Goal: Task Accomplishment & Management: Manage account settings

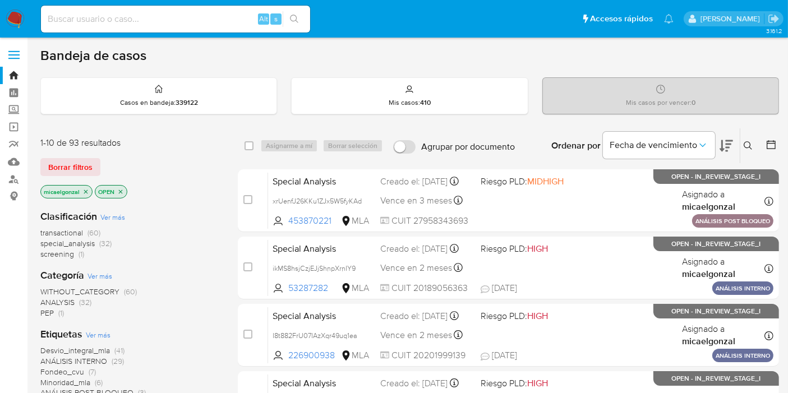
click at [113, 20] on input at bounding box center [175, 19] width 269 height 15
paste input "xWPMsuZwumWpIKMg6S1guHde"
type input "xWPMsuZwumWpIKMg6S1guHde"
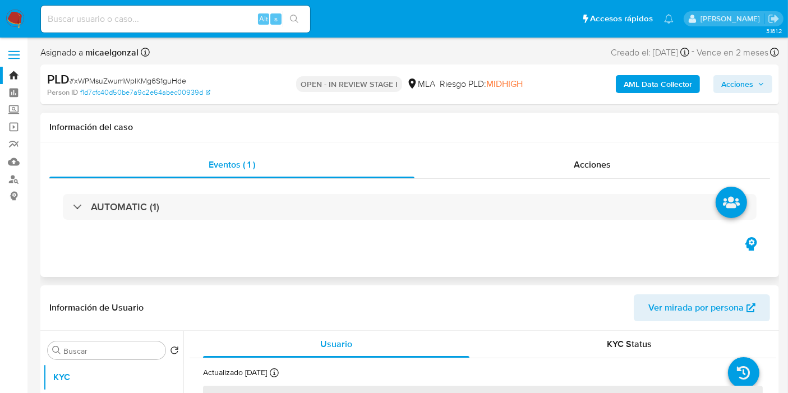
select select "10"
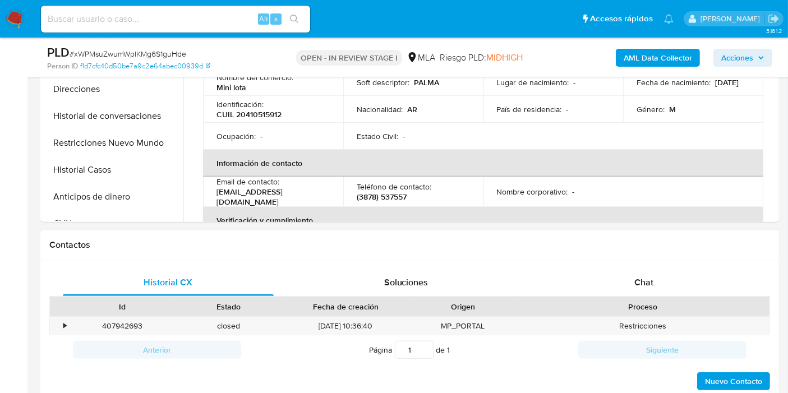
scroll to position [374, 0]
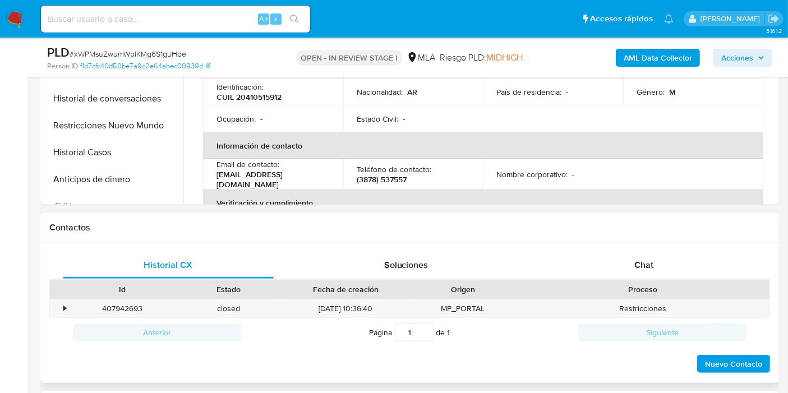
click at [653, 286] on div "Proceso" at bounding box center [643, 289] width 238 height 11
click at [660, 273] on div "Chat" at bounding box center [643, 265] width 211 height 27
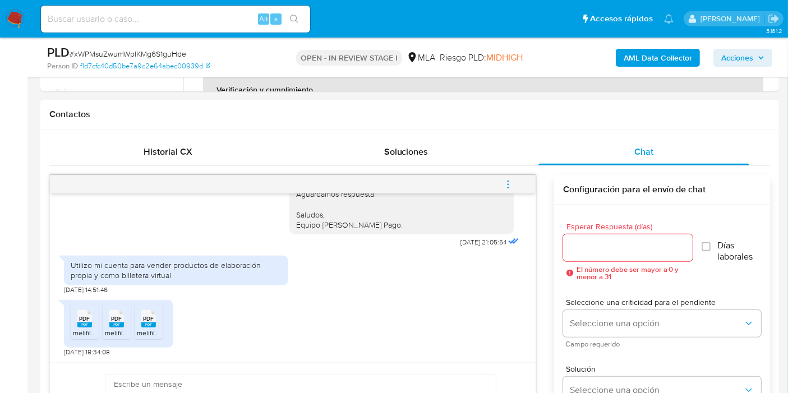
scroll to position [498, 0]
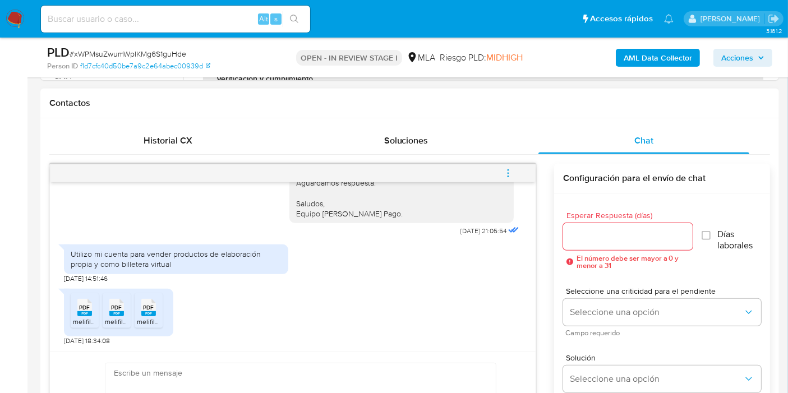
click at [86, 320] on span "melifile5846016431785454122.pdf" at bounding box center [124, 322] width 102 height 10
click at [114, 307] on span "PDF" at bounding box center [117, 307] width 11 height 7
click at [148, 304] on span "PDF" at bounding box center [149, 307] width 11 height 7
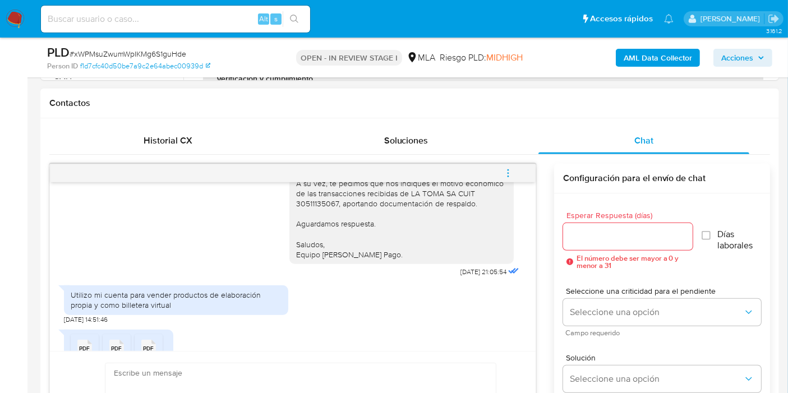
scroll to position [996, 0]
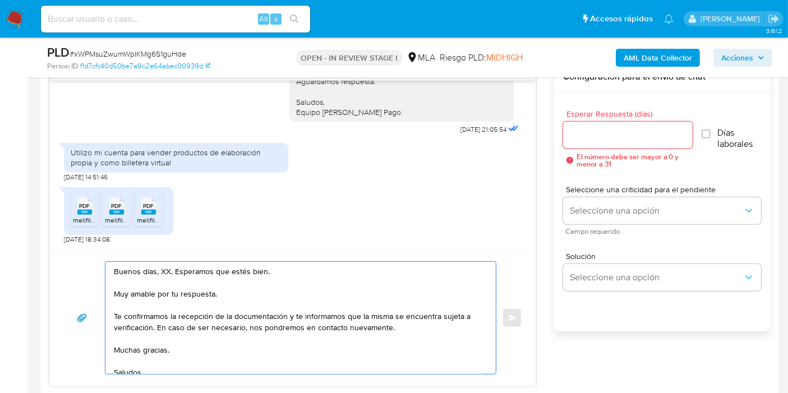
scroll to position [623, 0]
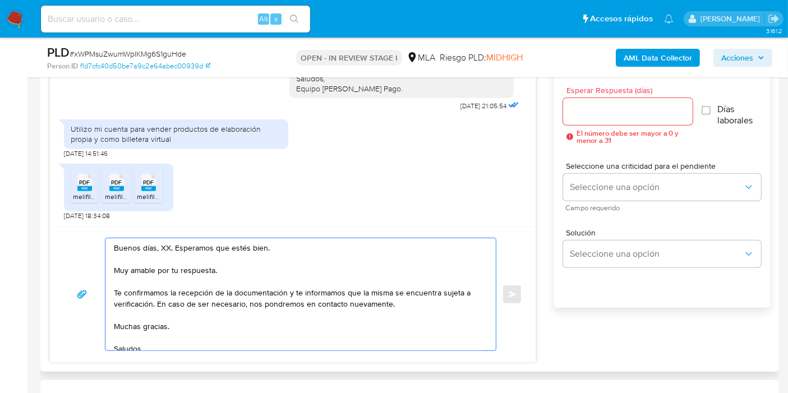
click at [168, 248] on textarea "Buenos días, XX. Esperamos que estés bien. Muy amable por tu respuesta. Te conf…" at bounding box center [298, 294] width 368 height 112
click at [165, 248] on textarea "Buenos días, XX. Esperamos que estés bien. Muy amable por tu respuesta. Te conf…" at bounding box center [298, 294] width 368 height 112
click at [229, 288] on textarea "Buenos días, Marco. Esperamos que estés bien. Muy amable por tu respuesta. Te c…" at bounding box center [298, 294] width 368 height 112
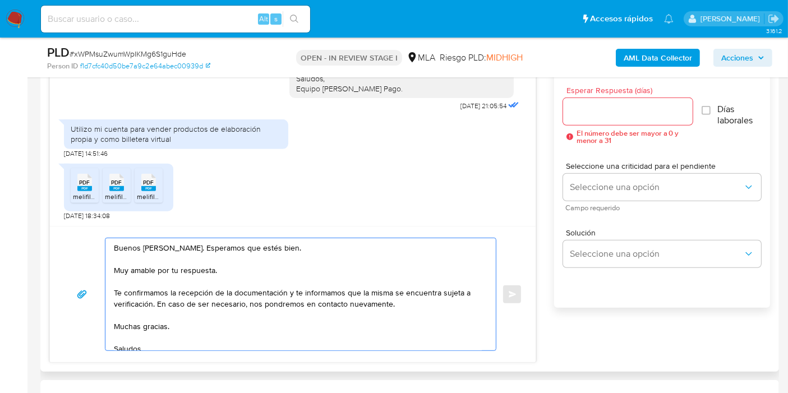
click at [255, 268] on textarea "Buenos días, Marco. Esperamos que estés bien. Muy amable por tu respuesta. Te c…" at bounding box center [298, 294] width 368 height 112
click at [249, 297] on textarea "Buenos días, Marco. Esperamos que estés bien. Muy amable por tu respuesta. Te c…" at bounding box center [298, 294] width 368 height 112
click at [136, 268] on textarea "Buenos días, Marco. Esperamos que estés bien. Muy amable por tu respuesta. Te c…" at bounding box center [298, 294] width 368 height 112
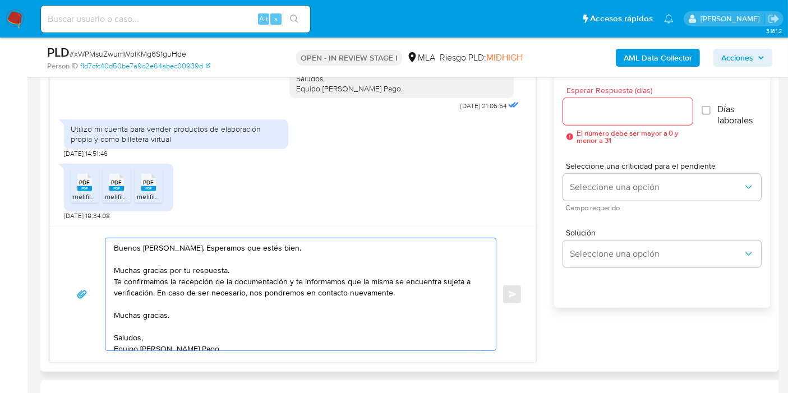
click at [115, 280] on div "Buenos días, Marco. Esperamos que estés bien. Muchas gracias por tu respuesta. …" at bounding box center [297, 294] width 385 height 112
click at [115, 280] on textarea "Buenos días, Marco. Esperamos que estés bien. Muchas gracias por tu respuesta. …" at bounding box center [298, 294] width 368 height 112
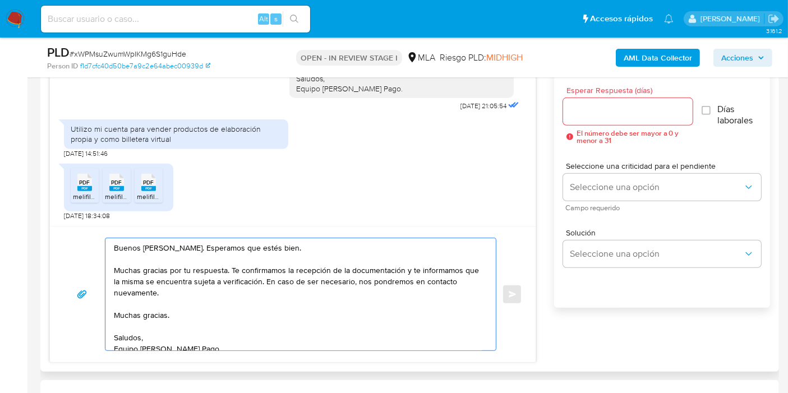
drag, startPoint x: 404, startPoint y: 272, endPoint x: 416, endPoint y: 294, distance: 25.1
click at [416, 294] on textarea "Buenos días, Marco. Esperamos que estés bien. Muchas gracias por tu respuesta. …" at bounding box center [298, 294] width 368 height 112
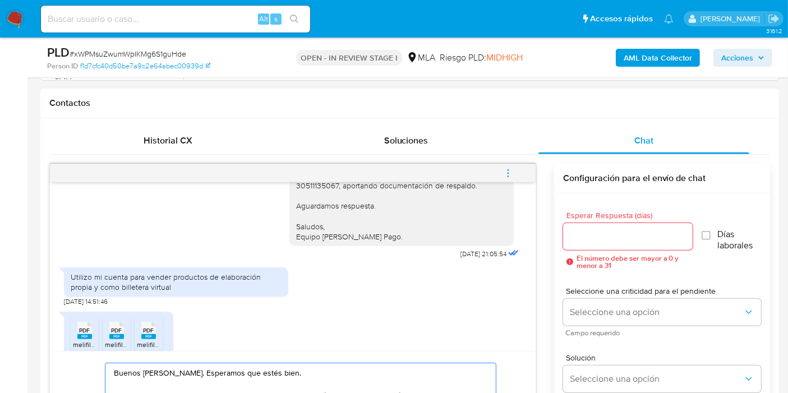
scroll to position [934, 0]
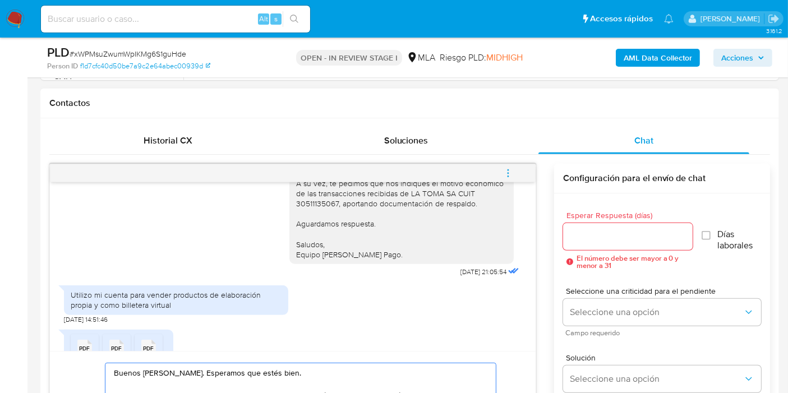
click at [366, 218] on div "Buenos días, Marco. Esperamos que te encuentres bien. Te consultamos si tuviste…" at bounding box center [401, 183] width 211 height 153
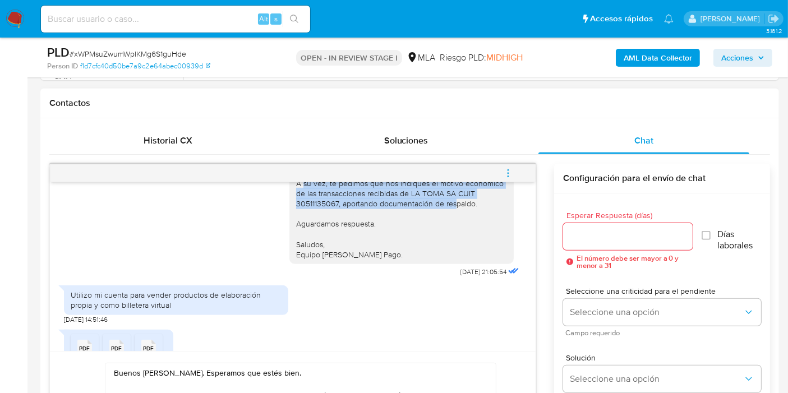
drag, startPoint x: 319, startPoint y: 205, endPoint x: 471, endPoint y: 231, distance: 154.2
click at [471, 231] on div "Buenos días, Marco. Esperamos que te encuentres bien. Te consultamos si tuviste…" at bounding box center [401, 183] width 211 height 153
copy div "te pedimos que nos indiques el motivo económico de las transacciones recibidas …"
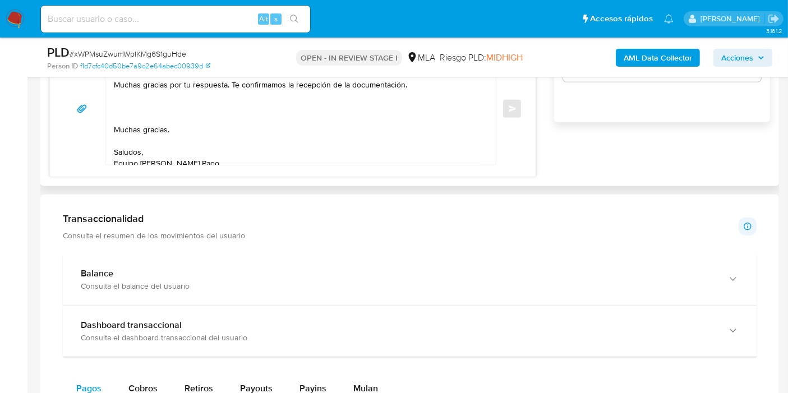
scroll to position [748, 0]
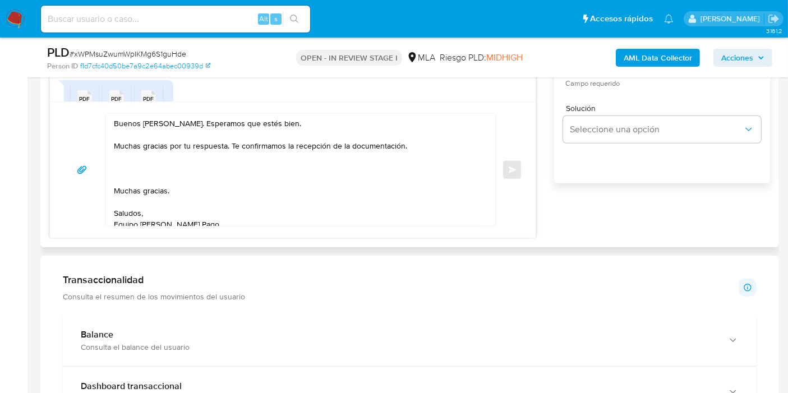
click at [169, 191] on textarea "Buenos días, Marco. Esperamos que estés bien. Muchas gracias por tu respuesta. …" at bounding box center [298, 170] width 368 height 112
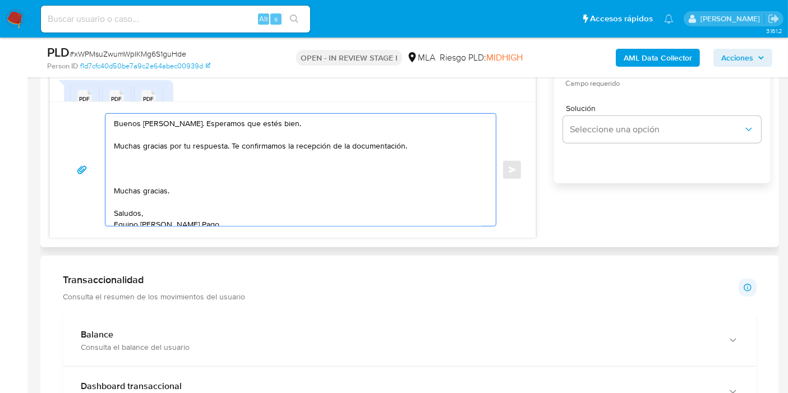
click at [162, 191] on textarea "Buenos días, Marco. Esperamos que estés bien. Muchas gracias por tu respuesta. …" at bounding box center [298, 170] width 368 height 112
paste textarea "te pedimos que nos indiques el motivo económico de las transacciones recibidas …"
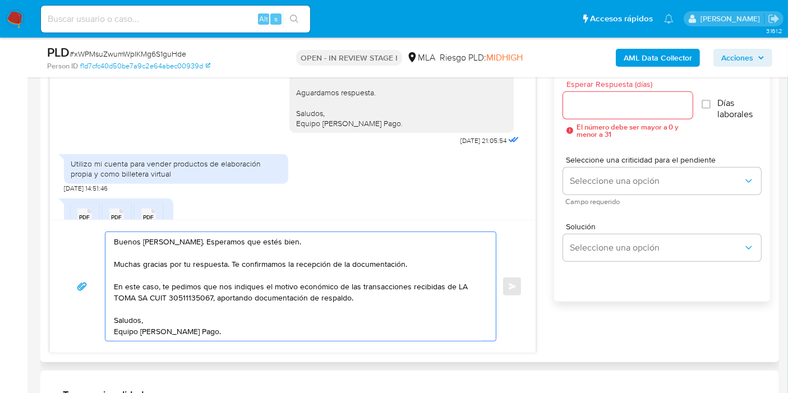
scroll to position [623, 0]
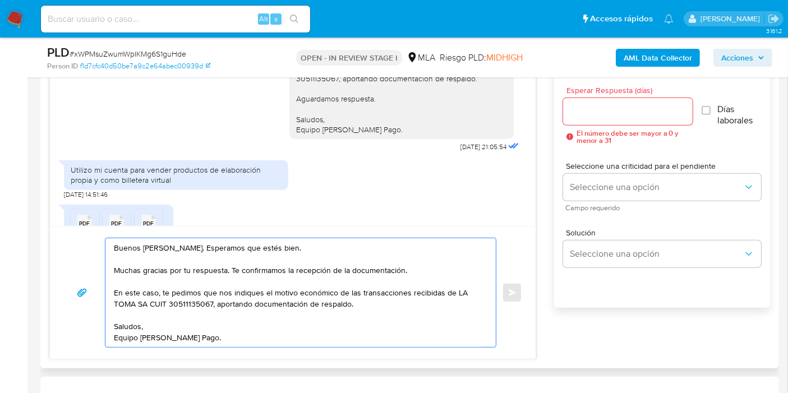
type textarea "Buenos días, Marco. Esperamos que estés bien. Muchas gracias por tu respuesta. …"
click at [608, 113] on input "Esperar Respuesta (días)" at bounding box center [628, 111] width 130 height 15
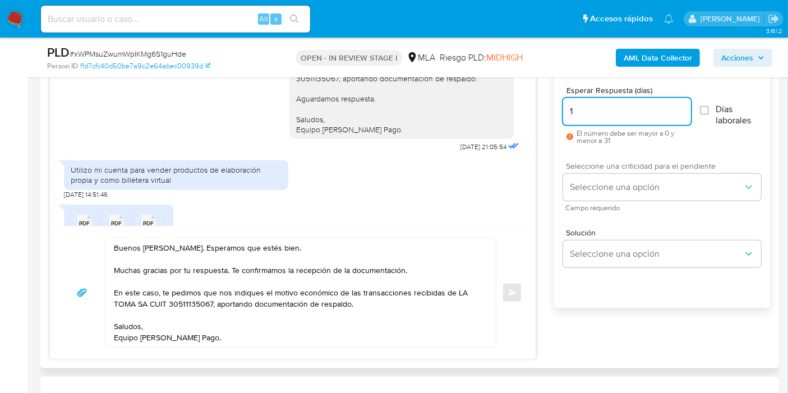
type input "1"
drag, startPoint x: 606, startPoint y: 167, endPoint x: 603, endPoint y: 185, distance: 18.1
click at [604, 176] on div "Seleccione una criticidad para el pendiente Seleccione una opción Campo requeri…" at bounding box center [662, 186] width 198 height 49
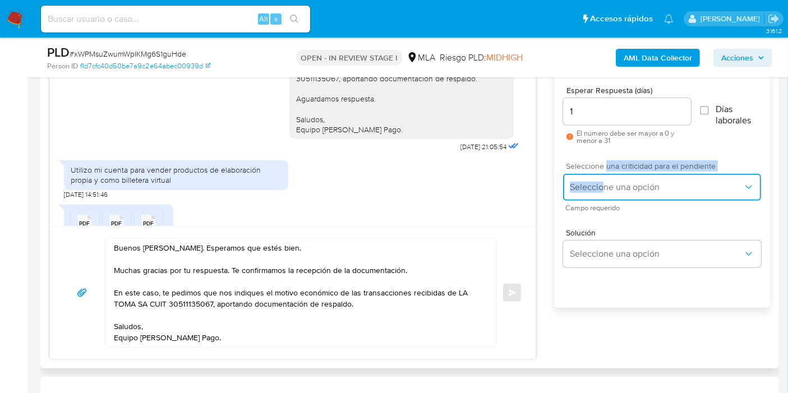
click at [603, 185] on span "Seleccione una opción" at bounding box center [656, 187] width 173 height 11
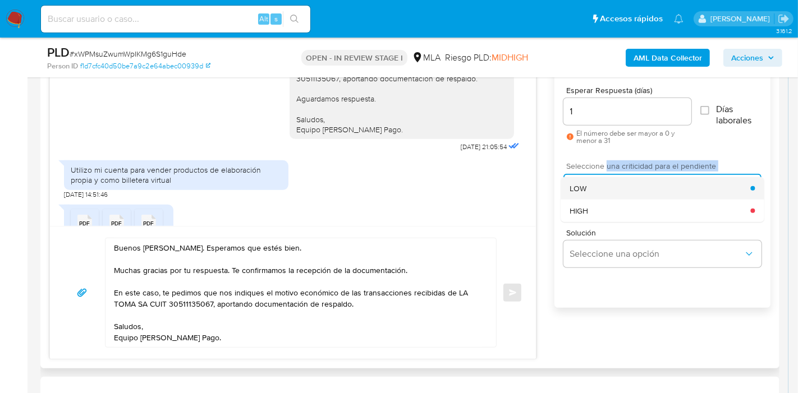
click at [605, 187] on div "LOW" at bounding box center [659, 188] width 181 height 22
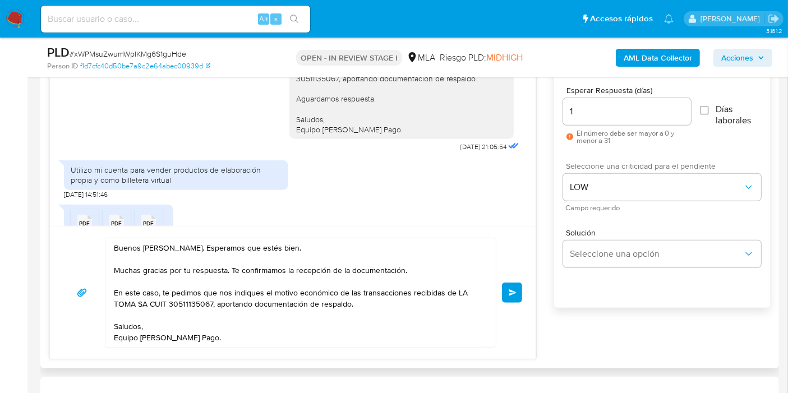
click at [503, 301] on div "Buenos días, Marco. Esperamos que estés bien. Muchas gracias por tu respuesta. …" at bounding box center [292, 293] width 459 height 110
click at [512, 293] on span "Enviar" at bounding box center [513, 292] width 8 height 7
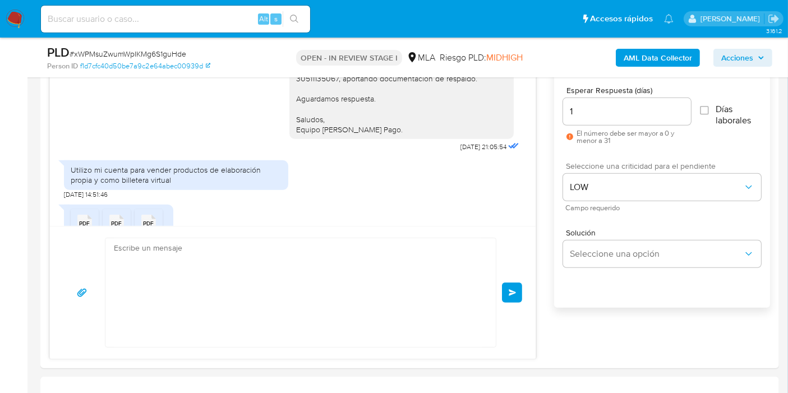
scroll to position [1141, 0]
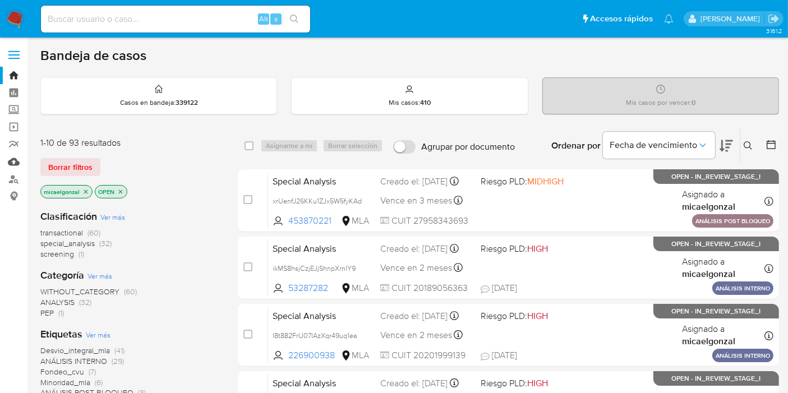
click at [15, 164] on link "Mulan" at bounding box center [66, 161] width 133 height 17
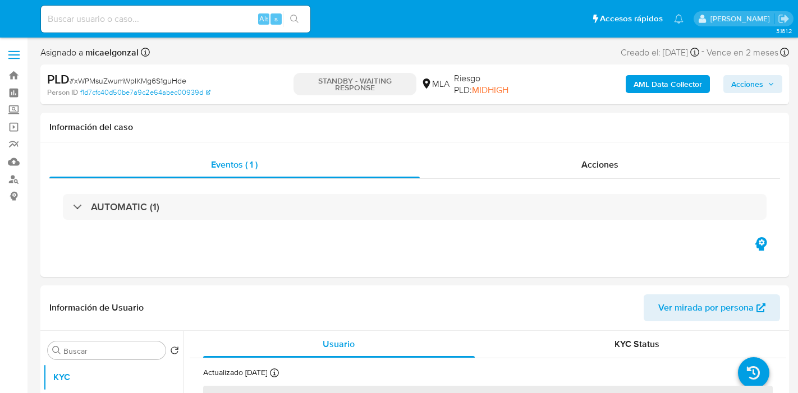
select select "10"
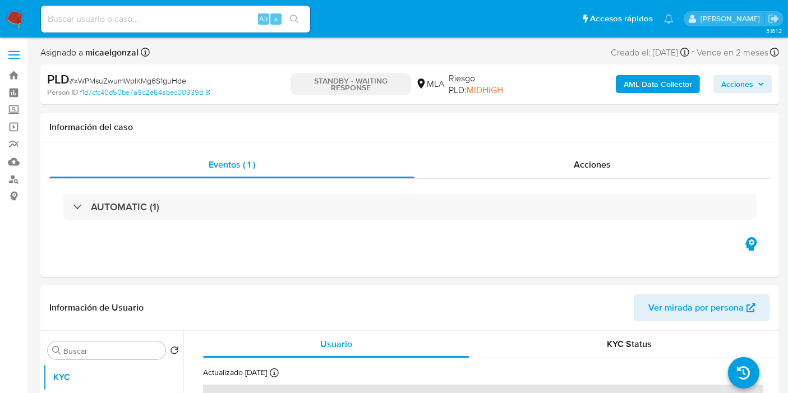
click at [102, 9] on div "Alt s" at bounding box center [175, 19] width 269 height 27
click at [93, 18] on input at bounding box center [175, 19] width 269 height 15
paste input "nAc7483mrKojqcslOeH2rWP8"
type input "nAc7483mrKojqcslOeH2rWP8"
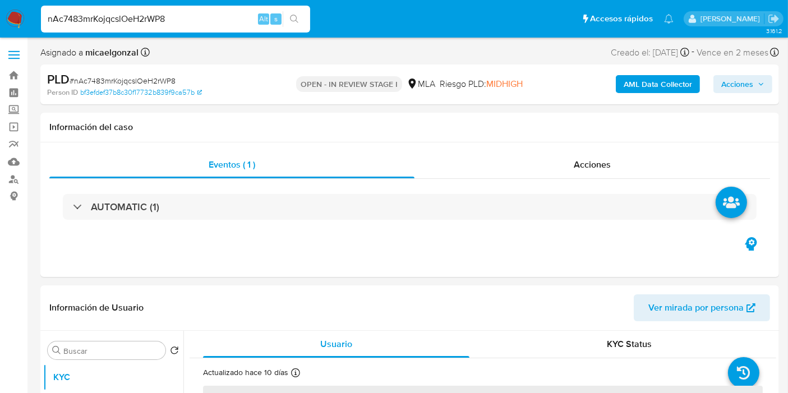
select select "10"
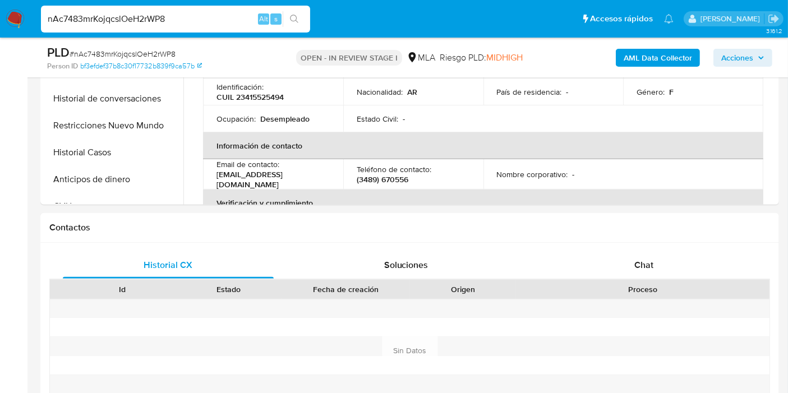
scroll to position [561, 0]
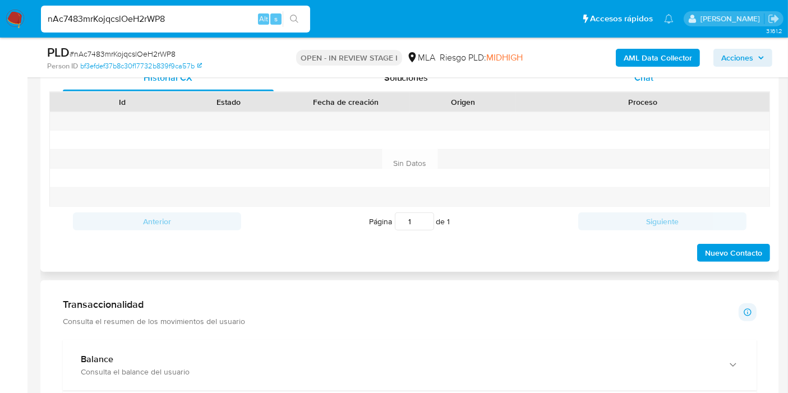
click at [664, 87] on div "Chat" at bounding box center [643, 77] width 211 height 27
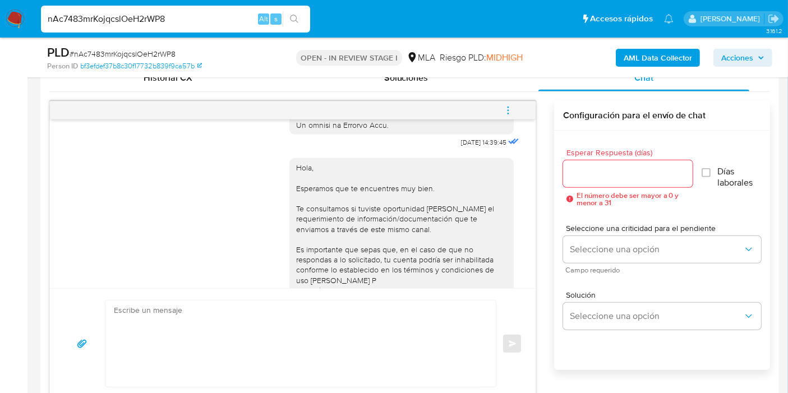
scroll to position [900, 0]
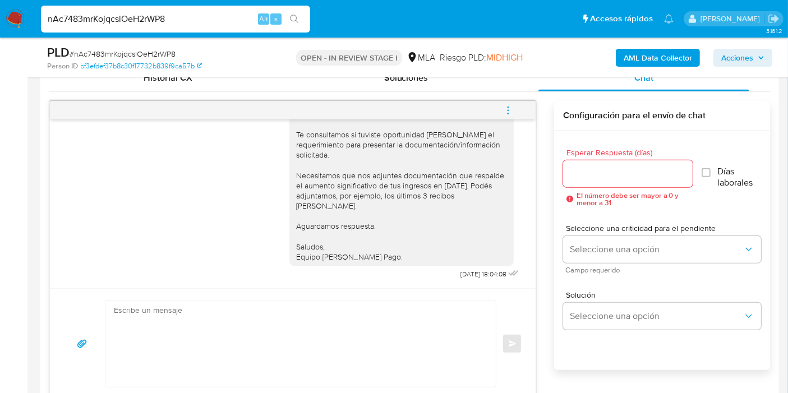
click at [505, 98] on span "menu-action" at bounding box center [508, 110] width 10 height 27
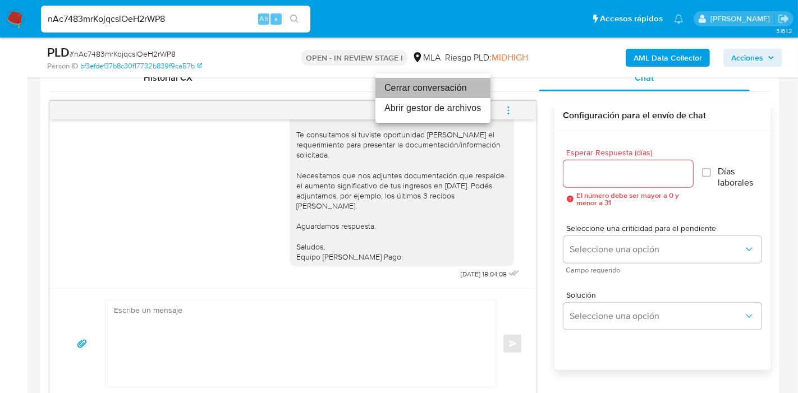
click at [449, 89] on li "Cerrar conversación" at bounding box center [432, 88] width 115 height 20
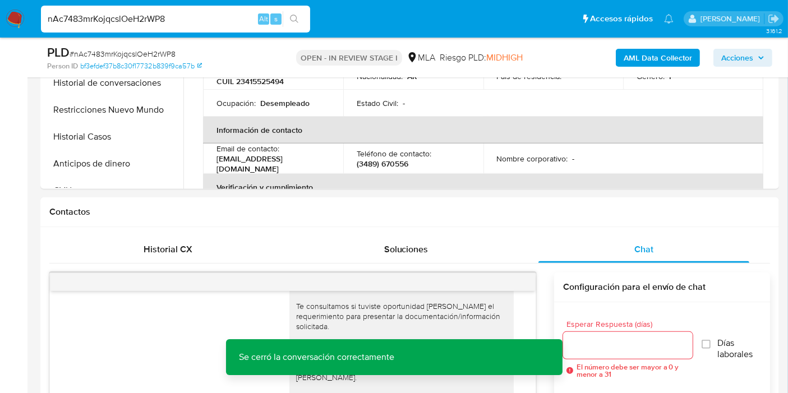
scroll to position [311, 0]
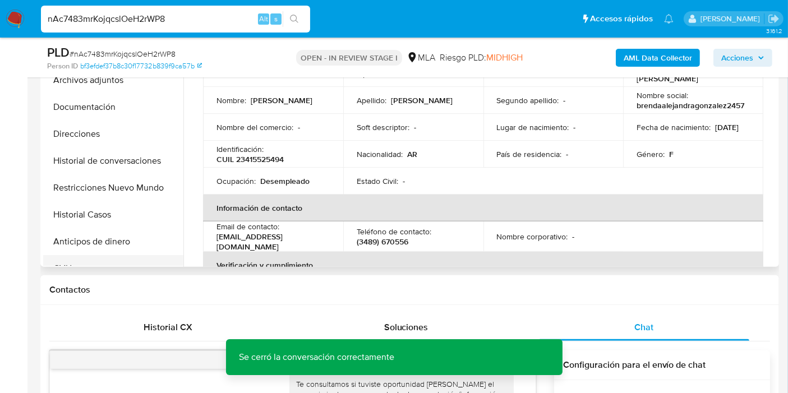
click at [139, 254] on button "Anticipos de dinero" at bounding box center [113, 241] width 140 height 27
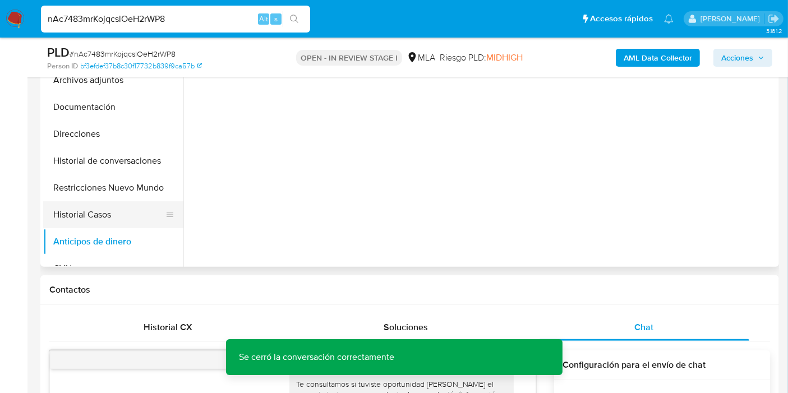
click at [125, 212] on button "Historial Casos" at bounding box center [108, 214] width 131 height 27
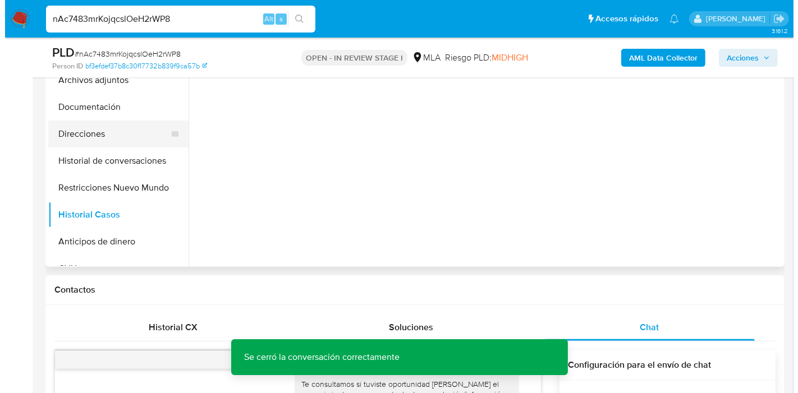
scroll to position [187, 0]
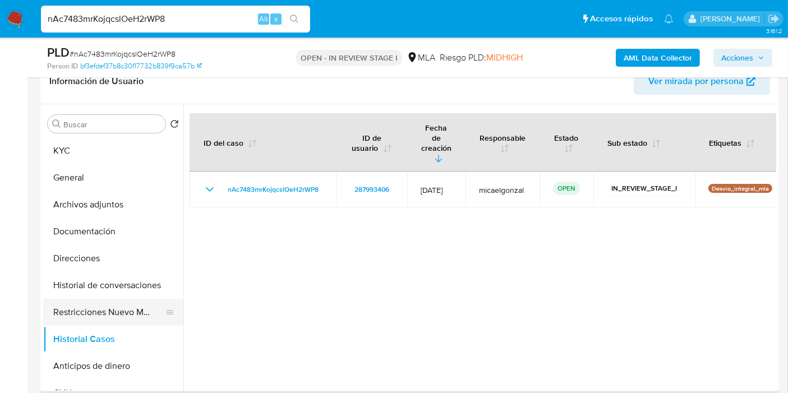
click at [79, 308] on button "Restricciones Nuevo Mundo" at bounding box center [108, 312] width 131 height 27
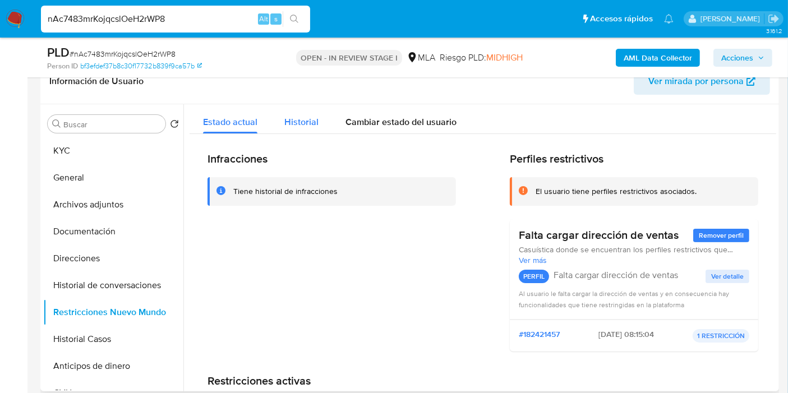
click at [298, 130] on div "Historial" at bounding box center [301, 119] width 34 height 30
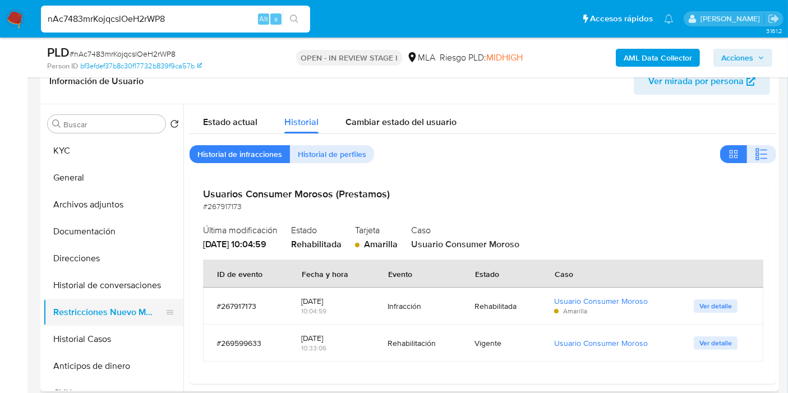
click at [110, 299] on button "Restricciones Nuevo Mundo" at bounding box center [108, 312] width 131 height 27
click at [121, 289] on button "Historial de conversaciones" at bounding box center [108, 285] width 131 height 27
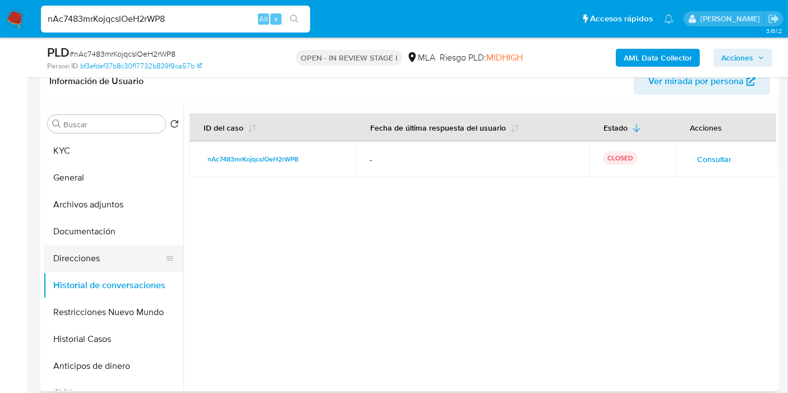
click at [133, 252] on button "Direcciones" at bounding box center [108, 258] width 131 height 27
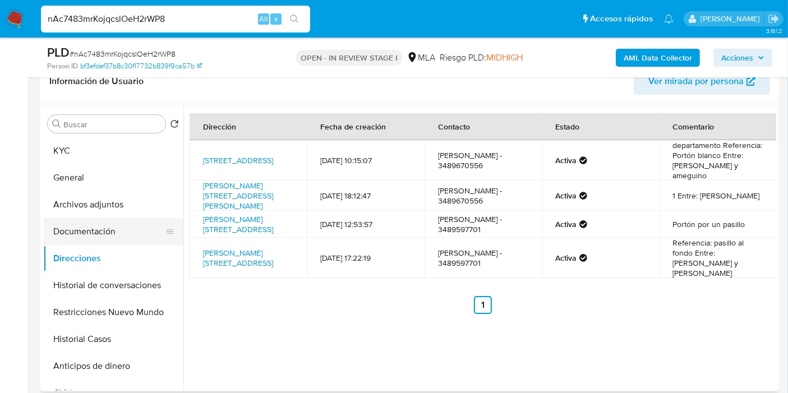
click at [110, 222] on button "Documentación" at bounding box center [108, 231] width 131 height 27
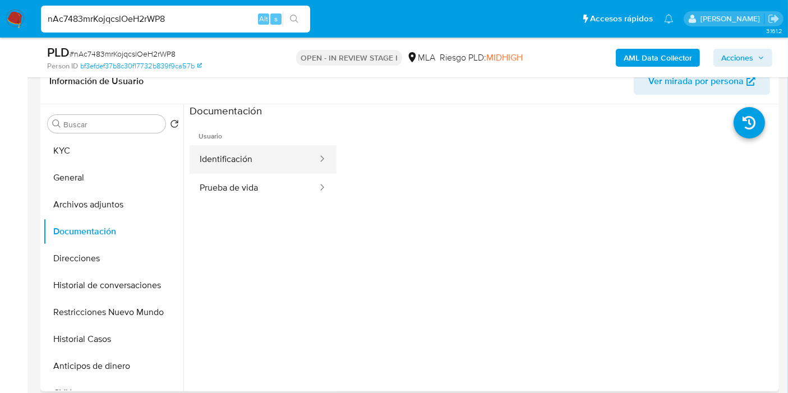
click at [246, 163] on button "Identificación" at bounding box center [254, 159] width 129 height 29
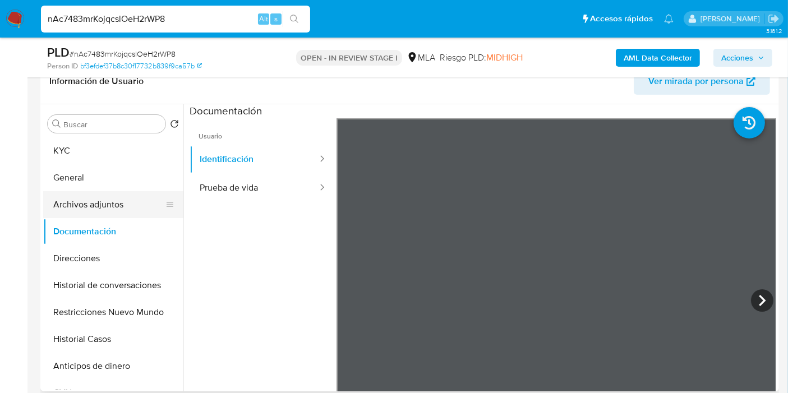
drag, startPoint x: 262, startPoint y: 194, endPoint x: 167, endPoint y: 198, distance: 96.0
click at [262, 193] on button "Prueba de vida" at bounding box center [254, 188] width 129 height 29
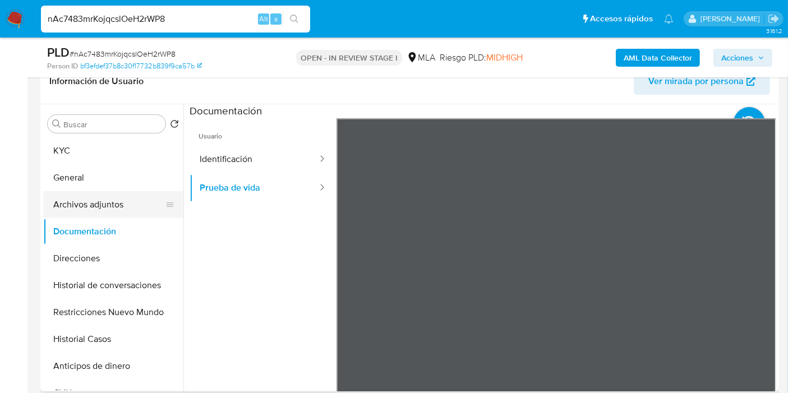
click at [124, 201] on button "Archivos adjuntos" at bounding box center [108, 204] width 131 height 27
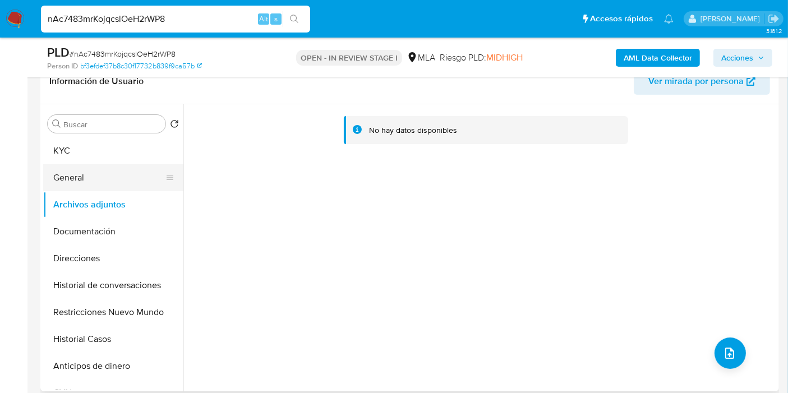
click at [115, 170] on button "General" at bounding box center [108, 177] width 131 height 27
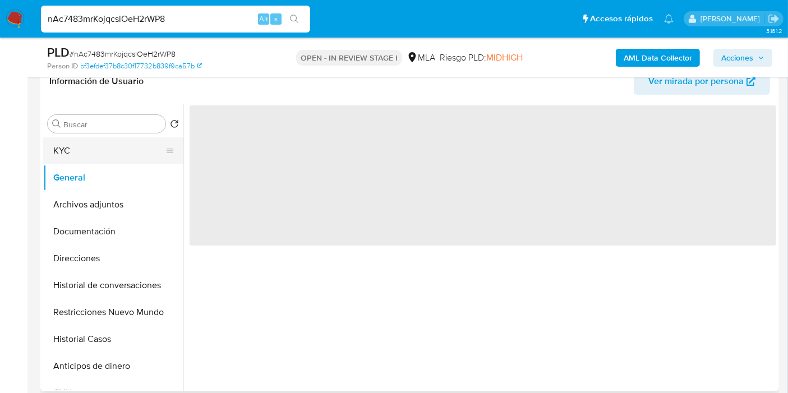
click at [132, 156] on button "KYC" at bounding box center [108, 150] width 131 height 27
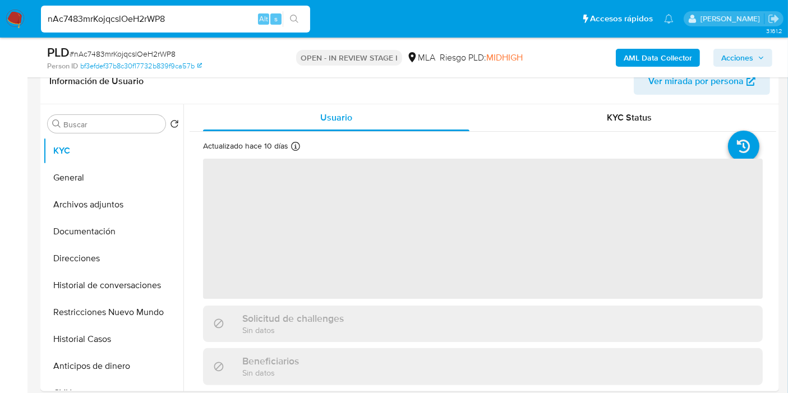
click at [669, 55] on b "AML Data Collector" at bounding box center [658, 58] width 68 height 18
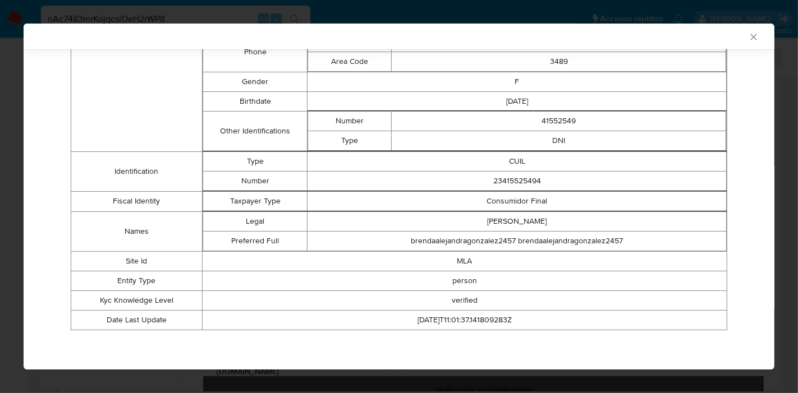
scroll to position [2, 0]
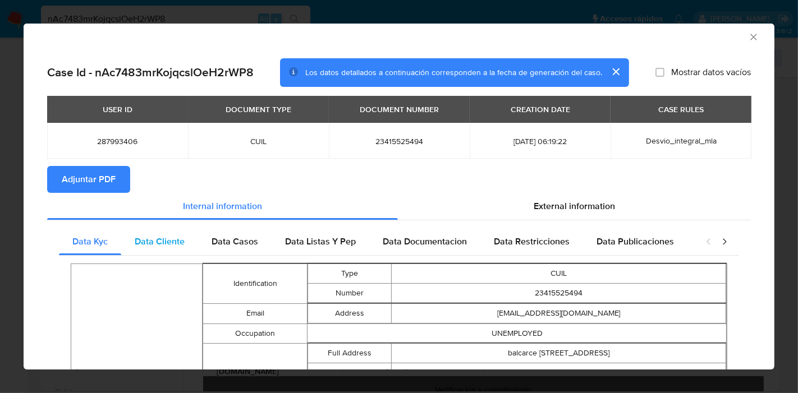
click at [161, 245] on span "Data Cliente" at bounding box center [160, 241] width 50 height 13
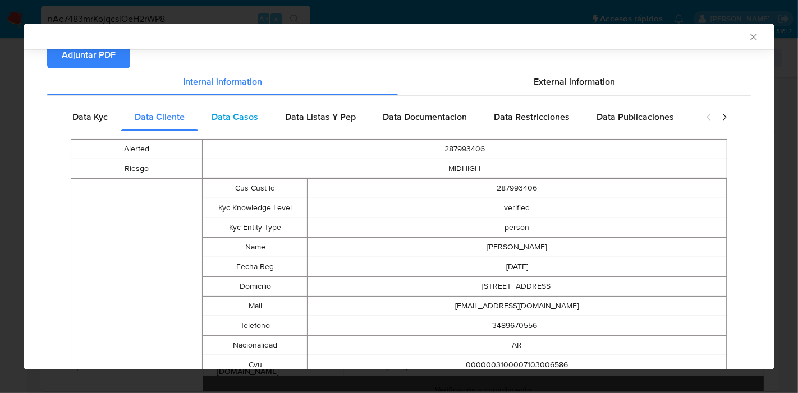
click at [227, 112] on span "Data Casos" at bounding box center [234, 116] width 47 height 13
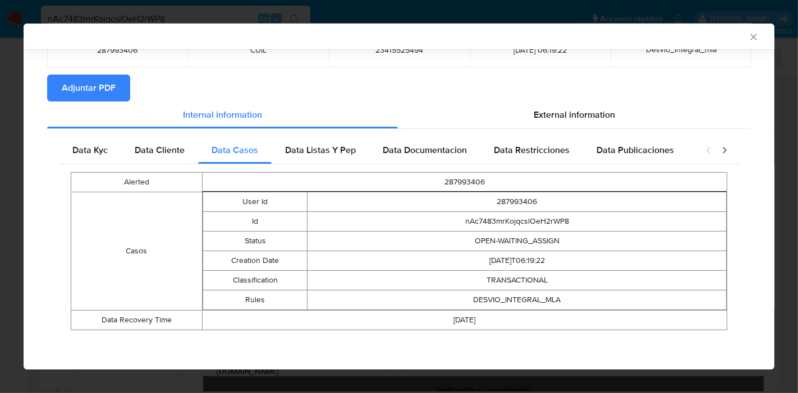
scroll to position [90, 0]
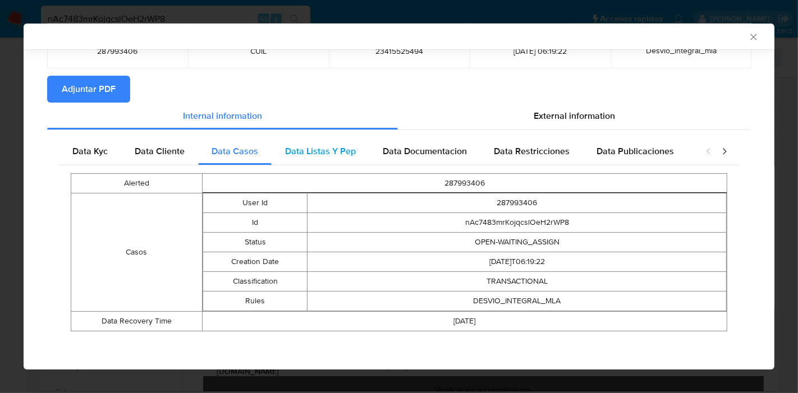
click at [314, 146] on span "Data Listas Y Pep" at bounding box center [320, 151] width 71 height 13
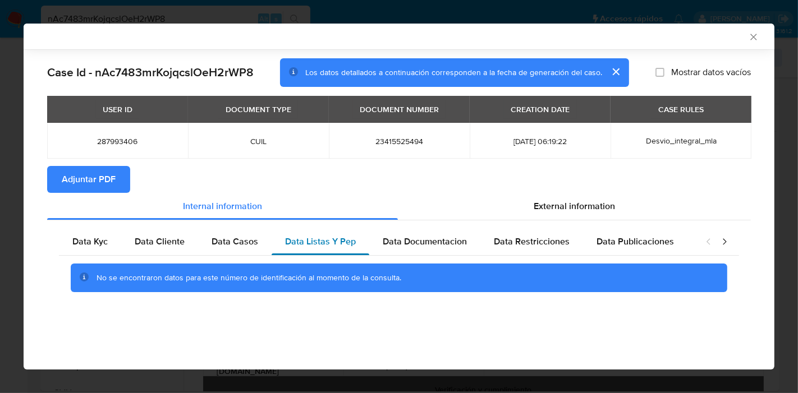
scroll to position [0, 0]
click at [432, 238] on span "Data Documentacion" at bounding box center [425, 241] width 84 height 13
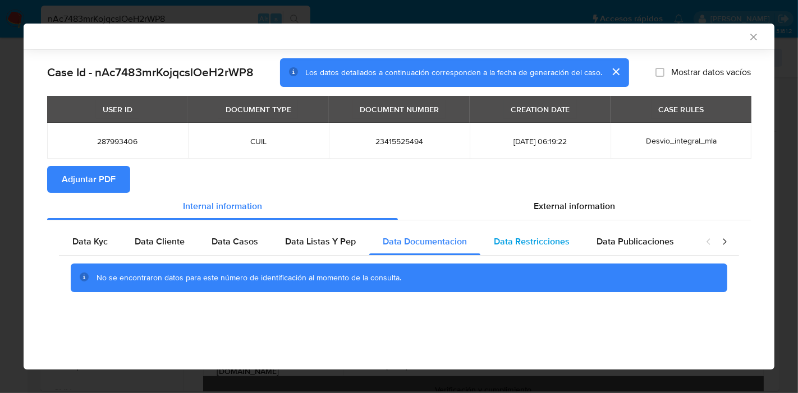
click at [505, 239] on span "Data Restricciones" at bounding box center [532, 241] width 76 height 13
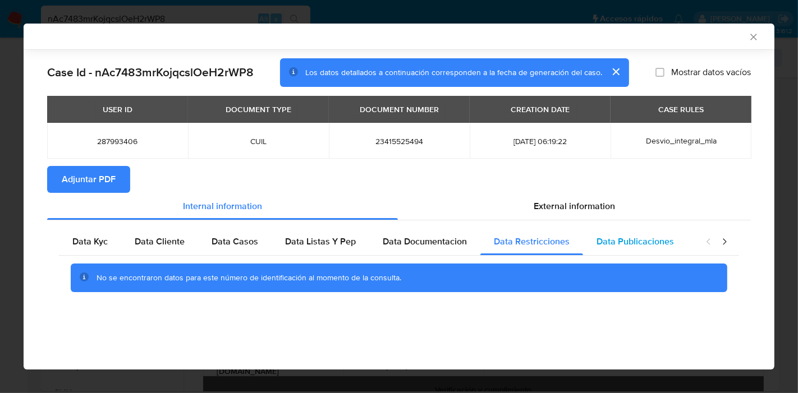
click at [637, 232] on div "Data Publicaciones" at bounding box center [635, 241] width 104 height 27
click at [719, 245] on icon "closure-recommendation-modal" at bounding box center [723, 241] width 11 height 11
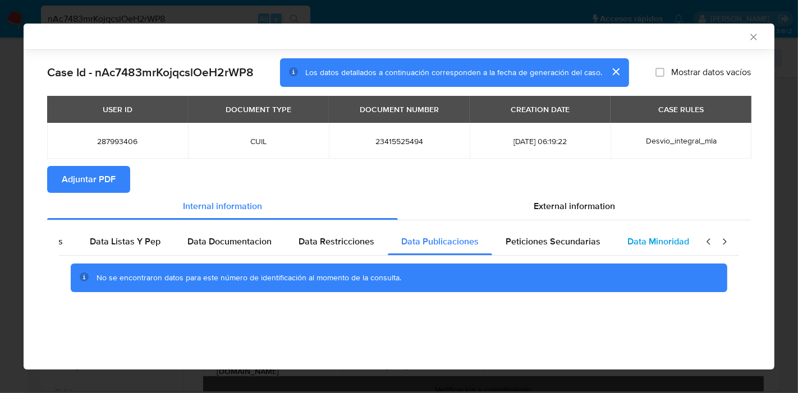
scroll to position [0, 197]
click at [668, 252] on div "Data Minoridad" at bounding box center [656, 241] width 89 height 27
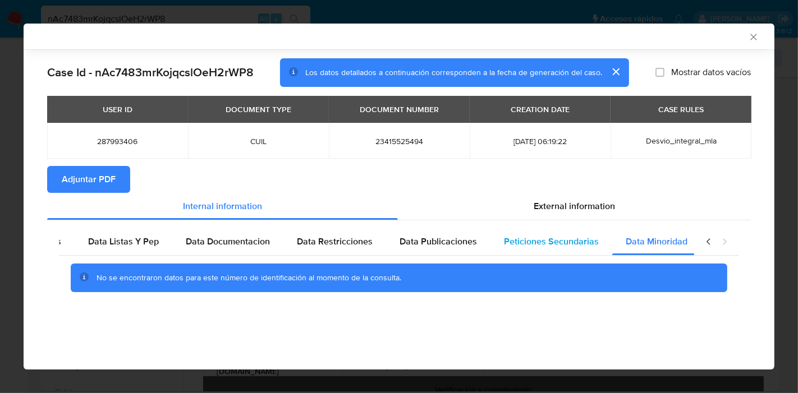
click at [577, 251] on div "Peticiones Secundarias" at bounding box center [551, 241] width 122 height 27
click at [705, 246] on icon "closure-recommendation-modal" at bounding box center [708, 241] width 11 height 11
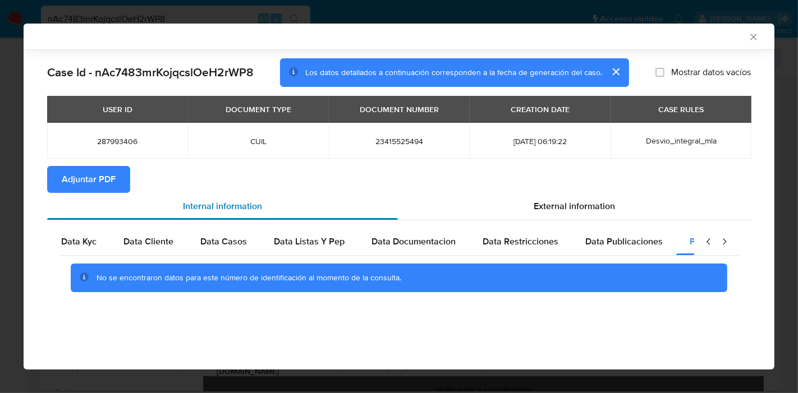
scroll to position [0, 0]
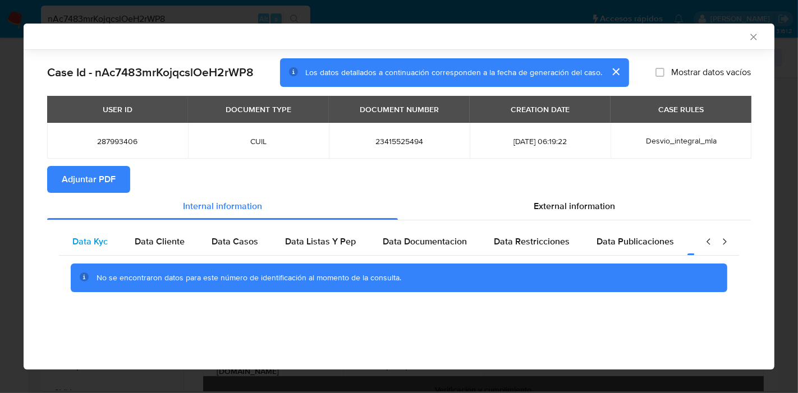
click at [101, 229] on div "Data Kyc" at bounding box center [90, 241] width 62 height 27
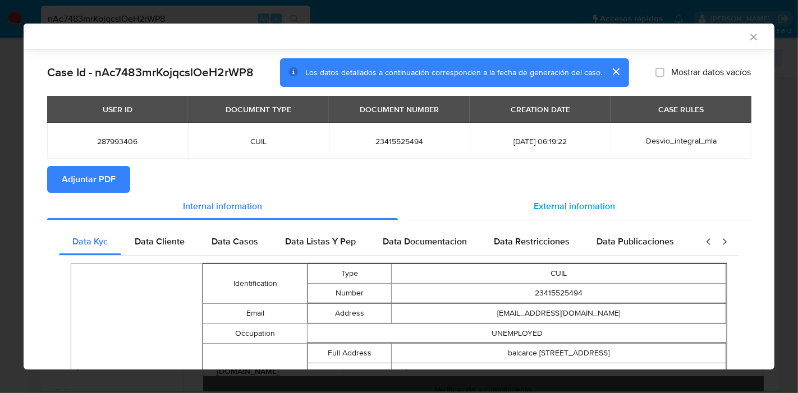
click at [521, 194] on div "External information" at bounding box center [574, 206] width 353 height 27
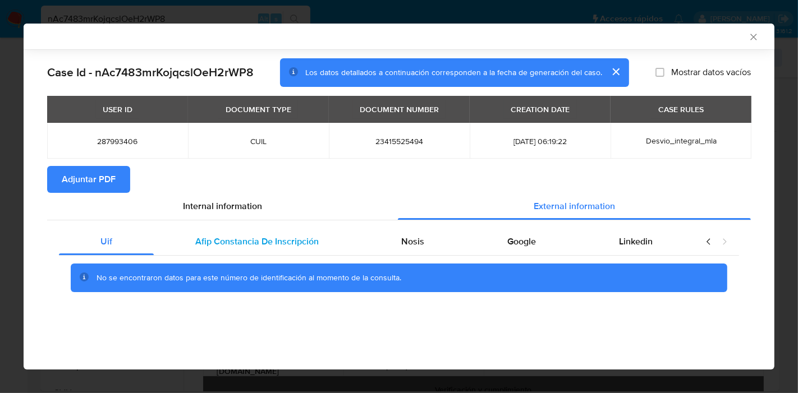
click at [325, 234] on div "Afip Constancia De Inscripción" at bounding box center [257, 241] width 206 height 27
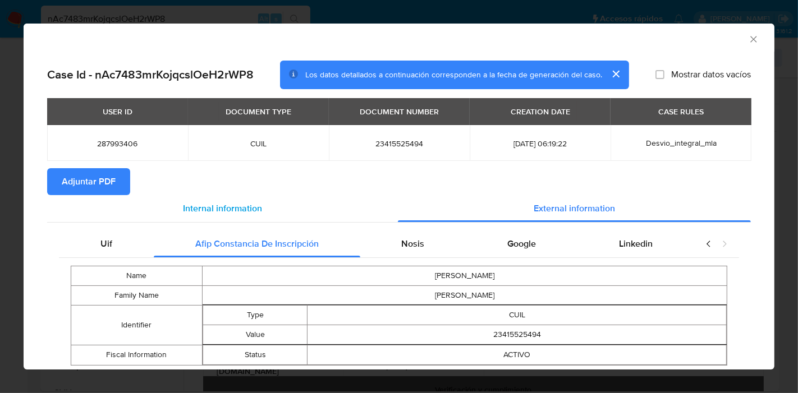
scroll to position [32, 0]
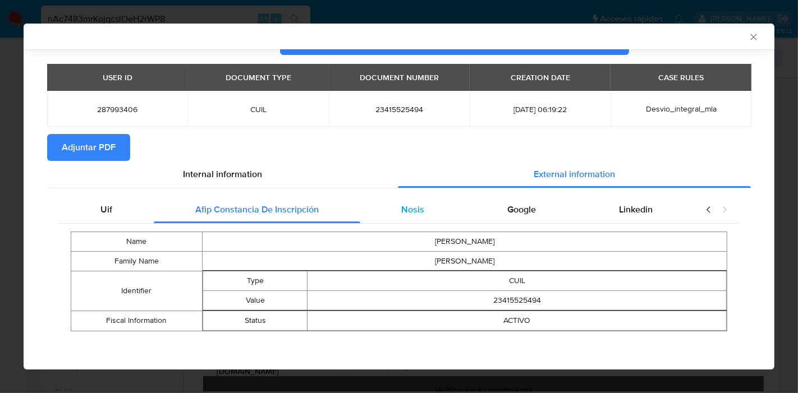
click at [390, 196] on div "Nosis" at bounding box center [413, 209] width 106 height 27
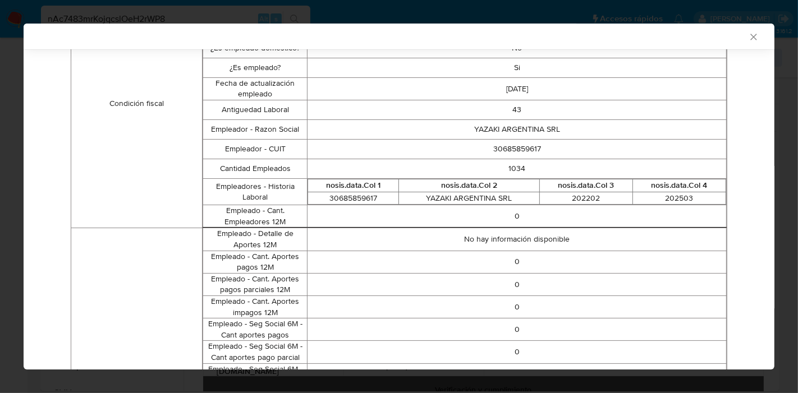
scroll to position [94, 0]
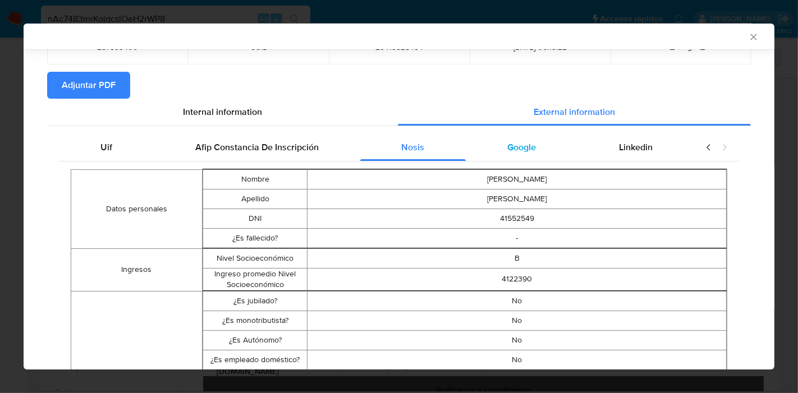
click at [509, 148] on span "Google" at bounding box center [521, 147] width 29 height 13
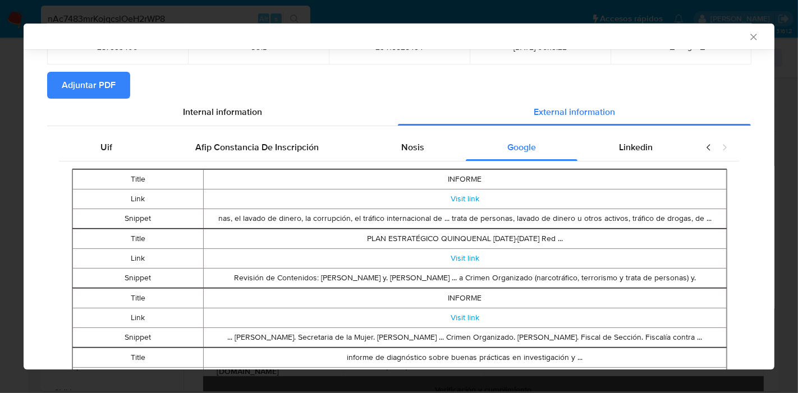
click at [694, 146] on div "closure-recommendation-modal" at bounding box center [716, 147] width 45 height 27
click at [673, 146] on div "Linkedin" at bounding box center [635, 147] width 117 height 27
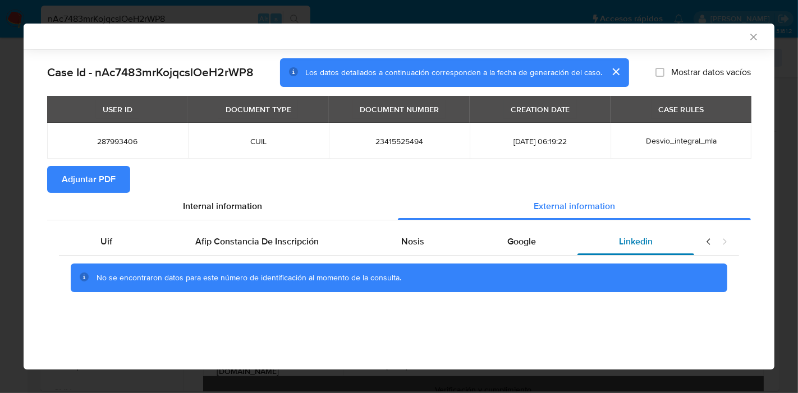
scroll to position [0, 0]
click at [105, 239] on span "Uif" at bounding box center [106, 241] width 12 height 13
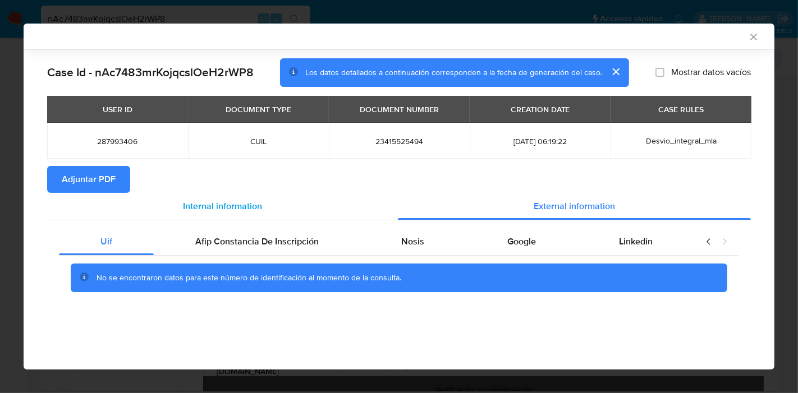
click at [213, 210] on span "Internal information" at bounding box center [222, 206] width 79 height 13
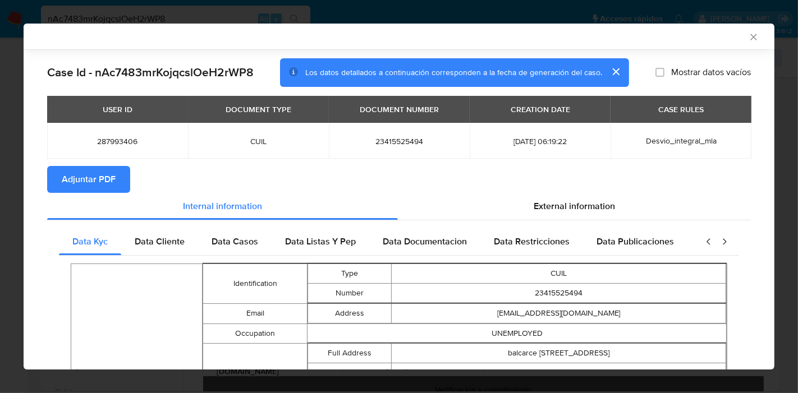
click at [104, 179] on span "Adjuntar PDF" at bounding box center [89, 179] width 54 height 25
click at [748, 40] on icon "Cerrar ventana" at bounding box center [753, 36] width 11 height 11
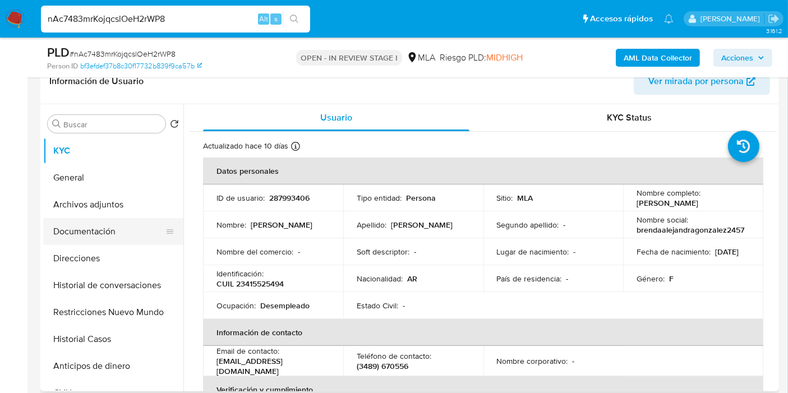
click at [117, 230] on button "Documentación" at bounding box center [108, 231] width 131 height 27
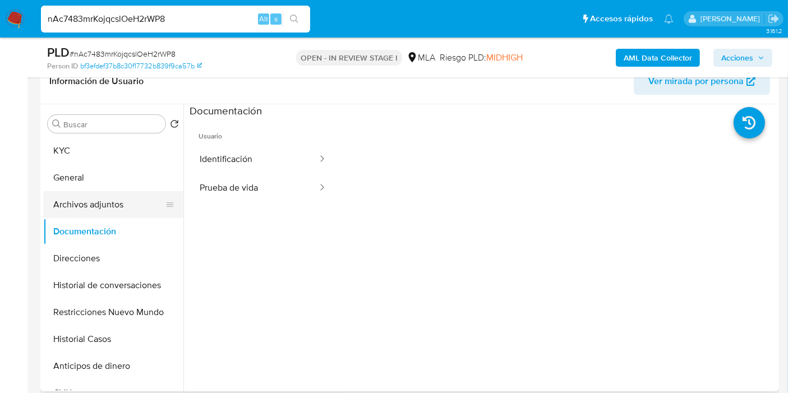
click at [128, 202] on button "Archivos adjuntos" at bounding box center [108, 204] width 131 height 27
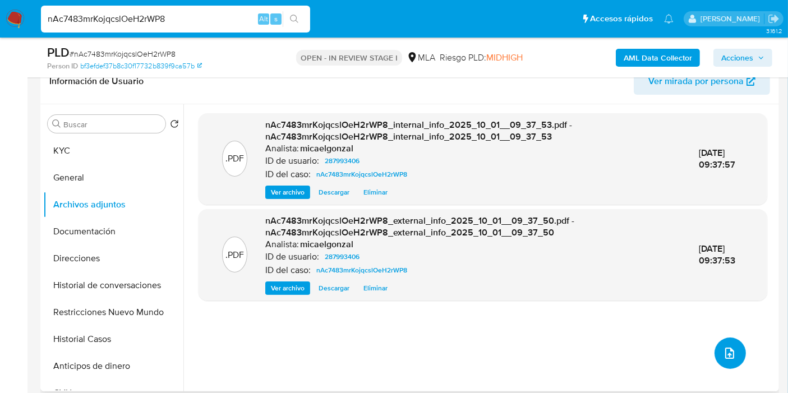
click at [732, 347] on button "upload-file" at bounding box center [730, 353] width 31 height 31
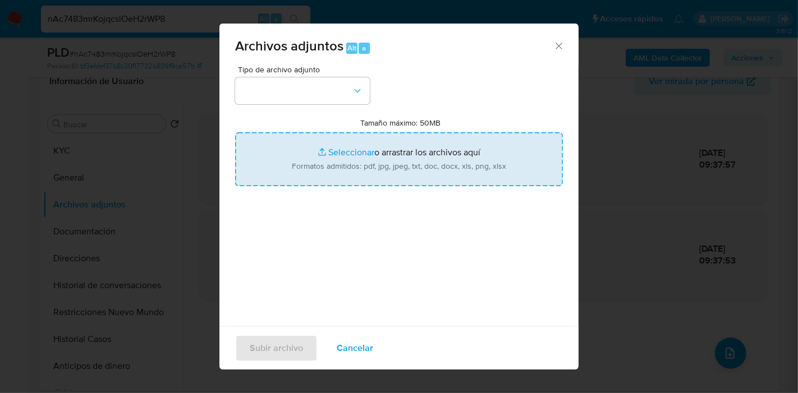
click at [444, 150] on input "Tamaño máximo: 50MB Seleccionar archivos" at bounding box center [399, 159] width 328 height 54
type input "C:\fakepath\Caselog nAc7483mrKojqcslOeH2rWP8_2025_09_17_20_59_56.docx"
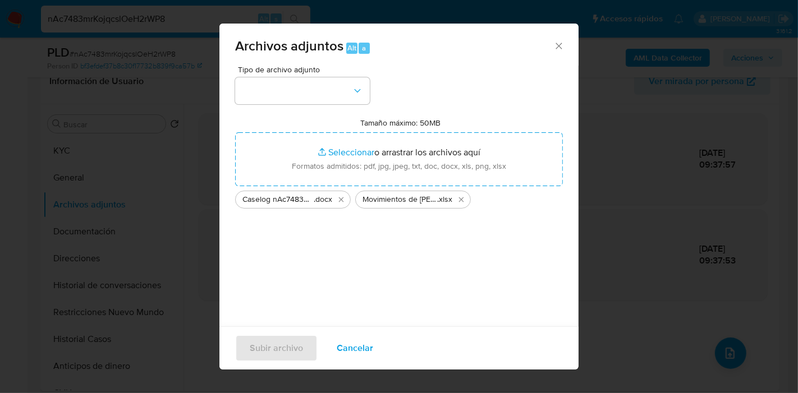
click at [328, 63] on div "Archivos adjuntos Alt a" at bounding box center [398, 45] width 359 height 42
click at [310, 82] on button "button" at bounding box center [302, 90] width 135 height 27
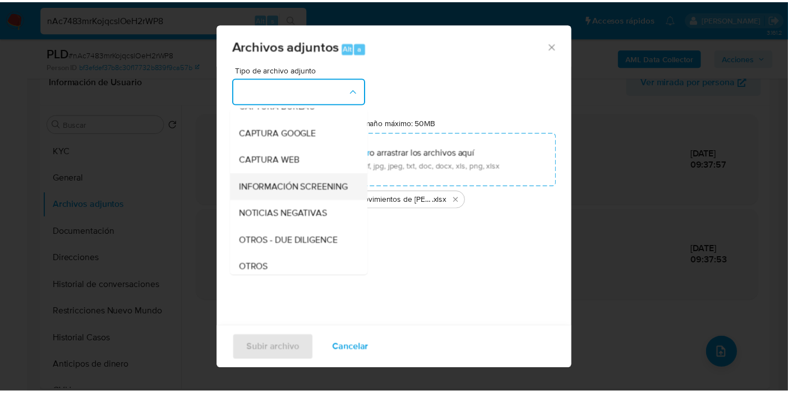
scroll to position [125, 0]
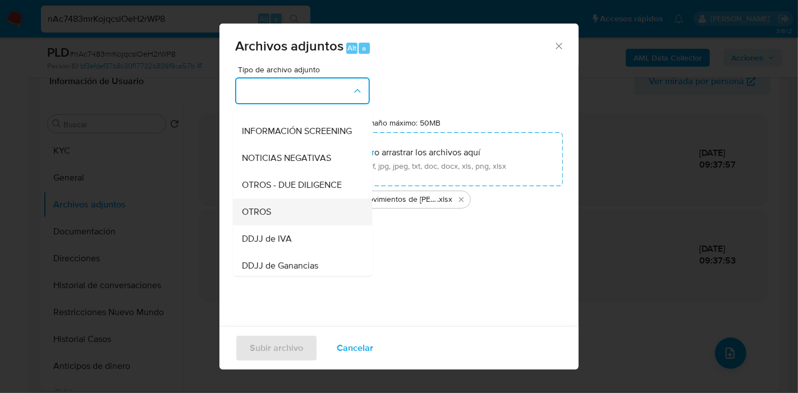
click at [297, 225] on div "OTROS" at bounding box center [299, 212] width 114 height 27
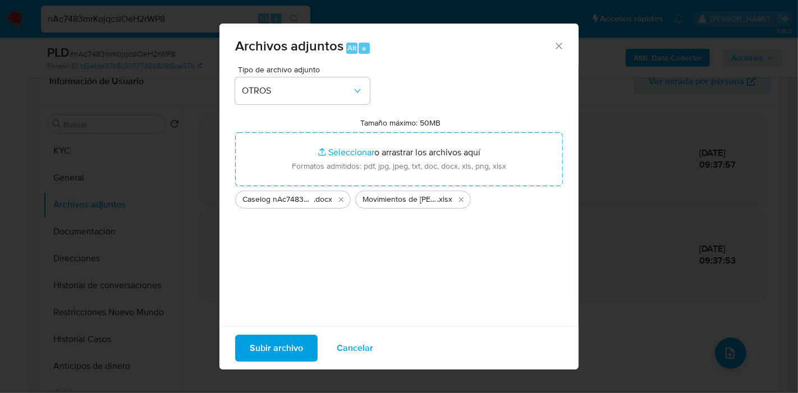
click at [285, 336] on span "Subir archivo" at bounding box center [276, 348] width 53 height 25
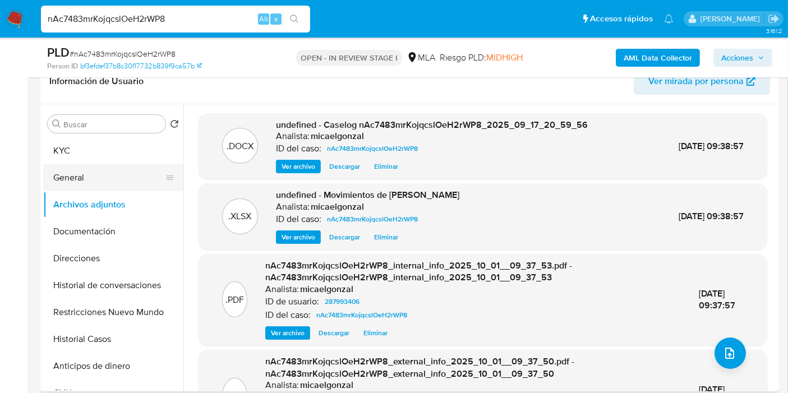
click at [125, 177] on button "General" at bounding box center [108, 177] width 131 height 27
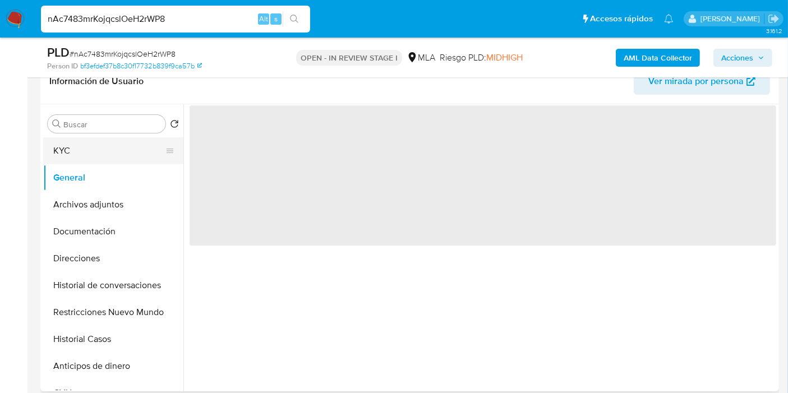
click at [105, 145] on button "KYC" at bounding box center [108, 150] width 131 height 27
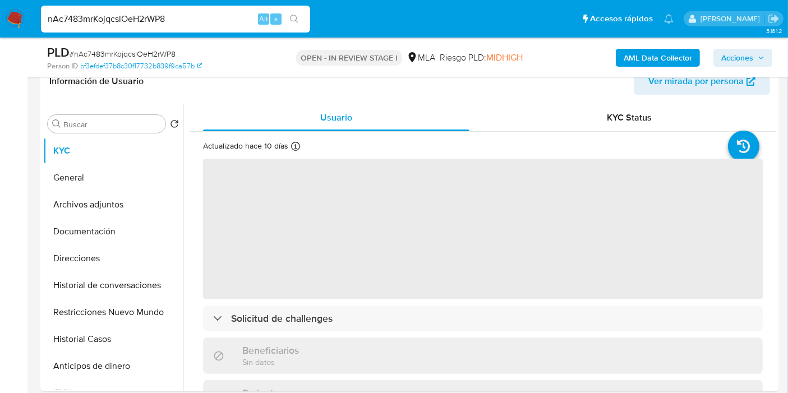
click at [738, 53] on span "Acciones" at bounding box center [737, 58] width 32 height 18
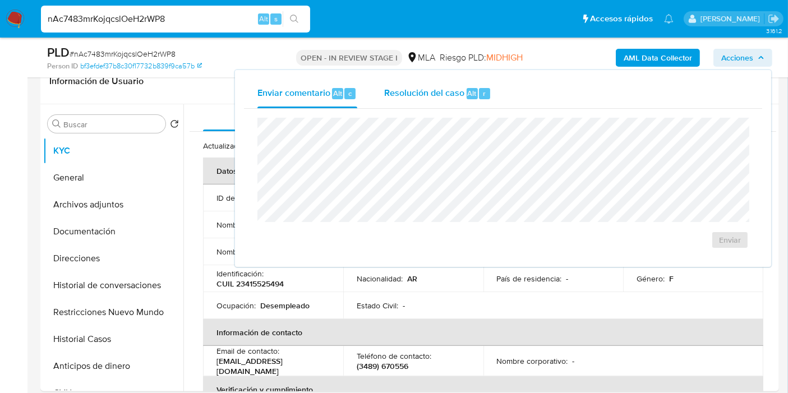
click at [477, 100] on div "Resolución del caso Alt r" at bounding box center [437, 93] width 107 height 29
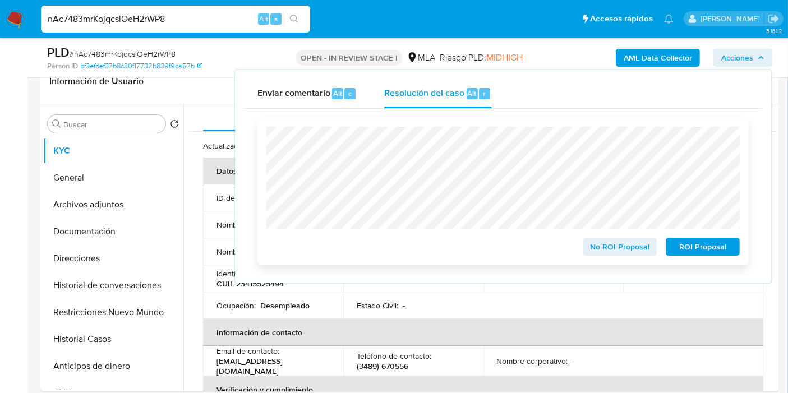
click at [601, 246] on span "No ROI Proposal" at bounding box center [620, 247] width 58 height 16
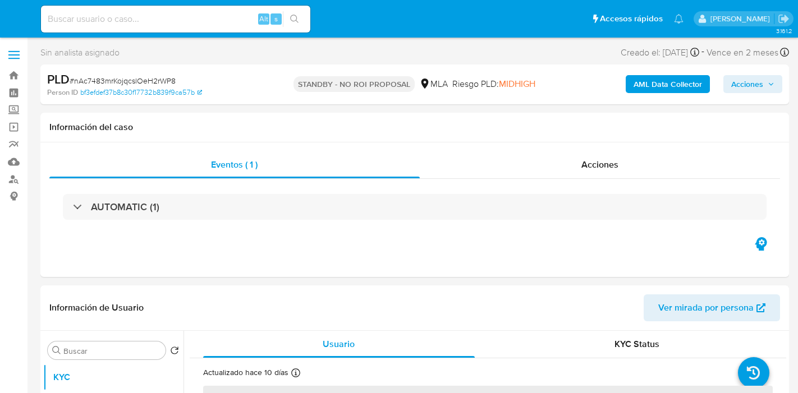
select select "10"
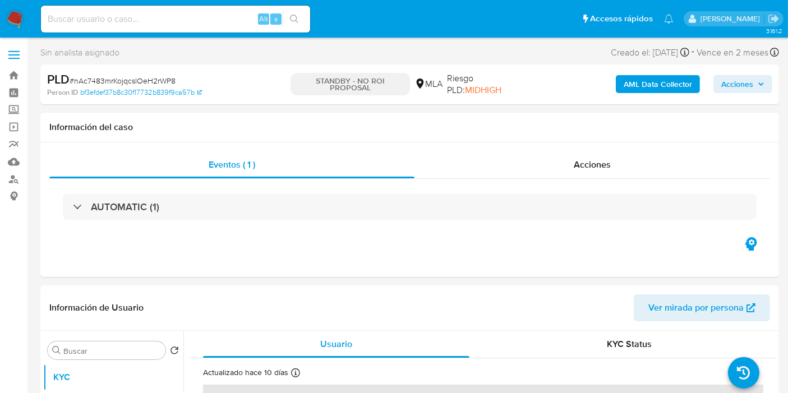
click at [137, 15] on input at bounding box center [175, 19] width 269 height 15
paste input "bpqrICZTjLYdBY0pNHDlT0dx"
type input "bpqrICZTjLYdBY0pNHDlT0dx"
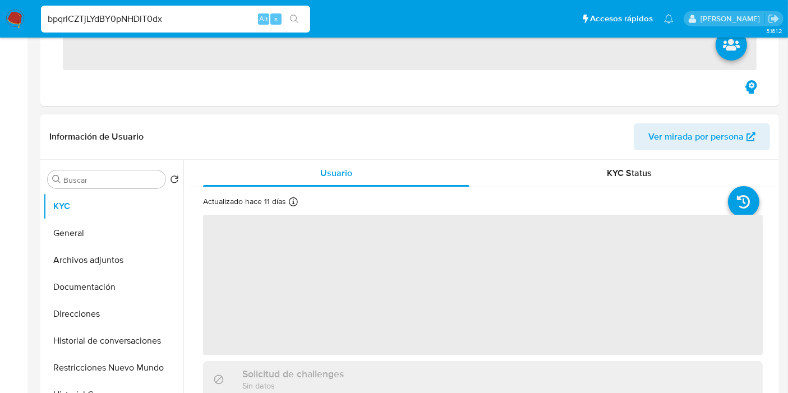
scroll to position [249, 0]
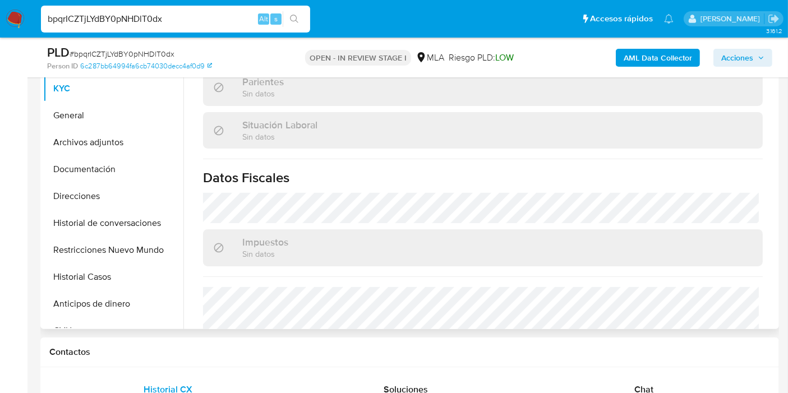
select select "10"
click at [628, 377] on div "Chat" at bounding box center [643, 389] width 211 height 27
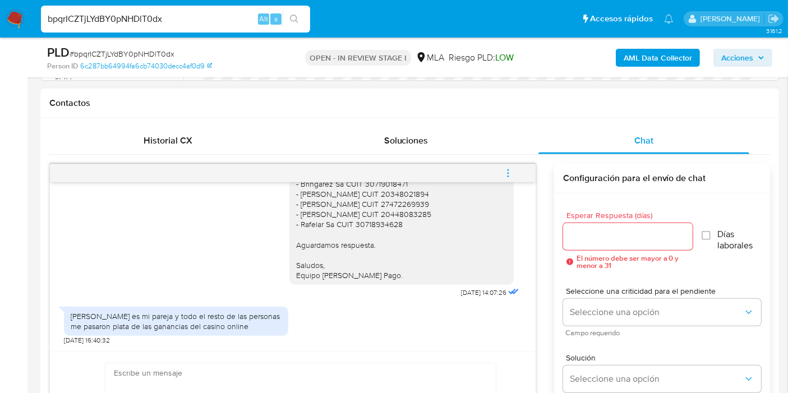
scroll to position [561, 0]
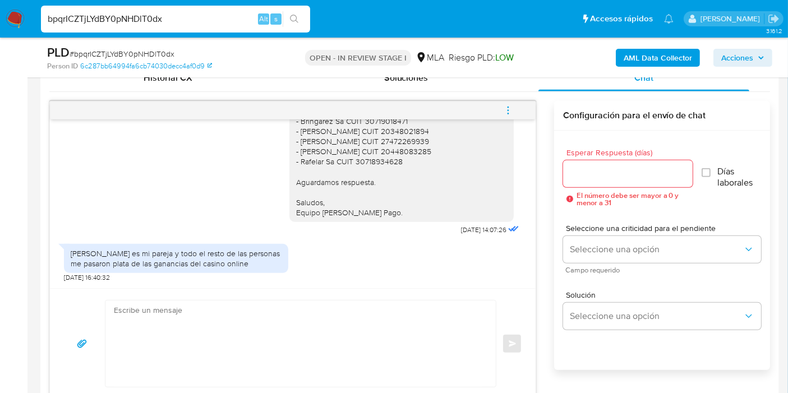
drag, startPoint x: 165, startPoint y: 273, endPoint x: 162, endPoint y: 295, distance: 22.1
click at [165, 277] on div "Gladys Benita es mi pareja y todo el resto de las personas me pasaron plata de …" at bounding box center [176, 260] width 224 height 44
click at [160, 297] on div "Enviar" at bounding box center [293, 343] width 486 height 110
click at [142, 306] on textarea at bounding box center [298, 344] width 368 height 86
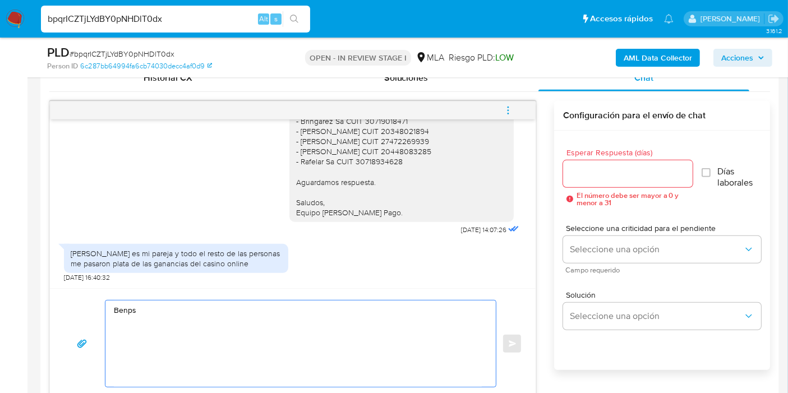
scroll to position [969, 0]
click at [176, 315] on textarea "Benps" at bounding box center [298, 344] width 368 height 86
click at [176, 315] on textarea "Buenos días, Angel. Esperamos que estés bien." at bounding box center [298, 344] width 368 height 86
click at [169, 311] on textarea "Buenos días, Angel. Esperamos que estés bien." at bounding box center [298, 344] width 368 height 86
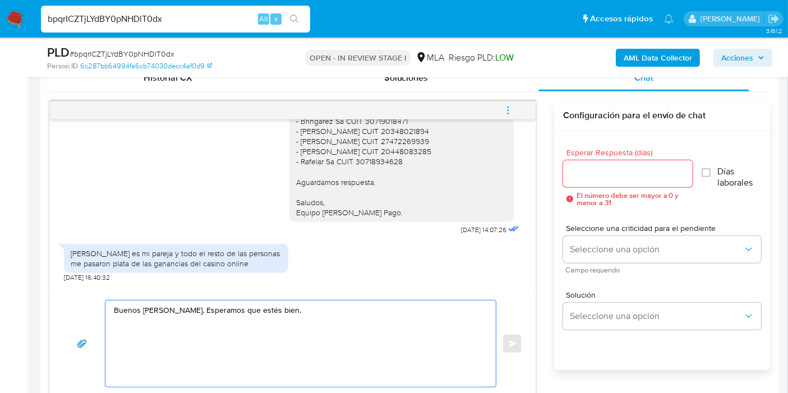
click at [0, 0] on lt-div "Se ha encontrado un posible error ortográfico. Ángel Argel Ángela Angol Anel De…" at bounding box center [0, 0] width 0 height 0
click at [0, 0] on lt-span "Ángel" at bounding box center [0, 0] width 0 height 0
click at [162, 325] on textarea "Buenos días, Ángel. Esperamos que estés bien." at bounding box center [298, 344] width 368 height 86
click at [349, 311] on textarea "Buenos días, Ángel. Esperamos que estés bien." at bounding box center [298, 344] width 368 height 86
drag, startPoint x: 262, startPoint y: 334, endPoint x: 66, endPoint y: 275, distance: 205.1
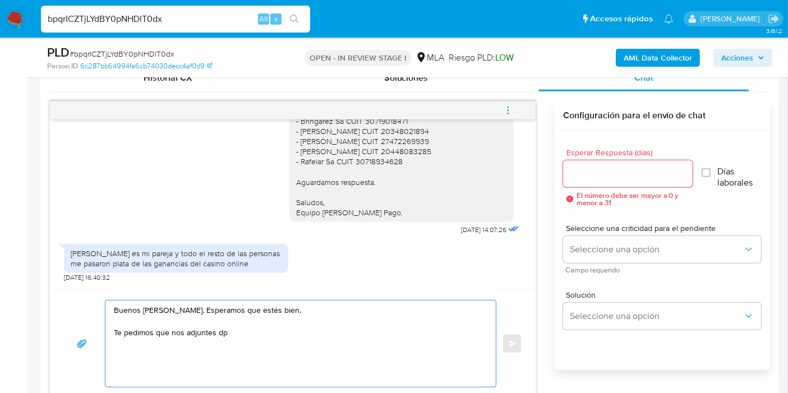
click at [66, 275] on div "17/09/2025 14:37:48 Hola 17/09/2025 16:46:12 Donde tengo que subir el comproban…" at bounding box center [292, 250] width 487 height 298
click at [289, 327] on textarea "Buenos días, Ángel. Esperamos que estés bien. Te pedimos que nos adjuntes dp" at bounding box center [298, 344] width 368 height 86
drag, startPoint x: 338, startPoint y: 335, endPoint x: 4, endPoint y: 241, distance: 346.2
click at [336, 313] on textarea "Buenos días, Ángel. Esperamos que estés bien. Te pedimos que nos adjuntes docum…" at bounding box center [298, 344] width 368 height 86
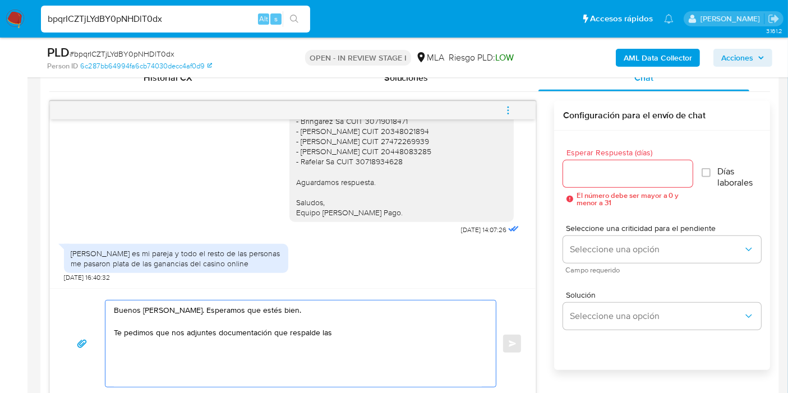
click at [446, 337] on textarea "Buenos días, Ángel. Esperamos que estés bien. Te pedimos que nos adjuntes docum…" at bounding box center [298, 344] width 368 height 86
click at [236, 335] on textarea "Buenos días, Ángel. Esperamos que estés bien. Te pedimos que nos adjuntes docum…" at bounding box center [298, 344] width 368 height 86
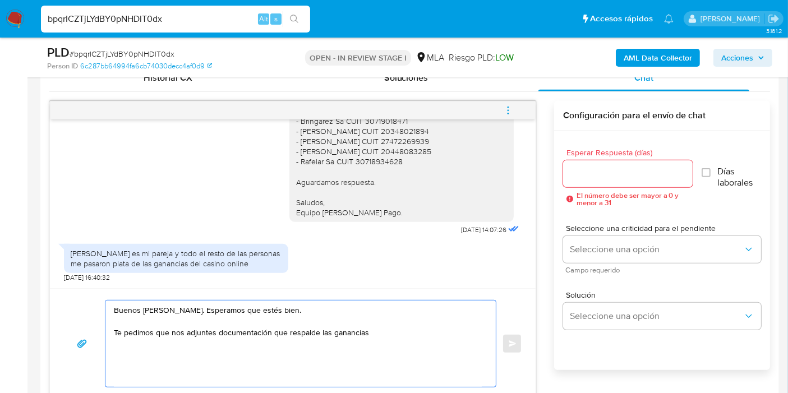
click at [228, 329] on textarea "Buenos días, Ángel. Esperamos que estés bien. Te pedimos que nos adjuntes docum…" at bounding box center [298, 344] width 368 height 86
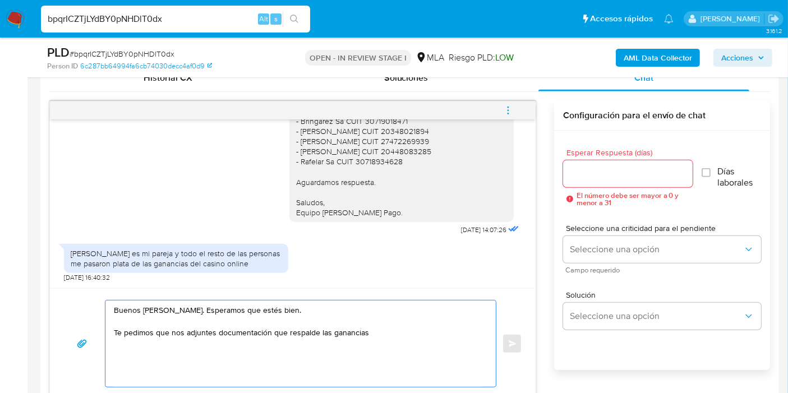
click at [228, 329] on textarea "Buenos días, Ángel. Esperamos que estés bien. Te pedimos que nos adjuntes docum…" at bounding box center [298, 344] width 368 height 86
type textarea "Buenos días, Ángel. Esperamos que estés bien. Te pedimos que nos adjuntes docum…"
click at [516, 352] on div "Buenos días, Ángel. Esperamos que estés bien. Te pedimos que nos adjuntes docum…" at bounding box center [292, 343] width 459 height 87
drag, startPoint x: 459, startPoint y: 341, endPoint x: 57, endPoint y: 303, distance: 403.4
click at [57, 303] on div "Buenos días, Ángel. Esperamos que estés bien. Te pedimos que nos adjuntes docum…" at bounding box center [293, 343] width 486 height 110
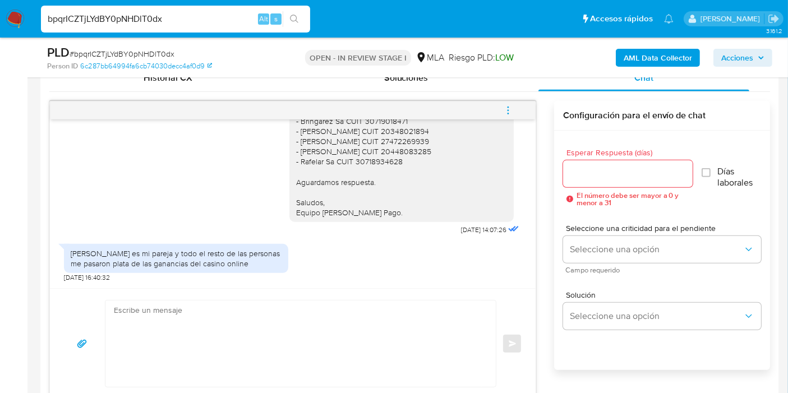
click at [24, 17] on img at bounding box center [15, 19] width 19 height 19
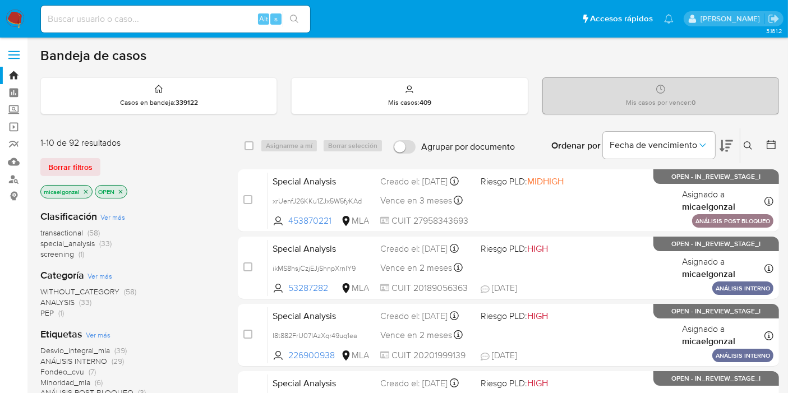
click at [168, 6] on div "Alt s" at bounding box center [175, 19] width 269 height 27
click at [167, 13] on input at bounding box center [175, 19] width 269 height 15
paste input "UIwK7UkHB1eOvm2AUbS6essy"
type input "UIwK7UkHB1eOvm2AUbS6essy"
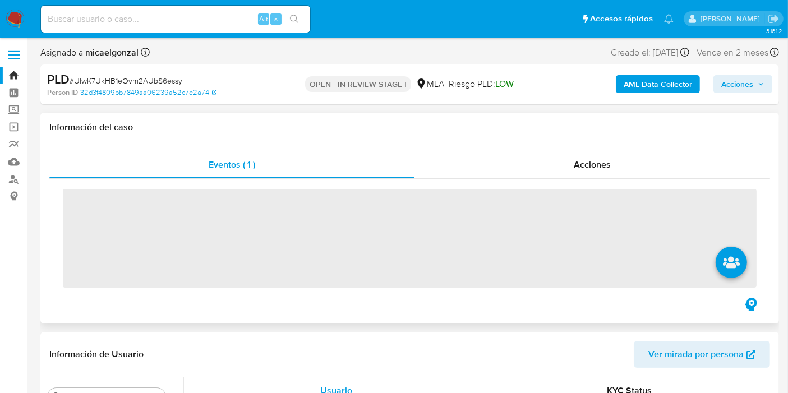
scroll to position [187, 0]
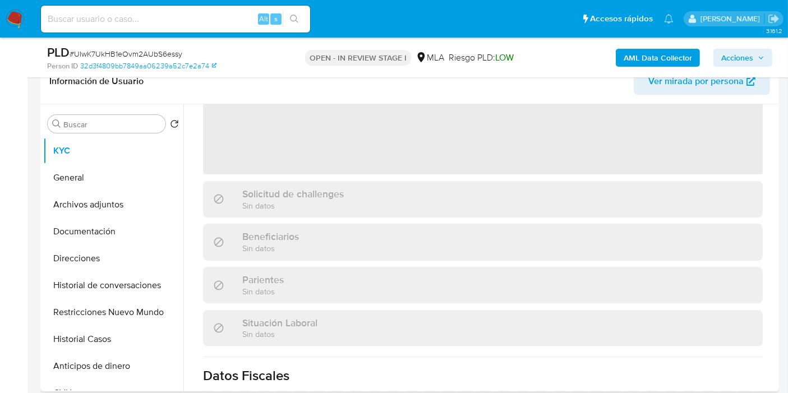
select select "10"
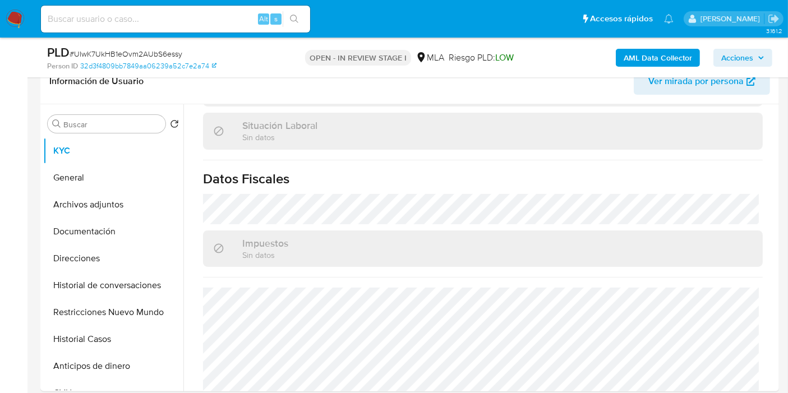
scroll to position [374, 0]
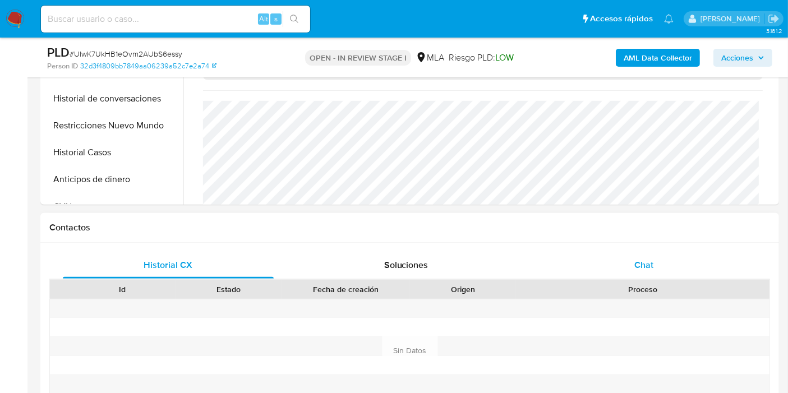
click at [652, 272] on div "Chat" at bounding box center [643, 265] width 211 height 27
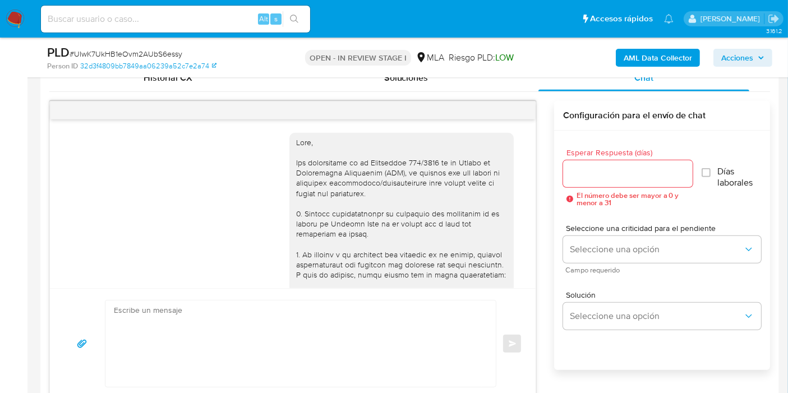
scroll to position [776, 0]
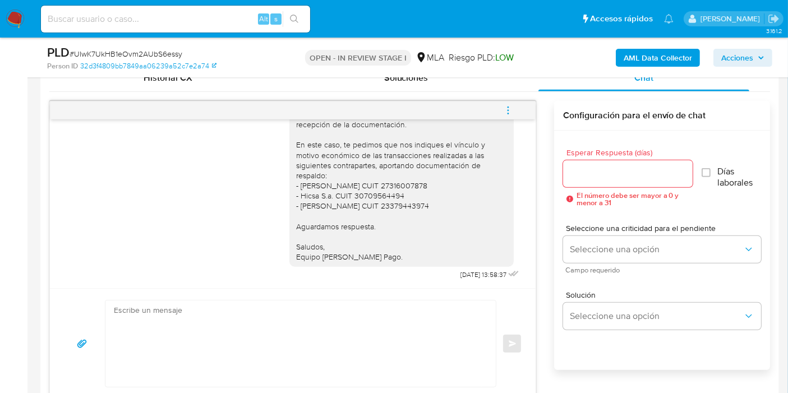
click at [403, 204] on div "Buenos [PERSON_NAME]. Esperamos que estés bien. Muchas gracias por tu respuesta…" at bounding box center [401, 175] width 211 height 173
copy div "23379443974"
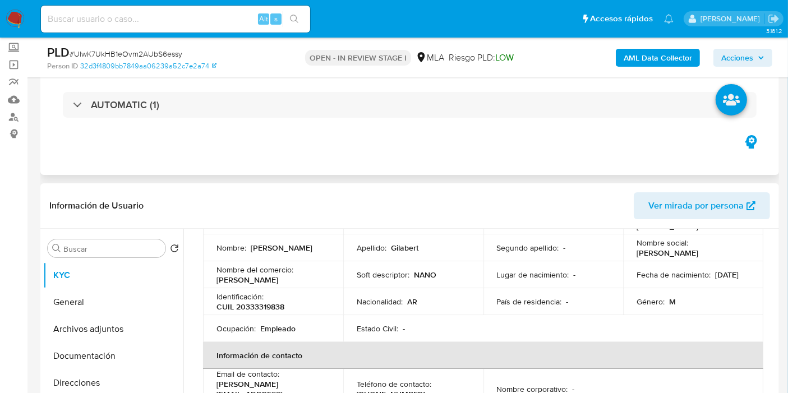
scroll to position [0, 0]
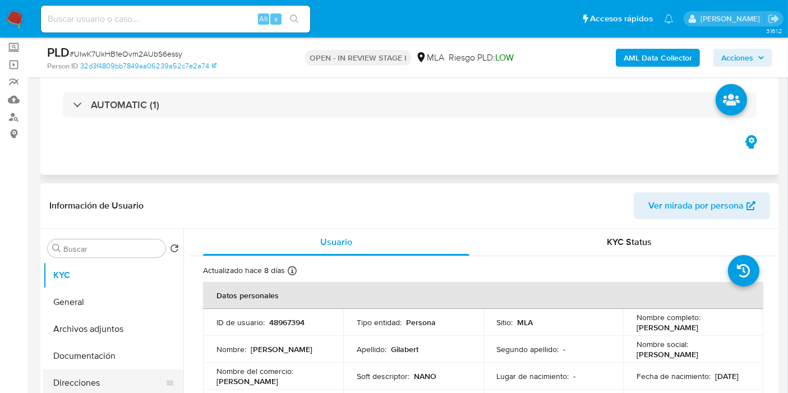
drag, startPoint x: 54, startPoint y: 358, endPoint x: 63, endPoint y: 378, distance: 21.6
click at [55, 359] on button "Documentación" at bounding box center [113, 356] width 140 height 27
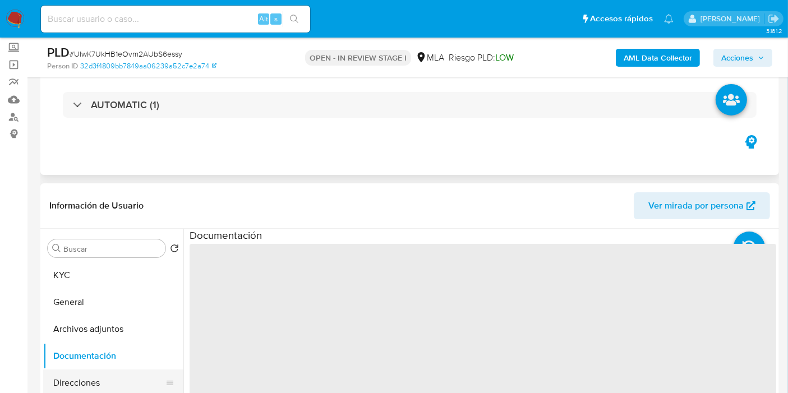
click at [63, 379] on button "Direcciones" at bounding box center [108, 383] width 131 height 27
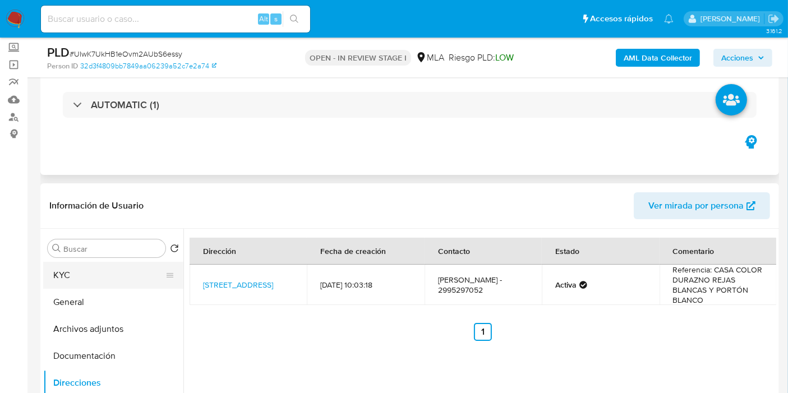
click at [102, 278] on button "KYC" at bounding box center [108, 275] width 131 height 27
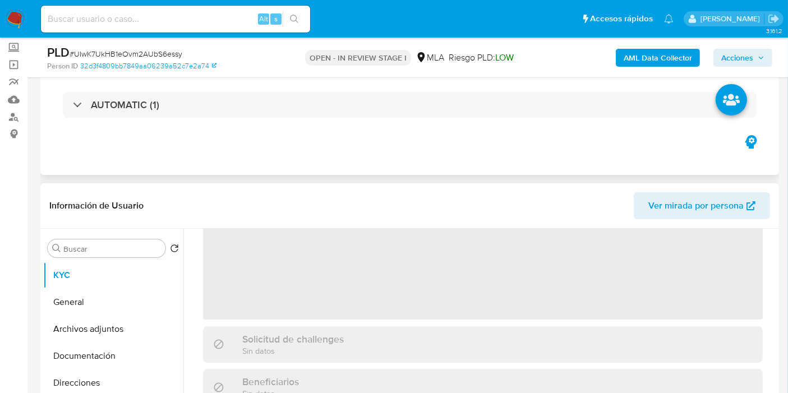
scroll to position [125, 0]
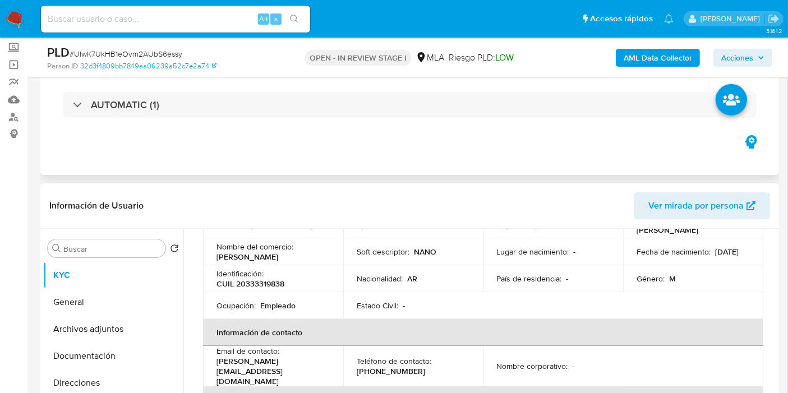
click at [262, 289] on td "Identificación : CUIL 20333319838" at bounding box center [273, 278] width 140 height 27
click at [269, 279] on p "CUIL 20333319838" at bounding box center [250, 284] width 68 height 10
copy p "20333319838"
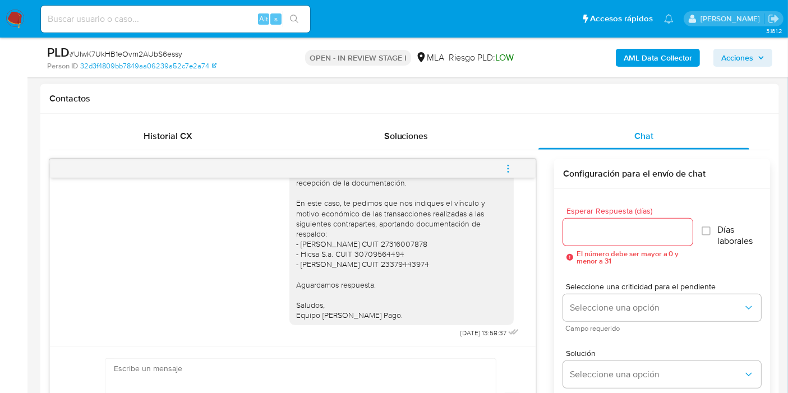
scroll to position [498, 0]
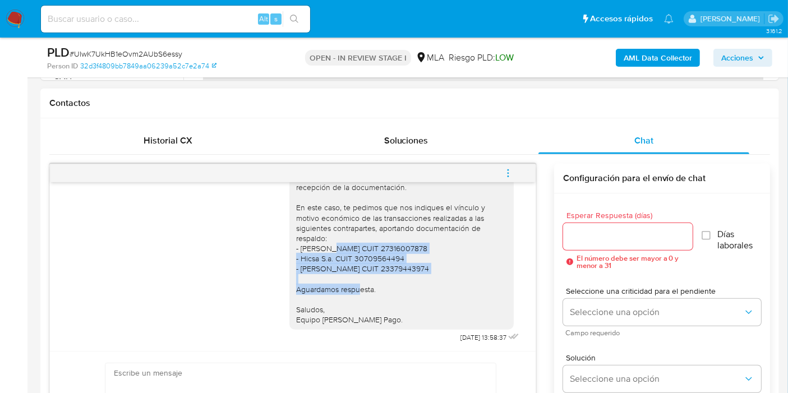
drag, startPoint x: 452, startPoint y: 277, endPoint x: 324, endPoint y: 250, distance: 131.1
click at [324, 250] on div "Buenos [PERSON_NAME]. Esperamos que estés bien. Muchas gracias por tu respuesta…" at bounding box center [401, 237] width 211 height 173
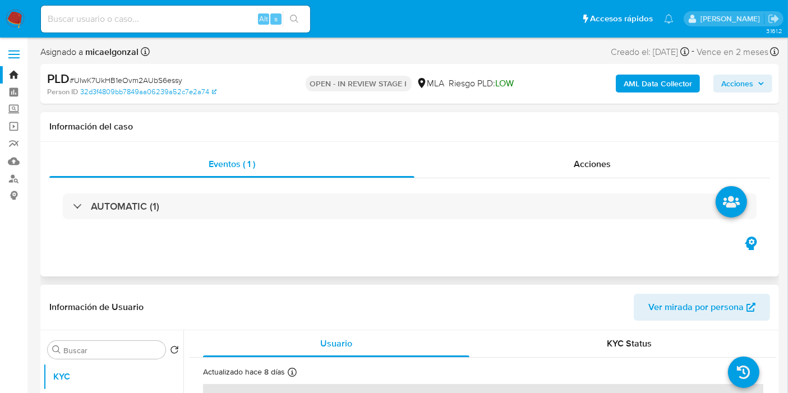
scroll to position [0, 0]
click at [564, 176] on div "Acciones" at bounding box center [592, 164] width 356 height 27
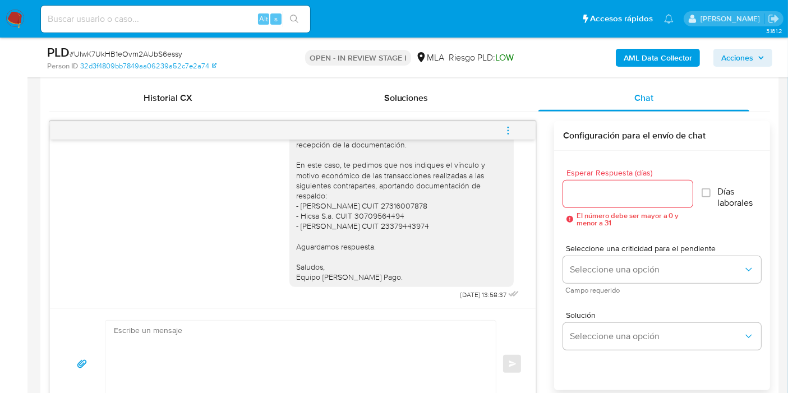
scroll to position [810, 0]
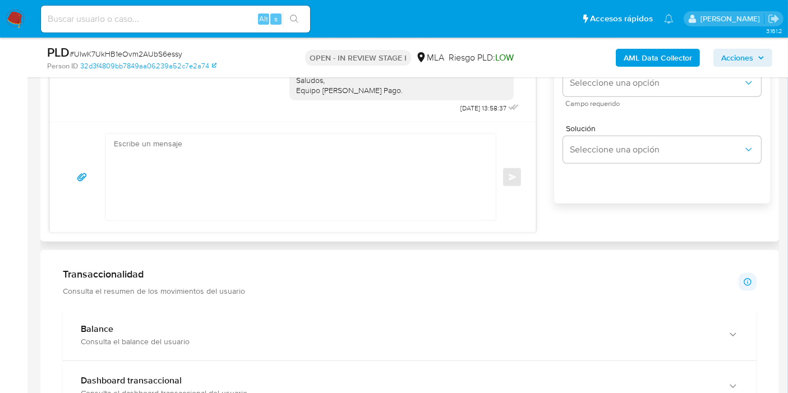
drag, startPoint x: 251, startPoint y: 127, endPoint x: 211, endPoint y: 172, distance: 60.8
click at [240, 139] on div "Enviar" at bounding box center [293, 177] width 486 height 110
click at [211, 172] on textarea at bounding box center [298, 177] width 368 height 86
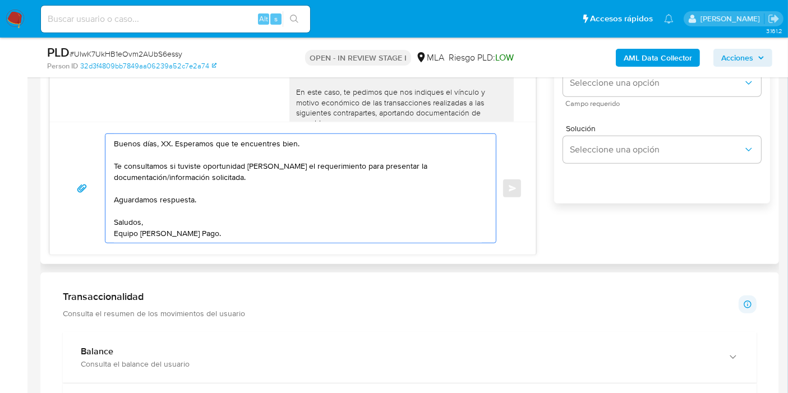
scroll to position [685, 0]
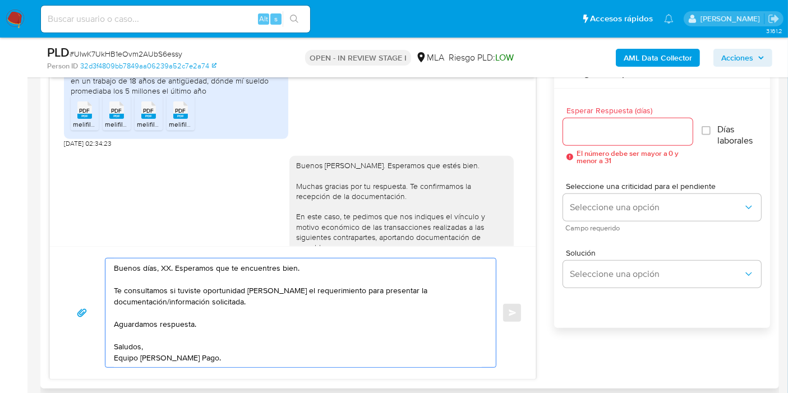
click at [168, 264] on textarea "Buenos días, XX. Esperamos que te encuentres bien. Te consultamos si tuviste op…" at bounding box center [298, 313] width 368 height 109
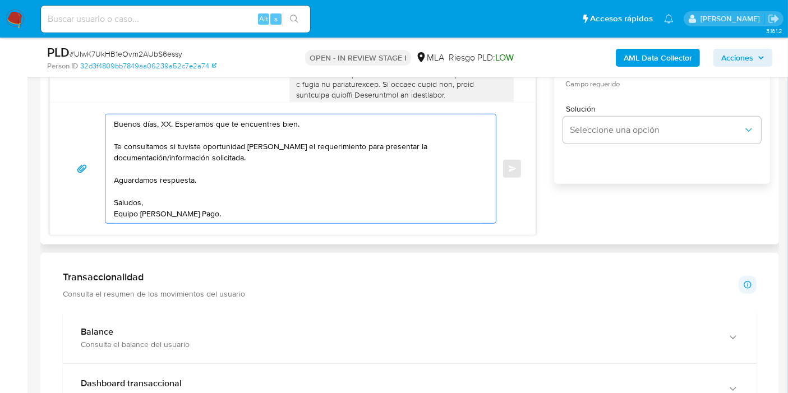
scroll to position [810, 0]
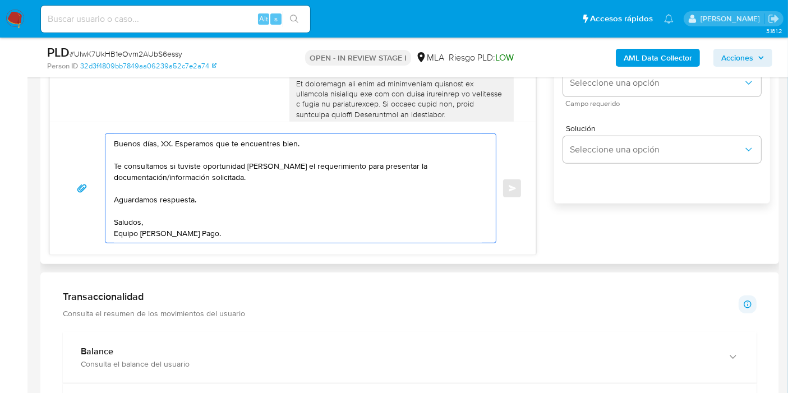
click at [159, 139] on textarea "Buenos días, XX. Esperamos que te encuentres bien. Te consultamos si tuviste op…" at bounding box center [298, 188] width 368 height 109
click at [181, 143] on textarea "Buenos [PERSON_NAME]. Esperamos que te encuentres bien. Te consultamos si tuvis…" at bounding box center [298, 188] width 368 height 109
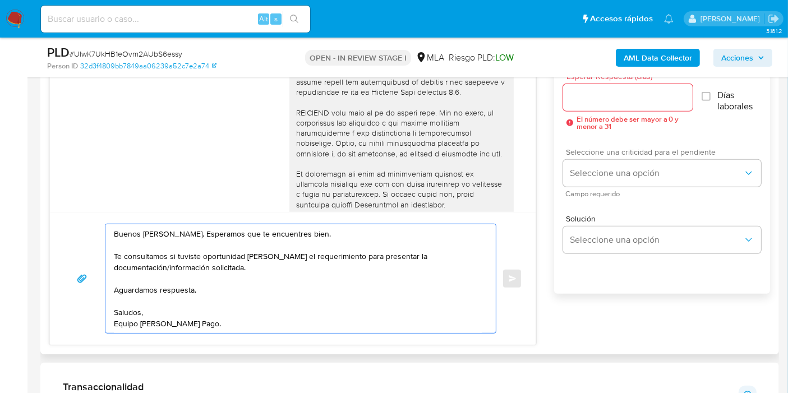
scroll to position [685, 0]
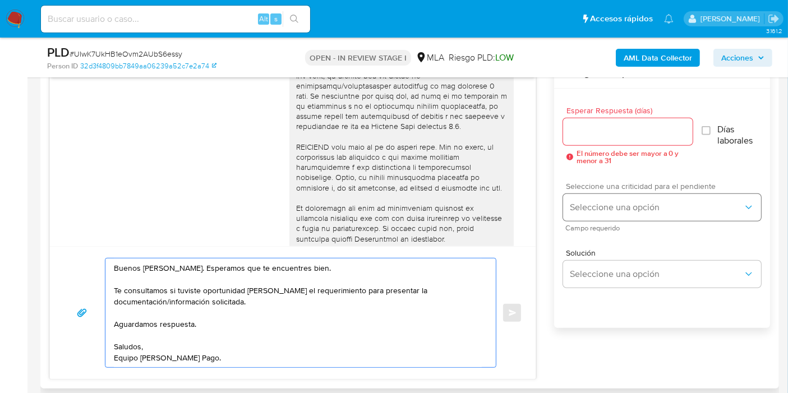
type textarea "Buenos [PERSON_NAME]. Esperamos que te encuentres bien. Te consultamos si tuvis…"
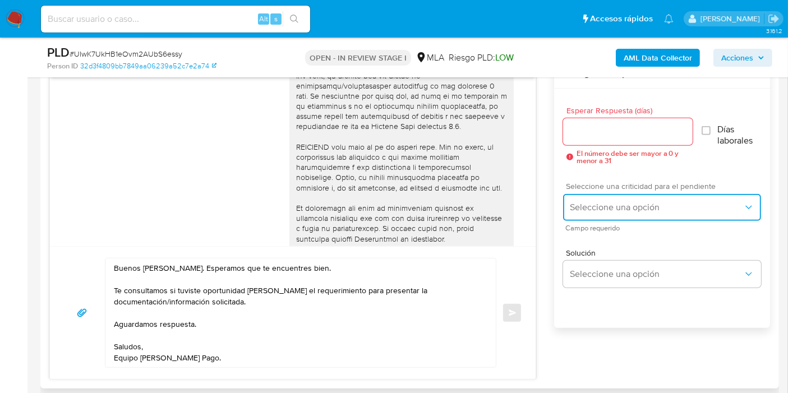
click at [589, 213] on button "Seleccione una opción" at bounding box center [662, 207] width 198 height 27
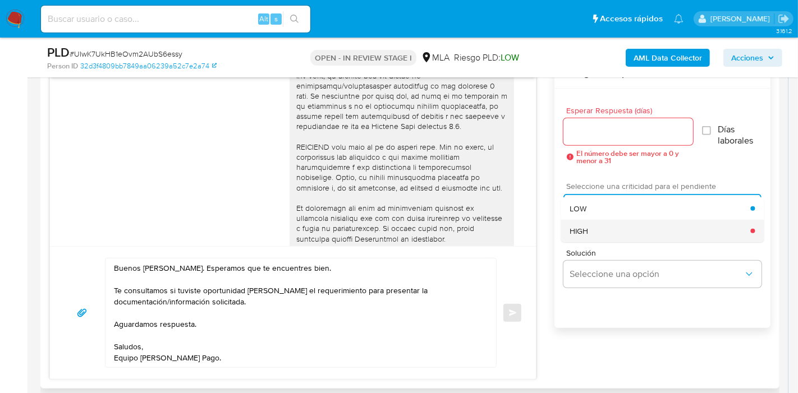
click at [592, 235] on div "HIGH" at bounding box center [659, 231] width 181 height 22
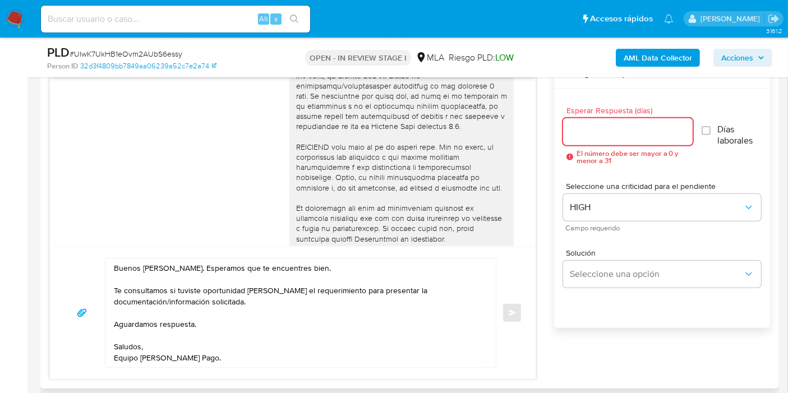
click at [614, 137] on input "Esperar Respuesta (días)" at bounding box center [628, 132] width 130 height 15
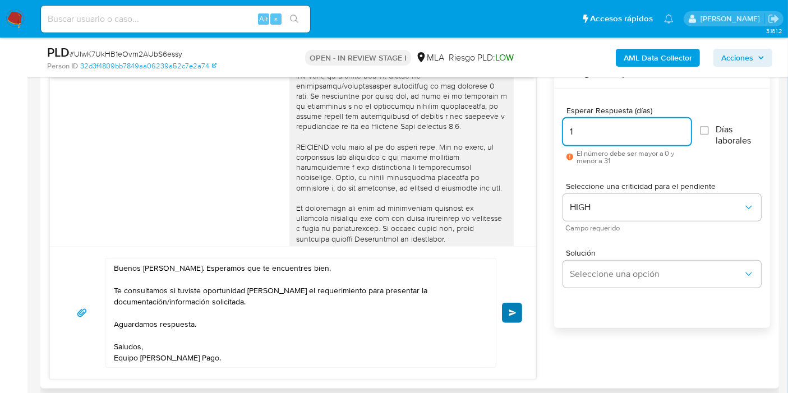
type input "1"
click at [511, 303] on button "Enviar" at bounding box center [512, 313] width 20 height 20
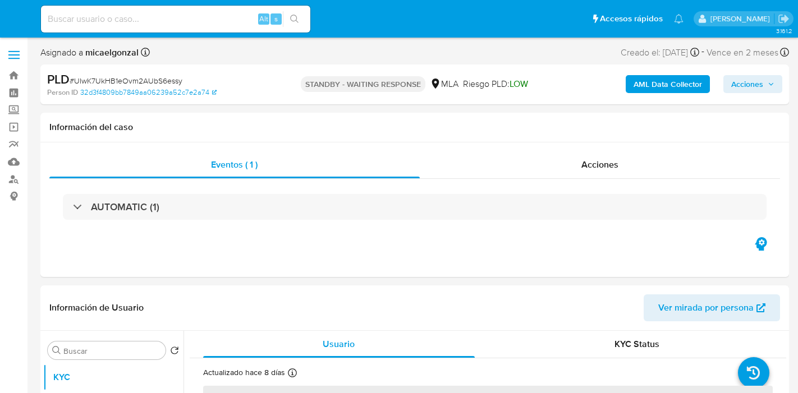
select select "10"
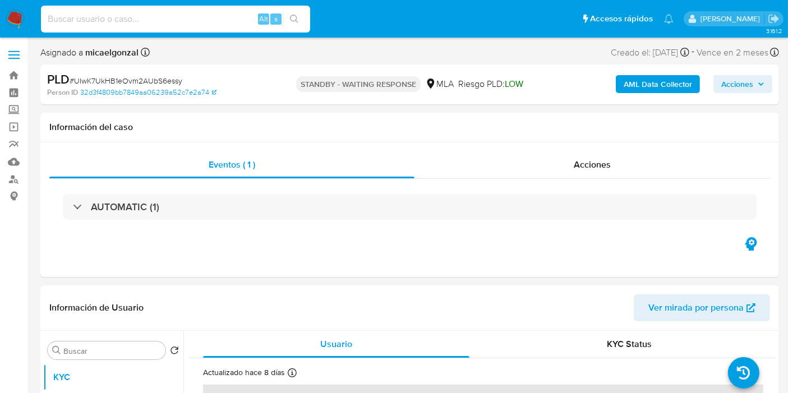
click at [115, 17] on input at bounding box center [175, 19] width 269 height 15
paste input "vEI1hlAyXDc5ChYBPaqqgReo"
type input "vEI1hlAyXDc5ChYBPaqqgReo"
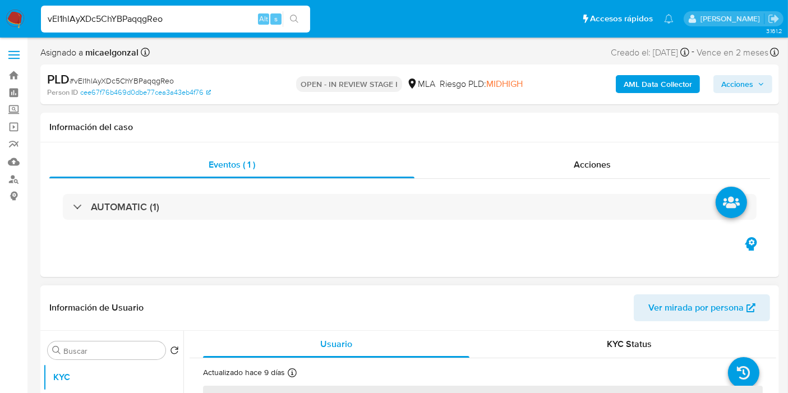
select select "10"
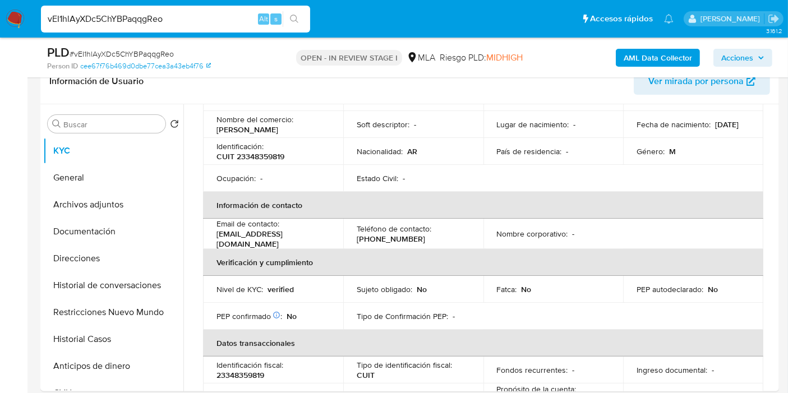
scroll to position [62, 0]
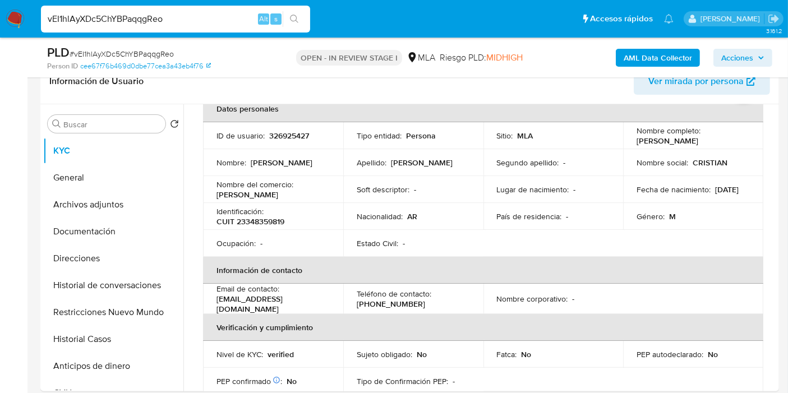
drag, startPoint x: 682, startPoint y: 142, endPoint x: 672, endPoint y: 134, distance: 12.8
click at [623, 123] on td "Nombre completo : Cristian David Martin" at bounding box center [693, 135] width 140 height 27
click at [673, 133] on p "Nombre completo :" at bounding box center [669, 131] width 64 height 10
drag, startPoint x: 632, startPoint y: 142, endPoint x: 707, endPoint y: 144, distance: 74.6
click at [707, 144] on td "Nombre completo : Cristian David Martin" at bounding box center [693, 135] width 140 height 27
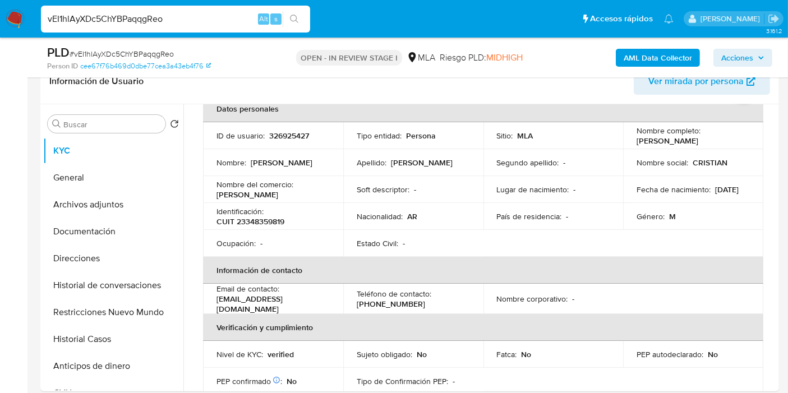
copy p "[PERSON_NAME] [PERSON_NAME]"
click at [110, 159] on button "KYC" at bounding box center [108, 150] width 131 height 27
click at [101, 167] on button "General" at bounding box center [108, 177] width 131 height 27
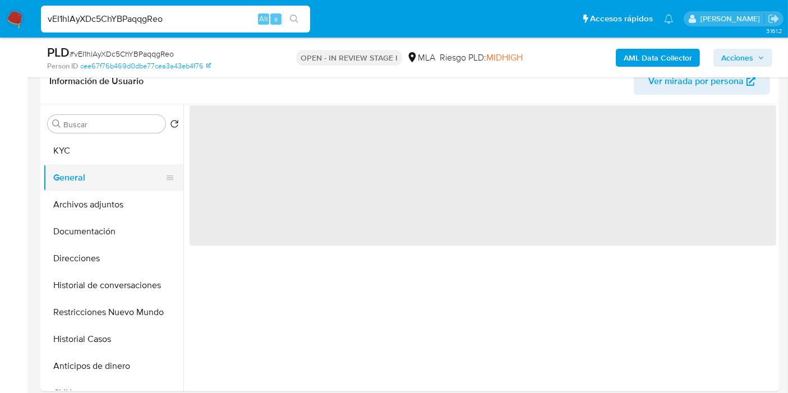
scroll to position [0, 0]
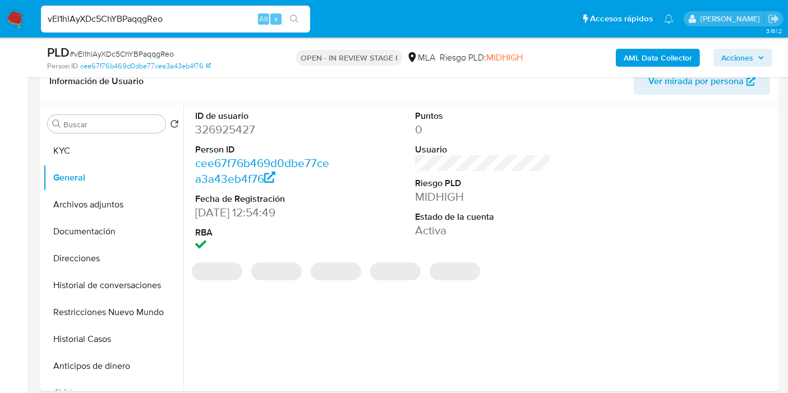
click at [184, 123] on div "ID de usuario 326925427 Person ID cee67f76b469d0dbe77cea3a43eb4f76 Fecha de Reg…" at bounding box center [479, 247] width 593 height 287
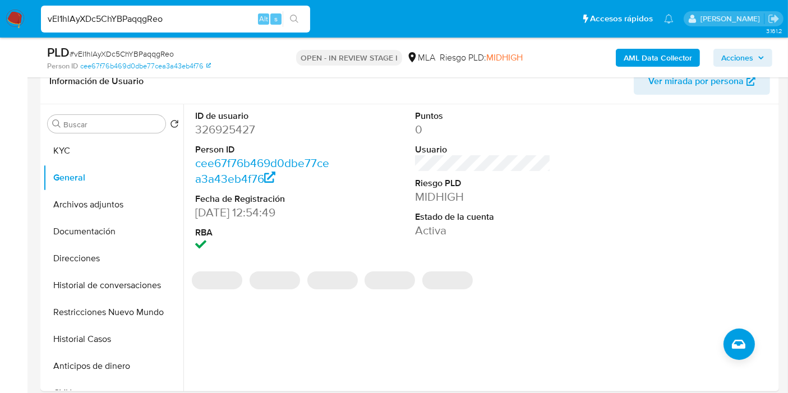
click at [208, 138] on dl "ID de usuario 326925427 Person ID cee67f76b469d0dbe77cea3a43eb4f76 Fecha de Reg…" at bounding box center [263, 182] width 136 height 145
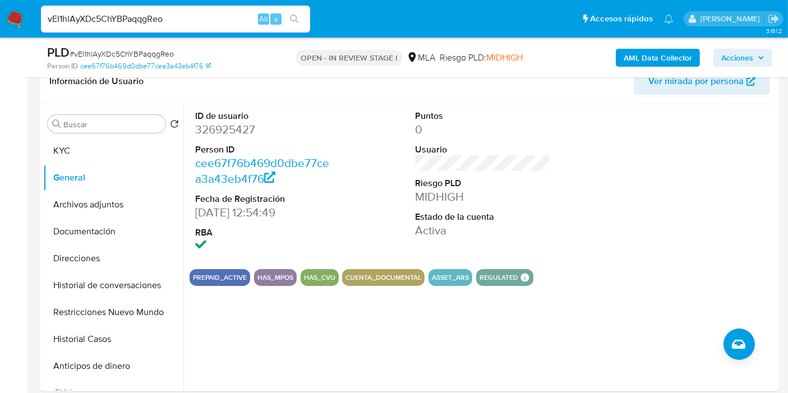
click at [229, 133] on dd "326925427" at bounding box center [263, 130] width 136 height 16
copy dd "326925427"
click at [93, 255] on button "Direcciones" at bounding box center [108, 258] width 131 height 27
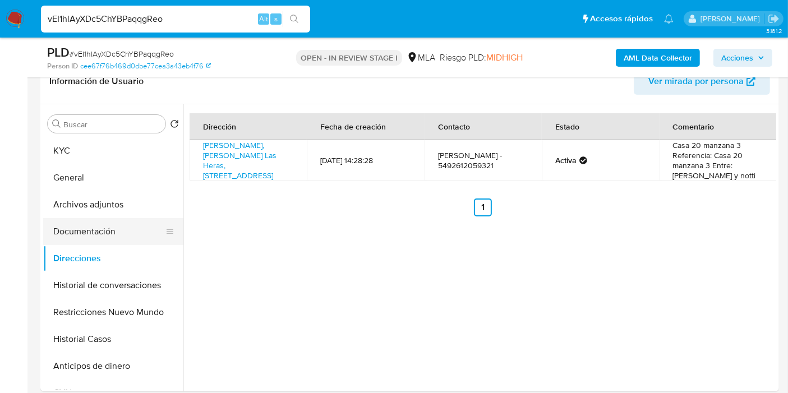
click at [59, 230] on button "Documentación" at bounding box center [108, 231] width 131 height 27
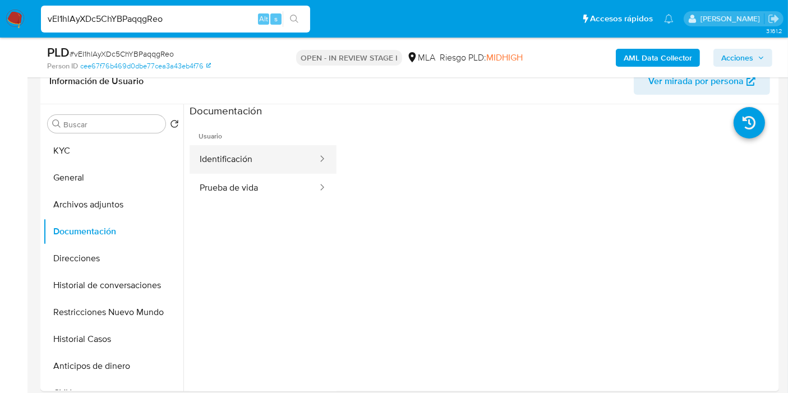
click at [295, 149] on button "Identificación" at bounding box center [254, 159] width 129 height 29
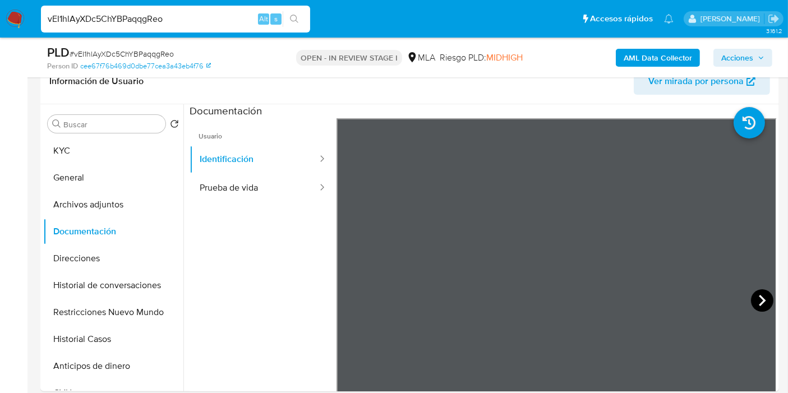
click at [754, 301] on icon at bounding box center [762, 300] width 22 height 22
click at [96, 266] on button "Direcciones" at bounding box center [108, 258] width 131 height 27
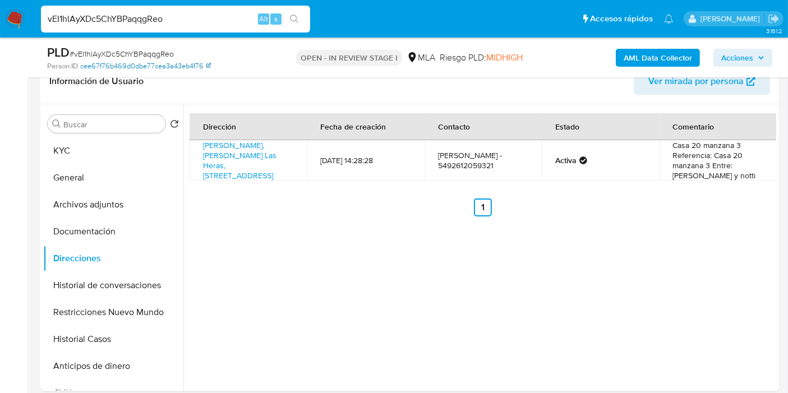
click at [181, 67] on link "cee67f76b469d0dbe77cea3a43eb4f76" at bounding box center [145, 66] width 131 height 10
click at [67, 148] on button "KYC" at bounding box center [108, 150] width 131 height 27
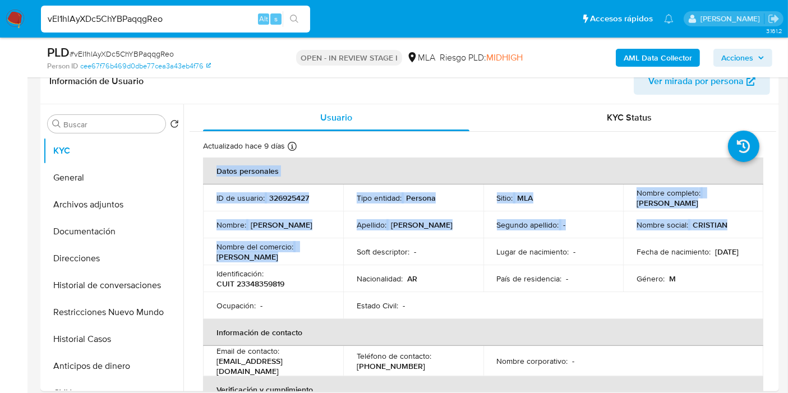
drag, startPoint x: 281, startPoint y: 257, endPoint x: 196, endPoint y: 256, distance: 85.3
click at [89, 252] on button "Direcciones" at bounding box center [108, 258] width 131 height 27
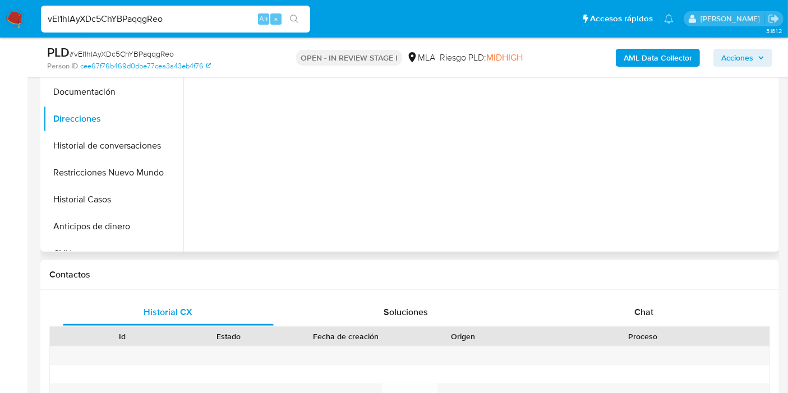
scroll to position [374, 0]
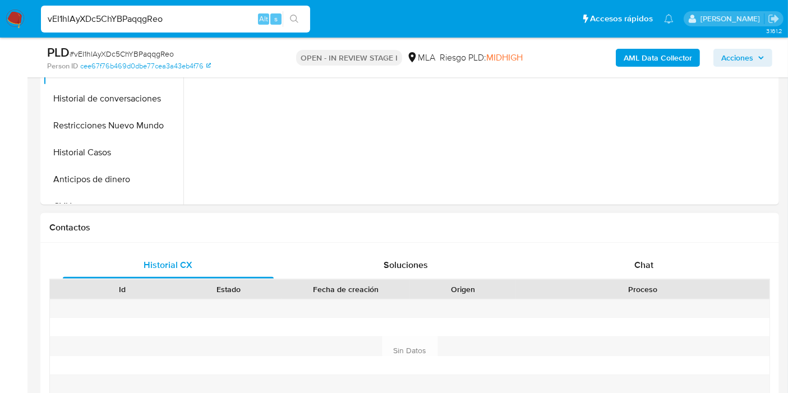
click at [649, 280] on div "Proceso" at bounding box center [643, 289] width 254 height 19
click at [652, 270] on span "Chat" at bounding box center [643, 265] width 19 height 13
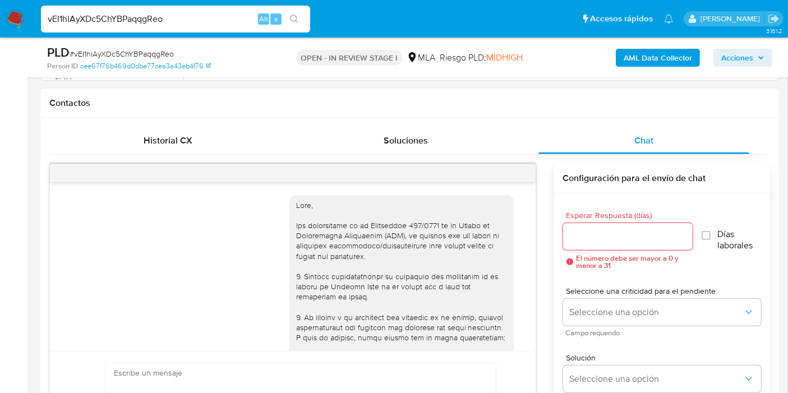
scroll to position [714, 0]
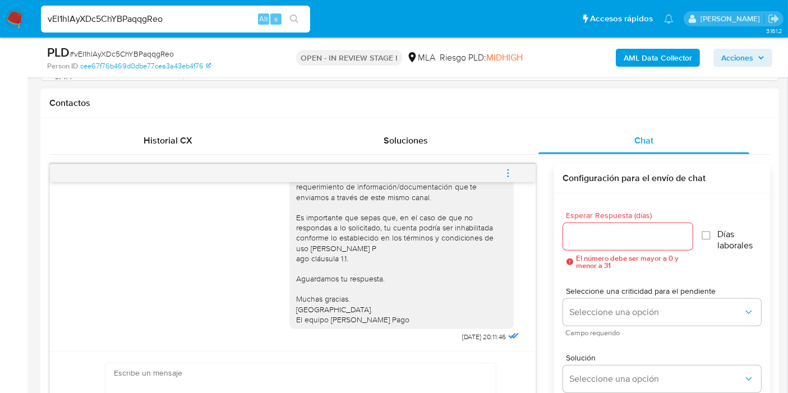
click at [523, 164] on button "menu-action" at bounding box center [508, 173] width 37 height 27
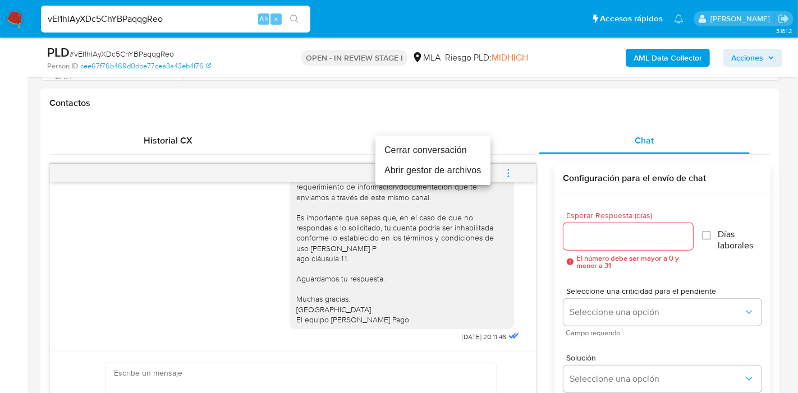
click at [457, 152] on li "Cerrar conversación" at bounding box center [432, 150] width 115 height 20
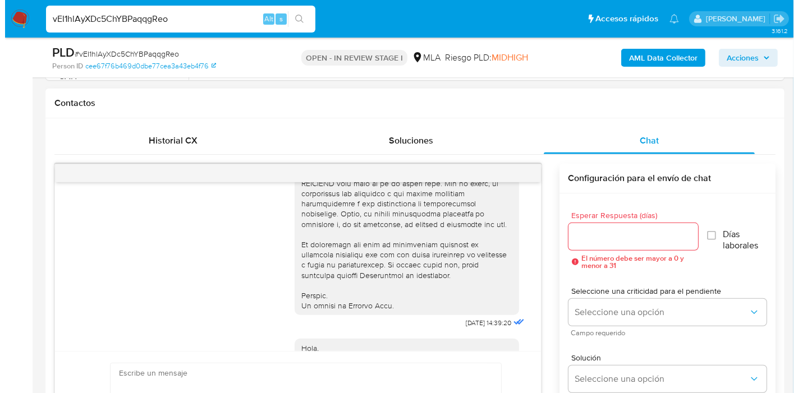
scroll to position [402, 0]
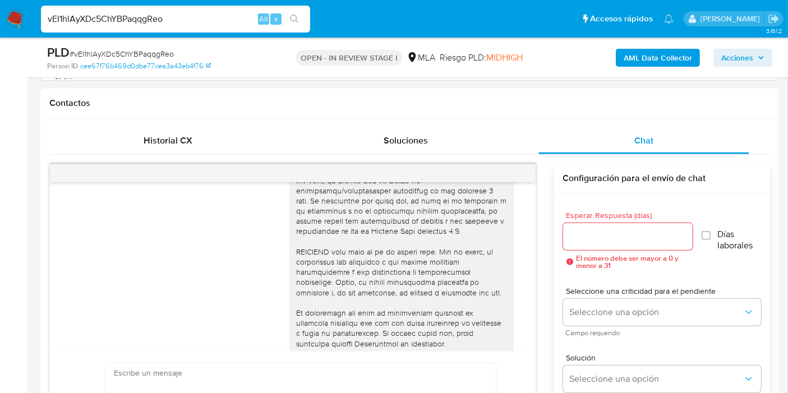
click at [638, 58] on b "AML Data Collector" at bounding box center [658, 58] width 68 height 18
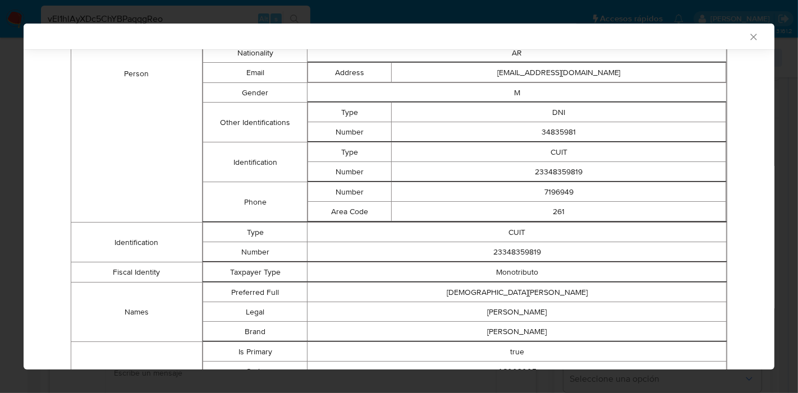
scroll to position [153, 0]
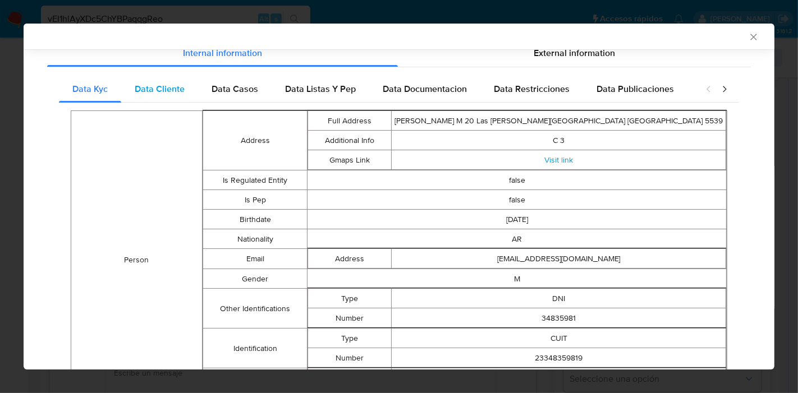
click at [169, 93] on span "Data Cliente" at bounding box center [160, 88] width 50 height 13
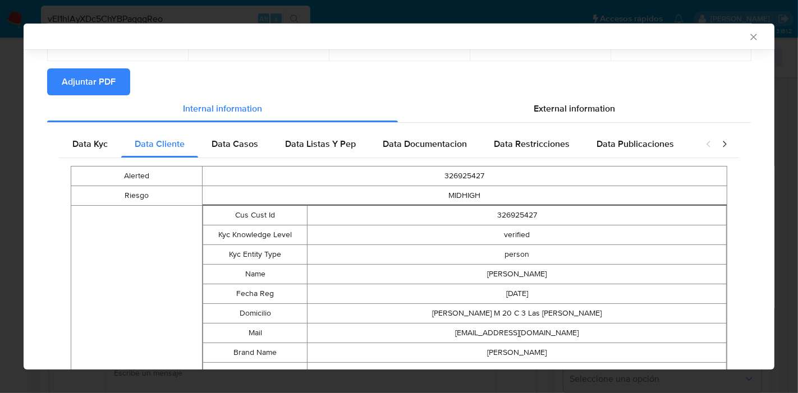
scroll to position [97, 0]
click at [241, 137] on div "Data Casos" at bounding box center [234, 144] width 73 height 27
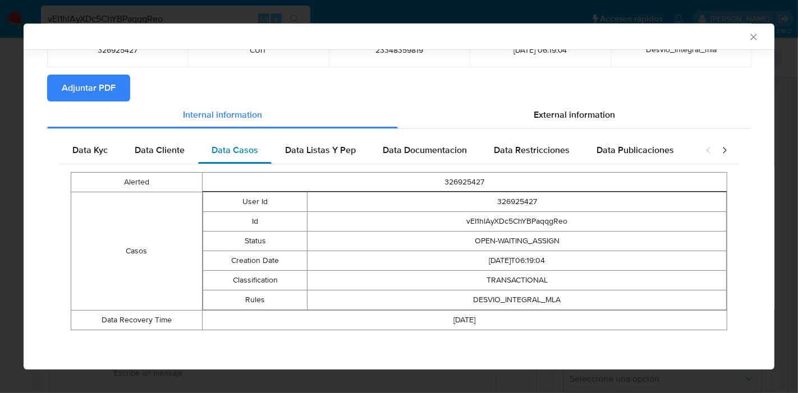
scroll to position [90, 0]
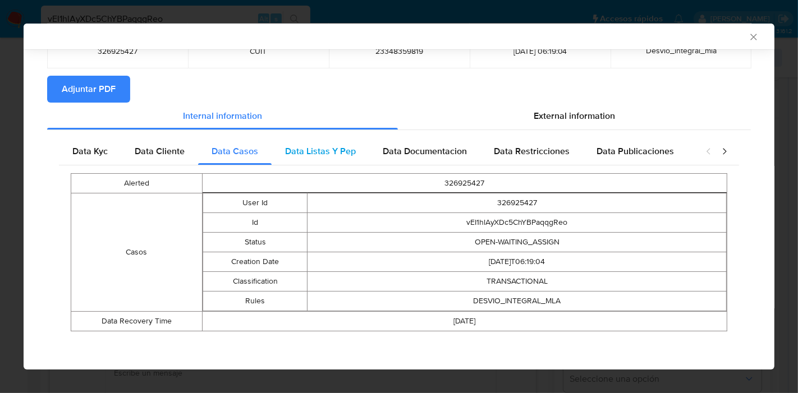
click at [307, 161] on div "Data Listas Y Pep" at bounding box center [320, 151] width 98 height 27
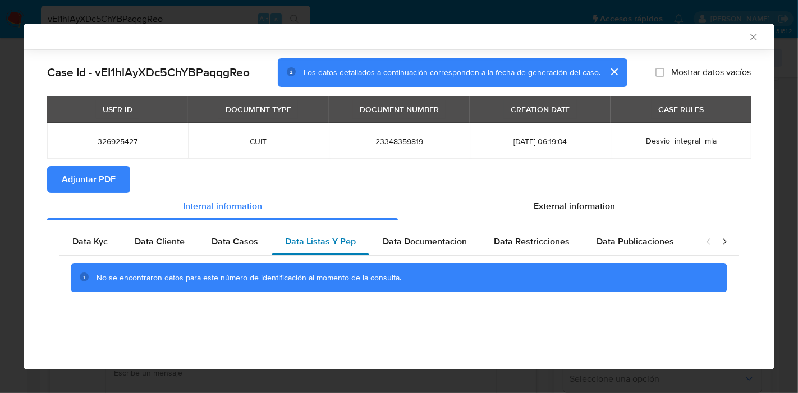
scroll to position [0, 0]
click at [420, 233] on div "Data Documentacion" at bounding box center [424, 241] width 111 height 27
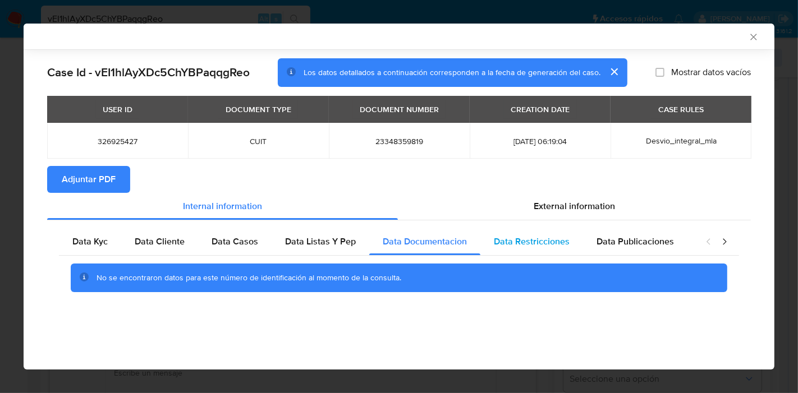
click at [496, 234] on div "Data Restricciones" at bounding box center [531, 241] width 103 height 27
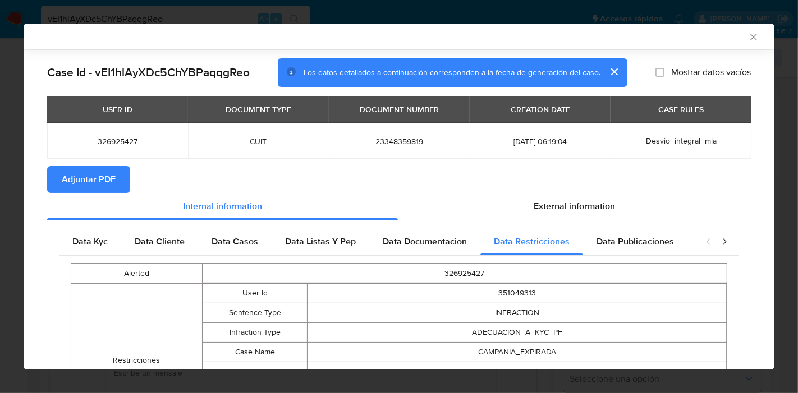
scroll to position [127, 0]
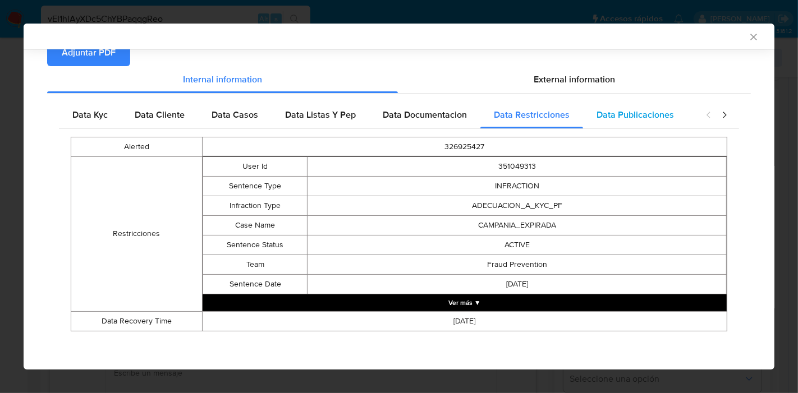
click at [628, 109] on span "Data Publicaciones" at bounding box center [634, 114] width 77 height 13
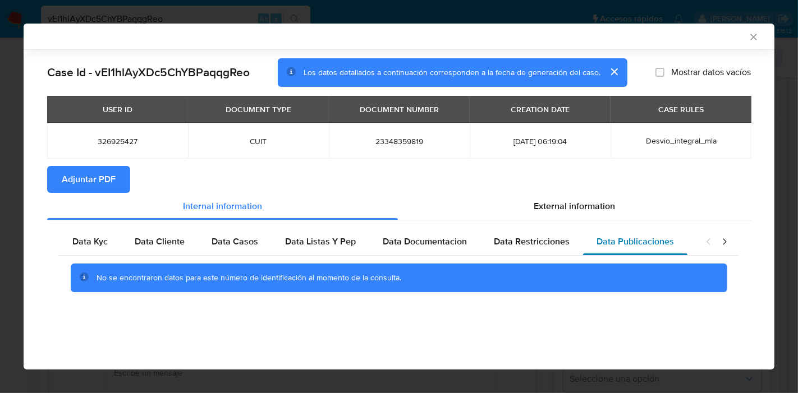
scroll to position [0, 0]
click at [722, 238] on icon "closure-recommendation-modal" at bounding box center [723, 241] width 3 height 6
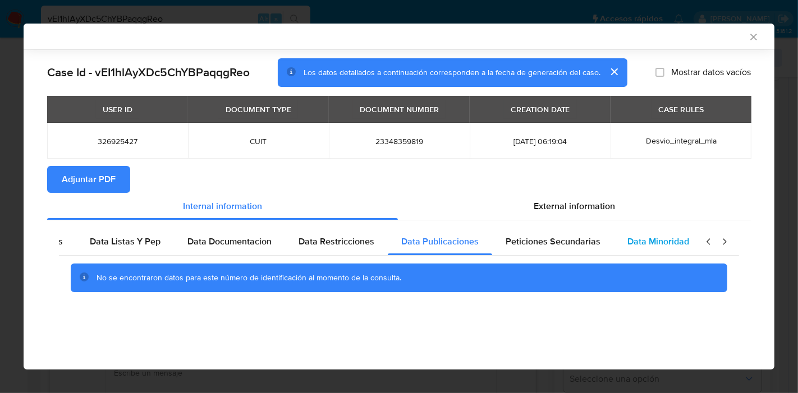
scroll to position [0, 197]
drag, startPoint x: 676, startPoint y: 251, endPoint x: 665, endPoint y: 250, distance: 11.3
click at [675, 251] on div "Data Minoridad" at bounding box center [656, 241] width 89 height 27
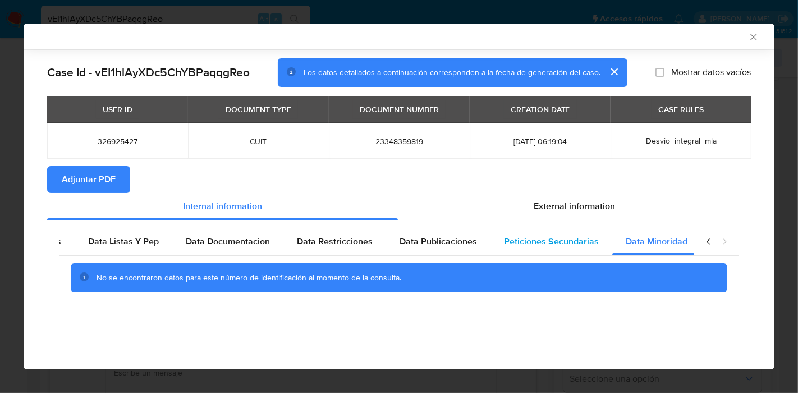
click at [598, 243] on div "Peticiones Secundarias" at bounding box center [551, 241] width 122 height 27
click at [709, 244] on icon "closure-recommendation-modal" at bounding box center [707, 241] width 3 height 6
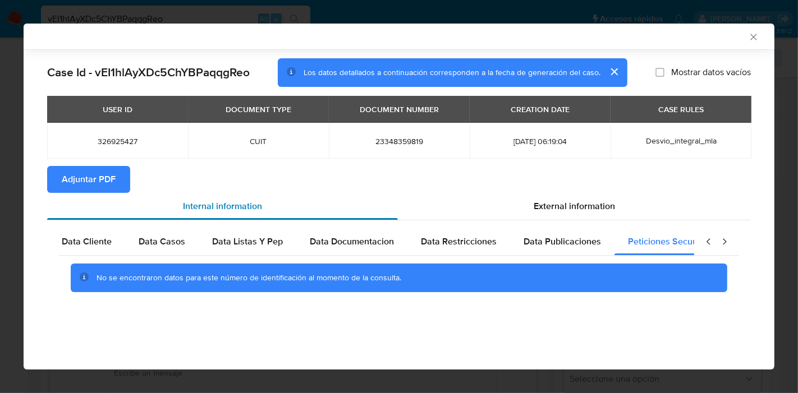
scroll to position [0, 0]
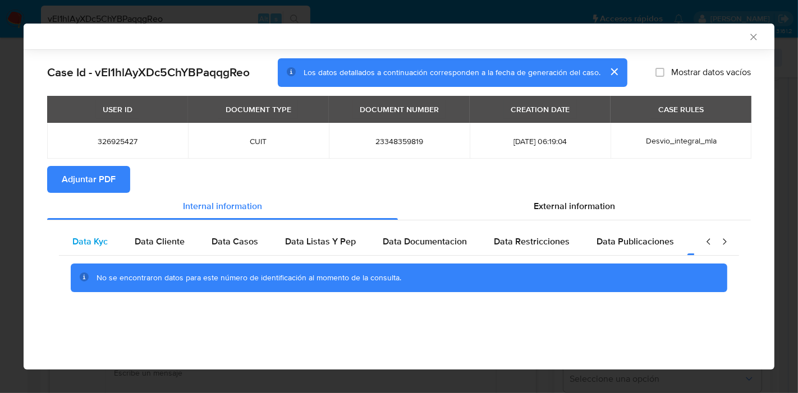
click at [112, 240] on div "Data Kyc" at bounding box center [90, 241] width 62 height 27
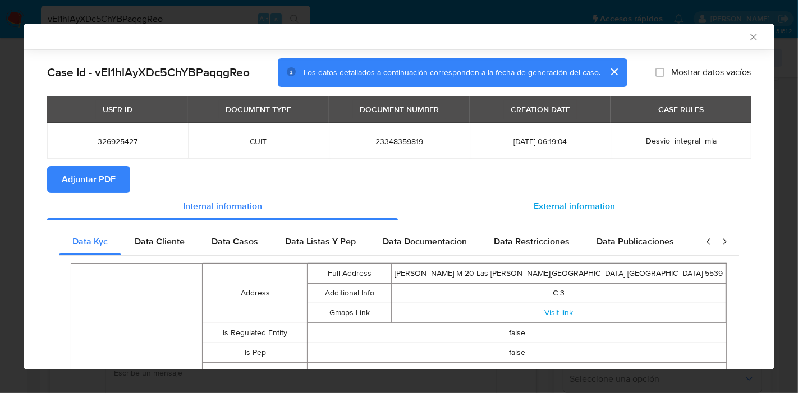
click at [533, 201] on span "External information" at bounding box center [573, 206] width 81 height 13
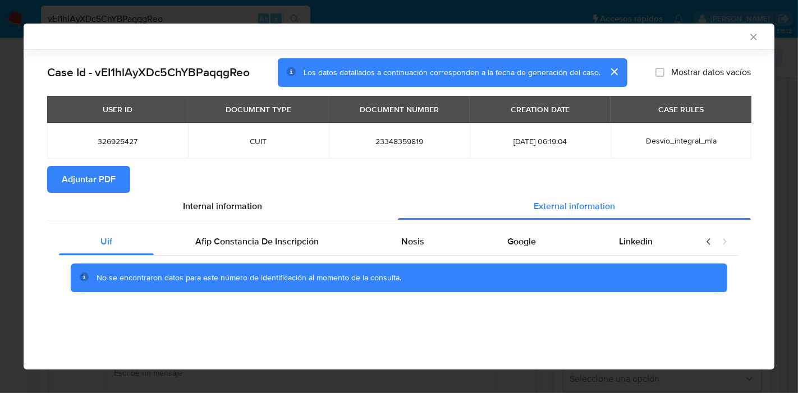
drag, startPoint x: 325, startPoint y: 257, endPoint x: 312, endPoint y: 257, distance: 12.9
click at [315, 257] on div "No se encontraron datos para este número de identificación al momento de la con…" at bounding box center [399, 278] width 680 height 45
click at [312, 257] on div "No se encontraron datos para este número de identificación al momento de la con…" at bounding box center [399, 278] width 680 height 45
click at [296, 239] on span "Afip Constancia De Inscripción" at bounding box center [256, 241] width 123 height 13
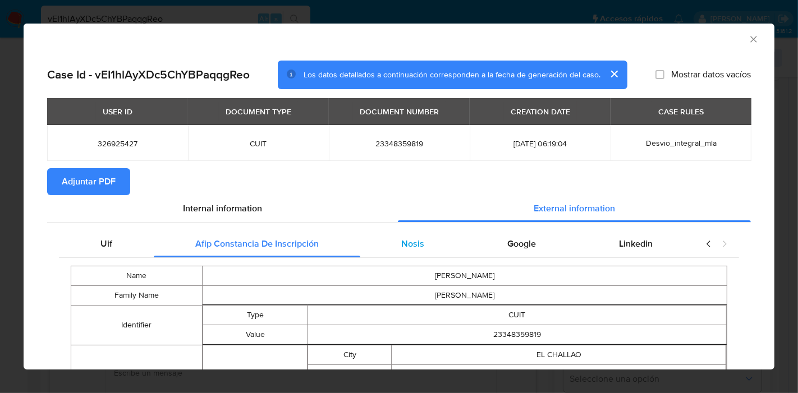
click at [394, 232] on div "Nosis" at bounding box center [413, 244] width 106 height 27
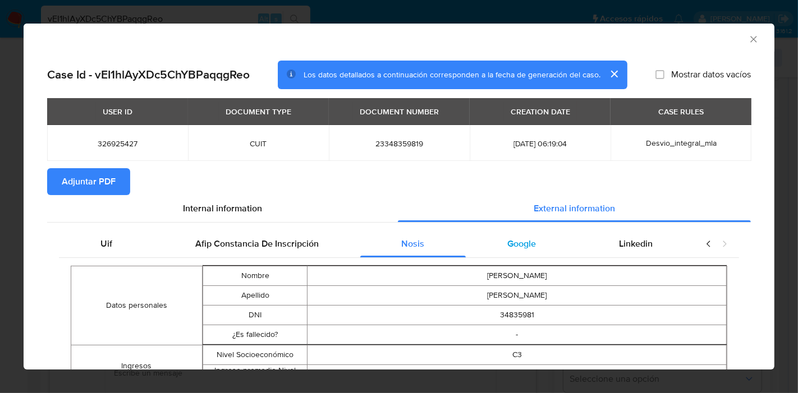
click at [499, 247] on div "Google" at bounding box center [522, 244] width 112 height 27
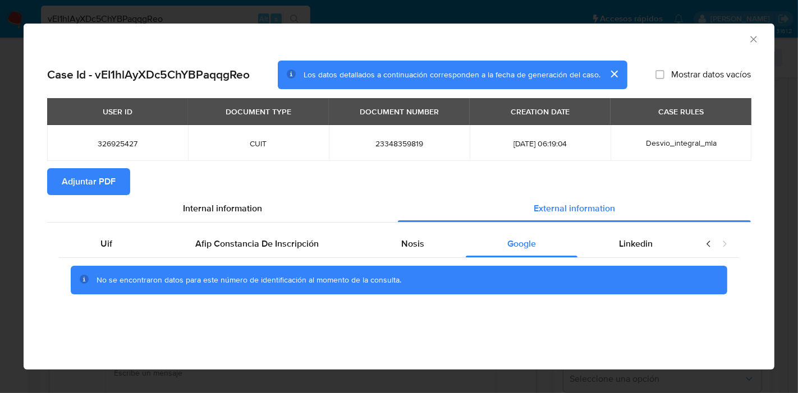
click at [614, 224] on div "Uif Afip Constancia De Inscripción Nosis Google Linkedin No se encontraron dato…" at bounding box center [398, 267] width 703 height 88
click at [614, 232] on div "Linkedin" at bounding box center [635, 244] width 117 height 27
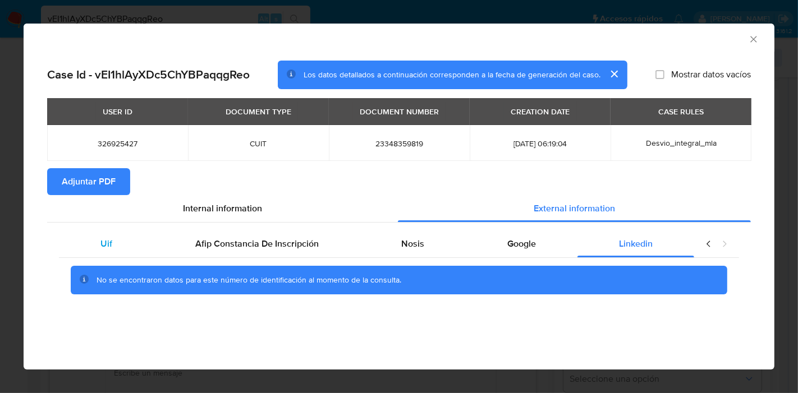
click at [126, 252] on div "Uif" at bounding box center [106, 244] width 95 height 27
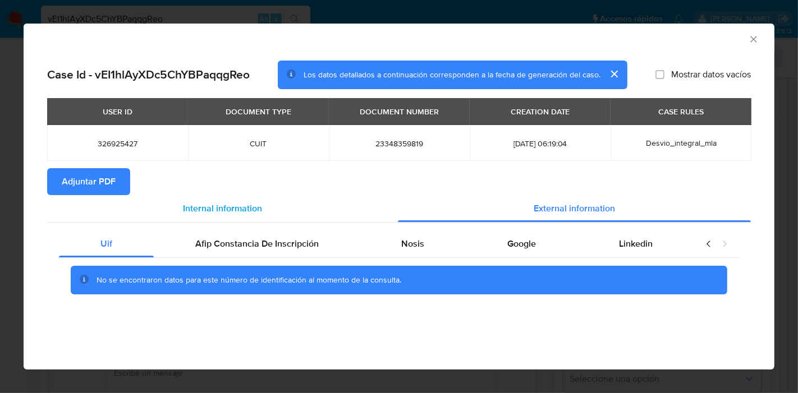
drag, startPoint x: 195, startPoint y: 220, endPoint x: 208, endPoint y: 204, distance: 21.1
click at [195, 220] on div "Internal information" at bounding box center [222, 208] width 351 height 27
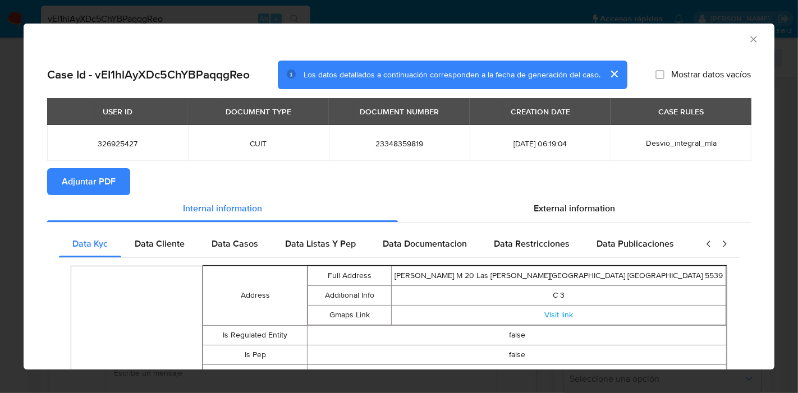
click at [123, 186] on button "Adjuntar PDF" at bounding box center [88, 181] width 83 height 27
click at [748, 36] on icon "Cerrar ventana" at bounding box center [753, 39] width 11 height 11
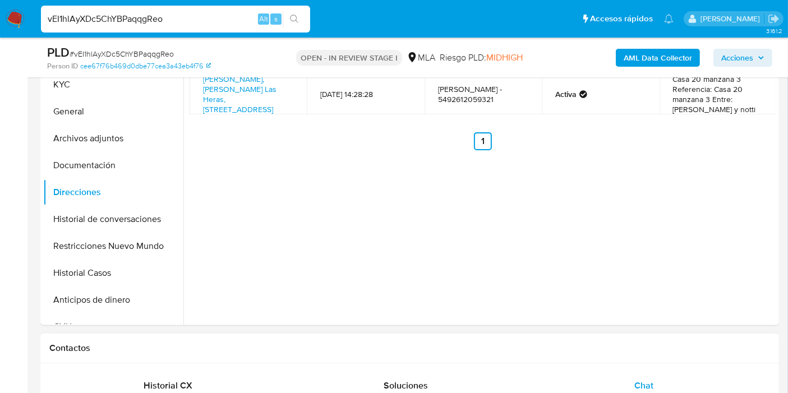
scroll to position [249, 0]
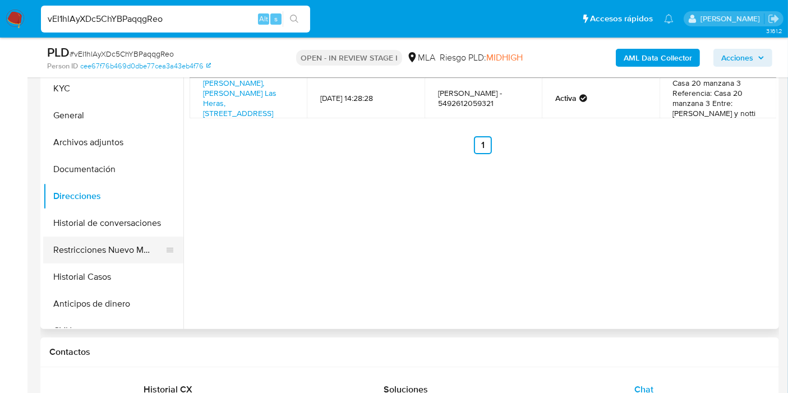
click at [97, 240] on button "Restricciones Nuevo Mundo" at bounding box center [108, 250] width 131 height 27
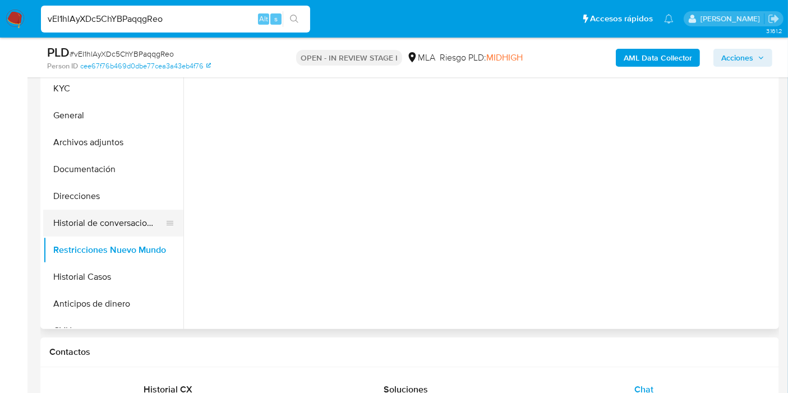
click at [136, 210] on button "Historial de conversaciones" at bounding box center [108, 223] width 131 height 27
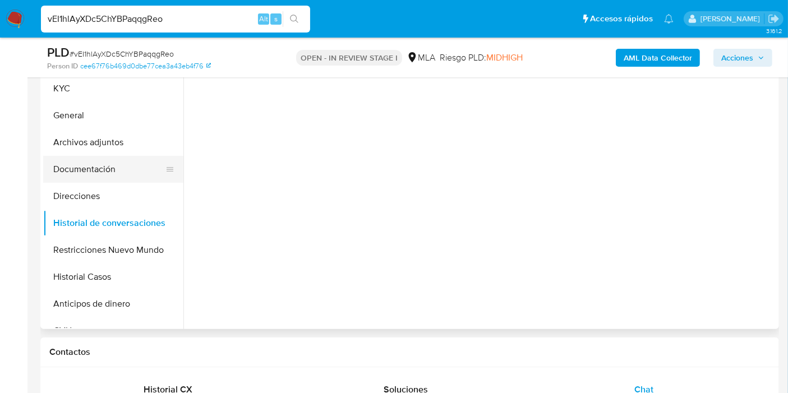
click at [137, 175] on button "Documentación" at bounding box center [108, 169] width 131 height 27
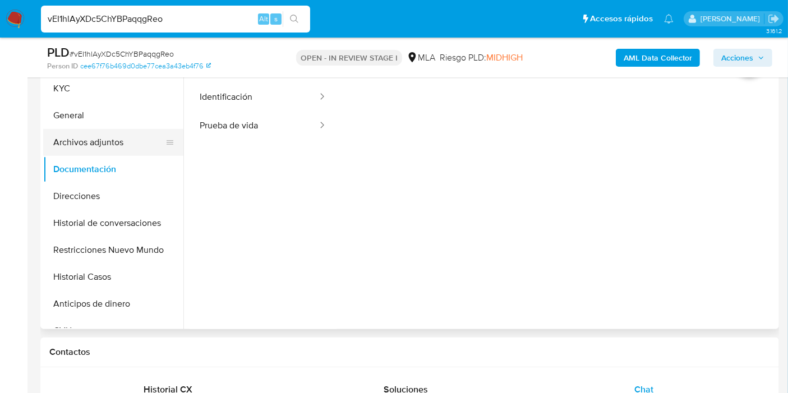
click at [154, 132] on button "Archivos adjuntos" at bounding box center [108, 142] width 131 height 27
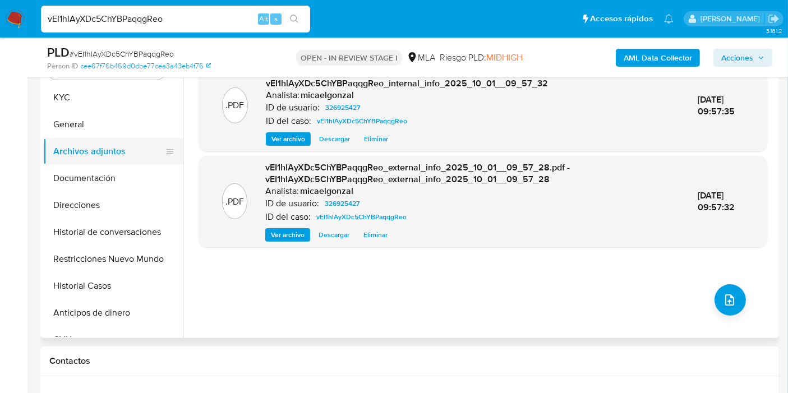
scroll to position [125, 0]
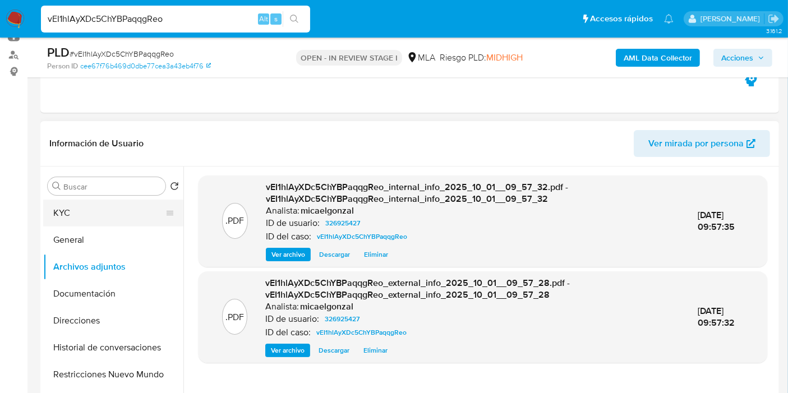
click at [96, 210] on button "KYC" at bounding box center [108, 213] width 131 height 27
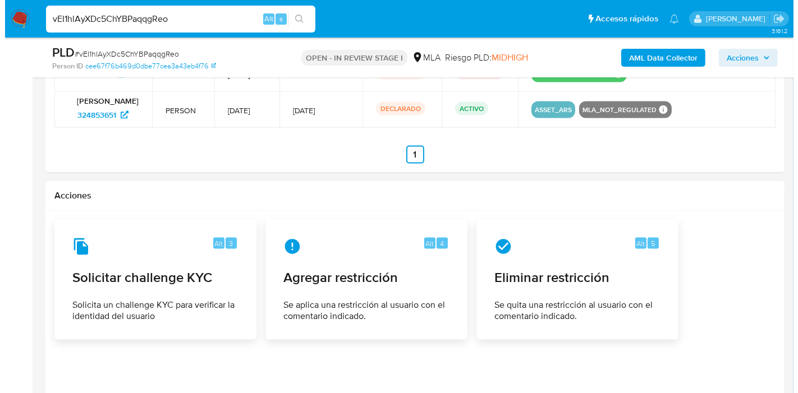
scroll to position [1926, 0]
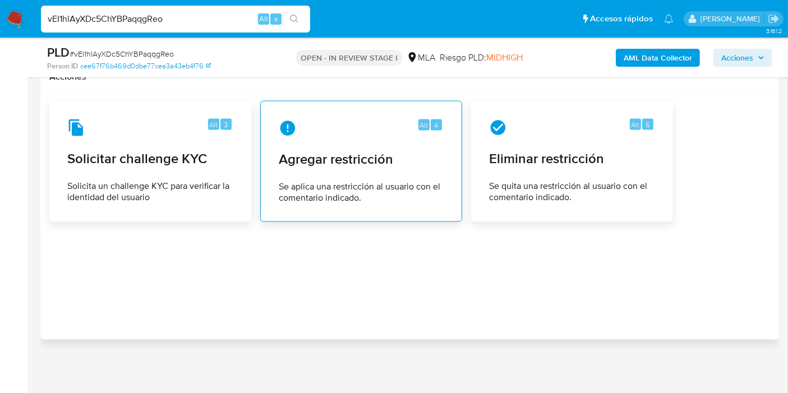
click at [367, 153] on span "Agregar restricción" at bounding box center [361, 159] width 165 height 17
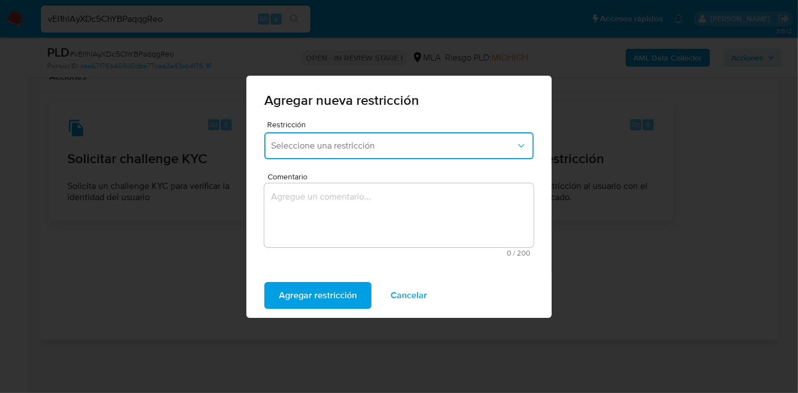
click at [375, 137] on button "Seleccione una restricción" at bounding box center [398, 145] width 269 height 27
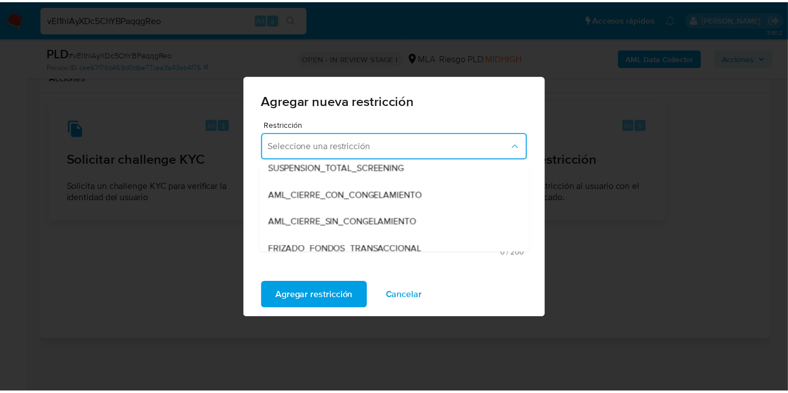
scroll to position [125, 0]
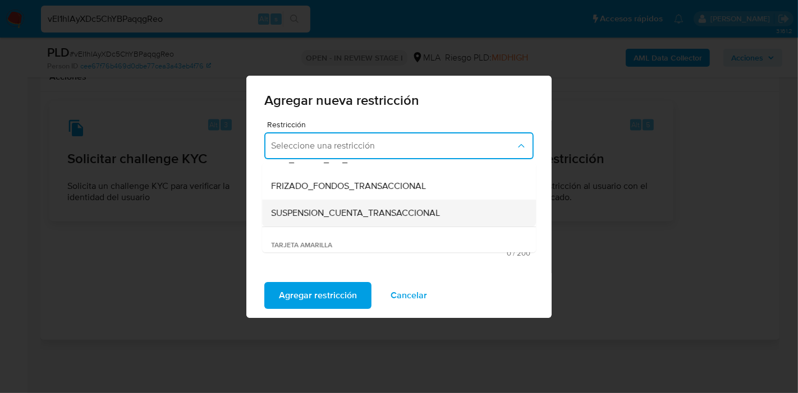
click at [355, 213] on span "SUSPENSION_CUENTA_TRANSACCIONAL" at bounding box center [355, 213] width 169 height 11
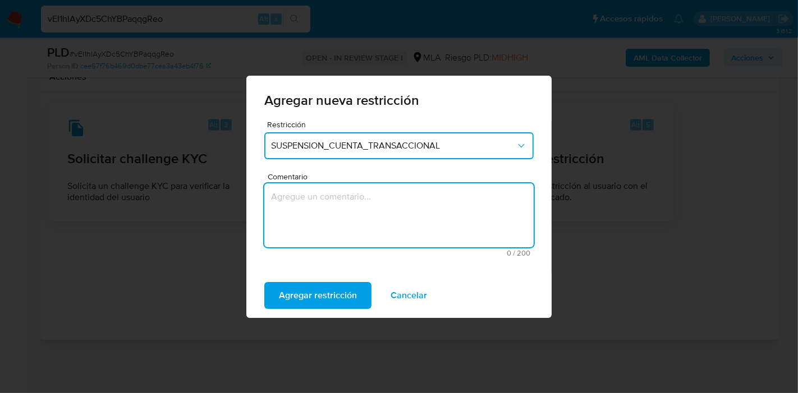
click at [355, 213] on textarea "Comentario" at bounding box center [398, 215] width 269 height 64
type textarea "AML"
click at [301, 297] on span "Agregar restricción" at bounding box center [318, 295] width 78 height 25
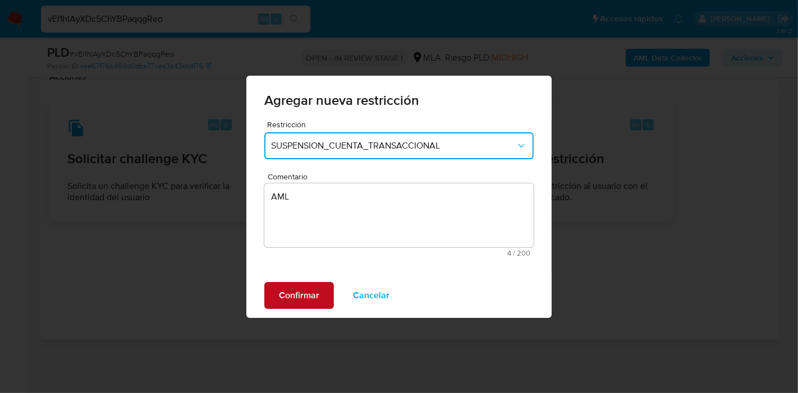
click at [301, 297] on span "Confirmar" at bounding box center [299, 295] width 40 height 25
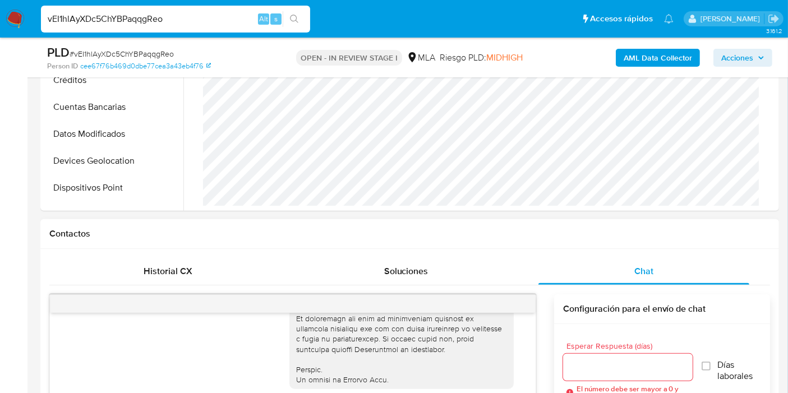
scroll to position [119, 0]
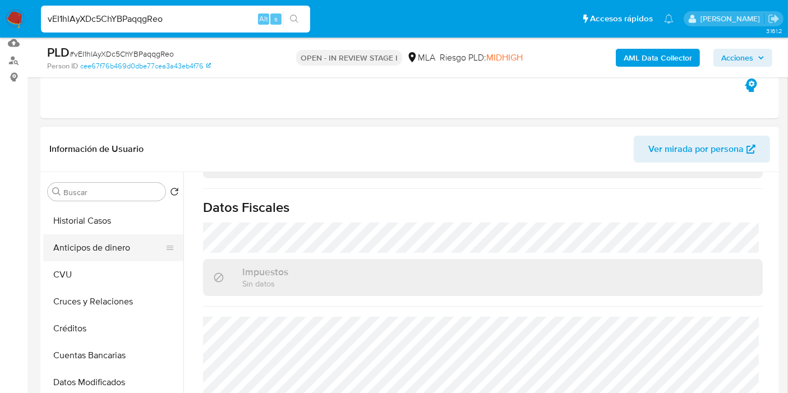
drag, startPoint x: 102, startPoint y: 288, endPoint x: 112, endPoint y: 251, distance: 38.9
click at [103, 288] on button "Cruces y Relaciones" at bounding box center [113, 301] width 140 height 27
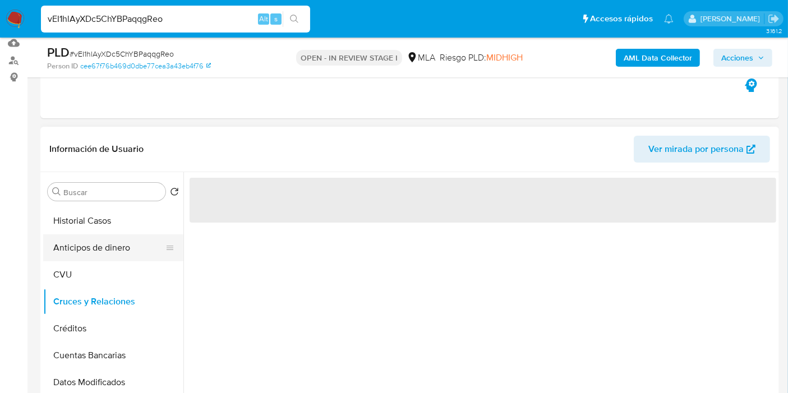
scroll to position [0, 0]
click at [112, 251] on button "Anticipos de dinero" at bounding box center [108, 247] width 131 height 27
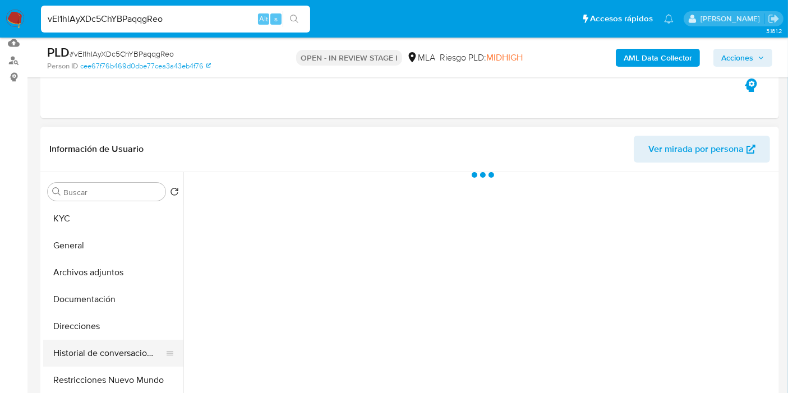
click at [99, 356] on button "Historial de conversaciones" at bounding box center [108, 353] width 131 height 27
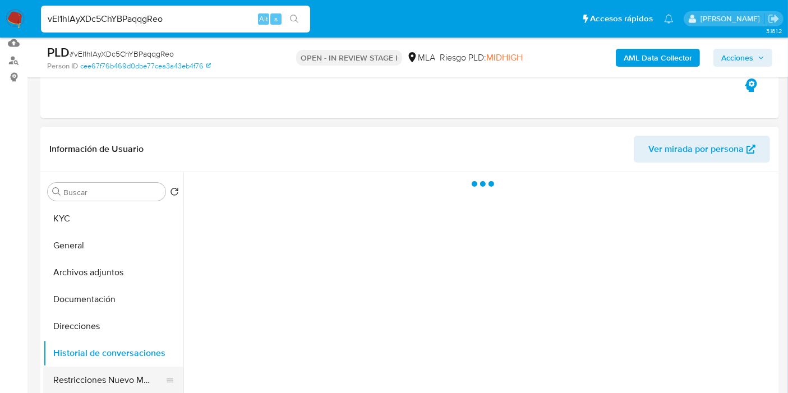
click at [103, 367] on button "Restricciones Nuevo Mundo" at bounding box center [108, 380] width 131 height 27
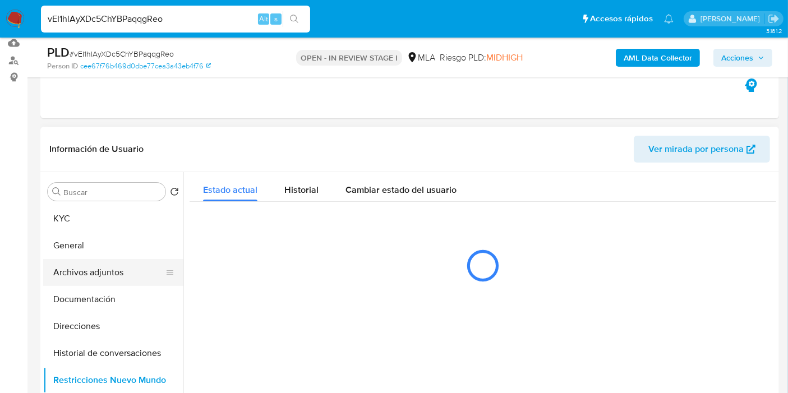
click at [119, 267] on button "Archivos adjuntos" at bounding box center [108, 272] width 131 height 27
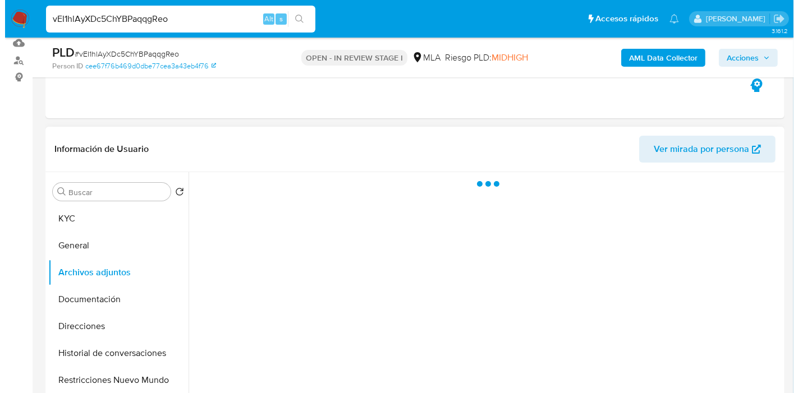
scroll to position [181, 0]
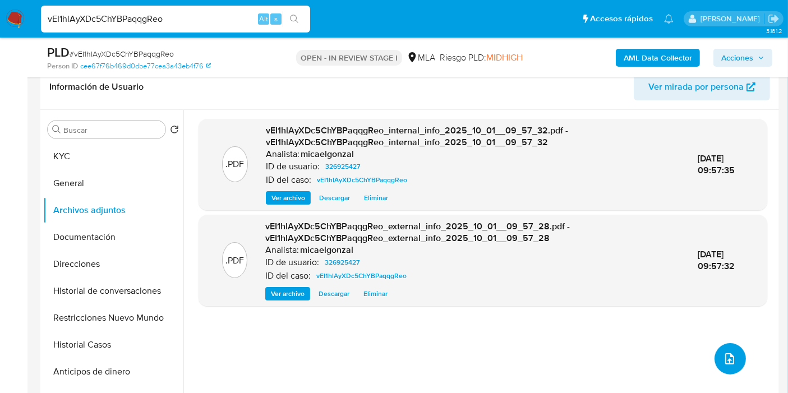
click at [724, 352] on icon "upload-file" at bounding box center [729, 358] width 13 height 13
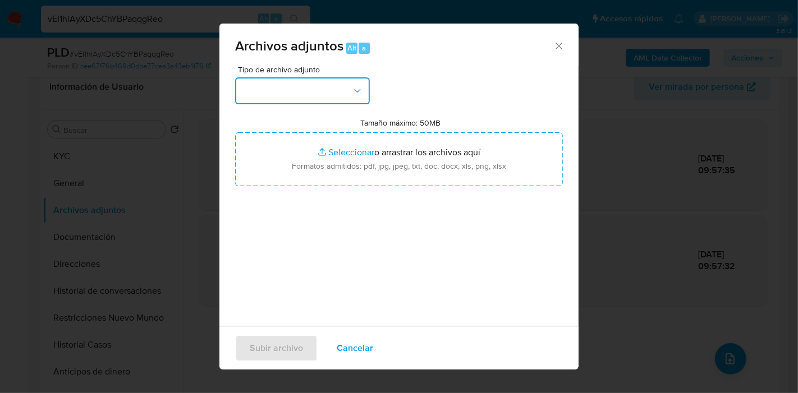
click at [322, 84] on button "button" at bounding box center [302, 90] width 135 height 27
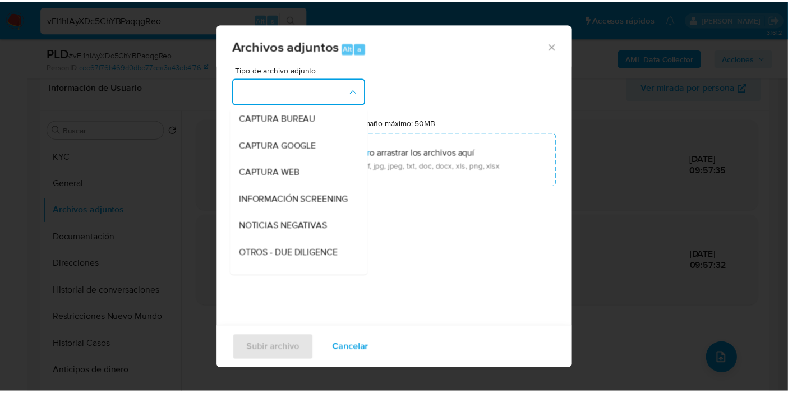
scroll to position [125, 0]
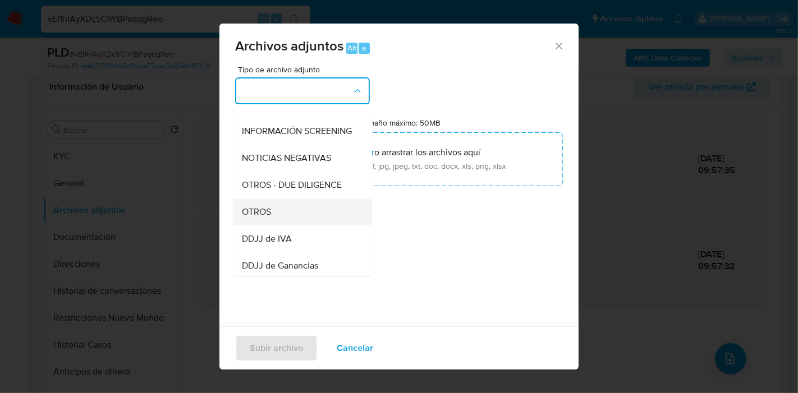
click at [308, 217] on div "OTROS" at bounding box center [299, 212] width 114 height 27
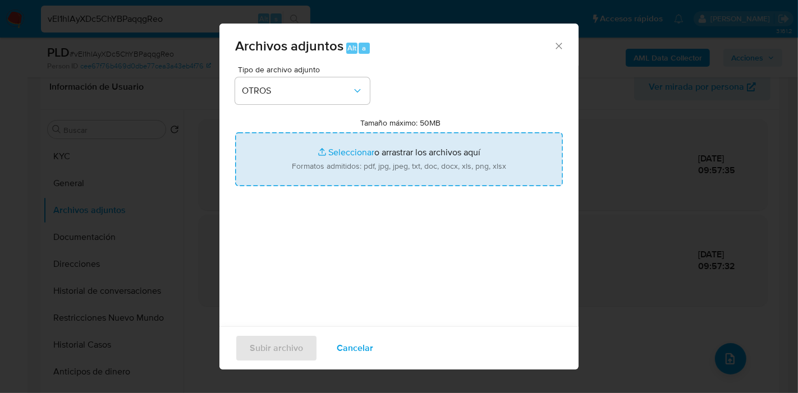
click at [401, 156] on input "Tamaño máximo: 50MB Seleccionar archivos" at bounding box center [399, 159] width 328 height 54
type input "C:\fakepath\Caselog vEI1hlAyXDc5ChYBPaqqgReo_2025_09_18_04_58_20.docx"
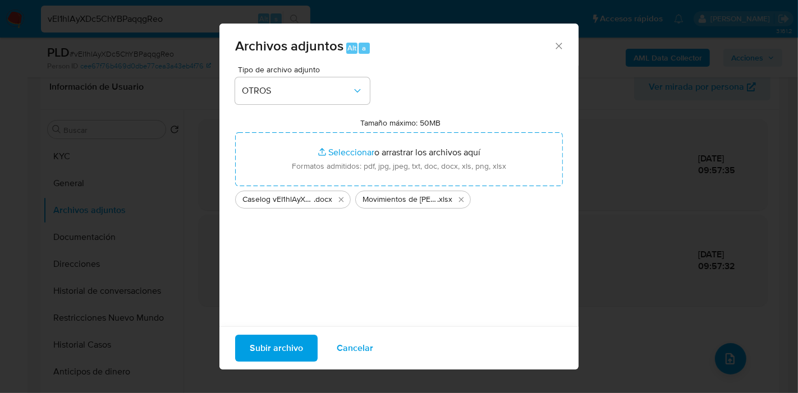
click at [298, 340] on span "Subir archivo" at bounding box center [276, 348] width 53 height 25
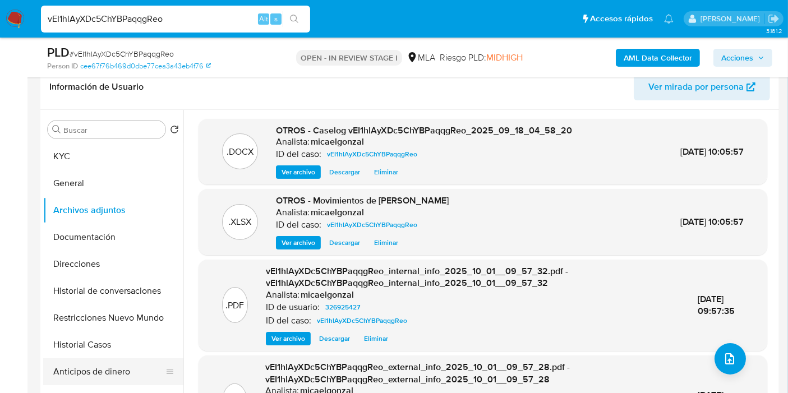
click at [79, 366] on button "Anticipos de dinero" at bounding box center [108, 371] width 131 height 27
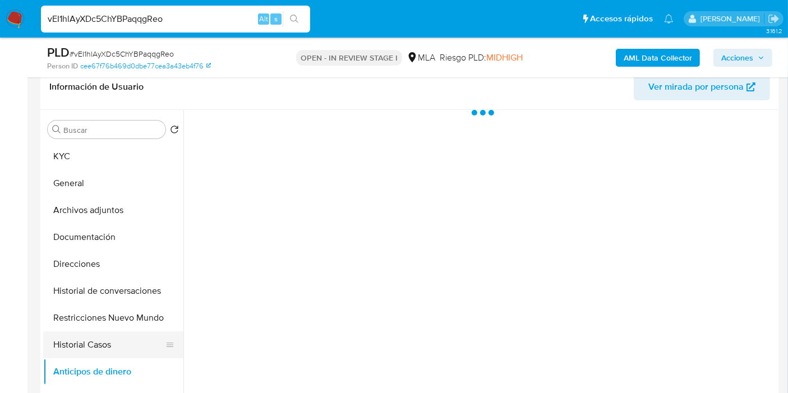
click at [102, 347] on button "Historial Casos" at bounding box center [108, 344] width 131 height 27
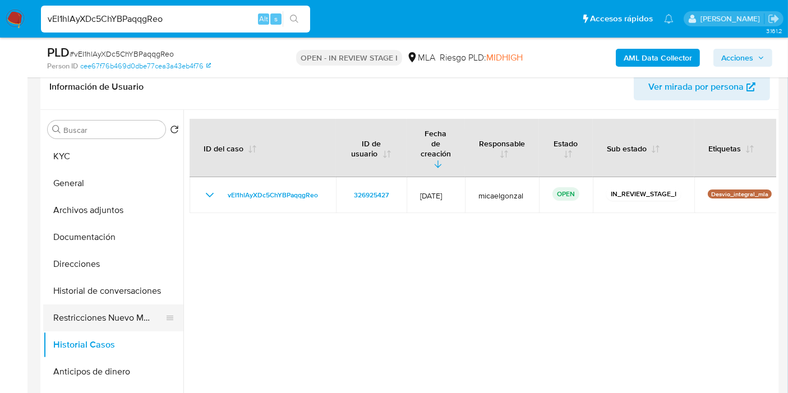
click at [131, 330] on button "Restricciones Nuevo Mundo" at bounding box center [108, 318] width 131 height 27
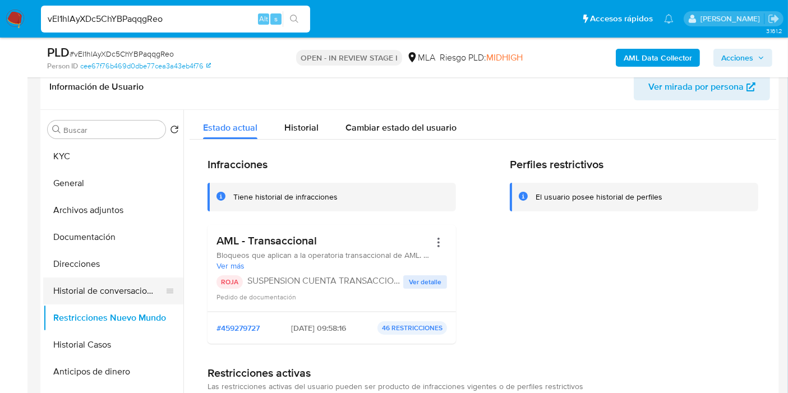
click at [136, 289] on button "Historial de conversaciones" at bounding box center [108, 291] width 131 height 27
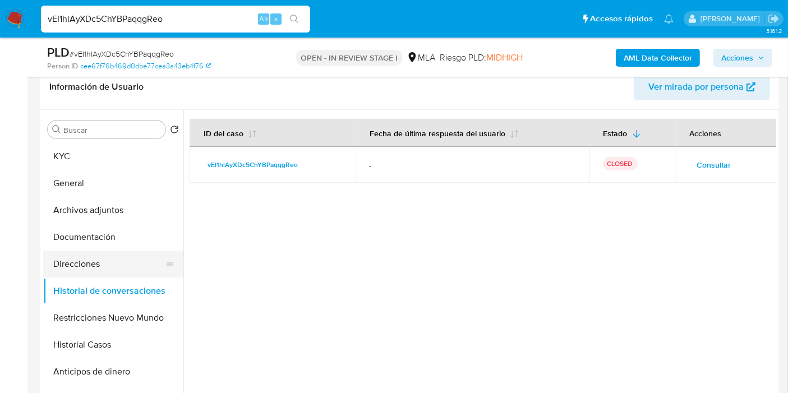
click at [104, 254] on button "Direcciones" at bounding box center [108, 264] width 131 height 27
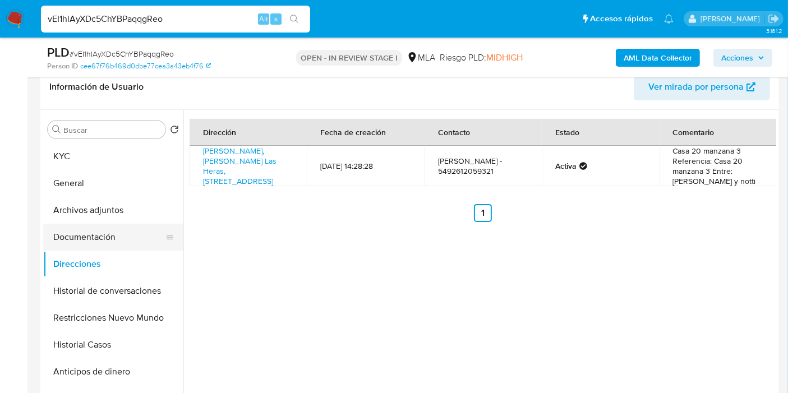
click at [123, 224] on button "Documentación" at bounding box center [108, 237] width 131 height 27
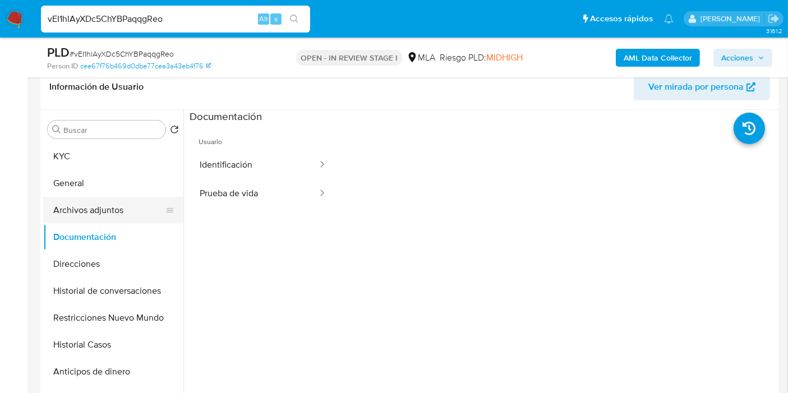
click at [123, 212] on button "Archivos adjuntos" at bounding box center [108, 210] width 131 height 27
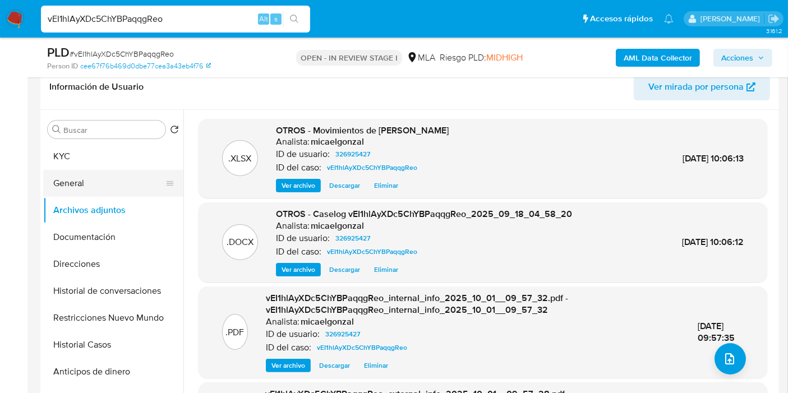
click at [95, 193] on button "General" at bounding box center [108, 183] width 131 height 27
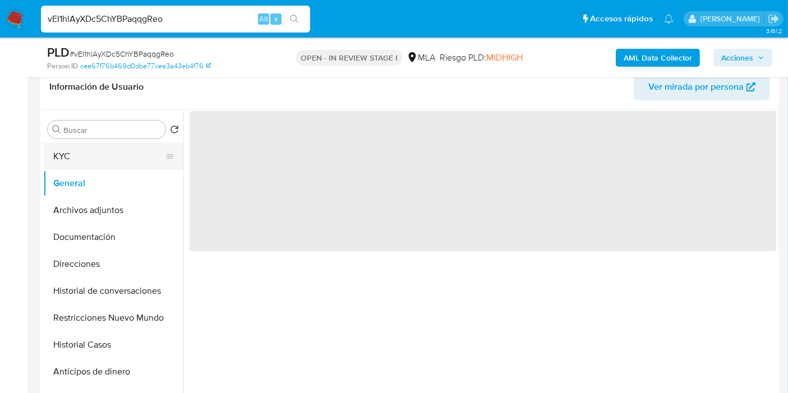
click at [123, 143] on button "KYC" at bounding box center [108, 156] width 131 height 27
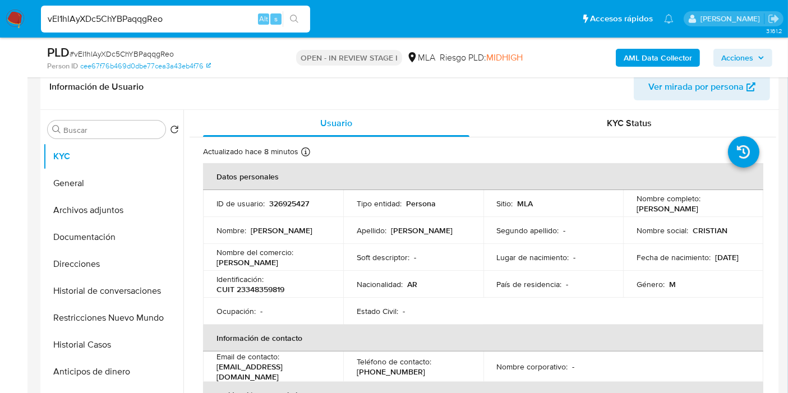
click at [734, 56] on span "Acciones" at bounding box center [737, 58] width 32 height 18
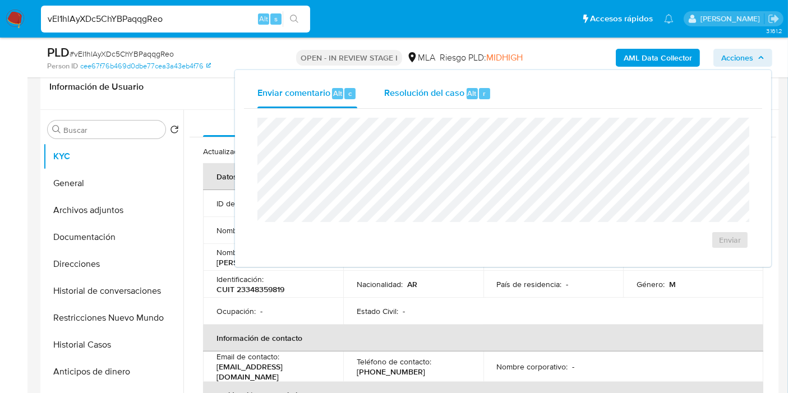
click at [416, 104] on div "Resolución del caso Alt r" at bounding box center [437, 93] width 107 height 29
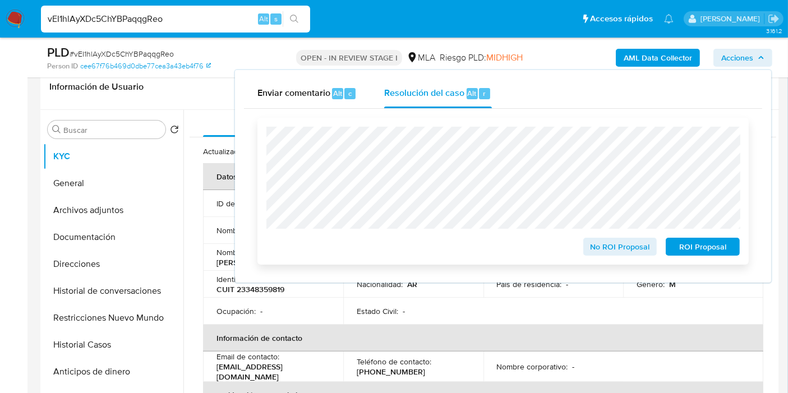
click at [689, 259] on div "No ROI Proposal ROI Proposal" at bounding box center [502, 191] width 491 height 147
click at [697, 253] on span "ROI Proposal" at bounding box center [703, 247] width 58 height 16
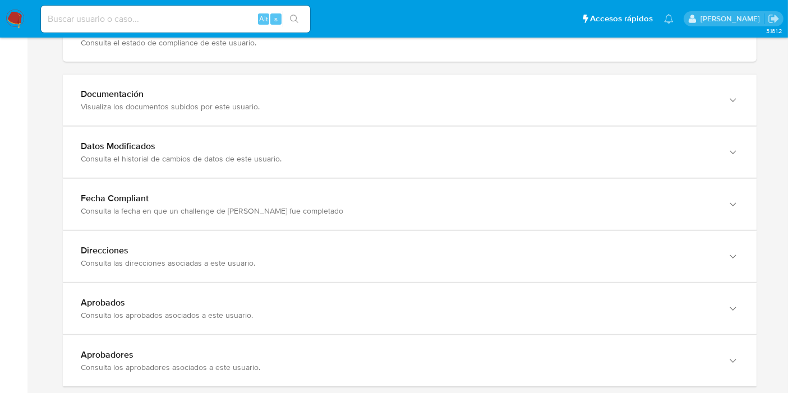
scroll to position [1201, 0]
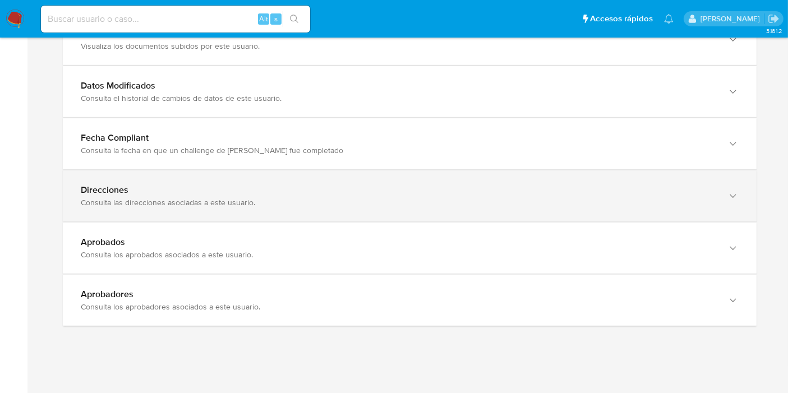
click at [252, 208] on div "Direcciones Consulta las direcciones asociadas a este usuario." at bounding box center [410, 196] width 694 height 51
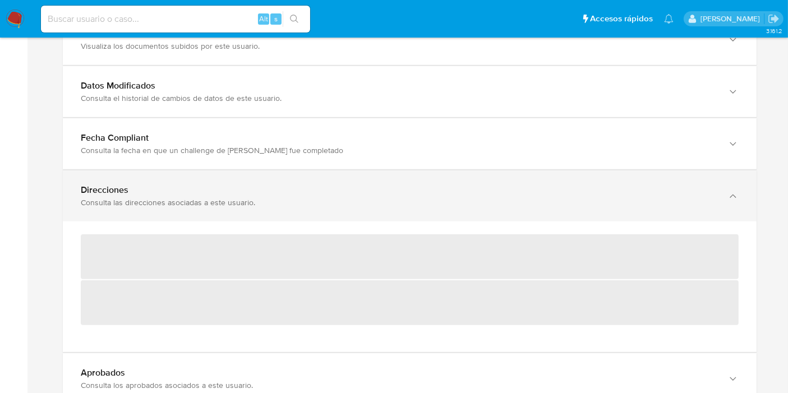
click at [347, 174] on div "Direcciones Consulta las direcciones asociadas a este usuario." at bounding box center [410, 196] width 694 height 51
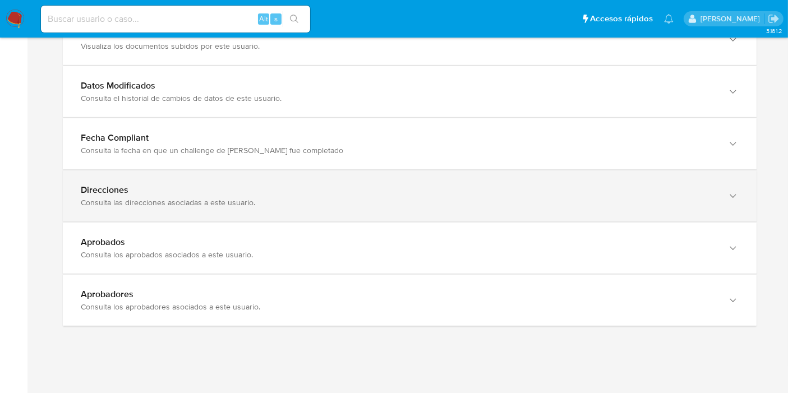
click at [347, 174] on div "Direcciones Consulta las direcciones asociadas a este usuario." at bounding box center [410, 196] width 694 height 51
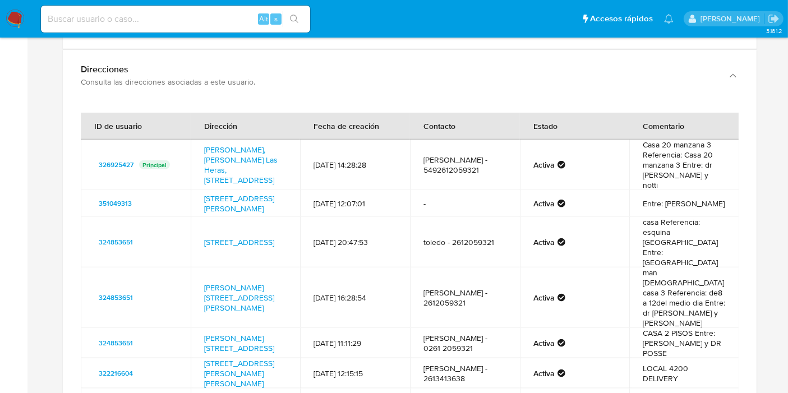
scroll to position [1326, 0]
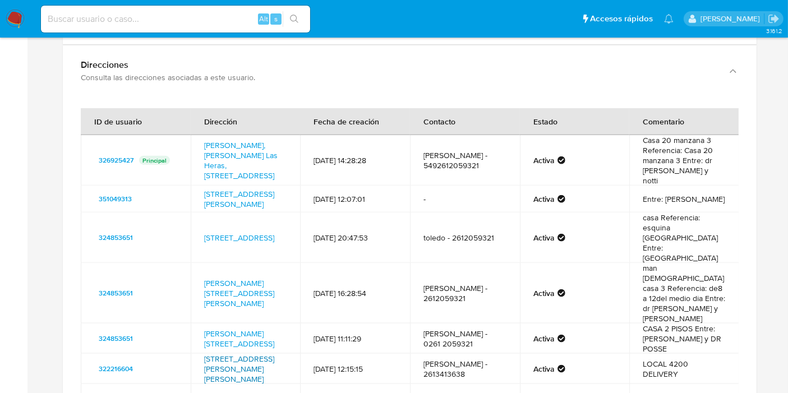
click at [227, 353] on link "[STREET_ADDRESS][PERSON_NAME][PERSON_NAME]" at bounding box center [239, 368] width 70 height 31
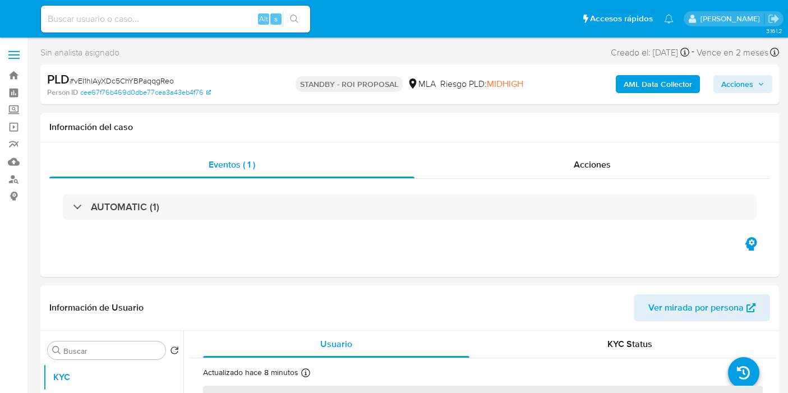
select select "10"
click at [135, 18] on input at bounding box center [175, 19] width 269 height 15
paste input "vMpC9YzIq003y837C54jebUT"
type input "vMpC9YzIq003y837C54jebUT"
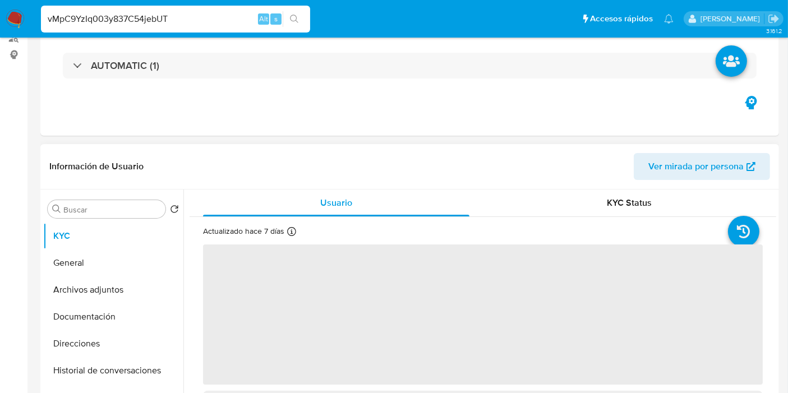
select select "10"
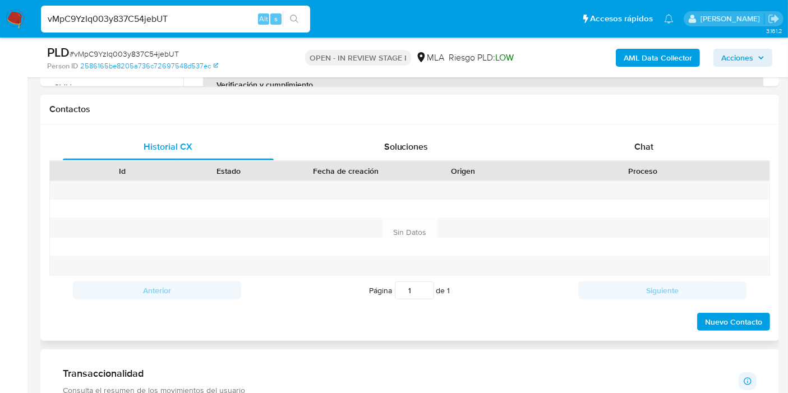
scroll to position [436, 0]
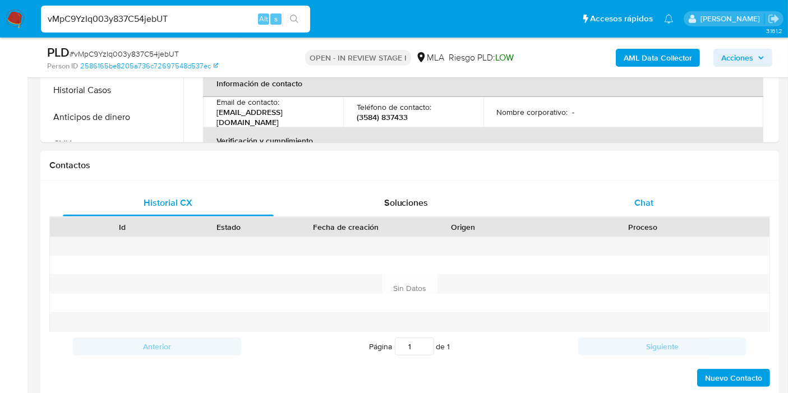
click at [666, 196] on div "Chat" at bounding box center [643, 203] width 211 height 27
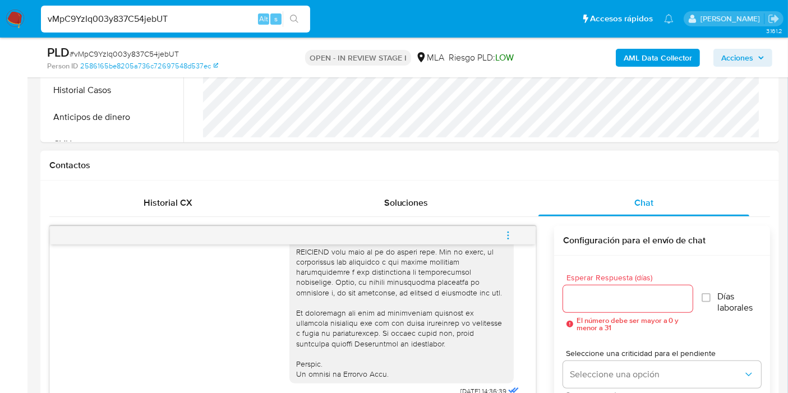
click at [508, 232] on icon "menu-action" at bounding box center [508, 232] width 1 height 1
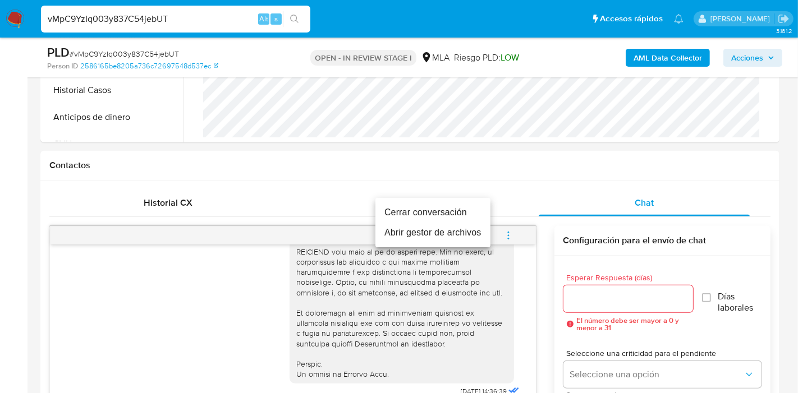
click at [474, 222] on li "Cerrar conversación" at bounding box center [432, 212] width 115 height 20
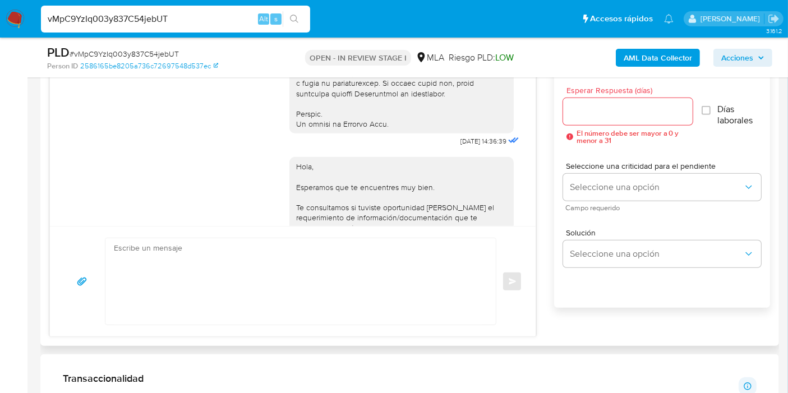
scroll to position [714, 0]
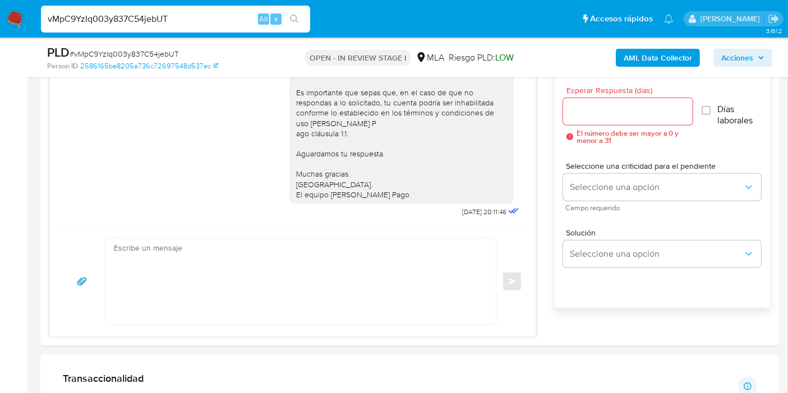
click at [100, 11] on div "vMpC9YzIq003y837C54jebUT Alt s" at bounding box center [175, 19] width 269 height 27
click at [100, 32] on div "vMpC9YzIq003y837C54jebUT Alt s" at bounding box center [175, 19] width 269 height 27
click at [96, 25] on input "vMpC9YzIq003y837C54jebUT" at bounding box center [175, 19] width 269 height 15
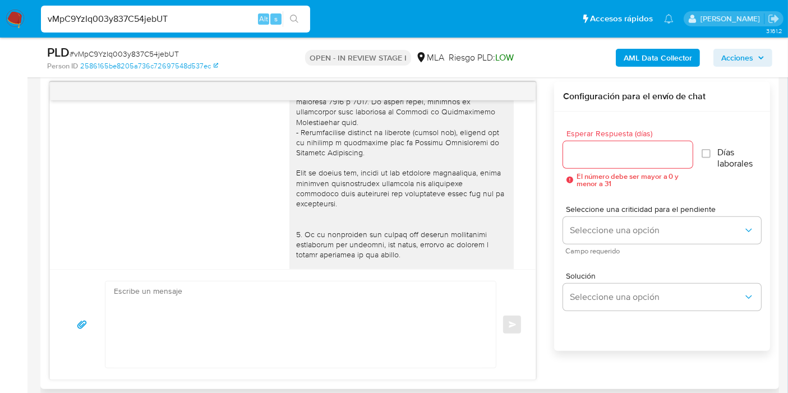
scroll to position [561, 0]
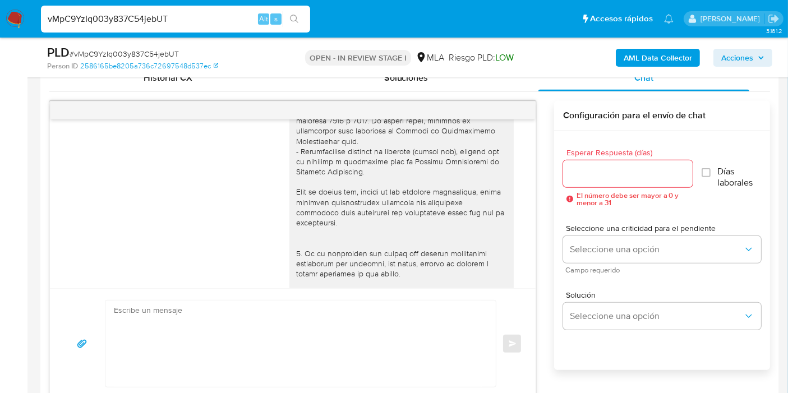
click at [153, 18] on input "vMpC9YzIq003y837C54jebUT" at bounding box center [175, 19] width 269 height 15
paste input "nonMNjFgQV5ELAoGFQzqC0yK"
type input "nonMNjFgQV5ELAoGFQzqC0yK"
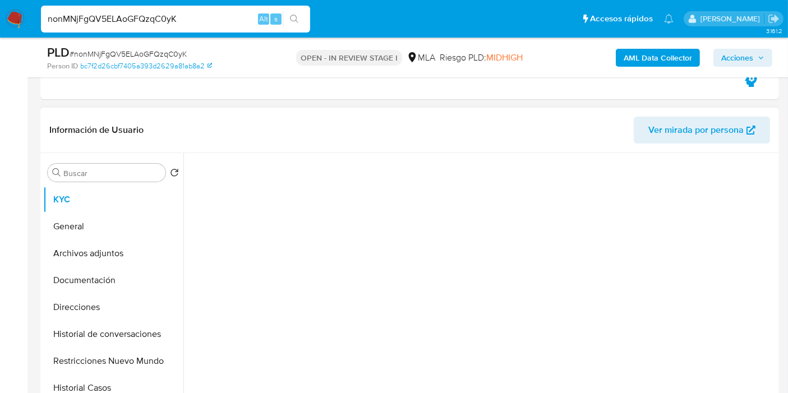
scroll to position [187, 0]
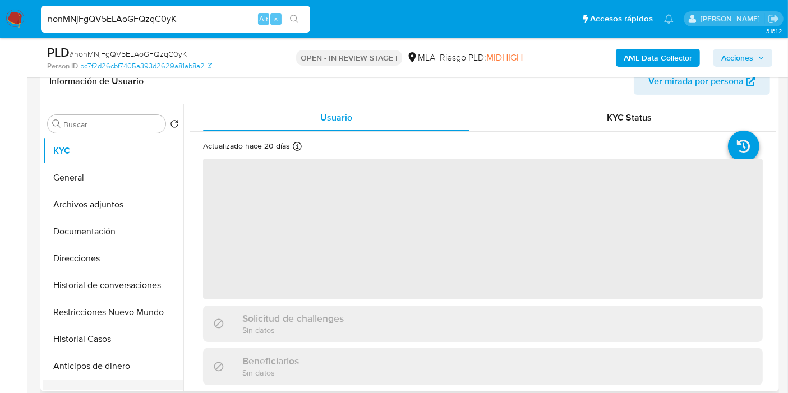
select select "10"
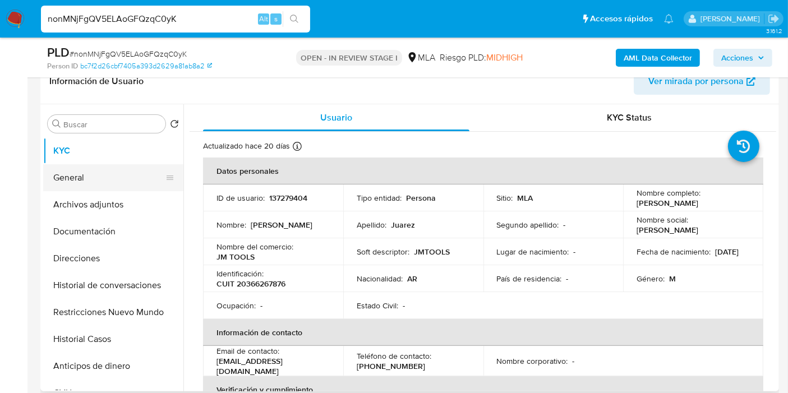
click at [128, 182] on button "General" at bounding box center [108, 177] width 131 height 27
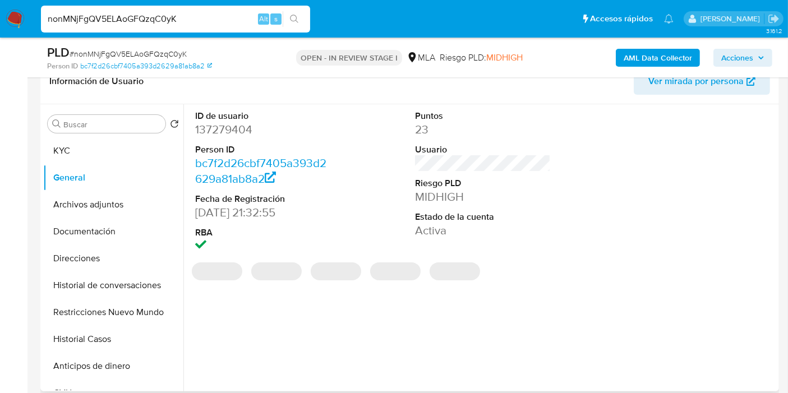
click at [236, 114] on dt "ID de usuario" at bounding box center [263, 116] width 136 height 12
click at [229, 128] on dd "137279404" at bounding box center [263, 130] width 136 height 16
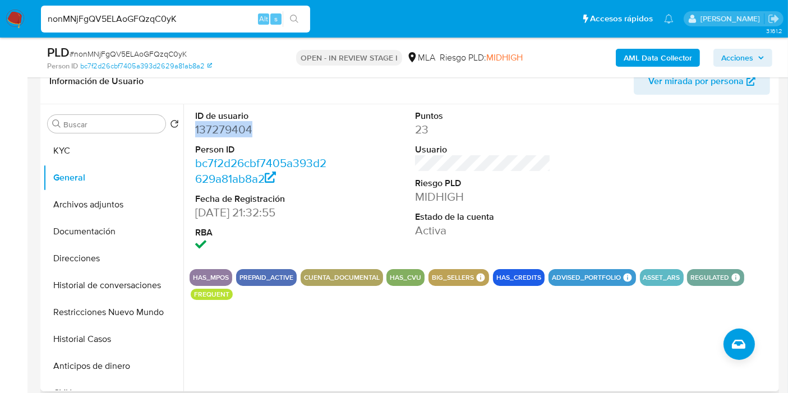
copy dd "137279404"
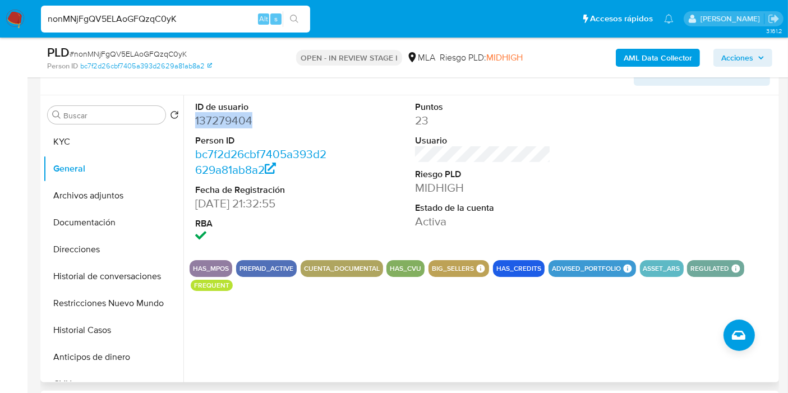
scroll to position [374, 0]
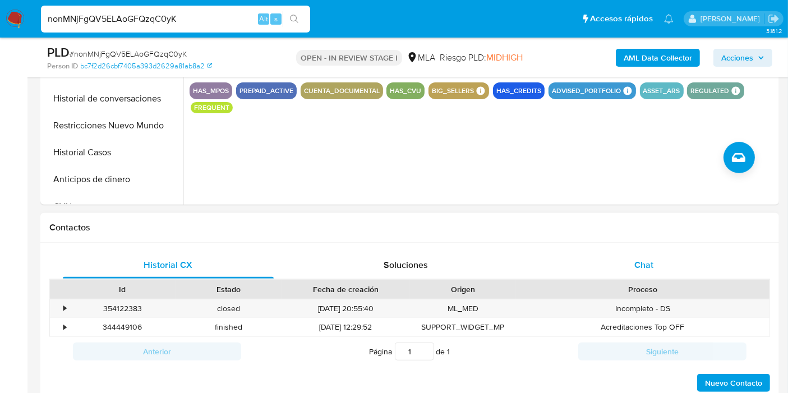
click at [639, 257] on div "Chat" at bounding box center [643, 265] width 211 height 27
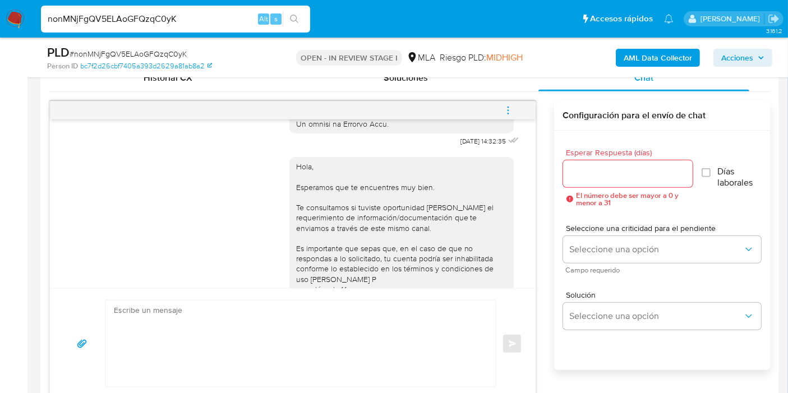
scroll to position [714, 0]
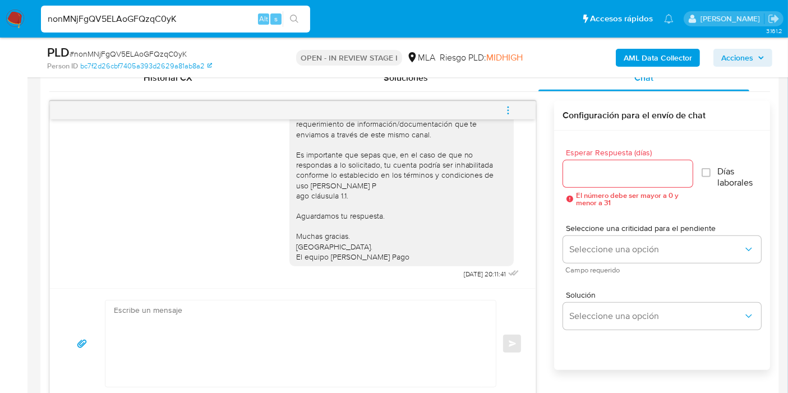
click at [515, 109] on button "menu-action" at bounding box center [508, 110] width 37 height 27
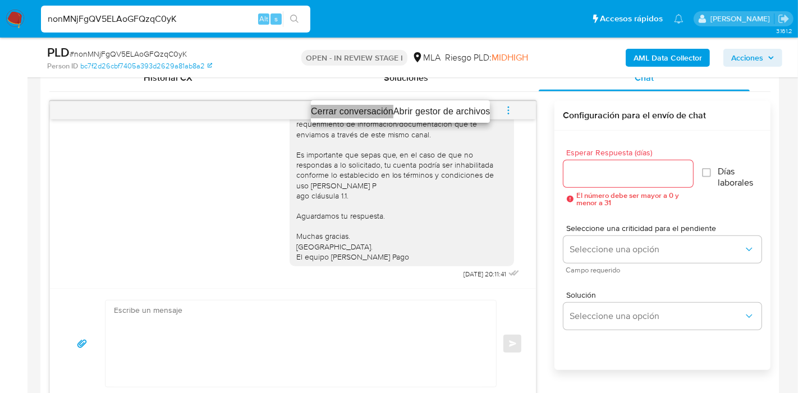
click at [360, 112] on li "Cerrar conversación" at bounding box center [352, 111] width 82 height 13
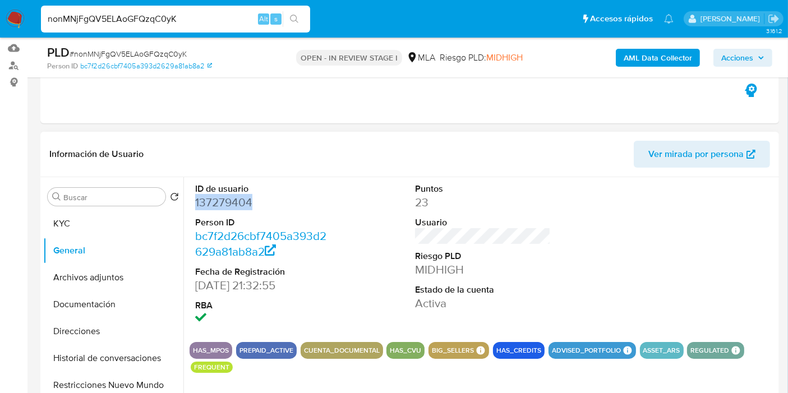
scroll to position [62, 0]
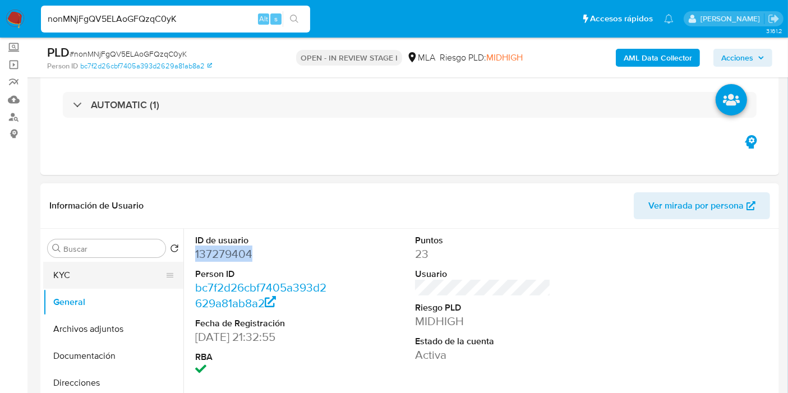
click at [124, 285] on button "KYC" at bounding box center [108, 275] width 131 height 27
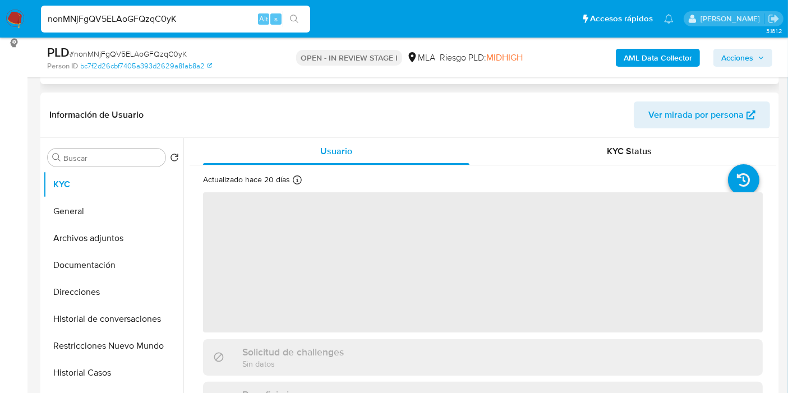
scroll to position [249, 0]
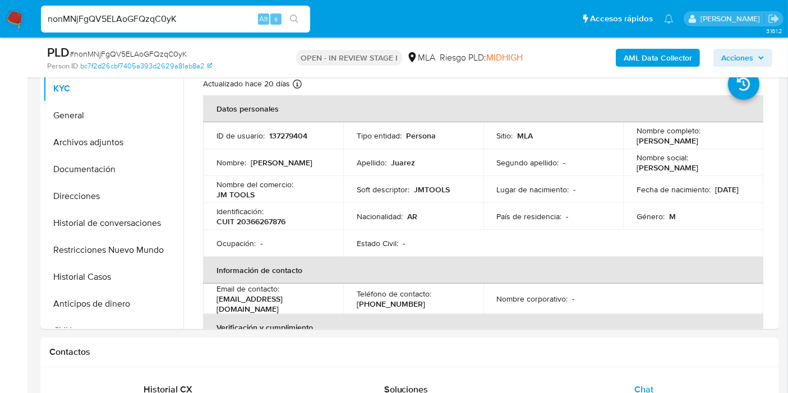
click at [676, 59] on b "AML Data Collector" at bounding box center [658, 58] width 68 height 18
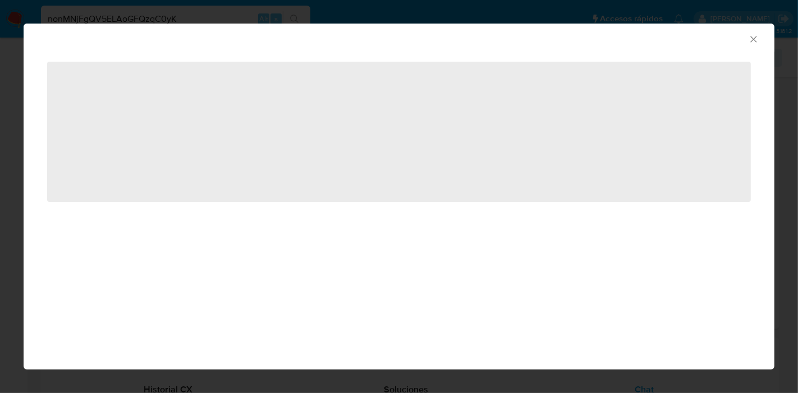
click at [464, 393] on div "AML Data Collector ‌" at bounding box center [399, 196] width 798 height 393
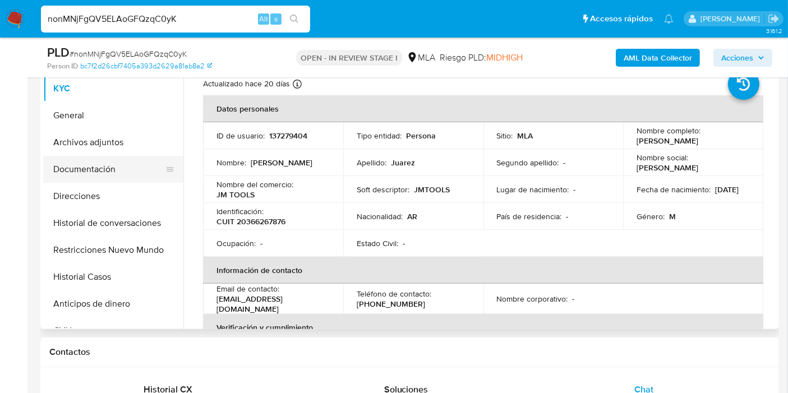
click at [108, 163] on button "Documentación" at bounding box center [108, 169] width 131 height 27
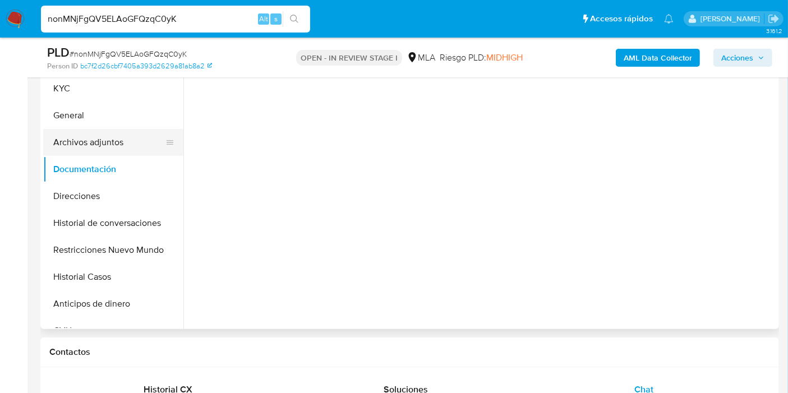
click at [126, 129] on button "Archivos adjuntos" at bounding box center [108, 142] width 131 height 27
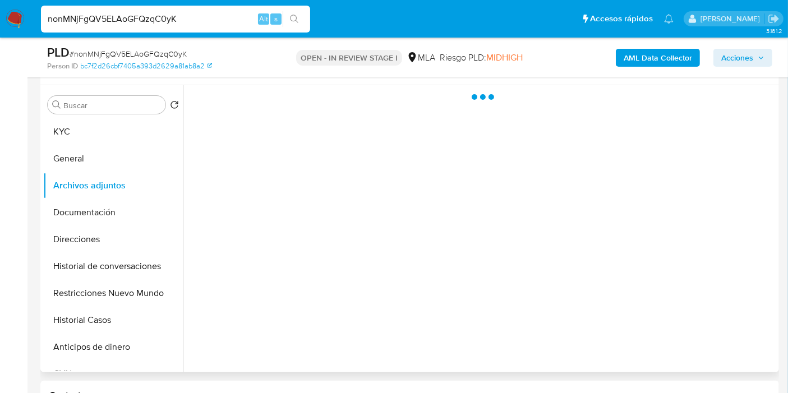
scroll to position [187, 0]
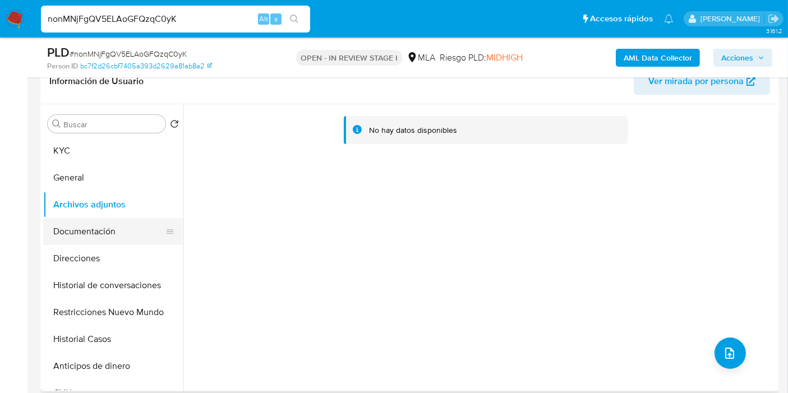
click at [129, 225] on button "Documentación" at bounding box center [108, 231] width 131 height 27
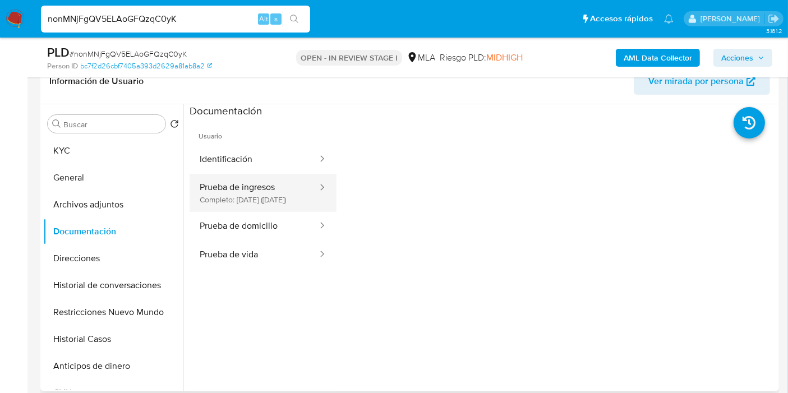
click at [279, 202] on button "Prueba de ingresos Completo: 21/08/2025 (hace un mes)" at bounding box center [254, 193] width 129 height 38
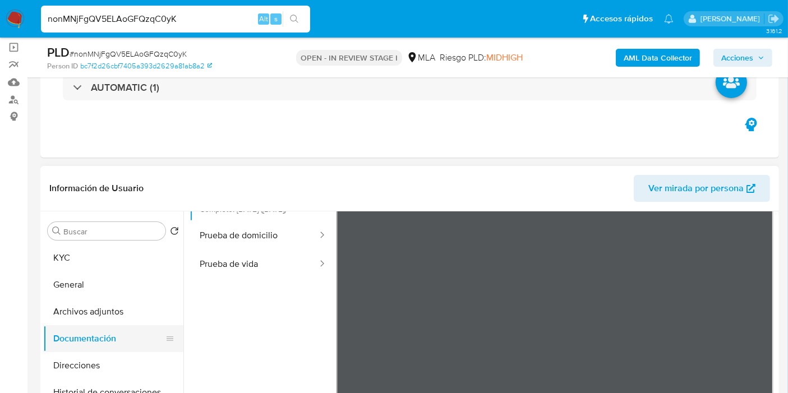
scroll to position [125, 0]
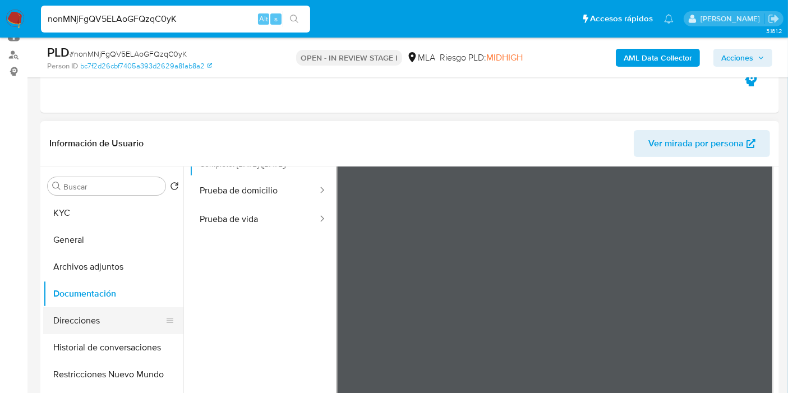
click at [85, 331] on button "Direcciones" at bounding box center [108, 320] width 131 height 27
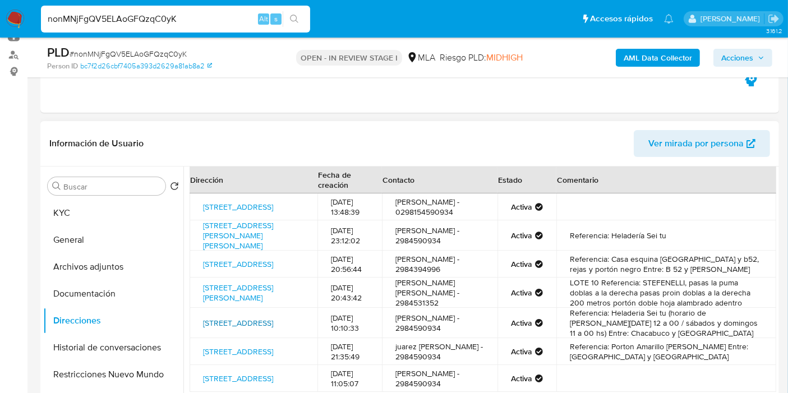
scroll to position [0, 0]
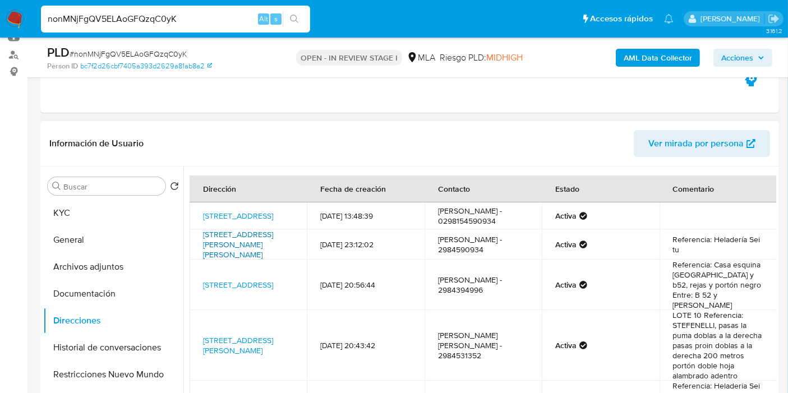
click at [253, 251] on link "Avenida Pte M T De Alvear 2943, Don Torcuato, Buenos Aires, 1611, Argentina 2943" at bounding box center [238, 244] width 70 height 31
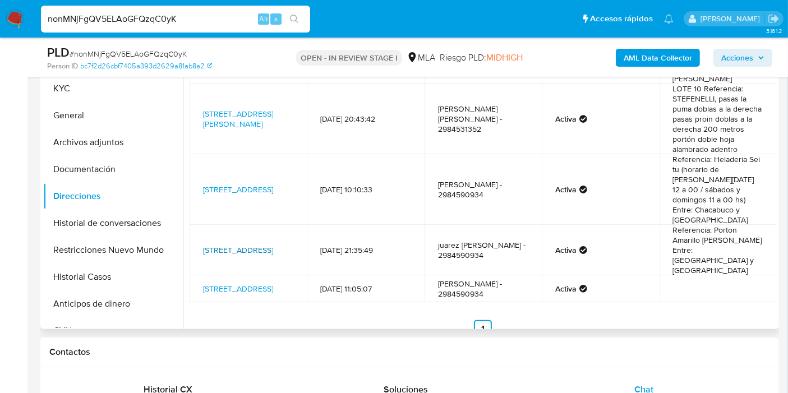
scroll to position [40, 0]
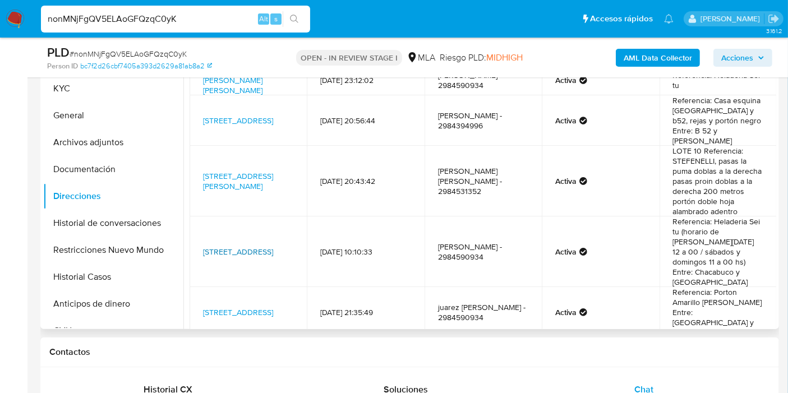
click at [215, 247] on link "Tucumán 299, General Roca, Río Negro, 8332, Argentina 299" at bounding box center [238, 251] width 70 height 11
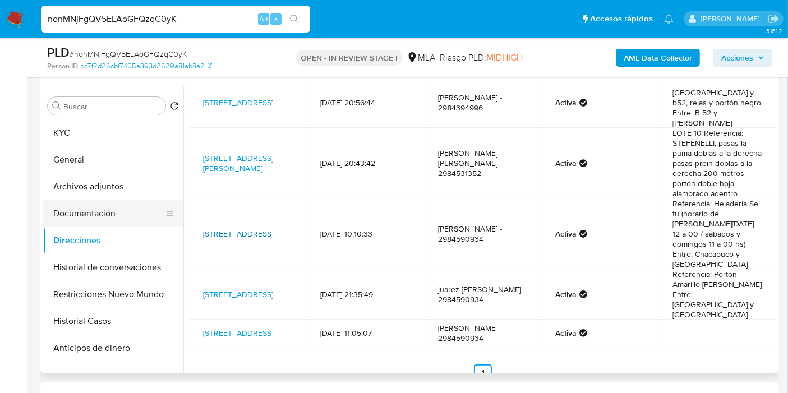
scroll to position [62, 0]
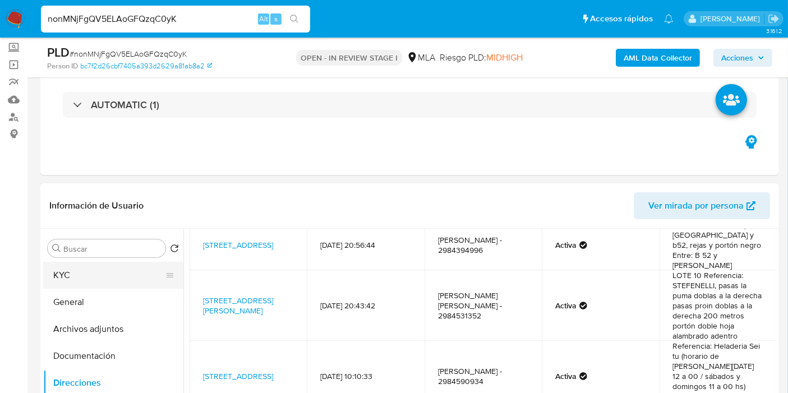
click at [75, 278] on button "KYC" at bounding box center [108, 275] width 131 height 27
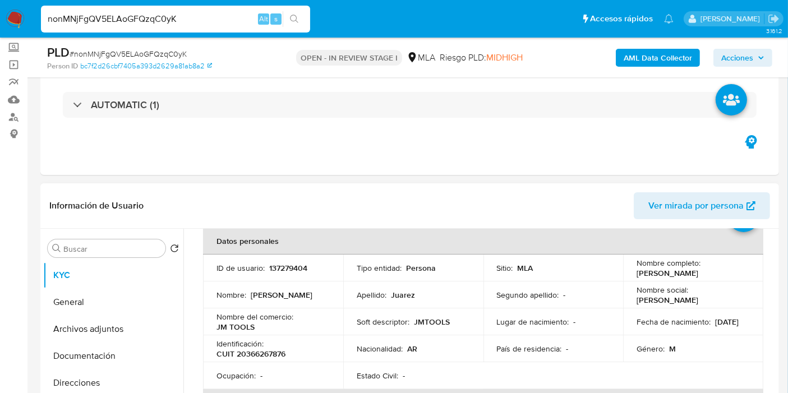
scroll to position [125, 0]
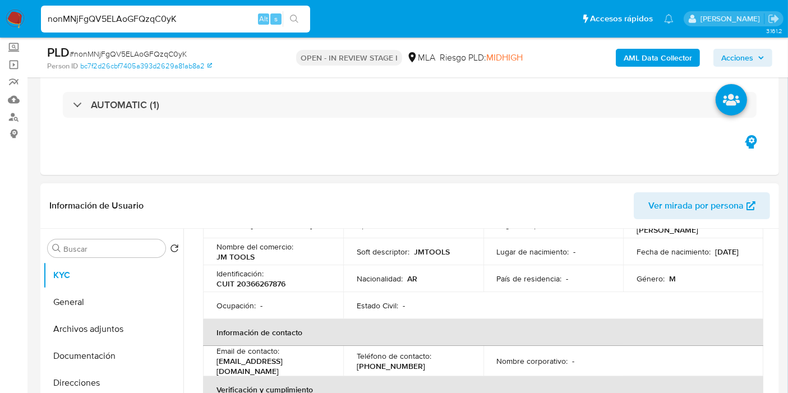
click at [282, 279] on p "CUIT 20366267876" at bounding box center [250, 284] width 69 height 10
copy p "20366267876"
click at [78, 337] on button "Archivos adjuntos" at bounding box center [108, 329] width 131 height 27
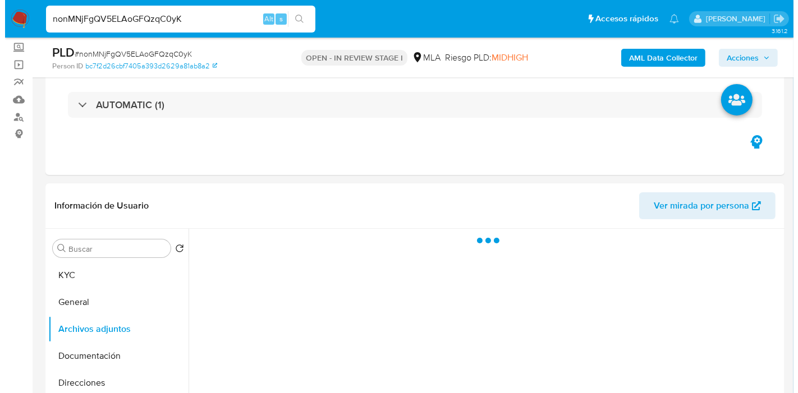
scroll to position [0, 0]
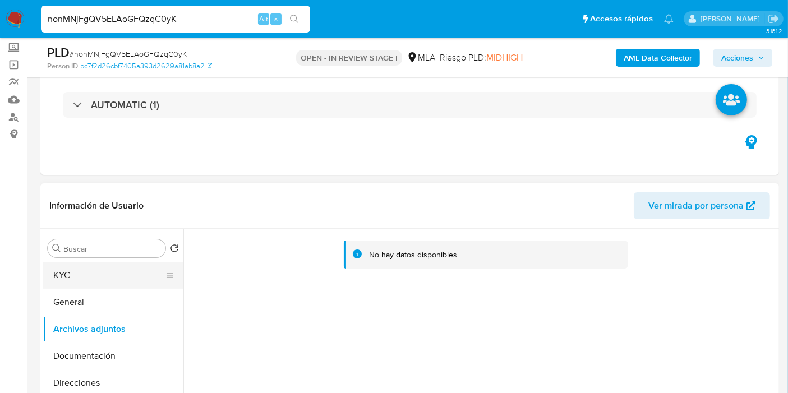
click at [66, 278] on button "KYC" at bounding box center [108, 275] width 131 height 27
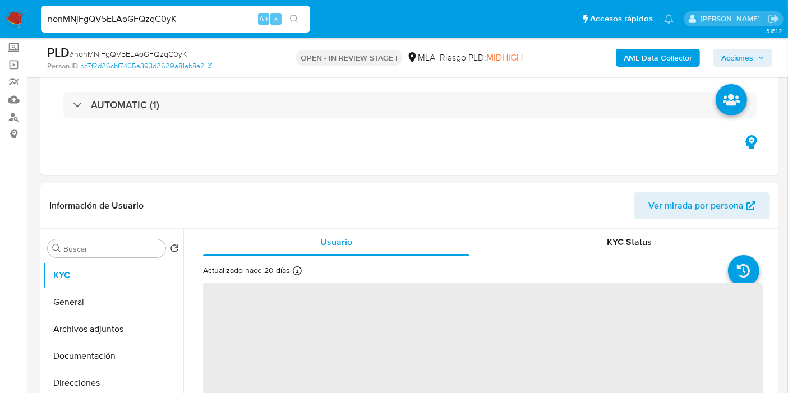
click at [684, 62] on b "AML Data Collector" at bounding box center [658, 58] width 68 height 18
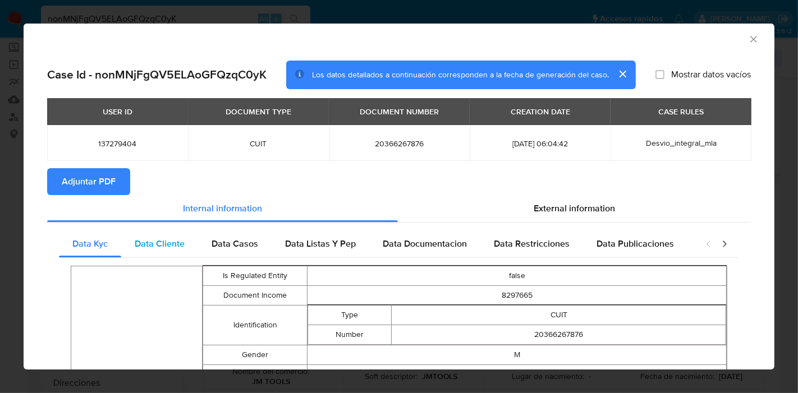
click at [149, 234] on div "Data Cliente" at bounding box center [159, 244] width 77 height 27
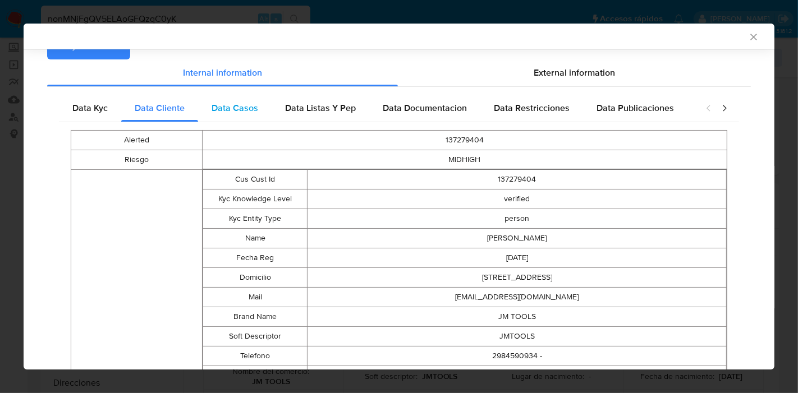
click at [251, 102] on span "Data Casos" at bounding box center [234, 108] width 47 height 13
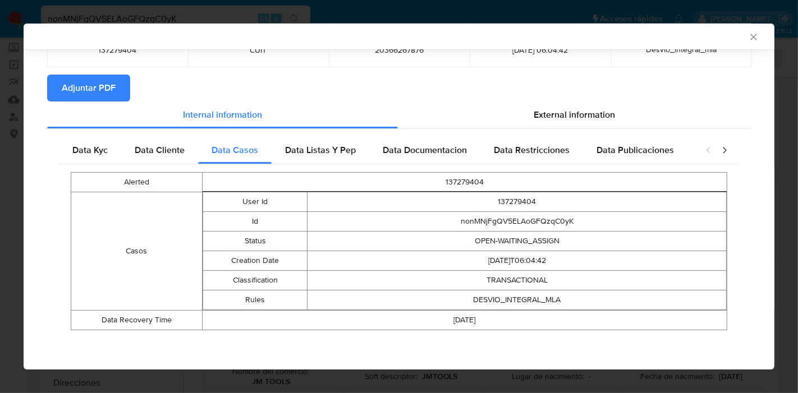
scroll to position [90, 0]
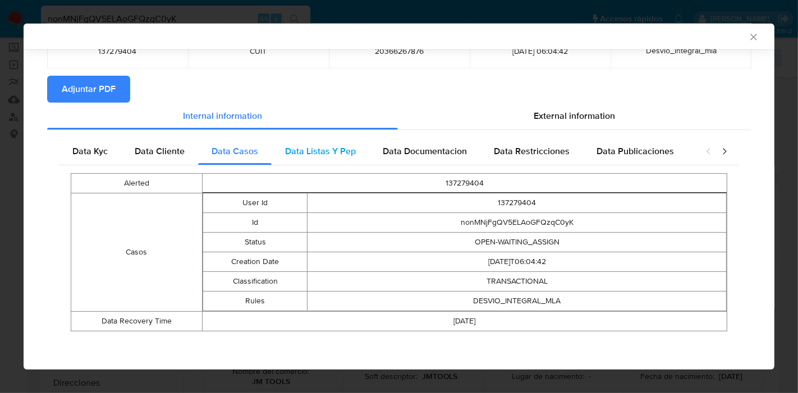
click at [343, 142] on div "Data Listas Y Pep" at bounding box center [320, 151] width 98 height 27
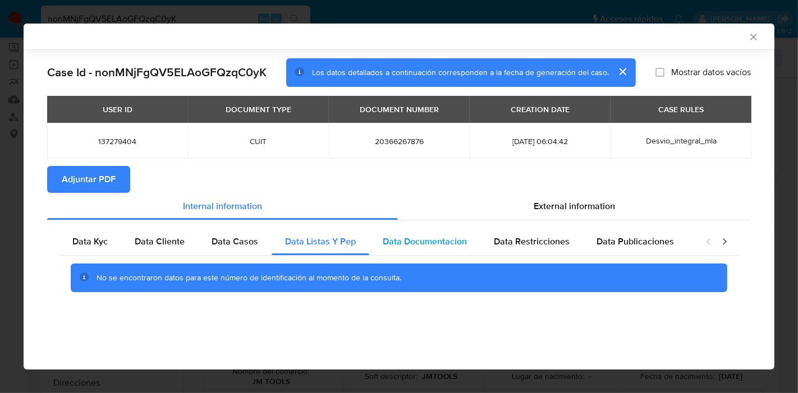
click at [414, 242] on span "Data Documentacion" at bounding box center [425, 241] width 84 height 13
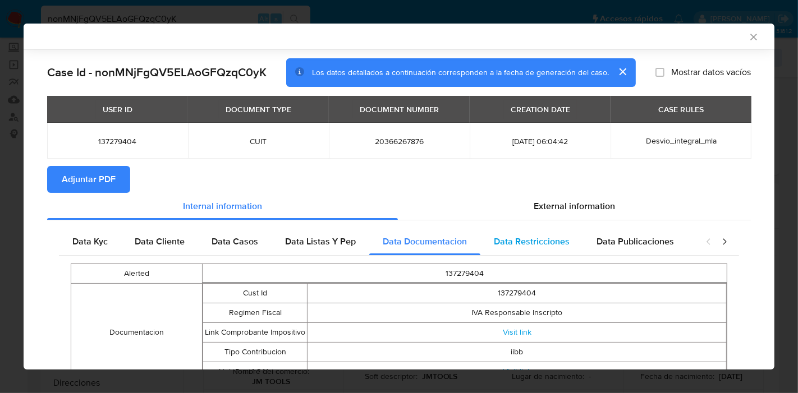
click at [524, 245] on span "Data Restricciones" at bounding box center [532, 241] width 76 height 13
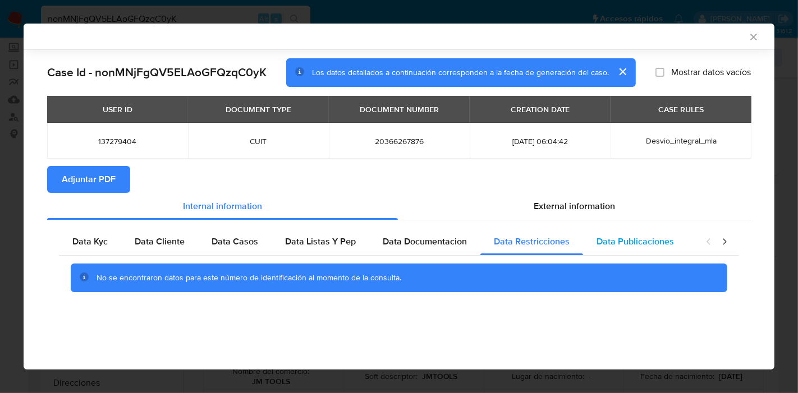
click at [642, 242] on span "Data Publicaciones" at bounding box center [634, 241] width 77 height 13
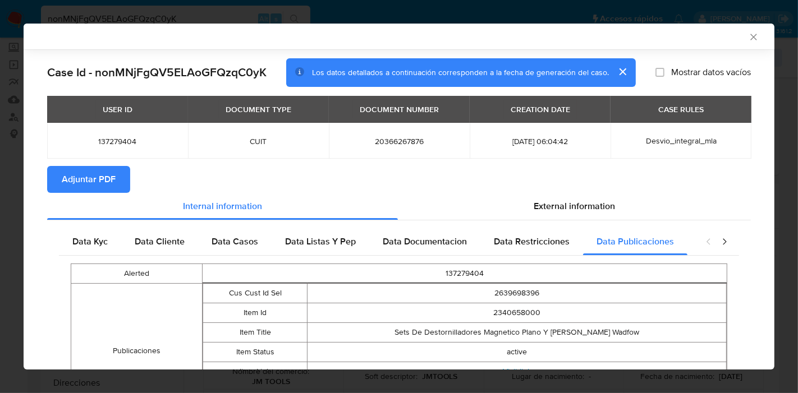
click at [721, 248] on div "closure-recommendation-modal" at bounding box center [716, 241] width 45 height 27
click at [718, 246] on icon "closure-recommendation-modal" at bounding box center [723, 241] width 11 height 11
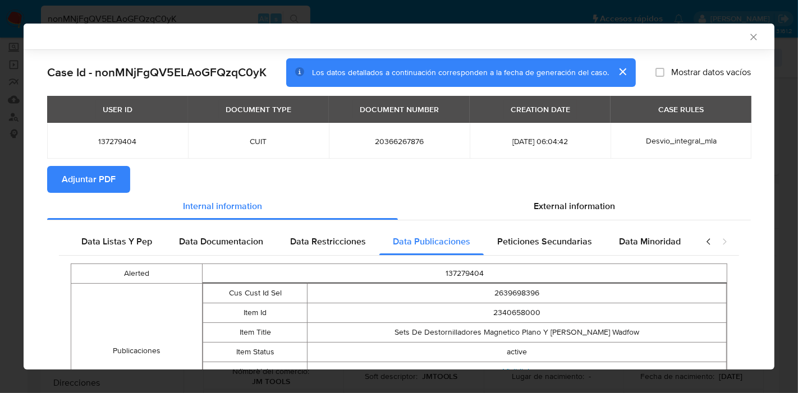
click at [582, 226] on div "Data Kyc Data Cliente Data Casos Data Listas Y Pep Data Documentacion Data Rest…" at bounding box center [398, 337] width 703 height 234
click at [564, 237] on span "Peticiones Secundarias" at bounding box center [544, 241] width 95 height 13
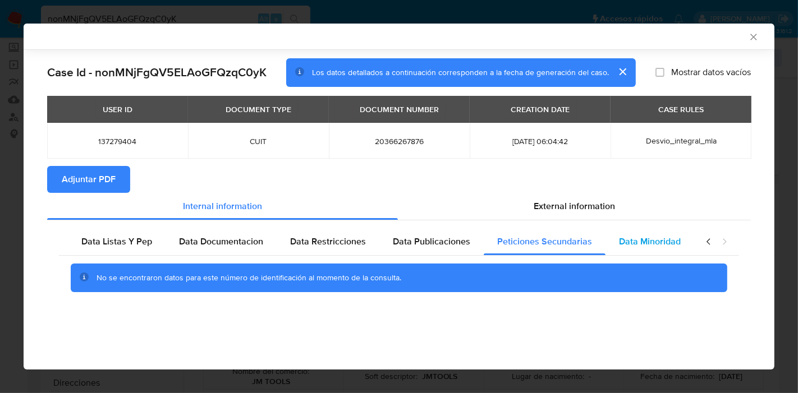
scroll to position [0, 197]
click at [627, 248] on div "Data Minoridad" at bounding box center [656, 241] width 89 height 27
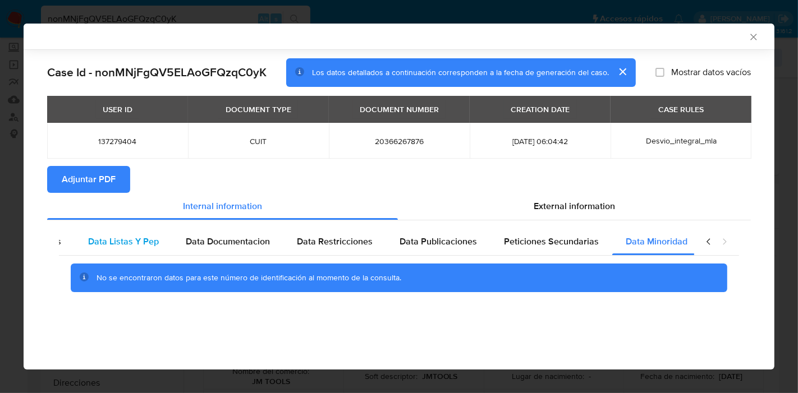
drag, startPoint x: 89, startPoint y: 233, endPoint x: 122, endPoint y: 233, distance: 32.5
click at [90, 233] on div "Data Listas Y Pep" at bounding box center [124, 241] width 98 height 27
click at [707, 237] on icon "closure-recommendation-modal" at bounding box center [708, 241] width 11 height 11
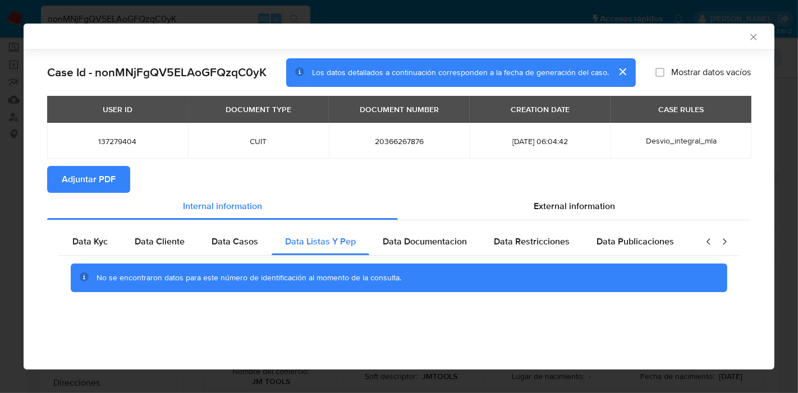
scroll to position [0, 0]
click at [90, 252] on div "Data Kyc" at bounding box center [90, 241] width 62 height 27
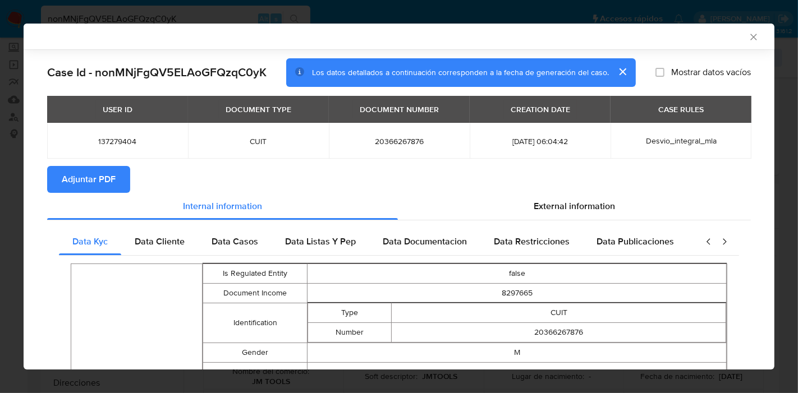
click at [594, 204] on span "External information" at bounding box center [573, 206] width 81 height 13
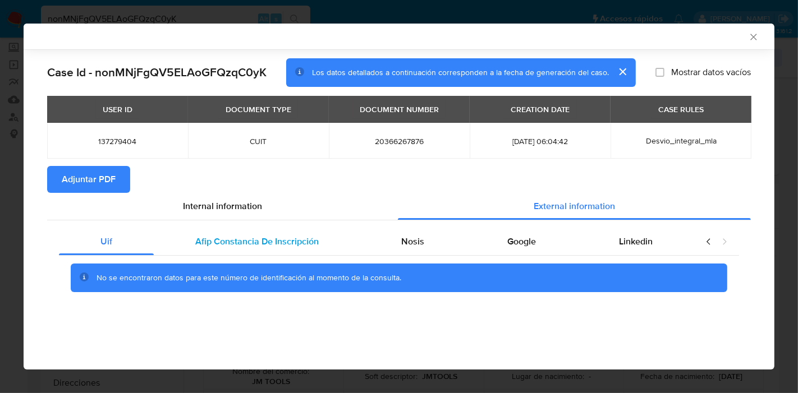
click at [227, 240] on span "Afip Constancia De Inscripción" at bounding box center [256, 241] width 123 height 13
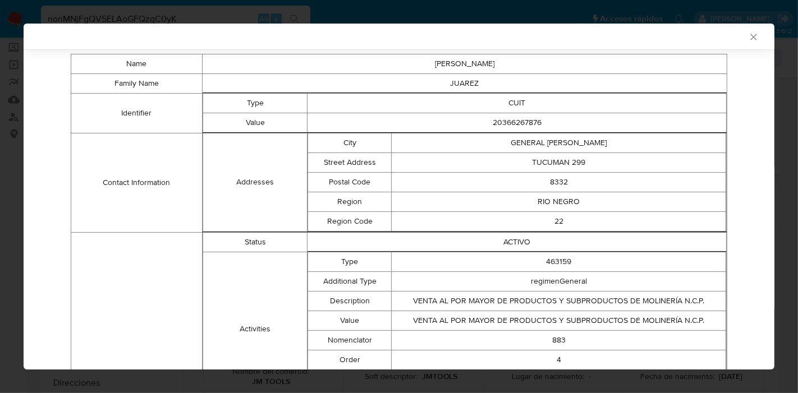
scroll to position [85, 0]
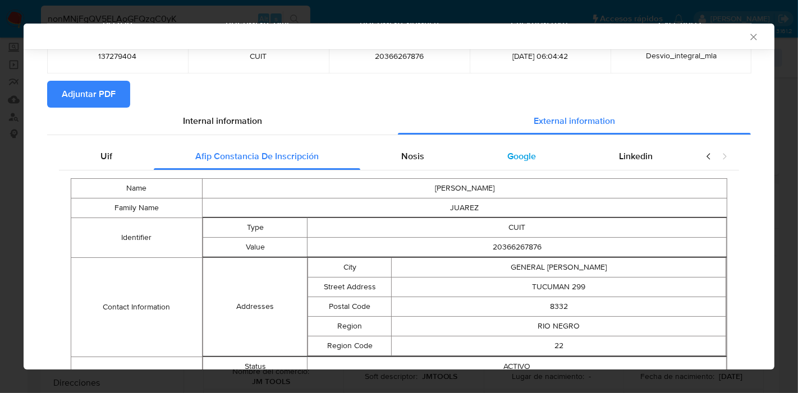
click at [393, 156] on div "Nosis" at bounding box center [413, 156] width 106 height 27
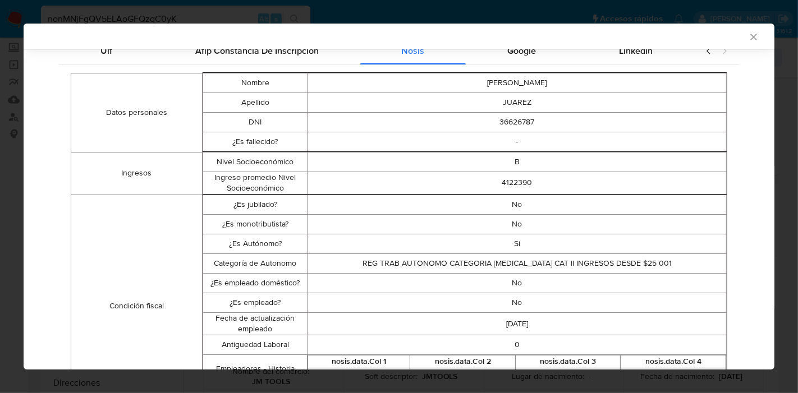
scroll to position [114, 0]
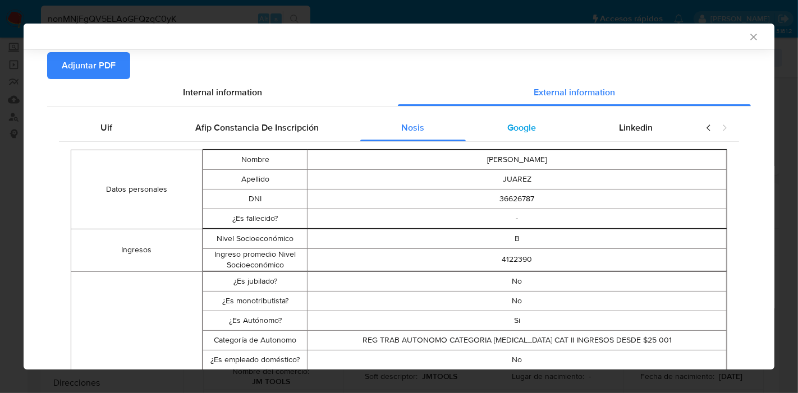
click at [518, 132] on span "Google" at bounding box center [521, 127] width 29 height 13
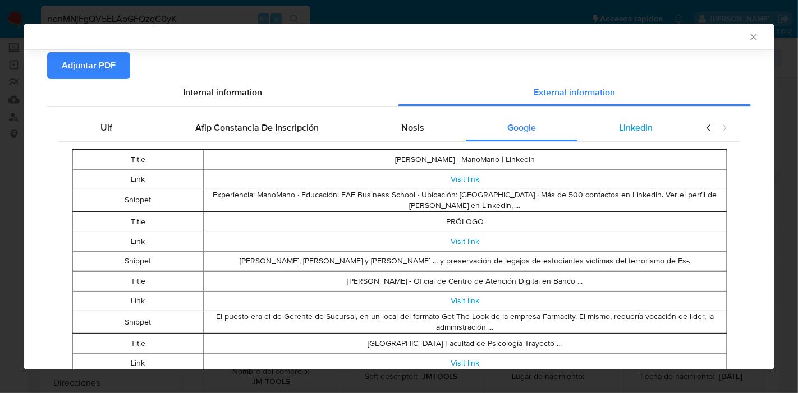
click at [635, 127] on span "Linkedin" at bounding box center [636, 127] width 34 height 13
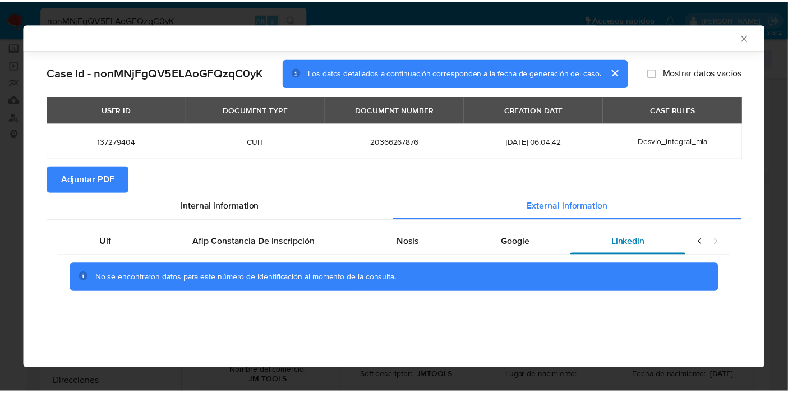
scroll to position [0, 0]
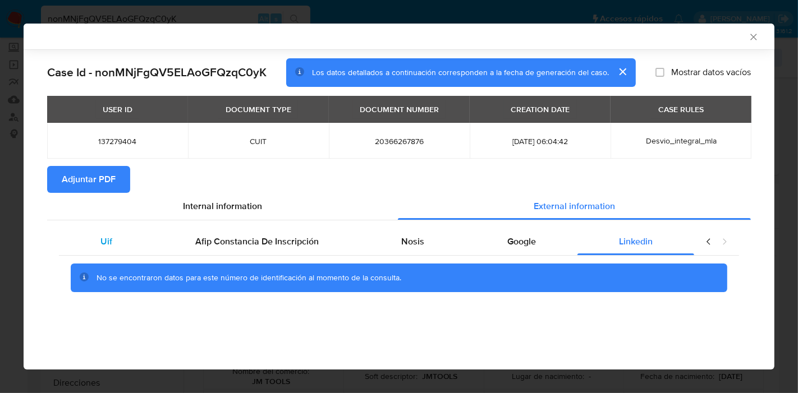
click at [133, 251] on div "Uif" at bounding box center [106, 241] width 95 height 27
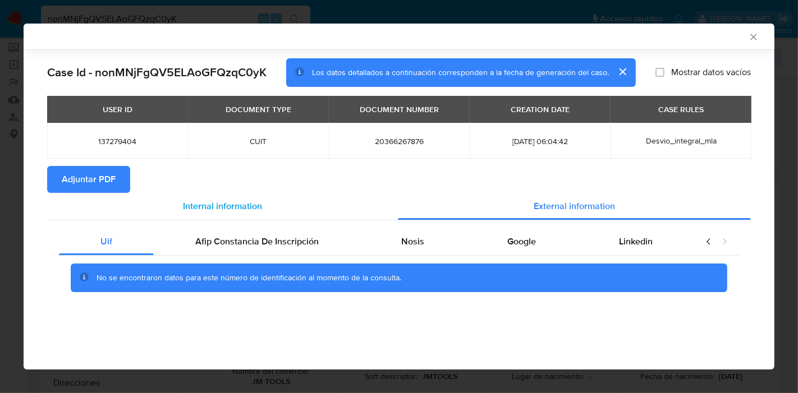
click at [191, 210] on span "Internal information" at bounding box center [222, 206] width 79 height 13
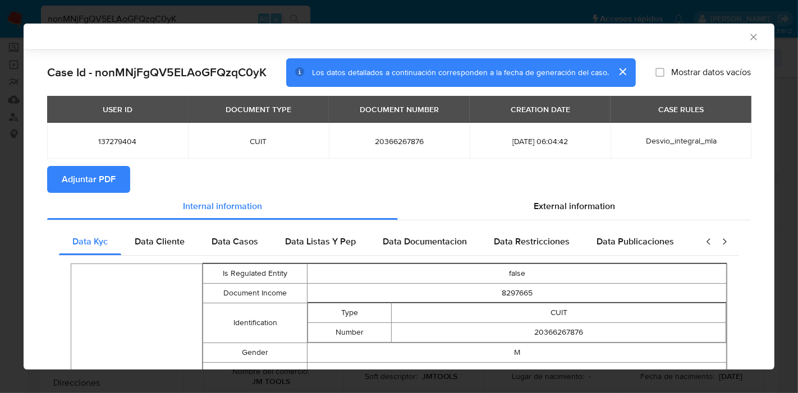
click at [62, 164] on div "USER ID DOCUMENT TYPE DOCUMENT NUMBER CREATION DATE CASE RULES 137279404 CUIT 2…" at bounding box center [398, 131] width 703 height 70
click at [78, 181] on span "Adjuntar PDF" at bounding box center [89, 179] width 54 height 25
click at [0, 176] on div "AML Data Collector Case Id - nonMNjFgQV5ELAoGFQzqC0yK Los datos detallados a co…" at bounding box center [399, 196] width 798 height 393
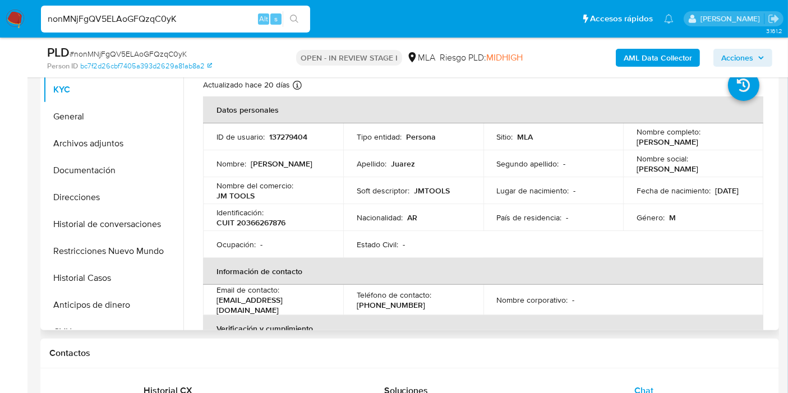
scroll to position [311, 0]
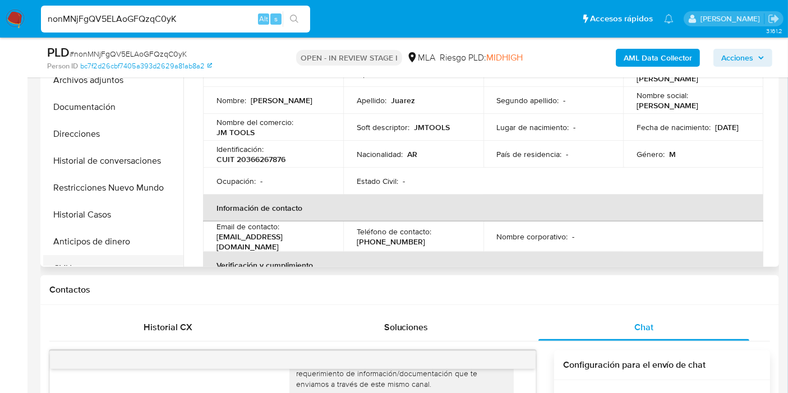
click at [45, 262] on button "CVU" at bounding box center [108, 268] width 131 height 27
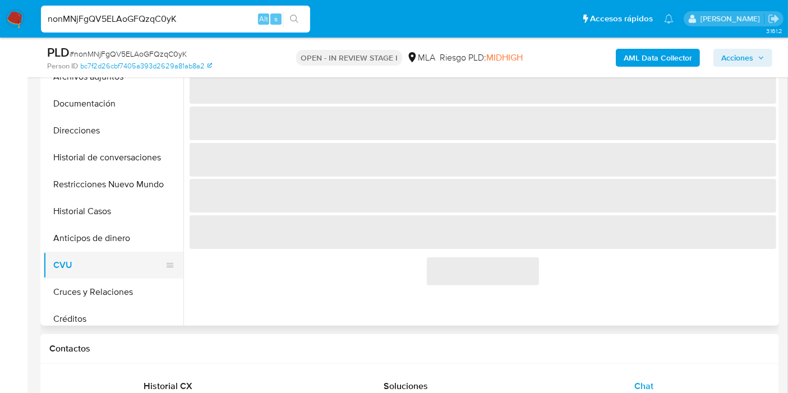
scroll to position [249, 0]
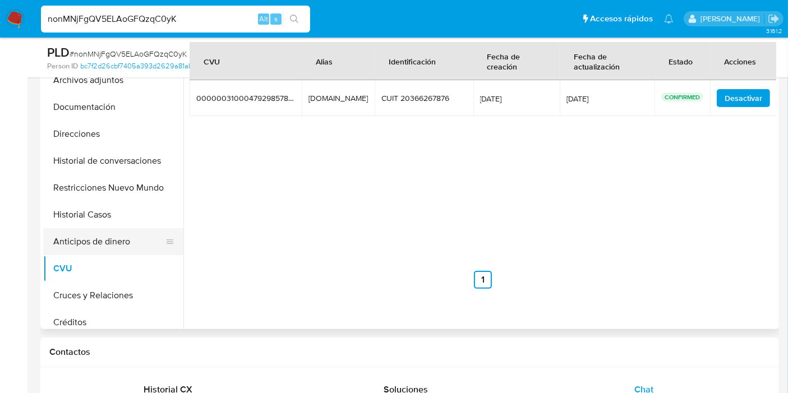
drag, startPoint x: 110, startPoint y: 261, endPoint x: 133, endPoint y: 243, distance: 28.7
click at [113, 259] on button "CVU" at bounding box center [113, 268] width 140 height 27
click at [133, 242] on button "Anticipos de dinero" at bounding box center [108, 241] width 131 height 27
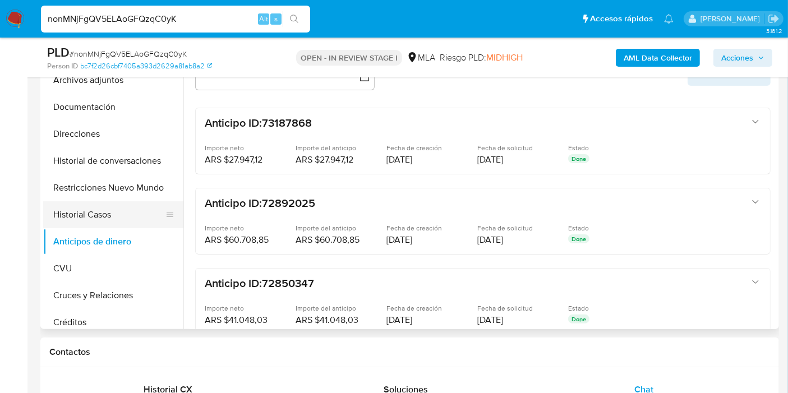
click at [86, 219] on button "Historial Casos" at bounding box center [108, 214] width 131 height 27
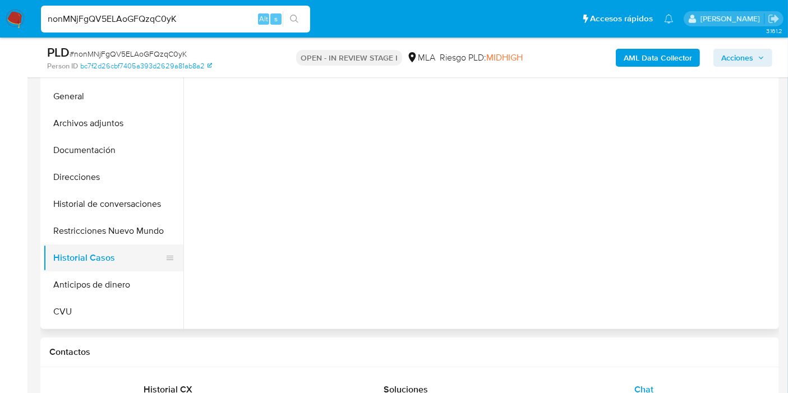
scroll to position [0, 0]
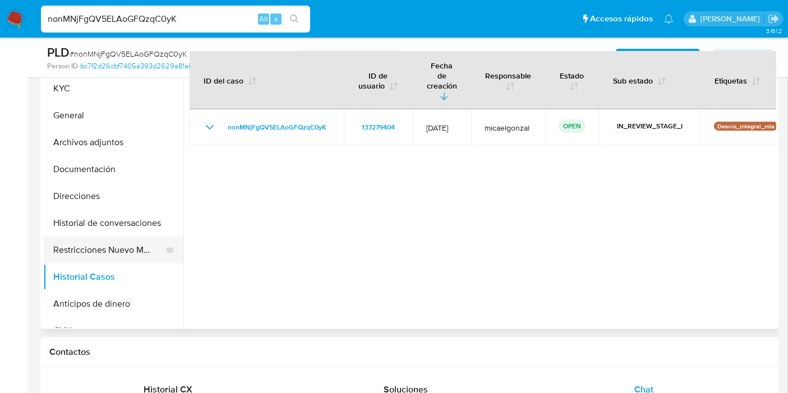
click at [130, 244] on button "Restricciones Nuevo Mundo" at bounding box center [108, 250] width 131 height 27
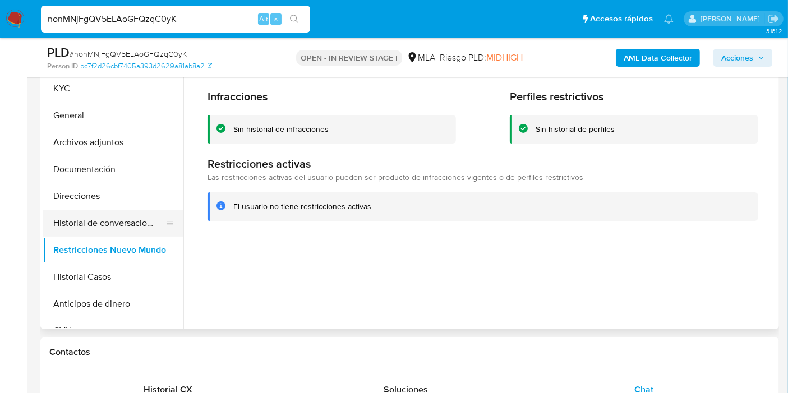
click at [106, 228] on button "Historial de conversaciones" at bounding box center [108, 223] width 131 height 27
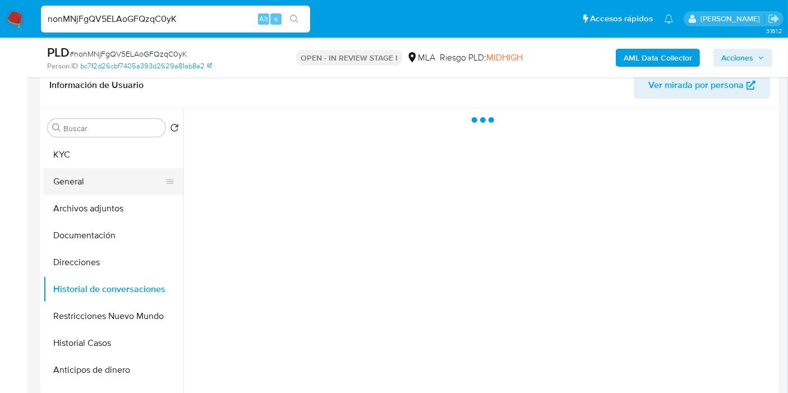
scroll to position [125, 0]
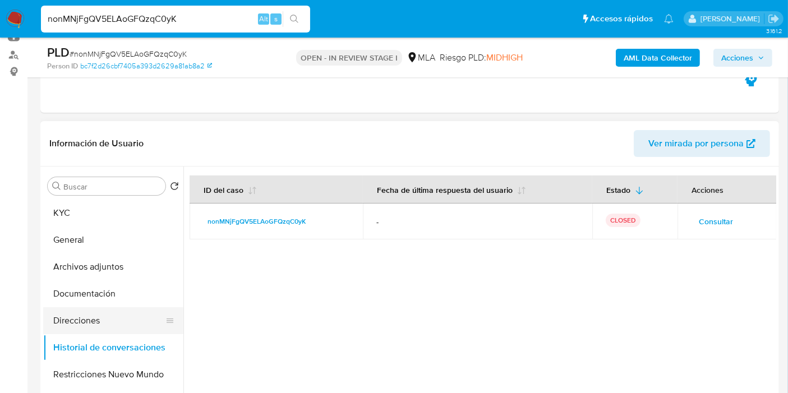
click at [93, 314] on button "Direcciones" at bounding box center [108, 320] width 131 height 27
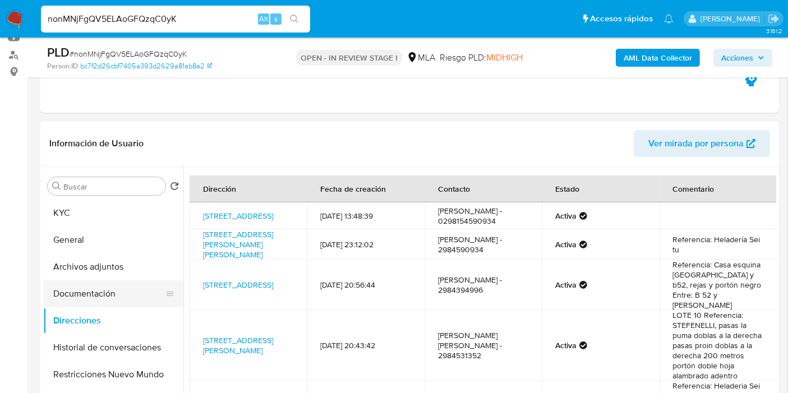
click at [102, 297] on button "Documentación" at bounding box center [108, 293] width 131 height 27
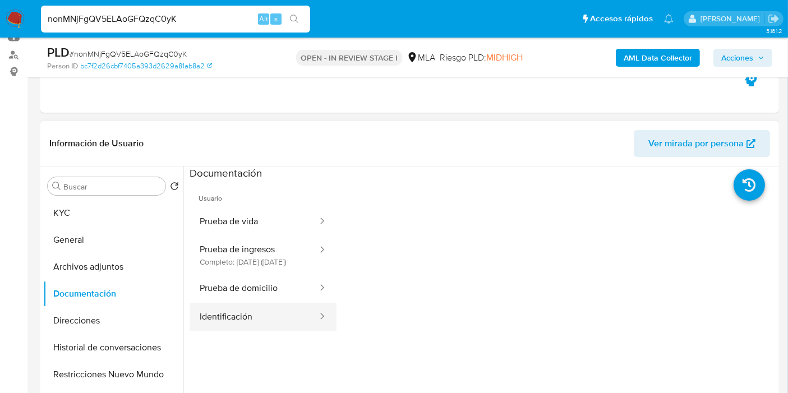
click at [236, 320] on button "Identificación" at bounding box center [254, 317] width 129 height 29
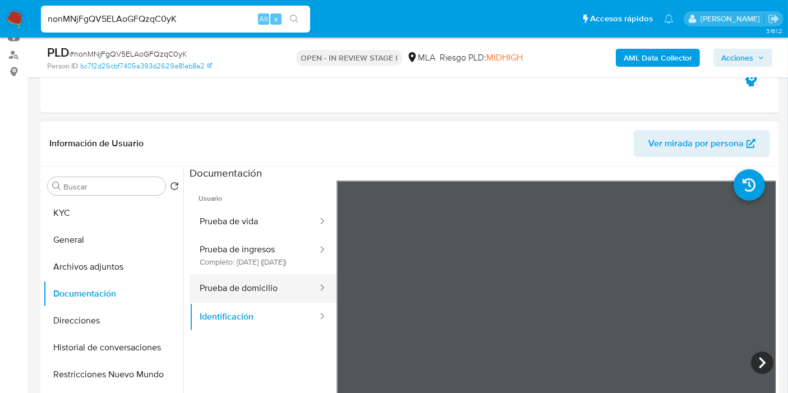
click at [296, 303] on button "Prueba de domicilio" at bounding box center [254, 288] width 129 height 29
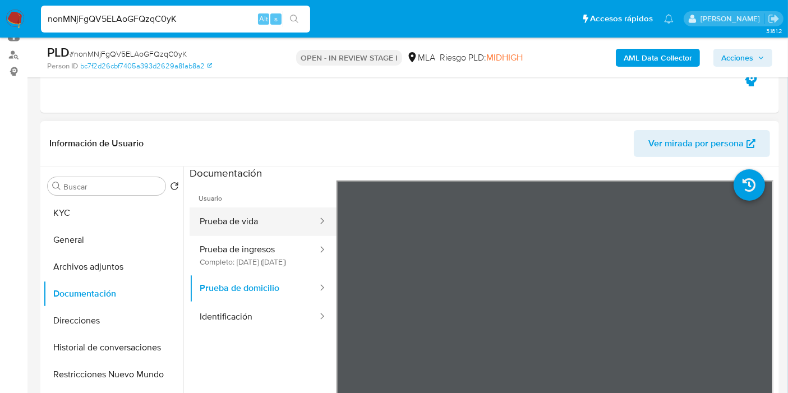
click at [287, 221] on button "Prueba de vida" at bounding box center [254, 222] width 129 height 29
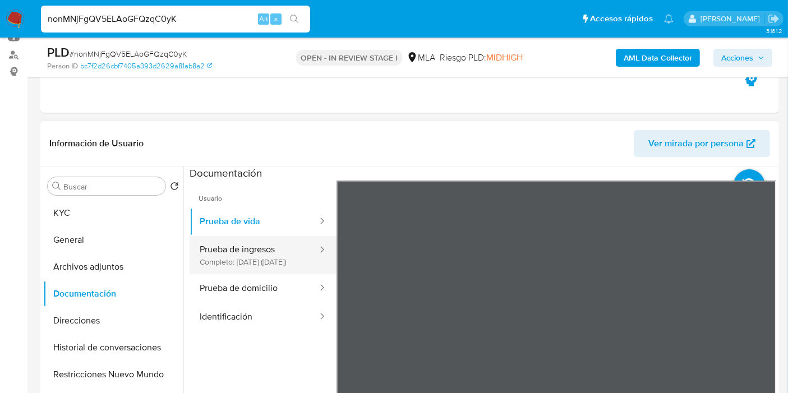
click at [262, 259] on button "Prueba de ingresos Completo: 21/08/2025 (hace un mes)" at bounding box center [254, 255] width 129 height 38
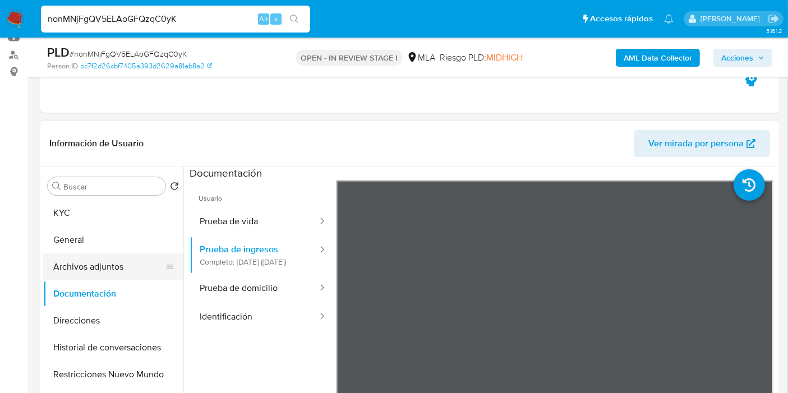
click at [81, 269] on button "Archivos adjuntos" at bounding box center [108, 267] width 131 height 27
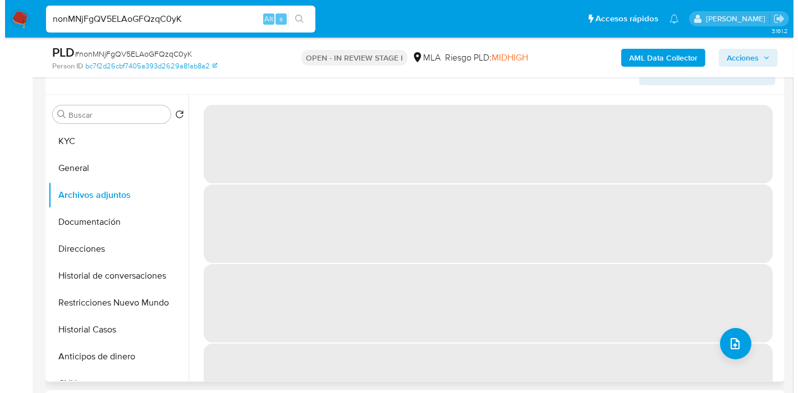
scroll to position [249, 0]
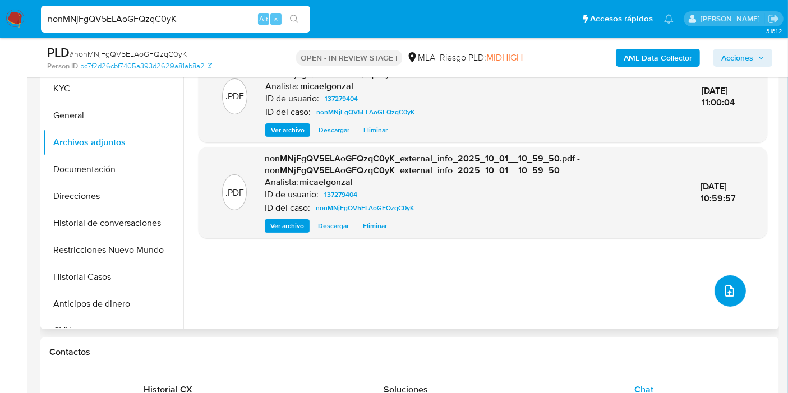
click at [733, 278] on button "upload-file" at bounding box center [730, 290] width 31 height 31
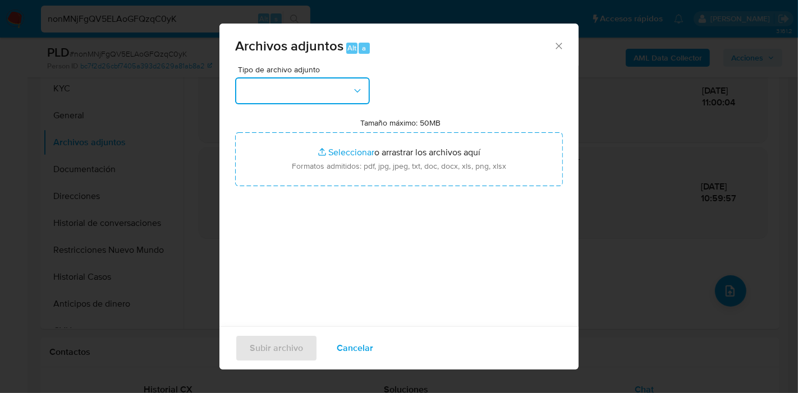
click at [368, 95] on button "button" at bounding box center [302, 90] width 135 height 27
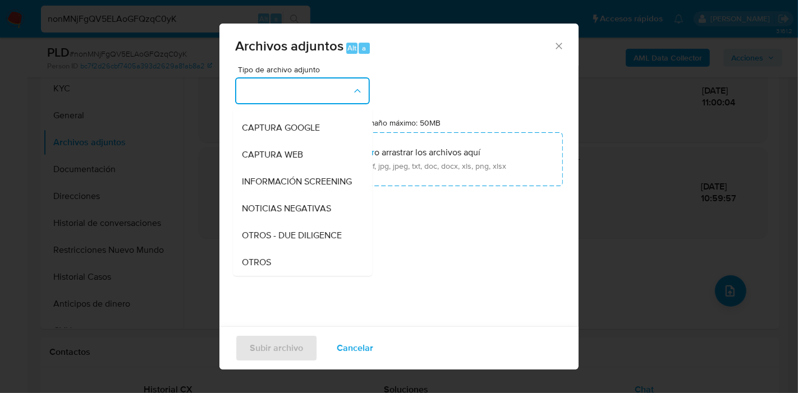
scroll to position [125, 0]
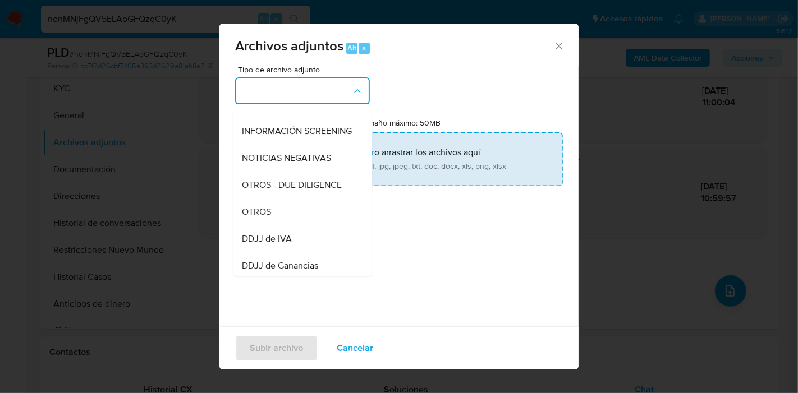
drag, startPoint x: 293, startPoint y: 223, endPoint x: 374, endPoint y: 159, distance: 103.4
click at [293, 223] on div "OTROS" at bounding box center [299, 212] width 114 height 27
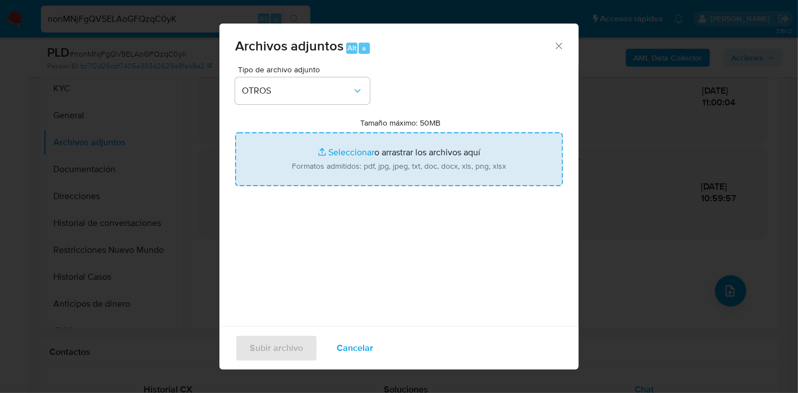
click at [375, 158] on input "Tamaño máximo: 50MB Seleccionar archivos" at bounding box center [399, 159] width 328 height 54
type input "C:\fakepath\NOSIS de Juan Ignacio Juarez.pdf"
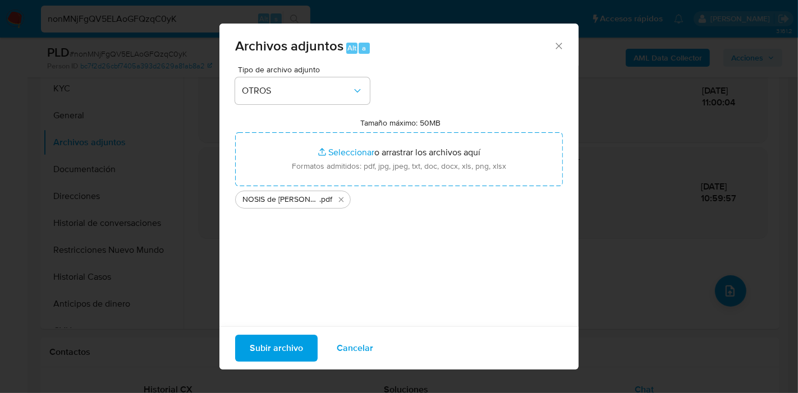
click at [298, 121] on div "Tamaño máximo: 50MB Seleccionar archivos Seleccionar o arrastrar los archivos a…" at bounding box center [399, 163] width 328 height 91
click at [357, 81] on button "OTROS" at bounding box center [302, 90] width 135 height 27
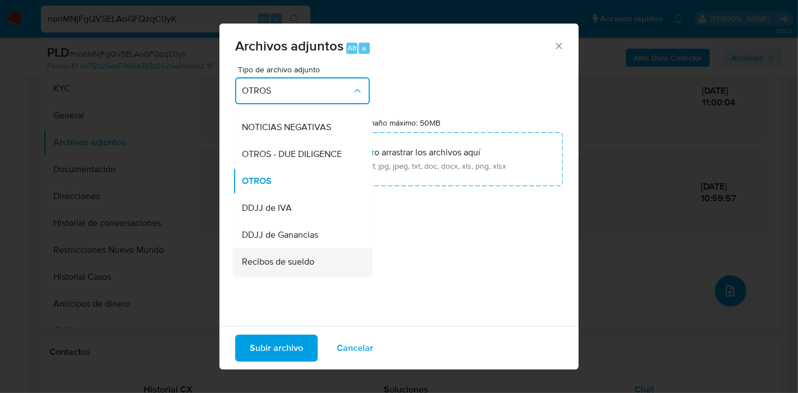
scroll to position [343, 0]
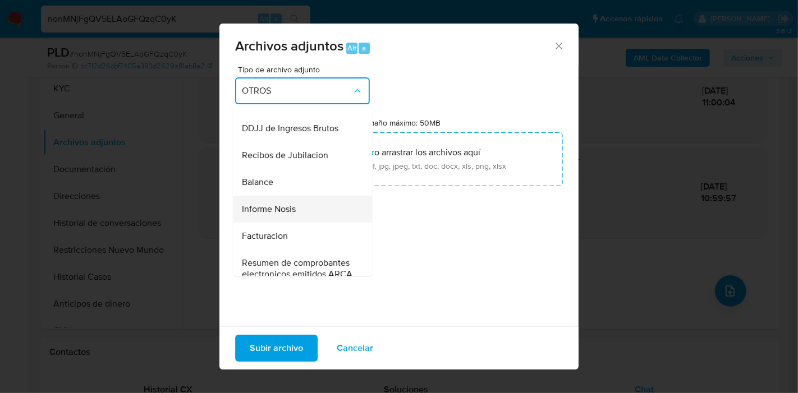
click at [296, 223] on div "Informe Nosis" at bounding box center [299, 209] width 114 height 27
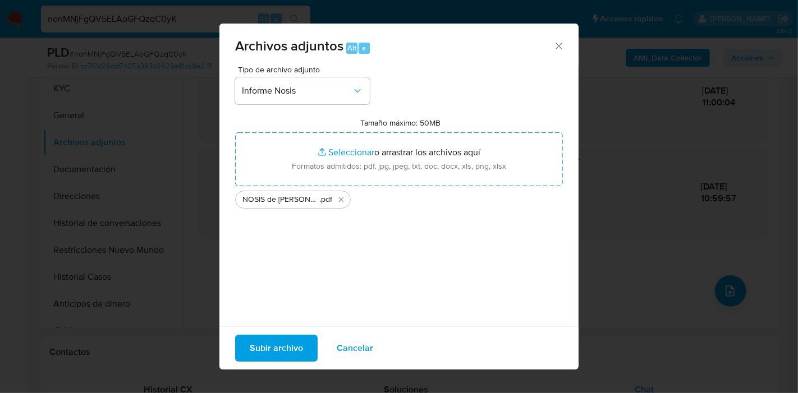
click at [264, 349] on span "Subir archivo" at bounding box center [276, 348] width 53 height 25
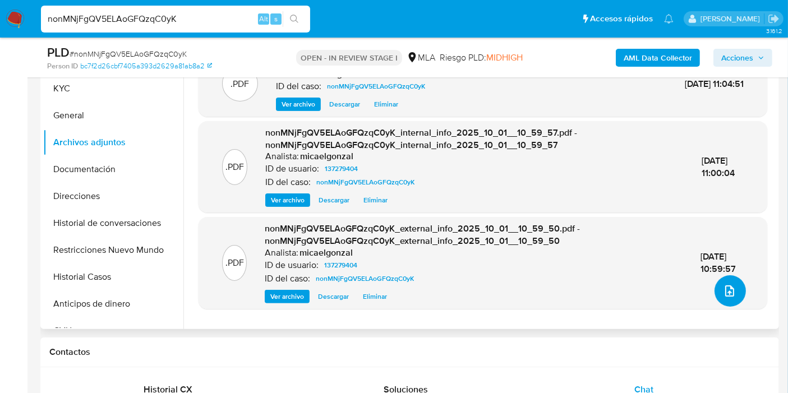
click at [729, 290] on icon "upload-file" at bounding box center [729, 290] width 13 height 13
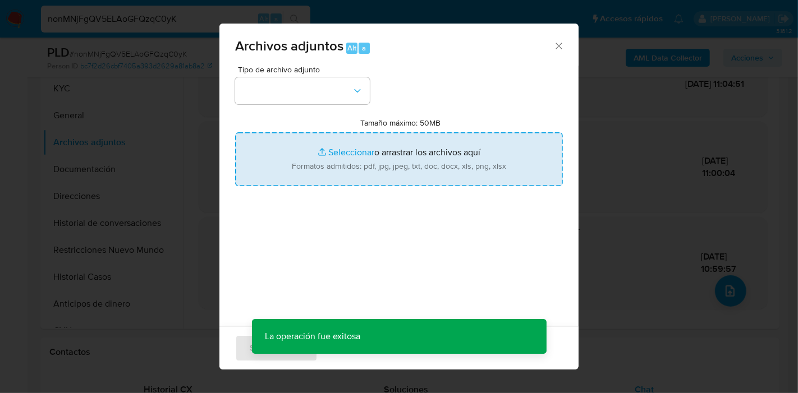
click at [393, 165] on input "Tamaño máximo: 50MB Seleccionar archivos" at bounding box center [399, 159] width 328 height 54
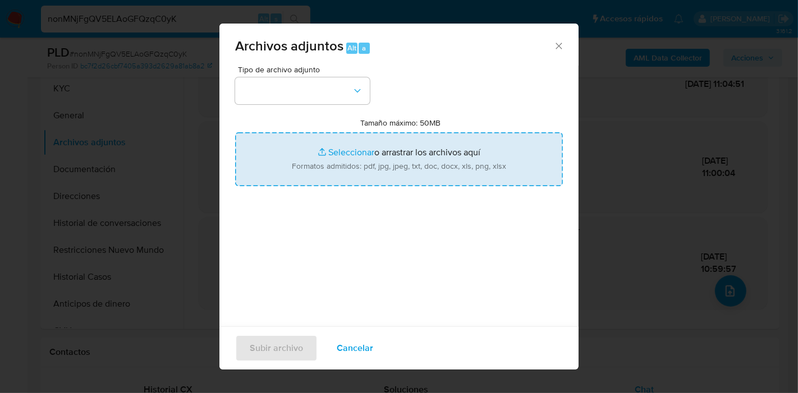
type input "C:\fakepath\DDJJ IIBB - 2024.pdf"
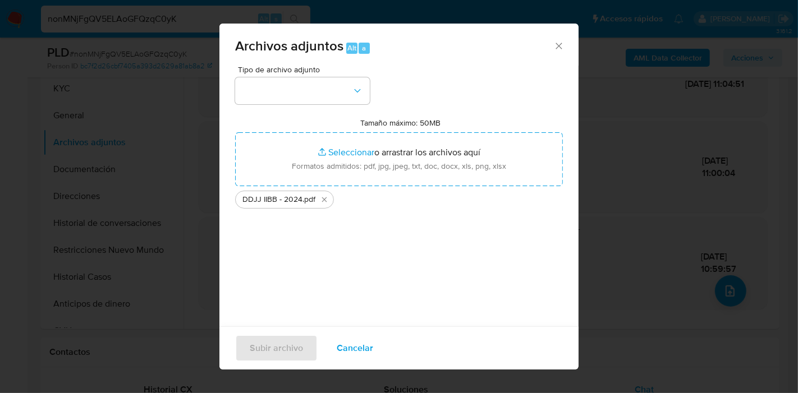
click at [321, 116] on div "Tipo de archivo adjunto Tamaño máximo: 50MB Seleccionar archivos Seleccionar o …" at bounding box center [399, 198] width 328 height 265
click at [339, 94] on button "button" at bounding box center [302, 90] width 135 height 27
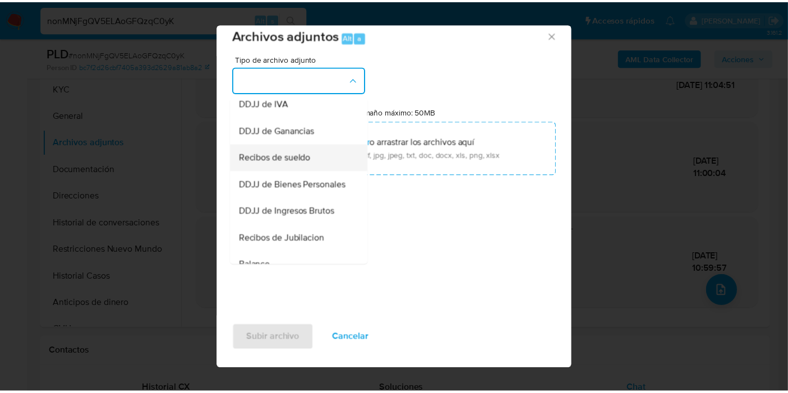
scroll to position [311, 0]
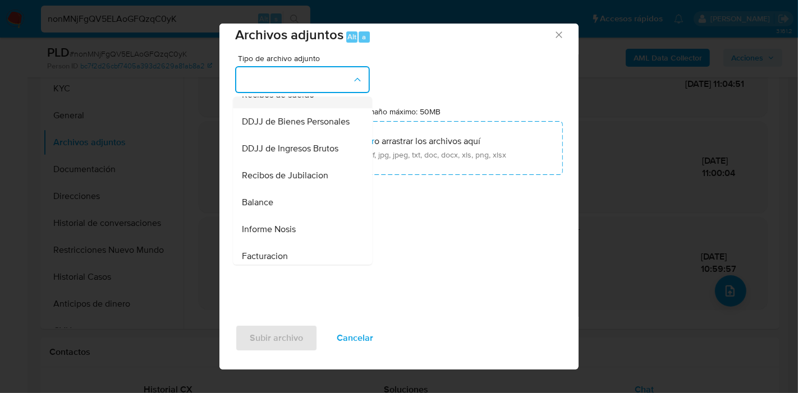
click at [293, 154] on span "DDJJ de Ingresos Brutos" at bounding box center [290, 148] width 96 height 11
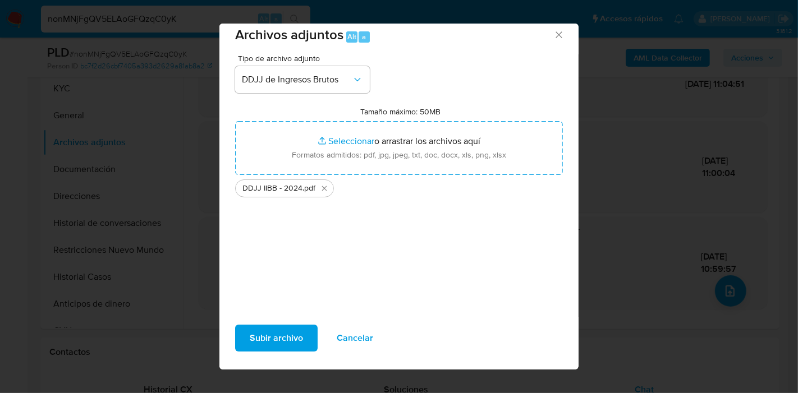
click at [287, 331] on span "Subir archivo" at bounding box center [276, 338] width 53 height 25
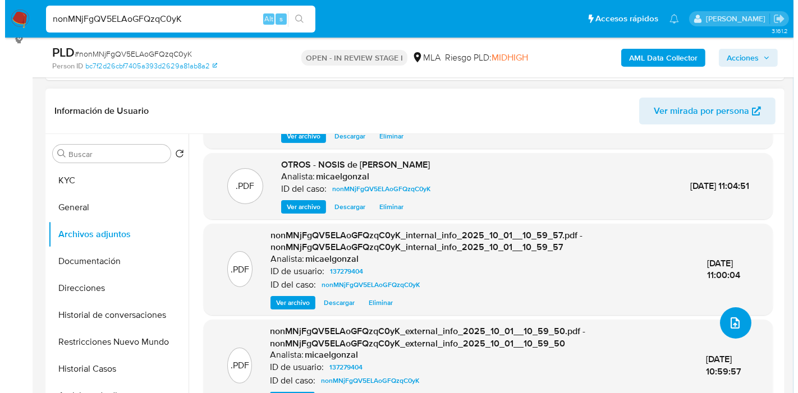
scroll to position [249, 0]
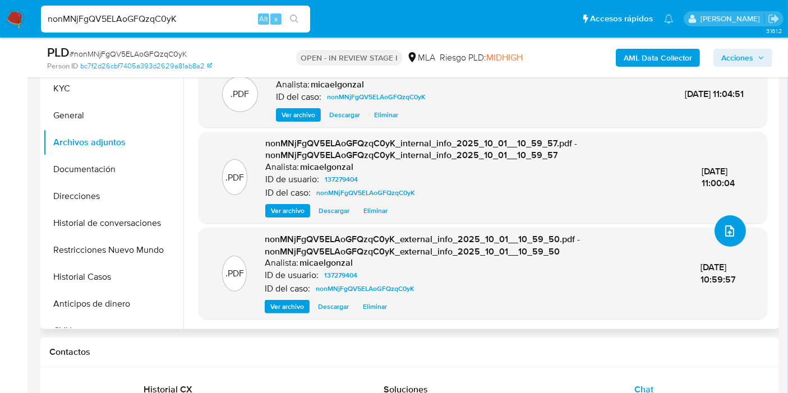
click at [724, 237] on button "upload-file" at bounding box center [730, 230] width 31 height 31
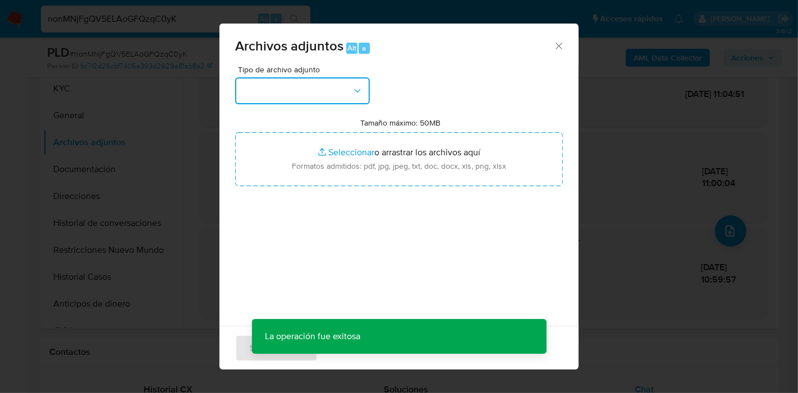
click at [328, 94] on button "button" at bounding box center [302, 90] width 135 height 27
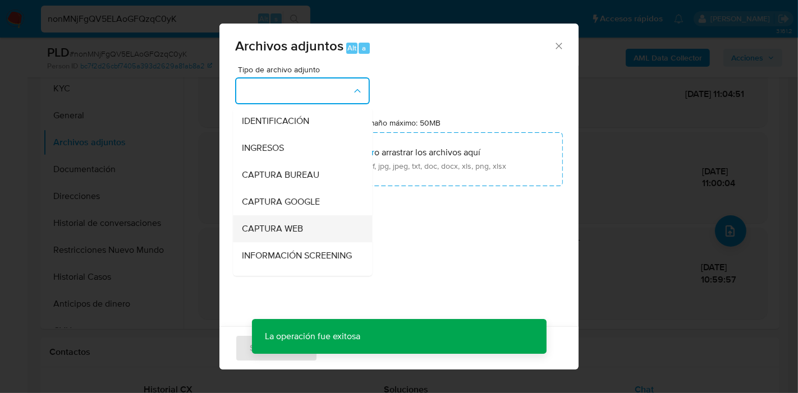
scroll to position [125, 0]
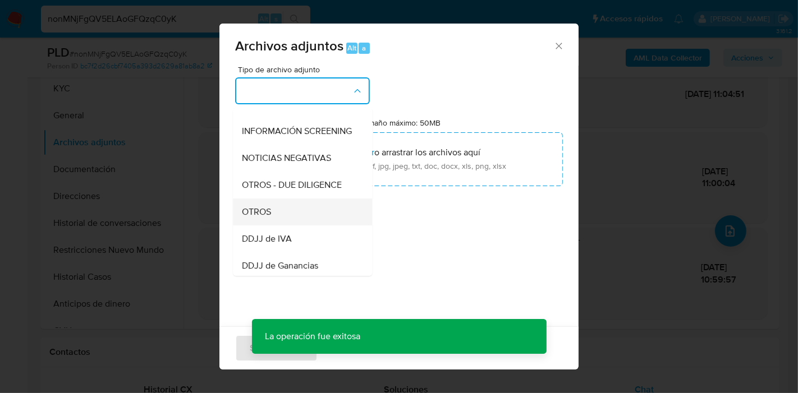
click at [283, 218] on div "OTROS" at bounding box center [299, 212] width 114 height 27
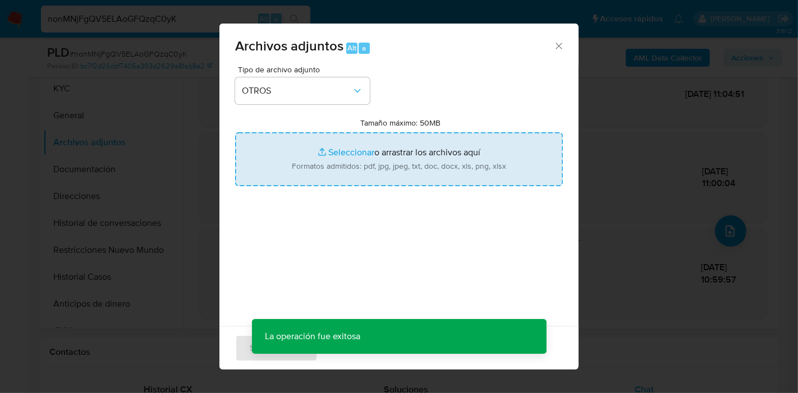
click at [409, 161] on input "Tamaño máximo: 50MB Seleccionar archivos" at bounding box center [399, 159] width 328 height 54
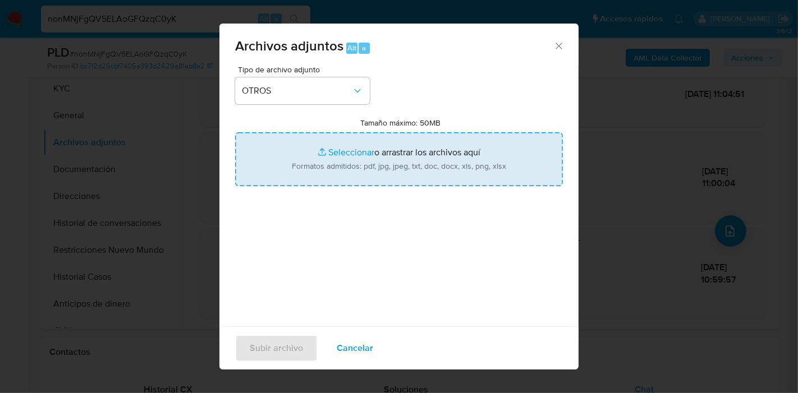
type input "C:\fakepath\Caselog nonMNjFgQV5ELAoGFQzqC0yK_2025_09_18_04_00_11.docx"
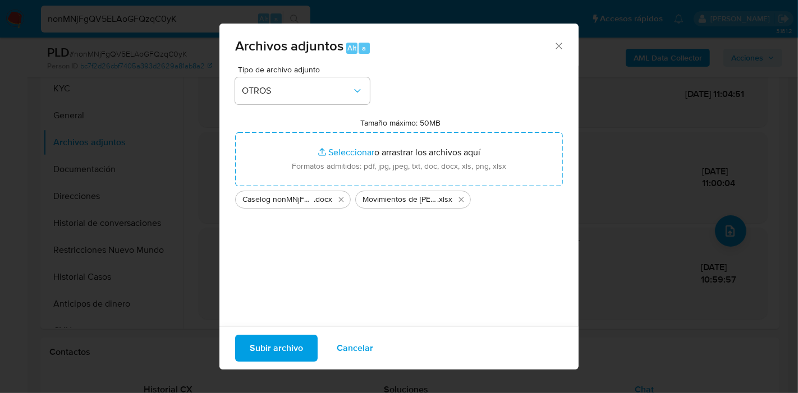
click at [299, 338] on span "Subir archivo" at bounding box center [276, 348] width 53 height 25
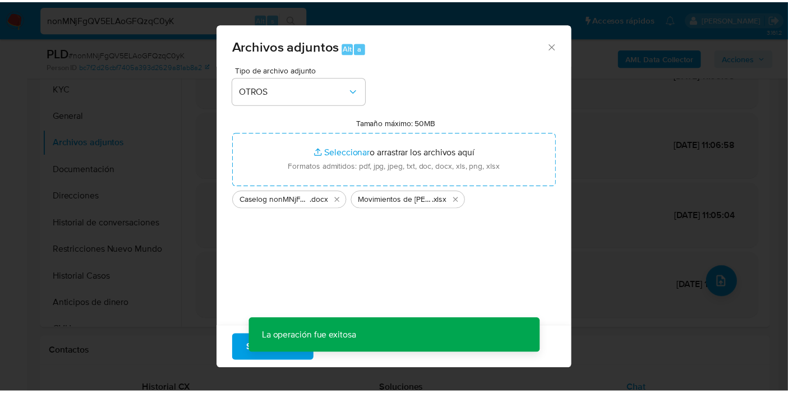
scroll to position [9, 0]
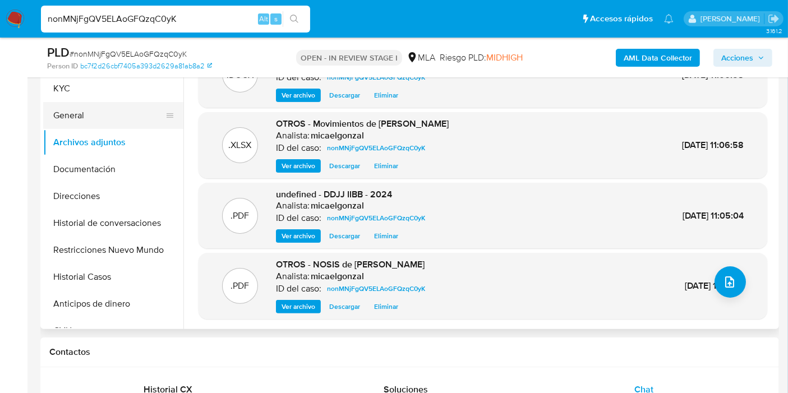
click at [133, 119] on button "General" at bounding box center [108, 115] width 131 height 27
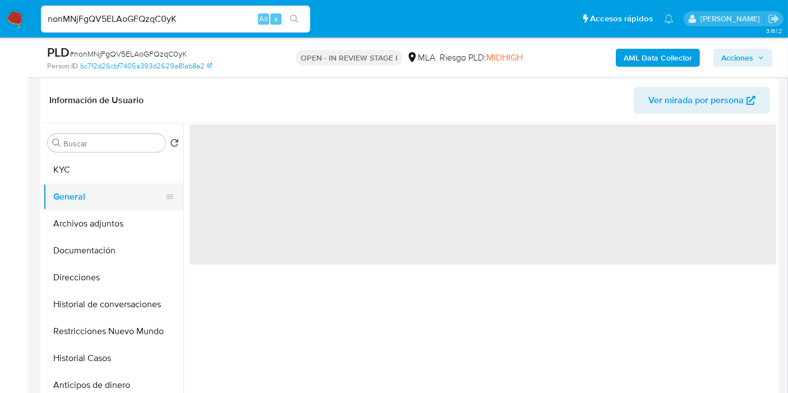
scroll to position [125, 0]
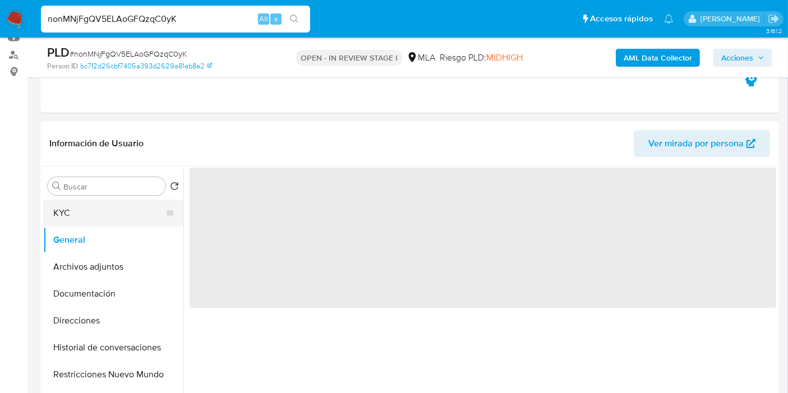
drag, startPoint x: 105, startPoint y: 235, endPoint x: 120, endPoint y: 219, distance: 22.2
click at [105, 234] on button "General" at bounding box center [113, 240] width 140 height 27
click at [130, 210] on button "KYC" at bounding box center [108, 213] width 131 height 27
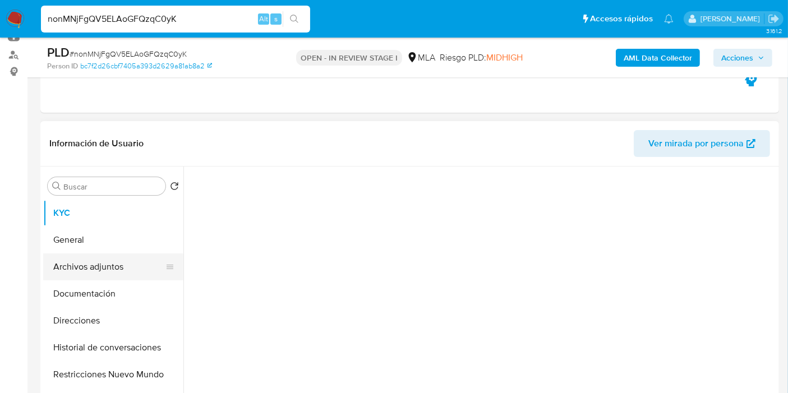
click at [121, 275] on button "Archivos adjuntos" at bounding box center [108, 267] width 131 height 27
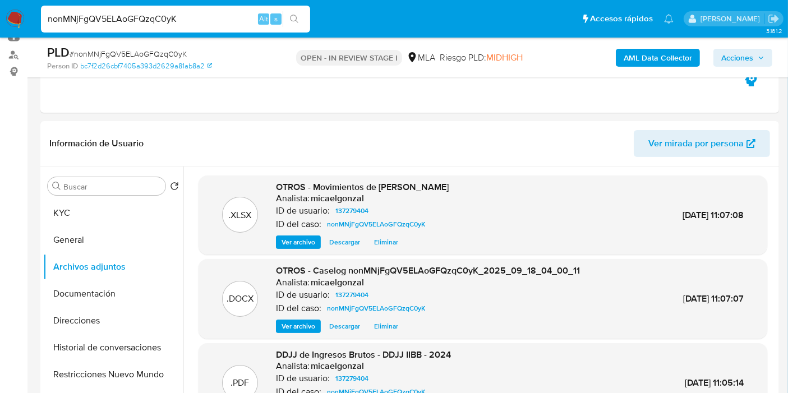
click at [737, 57] on span "Acciones" at bounding box center [737, 58] width 32 height 18
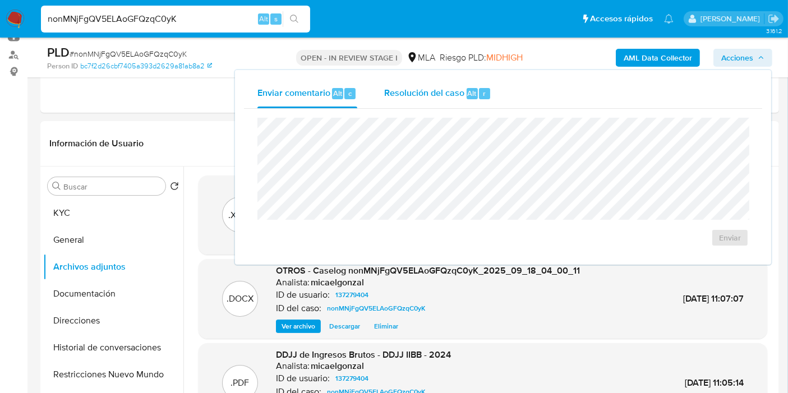
click at [441, 89] on span "Resolución del caso" at bounding box center [424, 92] width 80 height 13
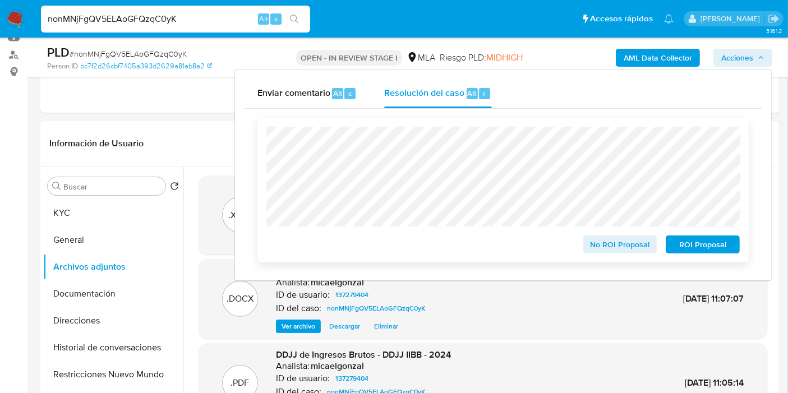
click at [602, 240] on span "No ROI Proposal" at bounding box center [620, 245] width 58 height 16
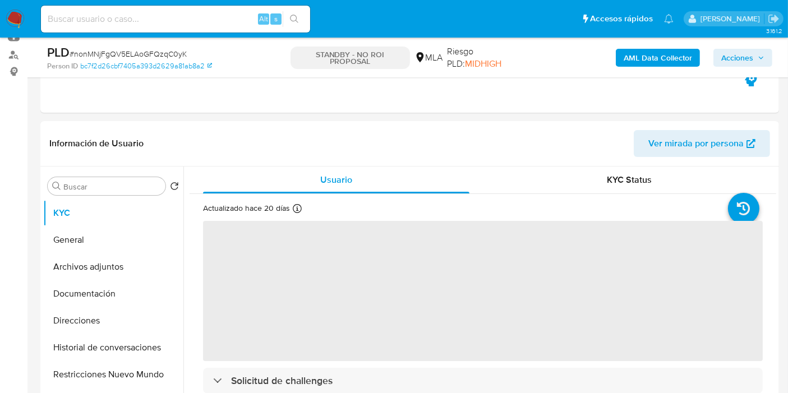
scroll to position [70, 0]
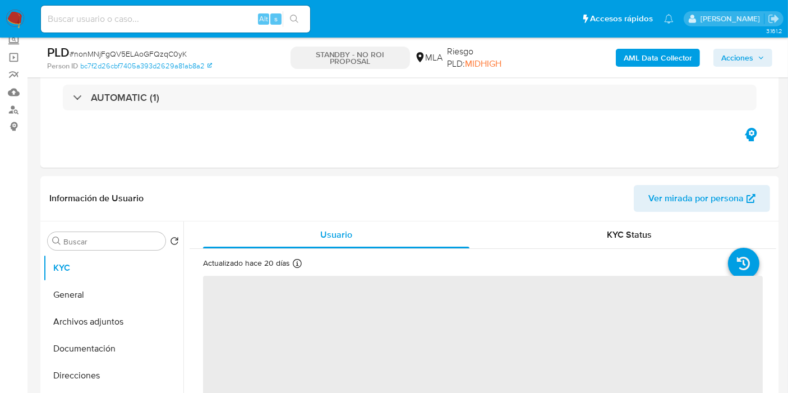
select select "10"
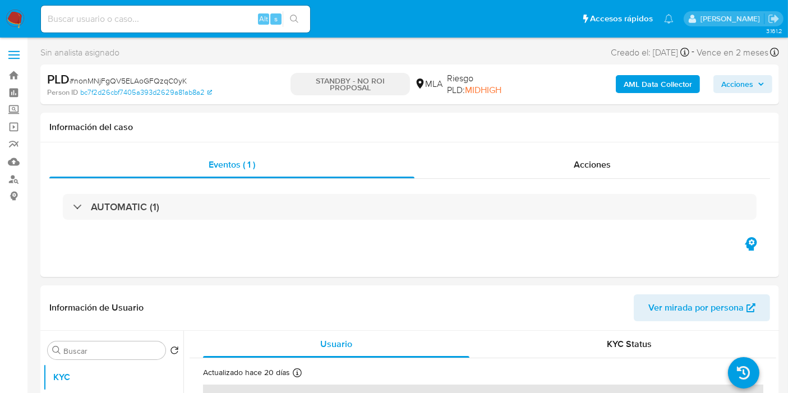
click at [201, 25] on input at bounding box center [175, 19] width 269 height 15
paste input "xddAgRm4pDZafu38sQDibGvC"
type input "xddAgRm4pDZafu38sQDibGvC"
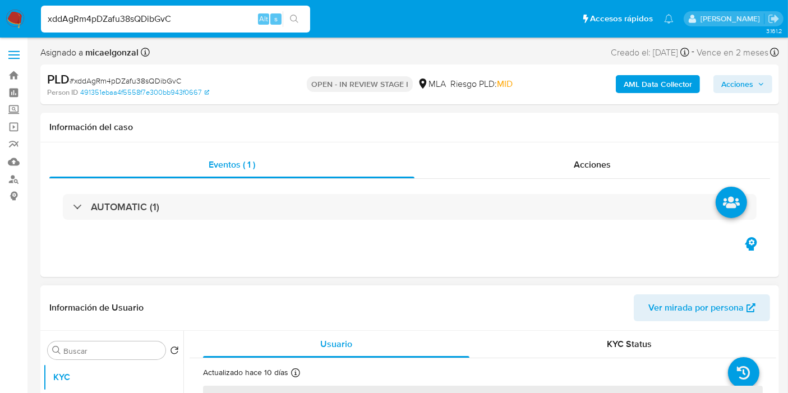
select select "10"
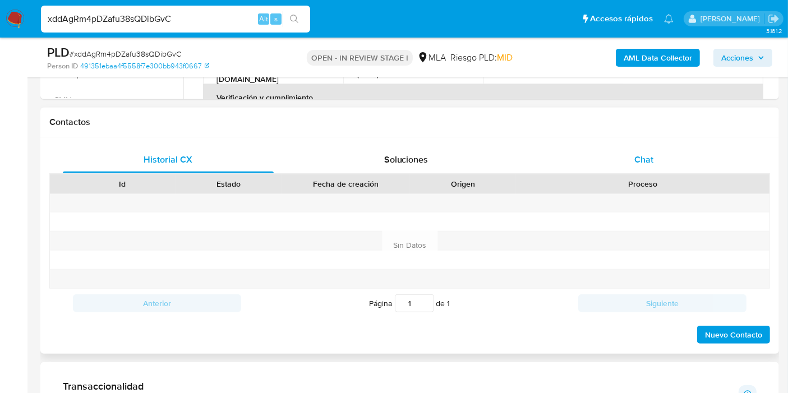
scroll to position [498, 0]
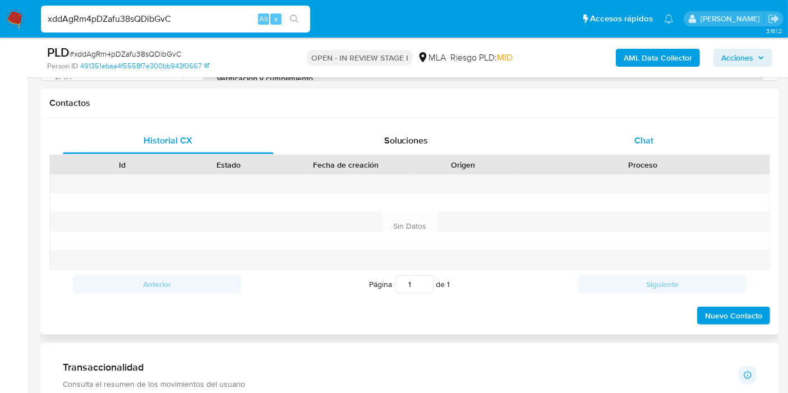
click at [640, 140] on span "Chat" at bounding box center [643, 140] width 19 height 13
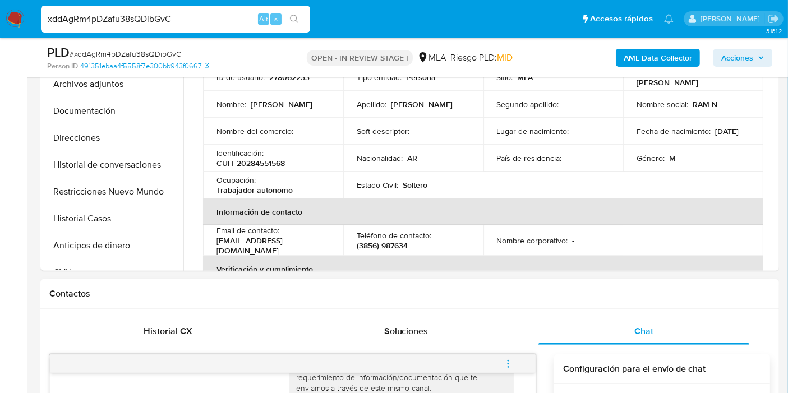
scroll to position [249, 0]
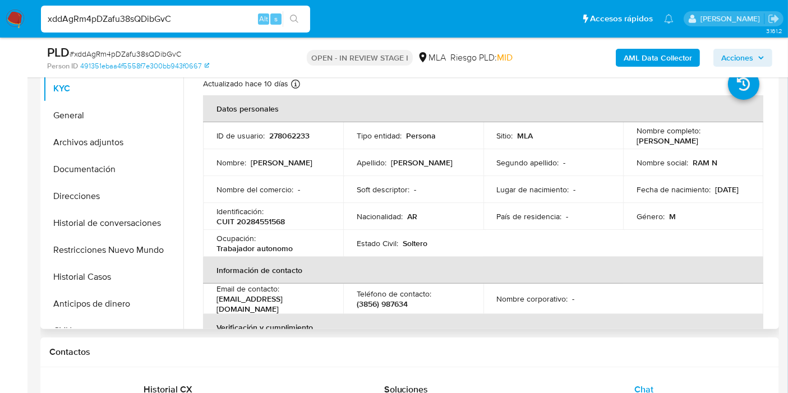
drag, startPoint x: 719, startPoint y: 142, endPoint x: 632, endPoint y: 141, distance: 87.5
click at [632, 141] on td "Nombre completo : [PERSON_NAME]" at bounding box center [693, 135] width 140 height 27
copy p "[PERSON_NAME]"
click at [112, 126] on button "General" at bounding box center [108, 115] width 131 height 27
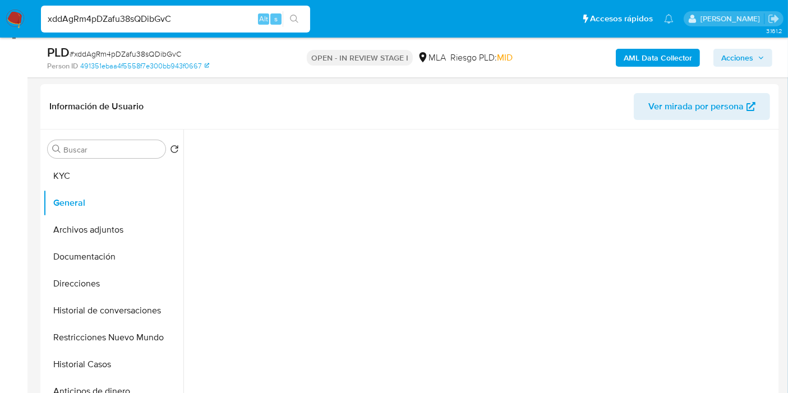
scroll to position [125, 0]
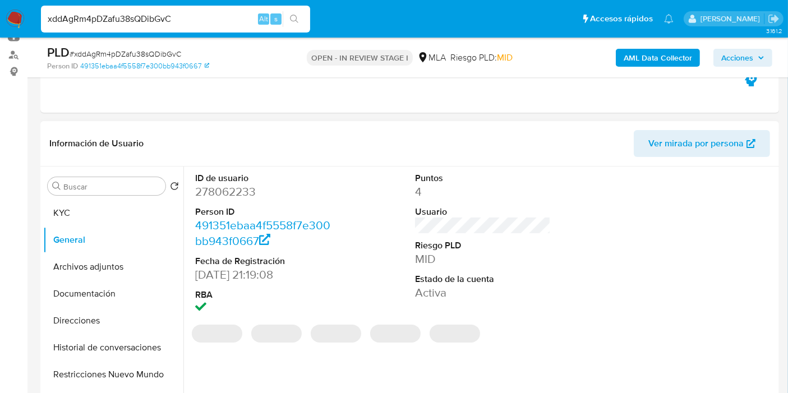
click at [234, 186] on dd "278062233" at bounding box center [263, 192] width 136 height 16
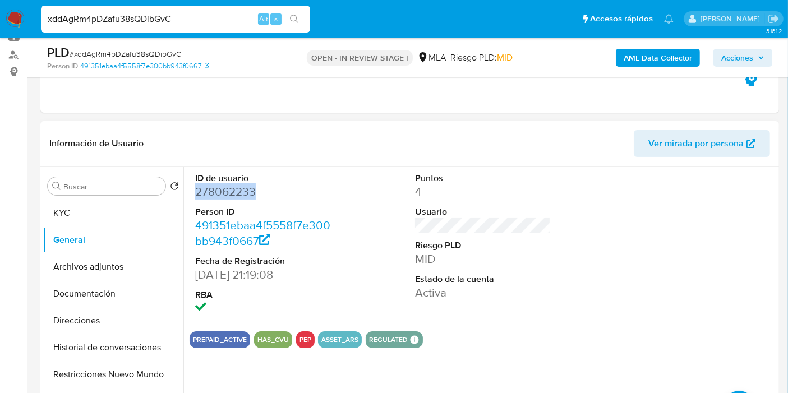
copy dd "278062233"
click at [109, 284] on button "Documentación" at bounding box center [108, 293] width 131 height 27
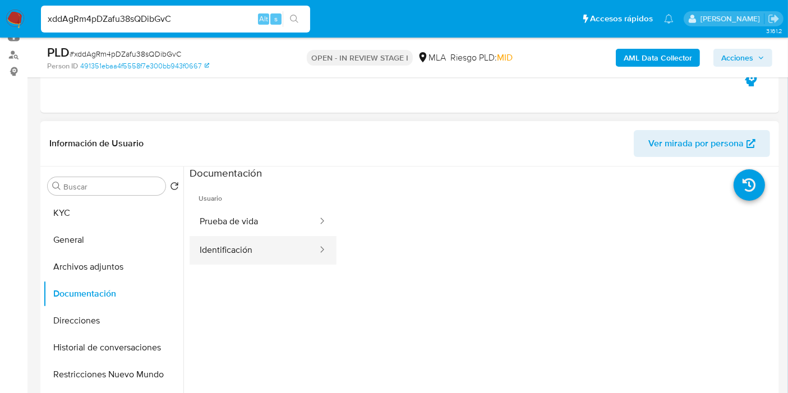
click at [213, 254] on button "Identificación" at bounding box center [254, 250] width 129 height 29
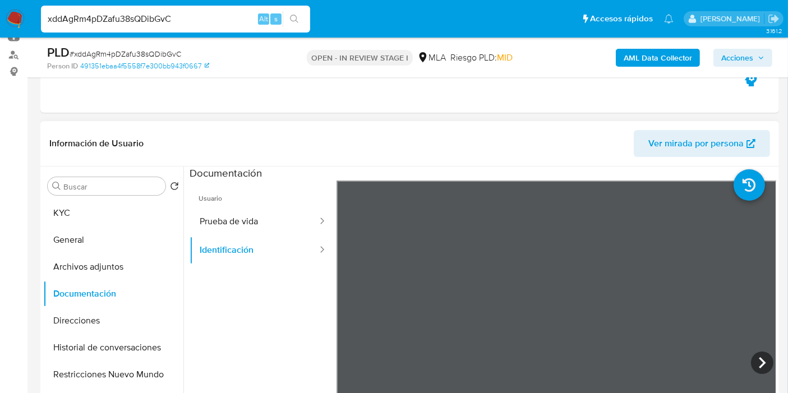
scroll to position [19, 0]
click at [751, 357] on icon at bounding box center [762, 363] width 22 height 22
click at [279, 231] on button "Prueba de vida" at bounding box center [254, 222] width 129 height 29
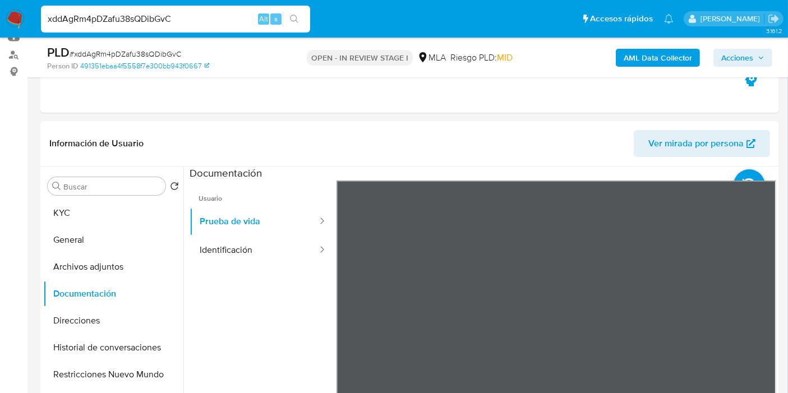
click at [99, 317] on button "Direcciones" at bounding box center [108, 320] width 131 height 27
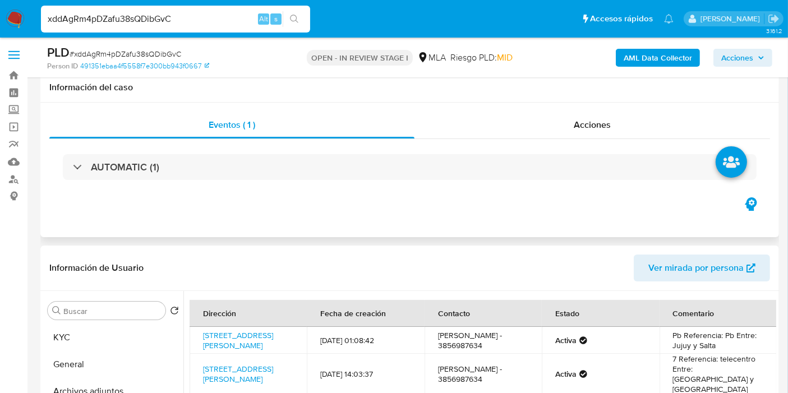
scroll to position [125, 0]
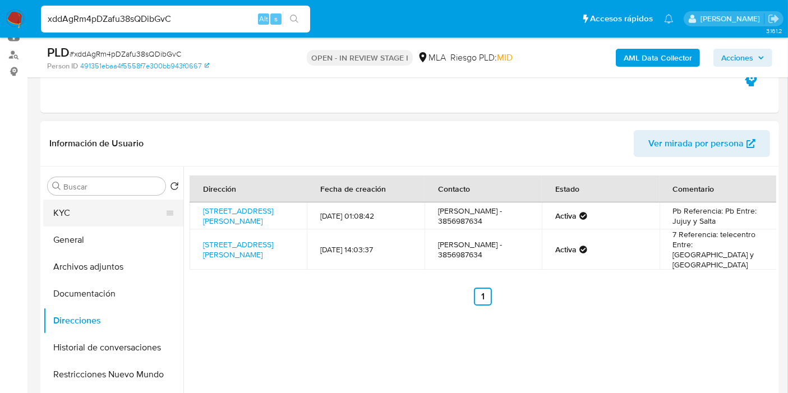
click at [117, 210] on button "KYC" at bounding box center [108, 213] width 131 height 27
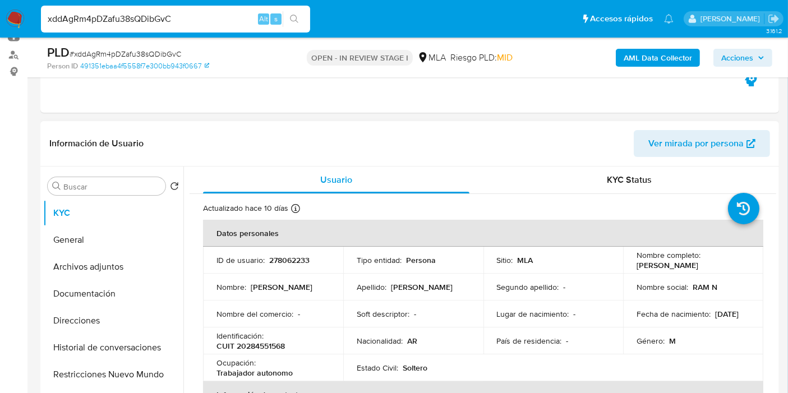
drag, startPoint x: 719, startPoint y: 264, endPoint x: 636, endPoint y: 265, distance: 83.0
click at [637, 265] on div "Nombre completo : Ramon Lisandro Becker" at bounding box center [693, 260] width 113 height 20
click at [633, 266] on td "Nombre completo : Ramon Lisandro Becker" at bounding box center [693, 260] width 140 height 27
drag, startPoint x: 633, startPoint y: 266, endPoint x: 716, endPoint y: 265, distance: 83.0
click at [716, 265] on td "Nombre completo : Ramon Lisandro Becker" at bounding box center [693, 260] width 140 height 27
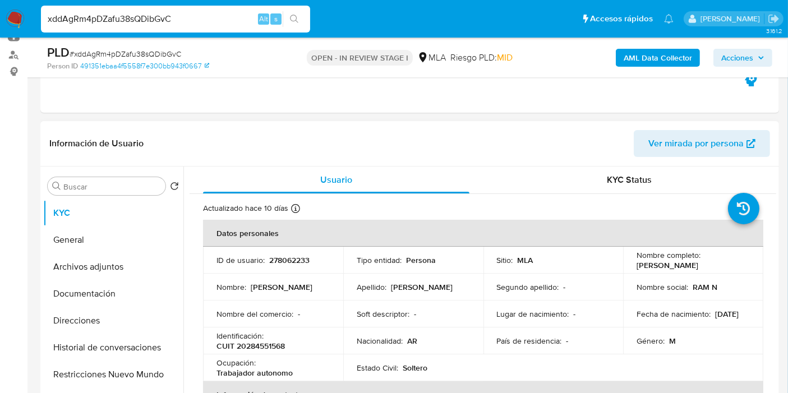
copy p "Ramon Lisandro Becker"
click at [264, 349] on p "CUIT 20284551568" at bounding box center [250, 346] width 68 height 10
copy p "20284551568"
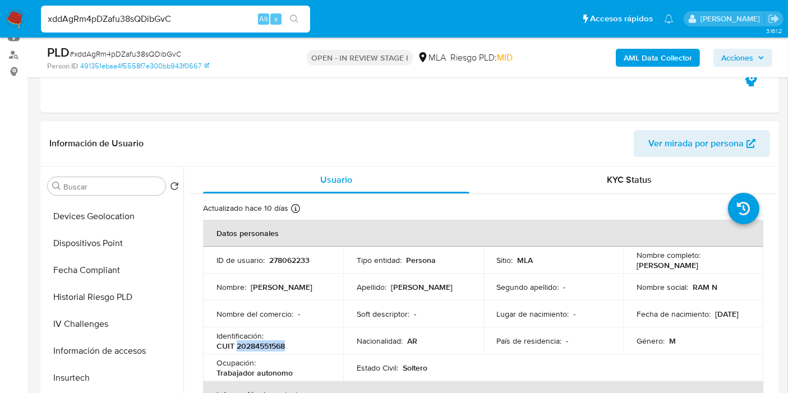
scroll to position [561, 0]
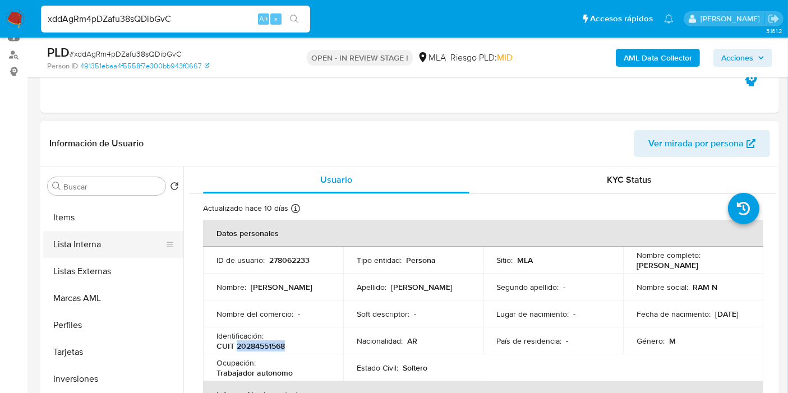
click at [119, 252] on button "Lista Interna" at bounding box center [108, 244] width 131 height 27
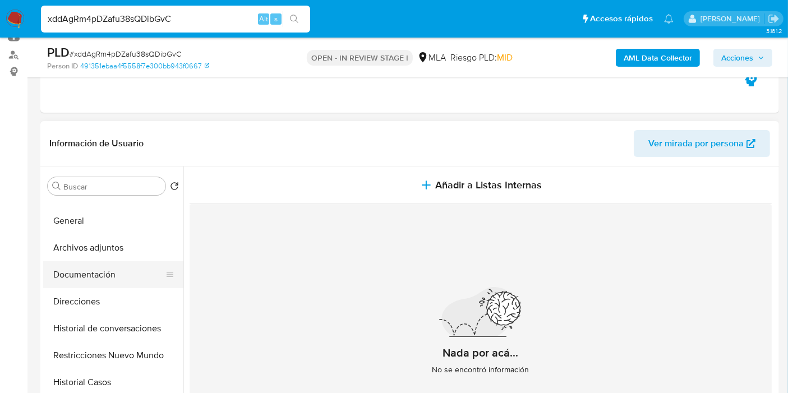
scroll to position [0, 0]
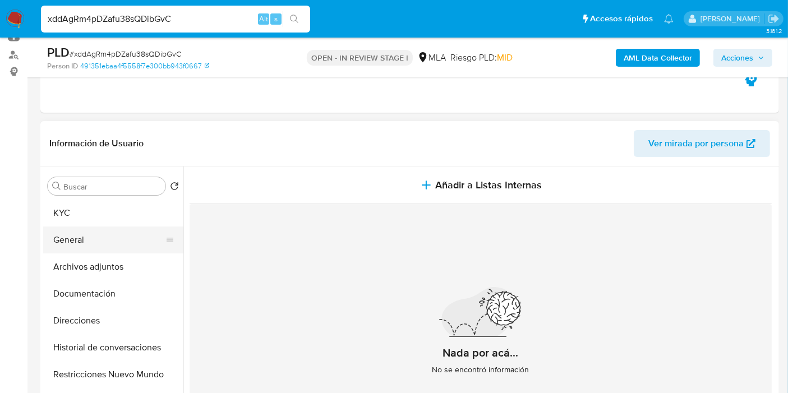
click at [112, 228] on button "General" at bounding box center [108, 240] width 131 height 27
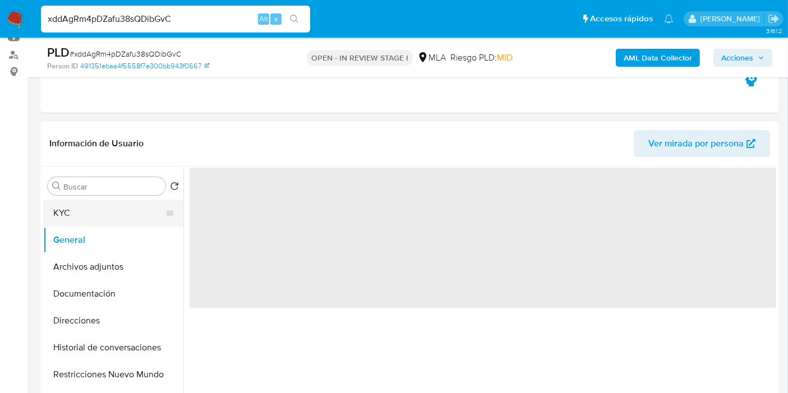
click at [126, 216] on button "KYC" at bounding box center [108, 213] width 131 height 27
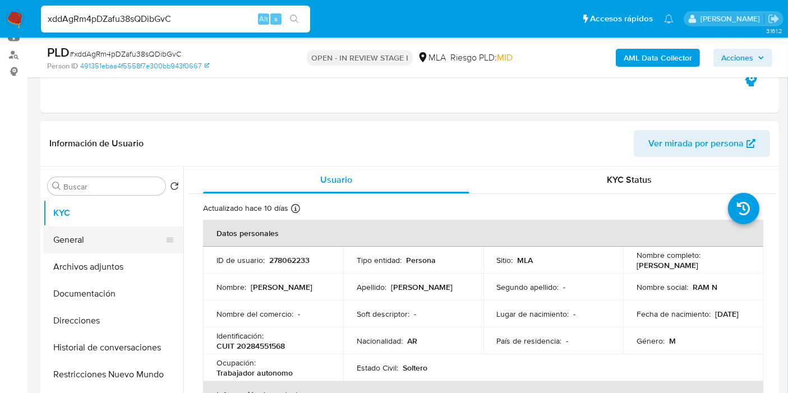
click at [122, 247] on button "General" at bounding box center [108, 240] width 131 height 27
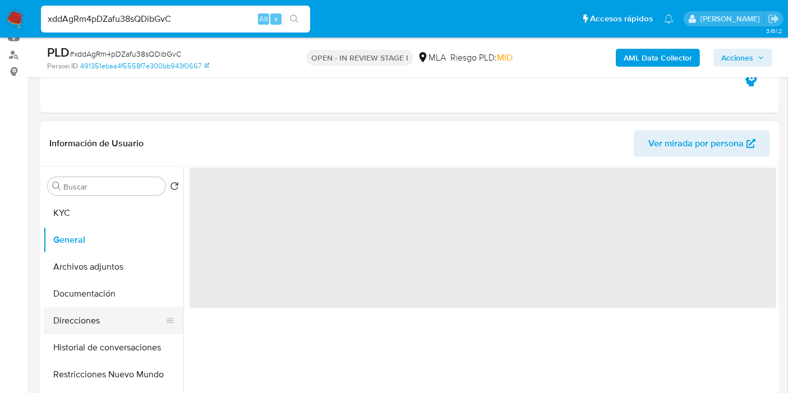
click at [115, 308] on button "Direcciones" at bounding box center [108, 320] width 131 height 27
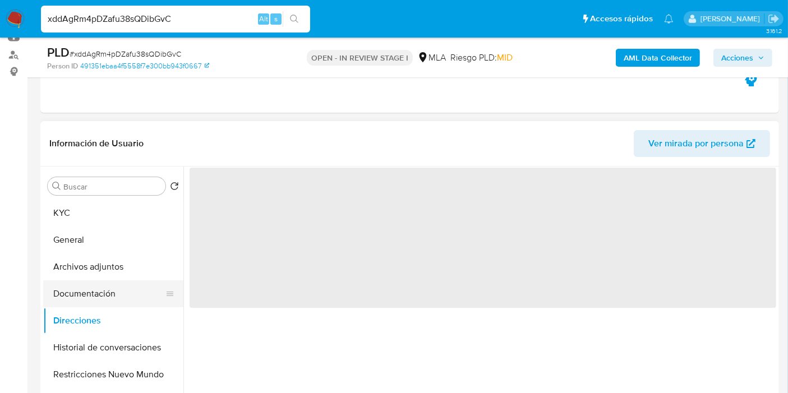
click at [118, 297] on button "Documentación" at bounding box center [108, 293] width 131 height 27
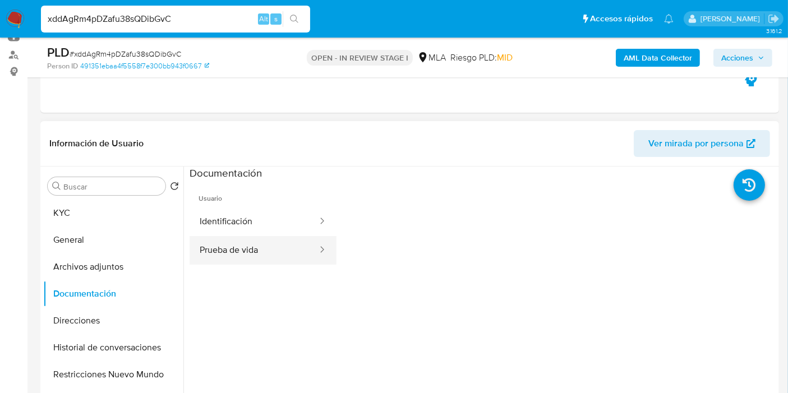
click at [190, 257] on button "Prueba de vida" at bounding box center [254, 250] width 129 height 29
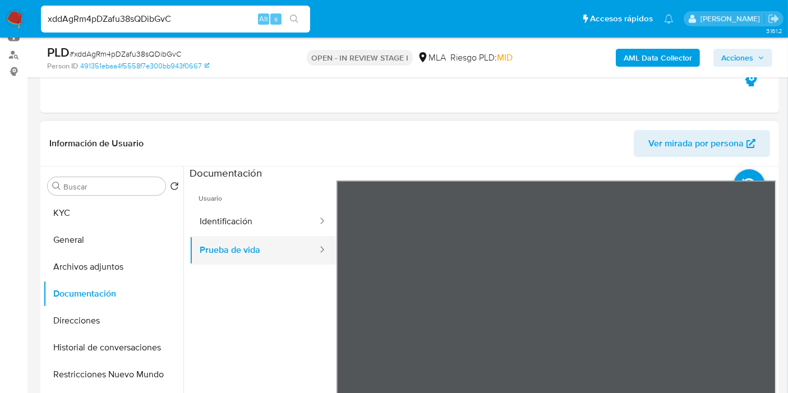
click at [250, 243] on button "Prueba de vida" at bounding box center [254, 250] width 129 height 29
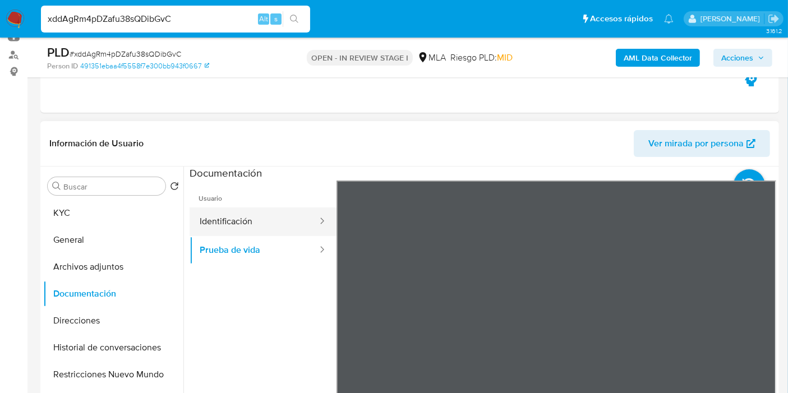
click at [251, 225] on button "Identificación" at bounding box center [254, 222] width 129 height 29
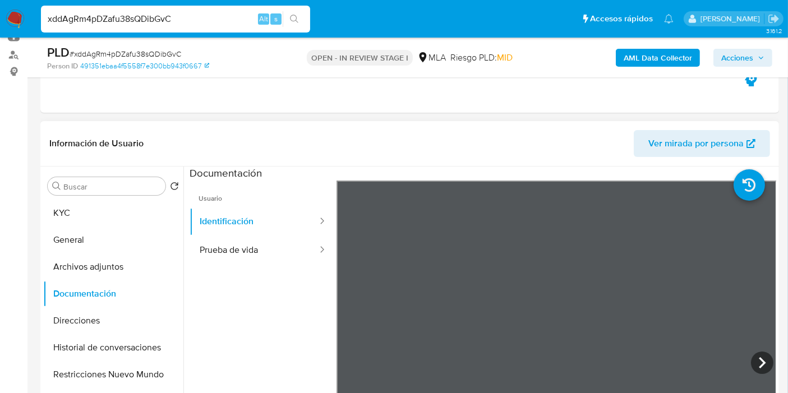
scroll to position [19, 0]
click at [764, 353] on icon at bounding box center [762, 363] width 22 height 22
click at [218, 241] on button "Prueba de vida" at bounding box center [254, 250] width 129 height 29
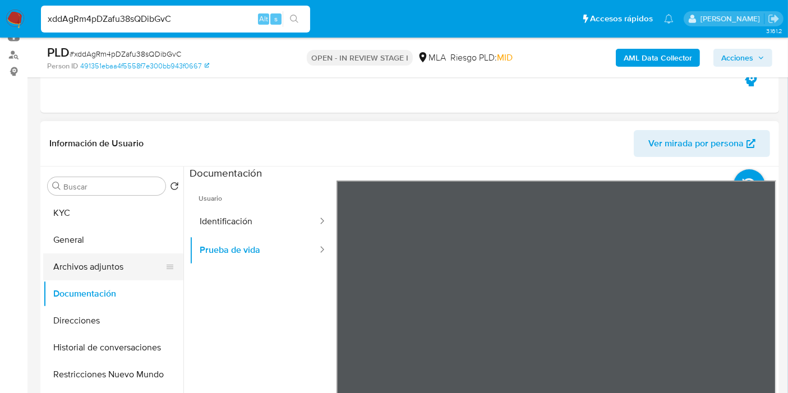
click at [75, 268] on button "Archivos adjuntos" at bounding box center [108, 267] width 131 height 27
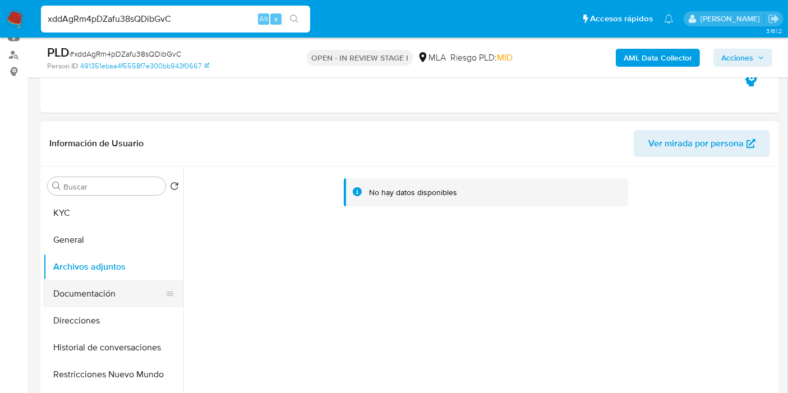
click at [80, 283] on button "Documentación" at bounding box center [108, 293] width 131 height 27
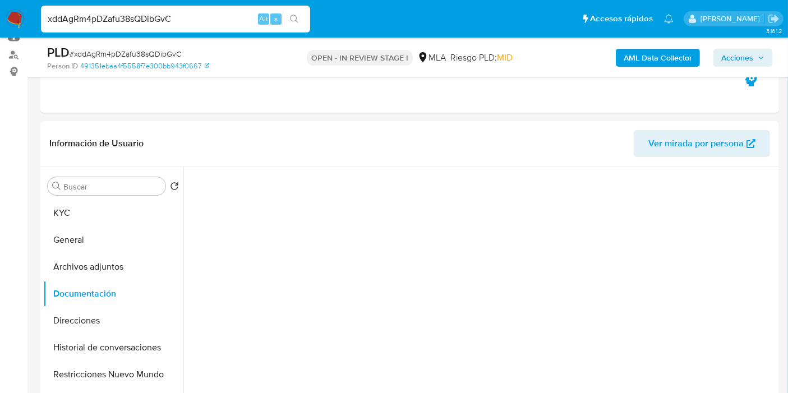
scroll to position [0, 0]
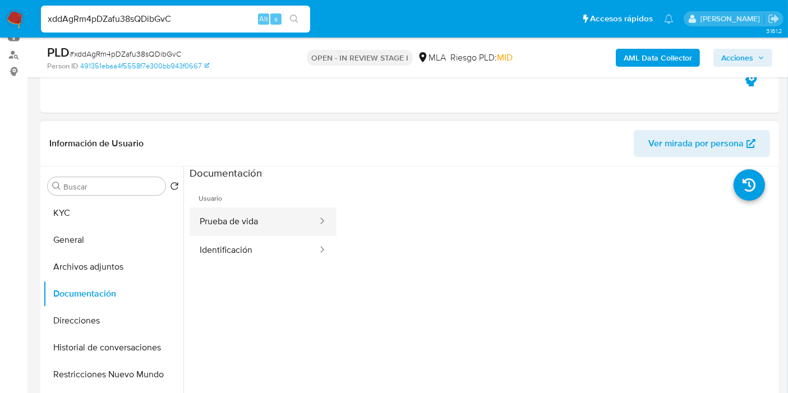
click at [256, 232] on button "Prueba de vida" at bounding box center [254, 222] width 129 height 29
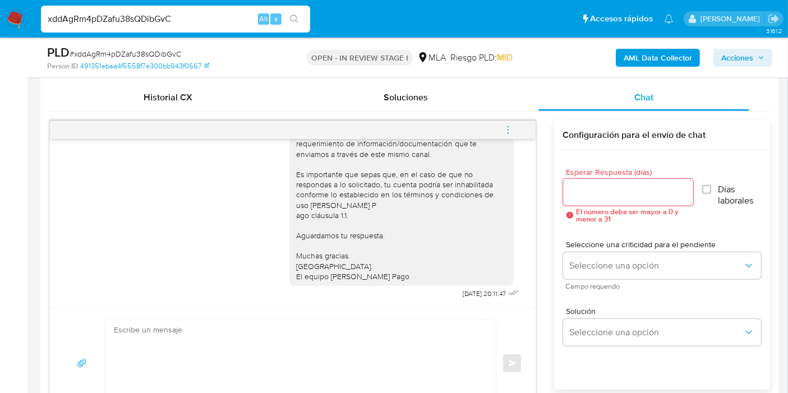
scroll to position [498, 0]
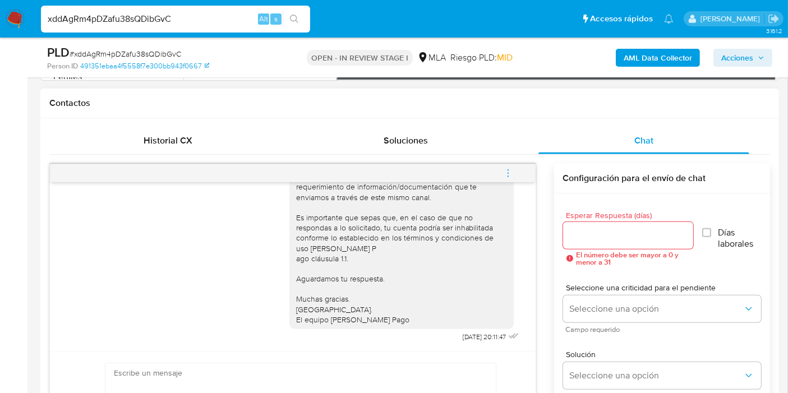
click at [512, 172] on icon "menu-action" at bounding box center [508, 173] width 10 height 10
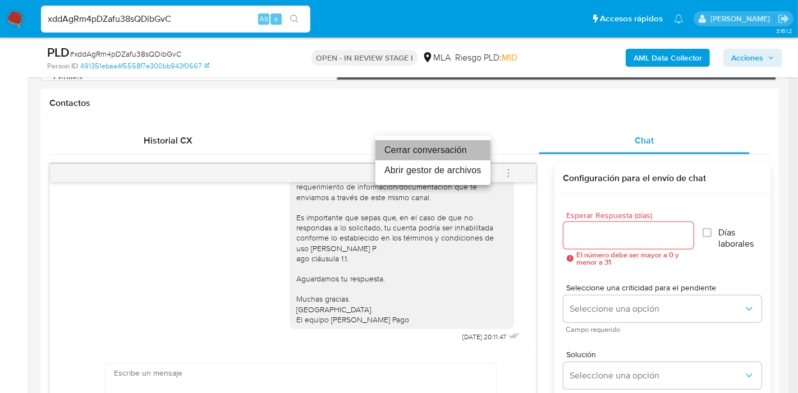
click at [435, 146] on li "Cerrar conversación" at bounding box center [432, 150] width 115 height 20
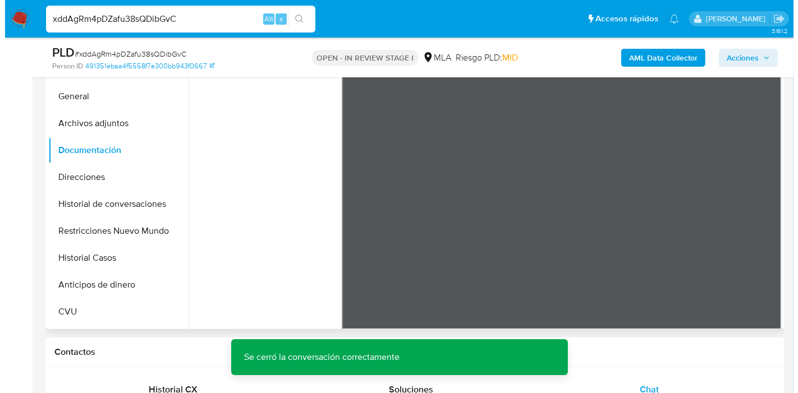
scroll to position [0, 0]
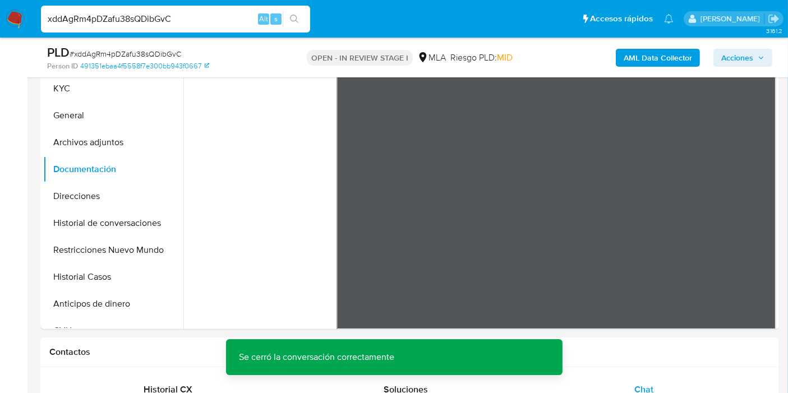
click at [683, 54] on b "AML Data Collector" at bounding box center [658, 58] width 68 height 18
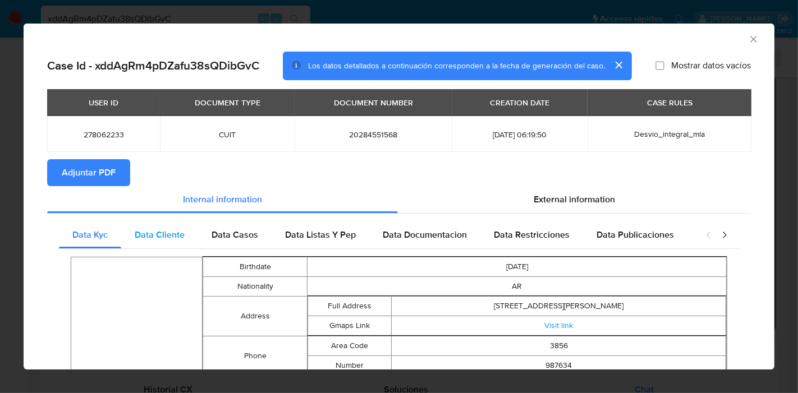
click at [178, 227] on div "Data Cliente" at bounding box center [159, 235] width 77 height 27
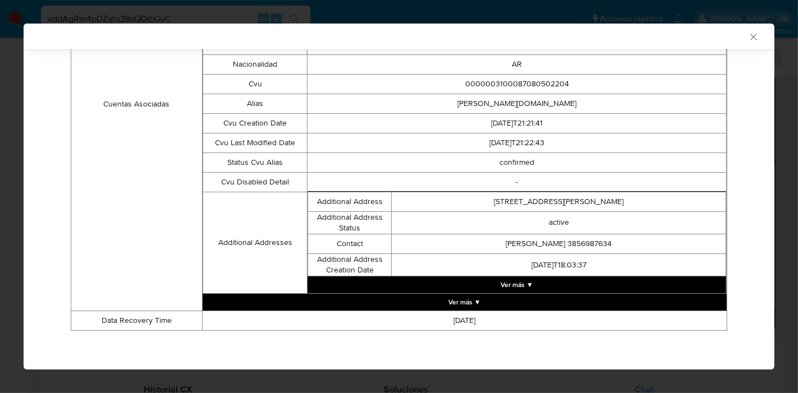
scroll to position [147, 0]
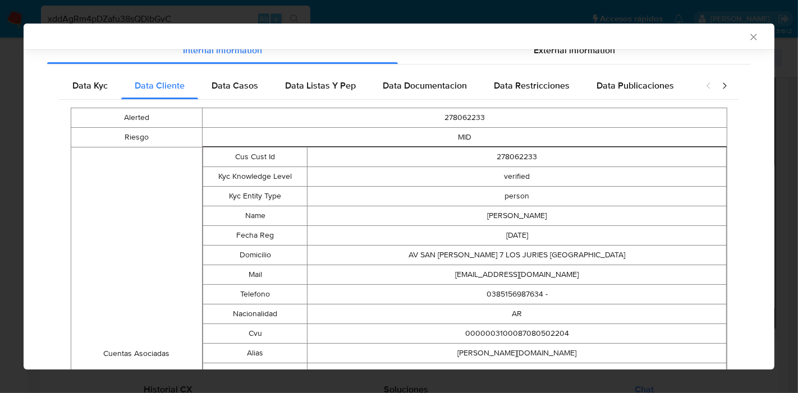
click at [229, 102] on div "Alerted 278062233 Riesgo MID Cuentas Asociadas Cus Cust Id 278062233 Kyc Knowle…" at bounding box center [399, 344] width 680 height 489
click at [262, 92] on div "Data Casos" at bounding box center [234, 85] width 73 height 27
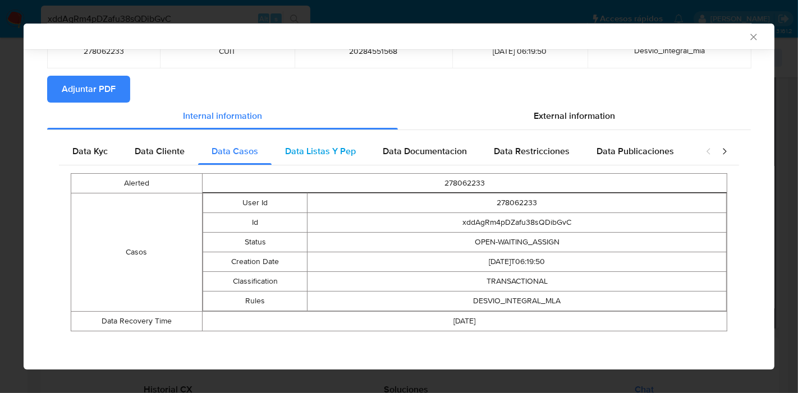
click at [357, 160] on div "Data Listas Y Pep" at bounding box center [320, 151] width 98 height 27
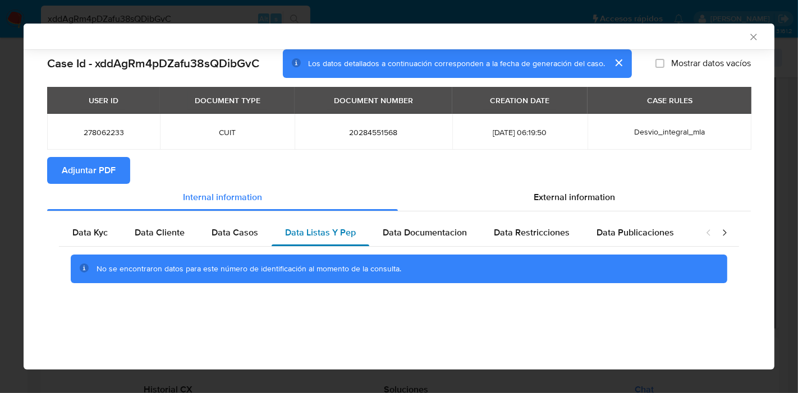
scroll to position [0, 0]
click at [413, 237] on span "Data Documentacion" at bounding box center [425, 232] width 84 height 13
drag, startPoint x: 540, startPoint y: 223, endPoint x: 623, endPoint y: 213, distance: 83.6
click at [545, 225] on div "Data Restricciones" at bounding box center [531, 232] width 103 height 27
click at [624, 273] on div "No se encontraron datos para este número de identificación al momento de la con…" at bounding box center [397, 269] width 603 height 11
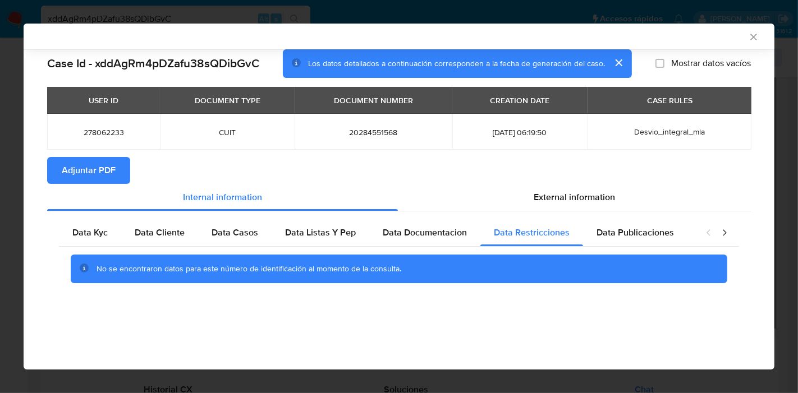
click at [633, 247] on div "No se encontraron datos para este número de identificación al momento de la con…" at bounding box center [399, 269] width 680 height 45
click at [643, 231] on span "Data Publicaciones" at bounding box center [634, 232] width 77 height 13
click at [713, 231] on icon "closure-recommendation-modal" at bounding box center [708, 232] width 11 height 11
click at [728, 236] on icon "closure-recommendation-modal" at bounding box center [723, 232] width 11 height 11
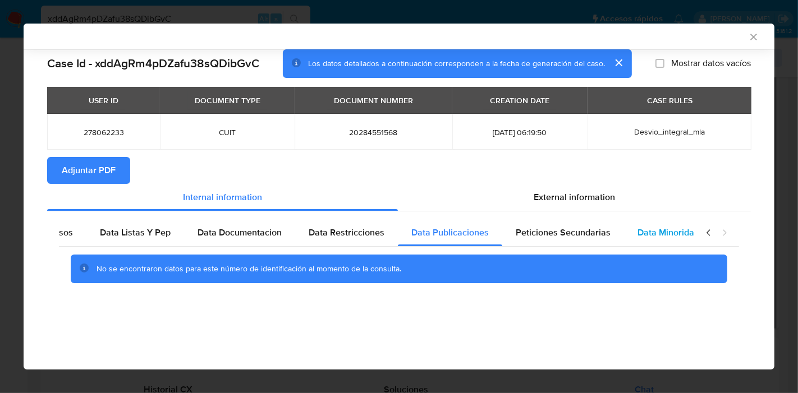
scroll to position [0, 197]
drag, startPoint x: 644, startPoint y: 231, endPoint x: 637, endPoint y: 233, distance: 6.9
click at [642, 231] on span "Data Minoridad" at bounding box center [656, 232] width 62 height 13
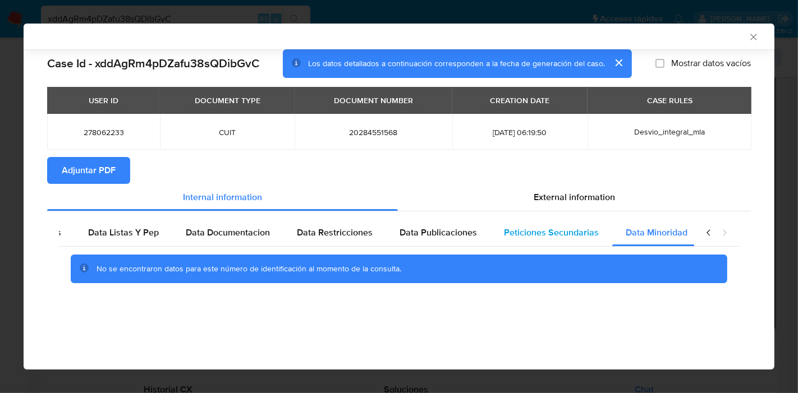
click at [604, 238] on div "Peticiones Secundarias" at bounding box center [551, 232] width 122 height 27
click at [698, 231] on div "closure-recommendation-modal" at bounding box center [716, 232] width 45 height 27
click at [707, 233] on icon "closure-recommendation-modal" at bounding box center [707, 232] width 3 height 6
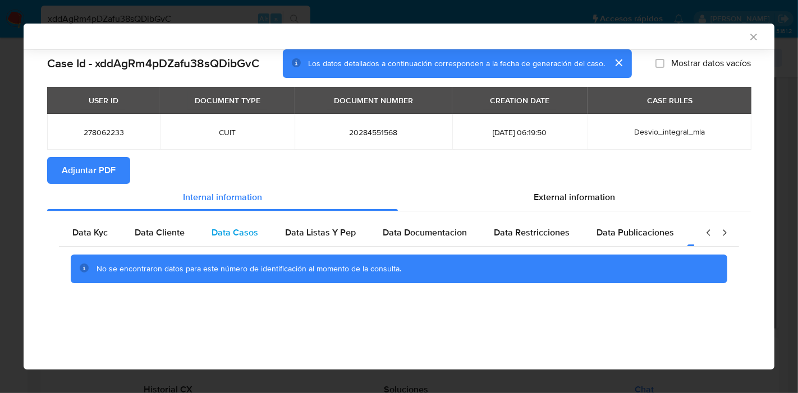
scroll to position [0, 0]
click at [93, 220] on div "Data Kyc" at bounding box center [90, 232] width 62 height 27
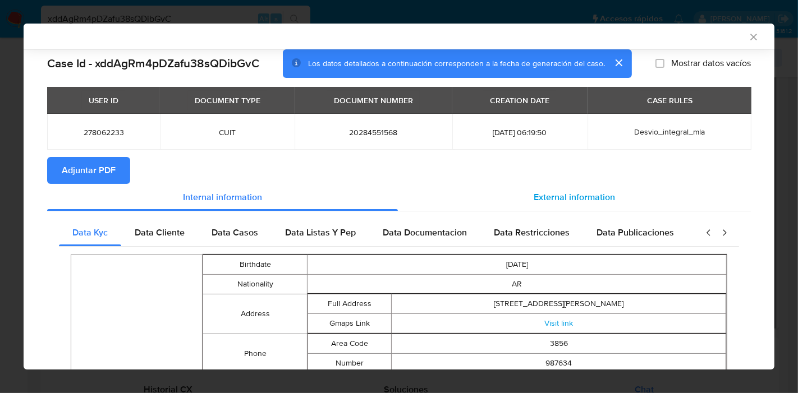
click at [612, 202] on div "External information" at bounding box center [574, 197] width 353 height 27
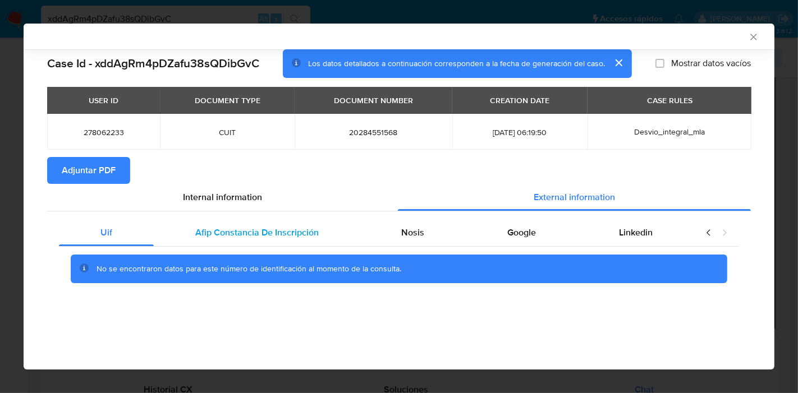
click at [303, 238] on span "Afip Constancia De Inscripción" at bounding box center [256, 232] width 123 height 13
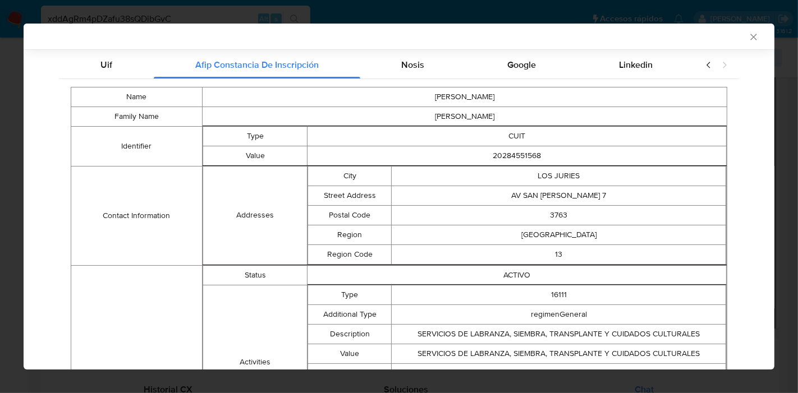
scroll to position [77, 0]
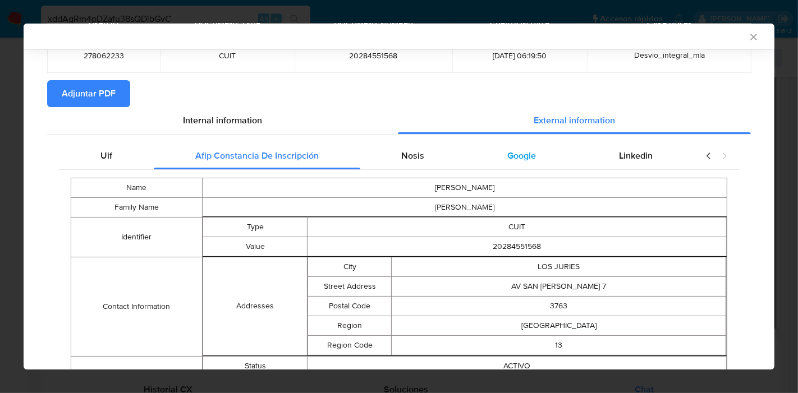
drag, startPoint x: 400, startPoint y: 151, endPoint x: 535, endPoint y: 161, distance: 135.5
click at [435, 150] on div "Nosis" at bounding box center [413, 155] width 106 height 27
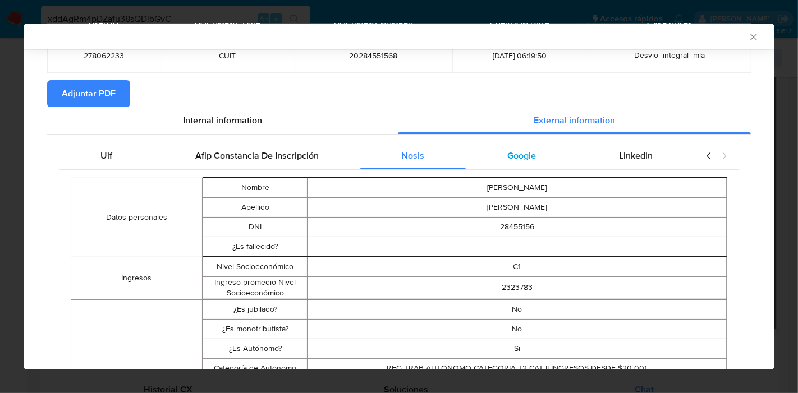
click at [542, 161] on div "Google" at bounding box center [522, 155] width 112 height 27
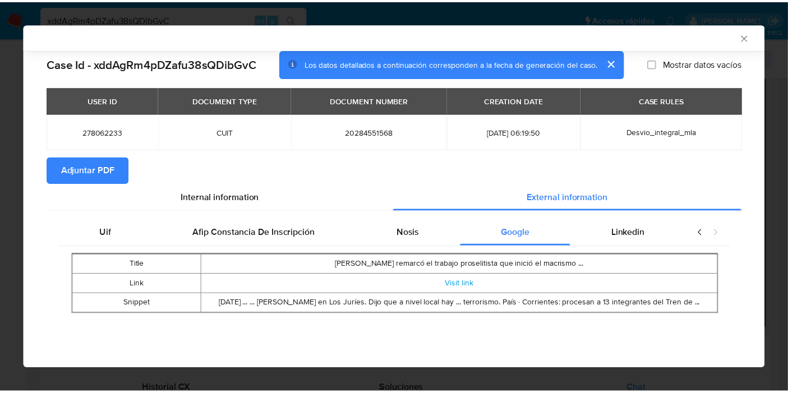
scroll to position [0, 0]
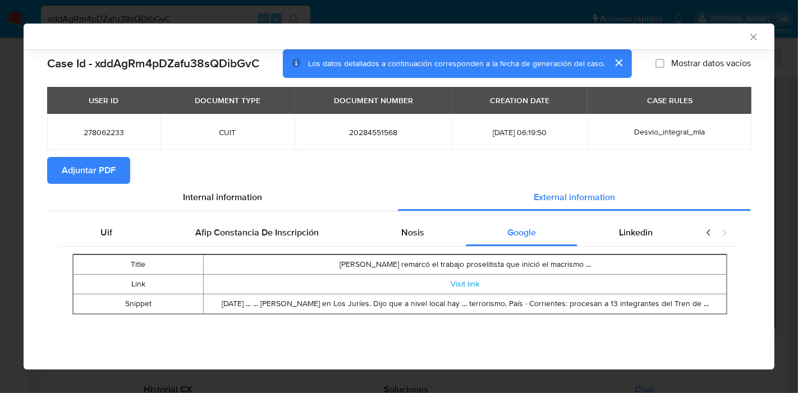
click at [641, 247] on div "Title Pérez Leiros remarcó el trabajo proselitista que inició el macrismo ... L…" at bounding box center [399, 285] width 680 height 76
click at [644, 230] on span "Linkedin" at bounding box center [636, 232] width 34 height 13
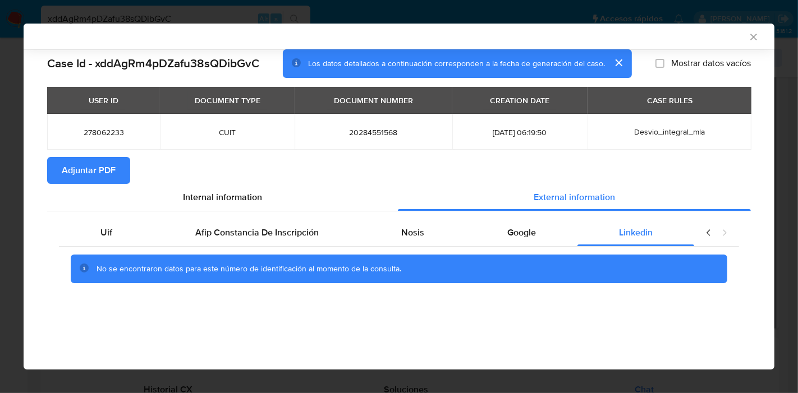
drag, startPoint x: 135, startPoint y: 226, endPoint x: 167, endPoint y: 214, distance: 34.3
click at [135, 227] on div "Uif" at bounding box center [106, 232] width 95 height 27
click at [206, 197] on span "Internal information" at bounding box center [222, 197] width 79 height 13
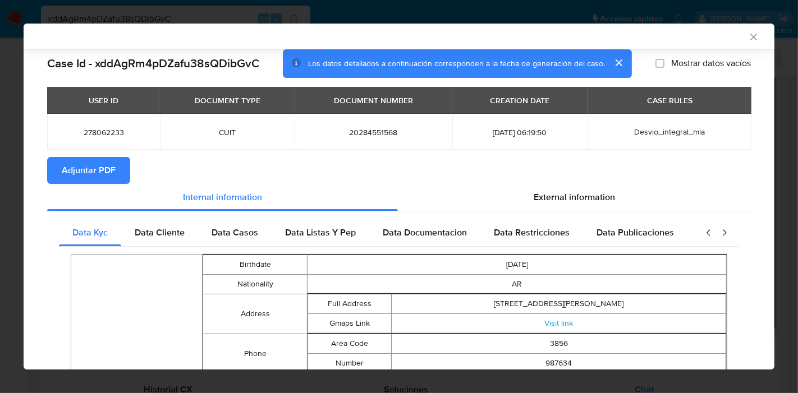
click at [123, 173] on button "Adjuntar PDF" at bounding box center [88, 170] width 83 height 27
click at [750, 37] on icon "Cerrar ventana" at bounding box center [753, 37] width 6 height 6
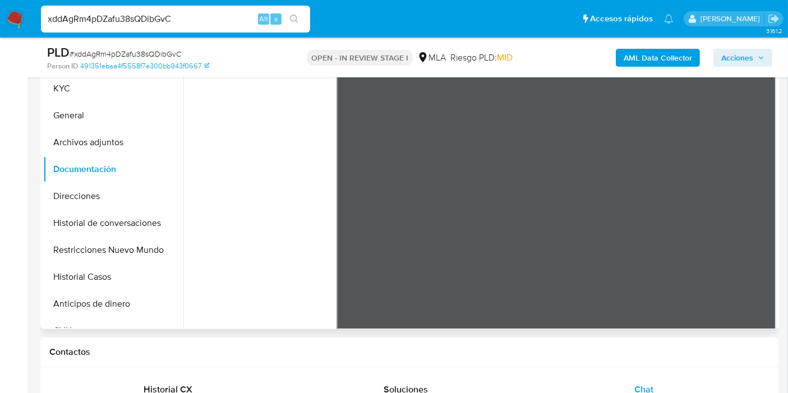
drag, startPoint x: 86, startPoint y: 148, endPoint x: 371, endPoint y: 138, distance: 285.1
click at [86, 148] on button "Archivos adjuntos" at bounding box center [113, 142] width 140 height 27
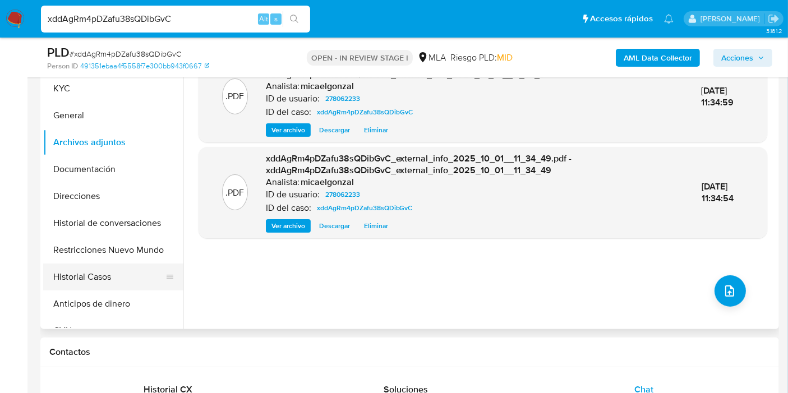
click at [117, 285] on button "Historial Casos" at bounding box center [108, 277] width 131 height 27
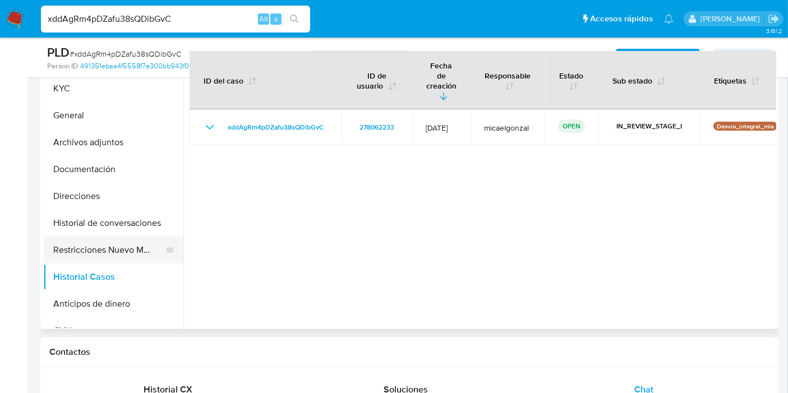
click at [145, 249] on button "Restricciones Nuevo Mundo" at bounding box center [108, 250] width 131 height 27
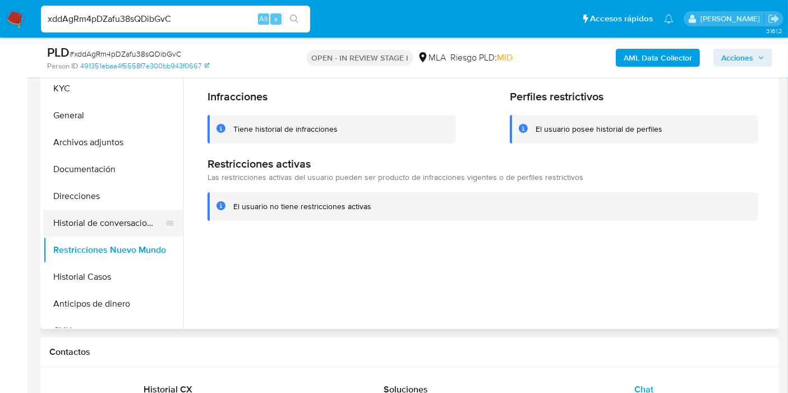
click at [137, 223] on button "Historial de conversaciones" at bounding box center [108, 223] width 131 height 27
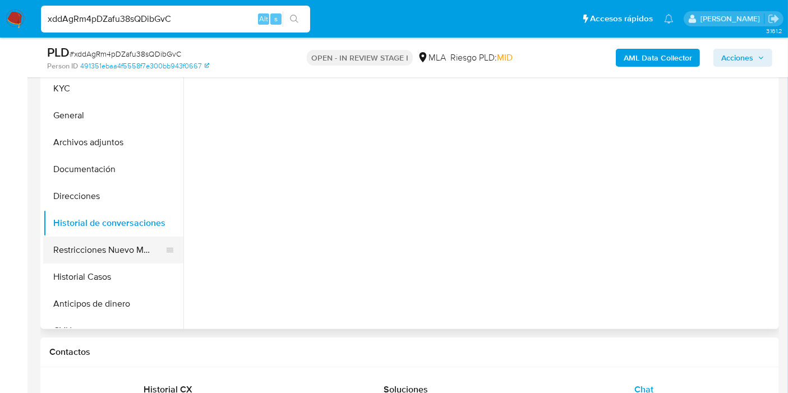
click at [112, 255] on button "Restricciones Nuevo Mundo" at bounding box center [108, 250] width 131 height 27
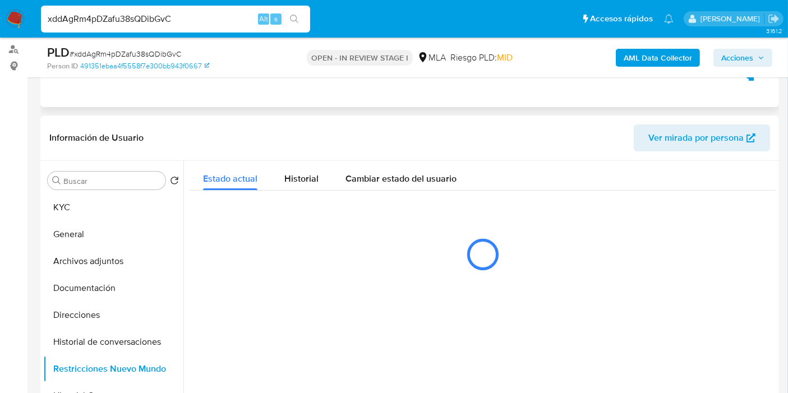
scroll to position [62, 0]
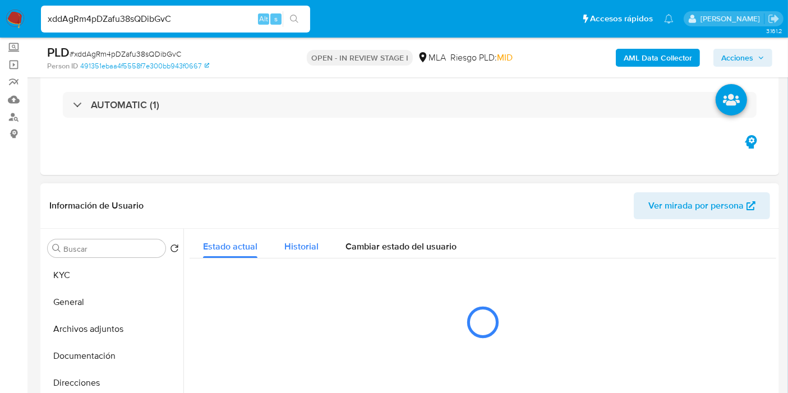
click at [318, 235] on button "Historial" at bounding box center [301, 244] width 61 height 30
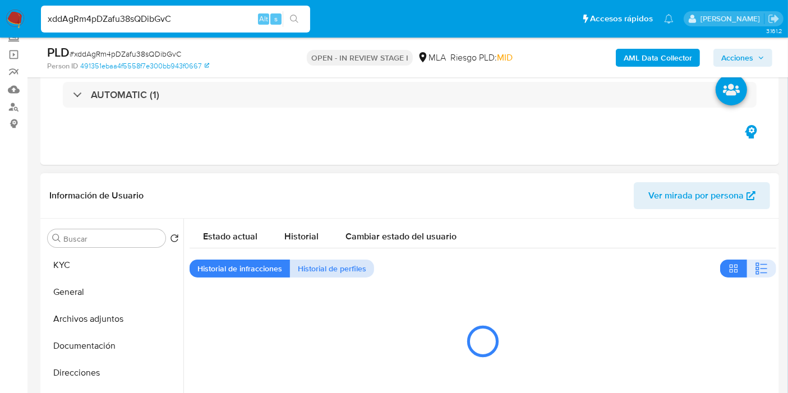
scroll to position [187, 0]
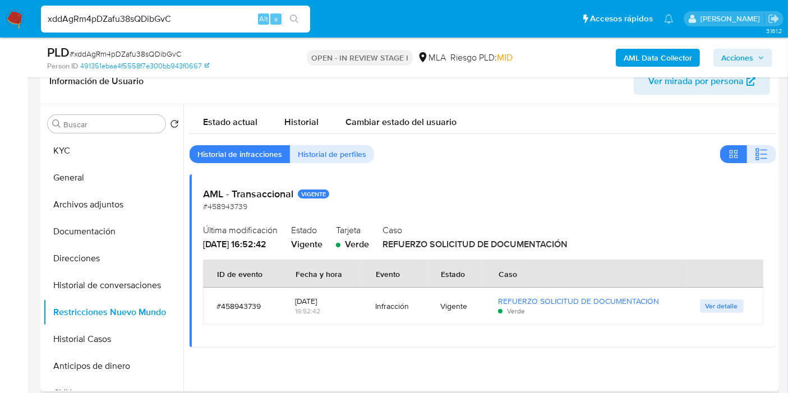
click at [741, 301] on div "Ver detalle" at bounding box center [725, 305] width 50 height 13
click at [711, 302] on span "Ver detalle" at bounding box center [722, 306] width 33 height 11
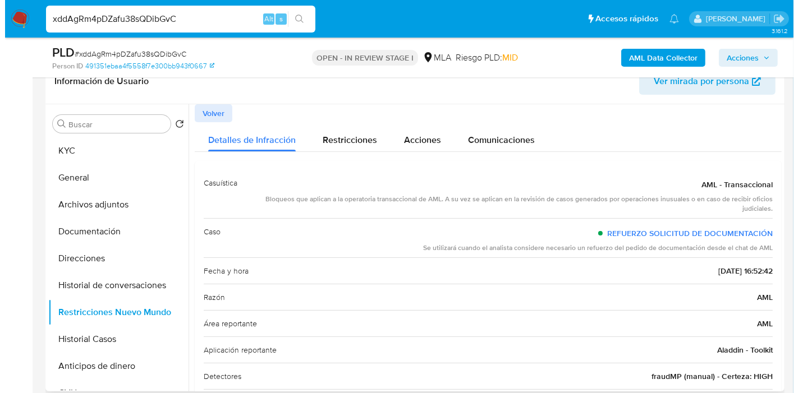
scroll to position [0, 0]
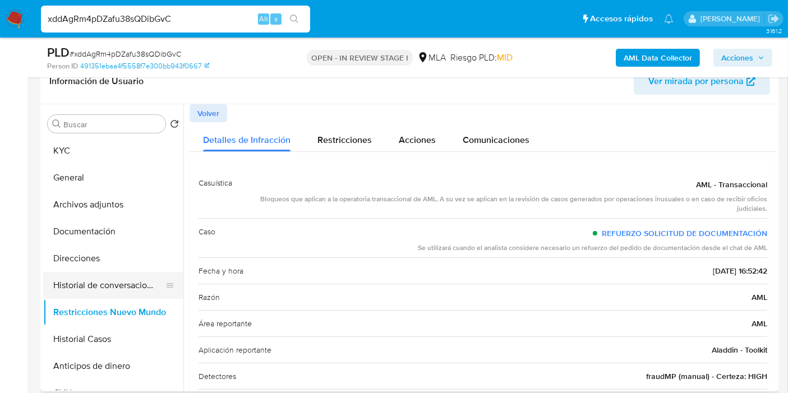
click at [123, 287] on button "Historial de conversaciones" at bounding box center [108, 285] width 131 height 27
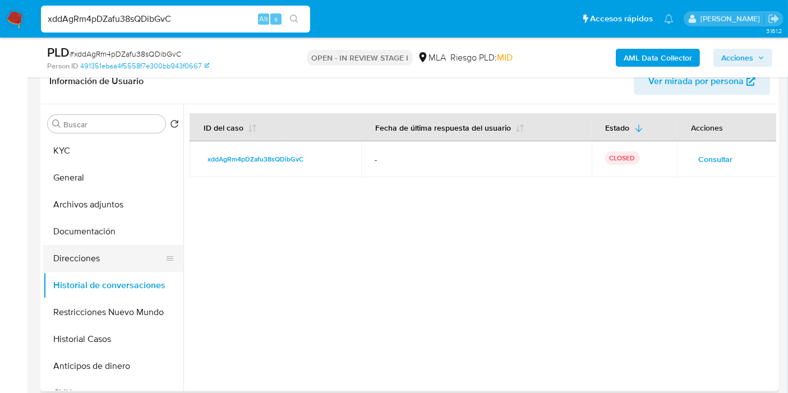
click at [144, 265] on button "Direcciones" at bounding box center [108, 258] width 131 height 27
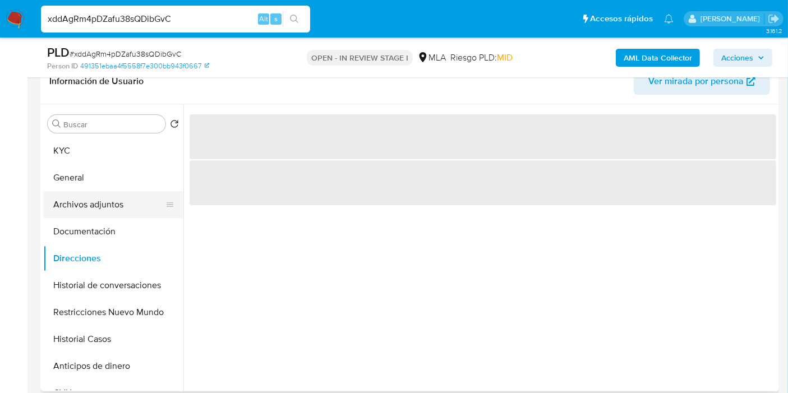
click at [133, 205] on button "Archivos adjuntos" at bounding box center [108, 204] width 131 height 27
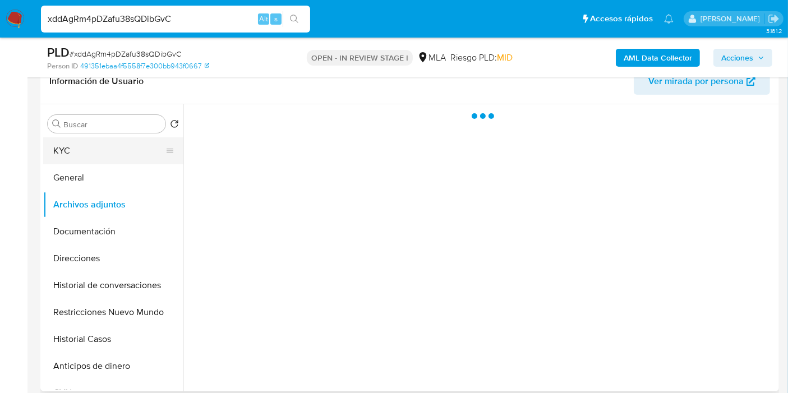
click at [86, 141] on button "KYC" at bounding box center [108, 150] width 131 height 27
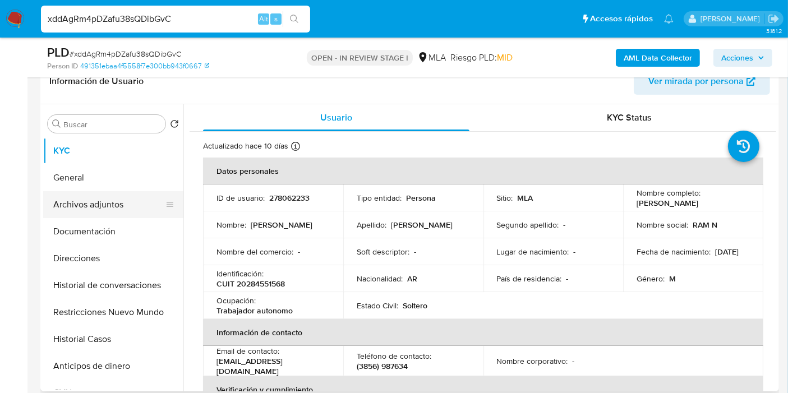
click at [93, 208] on button "Archivos adjuntos" at bounding box center [108, 204] width 131 height 27
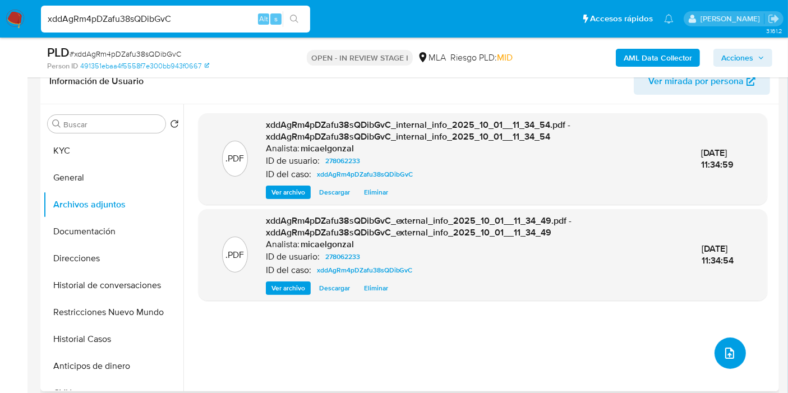
click at [729, 358] on span "upload-file" at bounding box center [729, 353] width 13 height 13
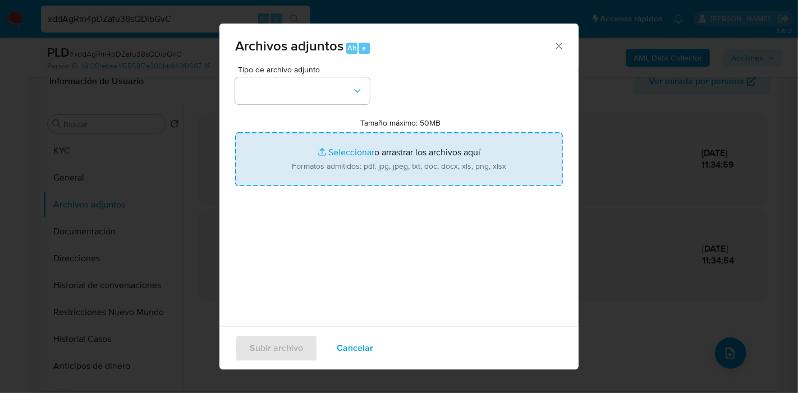
click at [456, 161] on input "Tamaño máximo: 50MB Seleccionar archivos" at bounding box center [399, 159] width 328 height 54
type input "C:\fakepath\Caselog xddAgRm4pDZafu38sQDibGvC_2025_09_17_10_42_04.docx"
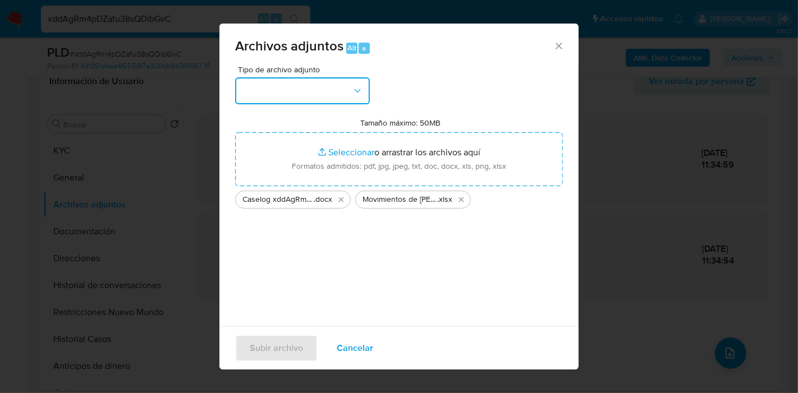
click at [331, 85] on button "button" at bounding box center [302, 90] width 135 height 27
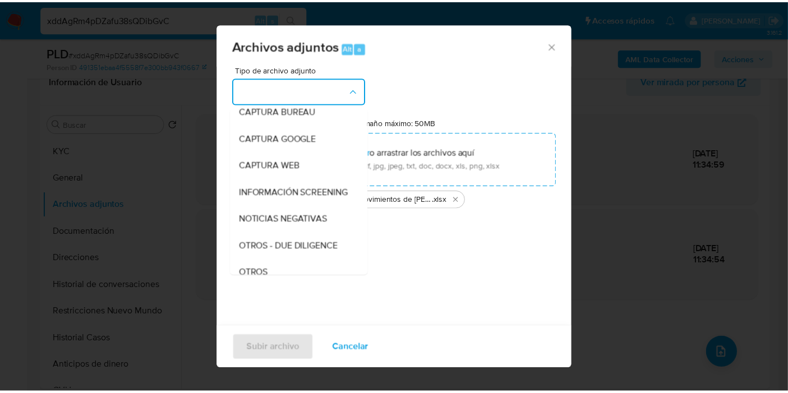
scroll to position [125, 0]
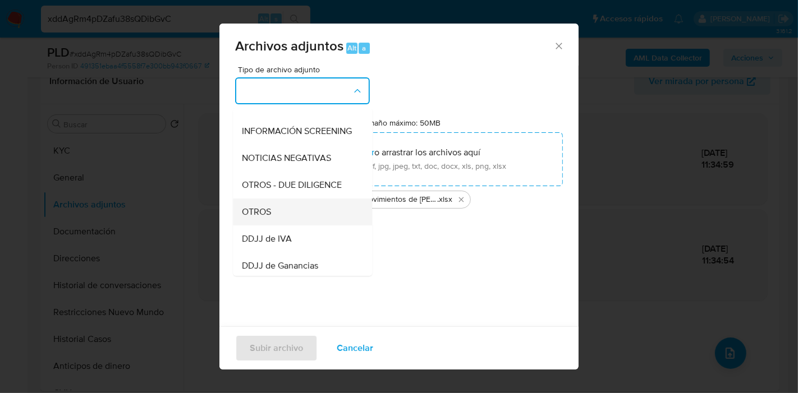
click at [296, 225] on div "OTROS" at bounding box center [299, 212] width 114 height 27
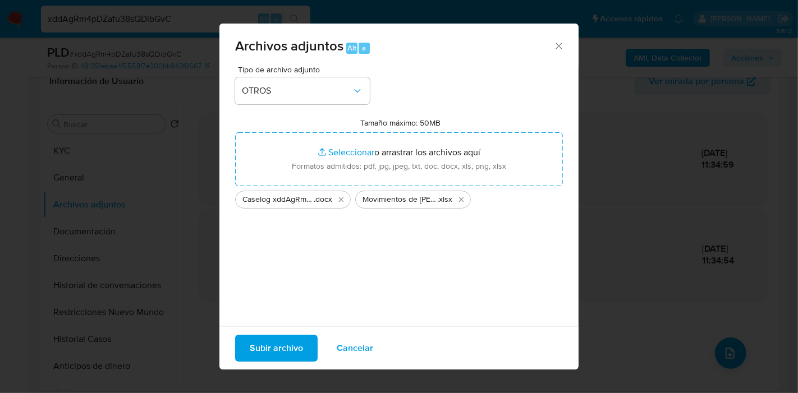
click at [279, 357] on span "Subir archivo" at bounding box center [276, 348] width 53 height 25
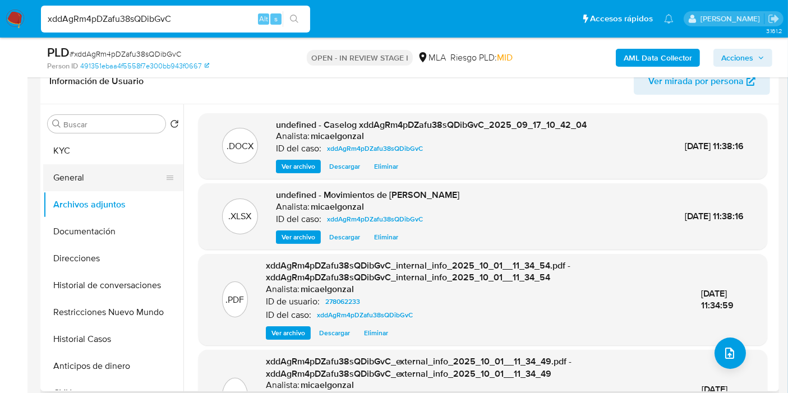
click at [126, 164] on button "General" at bounding box center [108, 177] width 131 height 27
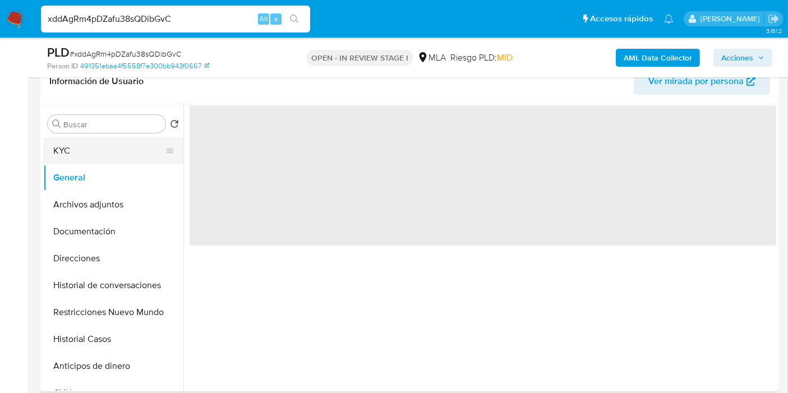
click at [136, 142] on button "KYC" at bounding box center [108, 150] width 131 height 27
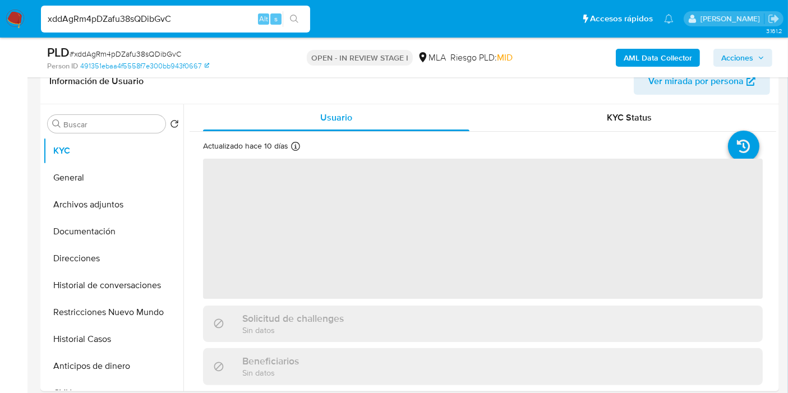
click at [741, 62] on span "Acciones" at bounding box center [737, 58] width 32 height 18
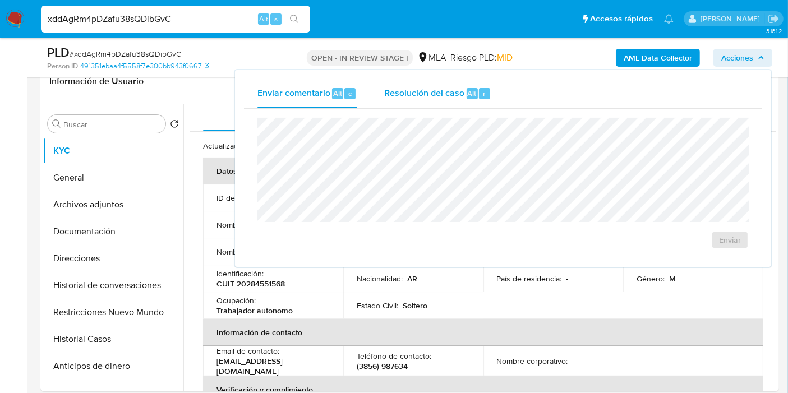
click at [431, 107] on div "Resolución del caso Alt r" at bounding box center [437, 93] width 107 height 29
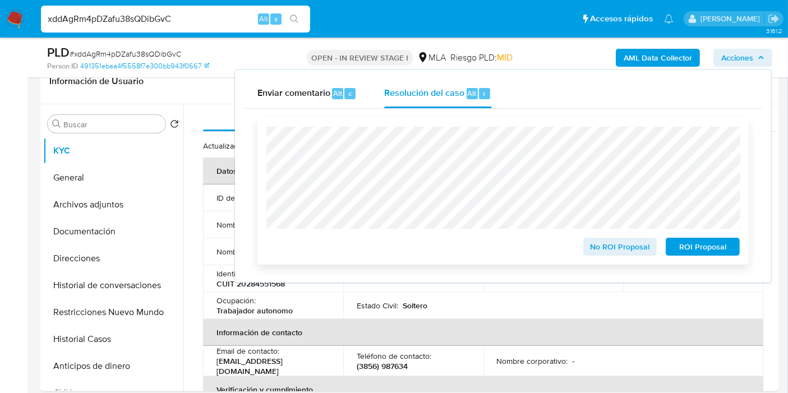
click at [613, 246] on span "No ROI Proposal" at bounding box center [620, 247] width 58 height 16
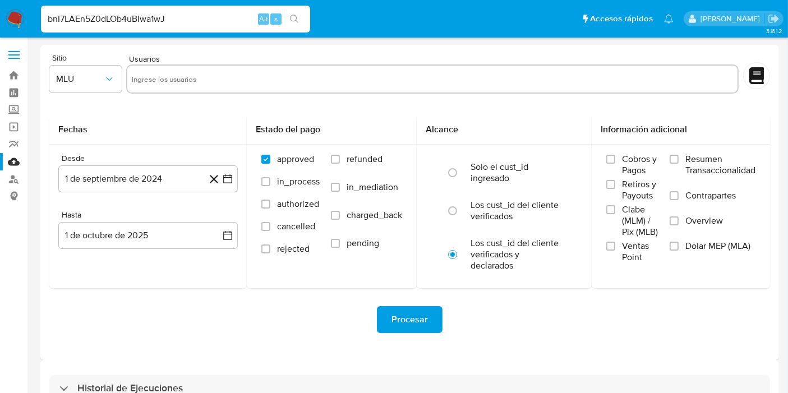
type input "bnI7LAEn5Z0dLOb4uBIwa1wJ"
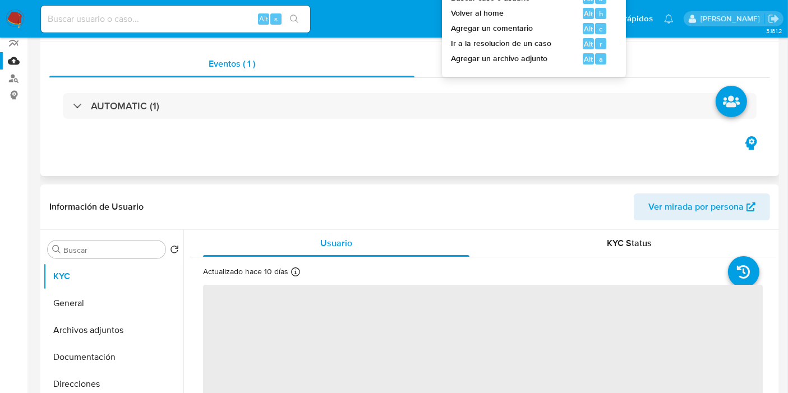
scroll to position [125, 0]
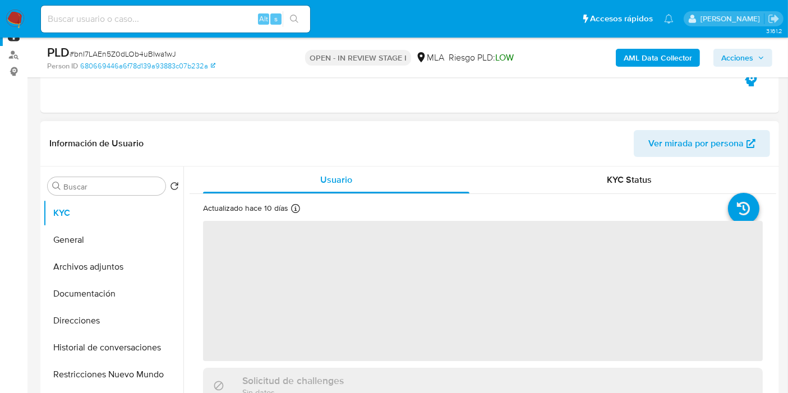
select select "10"
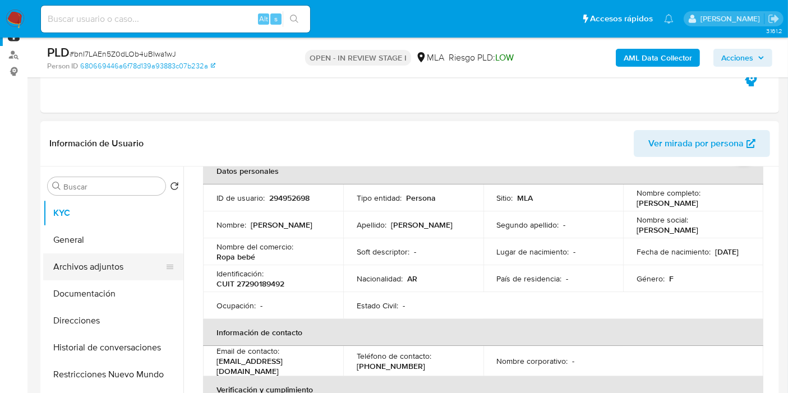
click at [62, 257] on button "Archivos adjuntos" at bounding box center [108, 267] width 131 height 27
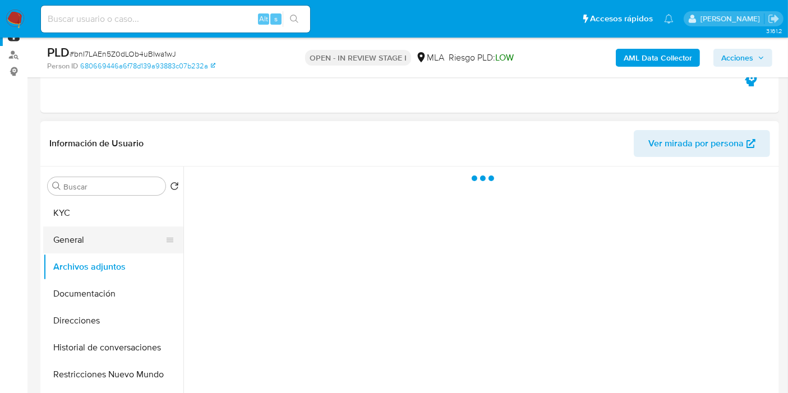
click at [100, 233] on button "General" at bounding box center [108, 240] width 131 height 27
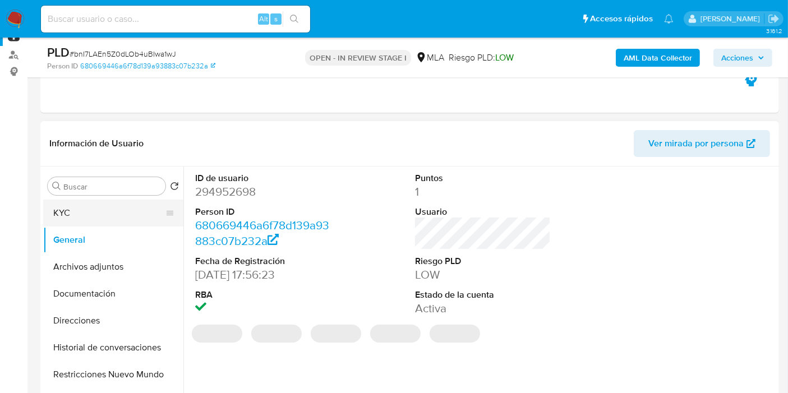
click at [106, 220] on button "KYC" at bounding box center [108, 213] width 131 height 27
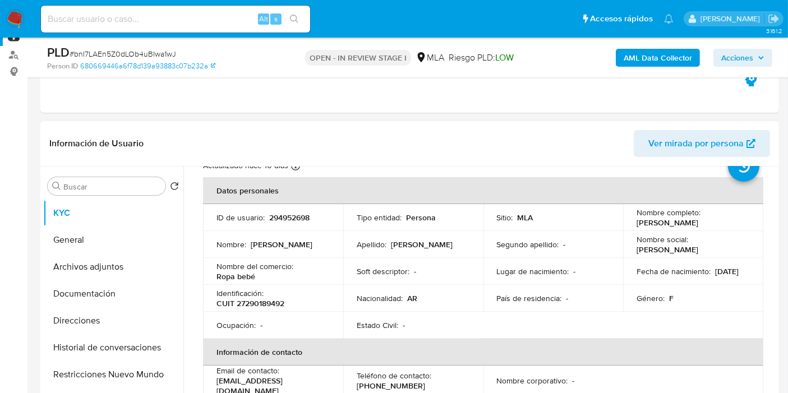
scroll to position [62, 0]
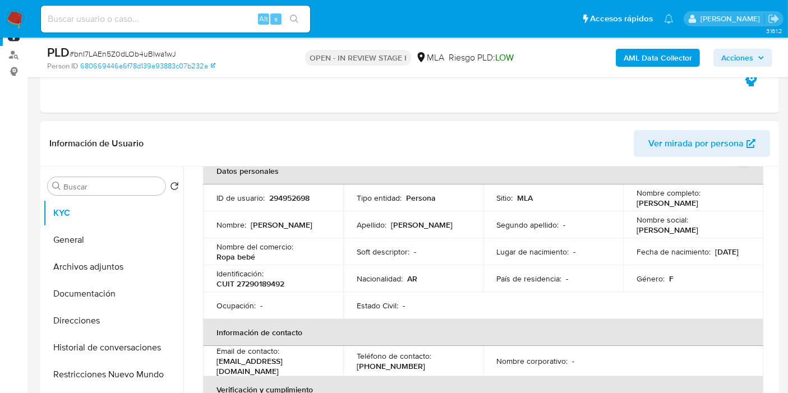
drag, startPoint x: 722, startPoint y: 202, endPoint x: 631, endPoint y: 201, distance: 90.9
click at [631, 201] on td "Nombre completo : [PERSON_NAME]" at bounding box center [693, 198] width 140 height 27
copy p "[PERSON_NAME]"
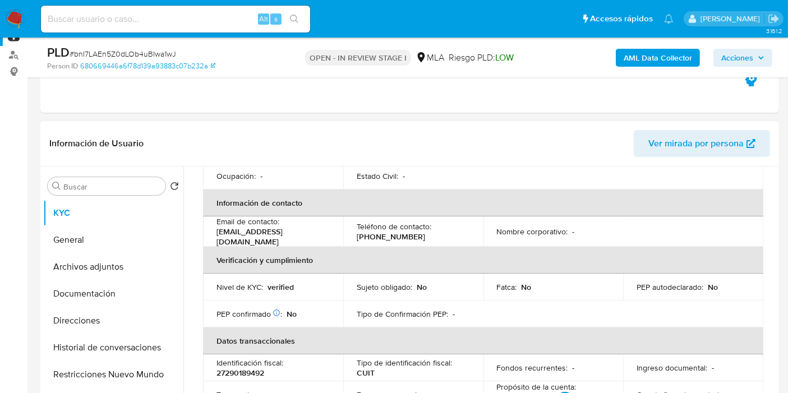
scroll to position [68, 0]
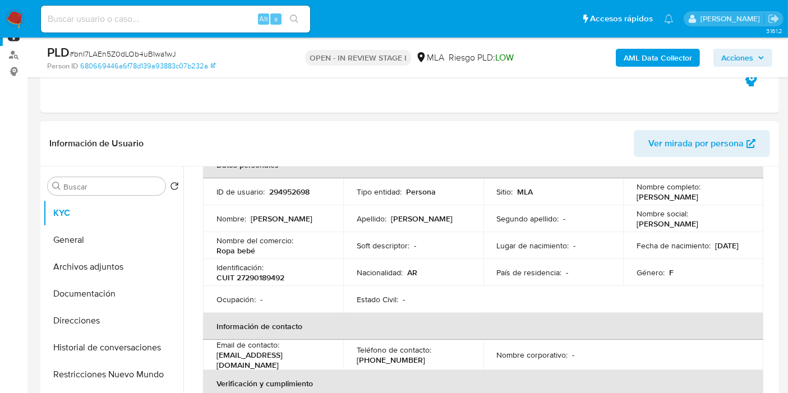
click at [242, 277] on p "CUIT 27290189492" at bounding box center [250, 278] width 68 height 10
copy p "27290189492"
drag, startPoint x: 78, startPoint y: 220, endPoint x: 87, endPoint y: 243, distance: 24.2
click at [77, 223] on button "KYC" at bounding box center [113, 213] width 140 height 27
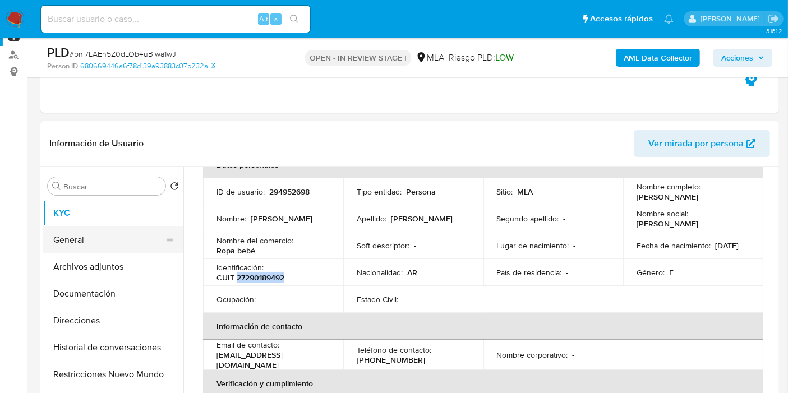
click at [87, 243] on button "General" at bounding box center [108, 240] width 131 height 27
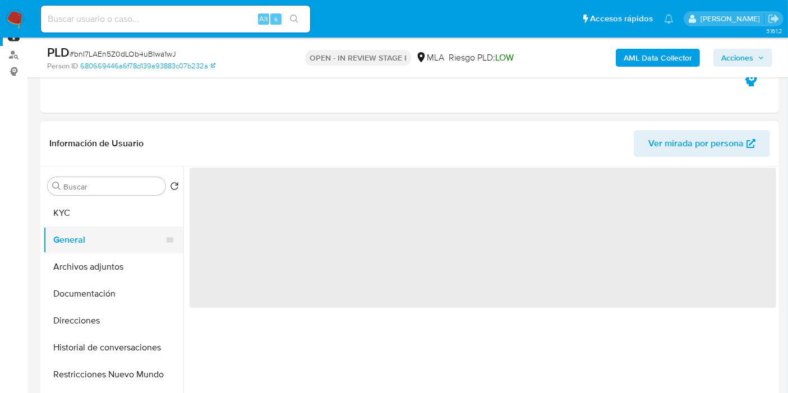
scroll to position [0, 0]
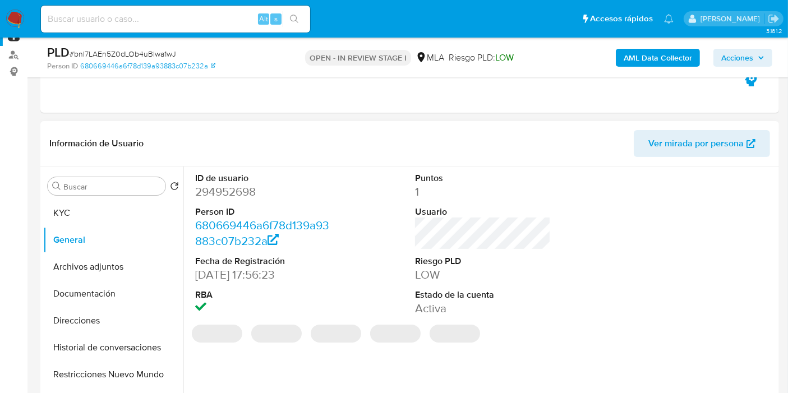
click at [216, 193] on dd "294952698" at bounding box center [263, 192] width 136 height 16
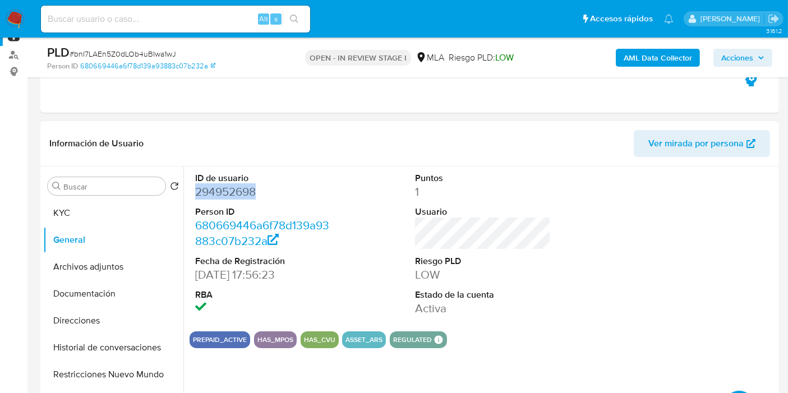
copy dd "294952698"
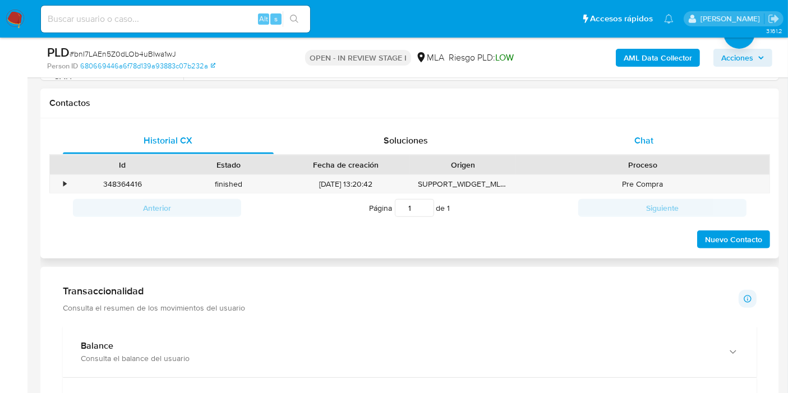
click at [672, 151] on div "Chat" at bounding box center [643, 140] width 211 height 27
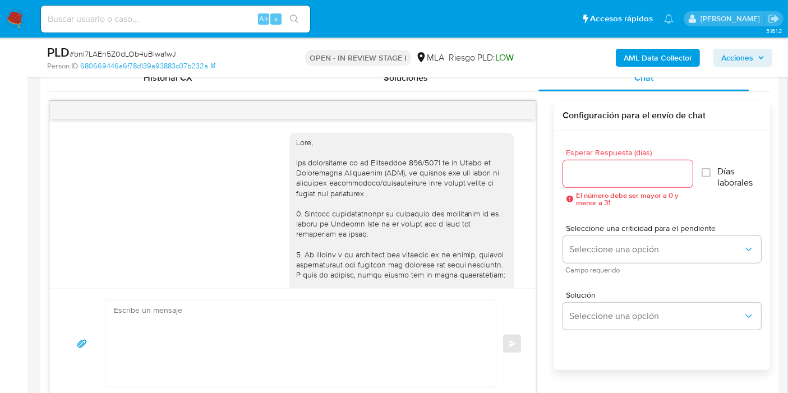
scroll to position [604, 0]
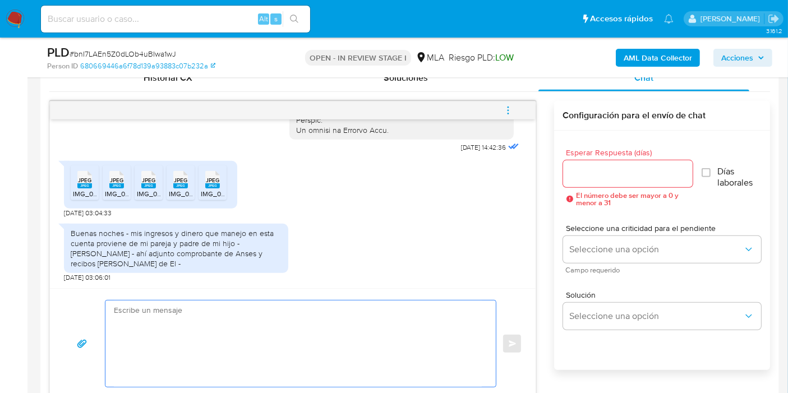
click at [269, 314] on textarea at bounding box center [298, 344] width 368 height 86
type textarea "f"
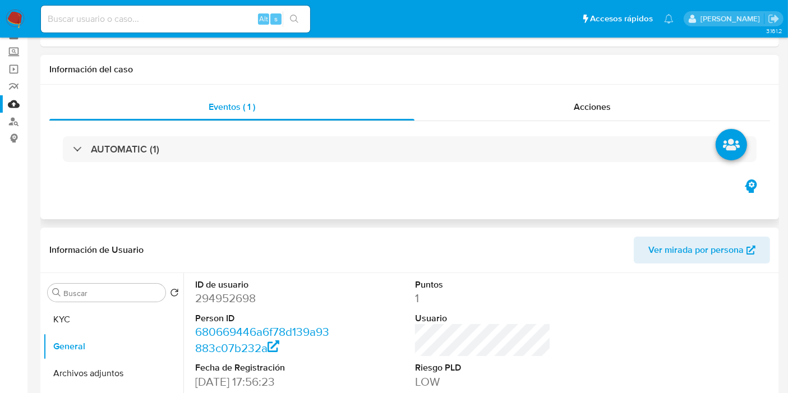
scroll to position [0, 0]
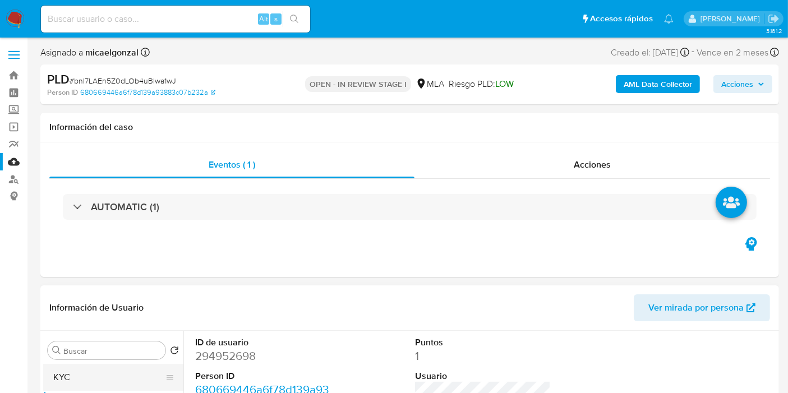
click at [98, 371] on button "KYC" at bounding box center [108, 377] width 131 height 27
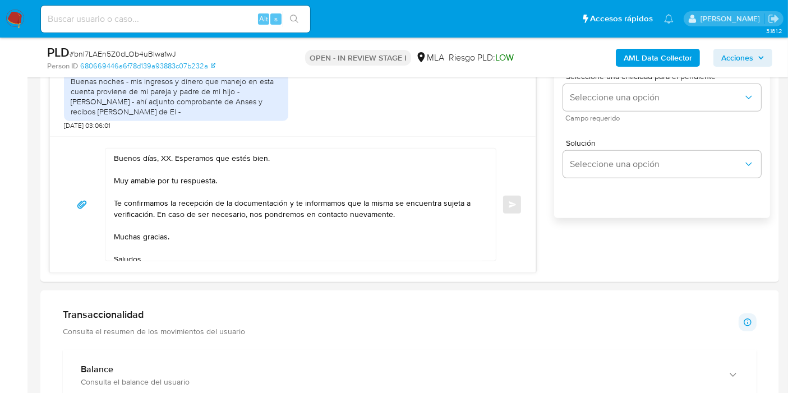
scroll to position [748, 0]
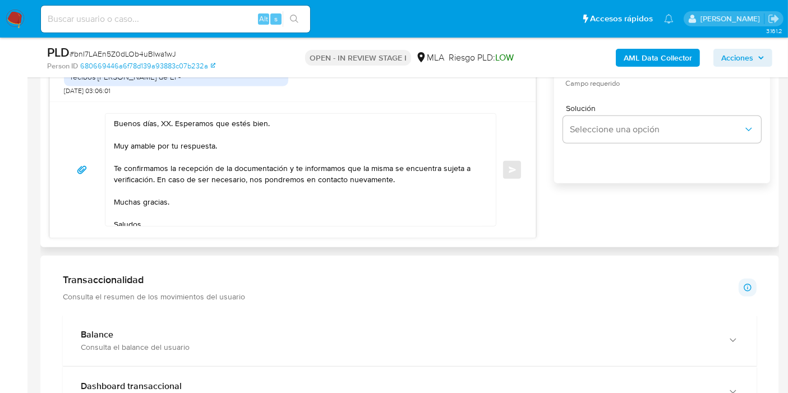
click at [169, 122] on textarea "Buenos días, XX. Esperamos que estés bien. Muy amable por tu respuesta. Te conf…" at bounding box center [298, 170] width 368 height 112
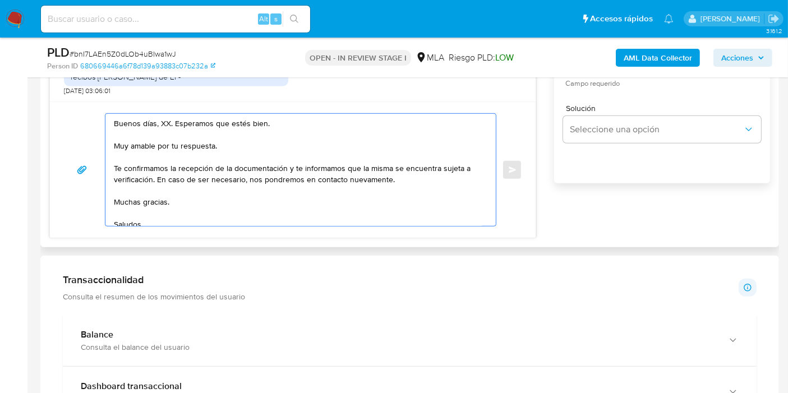
click at [165, 123] on textarea "Buenos días, XX. Esperamos que estés bien. Muy amable por tu respuesta. Te conf…" at bounding box center [298, 170] width 368 height 112
click at [169, 141] on textarea "Buenos días, Jimena. Esperamos que estés bien. Muy amable por tu respuesta. Te …" at bounding box center [298, 170] width 368 height 112
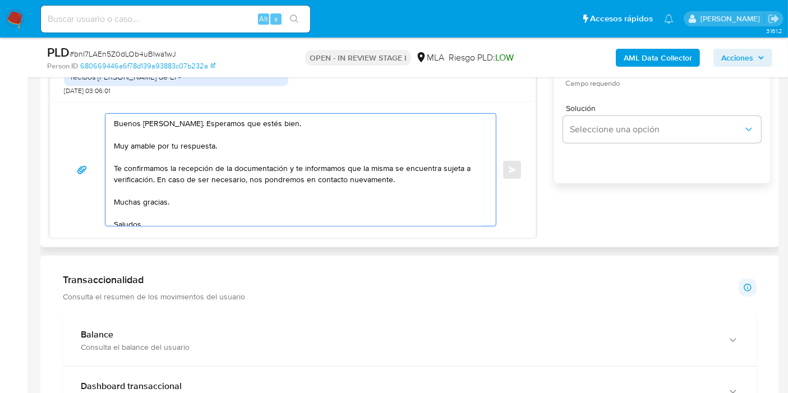
click at [169, 141] on textarea "Buenos días, Jimena. Esperamos que estés bien. Muy amable por tu respuesta. Te …" at bounding box center [298, 170] width 368 height 112
drag, startPoint x: 287, startPoint y: 165, endPoint x: 150, endPoint y: 173, distance: 136.5
click at [150, 173] on textarea "Buenos días, Jimena. Esperamos que estés bien. Muchas gracias por tu respuesta.…" at bounding box center [298, 170] width 368 height 112
click at [139, 196] on textarea "Buenos días, Jimena. Esperamos que estés bien. Muchas gracias por tu respuesta.…" at bounding box center [298, 170] width 368 height 112
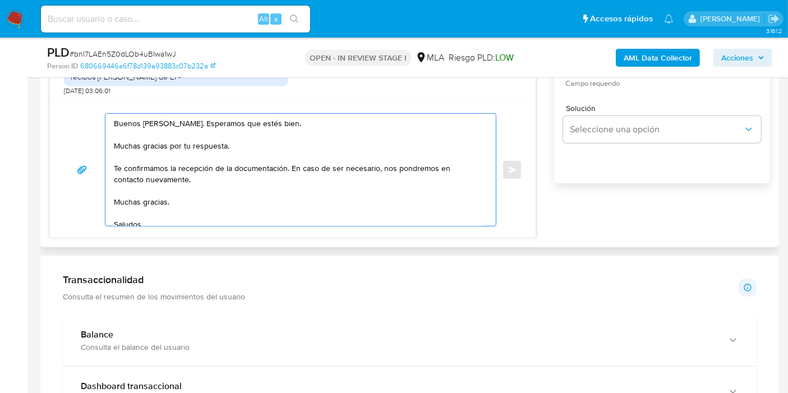
click at [139, 196] on textarea "Buenos días, Jimena. Esperamos que estés bien. Muchas gracias por tu respuesta.…" at bounding box center [298, 170] width 368 height 112
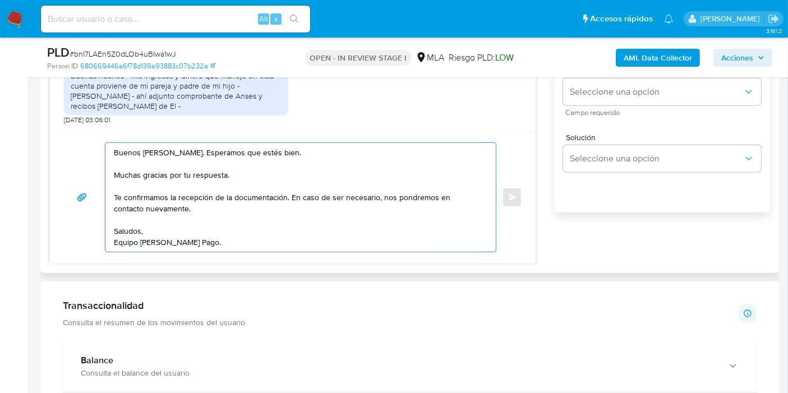
scroll to position [561, 0]
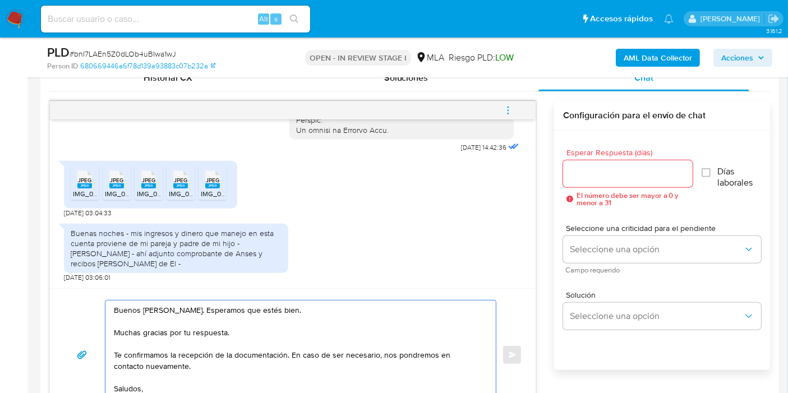
type textarea "Buenos días, Jimena. Esperamos que estés bien. Muchas gracias por tu respuesta.…"
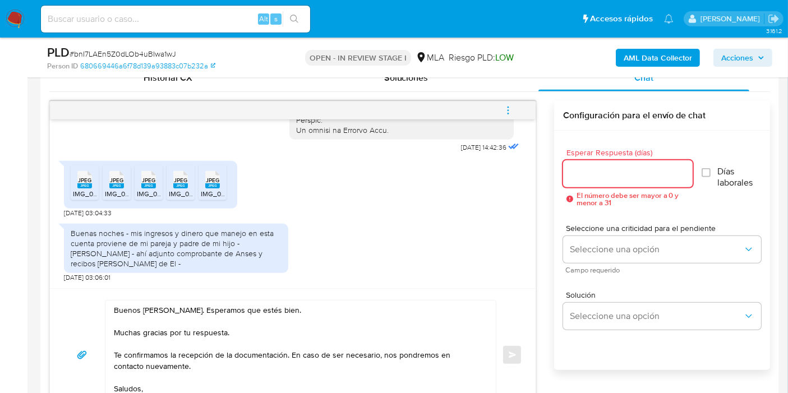
click at [636, 167] on input "Esperar Respuesta (días)" at bounding box center [628, 174] width 130 height 15
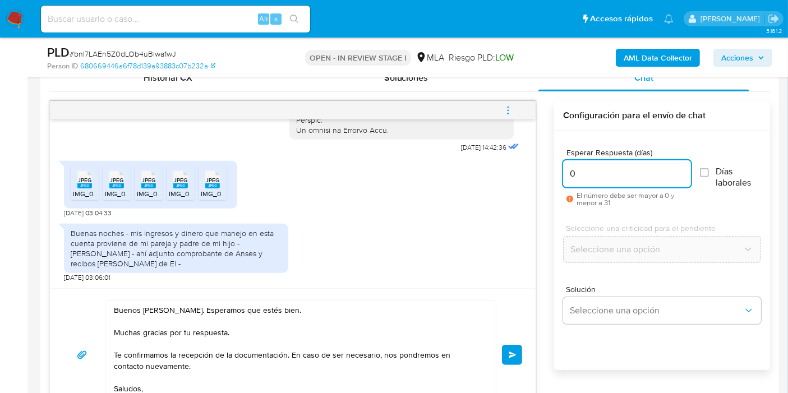
scroll to position [685, 0]
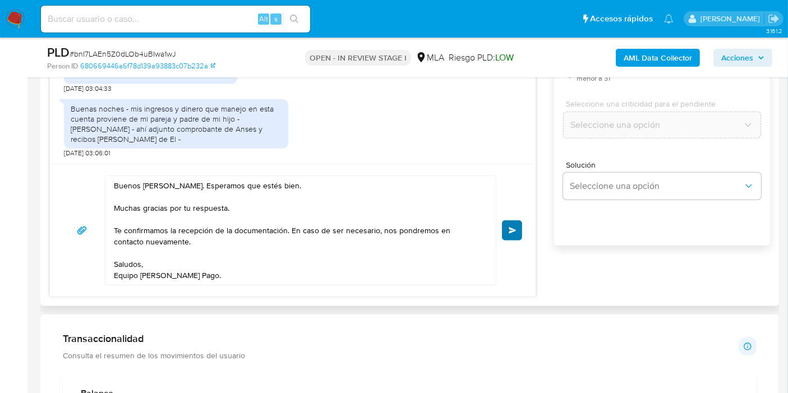
type input "0"
drag, startPoint x: 514, startPoint y: 228, endPoint x: 509, endPoint y: 215, distance: 13.3
click at [513, 223] on button "Enviar" at bounding box center [512, 230] width 20 height 20
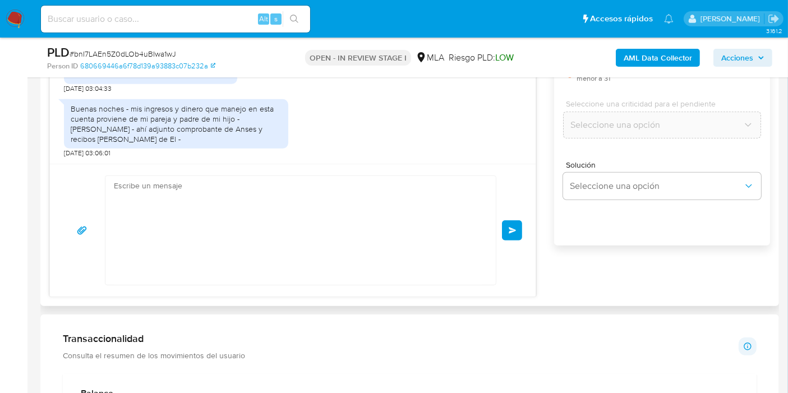
scroll to position [729, 0]
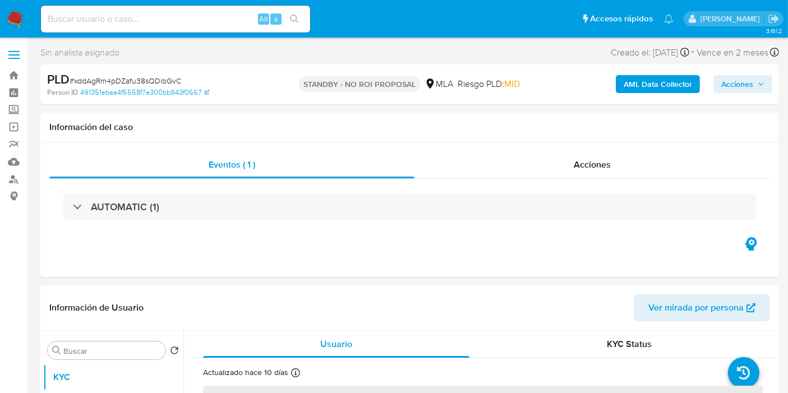
click at [15, 18] on img at bounding box center [15, 19] width 19 height 19
select select "10"
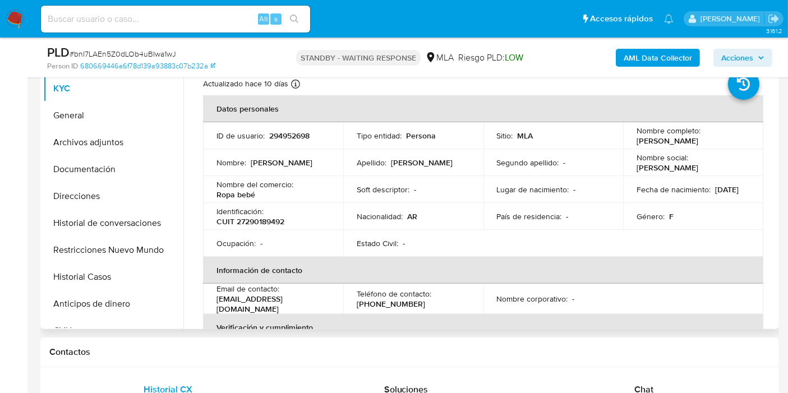
drag, startPoint x: 244, startPoint y: 212, endPoint x: 251, endPoint y: 229, distance: 18.6
click at [245, 215] on div "Identificación : CUIT 27290189492" at bounding box center [272, 216] width 113 height 20
click at [256, 222] on p "CUIT 27290189492" at bounding box center [250, 221] width 68 height 10
copy p "27290189492"
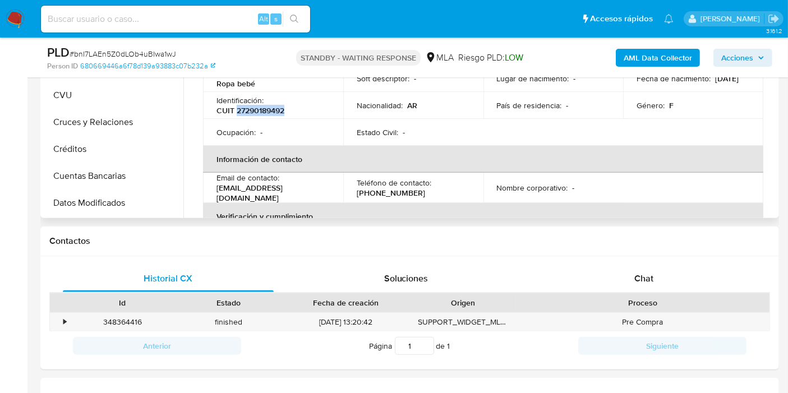
scroll to position [311, 0]
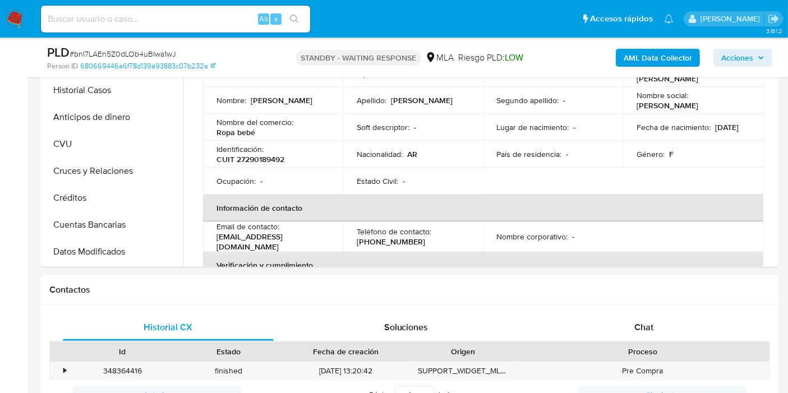
click at [163, 50] on span "# bnI7LAEn5Z0dLOb4uBIwa1wJ" at bounding box center [123, 53] width 107 height 11
copy span "bnI7LAEn5Z0dLOb4uBIwa1wJ"
click at [222, 73] on div "PLD # bnI7LAEn5Z0dLOb4uBIwa1wJ Person ID 680669446a6f78d139a93883c07b232a STAND…" at bounding box center [409, 58] width 739 height 40
click at [138, 54] on span "# bnI7LAEn5Z0dLOb4uBIwa1wJ" at bounding box center [123, 53] width 107 height 11
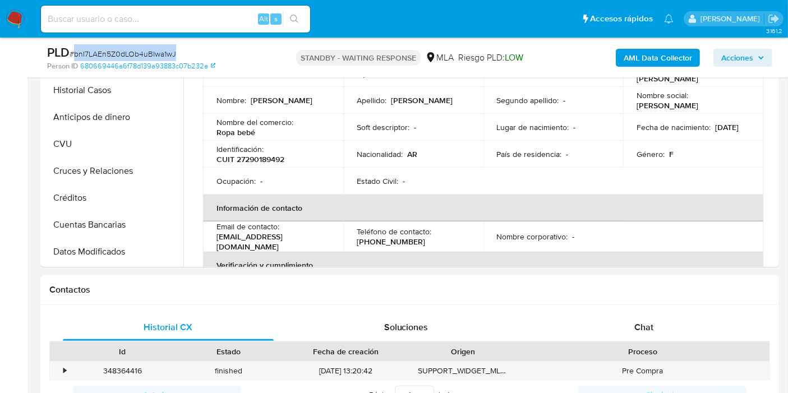
click at [138, 54] on span "# bnI7LAEn5Z0dLOb4uBIwa1wJ" at bounding box center [123, 53] width 107 height 11
copy span "bnI7LAEn5Z0dLOb4uBIwa1wJ"
click at [11, 20] on img at bounding box center [15, 19] width 19 height 19
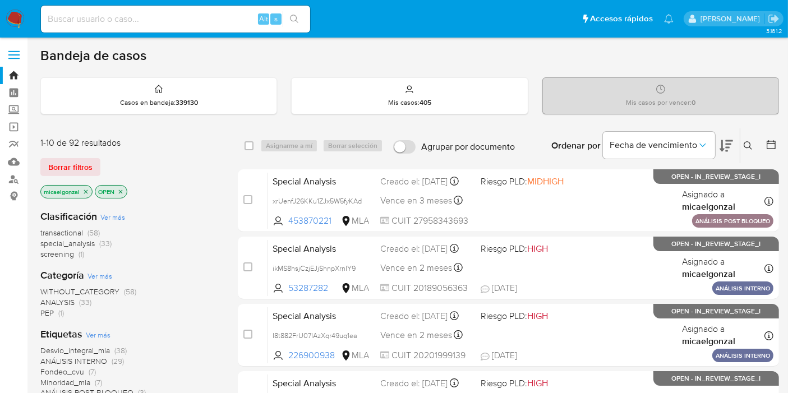
click at [71, 144] on div "1-10 de 92 resultados" at bounding box center [129, 143] width 179 height 12
click at [75, 159] on span "Borrar filtros" at bounding box center [70, 167] width 44 height 16
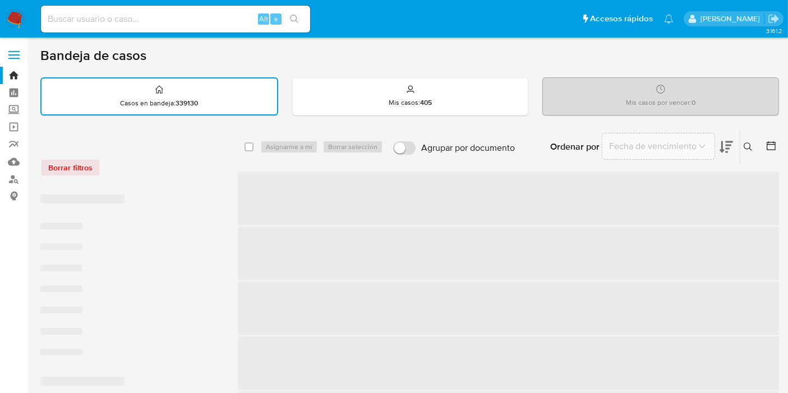
click at [74, 163] on div "Borrar filtros" at bounding box center [129, 168] width 179 height 18
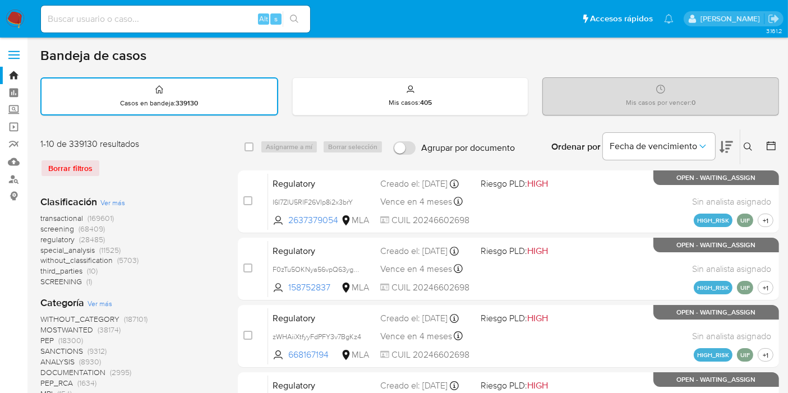
click at [751, 146] on icon at bounding box center [748, 146] width 9 height 9
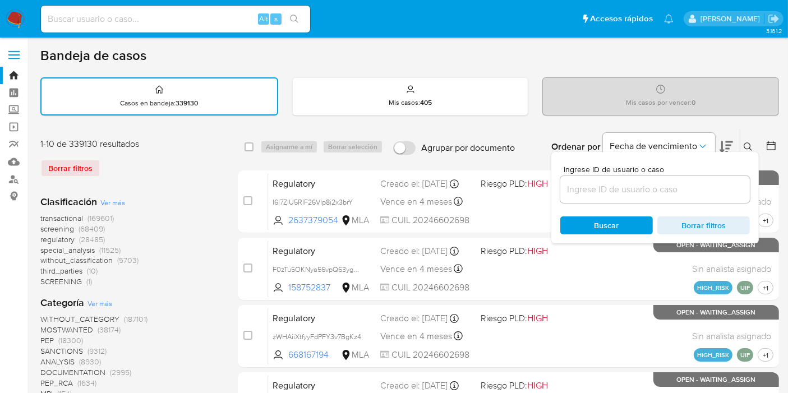
drag, startPoint x: 623, startPoint y: 202, endPoint x: 624, endPoint y: 196, distance: 6.4
click at [623, 202] on div "Ingrese ID de usuario o caso Buscar Borrar filtros" at bounding box center [655, 197] width 208 height 91
click at [628, 183] on input at bounding box center [655, 189] width 190 height 15
paste input "bnI7LAEn5Z0dLOb4uBIwa1wJ"
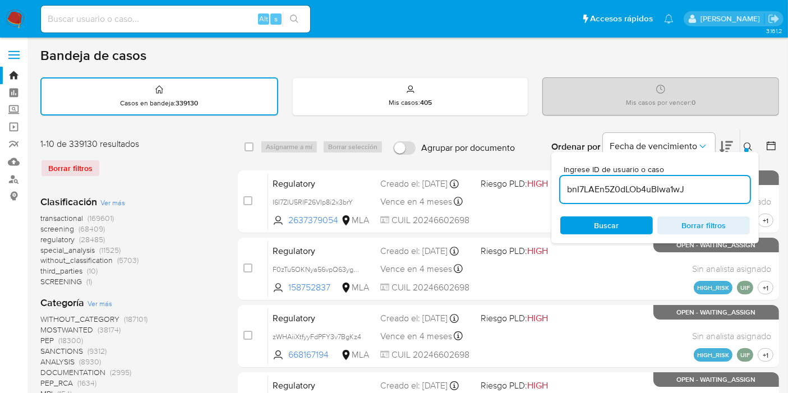
type input "bnI7LAEn5Z0dLOb4uBIwa1wJ"
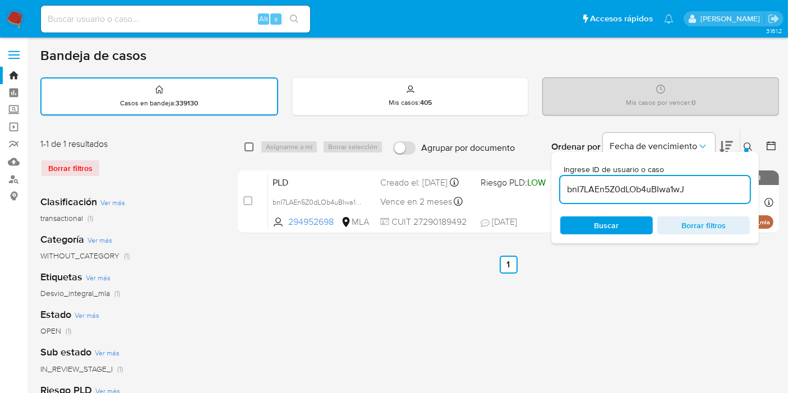
click at [252, 145] on input "checkbox" at bounding box center [249, 146] width 9 height 9
checkbox input "true"
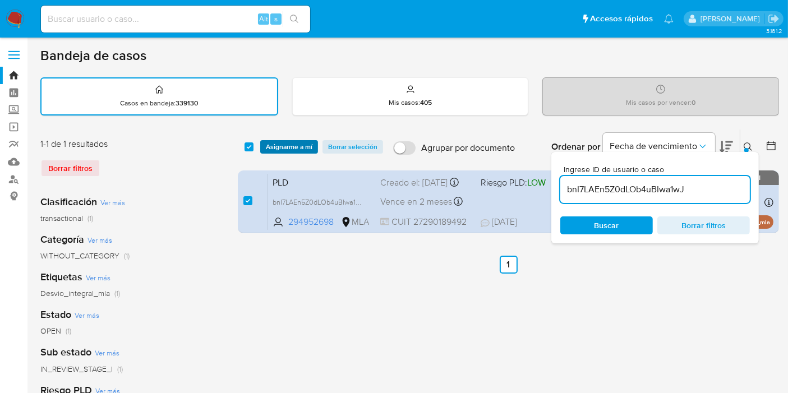
click at [284, 146] on span "Asignarme a mí" at bounding box center [289, 146] width 47 height 11
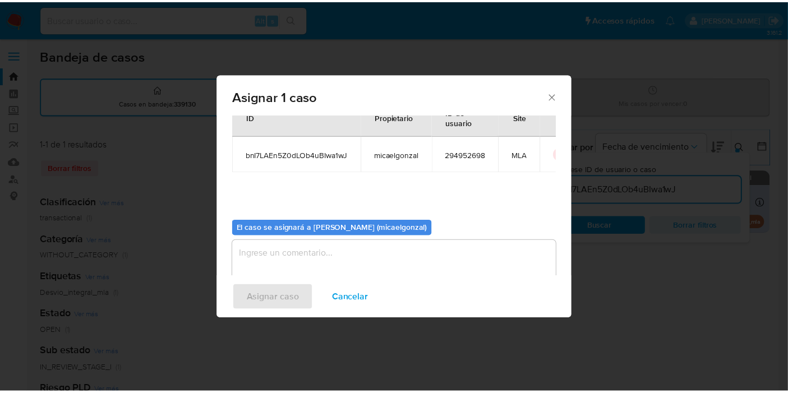
scroll to position [57, 0]
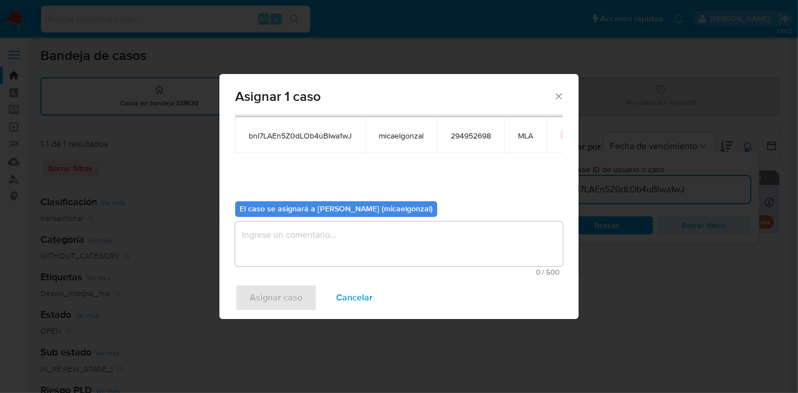
click at [337, 243] on textarea "assign-modal" at bounding box center [399, 244] width 328 height 45
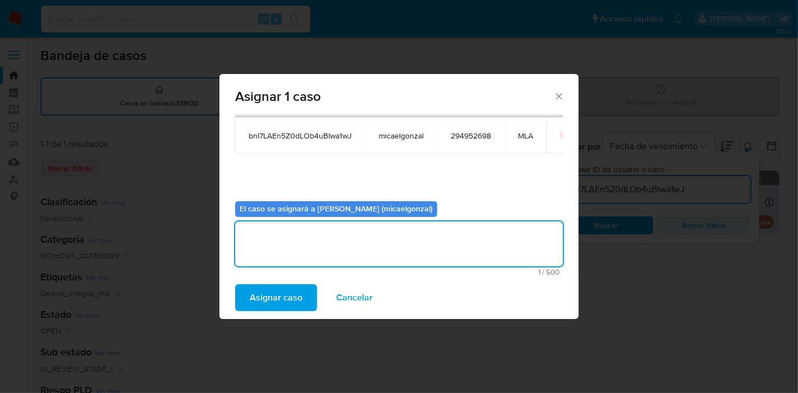
click at [283, 286] on span "Asignar caso" at bounding box center [276, 297] width 53 height 25
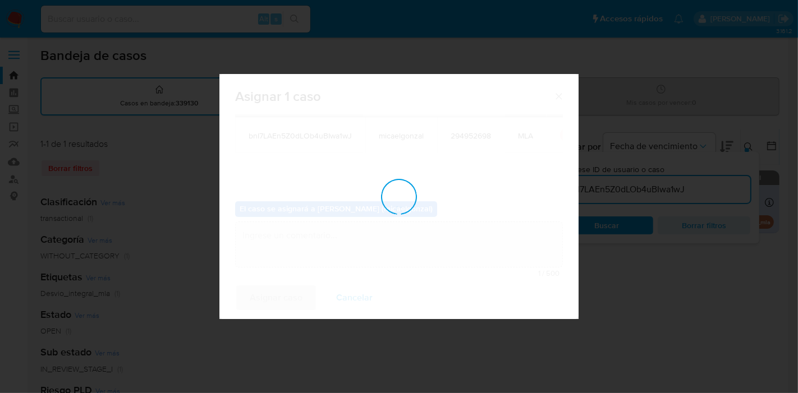
checkbox input "false"
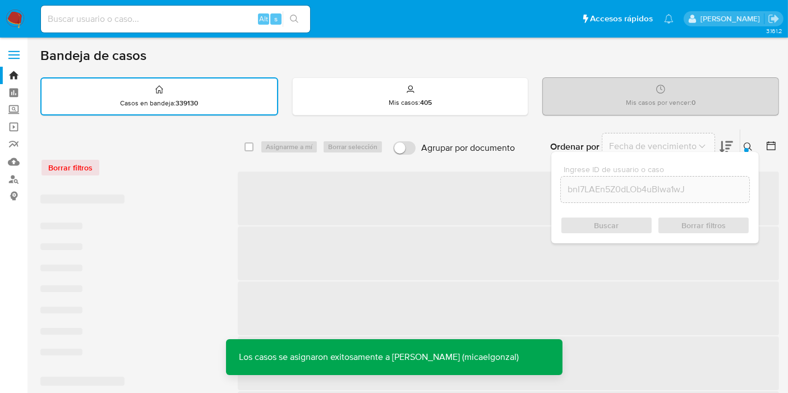
click at [174, 22] on input at bounding box center [175, 19] width 269 height 15
paste input "bnI7LAEn5Z0dLOb4uBIwa1wJ"
type input "bnI7LAEn5Z0dLOb4uBIwa1wJ"
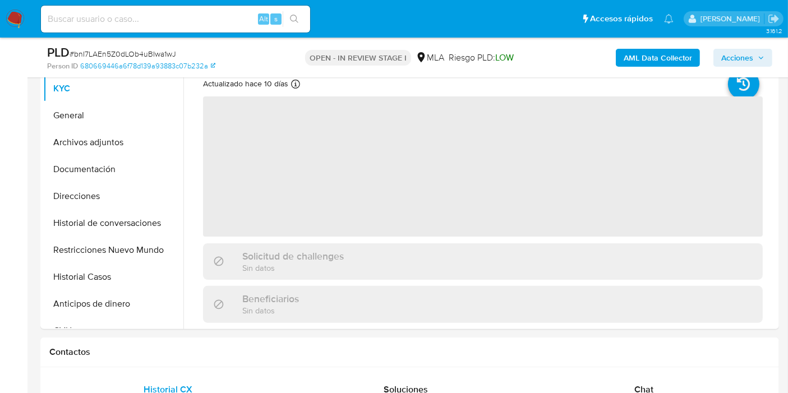
scroll to position [374, 0]
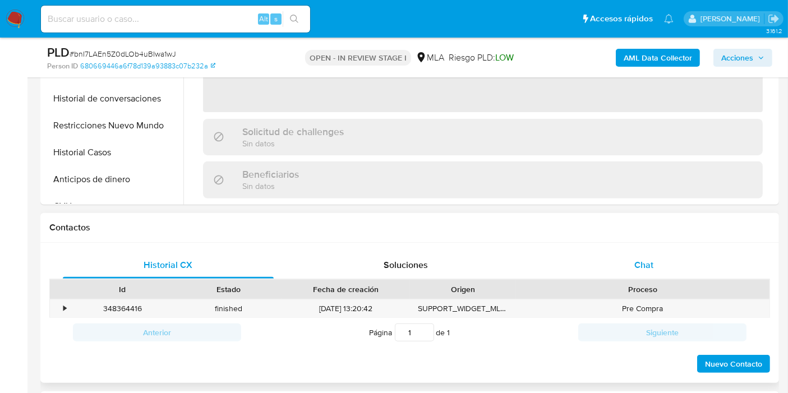
drag, startPoint x: 671, startPoint y: 292, endPoint x: 678, endPoint y: 271, distance: 21.6
click at [672, 289] on div "Proceso" at bounding box center [643, 289] width 238 height 11
select select "10"
click at [678, 271] on div "Chat" at bounding box center [643, 265] width 211 height 27
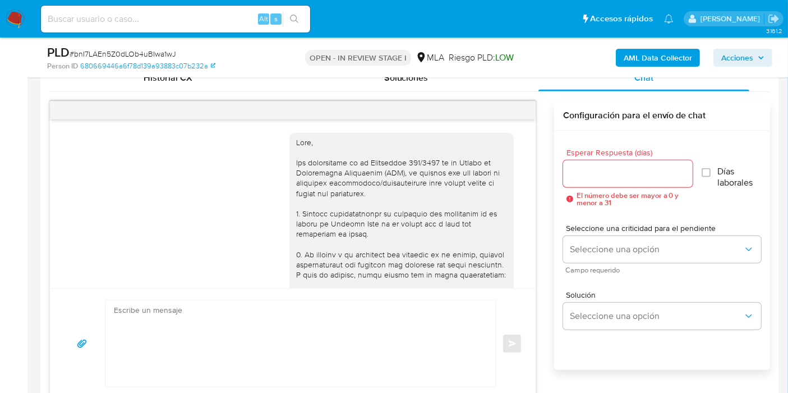
scroll to position [729, 0]
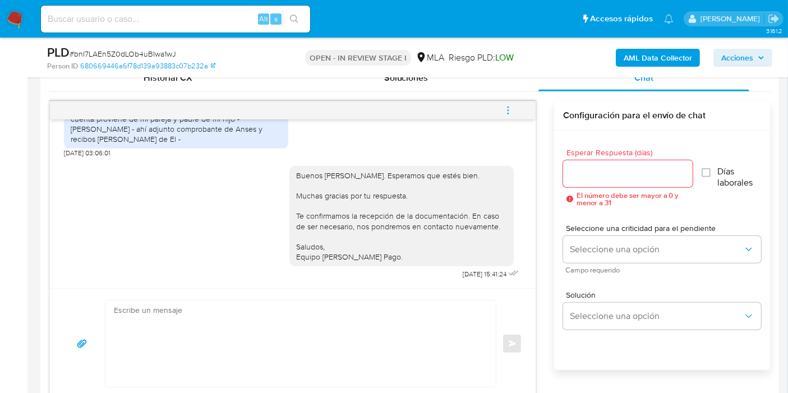
click at [509, 114] on span "menu-action" at bounding box center [508, 110] width 10 height 27
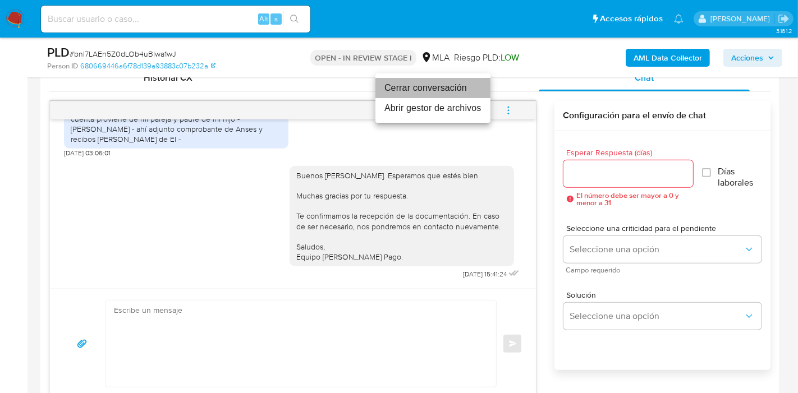
click at [431, 95] on li "Cerrar conversación" at bounding box center [432, 88] width 115 height 20
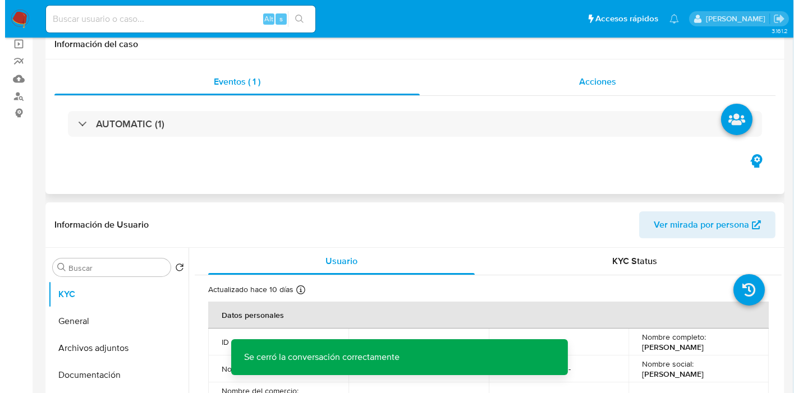
scroll to position [0, 0]
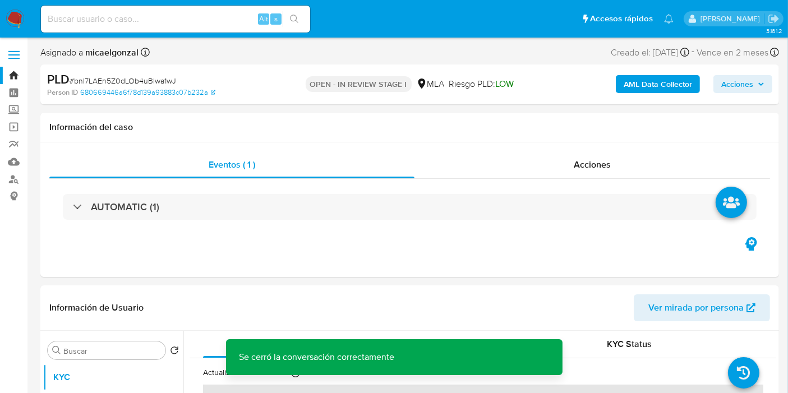
click at [658, 67] on div "PLD # bnI7LAEn5Z0dLOb4uBIwa1wJ Person ID 680669446a6f78d139a93883c07b232a OPEN …" at bounding box center [409, 84] width 739 height 40
click at [646, 80] on b "AML Data Collector" at bounding box center [658, 84] width 68 height 18
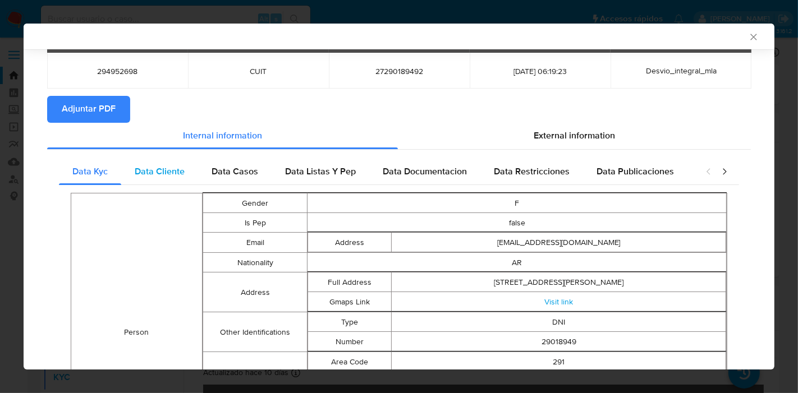
click at [181, 172] on span "Data Cliente" at bounding box center [160, 171] width 50 height 13
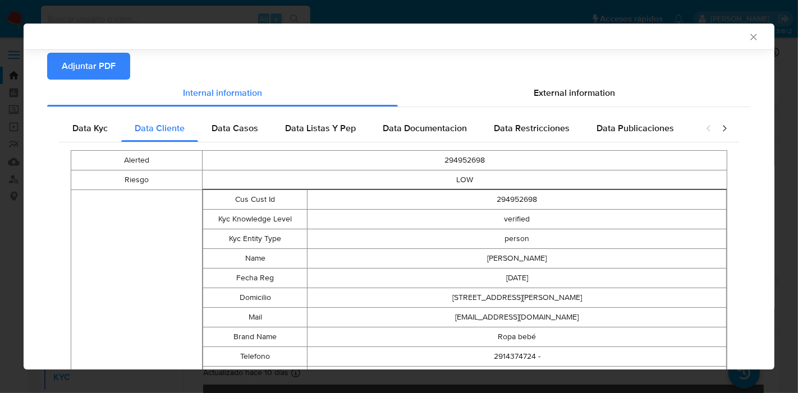
click at [262, 113] on div "Data Kyc Data Cliente Data Casos Data Listas Y Pep Data Documentacion Data Rest…" at bounding box center [398, 382] width 703 height 551
click at [243, 127] on span "Data Casos" at bounding box center [234, 128] width 47 height 13
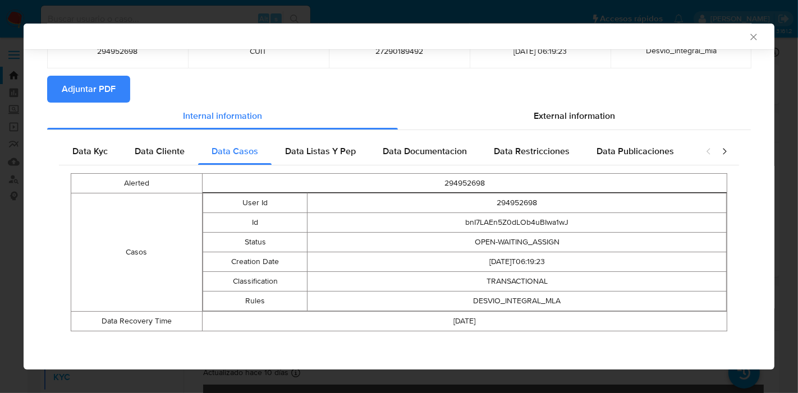
click at [349, 171] on div "Alerted 294952698 Casos User Id 294952698 Id bnI7LAEn5Z0dLOb4uBIwa1wJ Status OP…" at bounding box center [399, 252] width 680 height 174
click at [353, 150] on span "Data Listas Y Pep" at bounding box center [320, 151] width 71 height 13
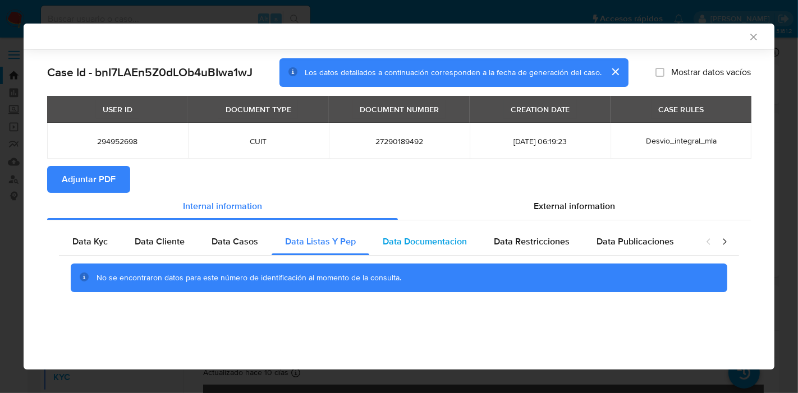
click at [421, 228] on div "Data Documentacion" at bounding box center [424, 241] width 111 height 27
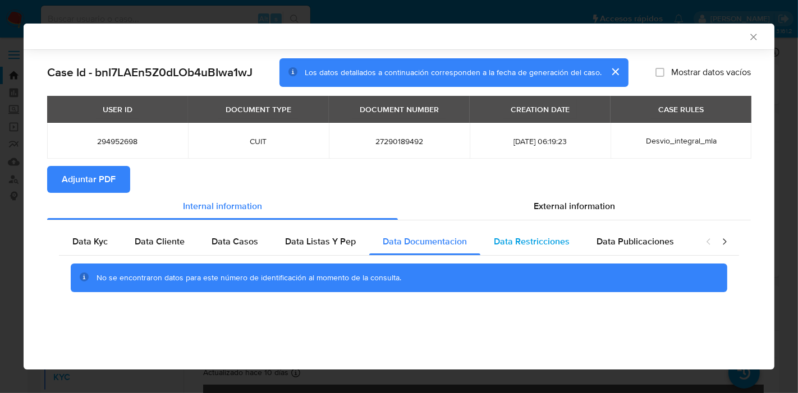
drag, startPoint x: 506, startPoint y: 239, endPoint x: 516, endPoint y: 239, distance: 10.1
click at [511, 239] on span "Data Restricciones" at bounding box center [532, 241] width 76 height 13
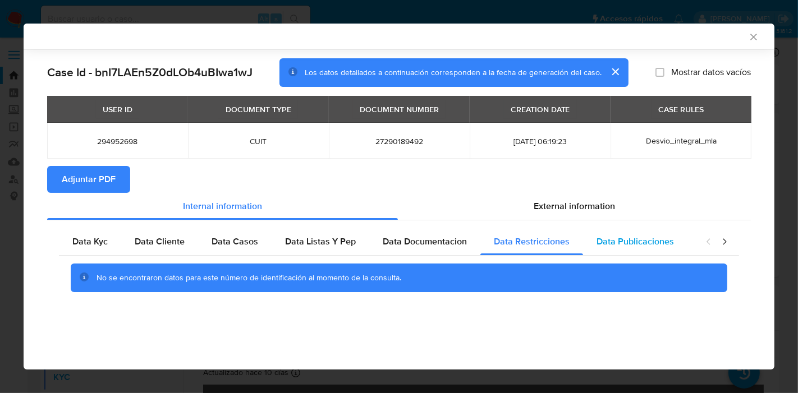
drag, startPoint x: 652, startPoint y: 247, endPoint x: 681, endPoint y: 237, distance: 31.6
click at [653, 247] on div "Data Publicaciones" at bounding box center [635, 241] width 104 height 27
click at [724, 243] on icon "closure-recommendation-modal" at bounding box center [723, 241] width 3 height 6
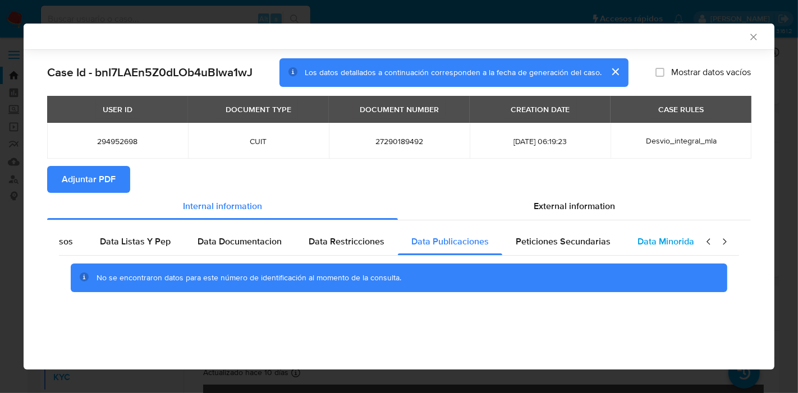
scroll to position [0, 197]
click at [612, 233] on div "Data Minoridad" at bounding box center [656, 241] width 89 height 27
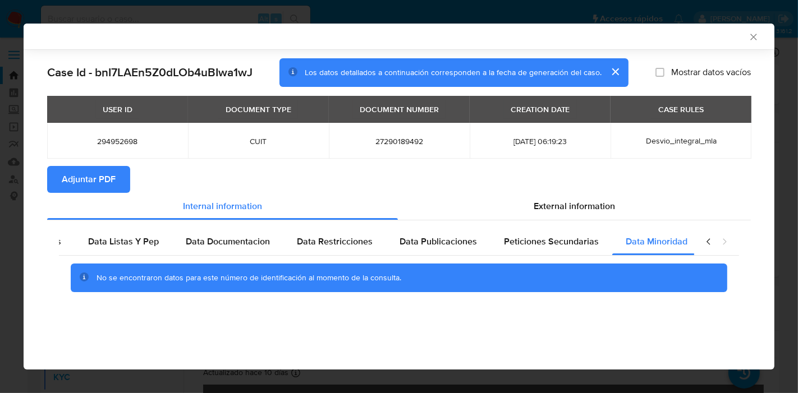
drag, startPoint x: 561, startPoint y: 240, endPoint x: 743, endPoint y: 233, distance: 182.4
click at [564, 238] on span "Peticiones Secundarias" at bounding box center [551, 241] width 95 height 13
click at [704, 242] on icon "closure-recommendation-modal" at bounding box center [708, 241] width 11 height 11
click at [708, 242] on icon "closure-recommendation-modal" at bounding box center [707, 241] width 3 height 6
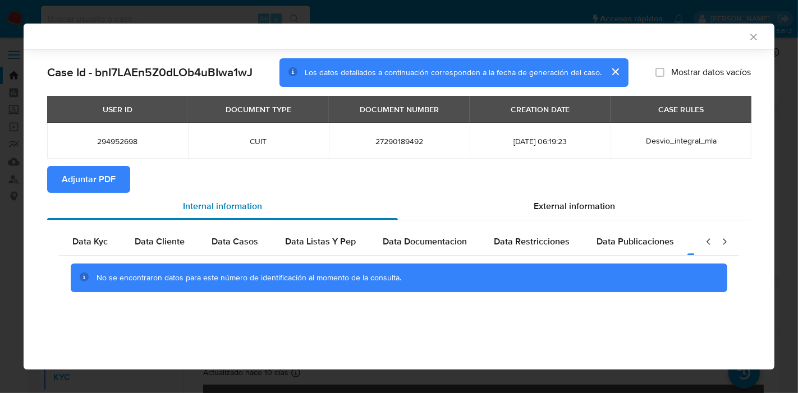
scroll to position [0, 0]
click at [87, 241] on span "Data Kyc" at bounding box center [89, 241] width 35 height 13
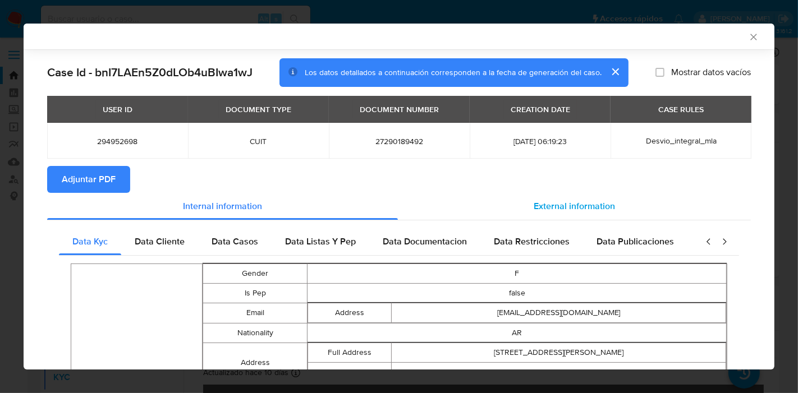
click at [561, 214] on div "External information" at bounding box center [574, 206] width 353 height 27
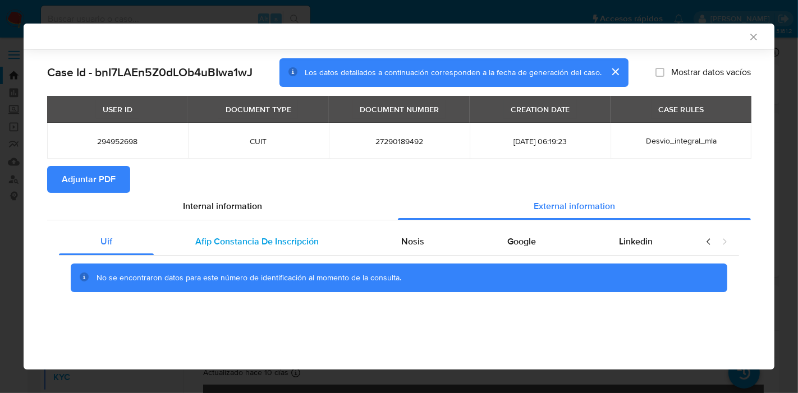
click at [244, 245] on span "Afip Constancia De Inscripción" at bounding box center [256, 241] width 123 height 13
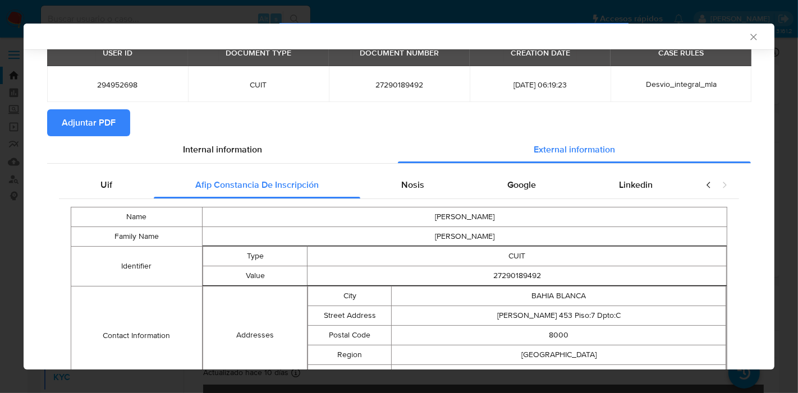
scroll to position [122, 0]
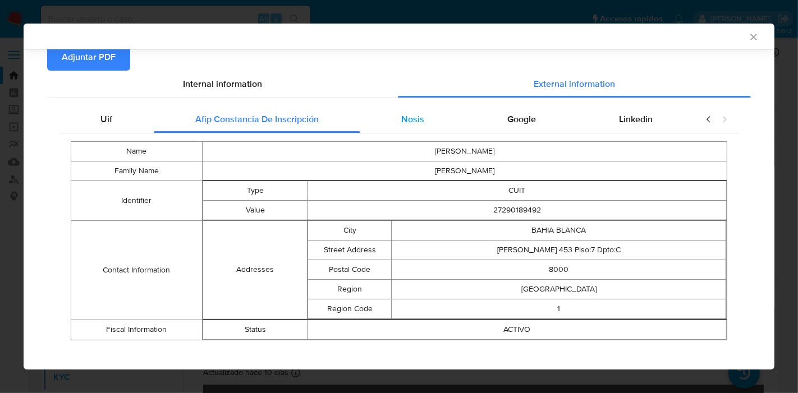
click at [404, 113] on span "Nosis" at bounding box center [412, 119] width 23 height 13
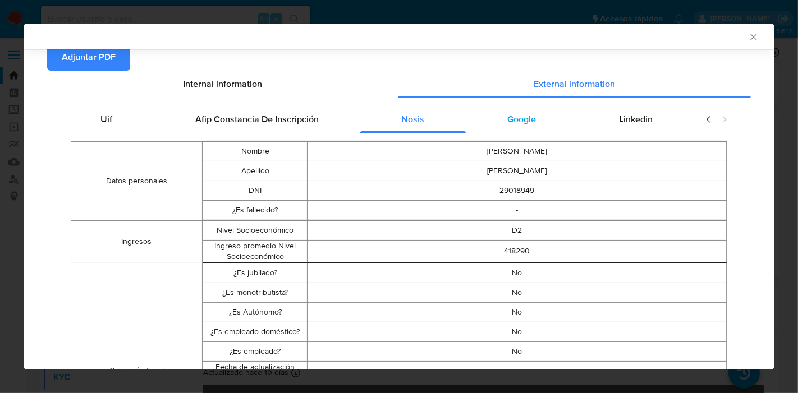
click at [552, 123] on div "Google" at bounding box center [522, 119] width 112 height 27
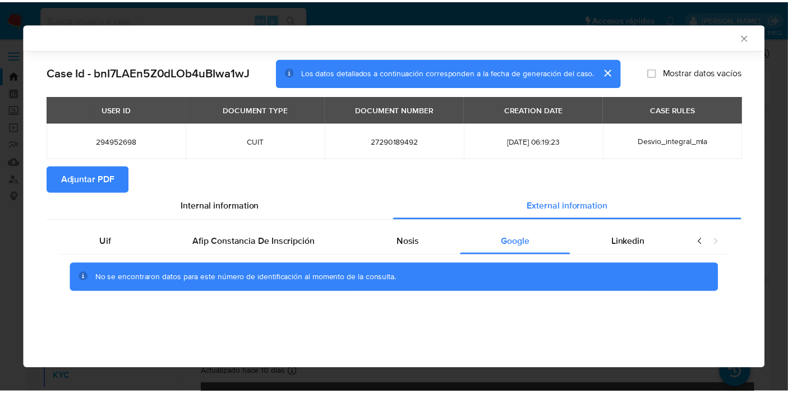
scroll to position [0, 0]
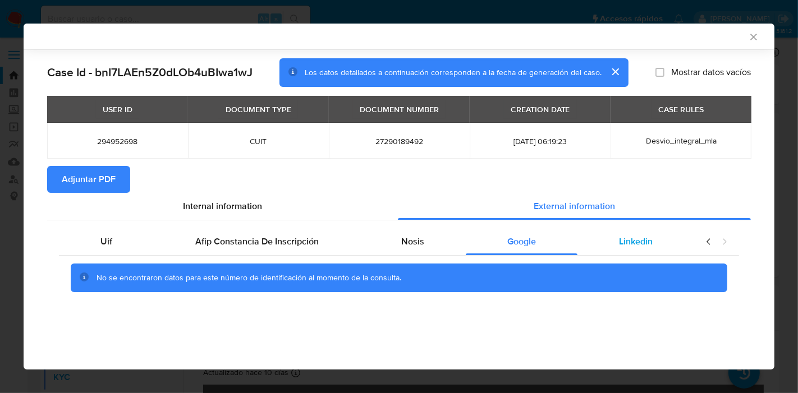
click at [630, 252] on div "Linkedin" at bounding box center [635, 241] width 117 height 27
click at [59, 242] on div "Uif" at bounding box center [106, 241] width 95 height 27
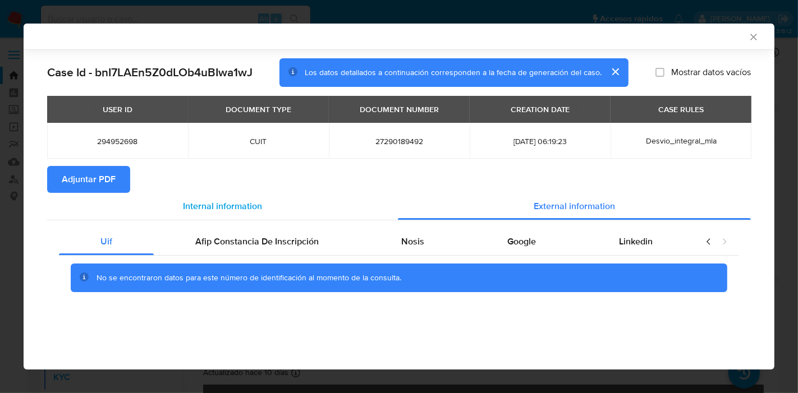
click at [278, 202] on div "Internal information" at bounding box center [222, 206] width 351 height 27
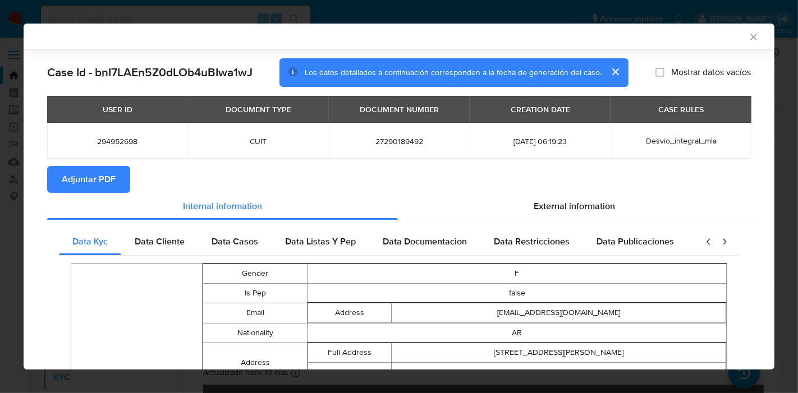
click at [94, 178] on span "Adjuntar PDF" at bounding box center [89, 179] width 54 height 25
click at [748, 38] on icon "Cerrar ventana" at bounding box center [753, 36] width 11 height 11
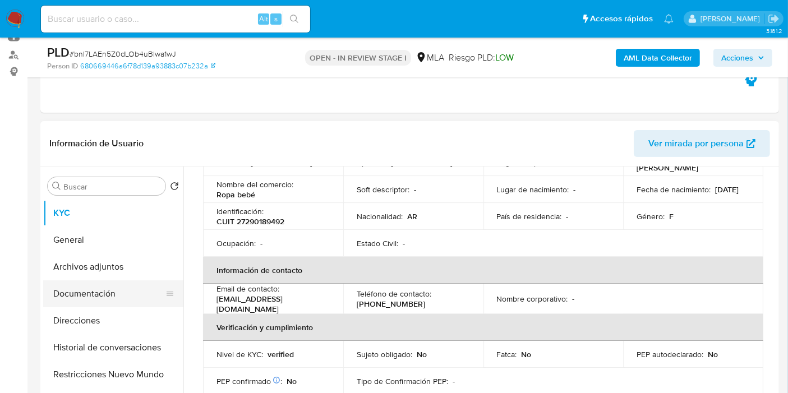
scroll to position [187, 0]
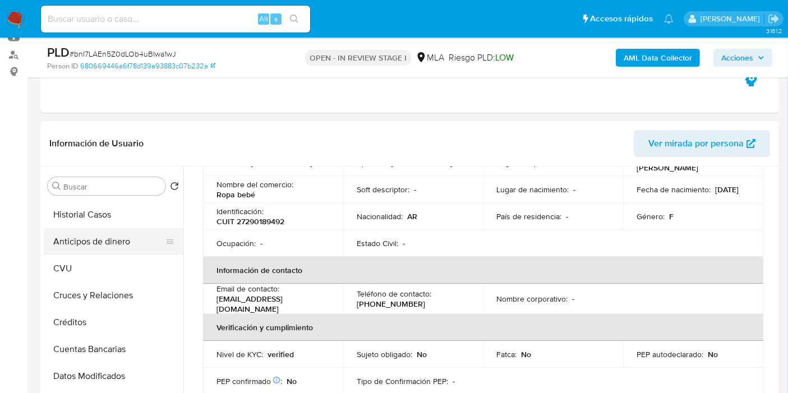
click at [149, 230] on button "Anticipos de dinero" at bounding box center [108, 241] width 131 height 27
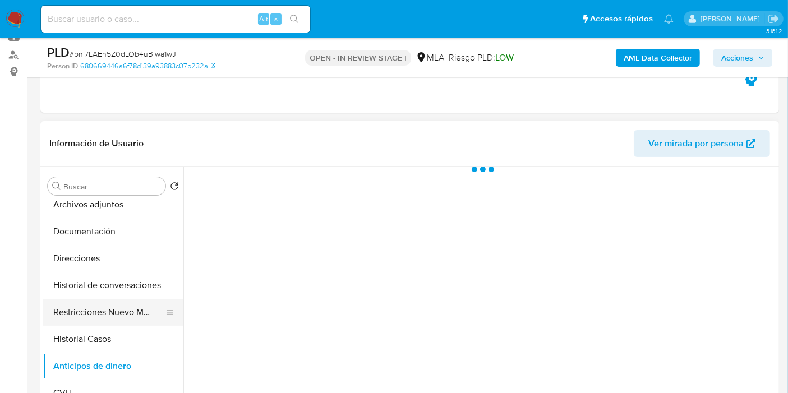
scroll to position [62, 0]
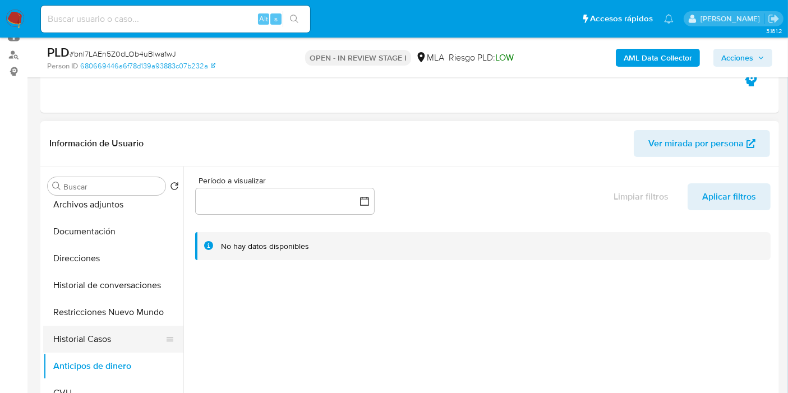
click at [107, 330] on button "Historial Casos" at bounding box center [108, 339] width 131 height 27
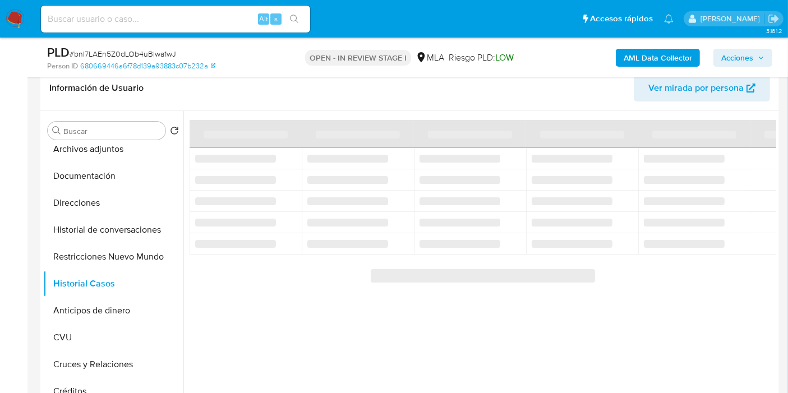
scroll to position [249, 0]
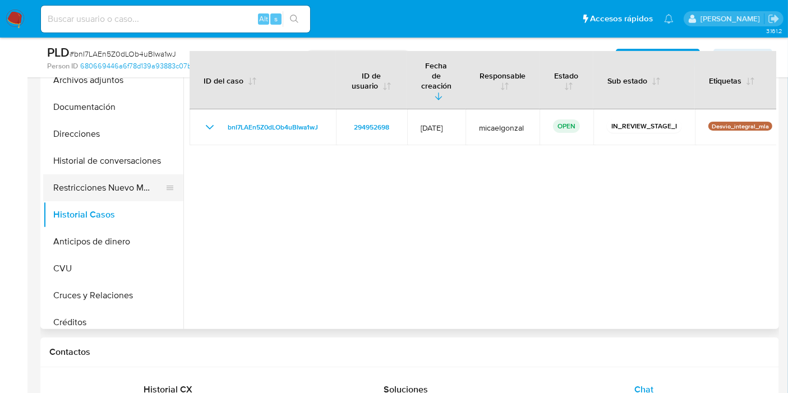
click at [97, 186] on button "Restricciones Nuevo Mundo" at bounding box center [108, 187] width 131 height 27
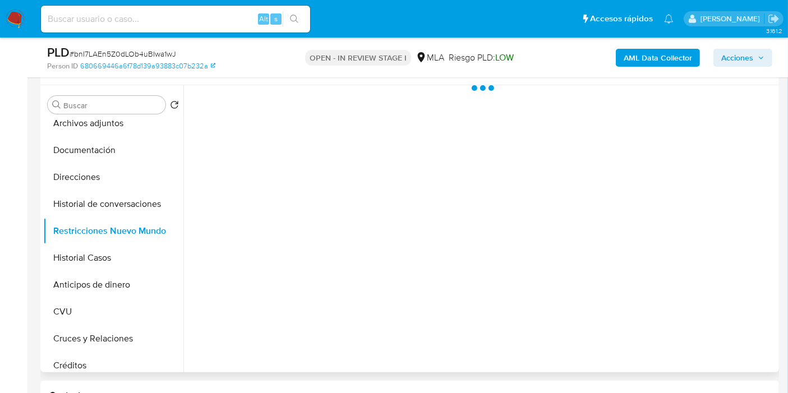
scroll to position [187, 0]
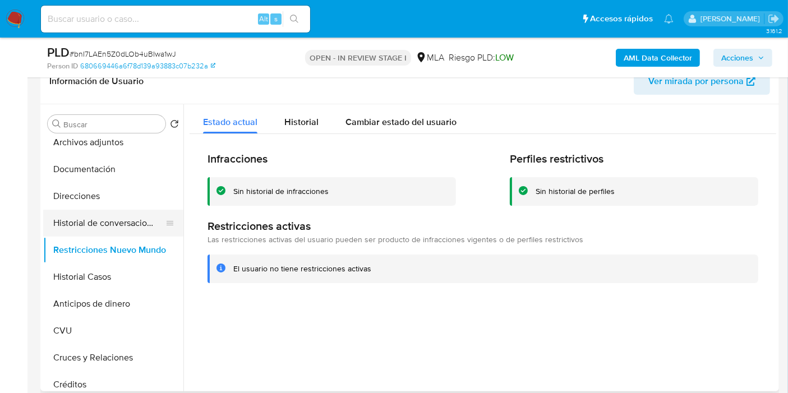
click at [94, 231] on button "Historial de conversaciones" at bounding box center [108, 223] width 131 height 27
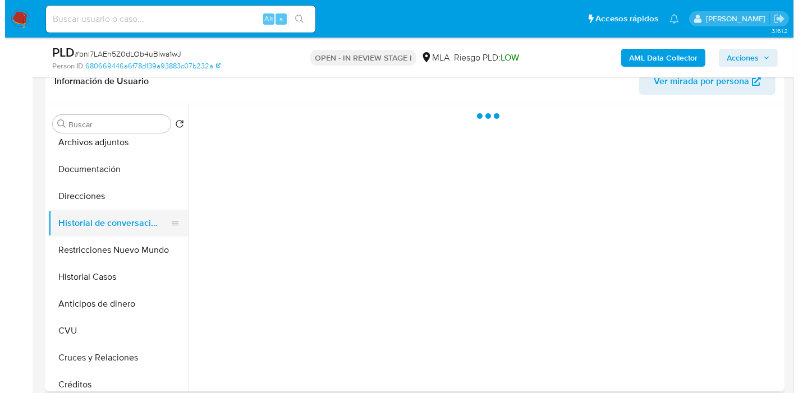
scroll to position [0, 0]
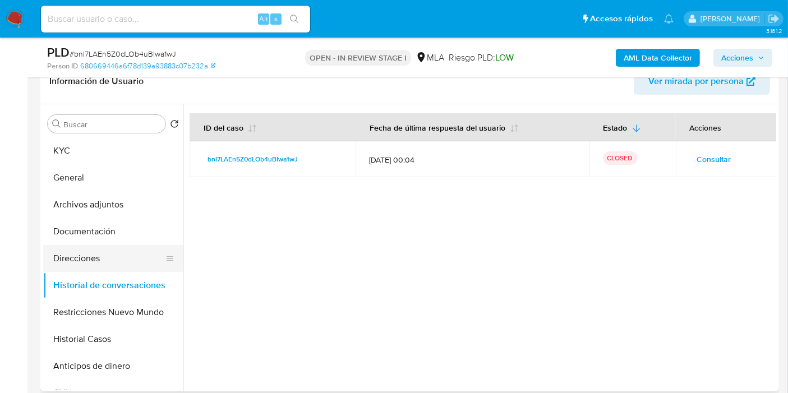
click at [115, 268] on button "Direcciones" at bounding box center [108, 258] width 131 height 27
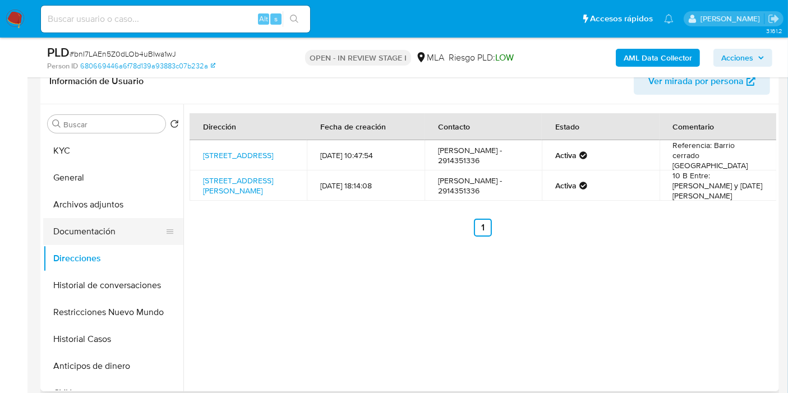
click at [77, 234] on button "Documentación" at bounding box center [108, 231] width 131 height 27
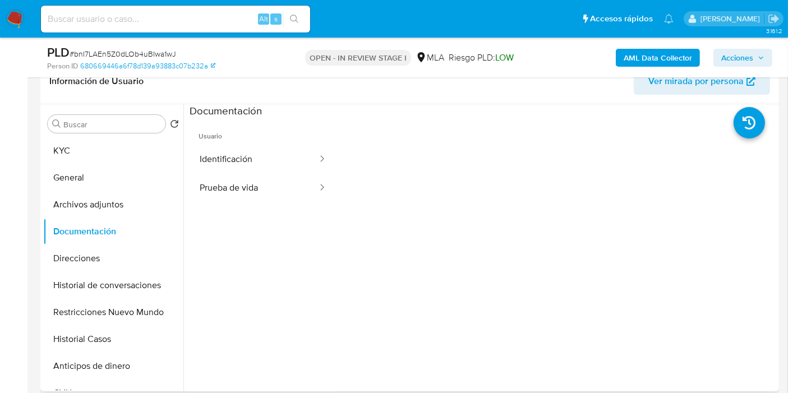
click at [231, 202] on ul "Usuario Identificación Prueba de vida" at bounding box center [263, 279] width 147 height 323
click at [269, 184] on button "Prueba de vida" at bounding box center [254, 188] width 129 height 29
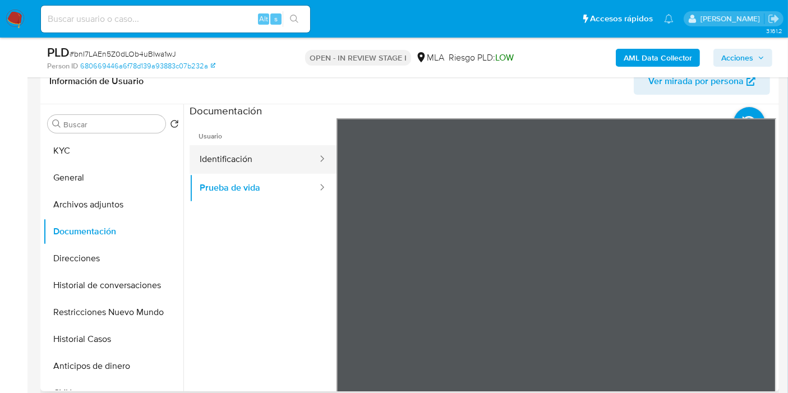
click at [280, 158] on button "Identificación" at bounding box center [254, 159] width 129 height 29
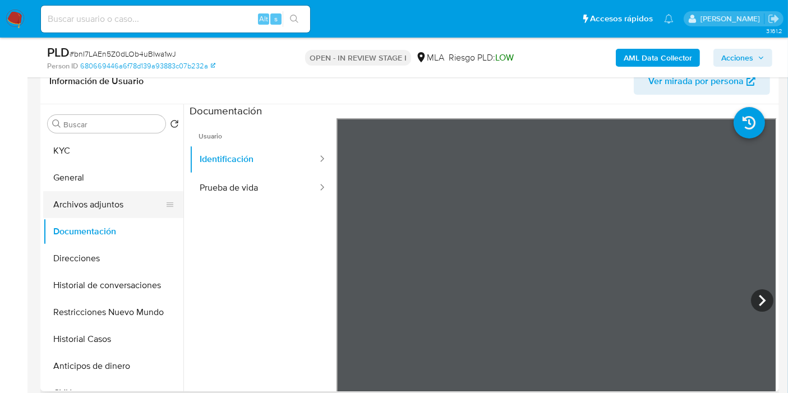
click at [109, 204] on button "Archivos adjuntos" at bounding box center [108, 204] width 131 height 27
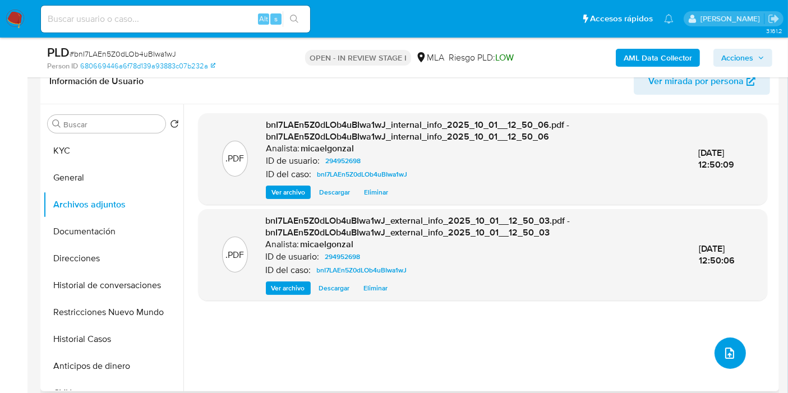
click at [729, 354] on icon "upload-file" at bounding box center [729, 353] width 9 height 11
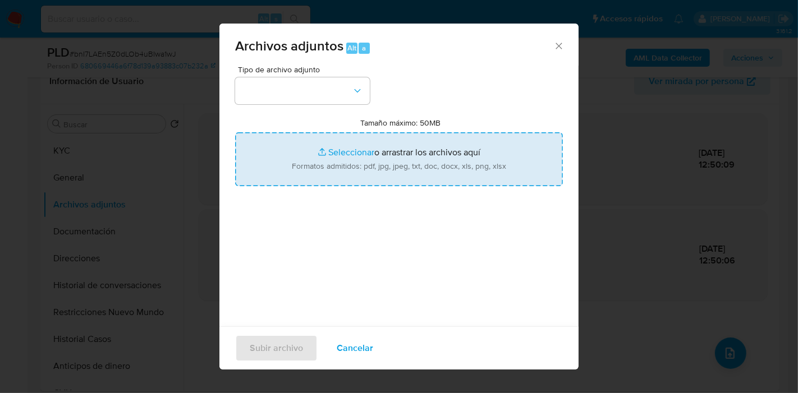
click at [339, 156] on input "Tamaño máximo: 50MB Seleccionar archivos" at bounding box center [399, 159] width 328 height 54
type input "C:\fakepath\CODEM - Vinculo con su Conyuge.pdf"
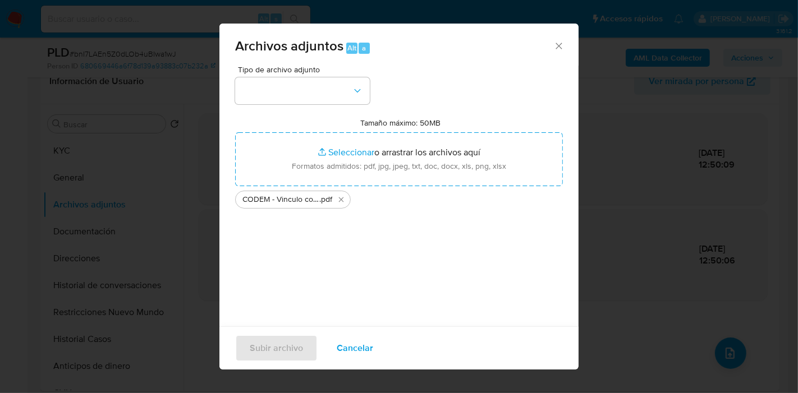
drag, startPoint x: 340, startPoint y: 59, endPoint x: 338, endPoint y: 74, distance: 14.8
click at [339, 60] on div "Archivos adjuntos Alt a" at bounding box center [398, 45] width 359 height 42
click at [338, 84] on button "button" at bounding box center [302, 90] width 135 height 27
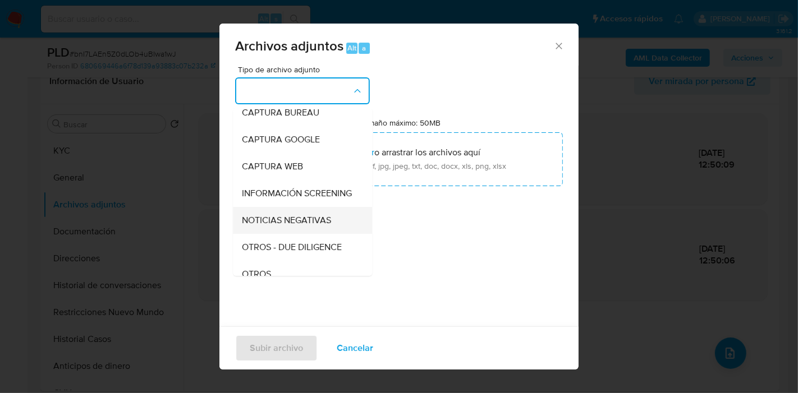
scroll to position [187, 0]
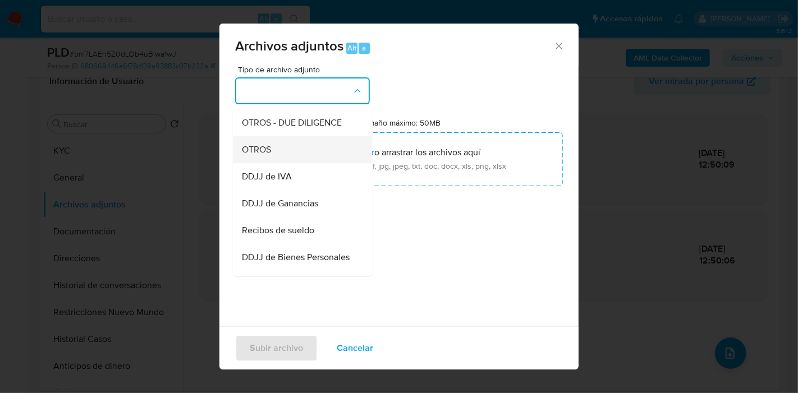
click at [321, 163] on div "OTROS" at bounding box center [299, 149] width 114 height 27
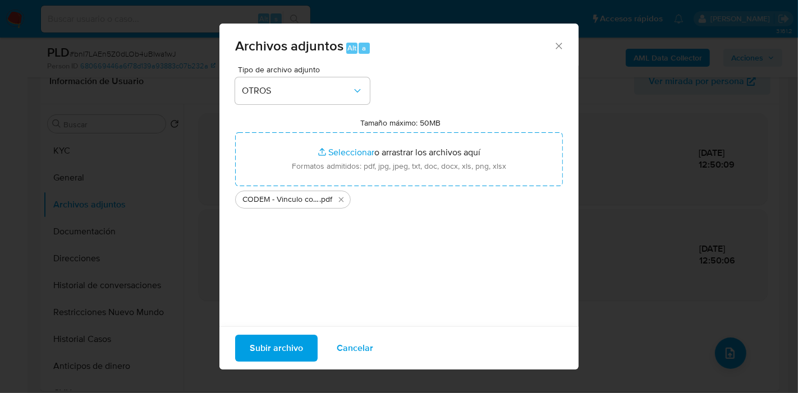
click at [285, 342] on span "Subir archivo" at bounding box center [276, 348] width 53 height 25
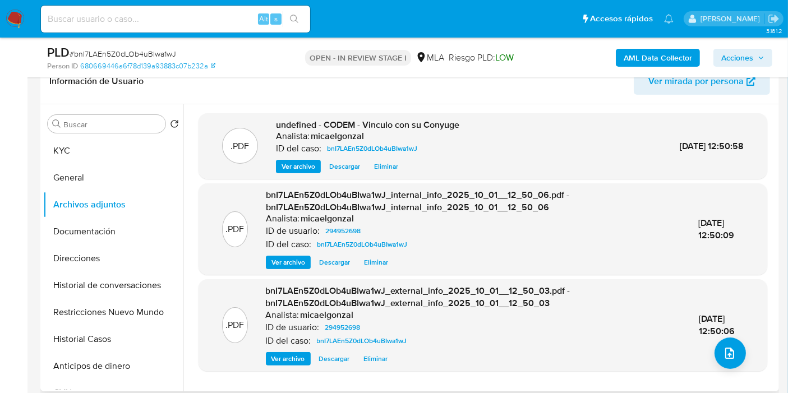
click at [741, 345] on div ".PDF bnI7LAEn5Z0dLOb4uBIwa1wJ_external_info_2025_10_01__12_50_03.pdf - bnI7LAEn…" at bounding box center [482, 325] width 557 height 80
click at [729, 348] on icon "upload-file" at bounding box center [729, 353] width 13 height 13
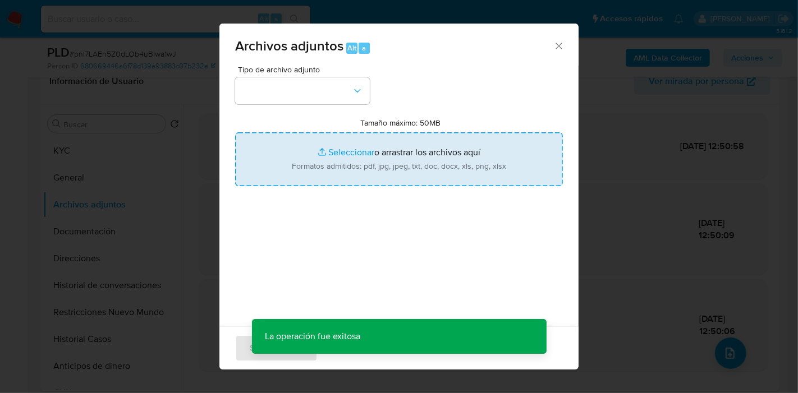
click at [445, 156] on input "Tamaño máximo: 50MB Seleccionar archivos" at bounding box center [399, 159] width 328 height 54
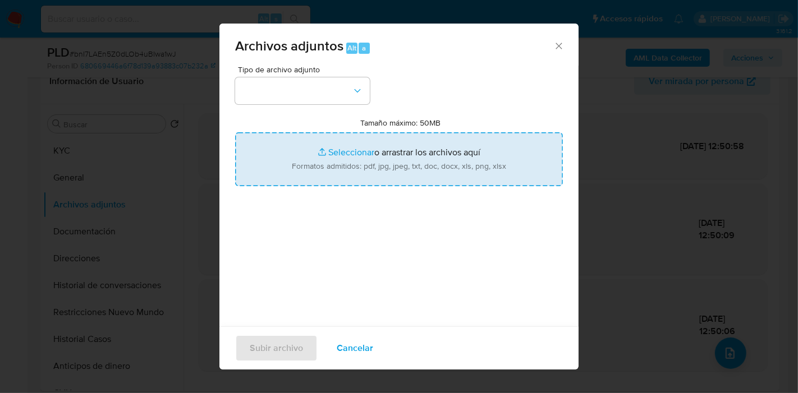
type input "C:\fakepath\Facturas de Norberto Anibal Soria de mayo - agosto 2025.pdf"
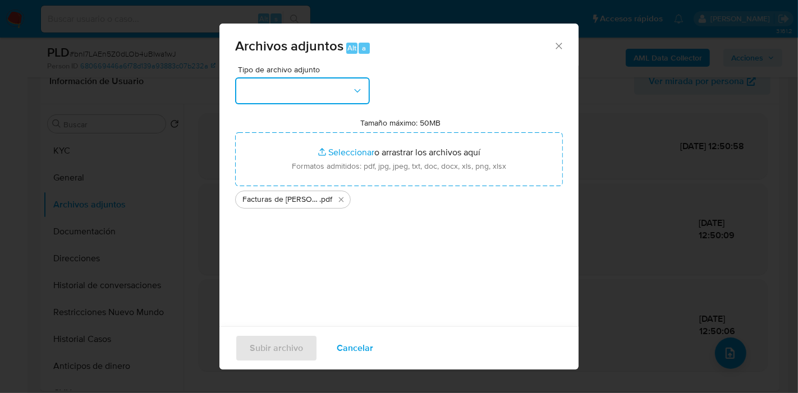
click at [243, 98] on button "button" at bounding box center [302, 90] width 135 height 27
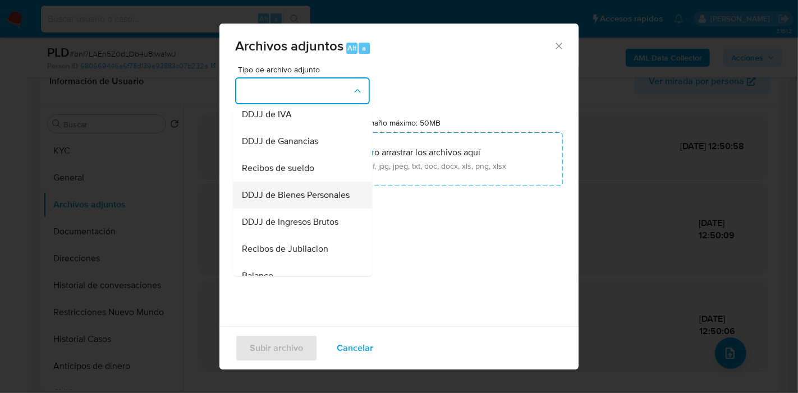
scroll to position [374, 0]
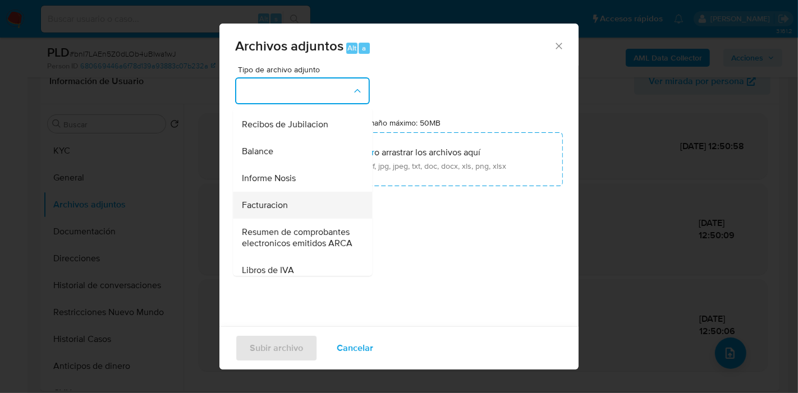
click at [283, 211] on span "Facturacion" at bounding box center [265, 205] width 46 height 11
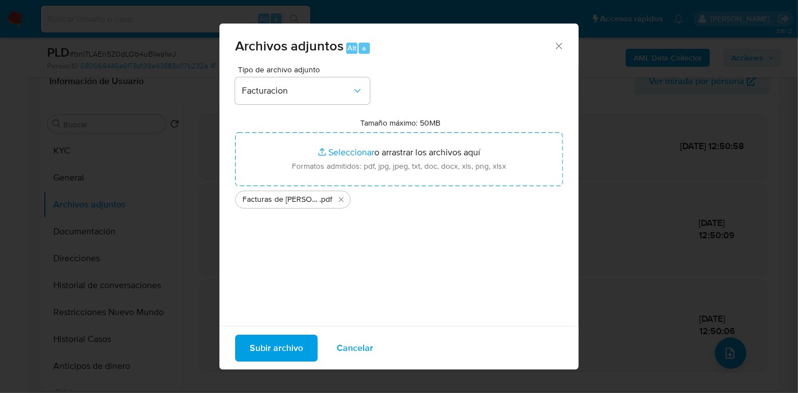
click at [292, 350] on span "Subir archivo" at bounding box center [276, 348] width 53 height 25
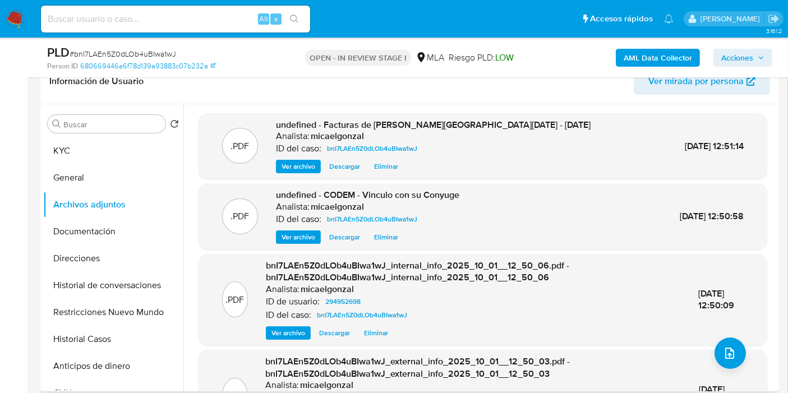
click at [735, 337] on div ".PDF bnI7LAEn5Z0dLOb4uBIwa1wJ_internal_info_2025_10_01__12_50_06.pdf - bnI7LAEn…" at bounding box center [482, 300] width 557 height 80
click at [725, 350] on icon "upload-file" at bounding box center [729, 353] width 13 height 13
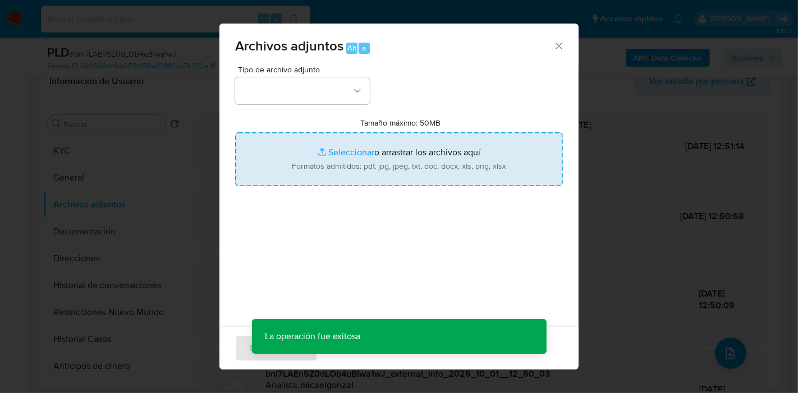
click at [376, 181] on input "Tamaño máximo: 50MB Seleccionar archivos" at bounding box center [399, 159] width 328 height 54
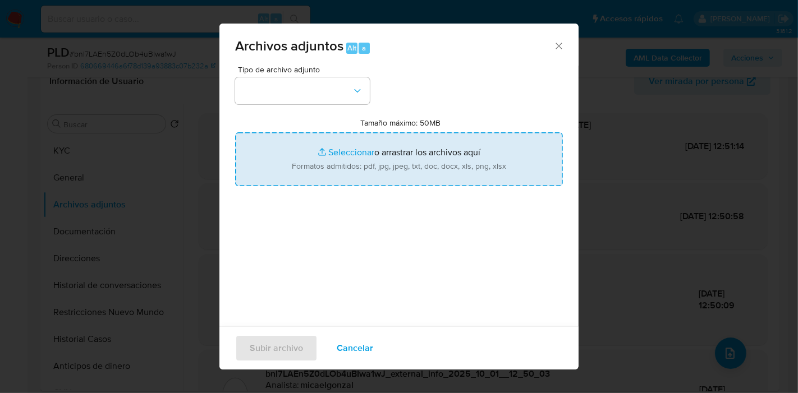
type input "C:\fakepath\Movimientos de Jimena Solange Montoli.xlsx"
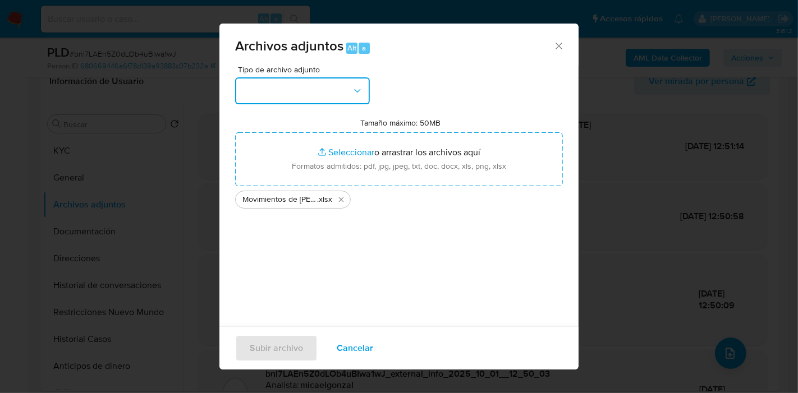
click at [305, 100] on button "button" at bounding box center [302, 90] width 135 height 27
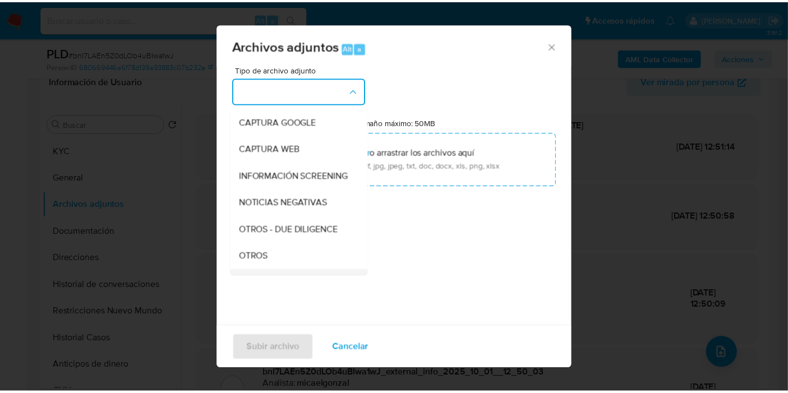
scroll to position [125, 0]
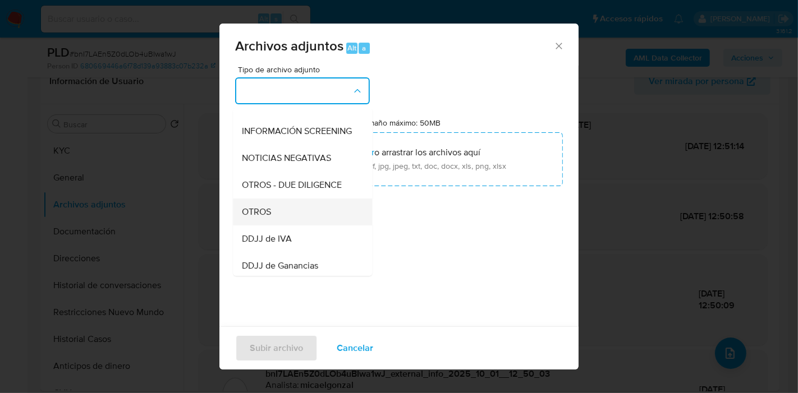
click at [293, 221] on div "OTROS" at bounding box center [299, 212] width 114 height 27
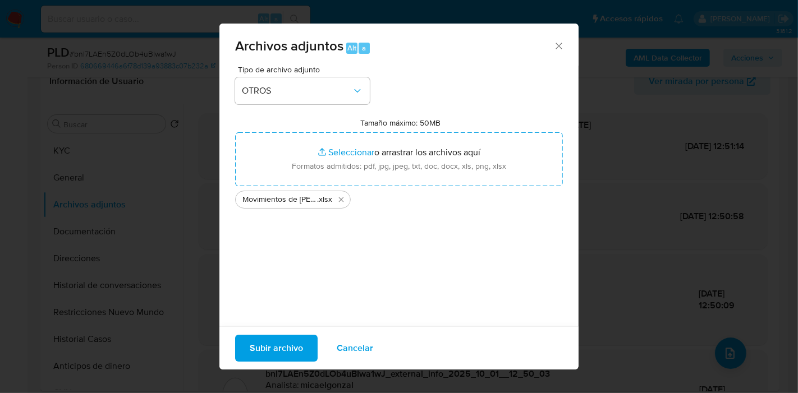
click at [299, 324] on div "Tipo de archivo adjunto OTROS Tamaño máximo: 50MB Seleccionar archivos Seleccio…" at bounding box center [399, 198] width 328 height 265
click at [293, 336] on span "Subir archivo" at bounding box center [276, 348] width 53 height 25
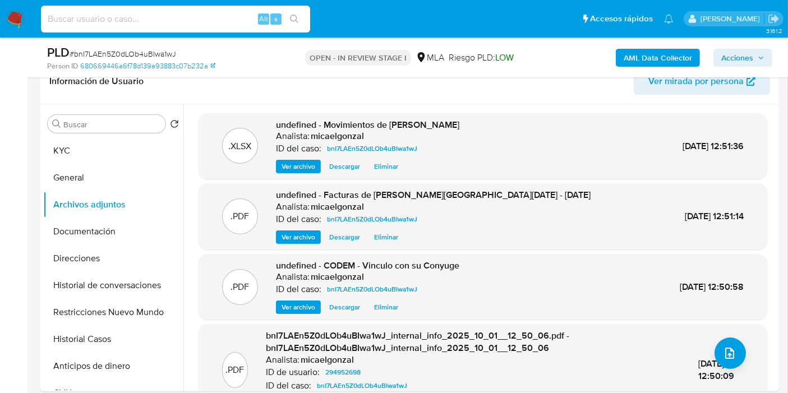
click at [141, 16] on input at bounding box center [175, 19] width 269 height 15
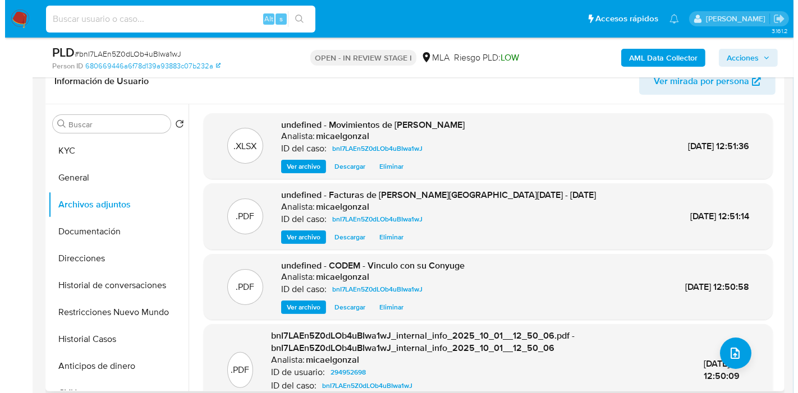
scroll to position [0, 0]
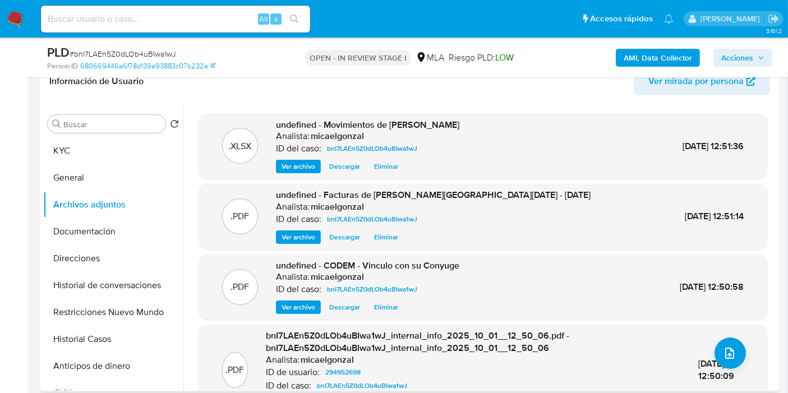
click at [707, 353] on div ".PDF bnI7LAEn5Z0dLOb4uBIwa1wJ_internal_info_2025_10_01__12_50_06.pdf - bnI7LAEn…" at bounding box center [482, 370] width 557 height 80
click at [730, 350] on icon "upload-file" at bounding box center [729, 353] width 9 height 11
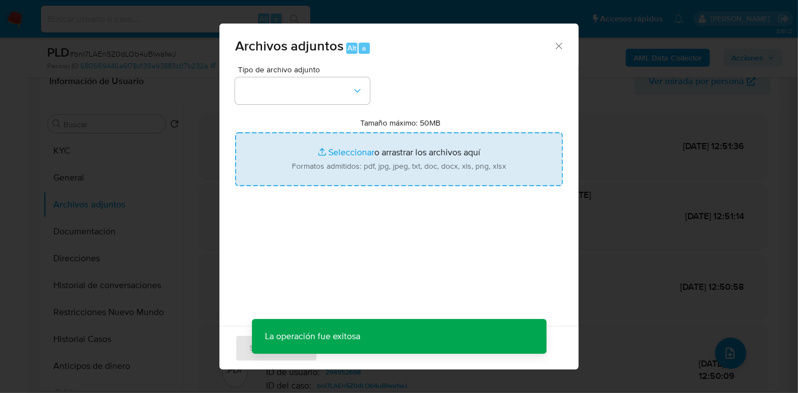
click at [340, 153] on input "Tamaño máximo: 50MB Seleccionar archivos" at bounding box center [399, 159] width 328 height 54
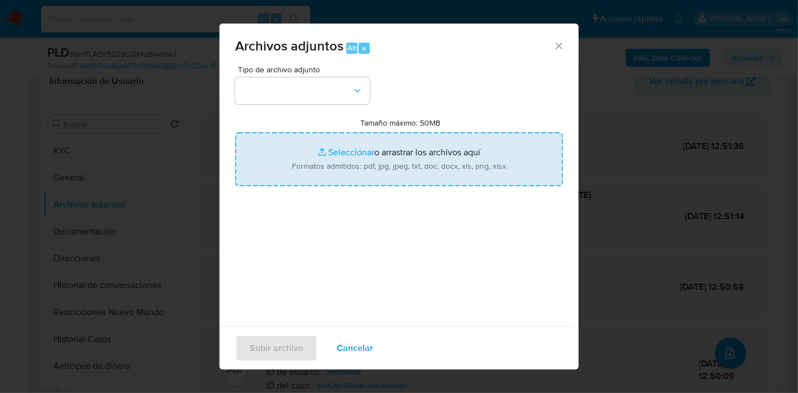
type input "C:\fakepath\Caselog bnI7LAEn5Z0dLOb4uBIwa1wJ_2025_09_18_01_04_45 (1).docx"
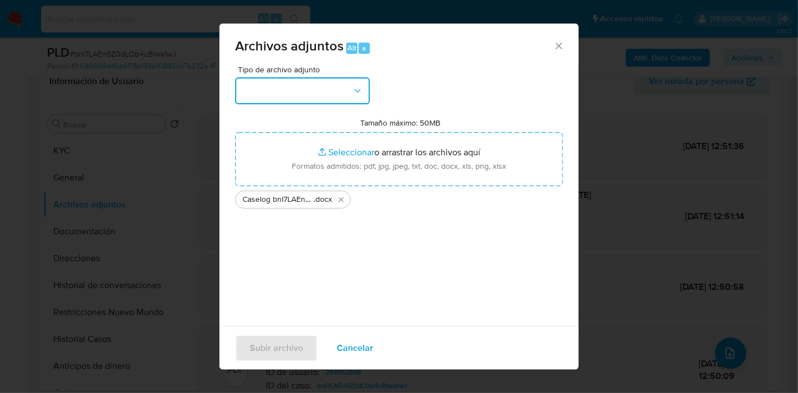
click at [348, 101] on button "button" at bounding box center [302, 90] width 135 height 27
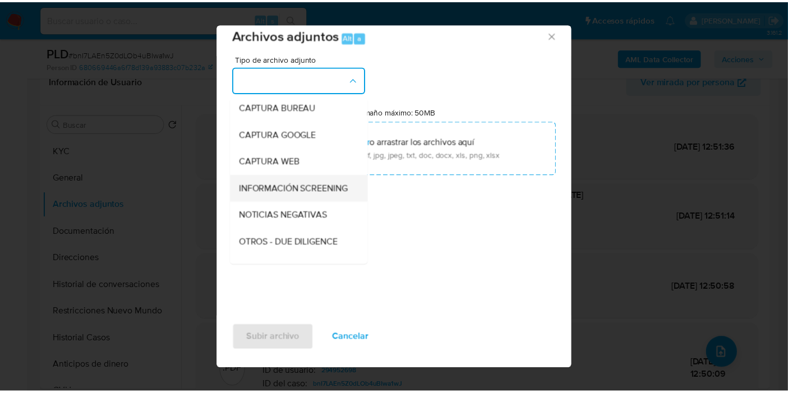
scroll to position [125, 0]
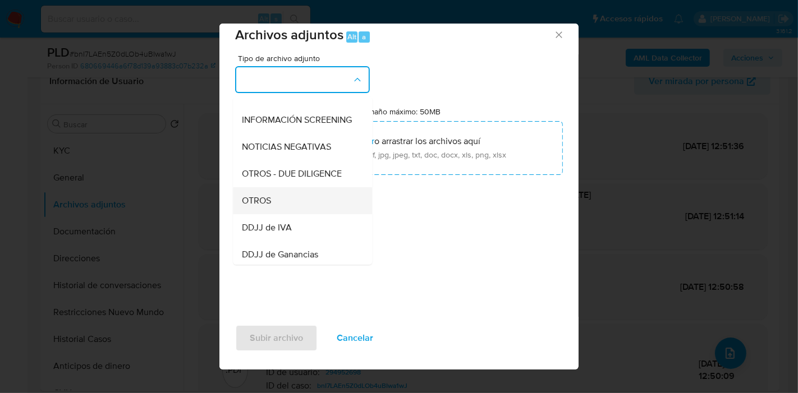
click at [285, 202] on div "OTROS" at bounding box center [299, 200] width 114 height 27
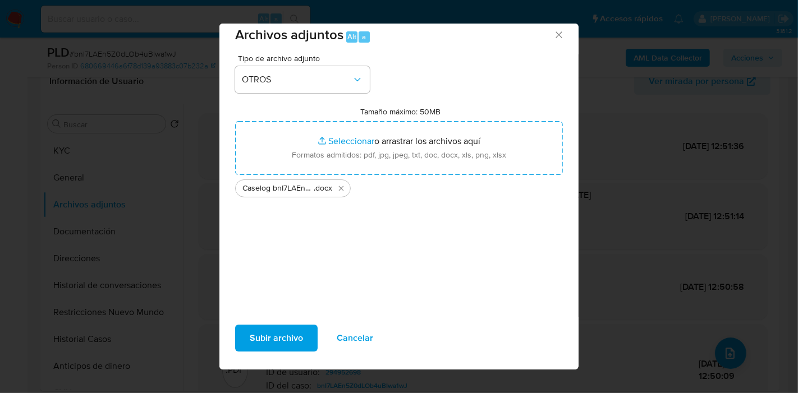
click at [270, 331] on span "Subir archivo" at bounding box center [276, 338] width 53 height 25
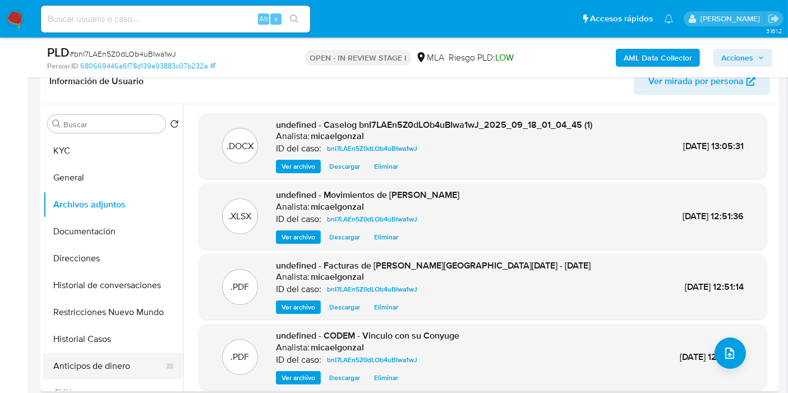
click at [109, 362] on button "Anticipos de dinero" at bounding box center [108, 366] width 131 height 27
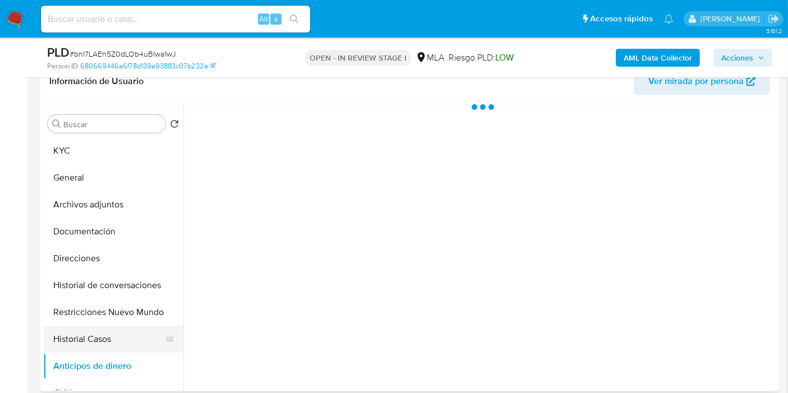
click at [125, 350] on button "Historial Casos" at bounding box center [108, 339] width 131 height 27
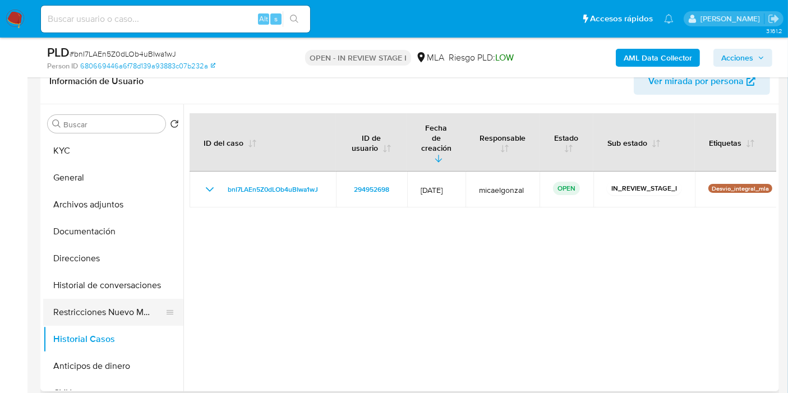
click at [104, 313] on button "Restricciones Nuevo Mundo" at bounding box center [108, 312] width 131 height 27
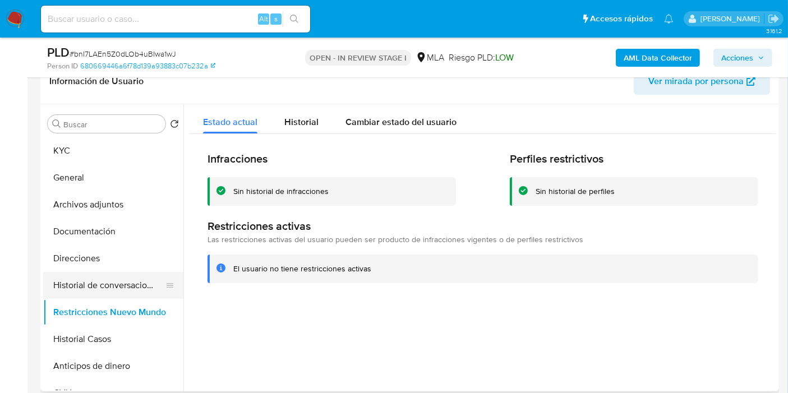
click at [108, 284] on button "Historial de conversaciones" at bounding box center [108, 285] width 131 height 27
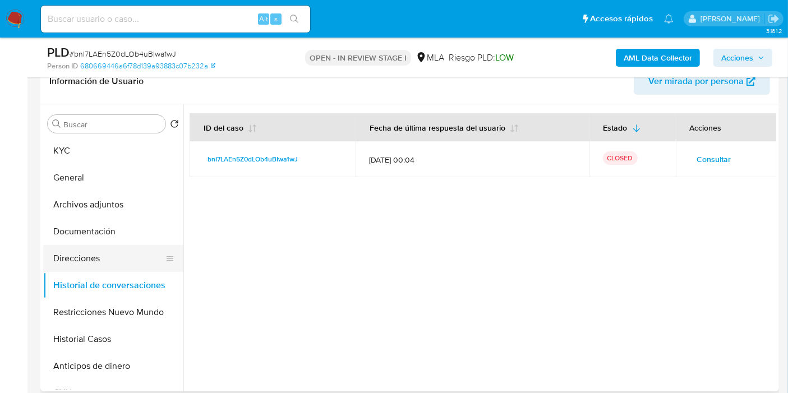
click at [66, 259] on button "Direcciones" at bounding box center [108, 258] width 131 height 27
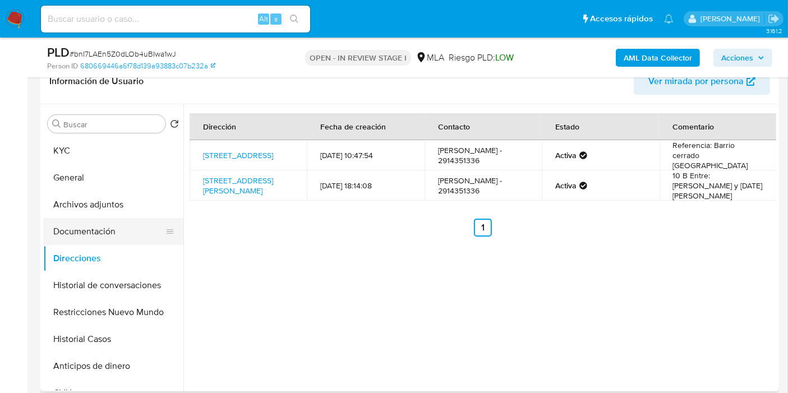
click at [123, 238] on button "Documentación" at bounding box center [108, 231] width 131 height 27
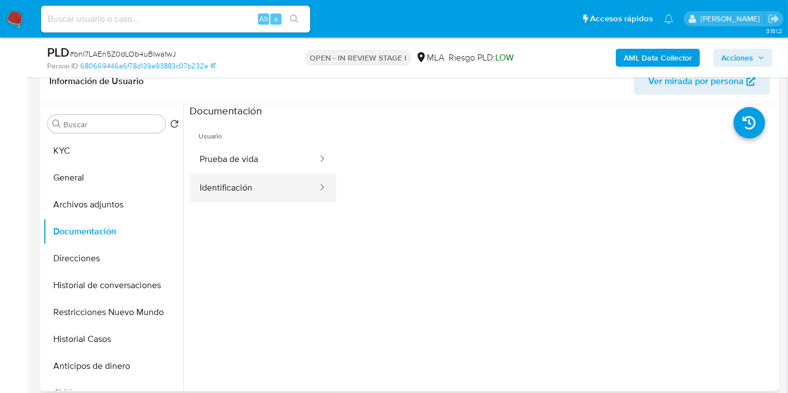
click at [291, 182] on button "Identificación" at bounding box center [254, 188] width 129 height 29
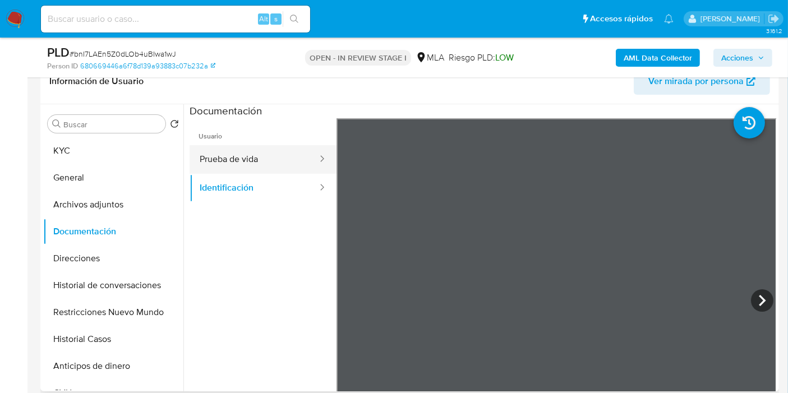
click at [272, 154] on button "Prueba de vida" at bounding box center [254, 159] width 129 height 29
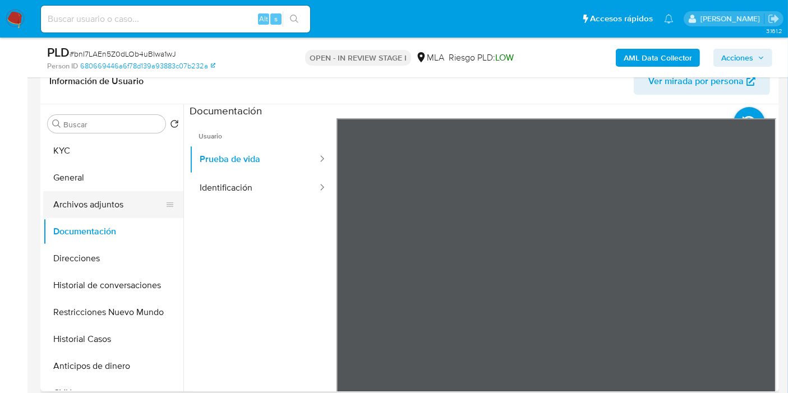
click at [79, 203] on button "Archivos adjuntos" at bounding box center [108, 204] width 131 height 27
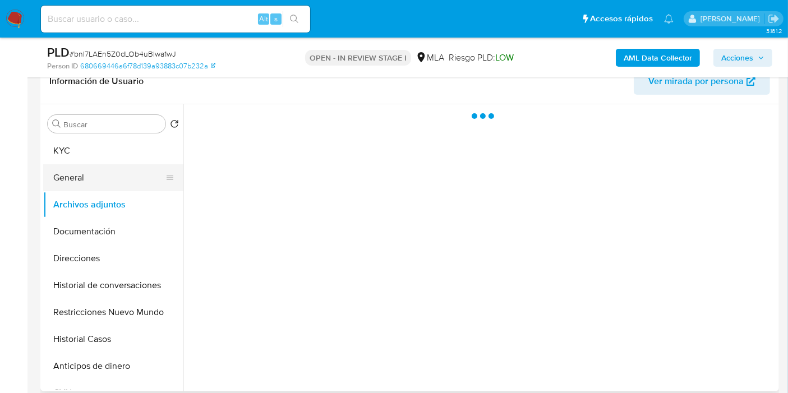
click at [104, 182] on button "General" at bounding box center [108, 177] width 131 height 27
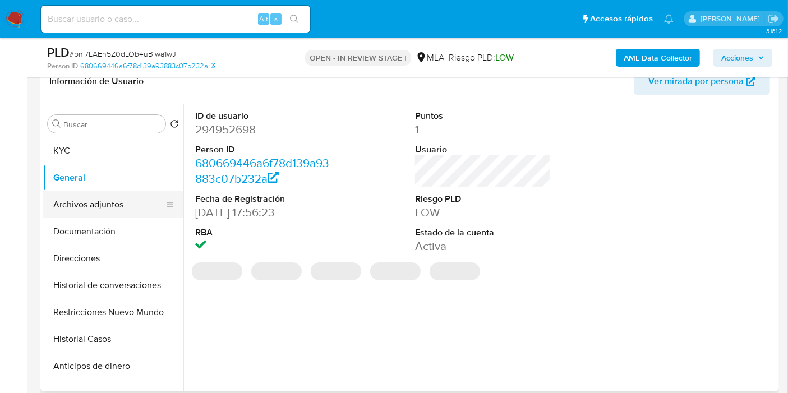
click at [116, 204] on button "Archivos adjuntos" at bounding box center [108, 204] width 131 height 27
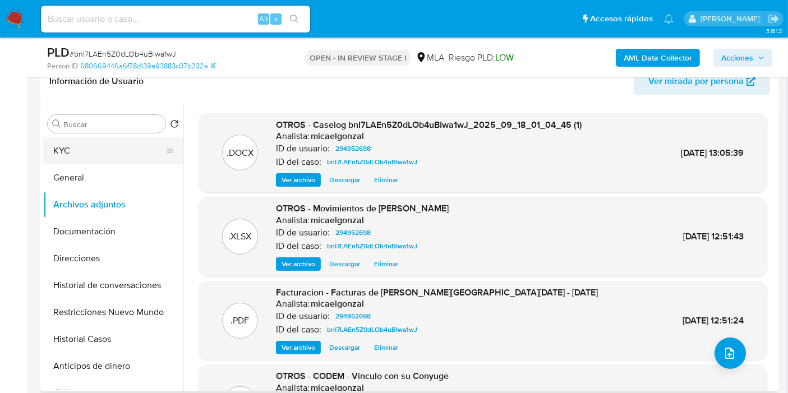
click at [139, 151] on button "KYC" at bounding box center [108, 150] width 131 height 27
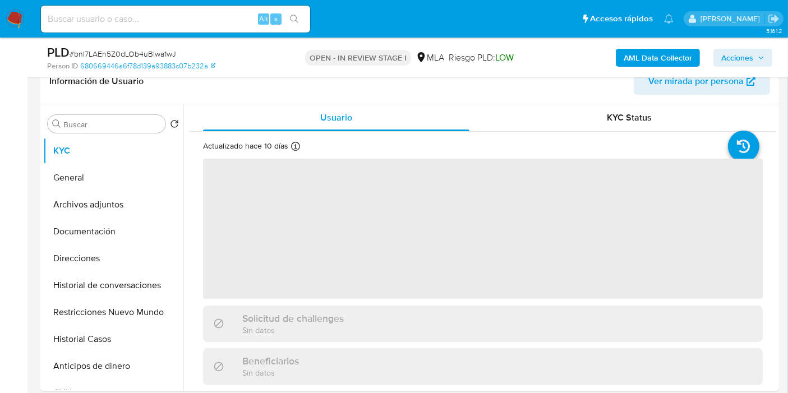
click at [758, 49] on button "Acciones" at bounding box center [742, 58] width 59 height 18
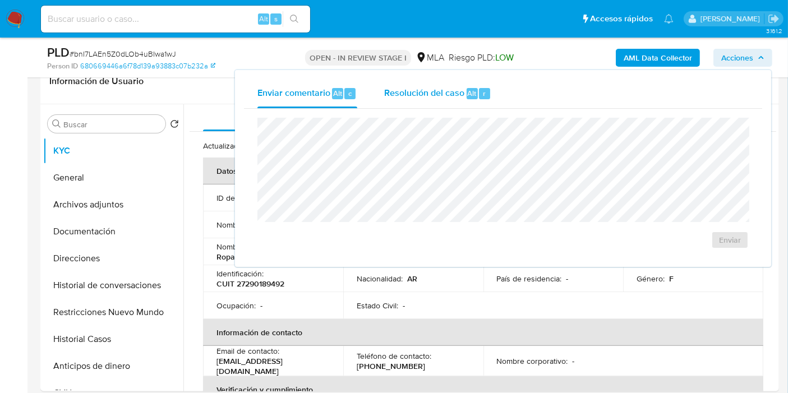
click at [468, 98] on span "Alt" at bounding box center [472, 93] width 9 height 11
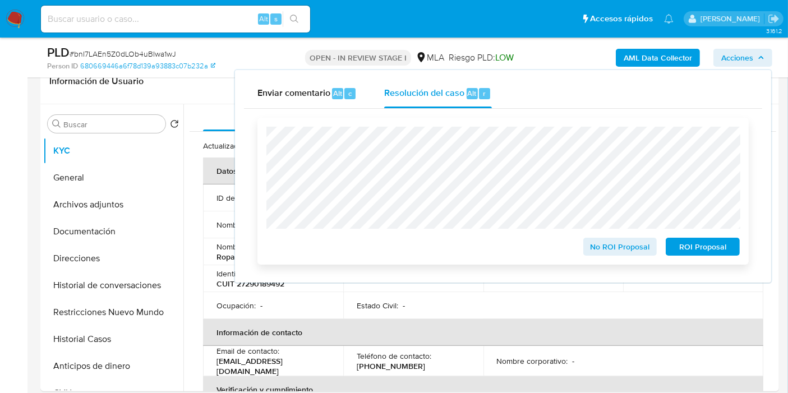
click at [638, 244] on span "No ROI Proposal" at bounding box center [620, 247] width 58 height 16
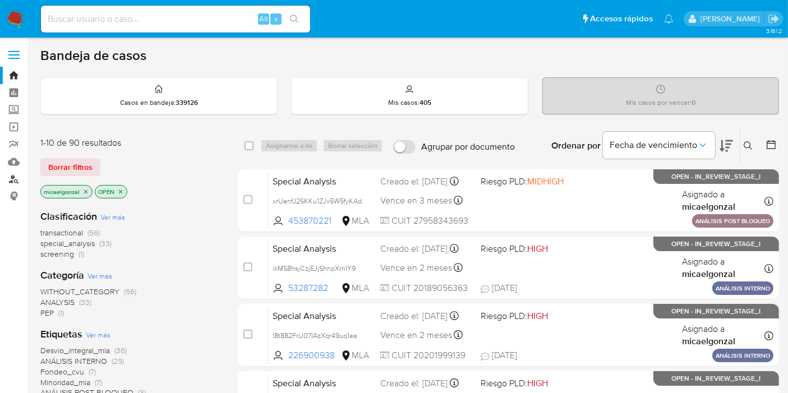
click at [8, 175] on link "Buscador de personas" at bounding box center [66, 179] width 133 height 17
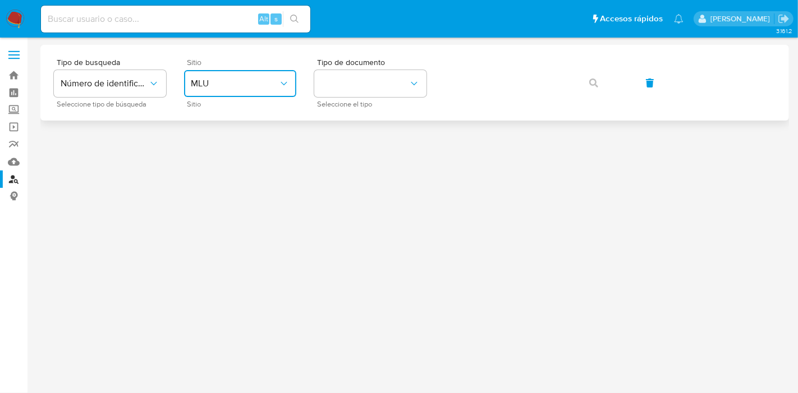
click at [262, 95] on button "MLU" at bounding box center [240, 83] width 112 height 27
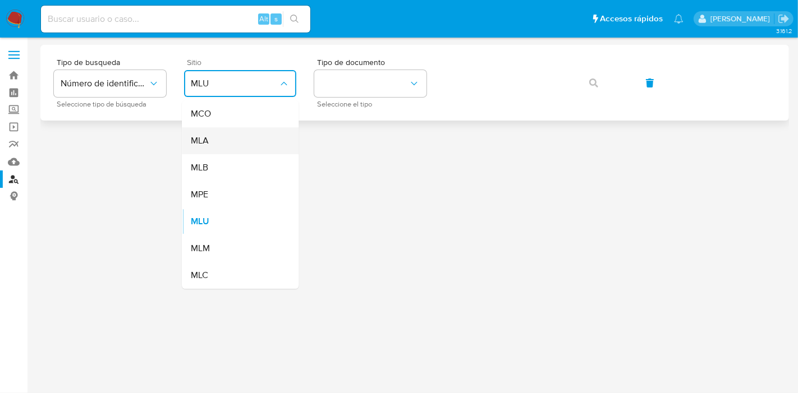
click at [225, 130] on div "MLA" at bounding box center [237, 140] width 92 height 27
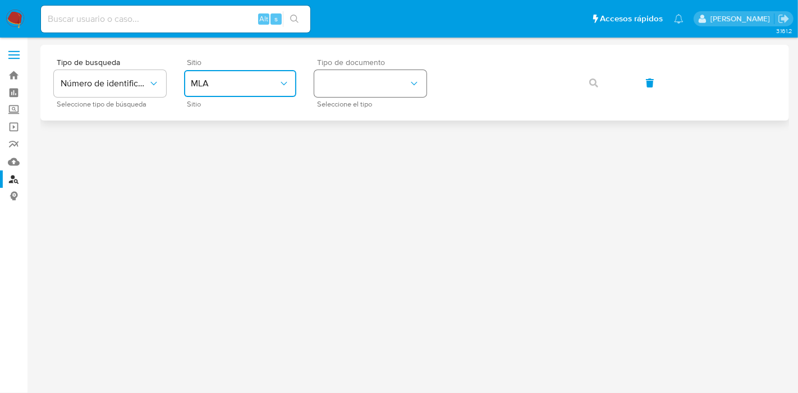
click at [393, 81] on button "identificationType" at bounding box center [370, 83] width 112 height 27
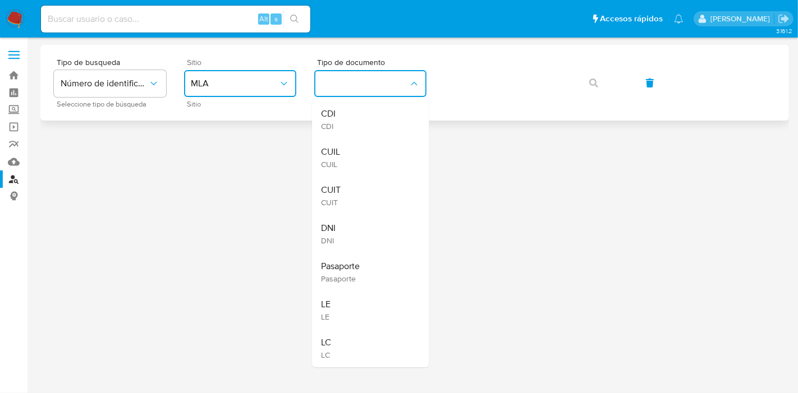
drag, startPoint x: 367, startPoint y: 154, endPoint x: 441, endPoint y: 105, distance: 88.7
click at [378, 149] on div "CUIL CUIL" at bounding box center [367, 158] width 92 height 38
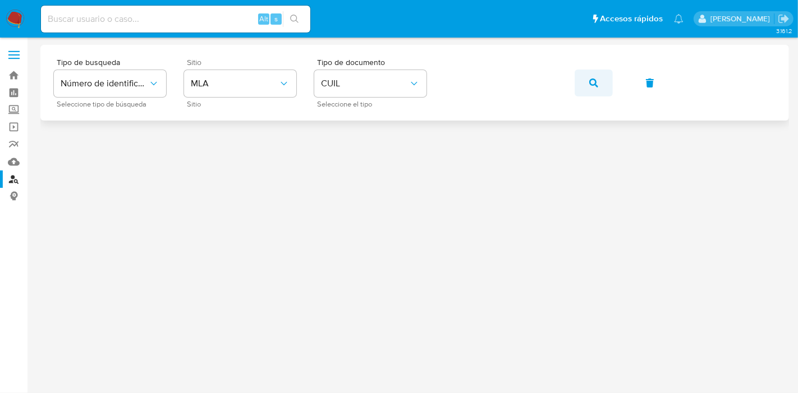
click at [586, 78] on button "button" at bounding box center [593, 83] width 38 height 27
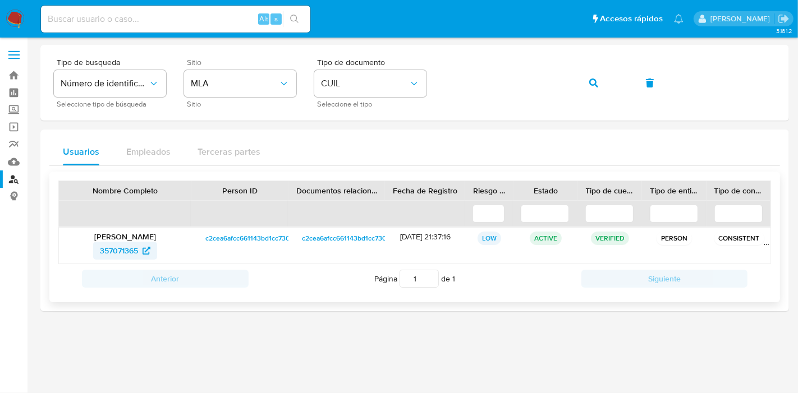
click at [126, 254] on span "357071365" at bounding box center [119, 251] width 38 height 18
click at [128, 247] on span "357071365" at bounding box center [119, 251] width 38 height 18
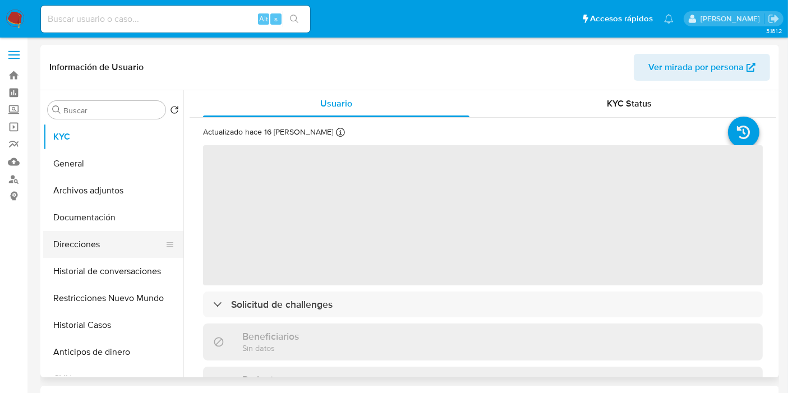
click at [115, 238] on button "Direcciones" at bounding box center [108, 244] width 131 height 27
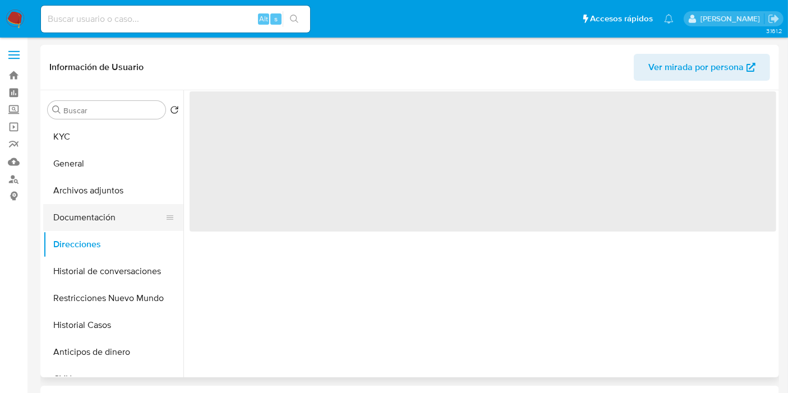
select select "10"
click at [93, 223] on button "Documentación" at bounding box center [108, 217] width 131 height 27
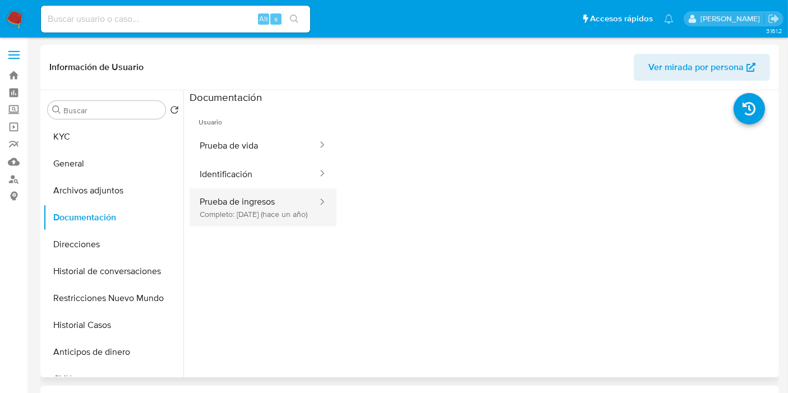
click at [202, 206] on button "Prueba de ingresos Completo: [DATE] (hace un año)" at bounding box center [254, 207] width 129 height 38
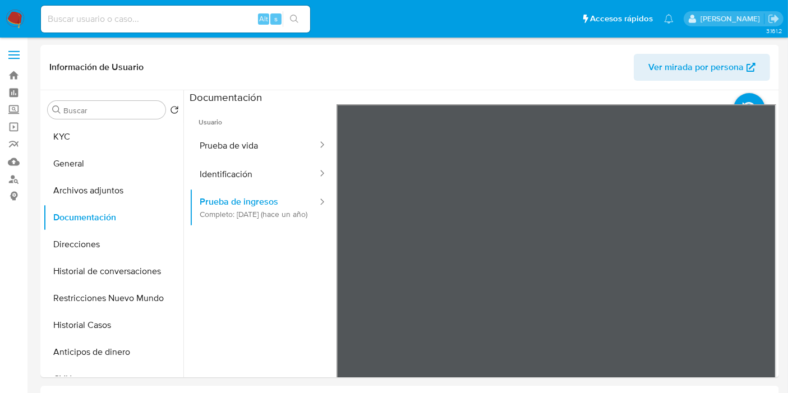
click at [195, 21] on input at bounding box center [175, 19] width 269 height 15
paste input "qW1m99HzAZdrgZNJYNQ6u9fT"
type input "qW1m99HzAZdrgZNJYNQ6u9fT"
drag, startPoint x: 120, startPoint y: 286, endPoint x: 86, endPoint y: 335, distance: 59.3
click at [113, 297] on button "Restricciones Nuevo Mundo" at bounding box center [113, 298] width 140 height 27
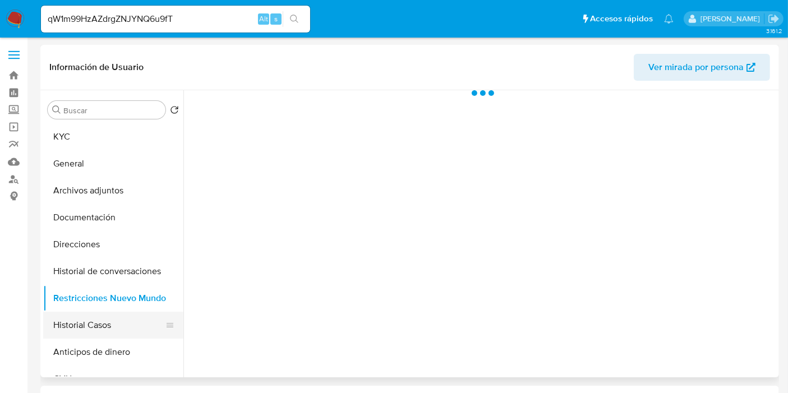
click at [86, 335] on button "Historial Casos" at bounding box center [108, 325] width 131 height 27
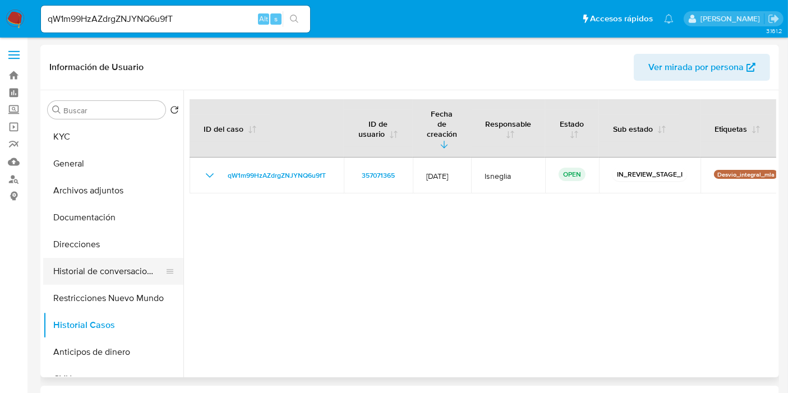
click at [64, 258] on button "Historial de conversaciones" at bounding box center [108, 271] width 131 height 27
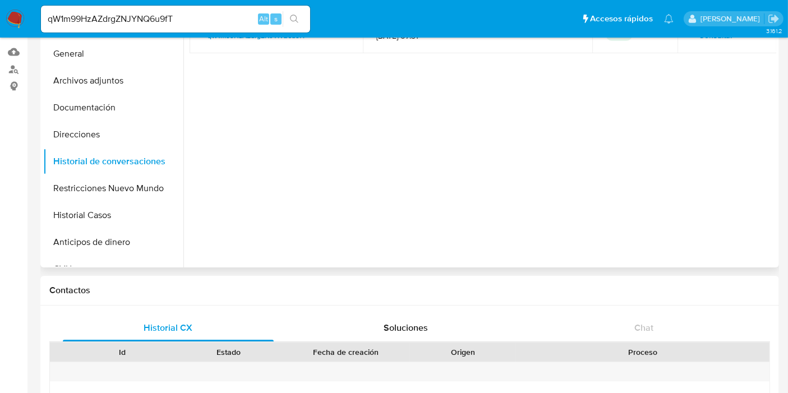
scroll to position [62, 0]
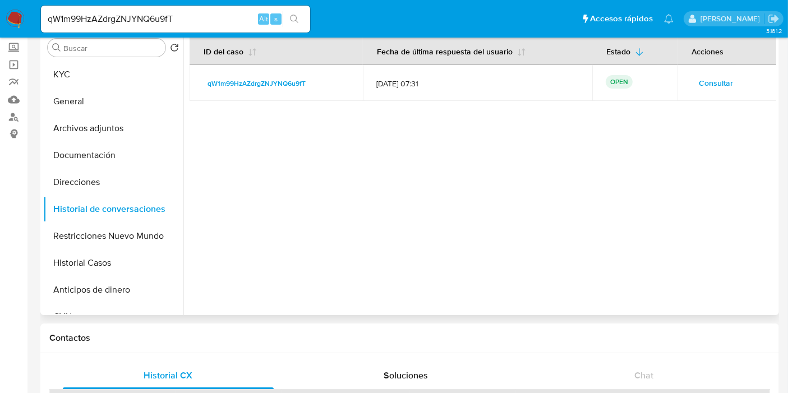
click at [708, 85] on span "Consultar" at bounding box center [716, 83] width 34 height 16
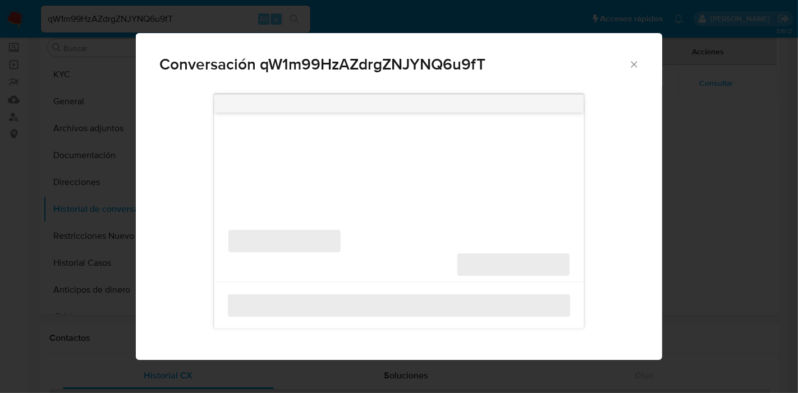
click at [634, 68] on icon "Cerrar" at bounding box center [633, 64] width 11 height 11
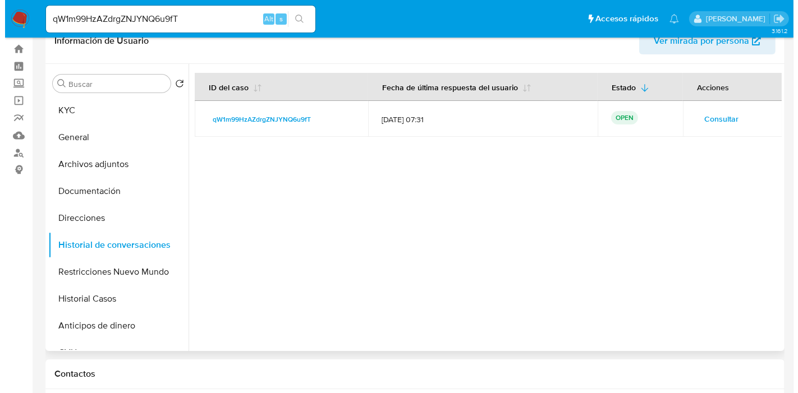
scroll to position [0, 0]
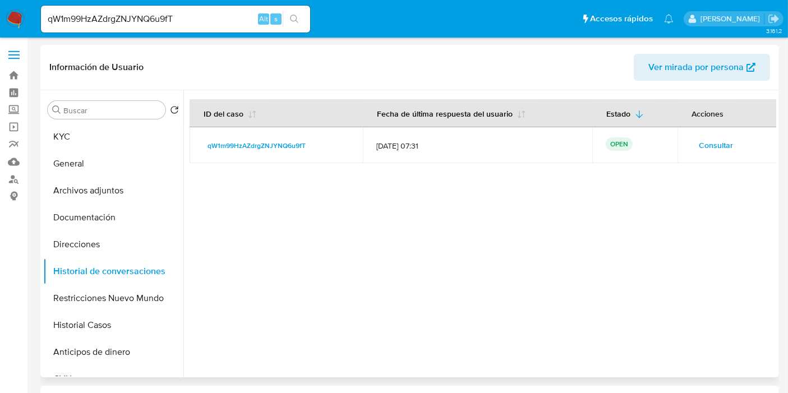
click at [708, 159] on td "Consultar" at bounding box center [727, 145] width 99 height 36
click at [716, 145] on span "Consultar" at bounding box center [716, 145] width 34 height 16
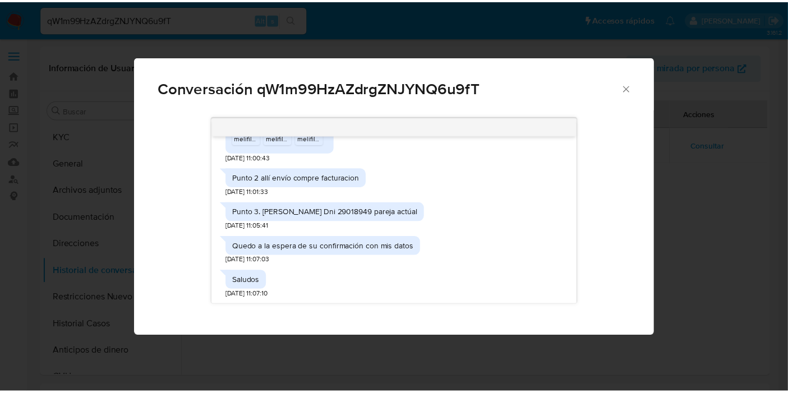
scroll to position [882, 0]
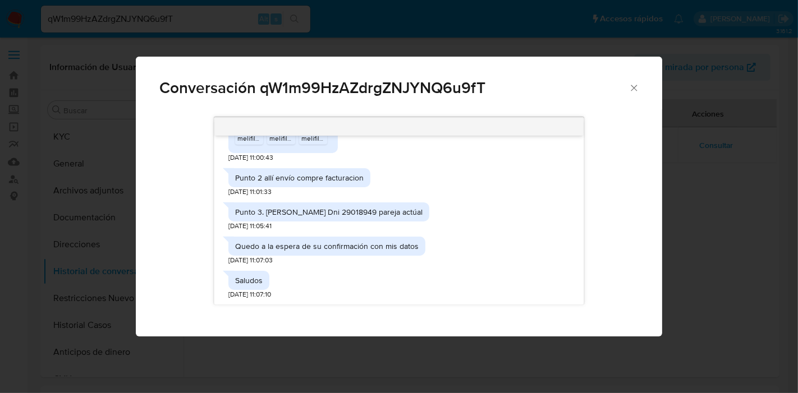
click at [637, 92] on icon "Cerrar" at bounding box center [633, 87] width 11 height 11
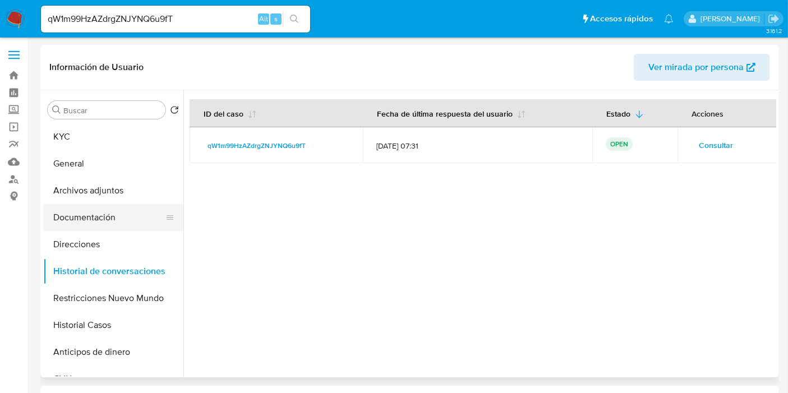
click at [115, 228] on button "Documentación" at bounding box center [108, 217] width 131 height 27
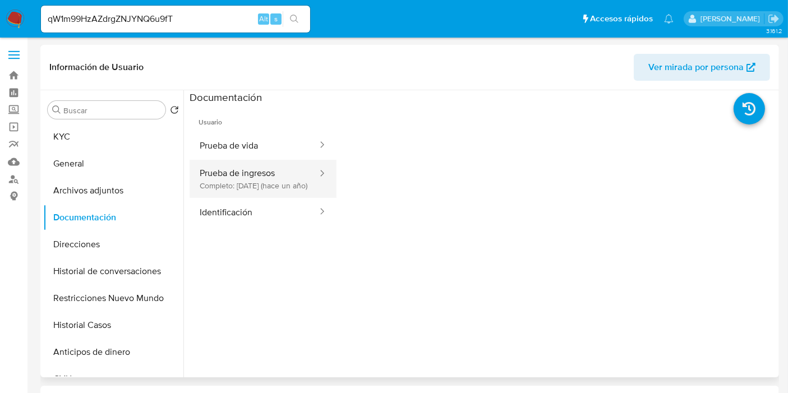
click at [213, 160] on button "Prueba de ingresos Completo: [DATE] (hace un año)" at bounding box center [254, 179] width 129 height 38
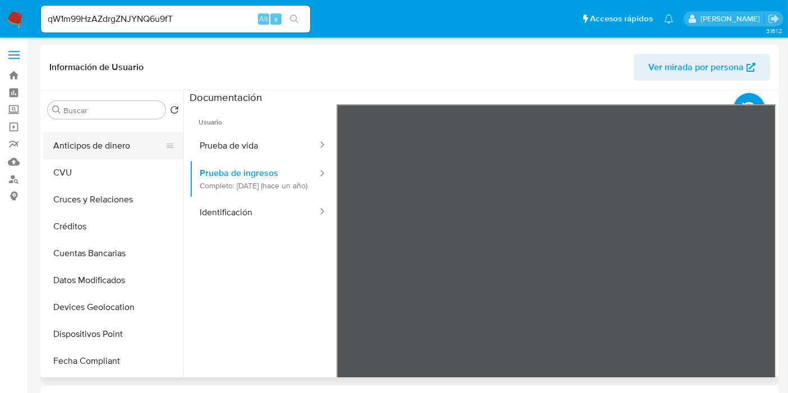
scroll to position [20, 0]
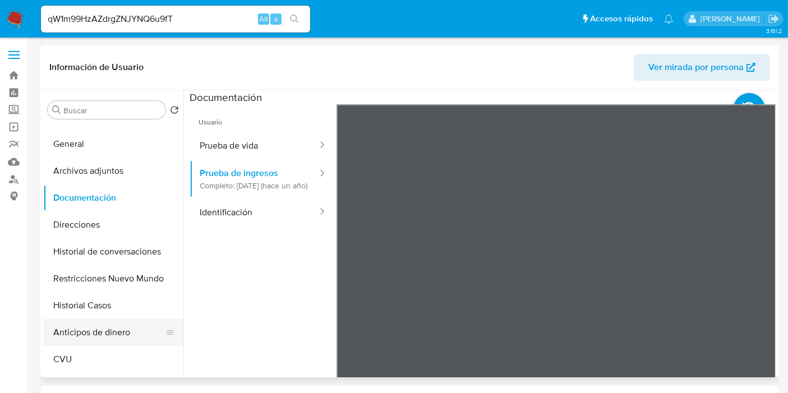
click at [114, 142] on button "General" at bounding box center [113, 144] width 140 height 27
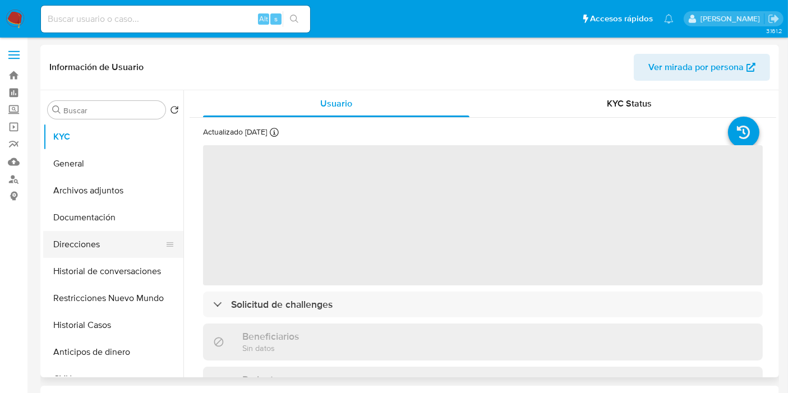
select select "10"
click at [88, 234] on button "Direcciones" at bounding box center [108, 244] width 131 height 27
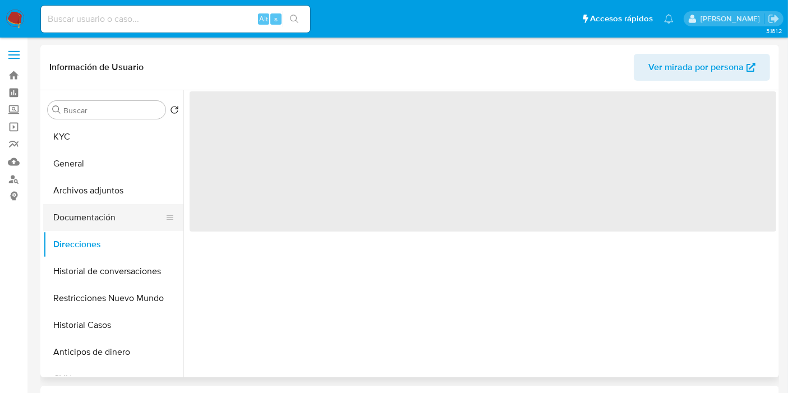
click at [104, 223] on button "Documentación" at bounding box center [108, 217] width 131 height 27
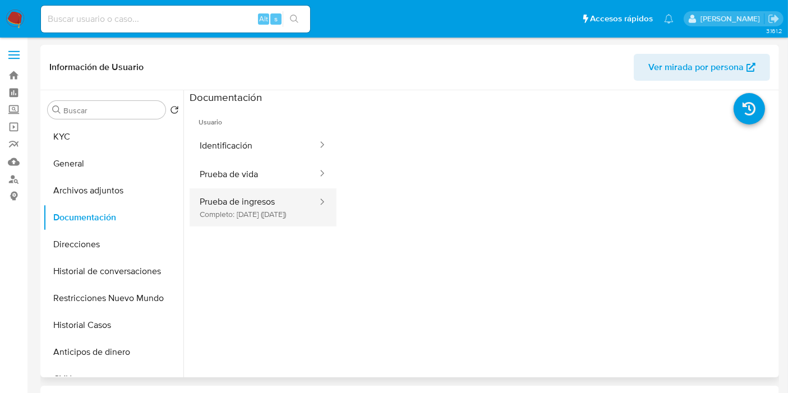
click at [245, 209] on button "Prueba de ingresos Completo: [DATE] ([DATE])" at bounding box center [254, 207] width 129 height 38
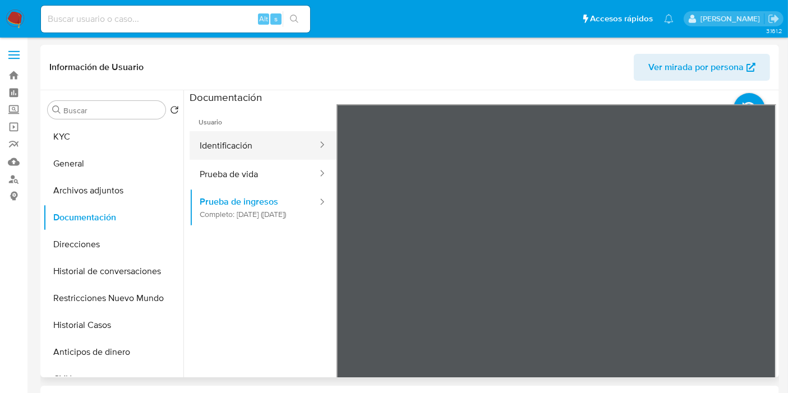
click at [216, 140] on button "Identificación" at bounding box center [254, 145] width 129 height 29
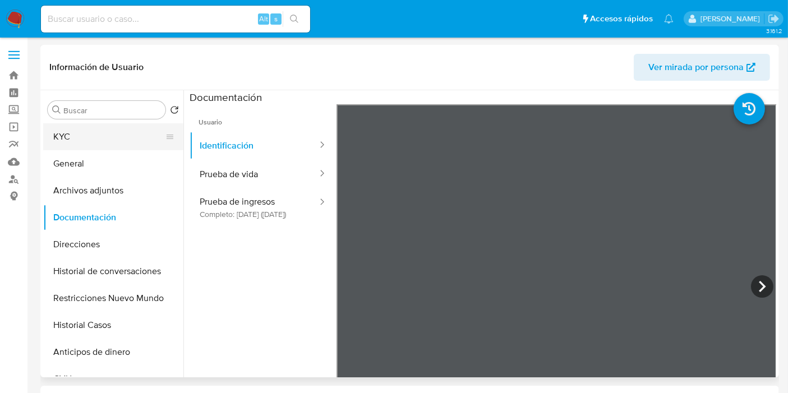
click at [64, 140] on button "KYC" at bounding box center [108, 136] width 131 height 27
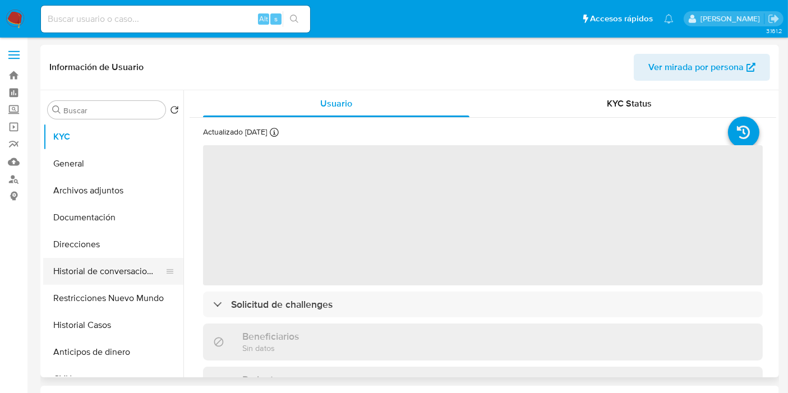
click at [136, 283] on button "Historial de conversaciones" at bounding box center [108, 271] width 131 height 27
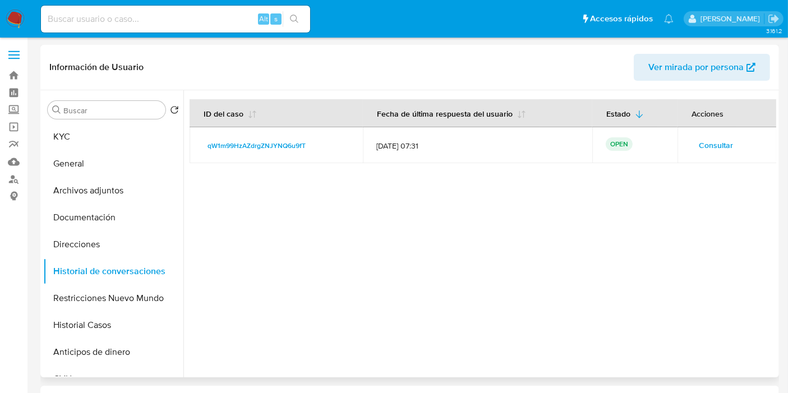
click at [726, 147] on span "Consultar" at bounding box center [716, 145] width 34 height 16
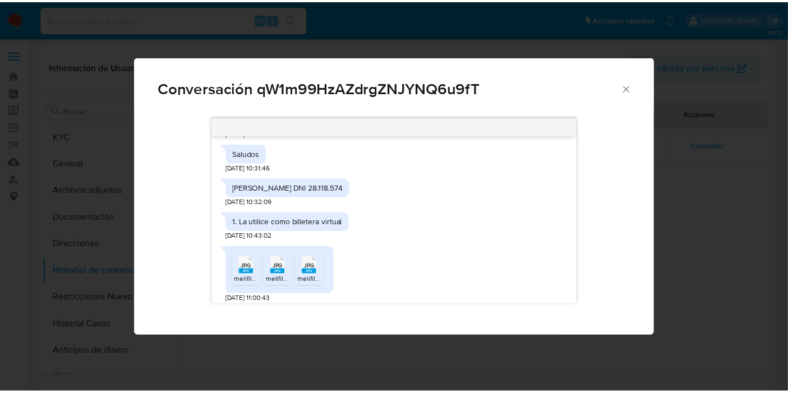
scroll to position [88, 0]
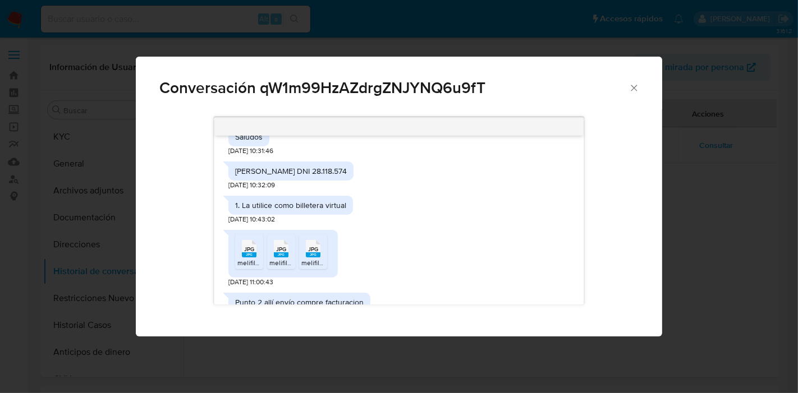
click at [241, 252] on div "JPG JPG" at bounding box center [249, 248] width 24 height 22
click at [292, 259] on span "melifile1257764908916205125.jpg" at bounding box center [320, 263] width 102 height 10
click at [306, 257] on icon "JPG" at bounding box center [313, 249] width 15 height 20
click at [639, 86] on icon "Cerrar" at bounding box center [633, 87] width 11 height 11
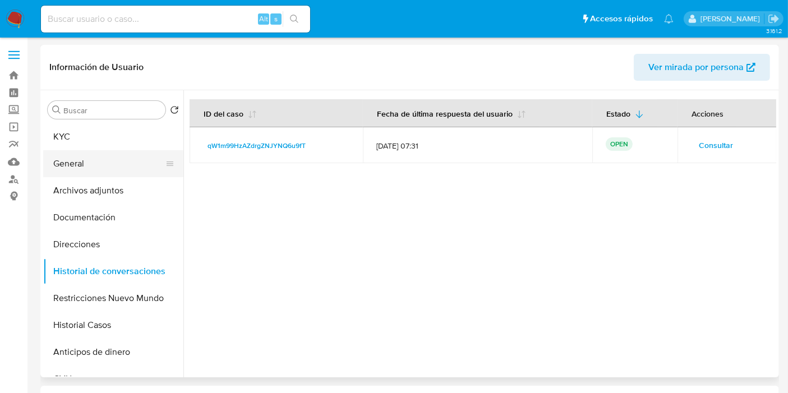
click at [61, 162] on button "General" at bounding box center [108, 163] width 131 height 27
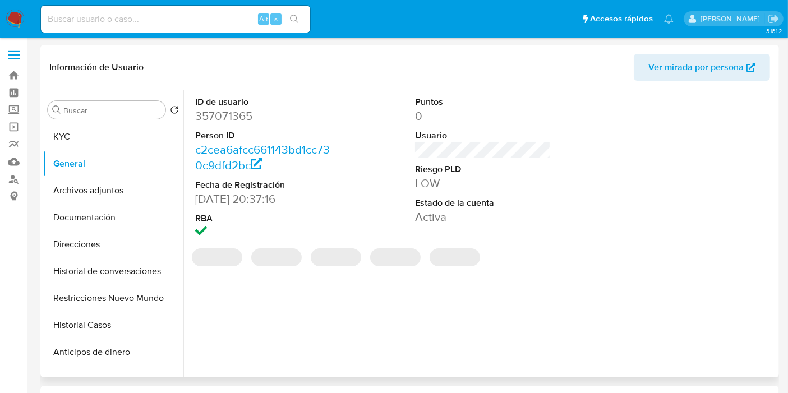
click at [241, 122] on dd "357071365" at bounding box center [263, 116] width 136 height 16
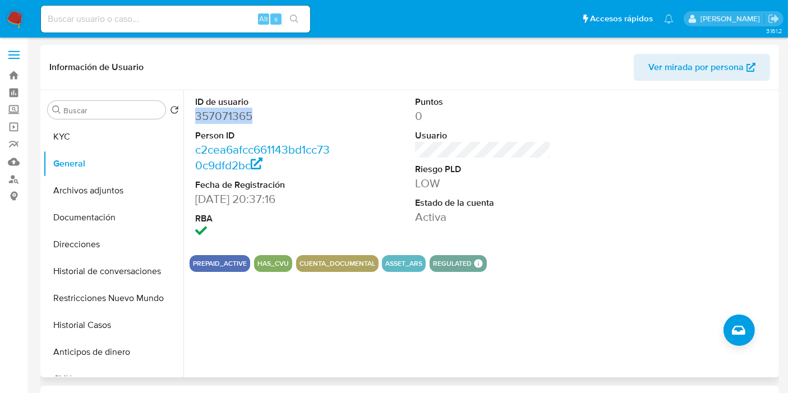
copy dd "357071365"
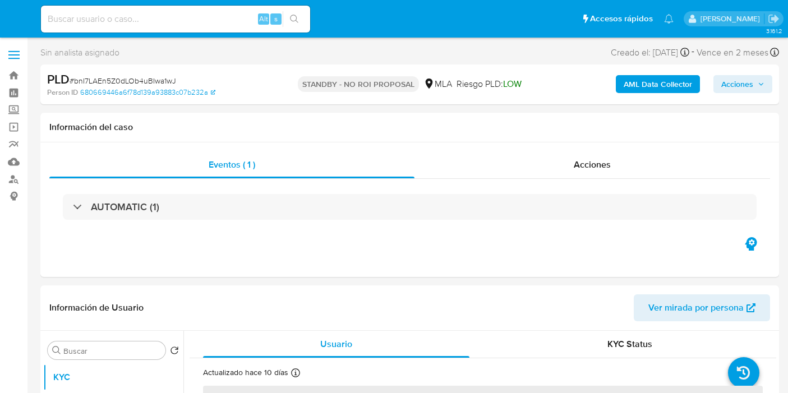
select select "10"
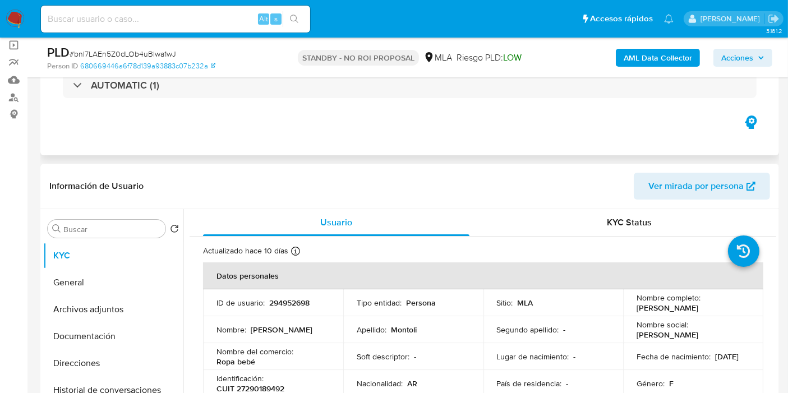
scroll to position [125, 0]
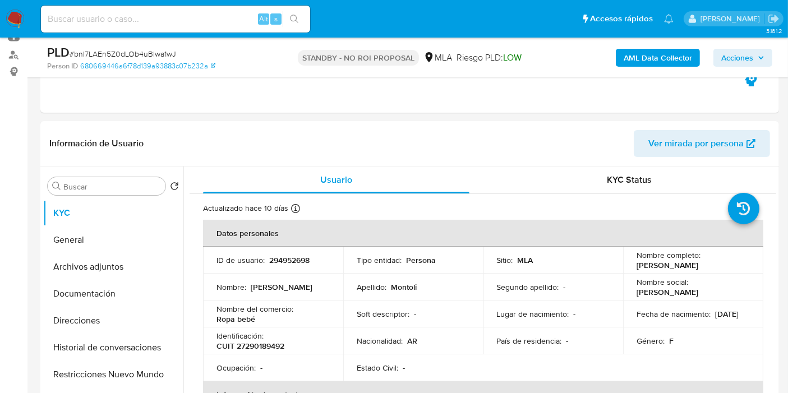
click at [11, 21] on img at bounding box center [15, 19] width 19 height 19
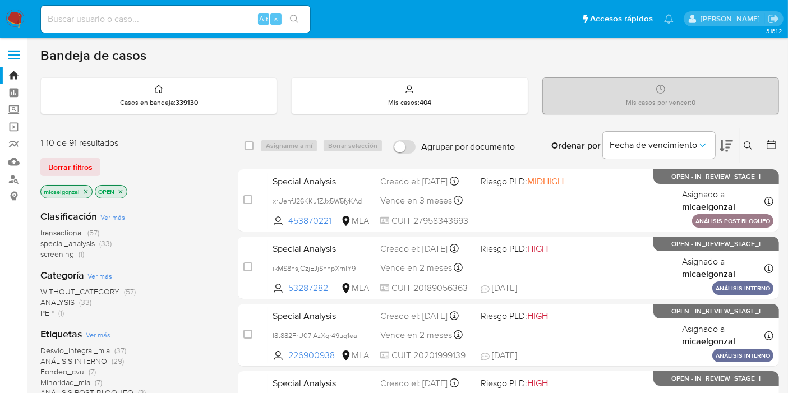
click at [121, 33] on div "Alt s" at bounding box center [175, 18] width 269 height 31
click at [130, 27] on div "Alt s" at bounding box center [175, 19] width 269 height 27
click at [138, 21] on input at bounding box center [175, 19] width 269 height 15
paste input "ZkmSFRm0FlbQ665FlH6gNT1C"
type input "ZkmSFRm0FlbQ665FlH6gNT1C"
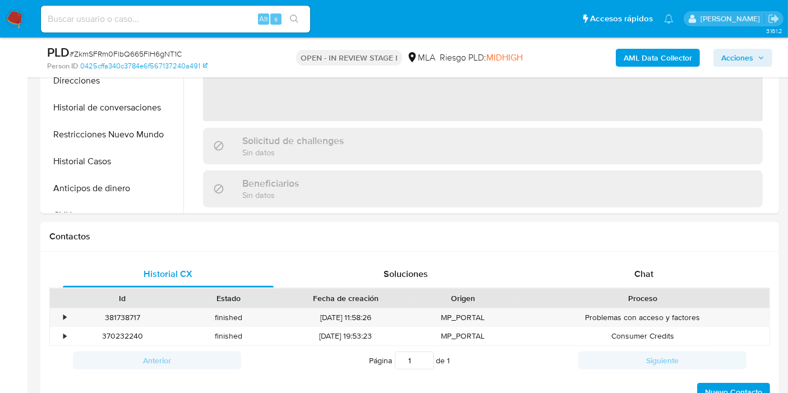
scroll to position [498, 0]
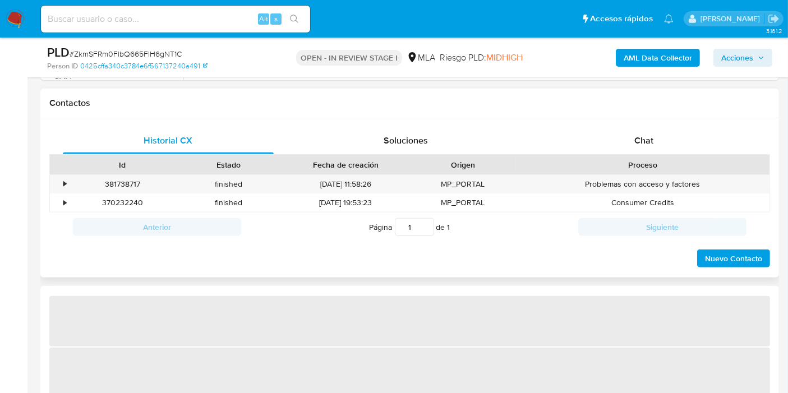
select select "10"
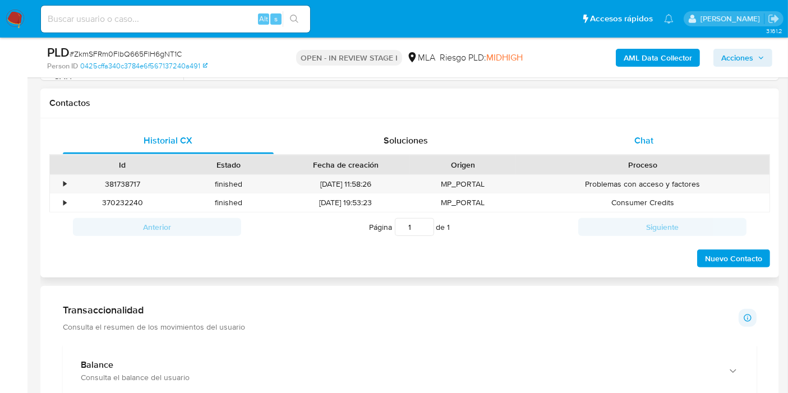
click at [699, 140] on div "Chat" at bounding box center [643, 140] width 211 height 27
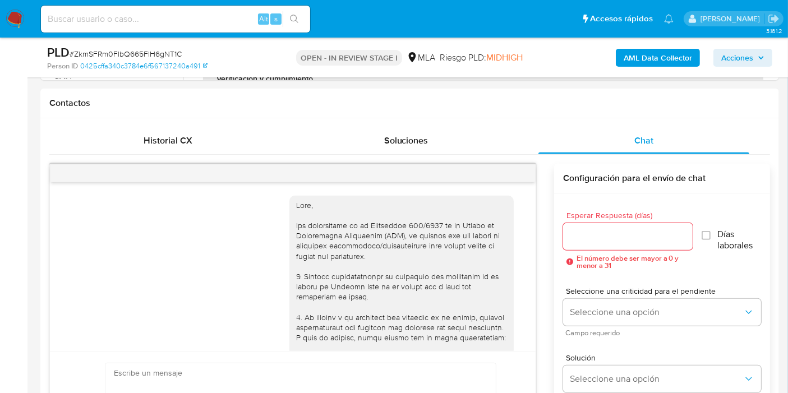
scroll to position [1234, 0]
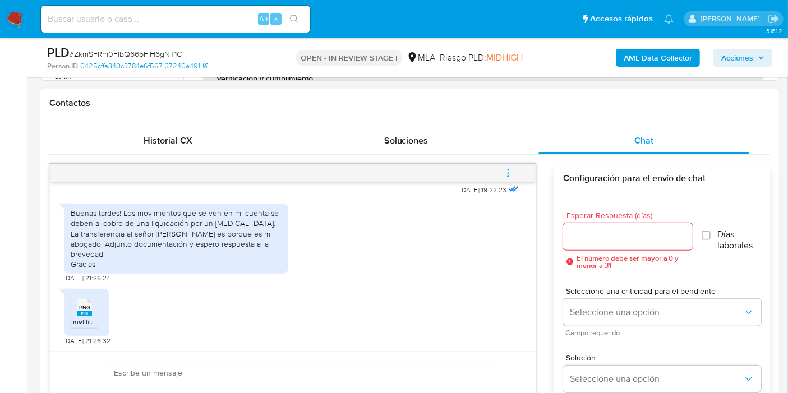
click at [190, 228] on div "Buenas tardes! Los movimientos que se ven en mi cuenta se deben al cobro de una…" at bounding box center [176, 238] width 211 height 61
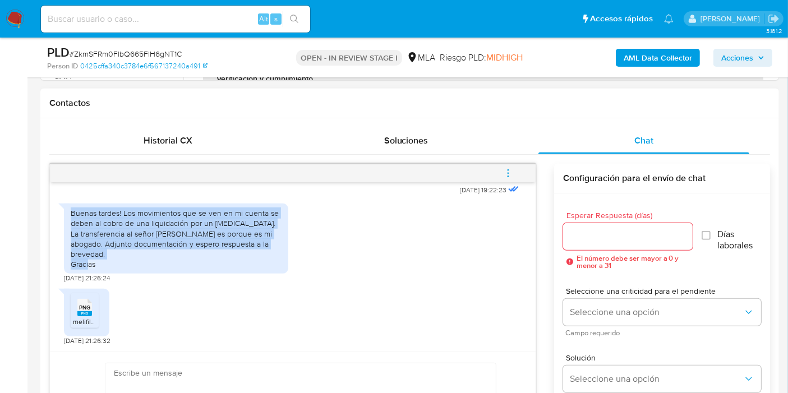
drag, startPoint x: 189, startPoint y: 228, endPoint x: 197, endPoint y: 242, distance: 16.4
click at [190, 228] on div "Buenas tardes! Los movimientos que se ven en mi cuenta se deben al cobro de una…" at bounding box center [176, 238] width 211 height 61
click at [197, 242] on div "Buenas tardes! Los movimientos que se ven en mi cuenta se deben al cobro de una…" at bounding box center [176, 238] width 211 height 61
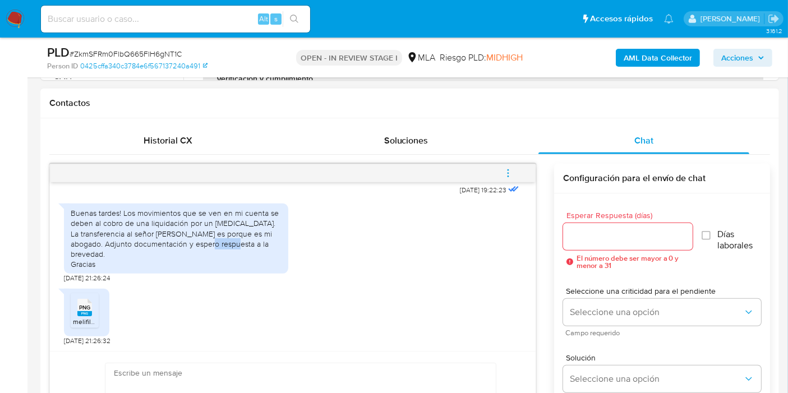
click at [197, 242] on div "Buenas tardes! Los movimientos que se ven en mi cuenta se deben al cobro de una…" at bounding box center [176, 238] width 211 height 61
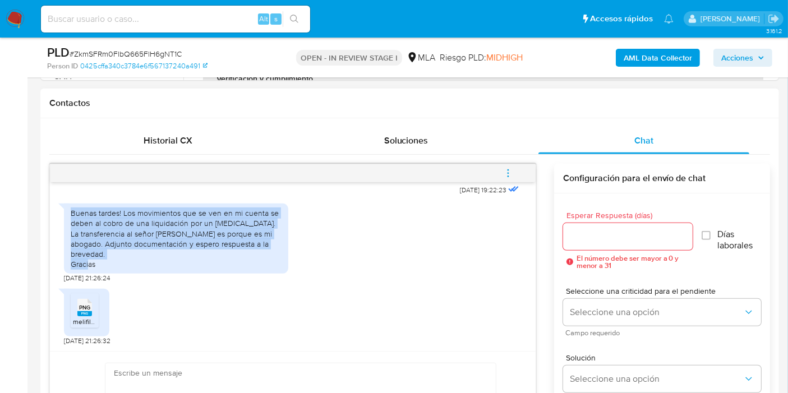
click at [197, 242] on div "Buenas tardes! Los movimientos que se ven en mi cuenta se deben al cobro de una…" at bounding box center [176, 238] width 211 height 61
drag, startPoint x: 177, startPoint y: 259, endPoint x: 119, endPoint y: 225, distance: 66.9
click at [119, 225] on div "Buenas tardes! Los movimientos que se ven en mi cuenta se deben al cobro de una…" at bounding box center [176, 238] width 211 height 61
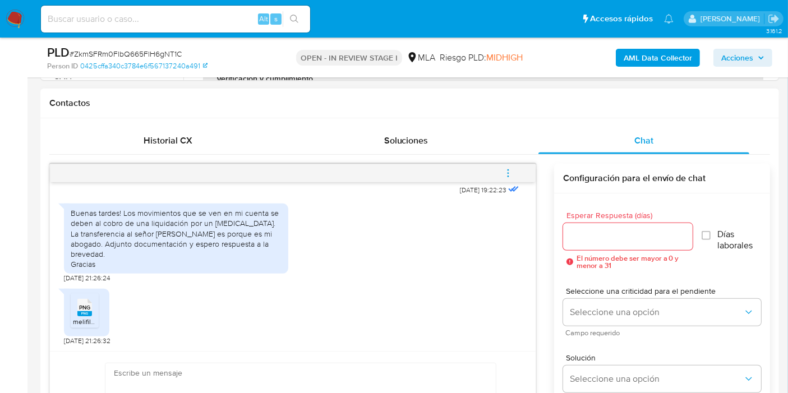
click at [77, 311] on rect at bounding box center [84, 313] width 15 height 5
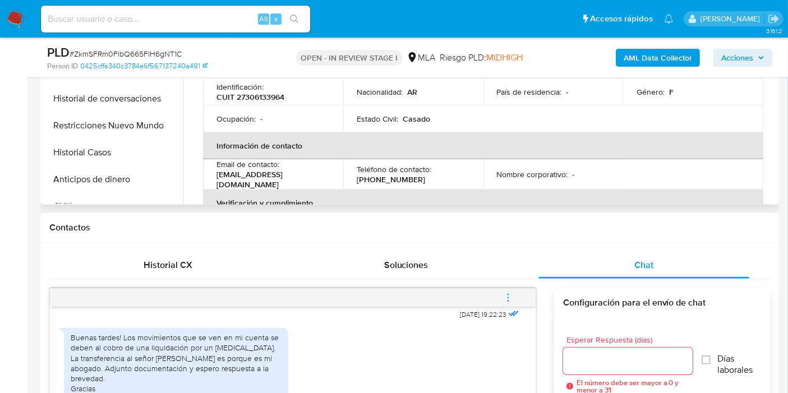
scroll to position [125, 0]
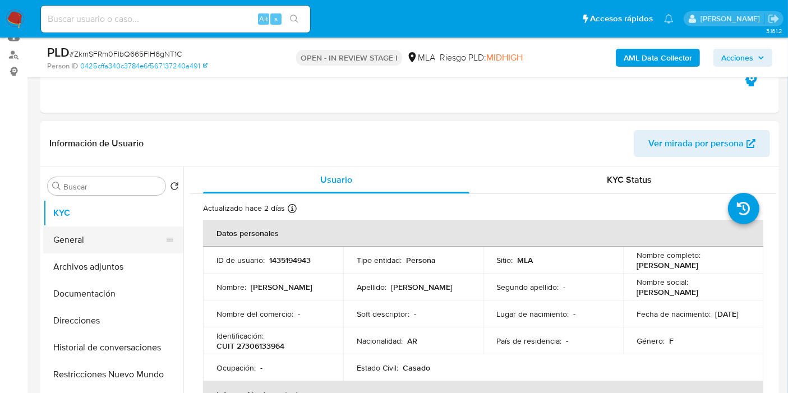
click at [71, 234] on button "General" at bounding box center [108, 240] width 131 height 27
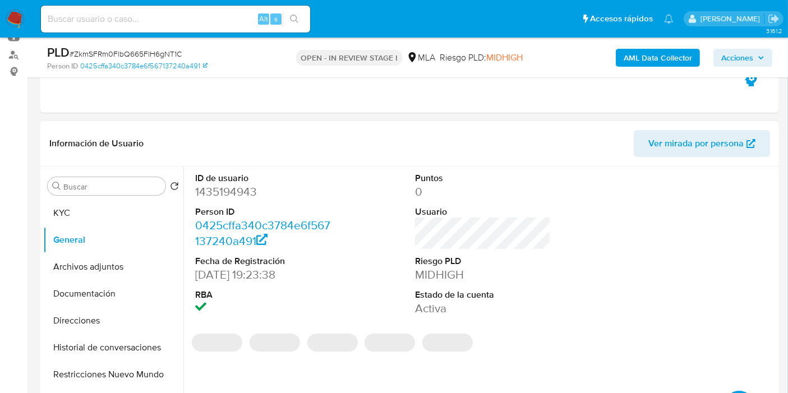
click at [232, 190] on dd "1435194943" at bounding box center [263, 192] width 136 height 16
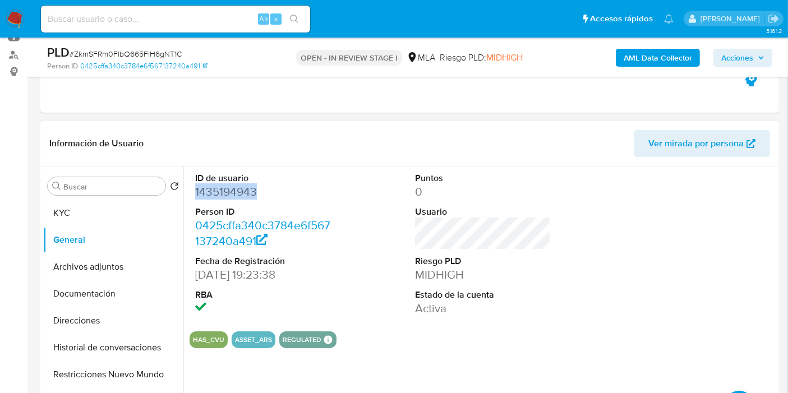
copy dd "1435194943"
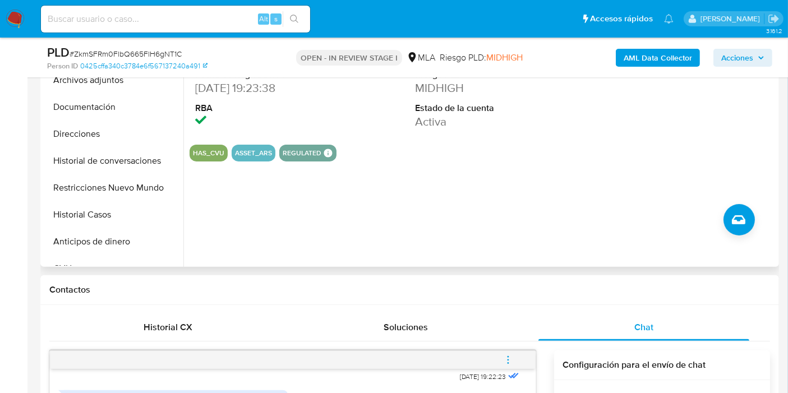
scroll to position [62, 0]
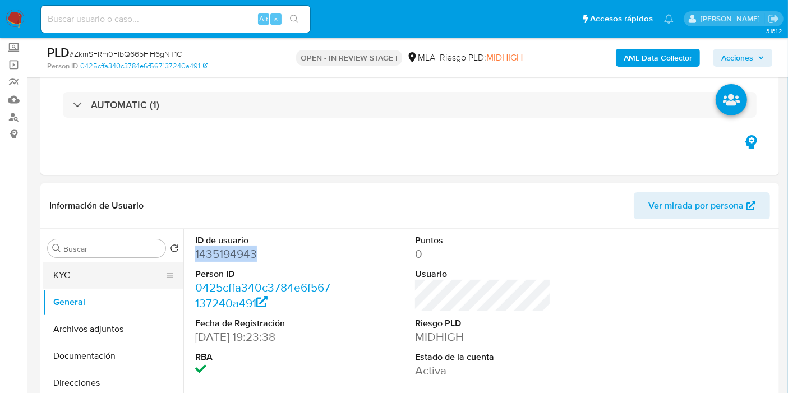
click at [99, 270] on button "KYC" at bounding box center [108, 275] width 131 height 27
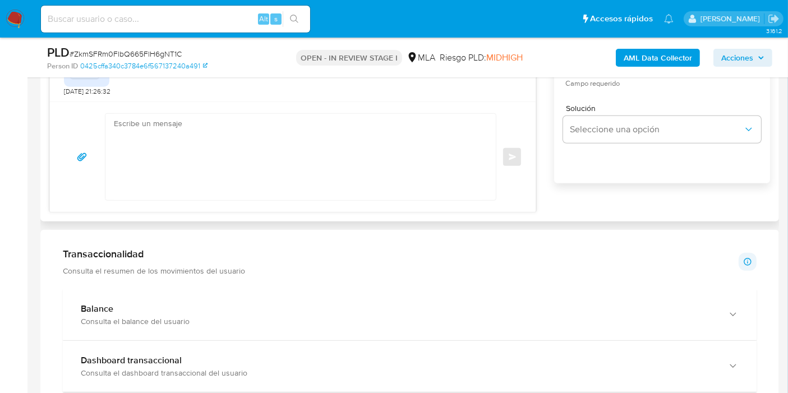
scroll to position [685, 0]
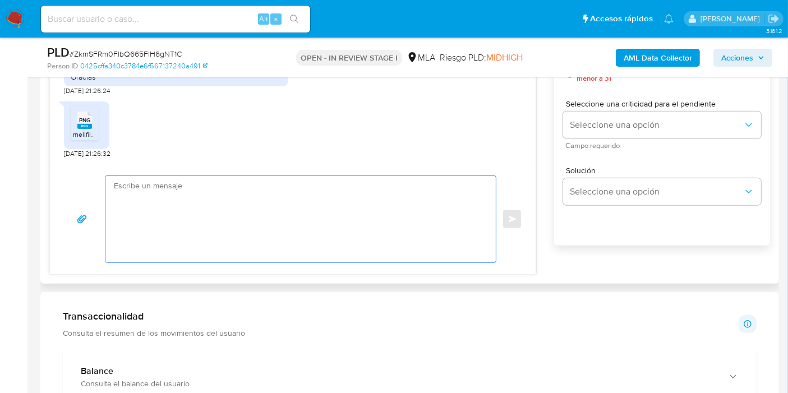
click at [182, 195] on textarea at bounding box center [298, 219] width 368 height 86
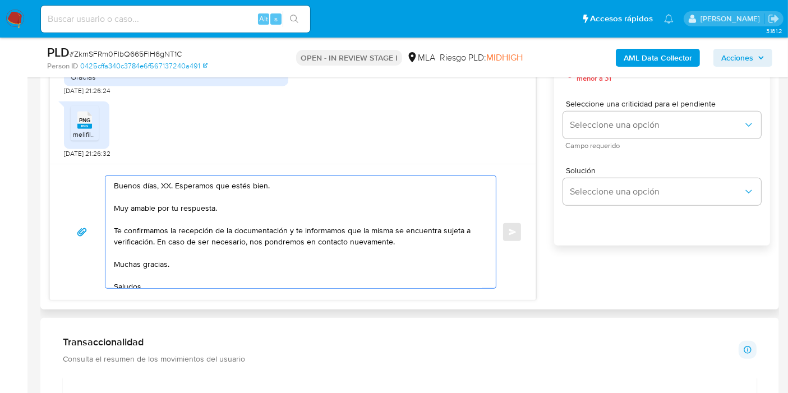
click at [161, 187] on textarea "Buenos días, XX. Esperamos que estés bien. Muy amable por tu respuesta. Te conf…" at bounding box center [298, 232] width 368 height 112
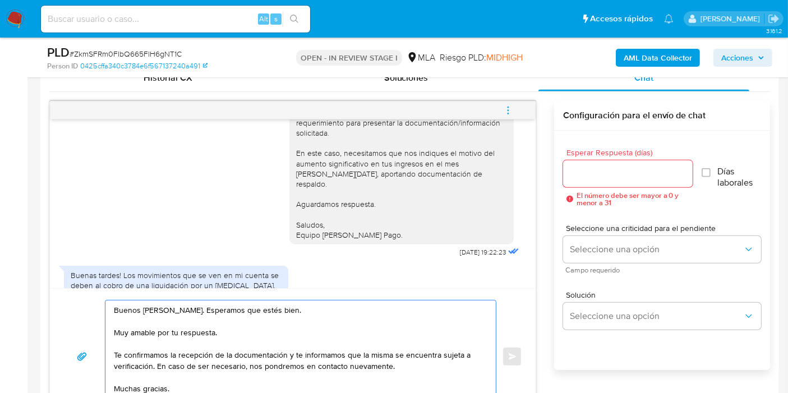
scroll to position [1109, 0]
click at [239, 348] on textarea "Buenos días, Yanina. Esperamos que estés bien. Muy amable por tu respuesta. Te …" at bounding box center [298, 357] width 368 height 112
drag, startPoint x: 285, startPoint y: 352, endPoint x: 178, endPoint y: 356, distance: 106.6
click at [178, 356] on textarea "Buenos días, Yanina. Esperamos que estés bien. Muy amable por tu respuesta. Te …" at bounding box center [298, 357] width 368 height 112
drag, startPoint x: 168, startPoint y: 356, endPoint x: 152, endPoint y: 366, distance: 19.4
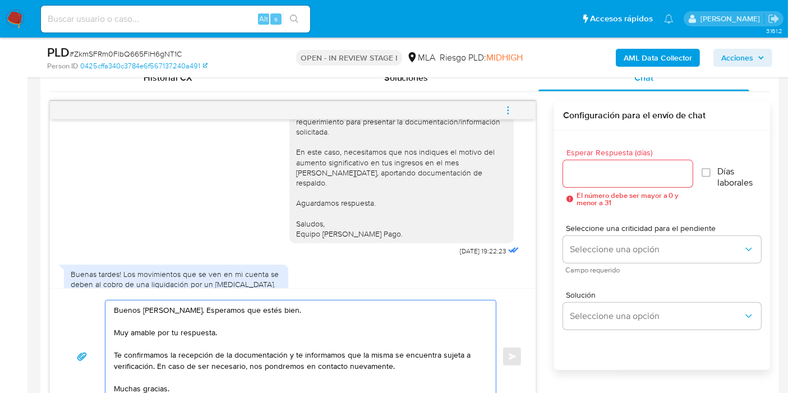
click at [152, 366] on textarea "Buenos días, Yanina. Esperamos que estés bien. Muy amable por tu respuesta. Te …" at bounding box center [298, 357] width 368 height 112
click at [205, 358] on textarea "Buenos días, Yanina. Esperamos que estés bien. Muy amable por tu respuesta. Te …" at bounding box center [298, 357] width 368 height 112
drag, startPoint x: 283, startPoint y: 354, endPoint x: 152, endPoint y: 365, distance: 131.7
click at [152, 365] on textarea "Buenos días, Yanina. Esperamos que estés bien. Muy amable por tu respuesta. Te …" at bounding box center [298, 357] width 368 height 112
click at [270, 368] on textarea "Buenos días, Yanina. Esperamos que estés bien. Muy amable por tu respuesta. Te …" at bounding box center [298, 357] width 368 height 112
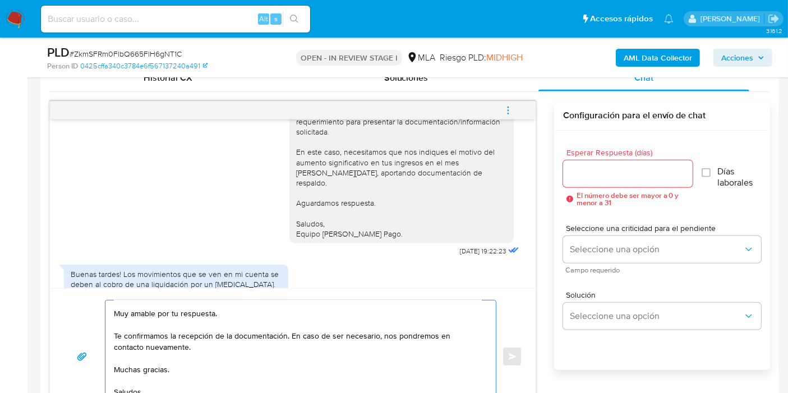
scroll to position [53, 0]
click at [174, 333] on textarea "Buenos días, Yanina. Esperamos que estés bien. Muy amable por tu respuesta. Te …" at bounding box center [298, 357] width 368 height 112
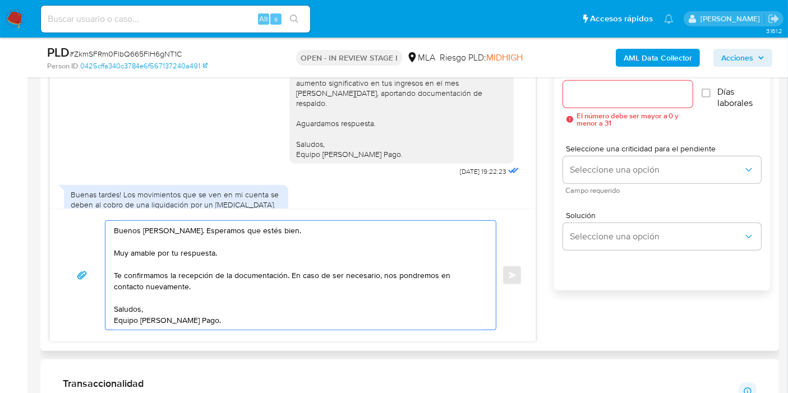
scroll to position [623, 0]
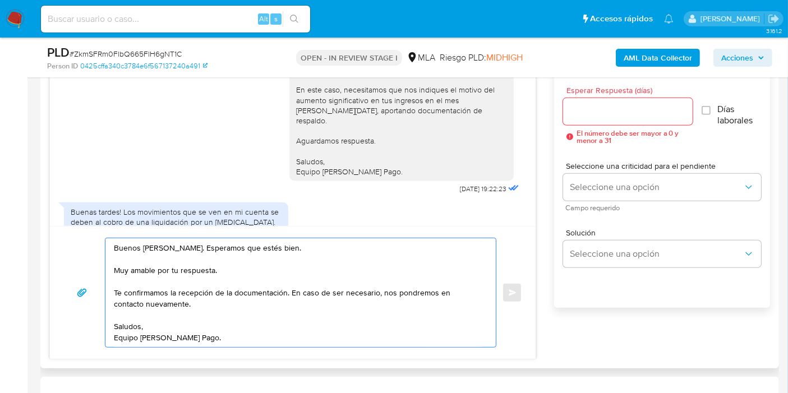
type textarea "Buenos días, Yanina. Esperamos que estés bien. Muy amable por tu respuesta. Te …"
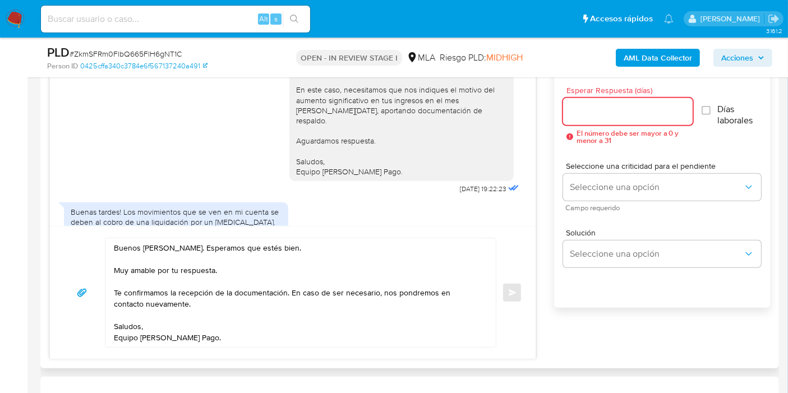
click at [621, 113] on input "Esperar Respuesta (días)" at bounding box center [628, 111] width 130 height 15
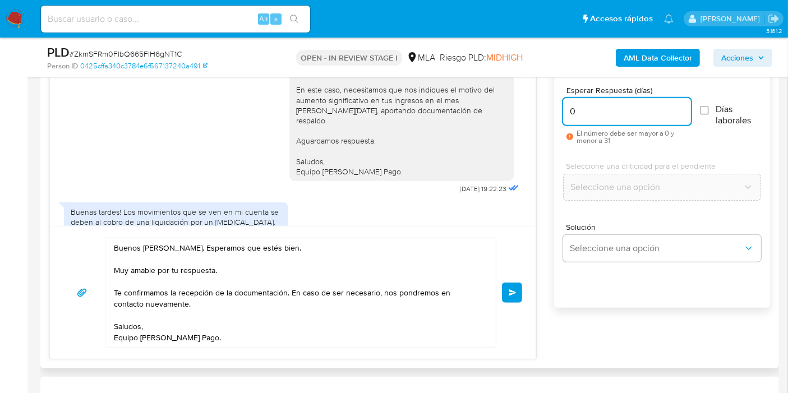
type input "0"
click at [442, 230] on div "Buenos días, Yanina. Esperamos que estés bien. Muy amable por tu respuesta. Te …" at bounding box center [293, 292] width 486 height 133
click at [512, 293] on span "Enviar" at bounding box center [513, 292] width 8 height 7
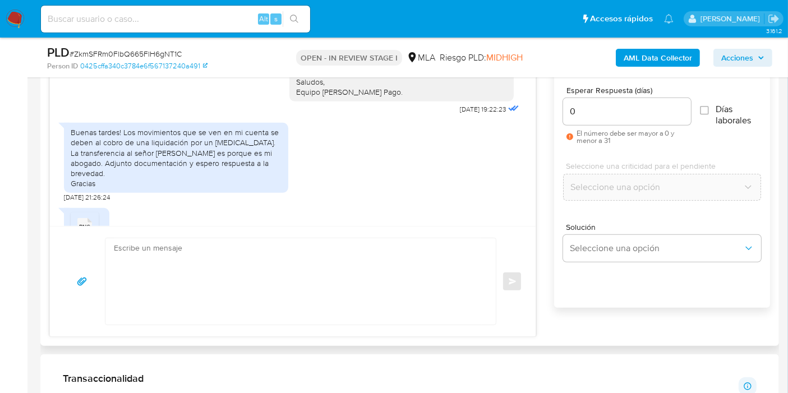
scroll to position [1171, 0]
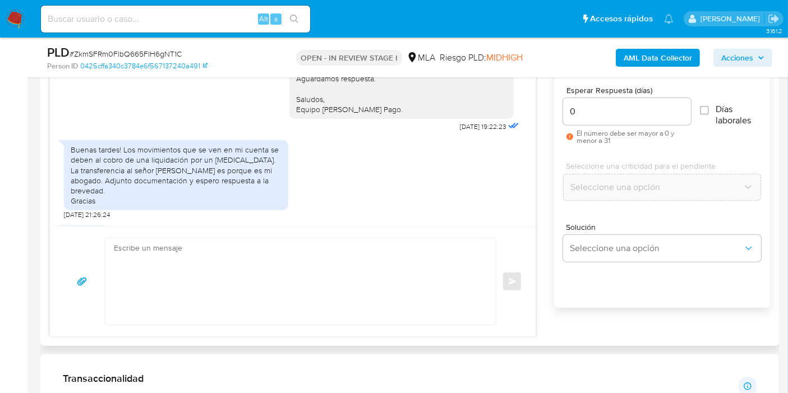
click at [124, 201] on div "Buenas tardes! Los movimientos que se ven en mi cuenta se deben al cobro de una…" at bounding box center [176, 175] width 211 height 61
click at [125, 201] on div "Buenas tardes! Los movimientos que se ven en mi cuenta se deben al cobro de una…" at bounding box center [176, 175] width 211 height 61
click at [146, 178] on div "Buenas tardes! Los movimientos que se ven en mi cuenta se deben al cobro de una…" at bounding box center [176, 175] width 211 height 61
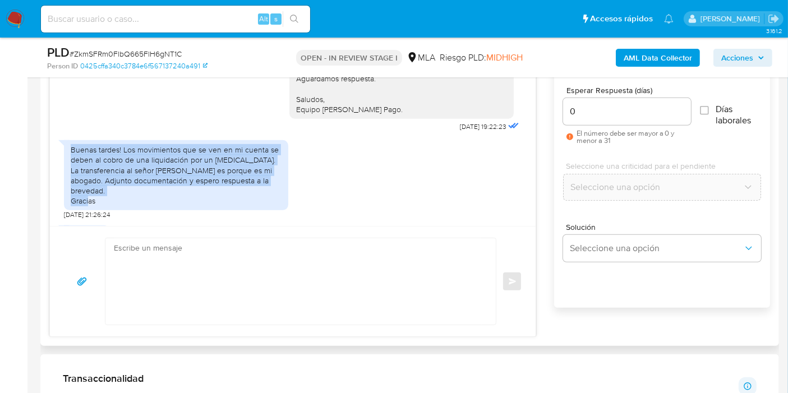
click at [146, 178] on div "Buenas tardes! Los movimientos que se ven en mi cuenta se deben al cobro de una…" at bounding box center [176, 175] width 211 height 61
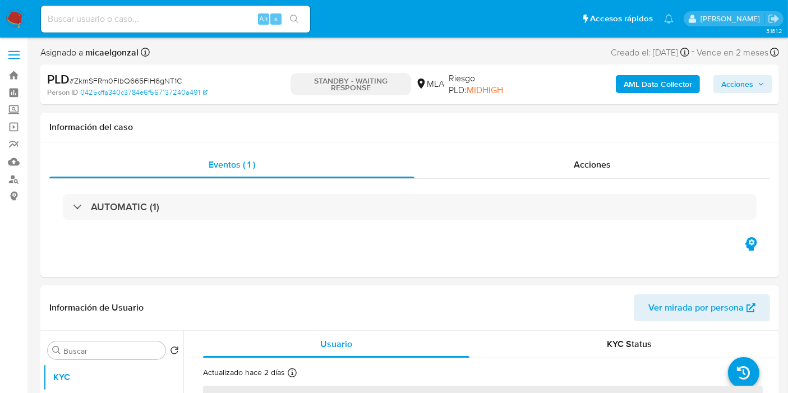
select select "10"
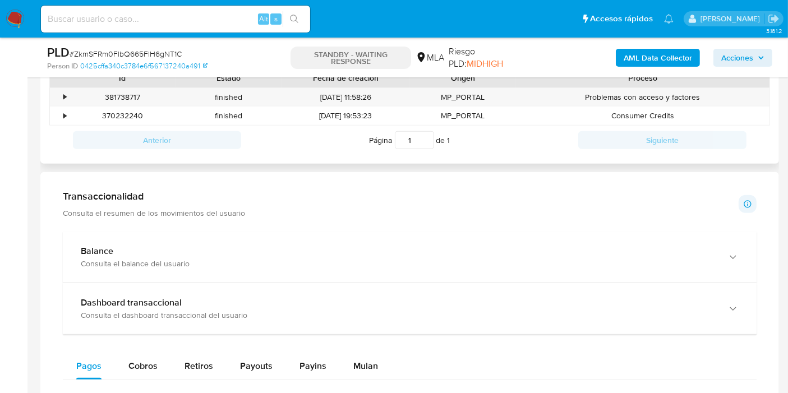
scroll to position [436, 0]
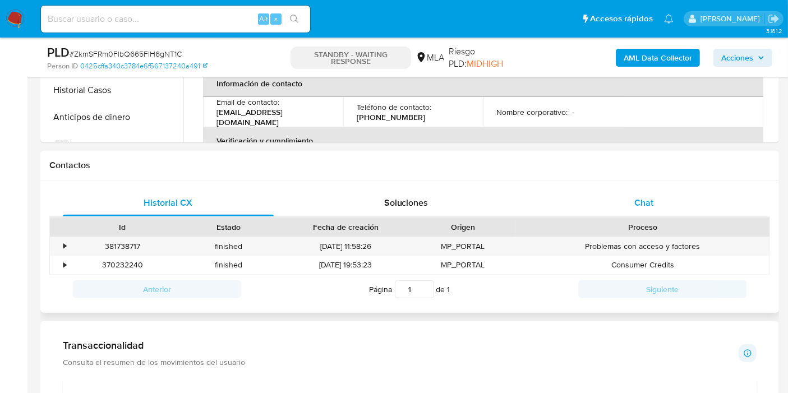
click at [601, 209] on div "Chat" at bounding box center [643, 203] width 211 height 27
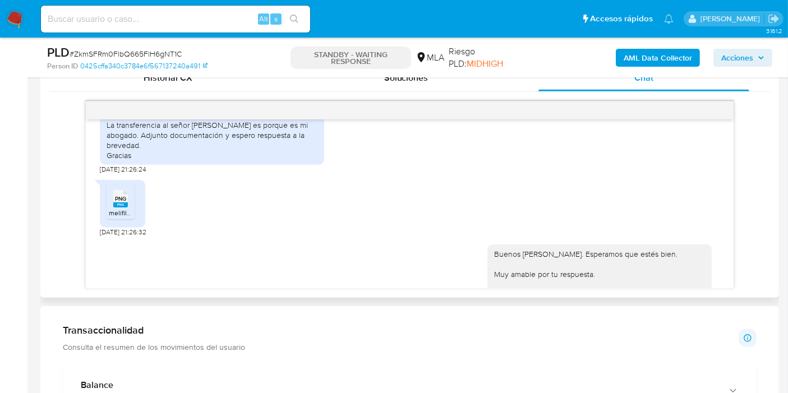
scroll to position [1234, 0]
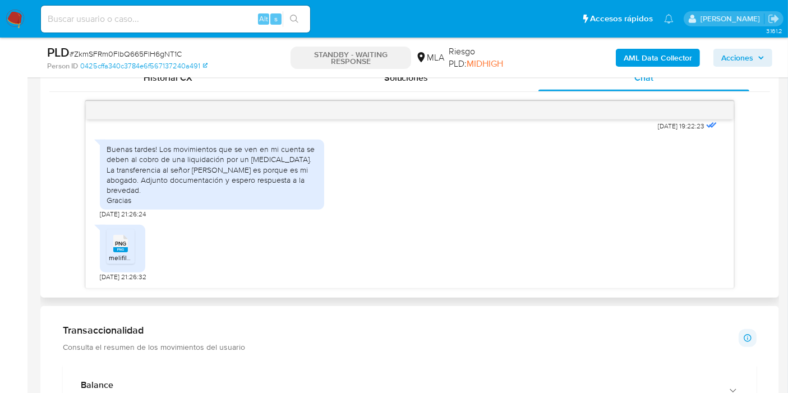
click at [165, 175] on div "Buenas tardes! Los movimientos que se ven en mi cuenta se deben al cobro de una…" at bounding box center [212, 174] width 211 height 61
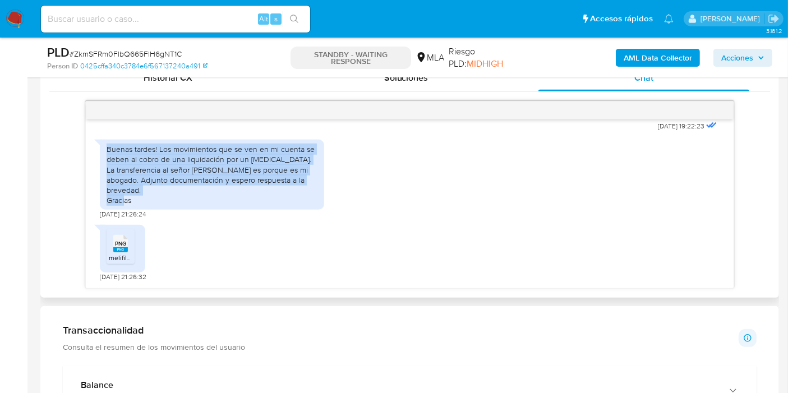
click at [165, 175] on div "Buenas tardes! Los movimientos que se ven en mi cuenta se deben al cobro de una…" at bounding box center [212, 174] width 211 height 61
copy div "Buenas tardes! Los movimientos que se ven en mi cuenta se deben al cobro de una…"
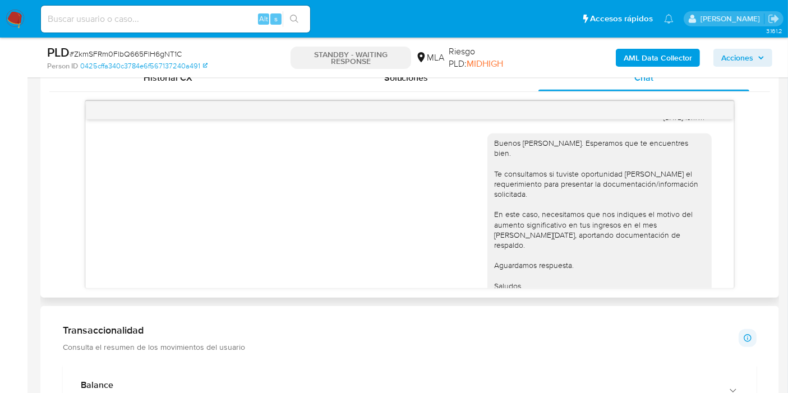
scroll to position [1358, 0]
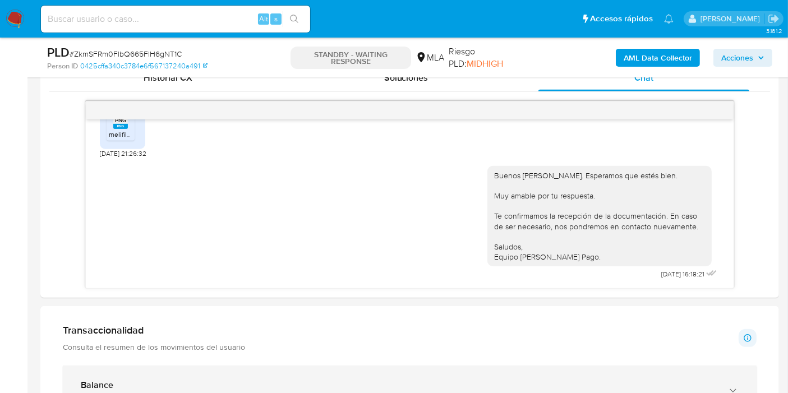
drag, startPoint x: 577, startPoint y: 388, endPoint x: 584, endPoint y: 393, distance: 8.6
click at [584, 393] on div "Balance Consulta el balance del usuario" at bounding box center [398, 391] width 635 height 23
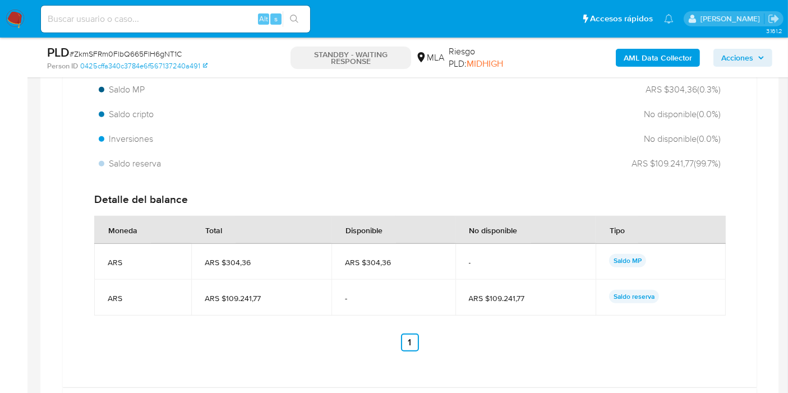
scroll to position [810, 0]
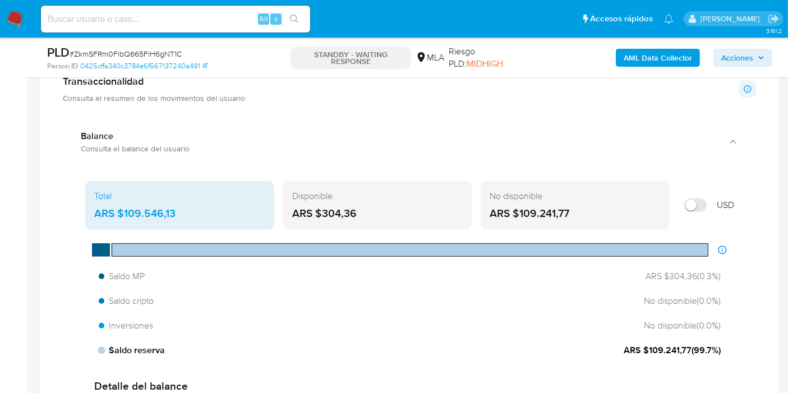
click at [708, 247] on div at bounding box center [410, 249] width 597 height 13
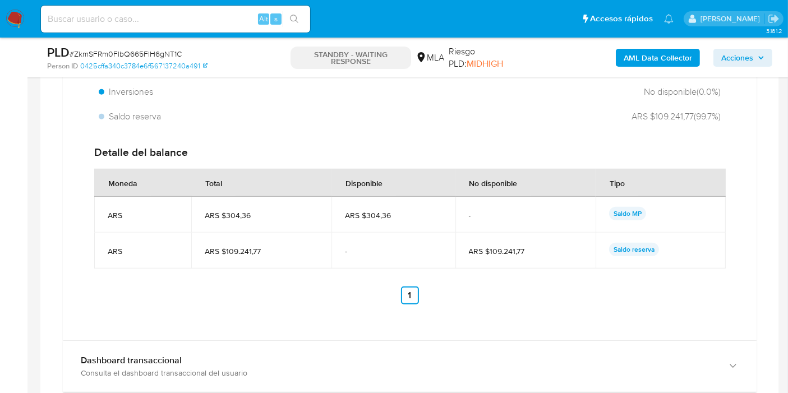
scroll to position [997, 0]
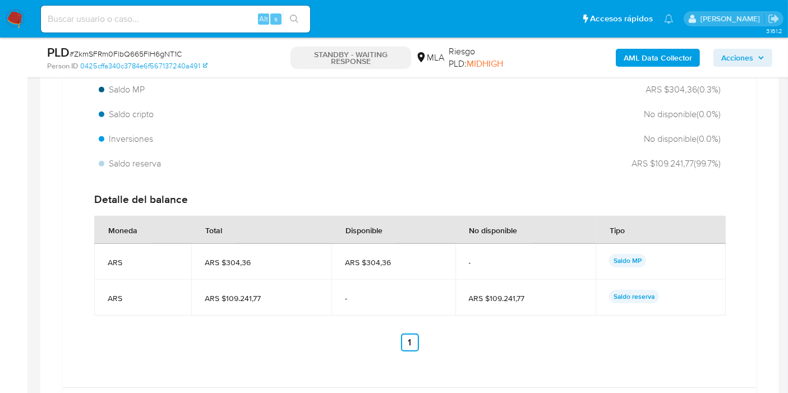
click at [165, 54] on span "# ZkmSFRm0FlbQ665FlH6gNT1C" at bounding box center [126, 53] width 112 height 11
drag, startPoint x: 165, startPoint y: 54, endPoint x: 141, endPoint y: 57, distance: 24.2
click at [141, 57] on span "# ZkmSFRm0FlbQ665FlH6gNT1C" at bounding box center [126, 53] width 112 height 11
click at [141, 59] on div "PLD # ZkmSFRm0FlbQ665FlH6gNT1C" at bounding box center [166, 52] width 238 height 17
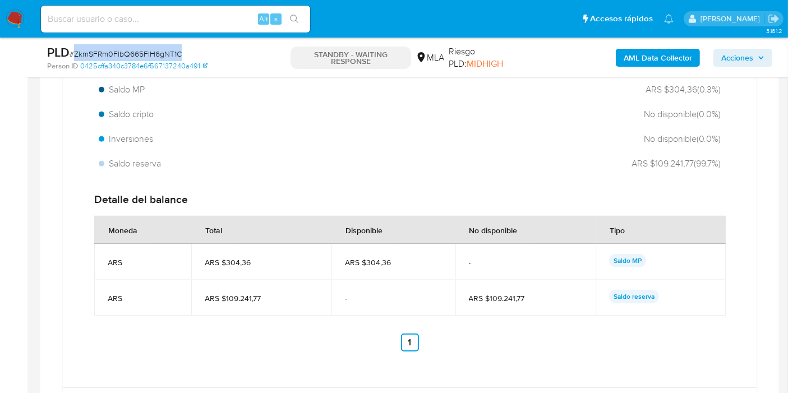
click at [141, 59] on div "PLD # ZkmSFRm0FlbQ665FlH6gNT1C" at bounding box center [166, 52] width 238 height 17
click at [148, 54] on span "# ZkmSFRm0FlbQ665FlH6gNT1C" at bounding box center [126, 53] width 112 height 11
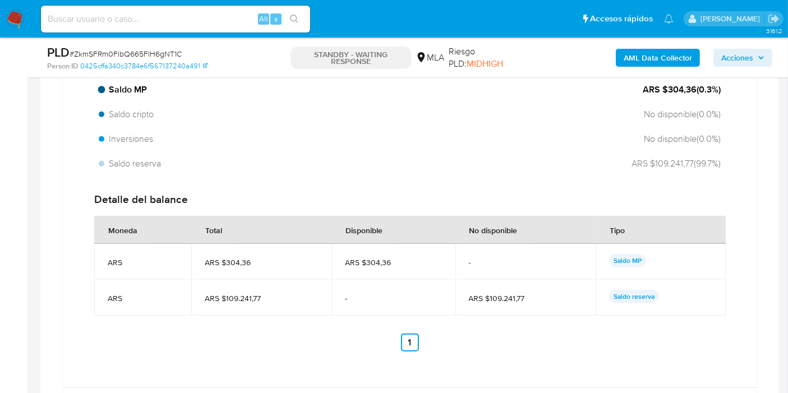
click at [211, 80] on div "Saldo MP ARS $304,36 ( 0.3 %)" at bounding box center [409, 89] width 631 height 21
click at [165, 51] on span "# ZkmSFRm0FlbQ665FlH6gNT1C" at bounding box center [126, 53] width 112 height 11
click at [160, 55] on span "# ZkmSFRm0FlbQ665FlH6gNT1C" at bounding box center [126, 53] width 112 height 11
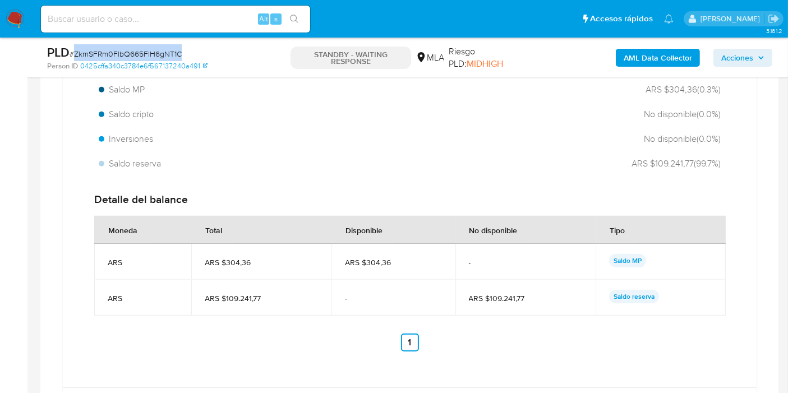
click at [160, 55] on span "# ZkmSFRm0FlbQ665FlH6gNT1C" at bounding box center [126, 53] width 112 height 11
copy span "ZkmSFRm0FlbQ665FlH6gNT1C"
click at [21, 21] on img at bounding box center [15, 19] width 19 height 19
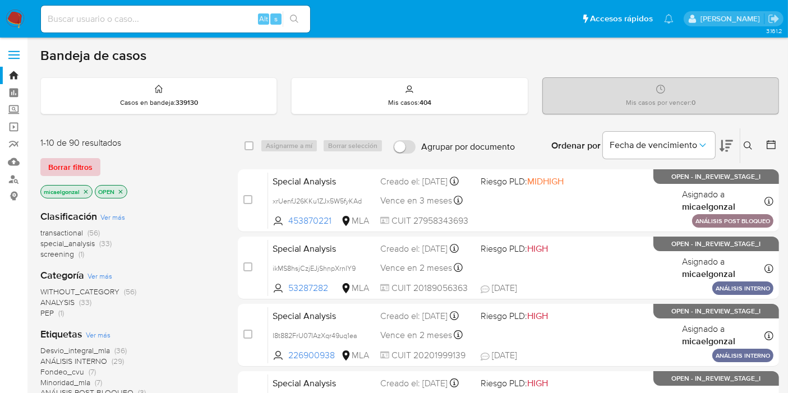
click at [82, 159] on span "Borrar filtros" at bounding box center [70, 167] width 44 height 16
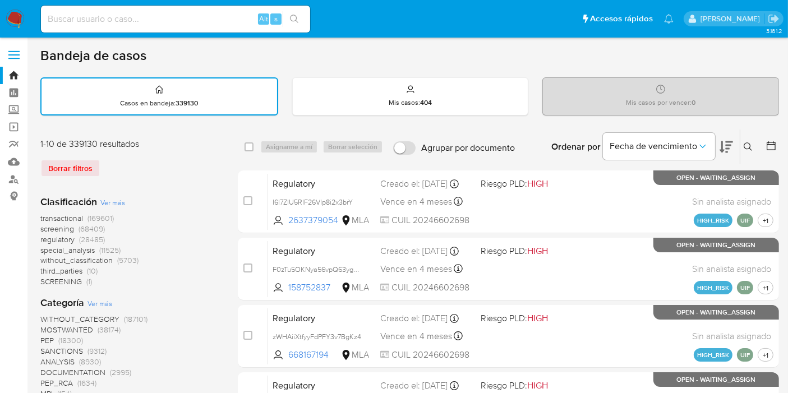
click at [748, 146] on icon at bounding box center [748, 146] width 9 height 9
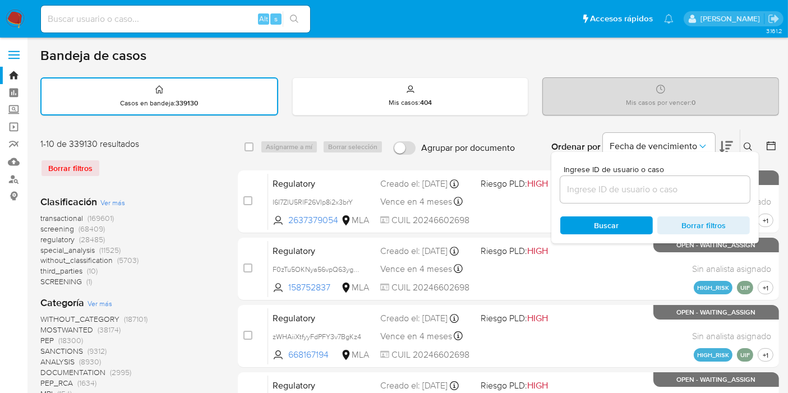
click at [748, 146] on icon at bounding box center [748, 146] width 9 height 9
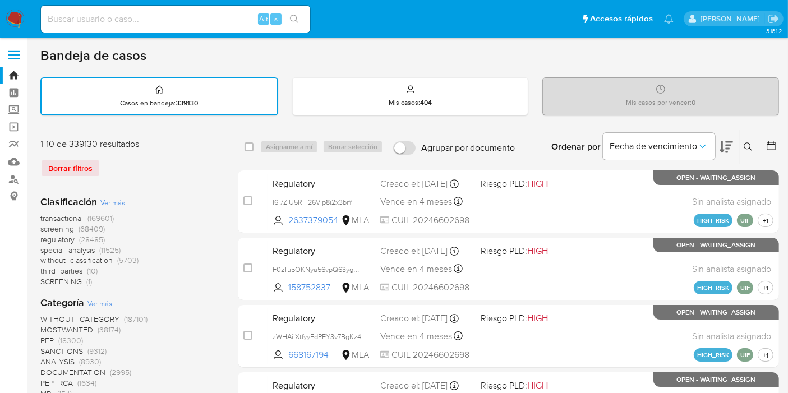
click at [754, 140] on button at bounding box center [749, 146] width 19 height 13
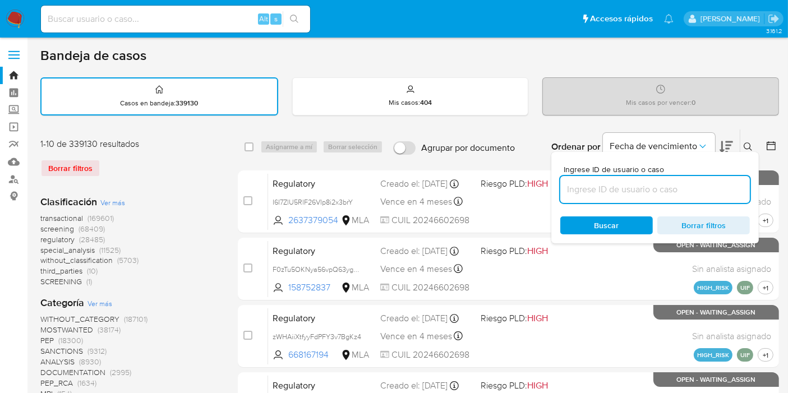
click at [660, 183] on input at bounding box center [655, 189] width 190 height 15
type input "ZkmSFRm0FlbQ665FlH6gNT1C"
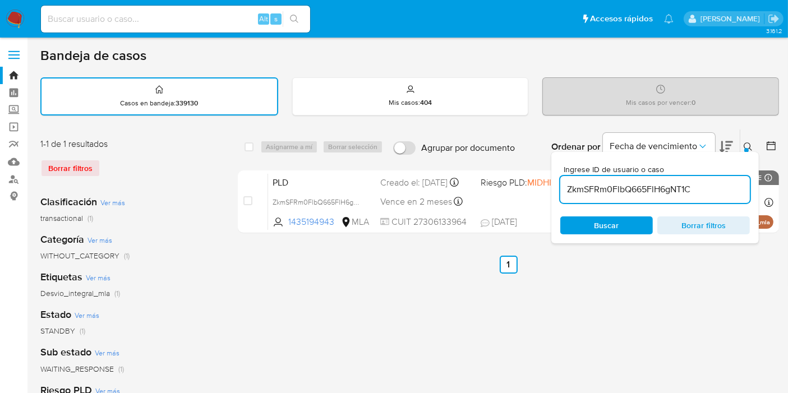
click at [253, 151] on div "select-all-cases-checkbox" at bounding box center [251, 146] width 13 height 13
click at [250, 141] on div "select-all-cases-checkbox" at bounding box center [249, 146] width 9 height 11
drag, startPoint x: 570, startPoint y: 236, endPoint x: 577, endPoint y: 231, distance: 8.0
click at [574, 232] on div "Ingrese ID de usuario o caso ZkmSFRm0FlbQ665FlH6gNT1C Buscar Borrar filtros" at bounding box center [655, 197] width 208 height 91
click at [578, 229] on span "Buscar" at bounding box center [606, 226] width 77 height 16
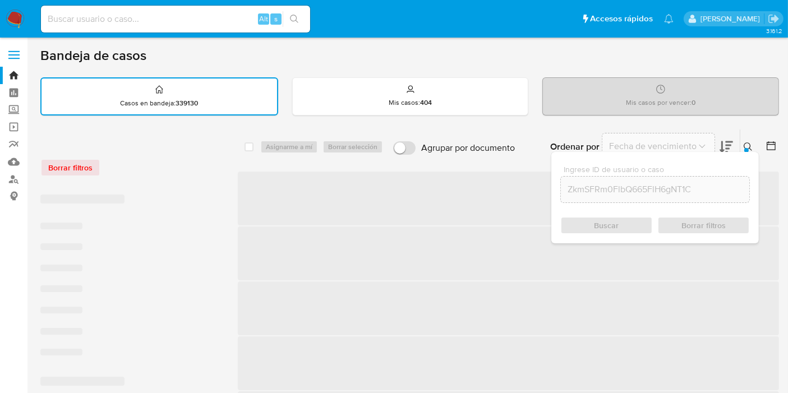
click at [251, 145] on input "checkbox" at bounding box center [249, 146] width 9 height 9
checkbox input "true"
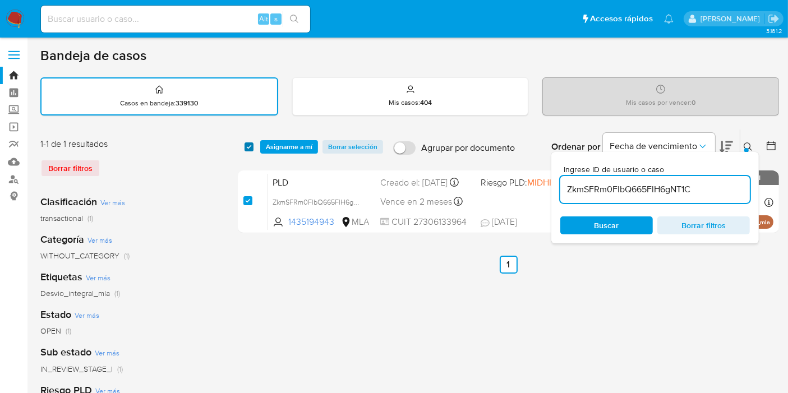
checkbox input "true"
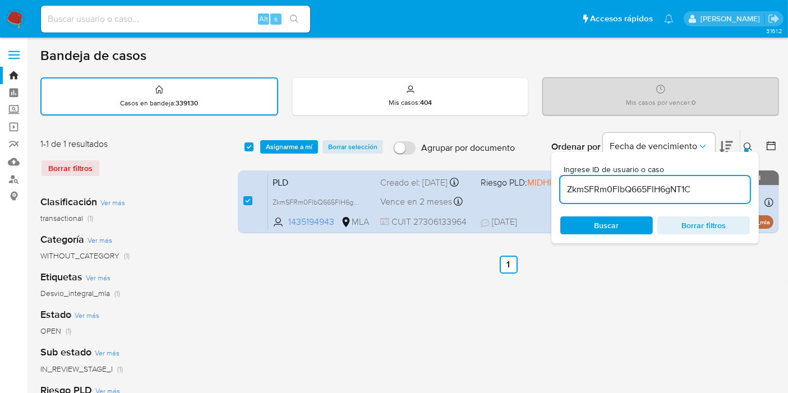
click at [296, 151] on span "Asignarme a mí" at bounding box center [289, 146] width 47 height 11
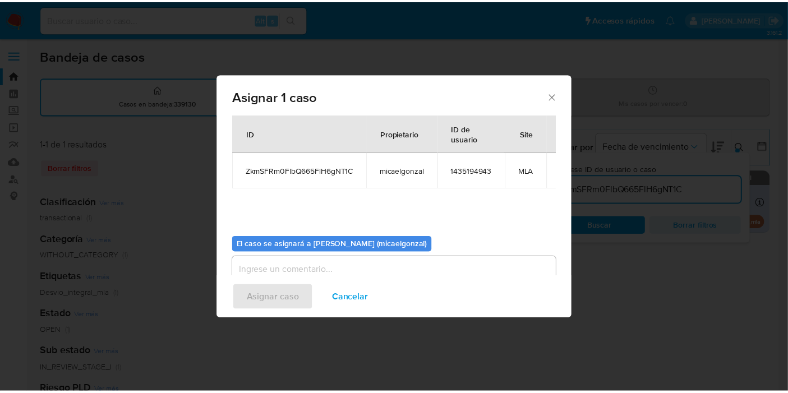
scroll to position [57, 0]
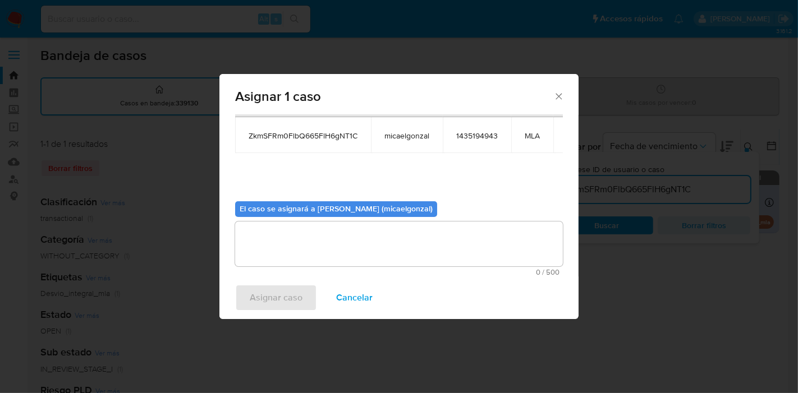
click at [299, 252] on textarea "assign-modal" at bounding box center [399, 244] width 328 height 45
click at [264, 315] on div "Asignar caso Cancelar" at bounding box center [398, 298] width 359 height 43
click at [277, 302] on span "Asignar caso" at bounding box center [276, 297] width 53 height 25
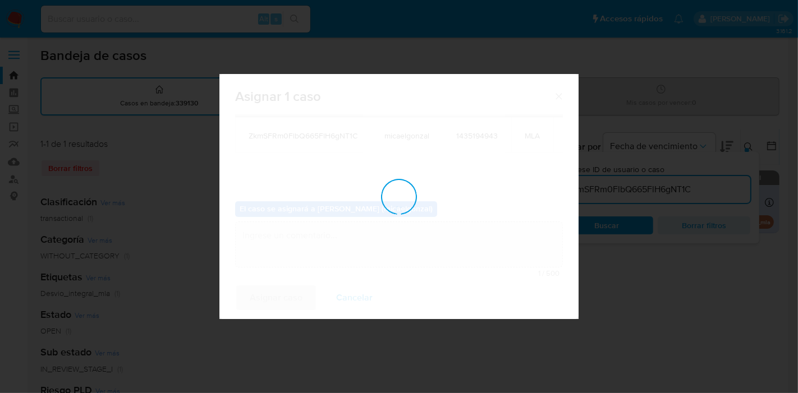
checkbox input "false"
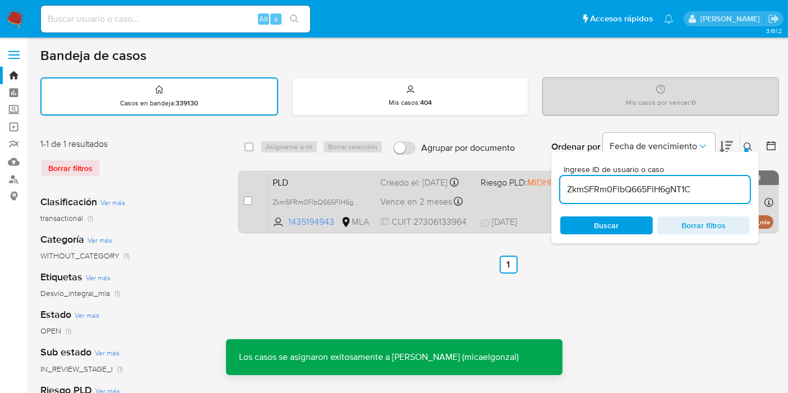
click at [316, 197] on div "PLD ZkmSFRm0FlbQ665FlH6gNT1C 1435194943 MLA Riesgo PLD: MIDHIGH Creado el: [DAT…" at bounding box center [520, 201] width 505 height 57
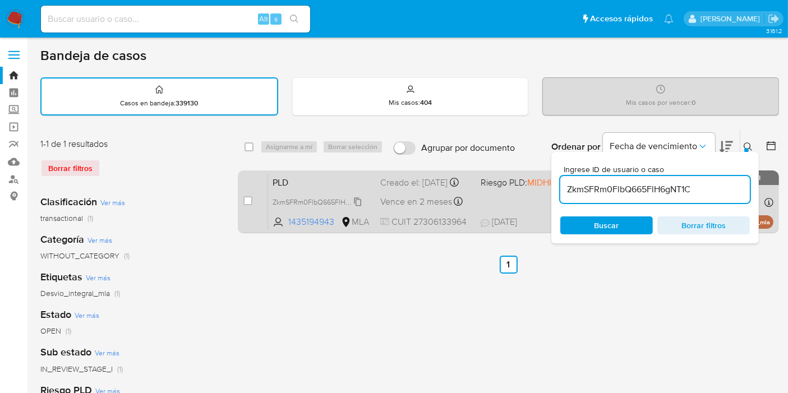
click at [301, 206] on span "ZkmSFRm0FlbQ665FlH6gNT1C" at bounding box center [321, 201] width 97 height 12
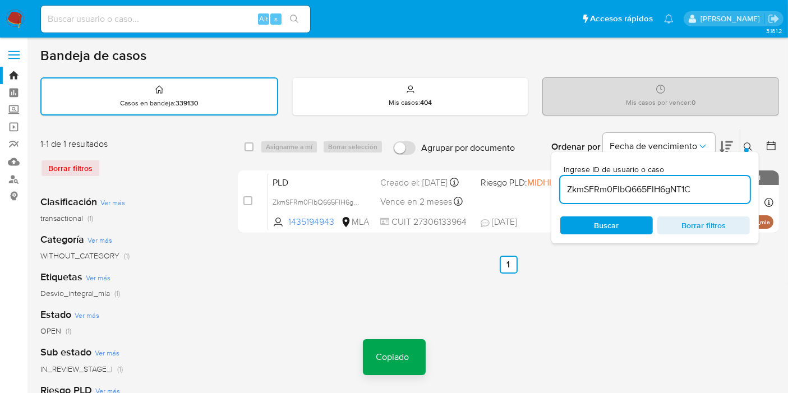
click at [159, 31] on div "Alt s" at bounding box center [175, 19] width 269 height 27
click at [164, 26] on input at bounding box center [175, 19] width 269 height 15
paste input "ZkmSFRm0FlbQ665FlH6gNT1C"
type input "ZkmSFRm0FlbQ665FlH6gNT1C"
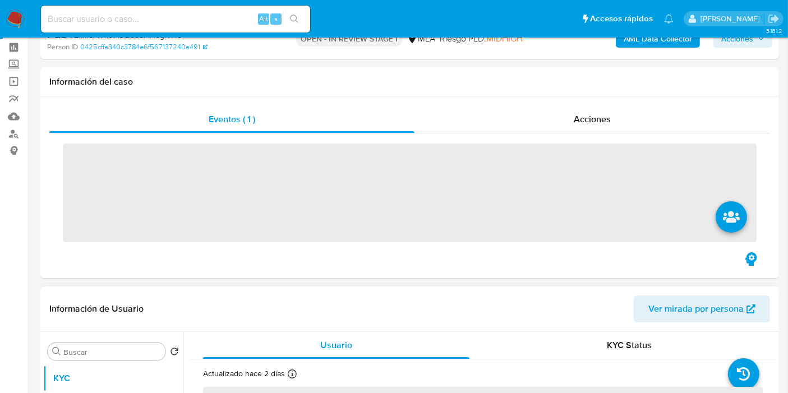
scroll to position [249, 0]
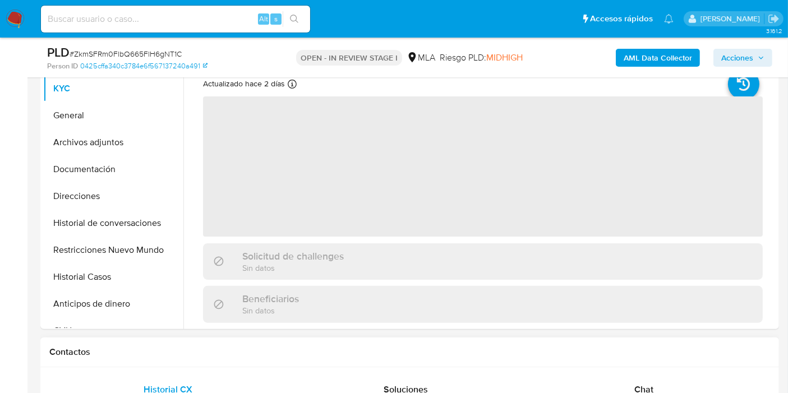
select select "10"
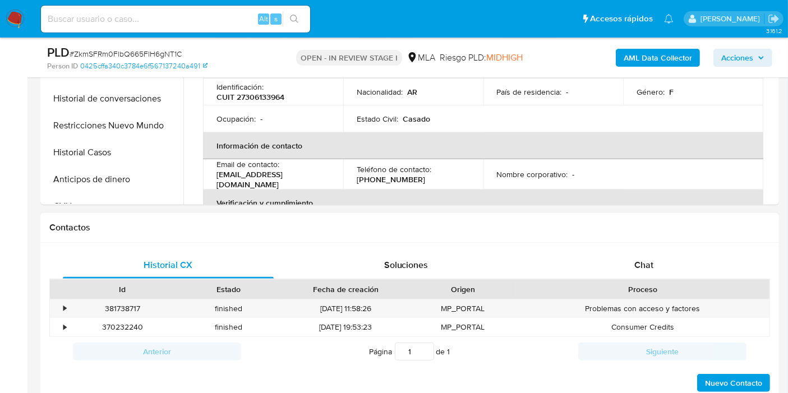
click at [703, 227] on h1 "Contactos" at bounding box center [409, 227] width 721 height 11
click at [672, 252] on div "Chat" at bounding box center [643, 265] width 211 height 27
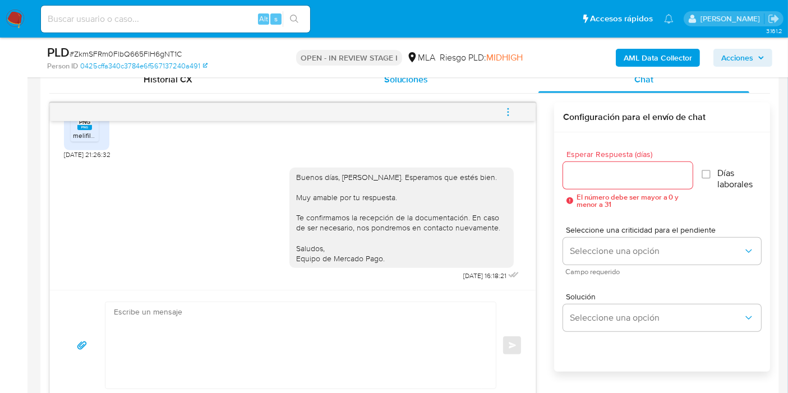
scroll to position [561, 0]
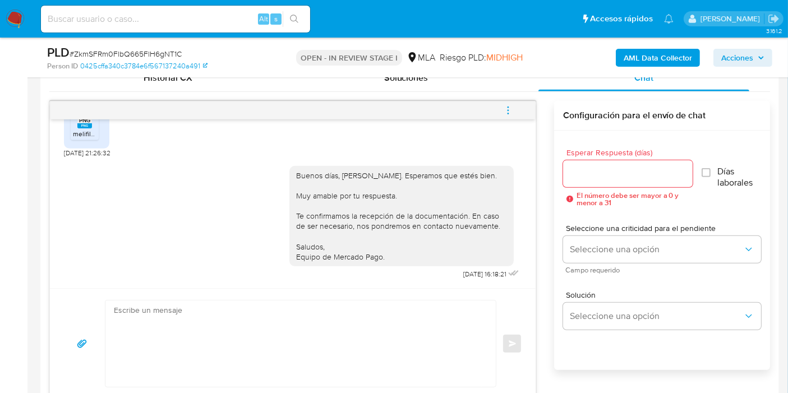
click at [503, 113] on icon "menu-action" at bounding box center [508, 110] width 10 height 10
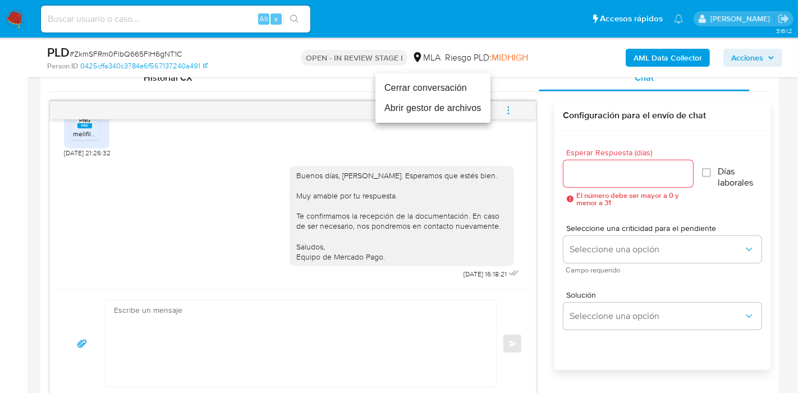
click at [427, 86] on li "Cerrar conversación" at bounding box center [432, 88] width 115 height 20
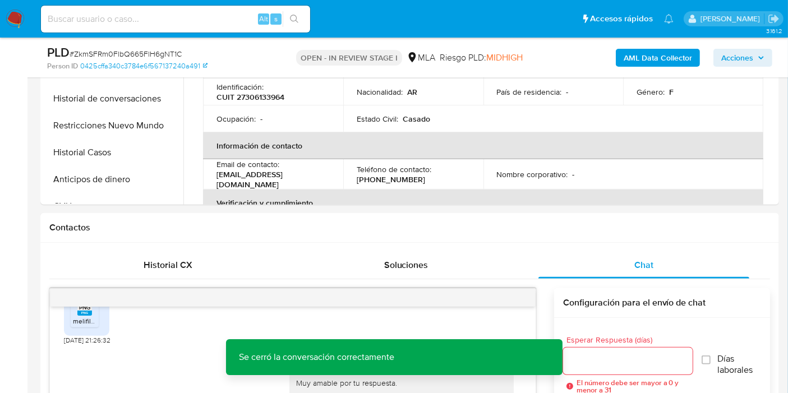
scroll to position [249, 0]
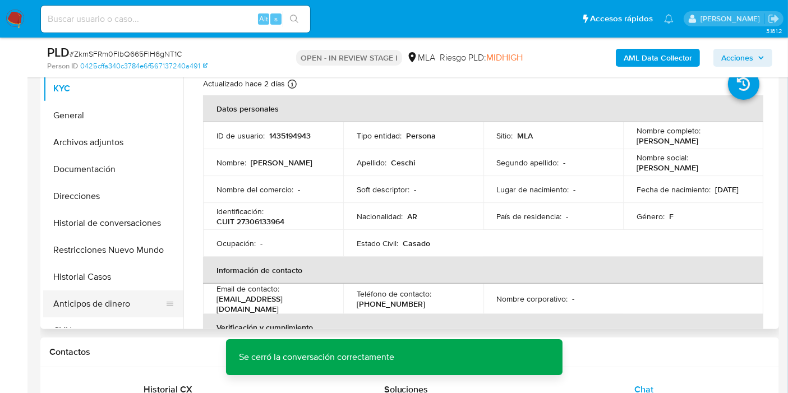
click at [89, 305] on button "Anticipos de dinero" at bounding box center [108, 304] width 131 height 27
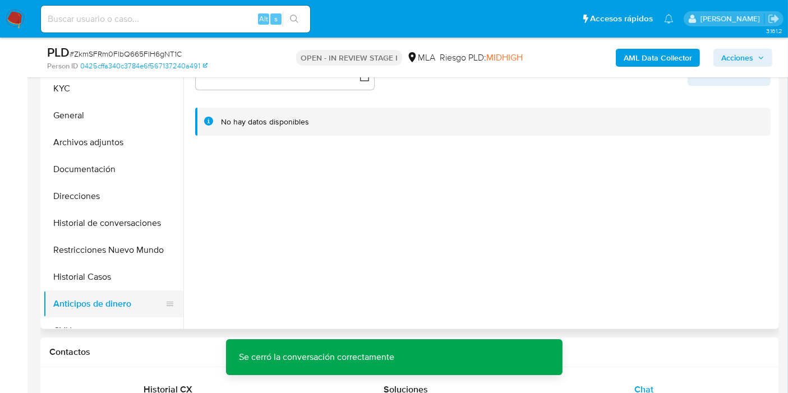
click at [87, 294] on button "Anticipos de dinero" at bounding box center [108, 304] width 131 height 27
click at [102, 280] on button "Historial Casos" at bounding box center [108, 277] width 131 height 27
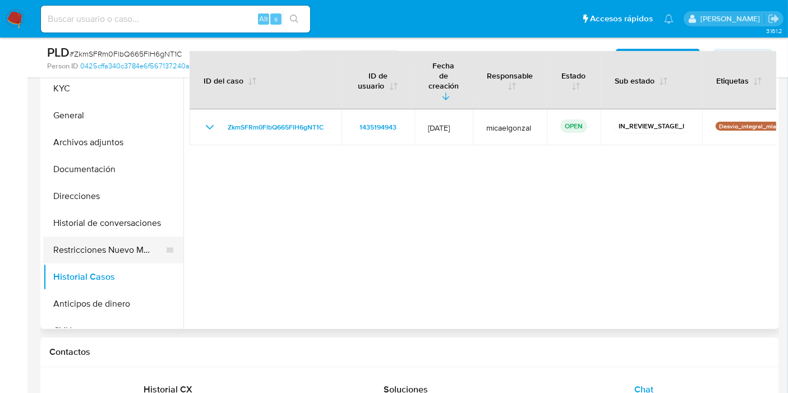
click at [135, 244] on button "Restricciones Nuevo Mundo" at bounding box center [108, 250] width 131 height 27
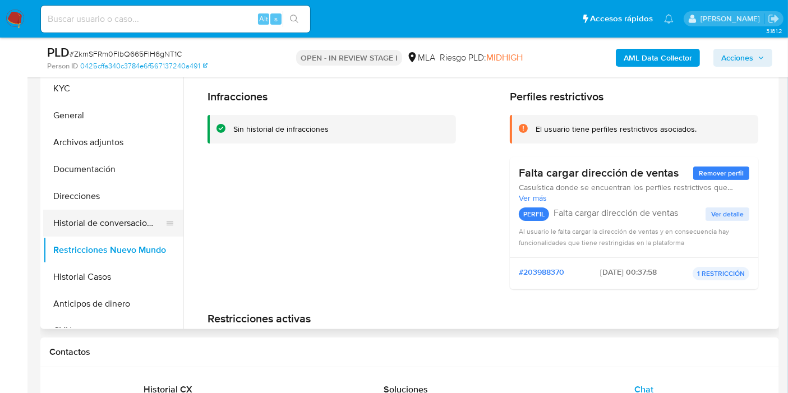
click at [93, 212] on button "Historial de conversaciones" at bounding box center [108, 223] width 131 height 27
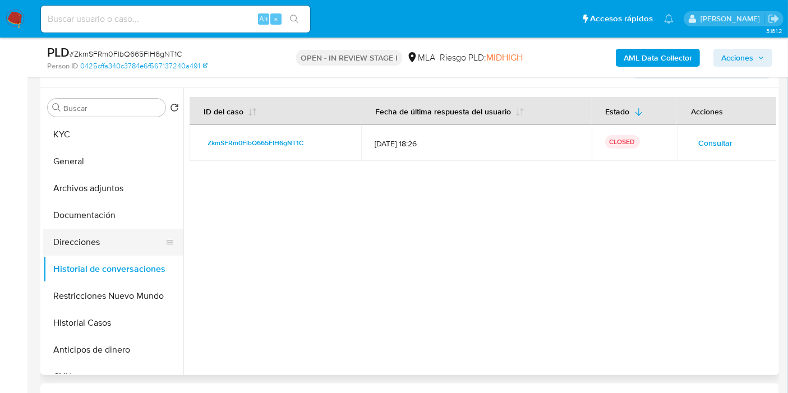
scroll to position [187, 0]
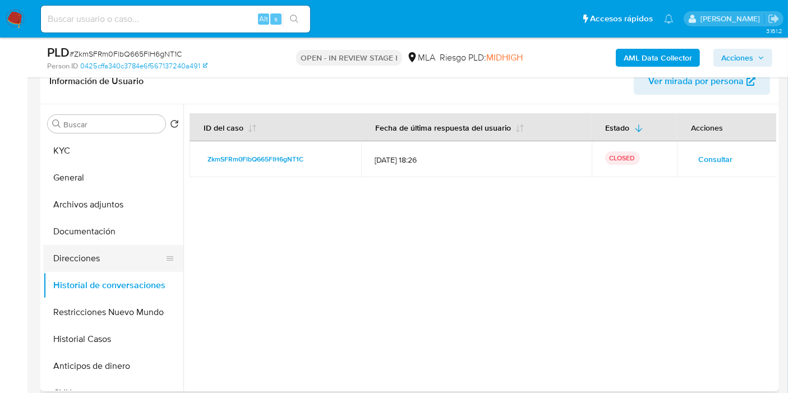
click at [97, 257] on button "Direcciones" at bounding box center [108, 258] width 131 height 27
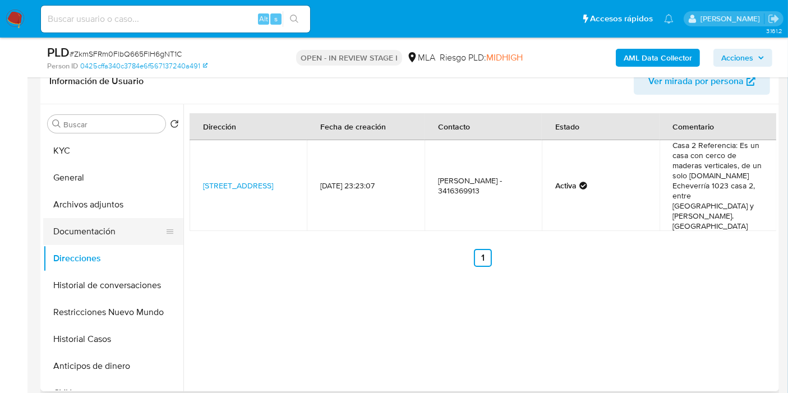
click at [114, 236] on button "Documentación" at bounding box center [108, 231] width 131 height 27
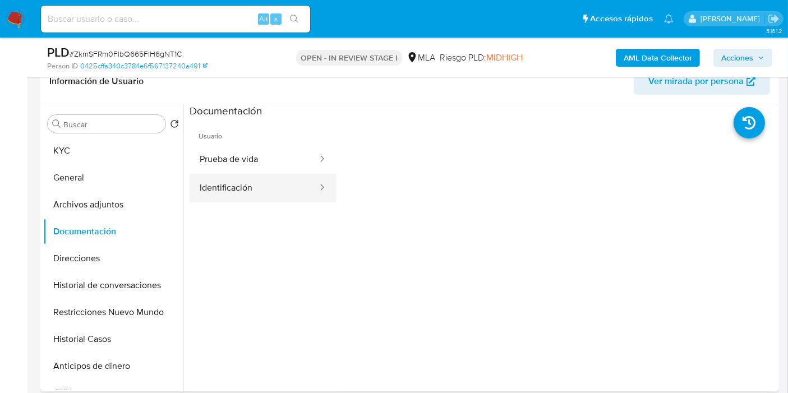
click at [214, 182] on button "Identificación" at bounding box center [254, 188] width 129 height 29
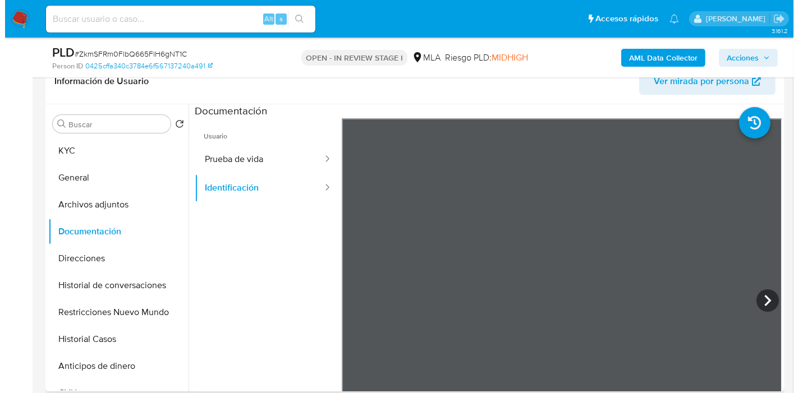
scroll to position [19, 0]
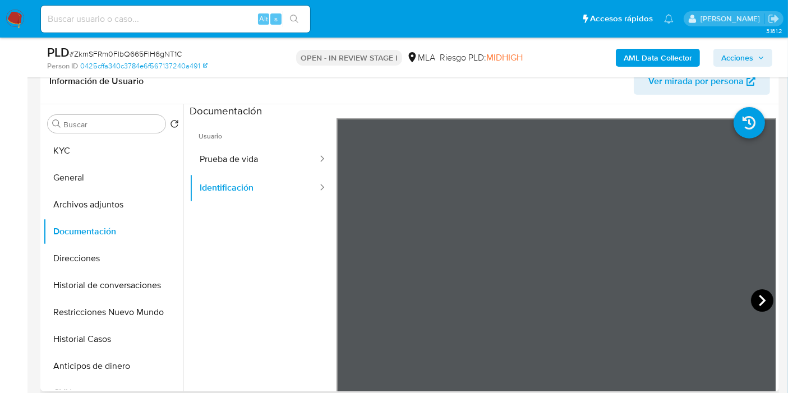
click at [764, 291] on icon at bounding box center [762, 300] width 22 height 22
click at [252, 159] on button "Prueba de vida" at bounding box center [254, 159] width 129 height 29
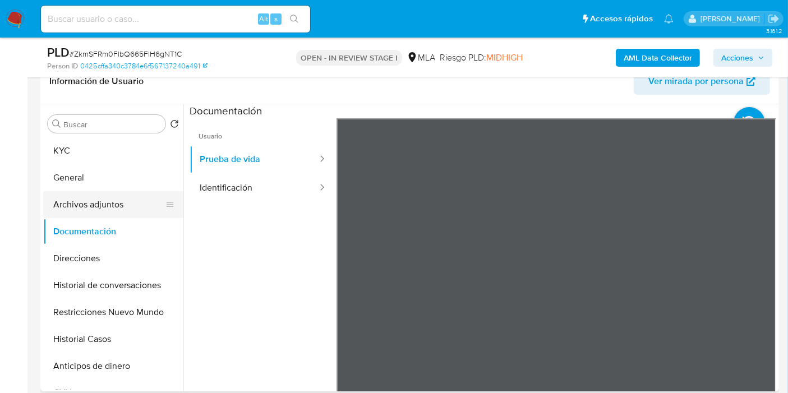
click at [115, 193] on button "Archivos adjuntos" at bounding box center [108, 204] width 131 height 27
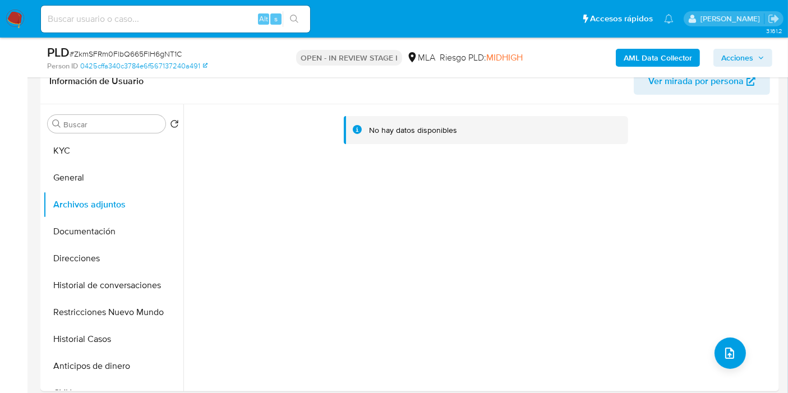
click at [633, 45] on div "AML Data Collector Acciones" at bounding box center [652, 57] width 239 height 26
click at [651, 62] on b "AML Data Collector" at bounding box center [658, 58] width 68 height 18
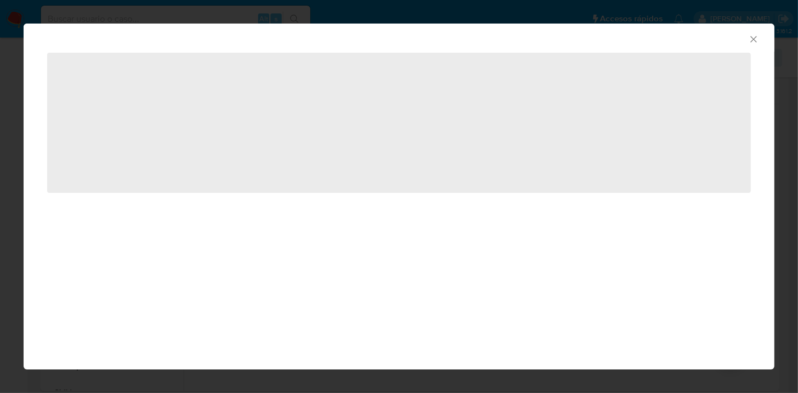
click at [651, 62] on div "AML Data Collector ‌" at bounding box center [399, 196] width 798 height 393
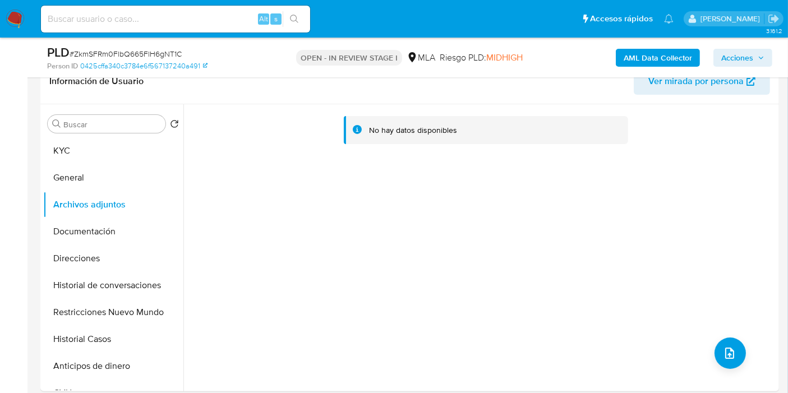
click at [646, 58] on b "AML Data Collector" at bounding box center [658, 58] width 68 height 18
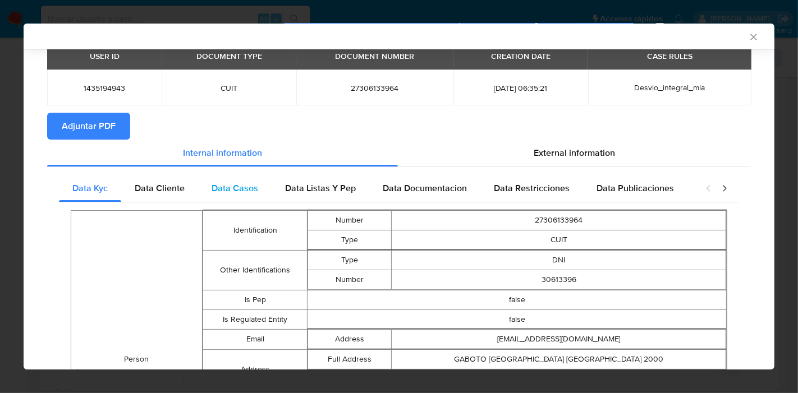
scroll to position [0, 0]
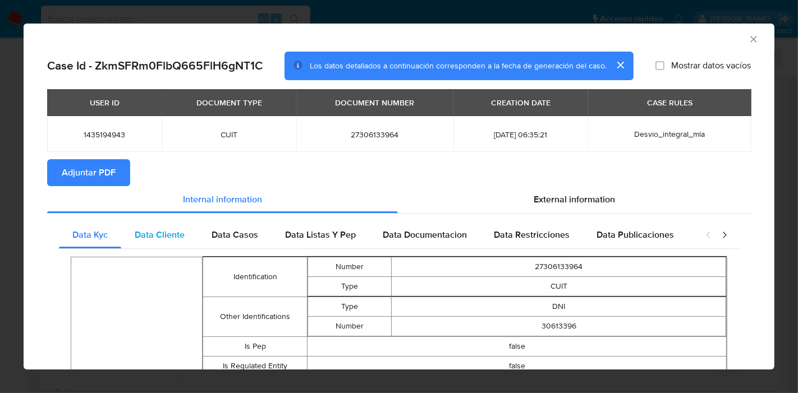
drag, startPoint x: 158, startPoint y: 228, endPoint x: 166, endPoint y: 224, distance: 8.8
click at [159, 227] on div "Data Cliente" at bounding box center [159, 235] width 77 height 27
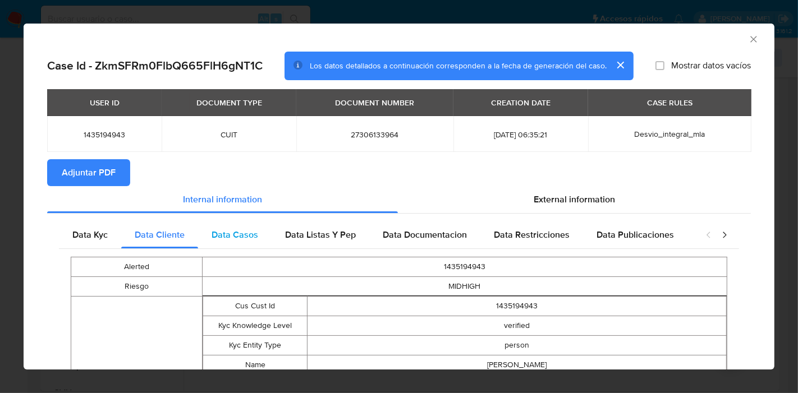
click at [205, 236] on div "Data Casos" at bounding box center [234, 235] width 73 height 27
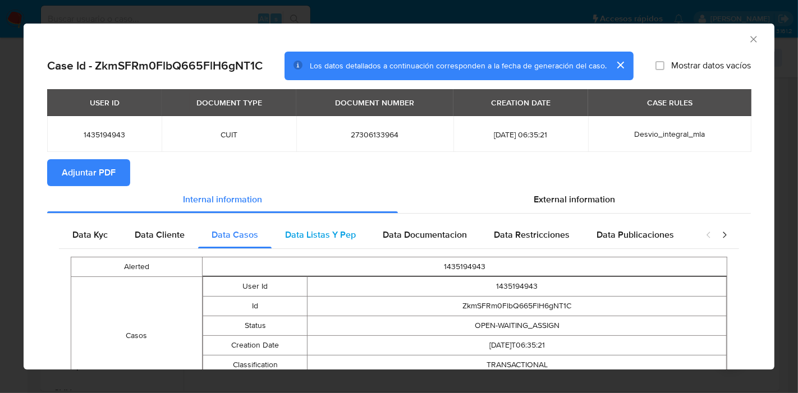
scroll to position [81, 0]
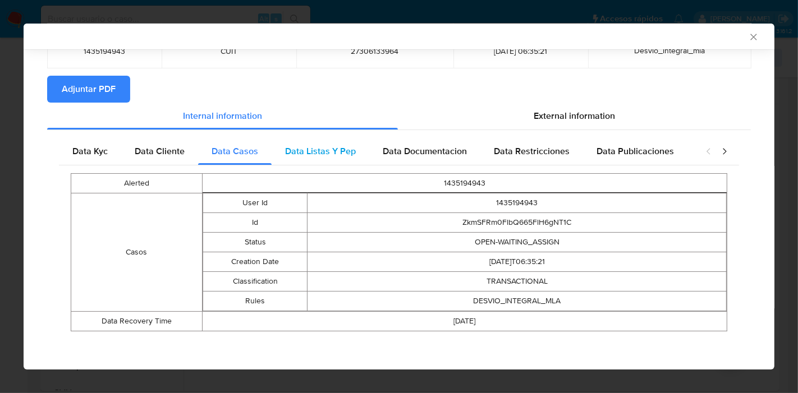
click at [326, 148] on span "Data Listas Y Pep" at bounding box center [320, 151] width 71 height 13
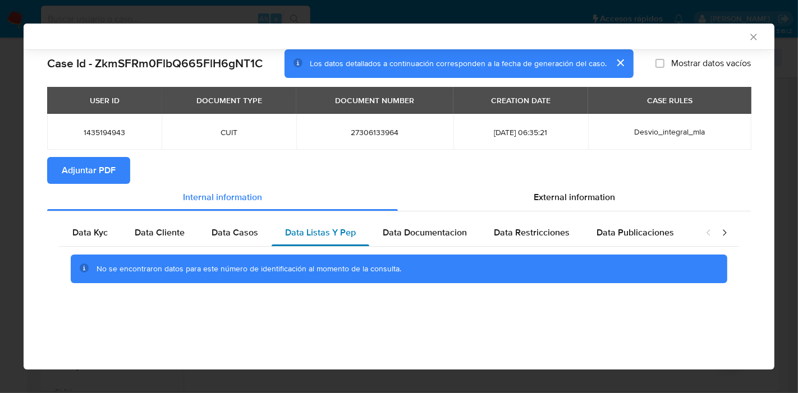
scroll to position [0, 0]
click at [437, 217] on div "Data Kyc Data Cliente Data Casos Data Listas Y Pep Data Documentacion Data Rest…" at bounding box center [398, 255] width 703 height 88
click at [440, 229] on span "Data Documentacion" at bounding box center [425, 232] width 84 height 13
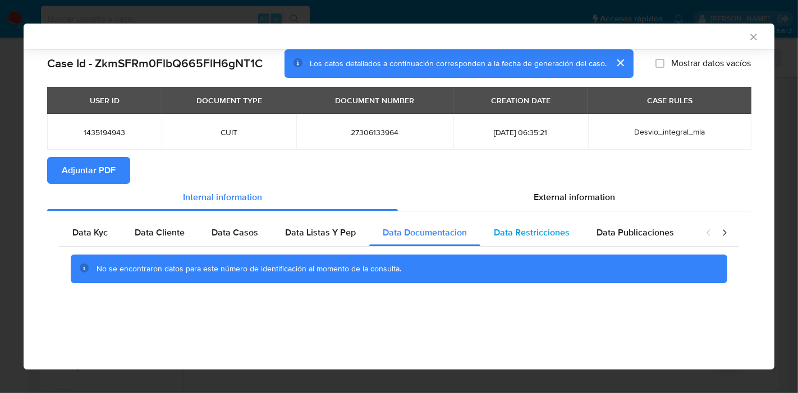
click at [527, 240] on div "Data Restricciones" at bounding box center [531, 232] width 103 height 27
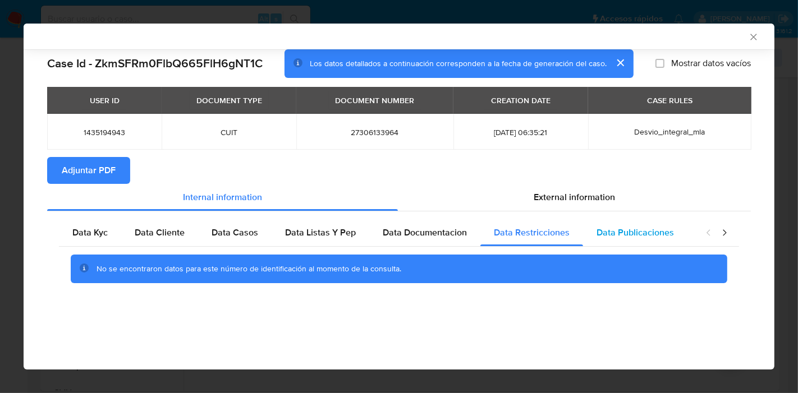
click at [591, 225] on div "Data Publicaciones" at bounding box center [635, 232] width 104 height 27
click at [719, 237] on icon "closure-recommendation-modal" at bounding box center [723, 232] width 11 height 11
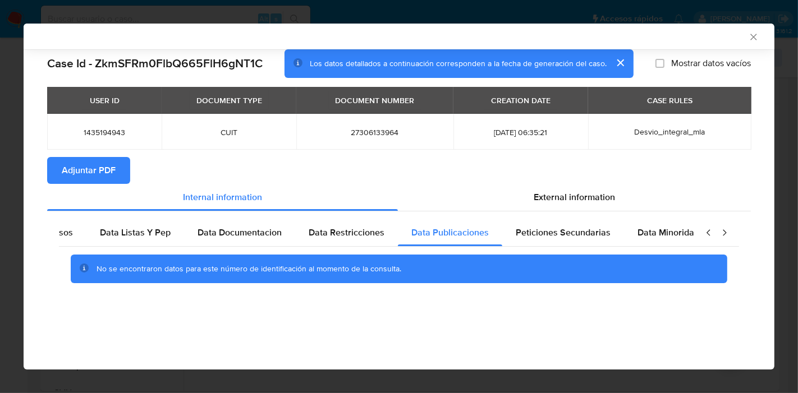
click at [726, 236] on icon "closure-recommendation-modal" at bounding box center [723, 232] width 11 height 11
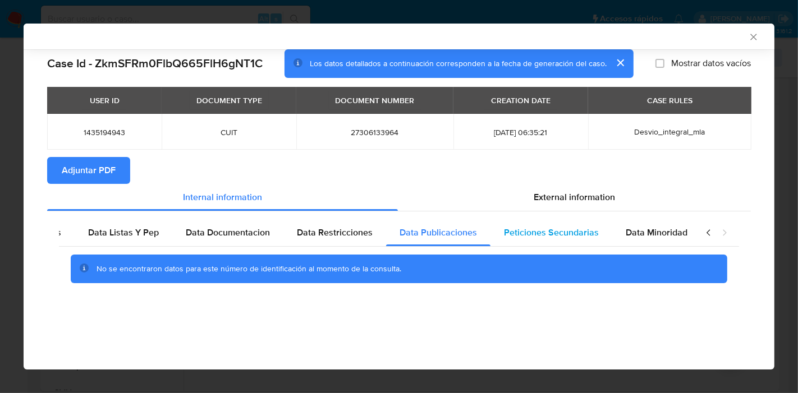
click at [600, 236] on div "Peticiones Secundarias" at bounding box center [551, 232] width 122 height 27
click at [626, 234] on span "Data Minoridad" at bounding box center [656, 232] width 62 height 13
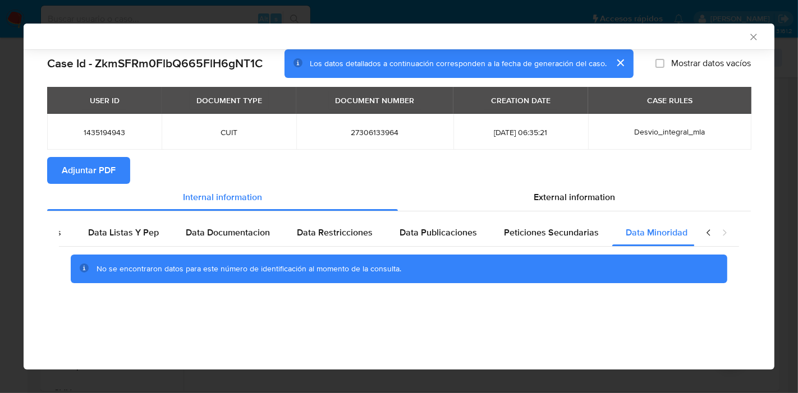
click at [578, 181] on section "Adjuntar PDF" at bounding box center [398, 170] width 703 height 27
click at [700, 232] on div "closure-recommendation-modal" at bounding box center [716, 232] width 45 height 27
click at [707, 232] on icon "closure-recommendation-modal" at bounding box center [707, 232] width 3 height 6
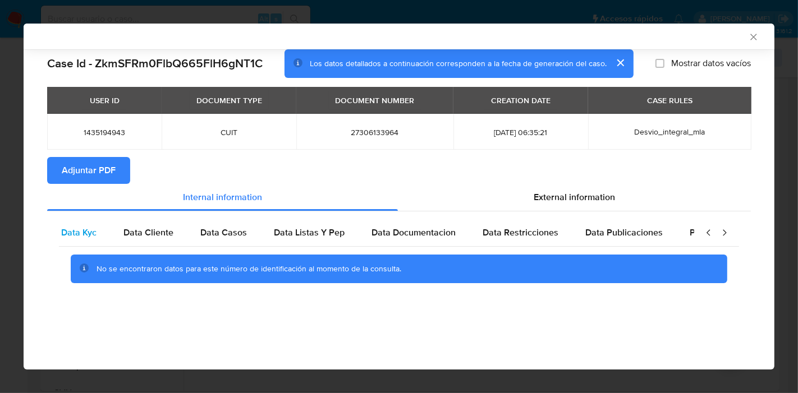
scroll to position [0, 0]
click at [98, 232] on span "Data Kyc" at bounding box center [89, 232] width 35 height 13
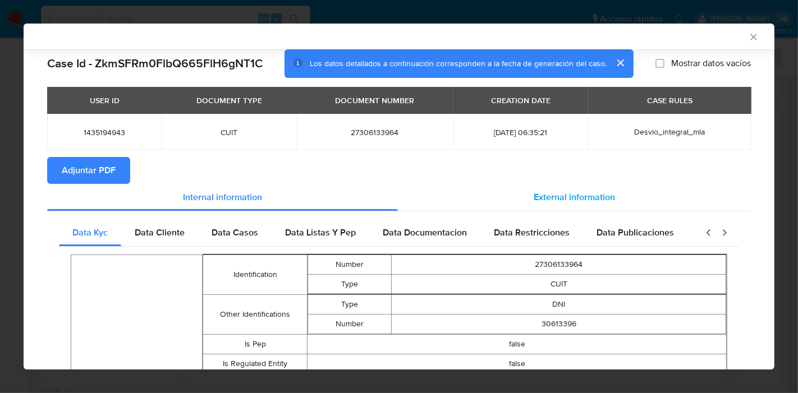
click at [602, 197] on span "External information" at bounding box center [573, 197] width 81 height 13
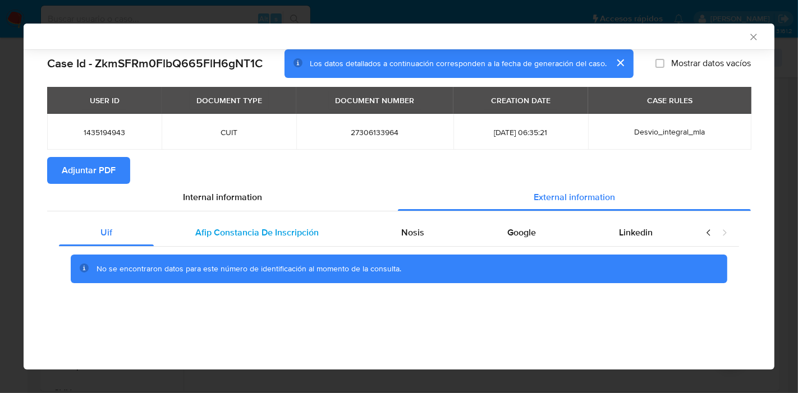
click at [242, 228] on span "Afip Constancia De Inscripción" at bounding box center [256, 232] width 123 height 13
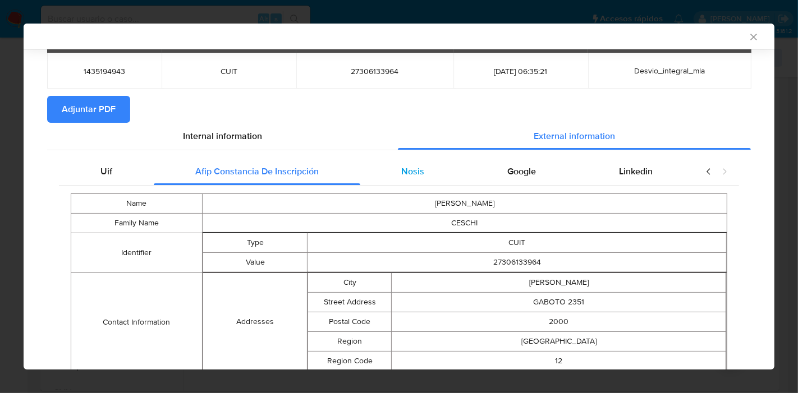
click at [421, 183] on div "Nosis" at bounding box center [413, 171] width 106 height 27
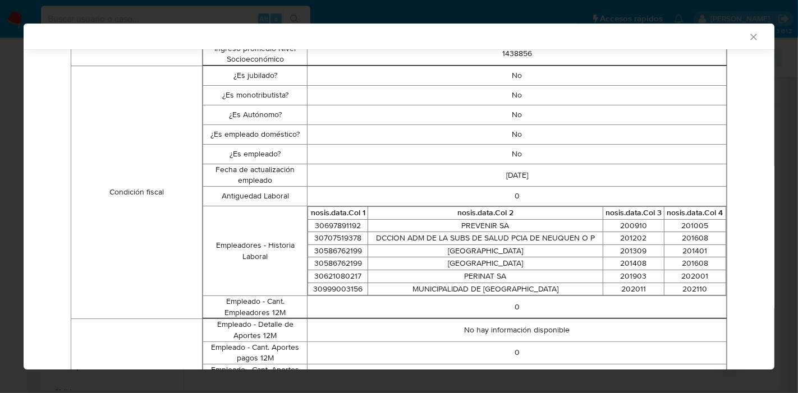
scroll to position [123, 0]
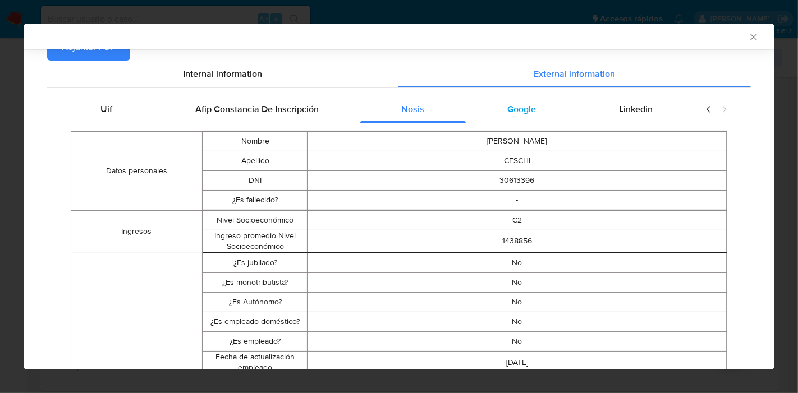
click at [508, 112] on span "Google" at bounding box center [521, 109] width 29 height 13
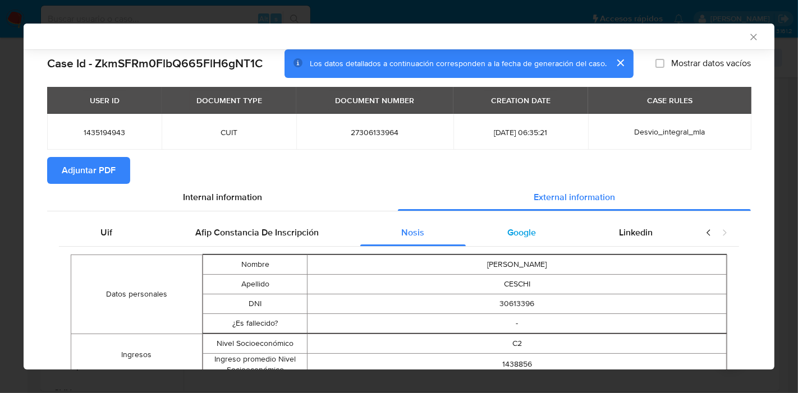
click at [508, 112] on th "CREATION DATE" at bounding box center [520, 100] width 135 height 27
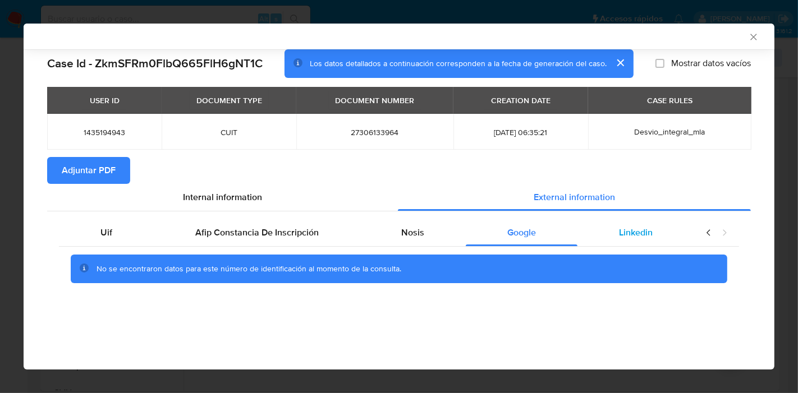
click at [621, 241] on div "Linkedin" at bounding box center [635, 232] width 117 height 27
click at [118, 233] on div "Uif" at bounding box center [106, 232] width 95 height 27
click at [272, 196] on div "Internal information" at bounding box center [222, 197] width 351 height 27
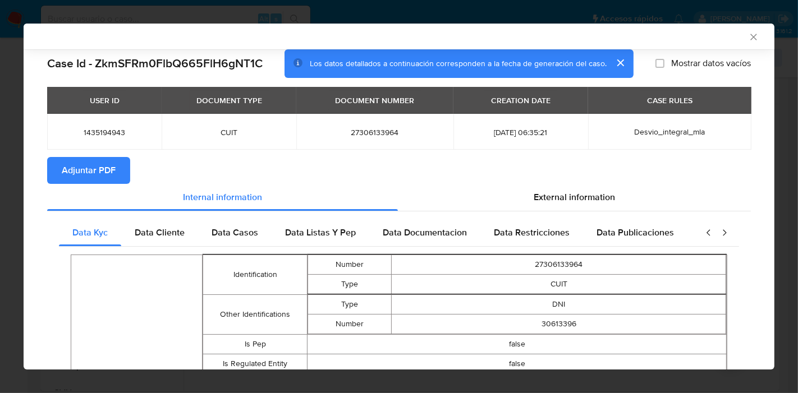
click at [104, 169] on span "Adjuntar PDF" at bounding box center [89, 170] width 54 height 25
click at [748, 38] on icon "Cerrar ventana" at bounding box center [753, 36] width 11 height 11
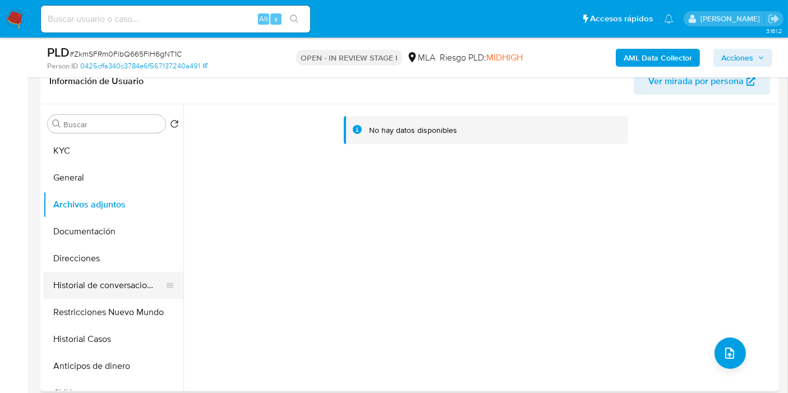
click at [66, 295] on button "Historial de conversaciones" at bounding box center [108, 285] width 131 height 27
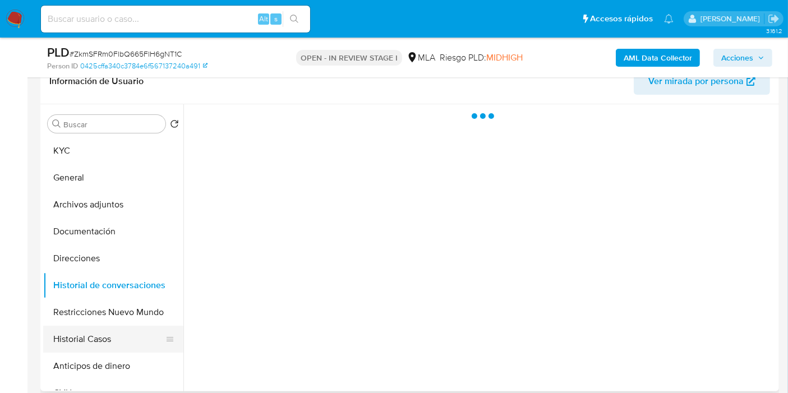
click at [113, 339] on button "Historial Casos" at bounding box center [108, 339] width 131 height 27
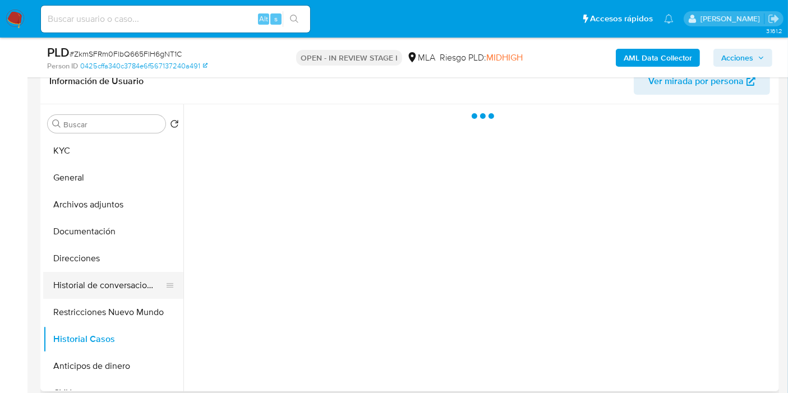
click at [135, 287] on button "Historial de conversaciones" at bounding box center [108, 285] width 131 height 27
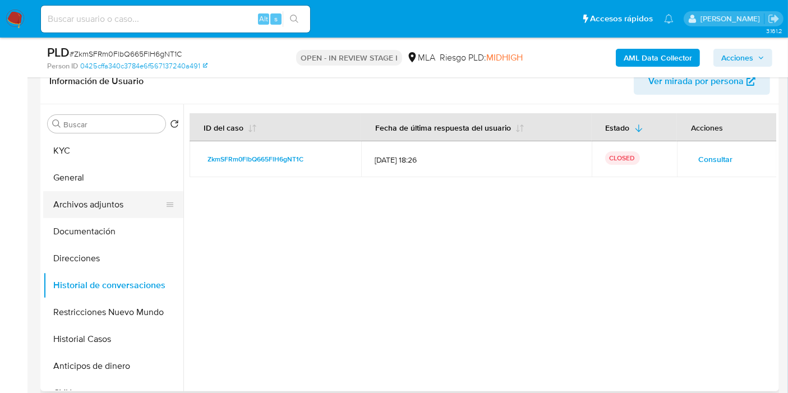
click at [79, 206] on button "Archivos adjuntos" at bounding box center [108, 204] width 131 height 27
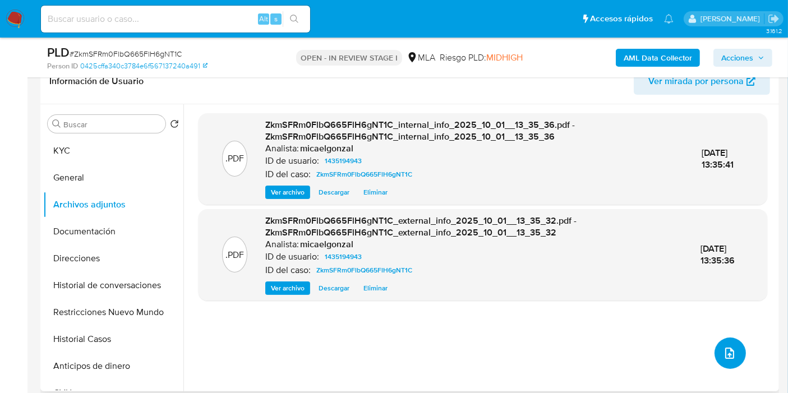
click at [715, 356] on button "upload-file" at bounding box center [730, 353] width 31 height 31
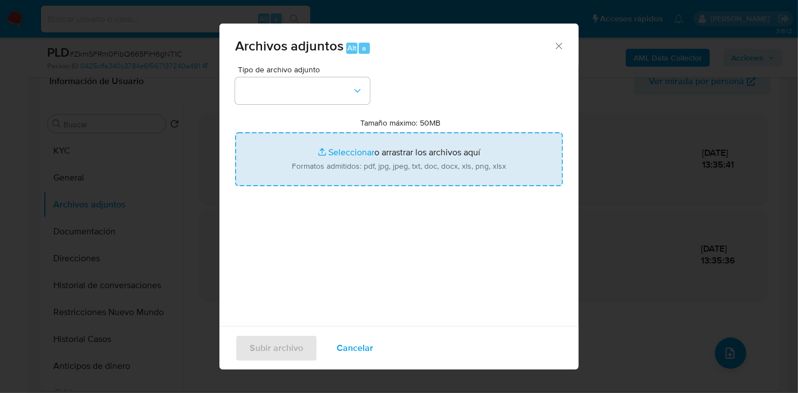
click at [416, 156] on input "Tamaño máximo: 50MB Seleccionar archivos" at bounding box center [399, 159] width 328 height 54
type input "C:\fakepath\NOSIS de Yanina Soledad Ceschi.pdf"
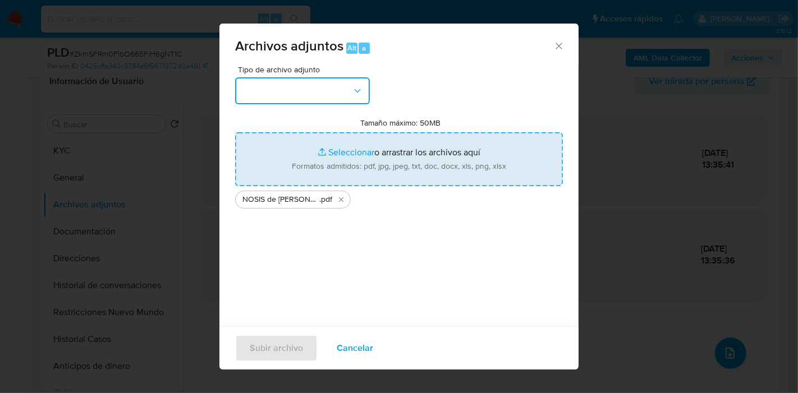
click at [241, 82] on button "button" at bounding box center [302, 90] width 135 height 27
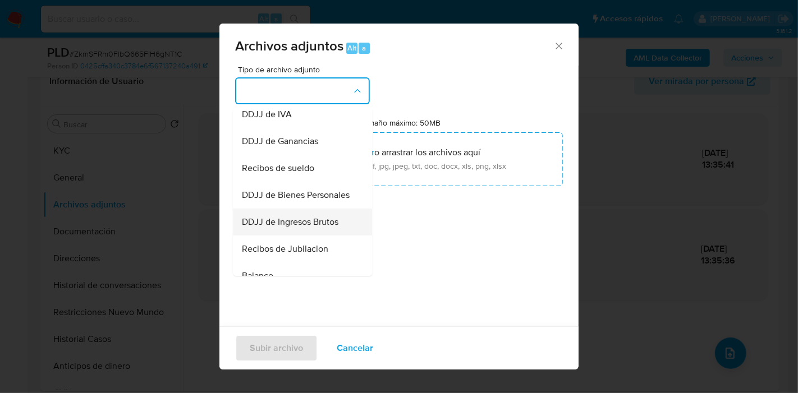
scroll to position [436, 0]
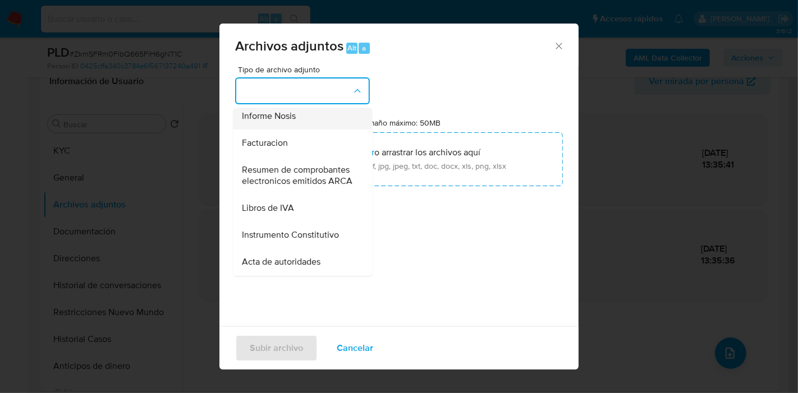
click at [330, 130] on div "Informe Nosis" at bounding box center [299, 116] width 114 height 27
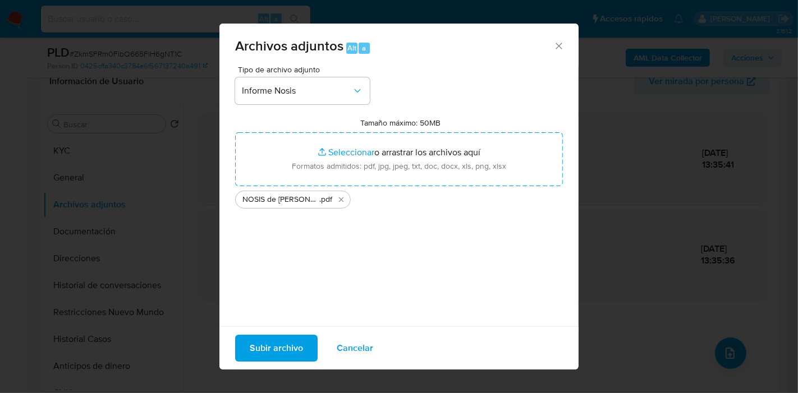
click at [285, 334] on div "Subir archivo Cancelar" at bounding box center [398, 347] width 359 height 43
click at [279, 345] on span "Subir archivo" at bounding box center [276, 348] width 53 height 25
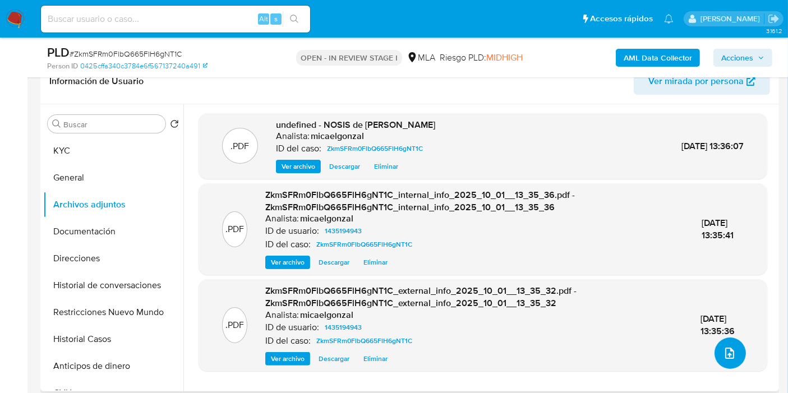
click at [724, 342] on button "upload-file" at bounding box center [730, 353] width 31 height 31
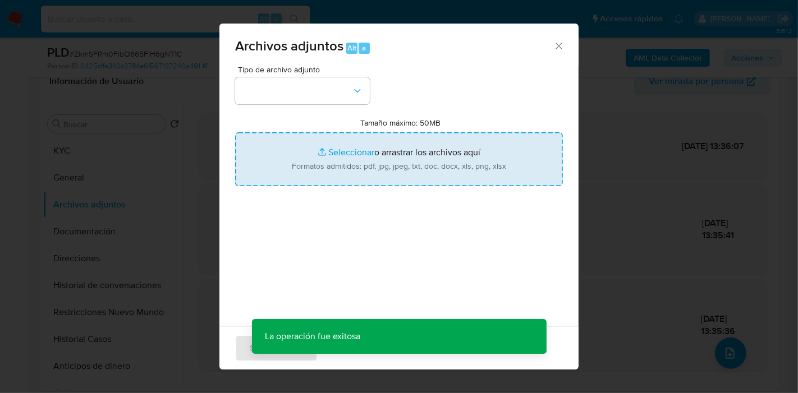
click at [430, 141] on input "Tamaño máximo: 50MB Seleccionar archivos" at bounding box center [399, 159] width 328 height 54
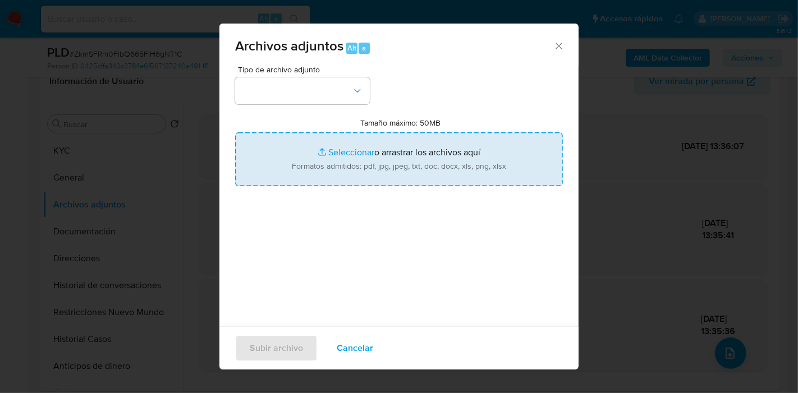
type input "C:\fakepath\Incapacidad Laboral Permanente - SRT.pdf"
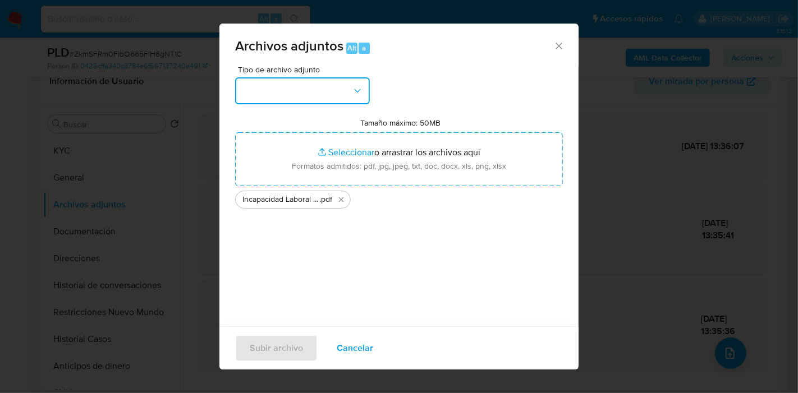
click at [266, 95] on button "button" at bounding box center [302, 90] width 135 height 27
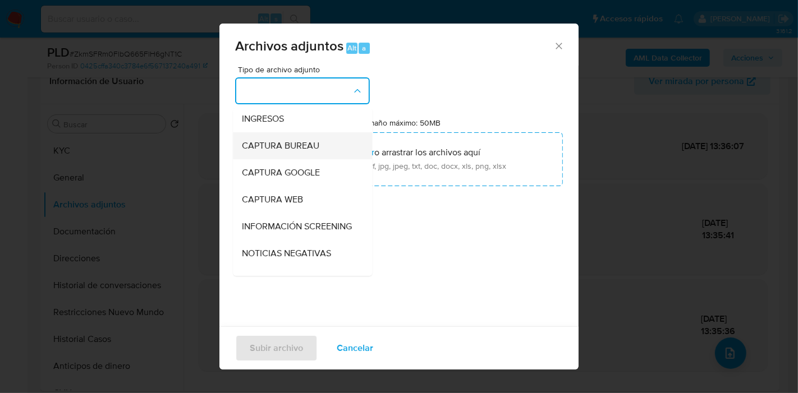
scroll to position [0, 0]
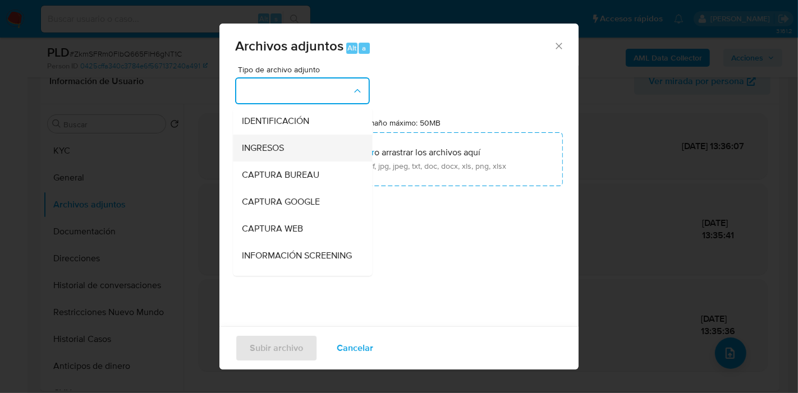
click at [304, 149] on div "INGRESOS" at bounding box center [299, 148] width 114 height 27
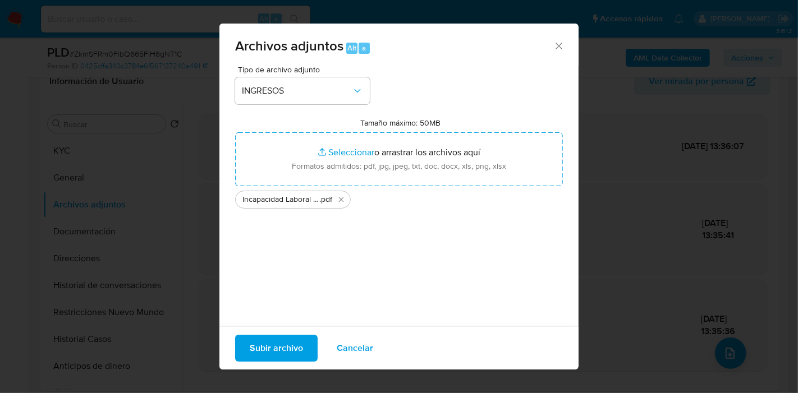
click at [255, 343] on span "Subir archivo" at bounding box center [276, 348] width 53 height 25
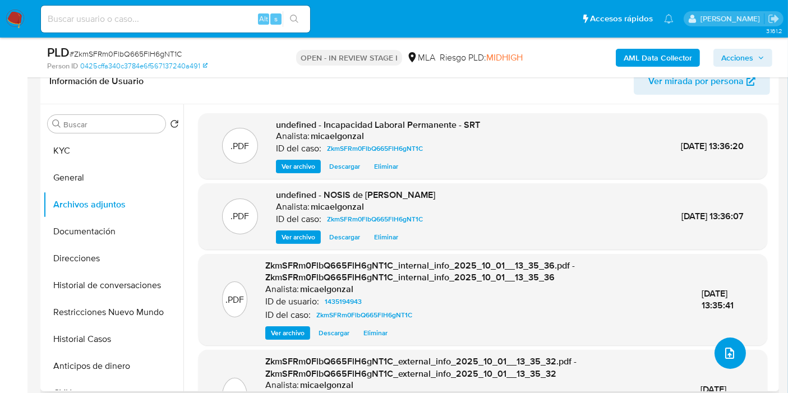
click at [715, 347] on button "upload-file" at bounding box center [730, 353] width 31 height 31
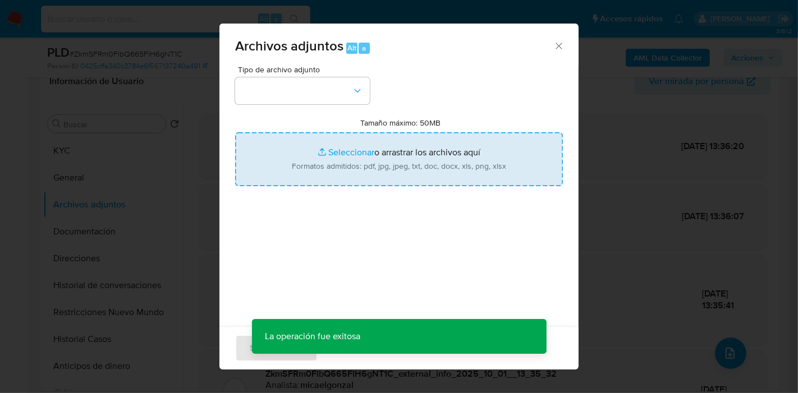
click at [432, 173] on input "Tamaño máximo: 50MB Seleccionar archivos" at bounding box center [399, 159] width 328 height 54
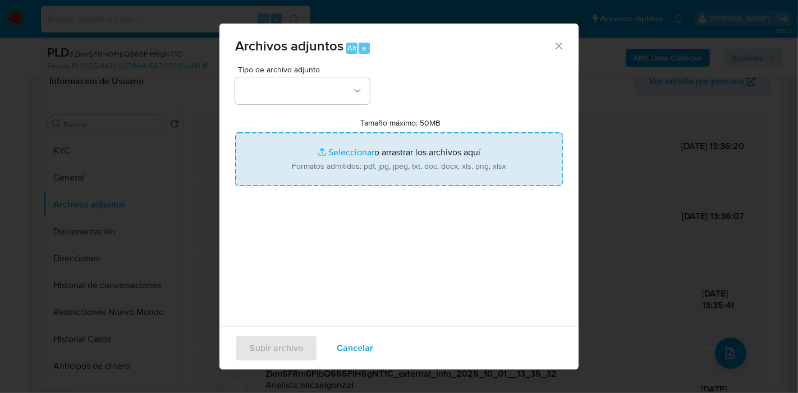
type input "C:\fakepath\Movimientos de Yanina Soledad Ceschi.xlsx"
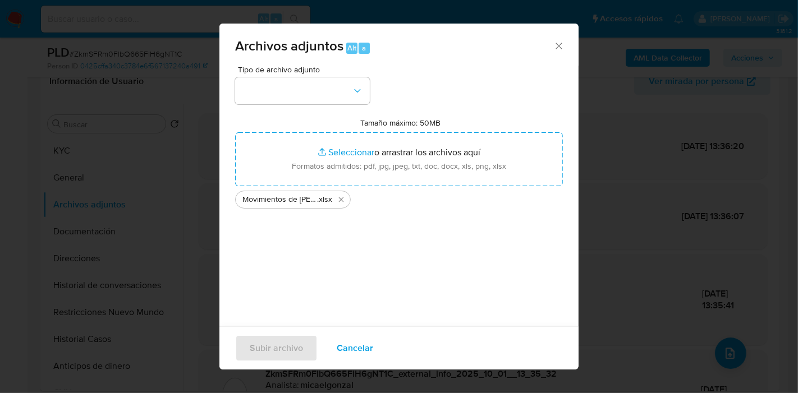
click at [354, 246] on div "Tipo de archivo adjunto Tamaño máximo: 50MB Seleccionar archivos Seleccionar o …" at bounding box center [399, 198] width 328 height 265
click at [308, 90] on button "button" at bounding box center [302, 90] width 135 height 27
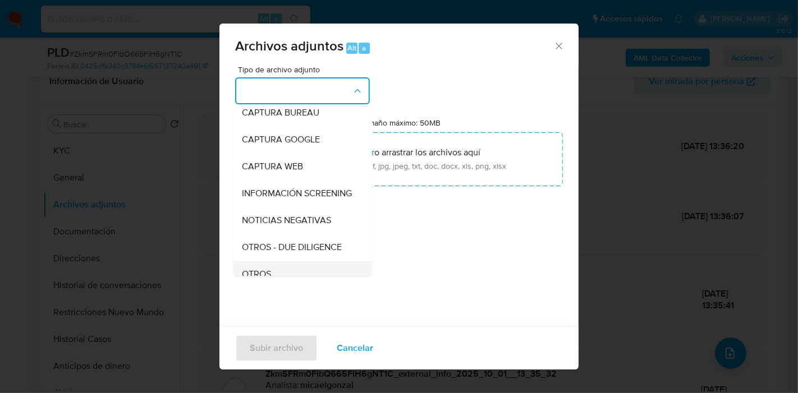
scroll to position [125, 0]
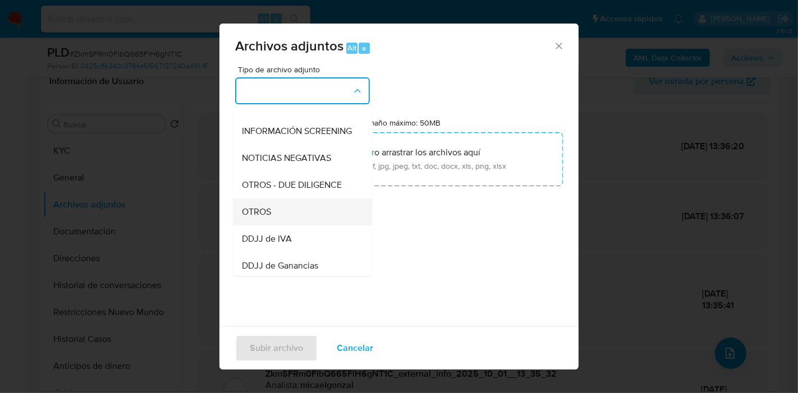
click at [267, 218] on span "OTROS" at bounding box center [256, 211] width 29 height 11
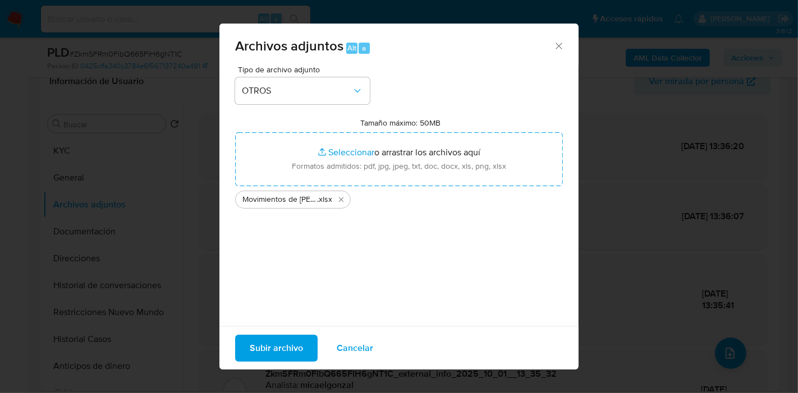
click at [280, 338] on span "Subir archivo" at bounding box center [276, 348] width 53 height 25
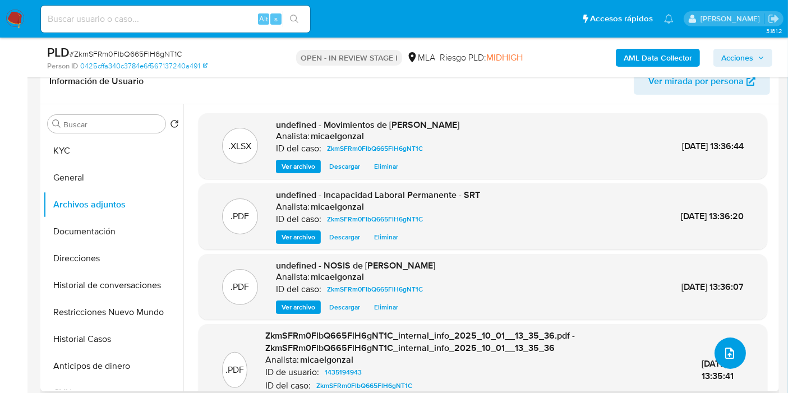
click at [725, 350] on icon "upload-file" at bounding box center [729, 353] width 9 height 11
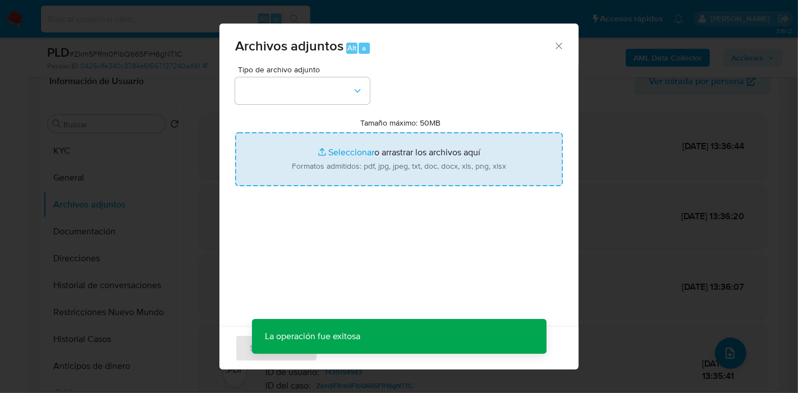
click at [321, 158] on input "Tamaño máximo: 50MB Seleccionar archivos" at bounding box center [399, 159] width 328 height 54
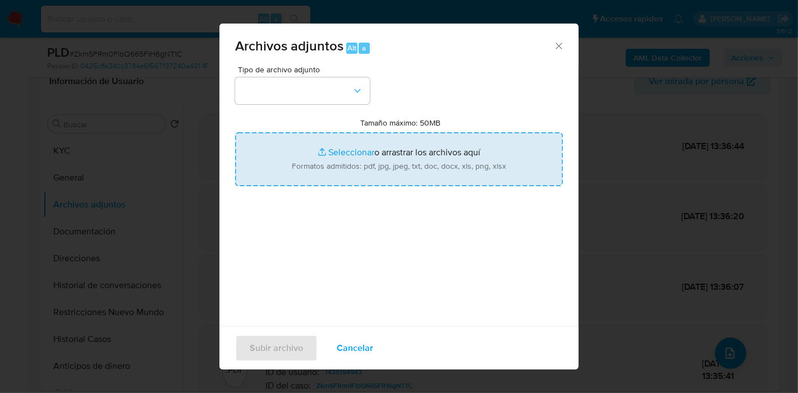
type input "C:\fakepath\Caselog ZkmSFRm0FlbQ665FlH6gNT1C_2025_09_18_02_11_39.docx"
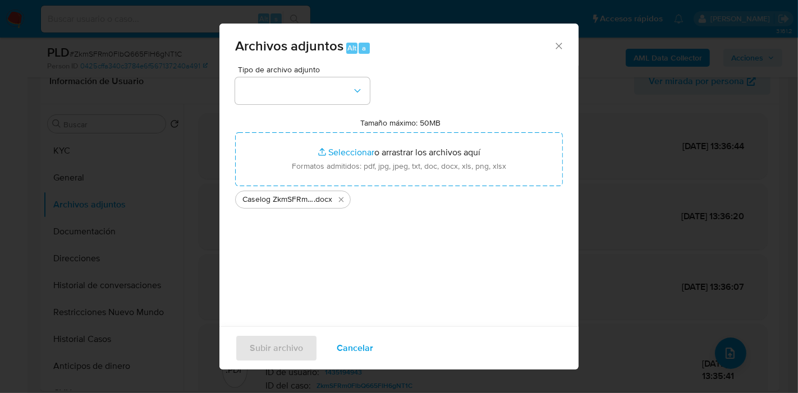
click at [356, 117] on div "Tipo de archivo adjunto Tamaño máximo: 50MB Seleccionar archivos Seleccionar o …" at bounding box center [399, 198] width 328 height 265
click at [351, 100] on button "button" at bounding box center [302, 90] width 135 height 27
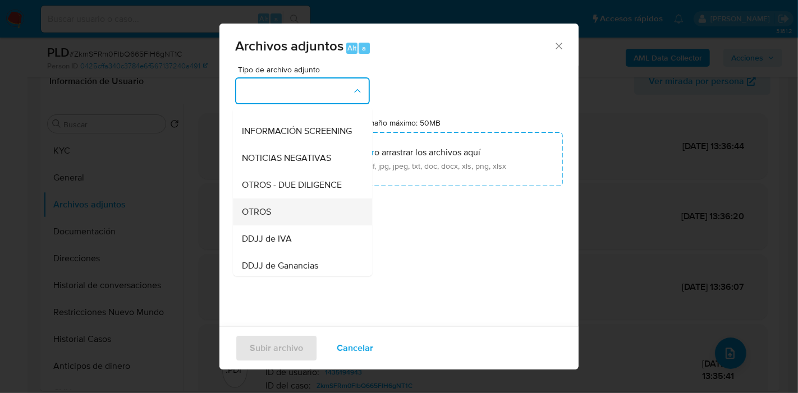
click at [294, 223] on div "OTROS" at bounding box center [299, 212] width 114 height 27
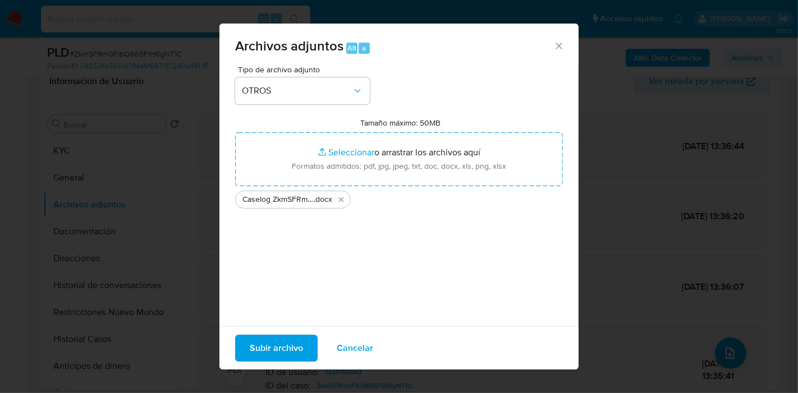
click at [274, 339] on span "Subir archivo" at bounding box center [276, 348] width 53 height 25
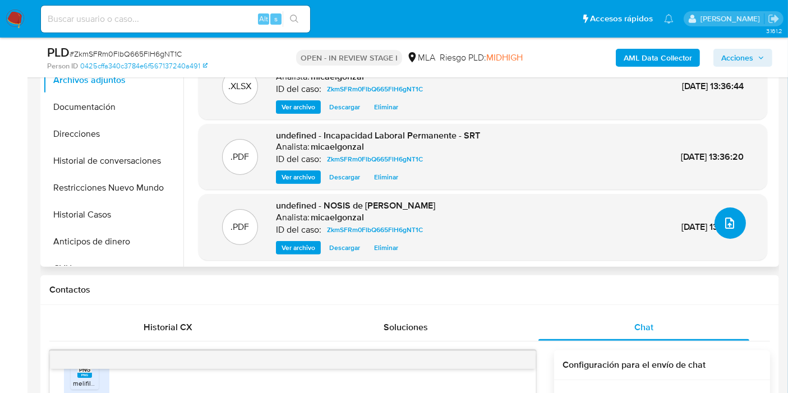
scroll to position [9, 0]
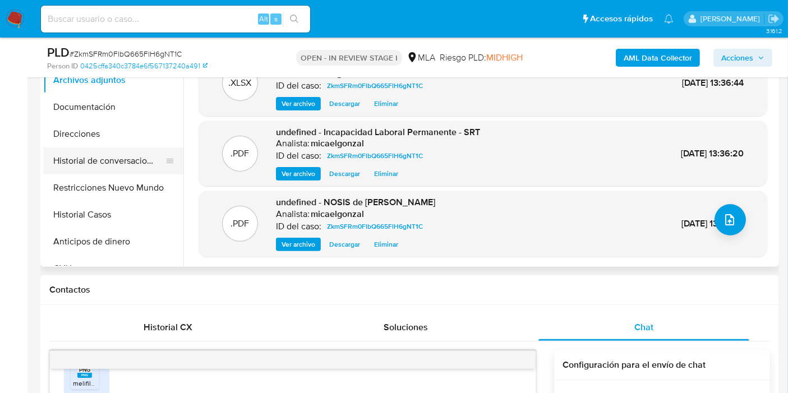
click at [90, 156] on button "Historial de conversaciones" at bounding box center [108, 161] width 131 height 27
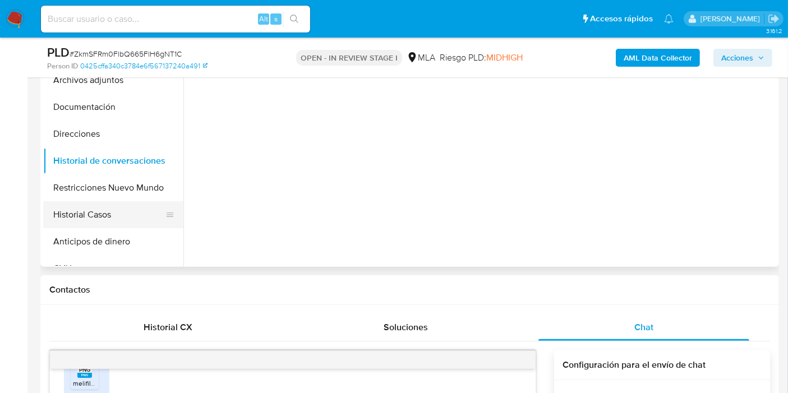
scroll to position [0, 0]
click at [90, 211] on button "Historial Casos" at bounding box center [108, 214] width 131 height 27
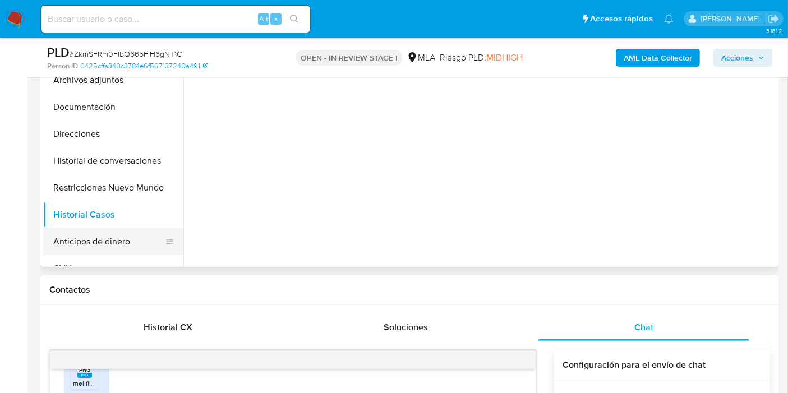
scroll to position [187, 0]
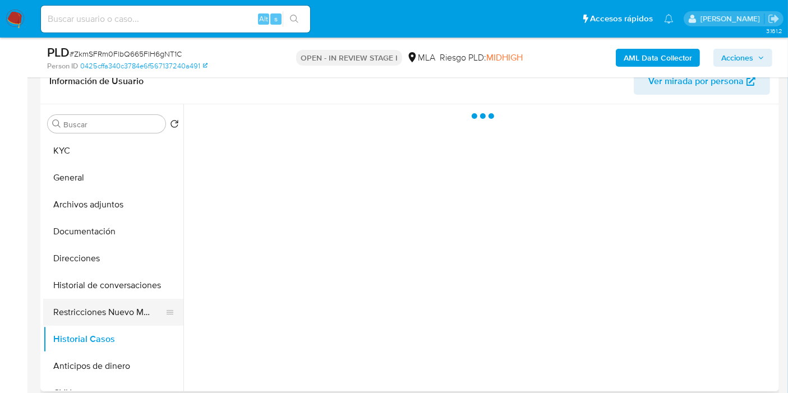
click at [96, 310] on button "Restricciones Nuevo Mundo" at bounding box center [108, 312] width 131 height 27
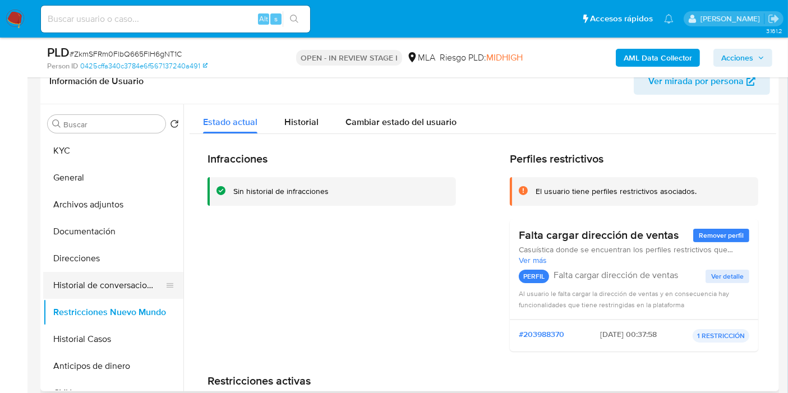
click at [105, 277] on button "Historial de conversaciones" at bounding box center [108, 285] width 131 height 27
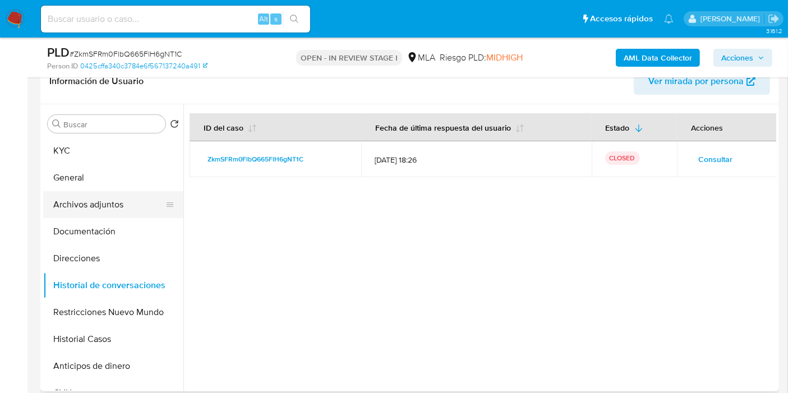
click at [109, 200] on button "Archivos adjuntos" at bounding box center [108, 204] width 131 height 27
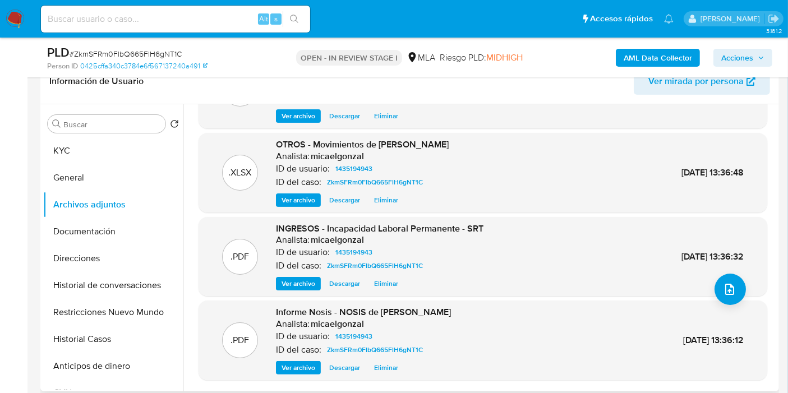
scroll to position [94, 0]
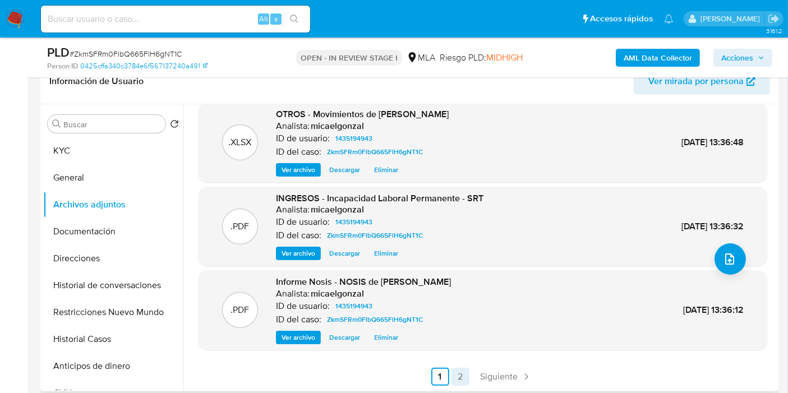
click at [452, 375] on link "2" at bounding box center [460, 377] width 18 height 18
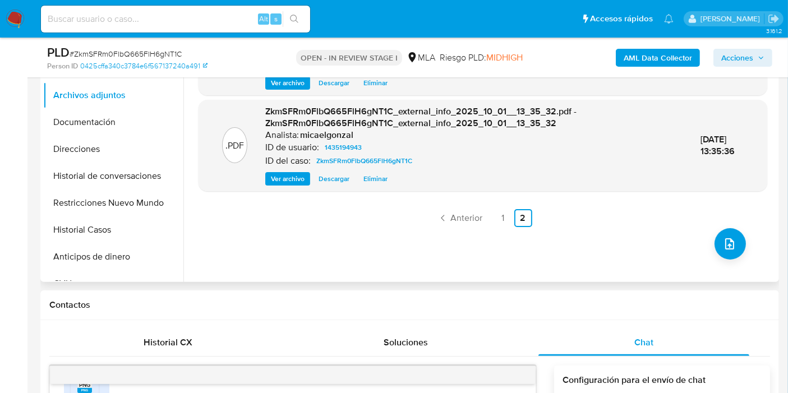
scroll to position [374, 0]
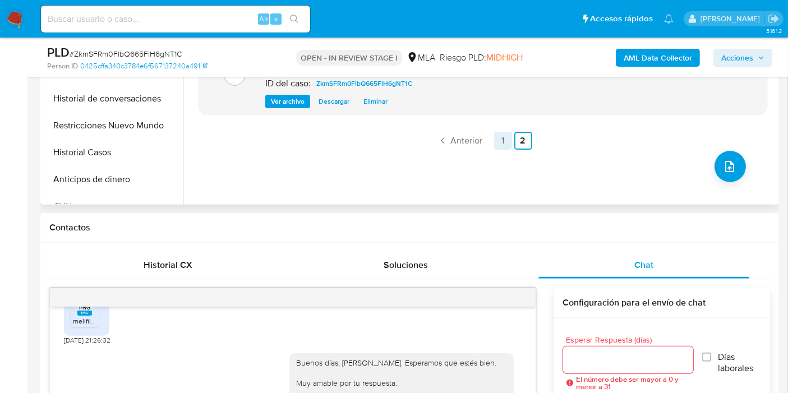
click at [498, 139] on link "1" at bounding box center [503, 141] width 18 height 18
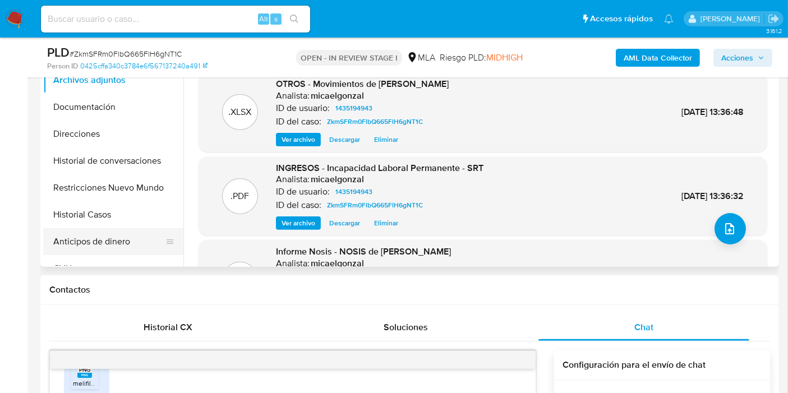
scroll to position [187, 0]
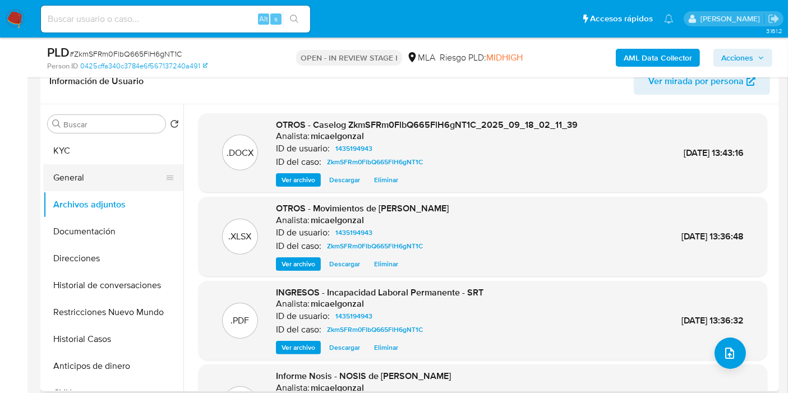
click at [112, 185] on button "General" at bounding box center [108, 177] width 131 height 27
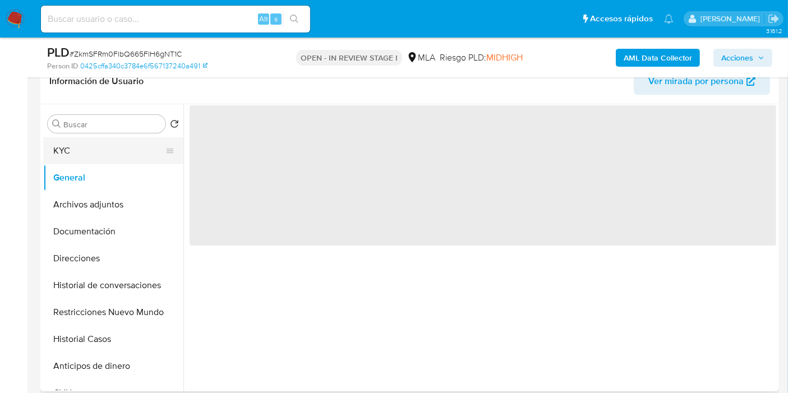
drag, startPoint x: 117, startPoint y: 168, endPoint x: 123, endPoint y: 163, distance: 8.8
click at [116, 168] on button "General" at bounding box center [113, 177] width 140 height 27
click at [128, 156] on button "KYC" at bounding box center [108, 150] width 131 height 27
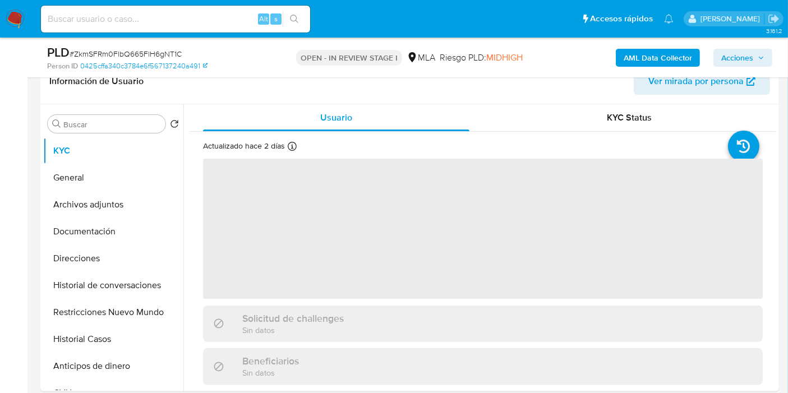
click at [734, 61] on span "Acciones" at bounding box center [737, 58] width 32 height 18
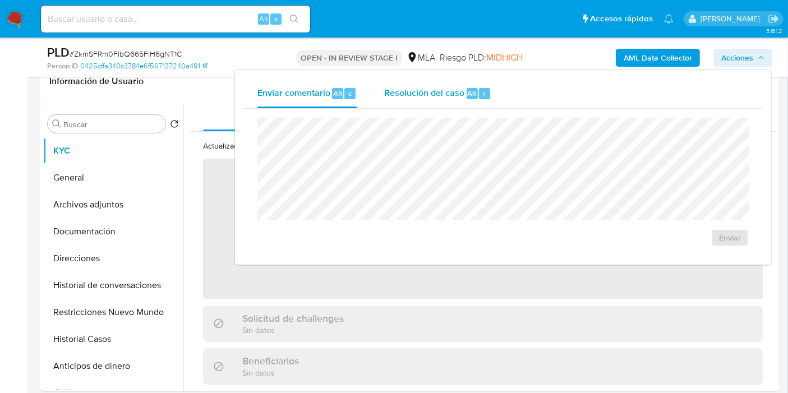
click at [437, 97] on span "Resolución del caso" at bounding box center [424, 92] width 80 height 13
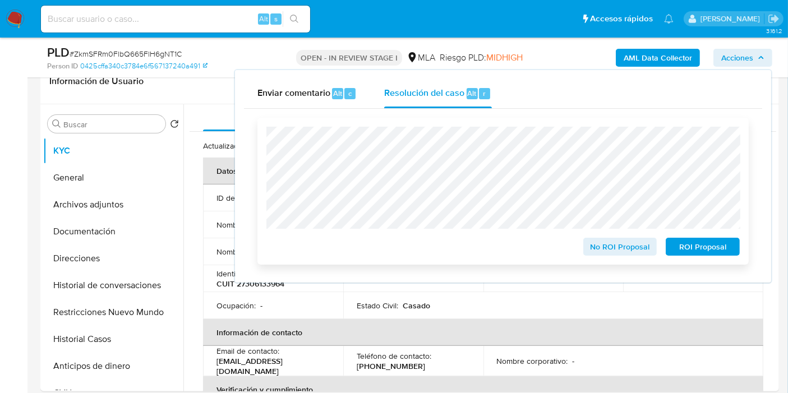
click at [612, 248] on span "No ROI Proposal" at bounding box center [620, 247] width 58 height 16
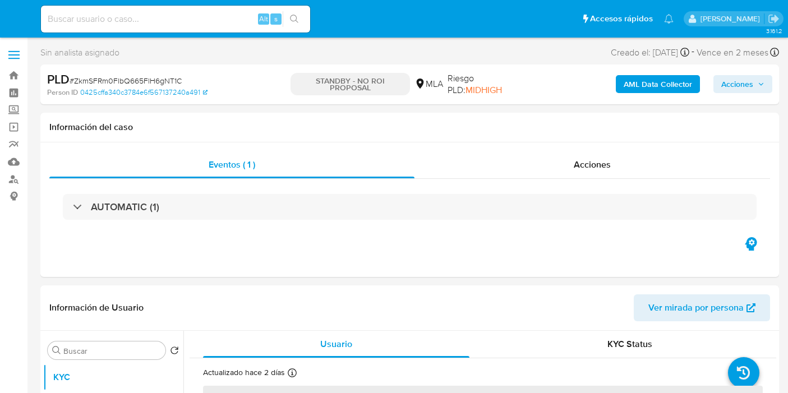
select select "10"
click at [205, 17] on input at bounding box center [175, 19] width 269 height 15
paste input "ikH6HF5FCFY7s5PYj3xGRenX"
type input "ikH6HF5FCFY7s5PYj3xGRenX"
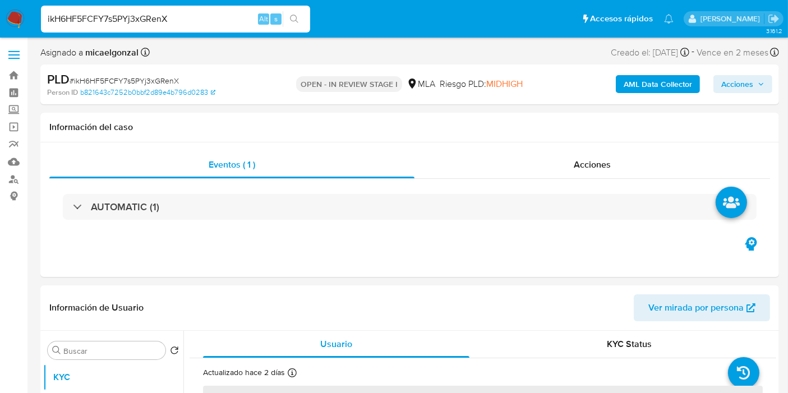
scroll to position [311, 0]
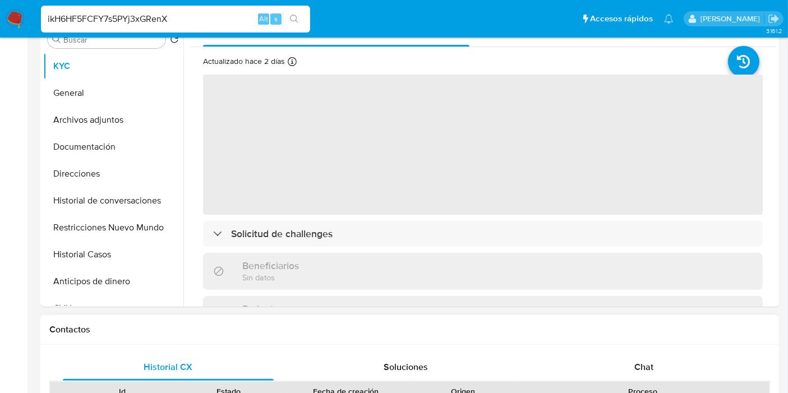
select select "10"
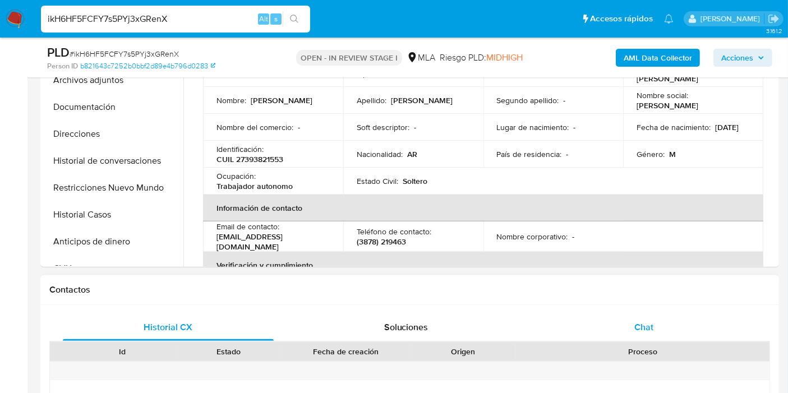
click at [717, 329] on div "Chat" at bounding box center [643, 327] width 211 height 27
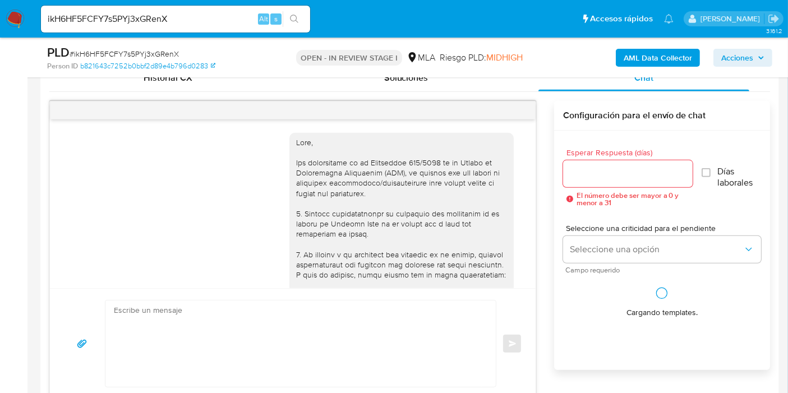
scroll to position [782, 0]
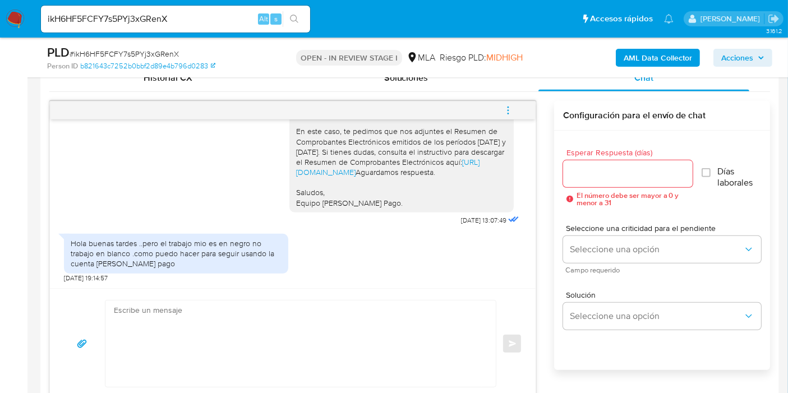
click at [130, 15] on input "ikH6HF5FCFY7s5PYj3xGRenX" at bounding box center [175, 19] width 269 height 15
paste input "WHPkTwqqnAGvOcSdHR0UxFFG"
type input "WHPkTwqqnAGvOcSdHR0UxFFG"
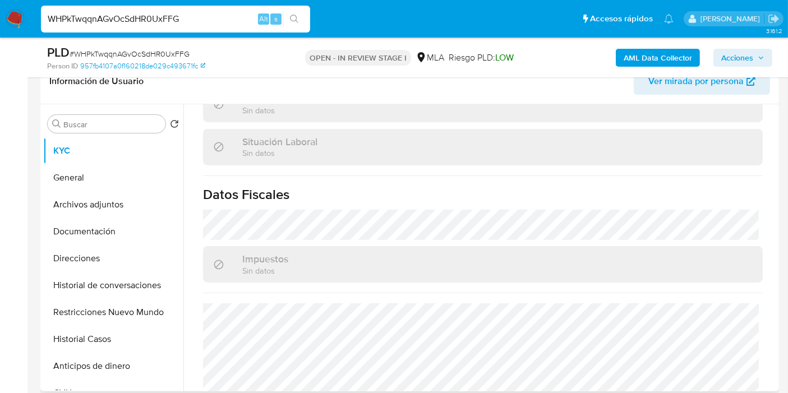
scroll to position [358, 0]
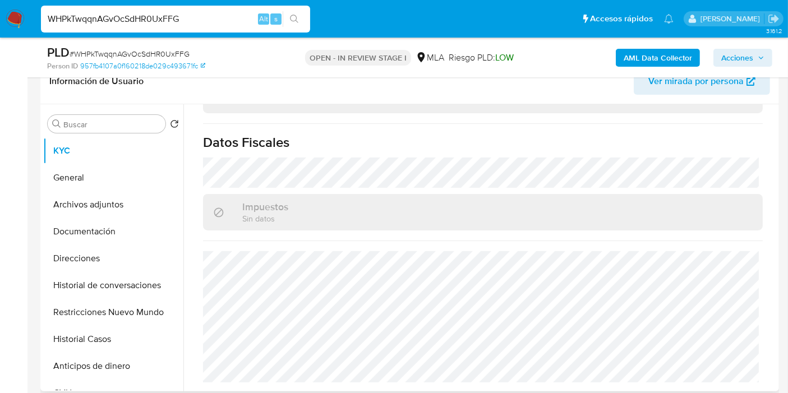
select select "10"
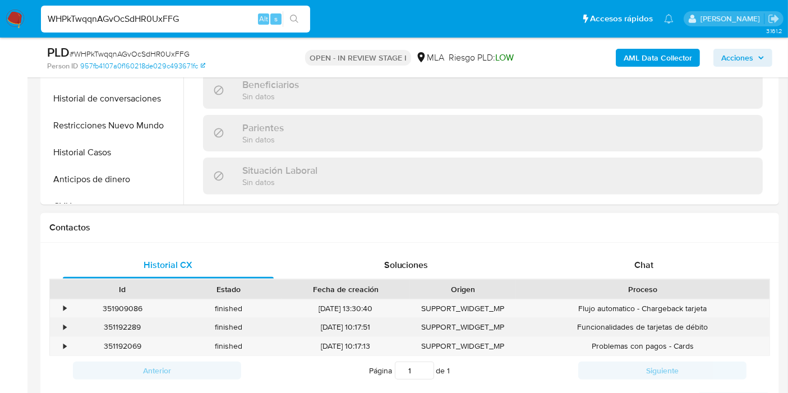
scroll to position [600, 0]
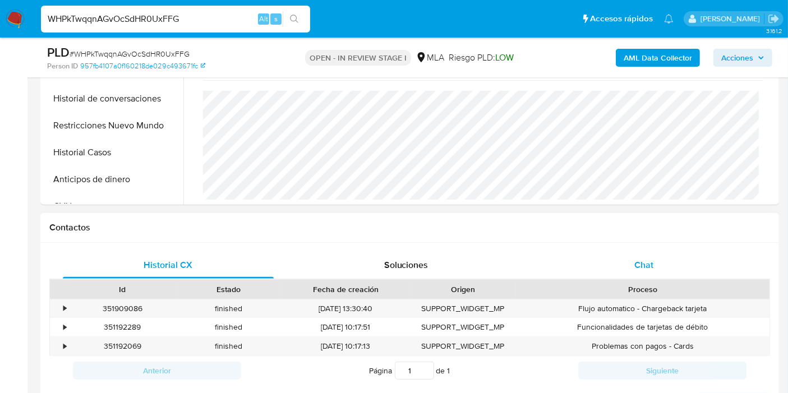
click at [691, 264] on div "Chat" at bounding box center [643, 265] width 211 height 27
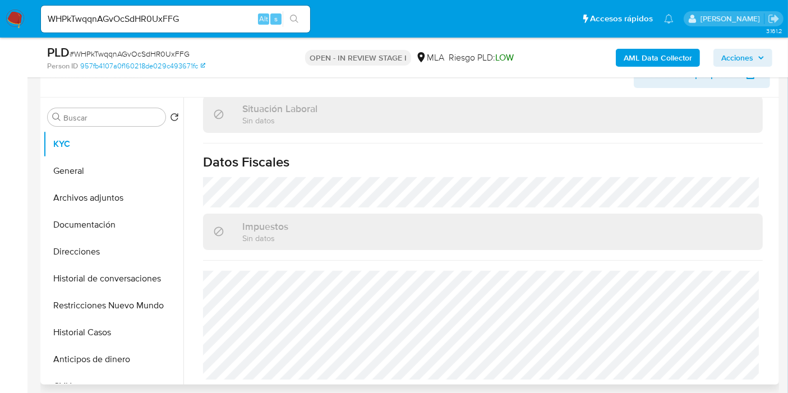
scroll to position [125, 0]
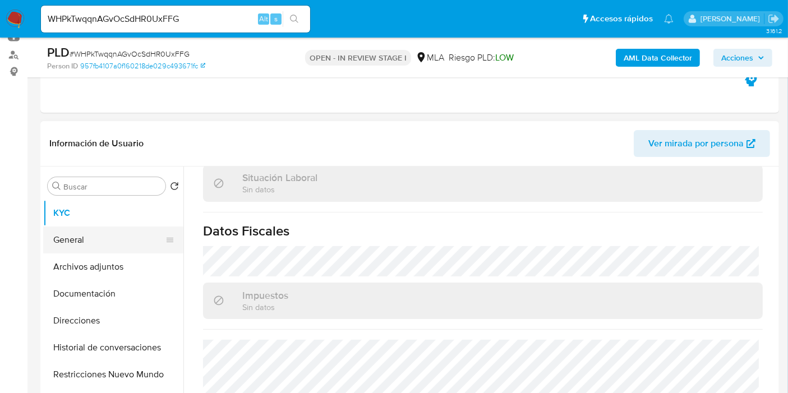
click at [81, 239] on button "General" at bounding box center [108, 240] width 131 height 27
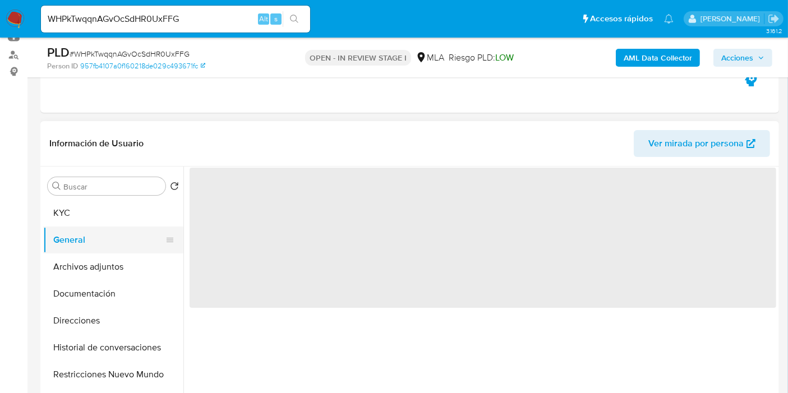
scroll to position [0, 0]
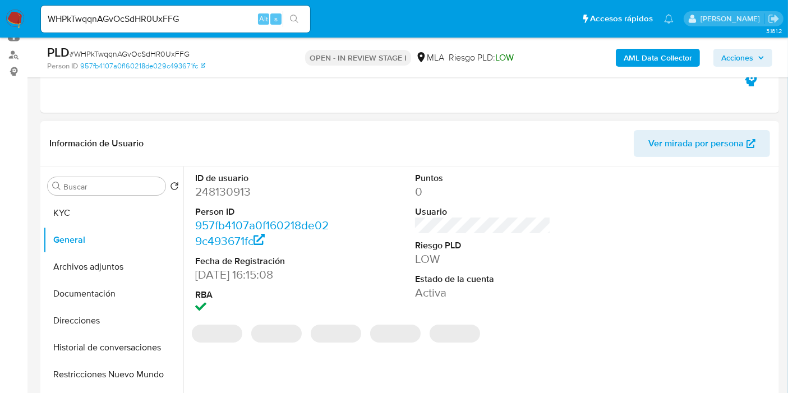
click at [217, 198] on dd "248130913" at bounding box center [263, 192] width 136 height 16
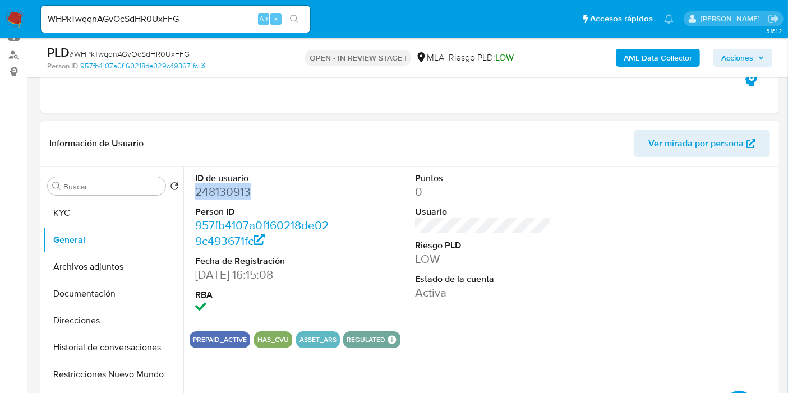
copy dd "248130913"
click at [91, 307] on button "Direcciones" at bounding box center [108, 320] width 131 height 27
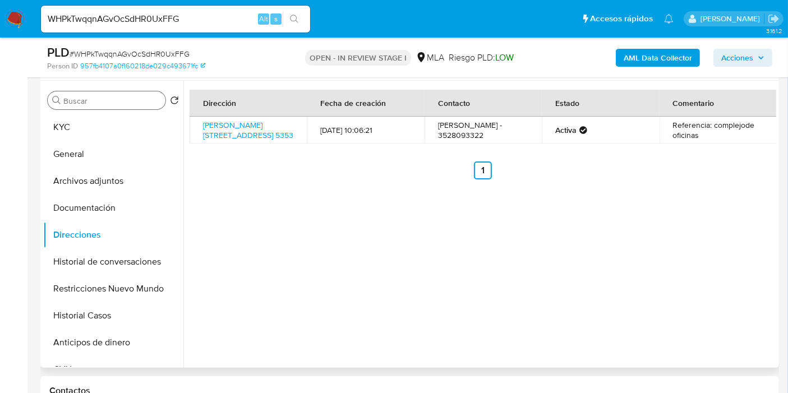
scroll to position [125, 0]
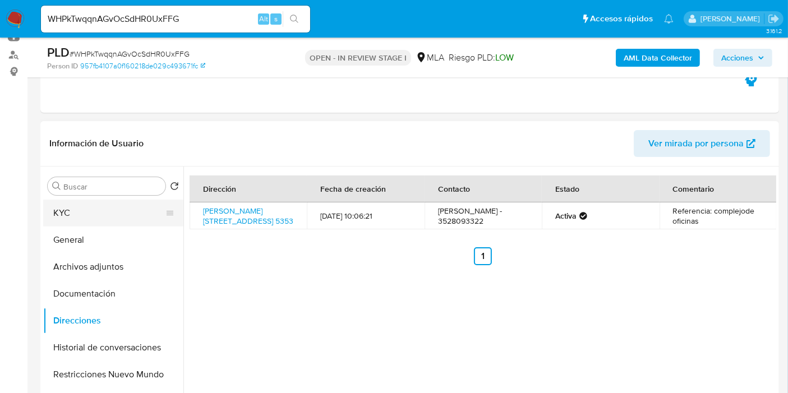
click at [100, 222] on button "KYC" at bounding box center [108, 213] width 131 height 27
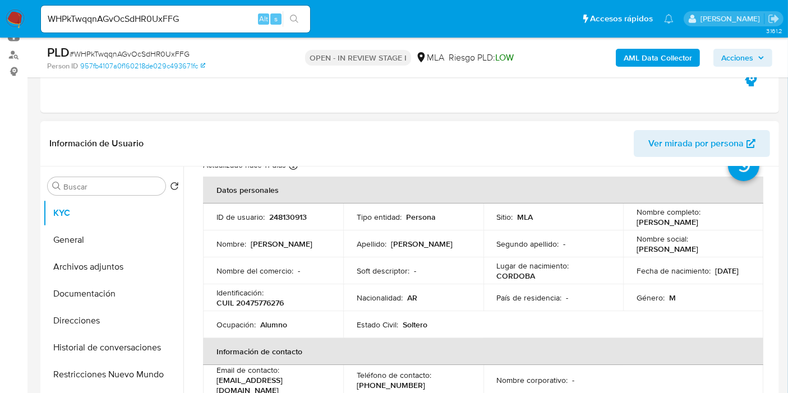
scroll to position [62, 0]
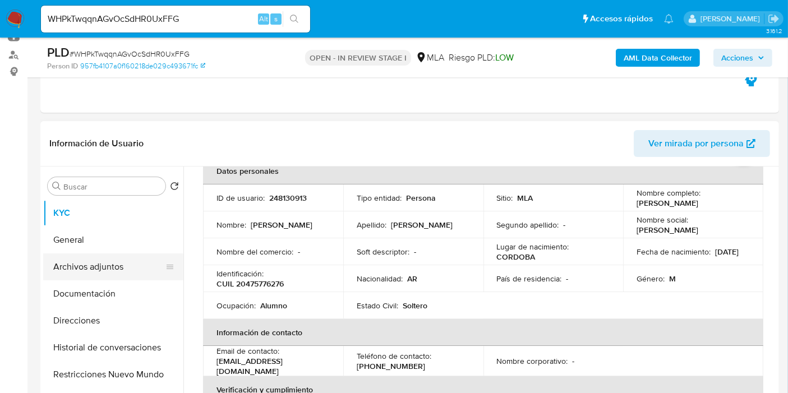
click at [97, 268] on button "Archivos adjuntos" at bounding box center [108, 267] width 131 height 27
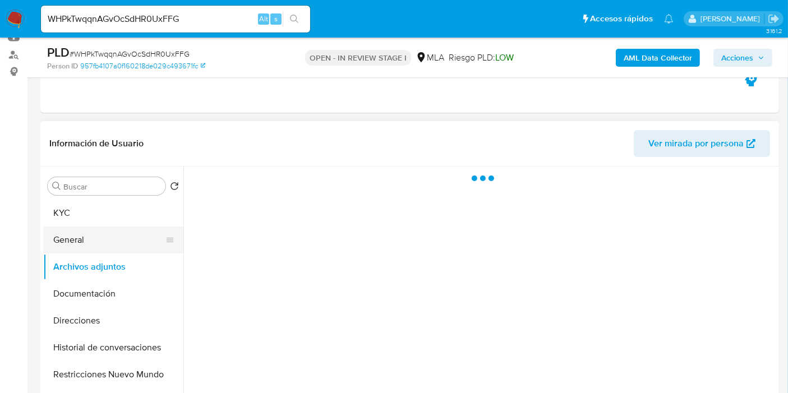
click at [107, 241] on button "General" at bounding box center [108, 240] width 131 height 27
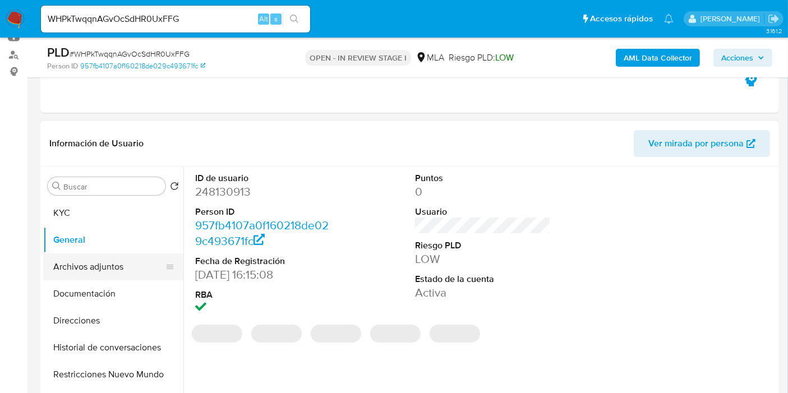
click at [72, 273] on button "Archivos adjuntos" at bounding box center [108, 267] width 131 height 27
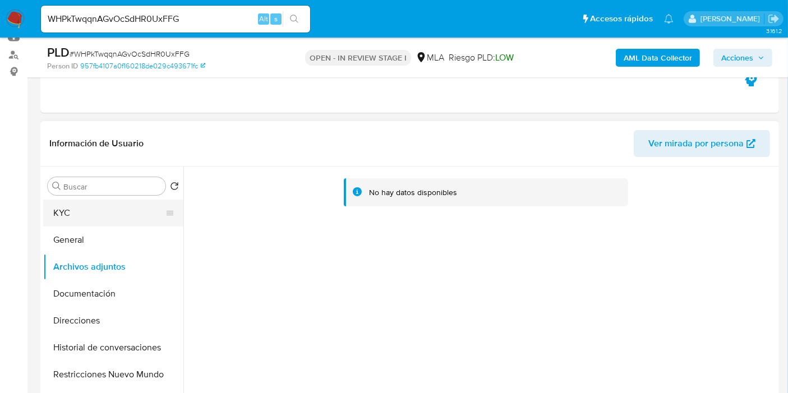
click at [85, 216] on button "KYC" at bounding box center [108, 213] width 131 height 27
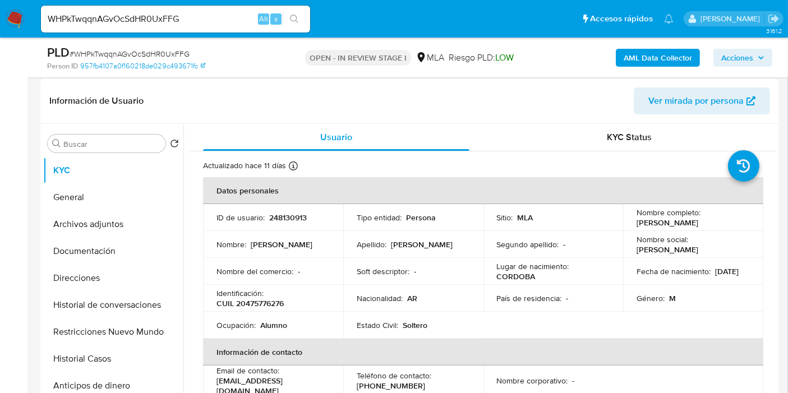
scroll to position [187, 0]
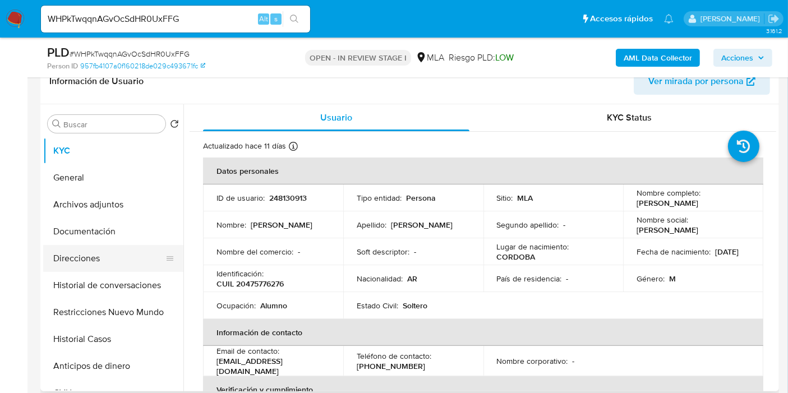
click at [117, 250] on button "Direcciones" at bounding box center [108, 258] width 131 height 27
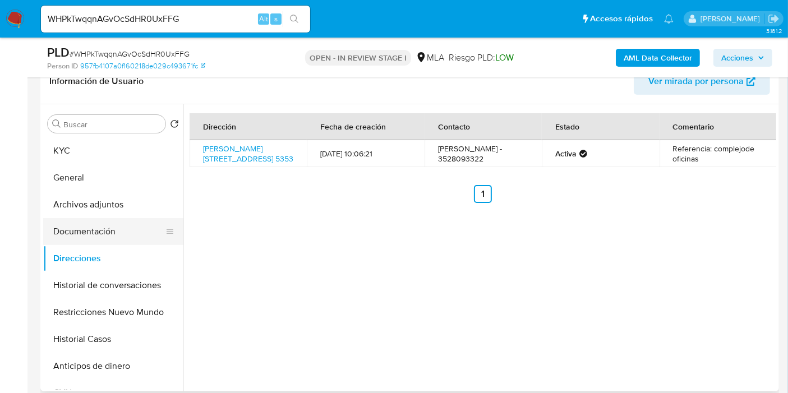
click at [96, 223] on button "Documentación" at bounding box center [108, 231] width 131 height 27
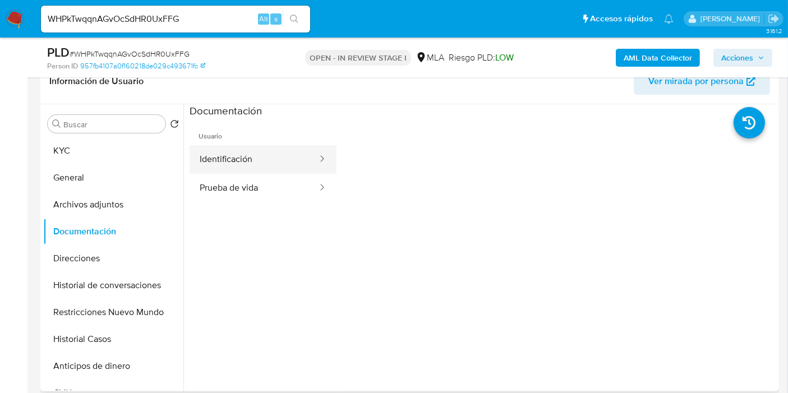
click at [247, 167] on button "Identificación" at bounding box center [254, 159] width 129 height 29
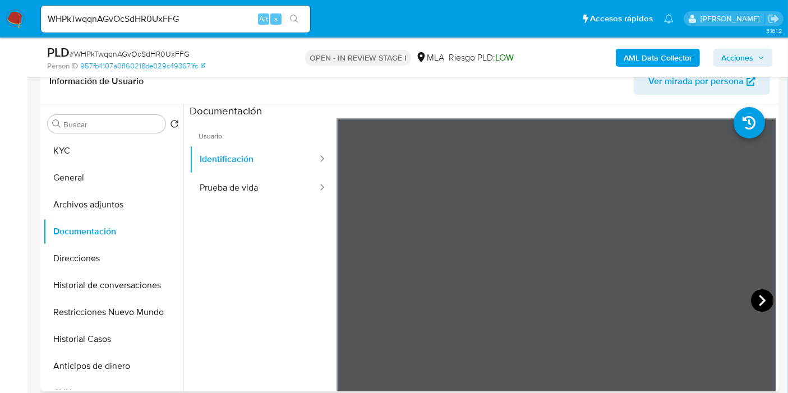
click at [754, 298] on icon at bounding box center [762, 300] width 22 height 22
click at [228, 167] on button "Identificación" at bounding box center [254, 159] width 129 height 29
click at [96, 155] on button "KYC" at bounding box center [108, 150] width 131 height 27
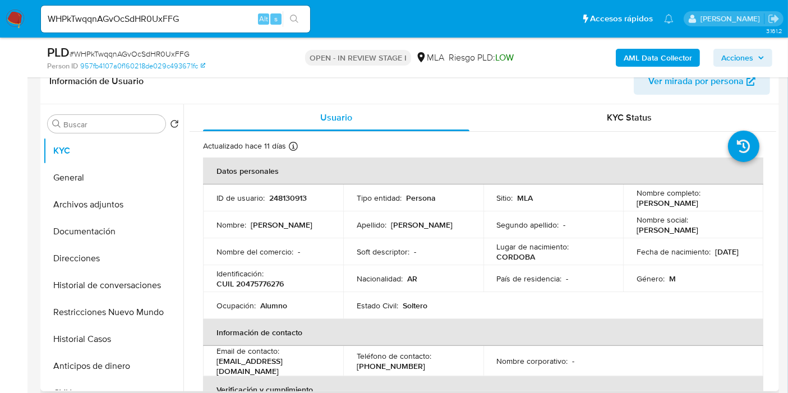
click at [252, 295] on td "Ocupación : Alumno" at bounding box center [273, 305] width 140 height 27
click at [261, 289] on td "Identificación : CUIL 20475776276" at bounding box center [273, 278] width 140 height 27
click at [273, 279] on p "CUIL 20475776276" at bounding box center [249, 284] width 67 height 10
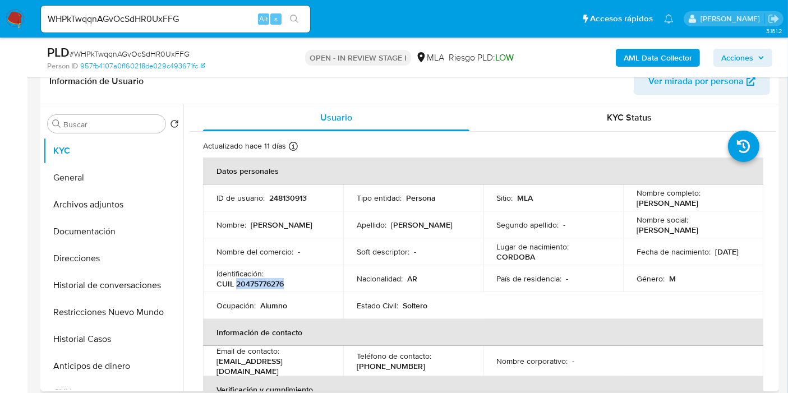
copy p "20475776276"
click at [451, 309] on div "Estado Civil : Soltero" at bounding box center [413, 306] width 113 height 10
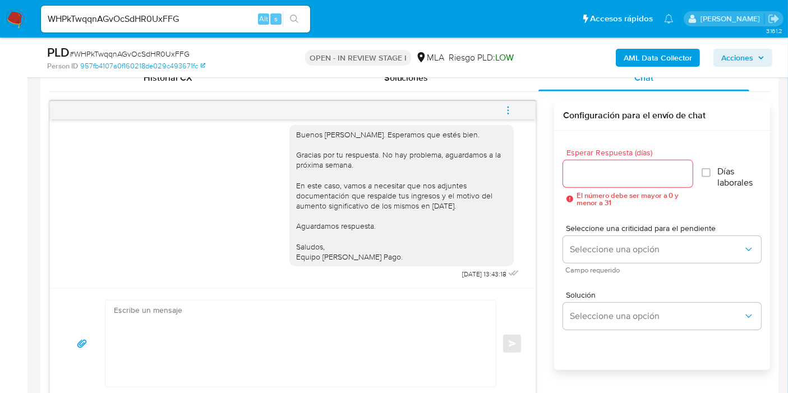
scroll to position [744, 0]
click at [393, 265] on div "Buenos días, Benicio. Esperamos que estés bien. Gracias por tu respuesta. No ha…" at bounding box center [401, 195] width 224 height 141
click at [309, 301] on textarea at bounding box center [298, 344] width 368 height 86
click at [166, 25] on input "WHPkTwqqnAGvOcSdHR0UxFFG" at bounding box center [175, 19] width 269 height 15
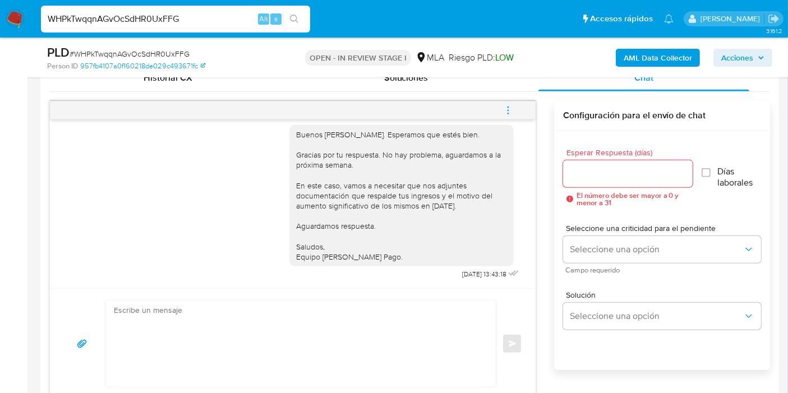
paste input "9xQa8EzJkgoeb5nGZhZApldV"
type input "9xQa8EzJkgoeb5nGZhZApldV"
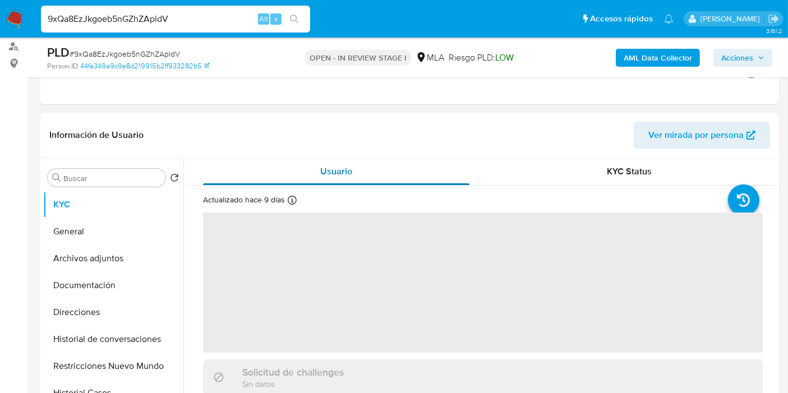
scroll to position [187, 0]
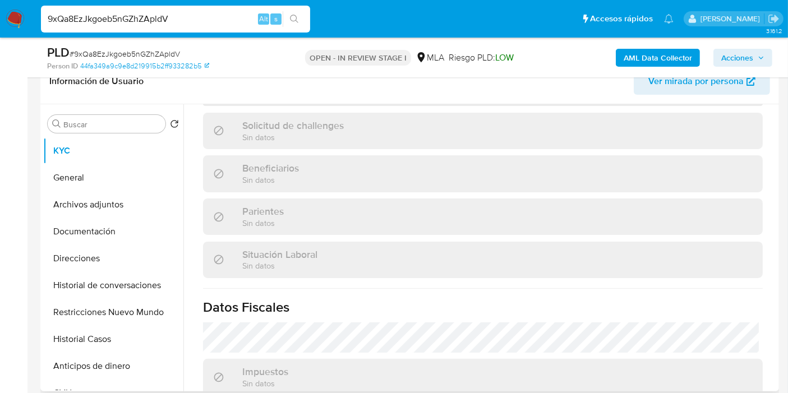
select select "10"
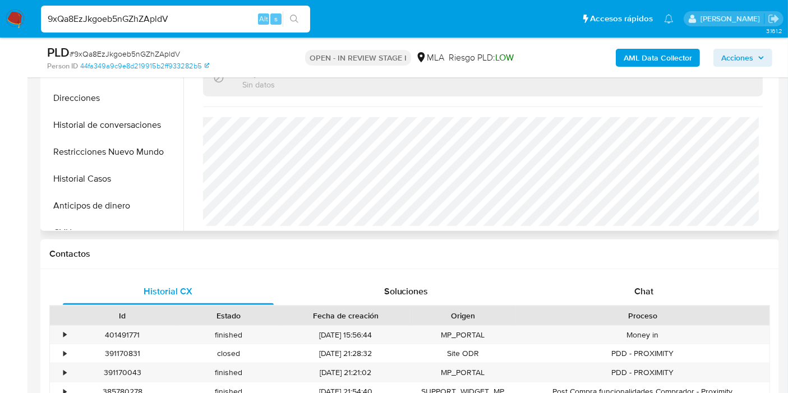
scroll to position [436, 0]
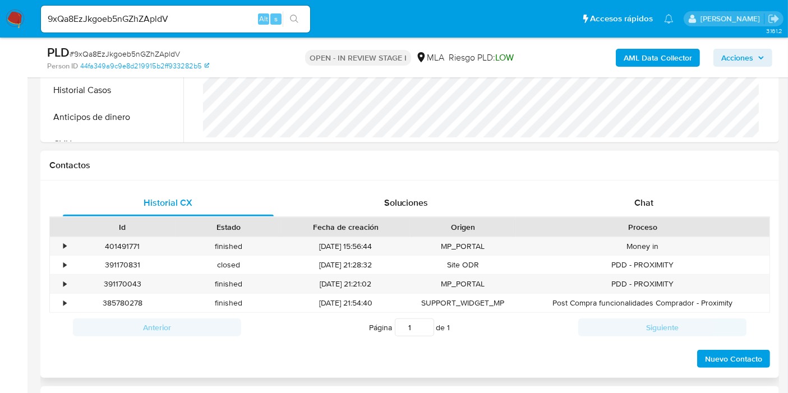
click at [649, 227] on div "Proceso" at bounding box center [643, 227] width 238 height 11
click at [671, 213] on div "Chat" at bounding box center [643, 203] width 211 height 27
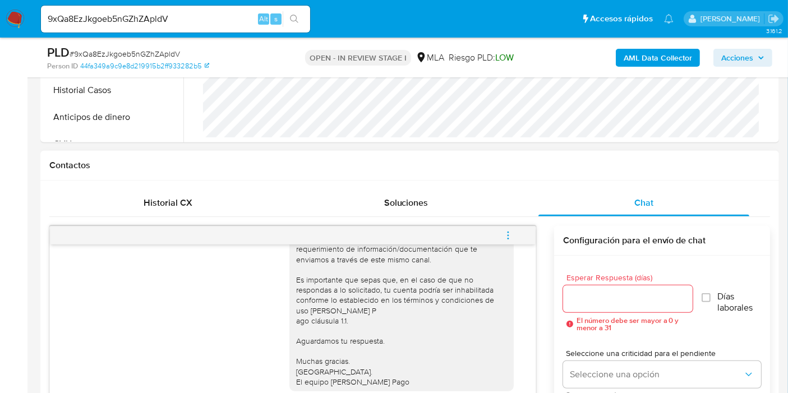
scroll to position [125, 0]
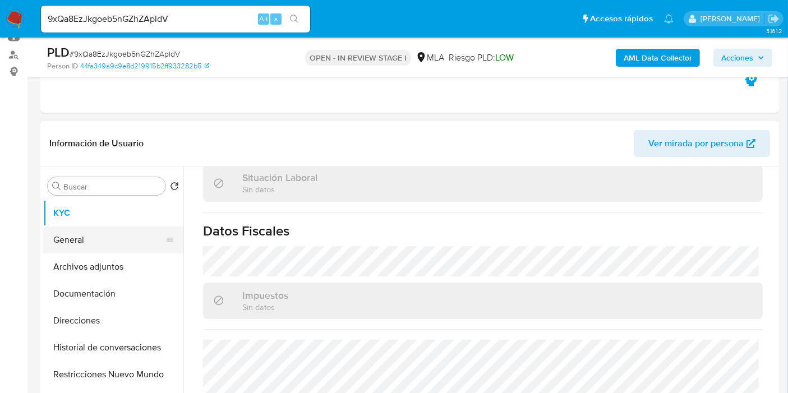
click at [131, 241] on button "General" at bounding box center [108, 240] width 131 height 27
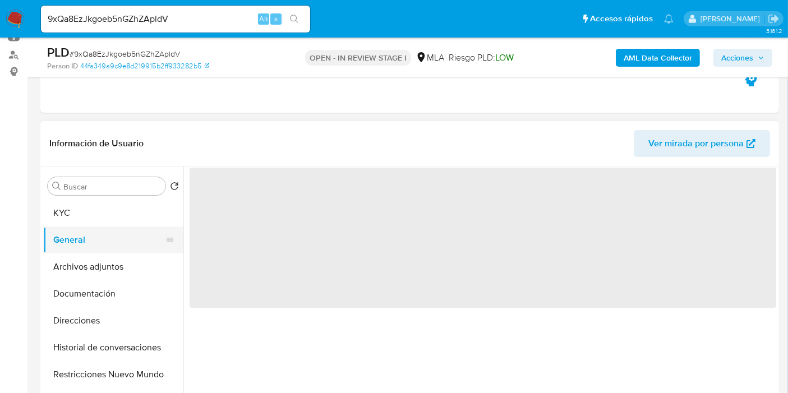
scroll to position [0, 0]
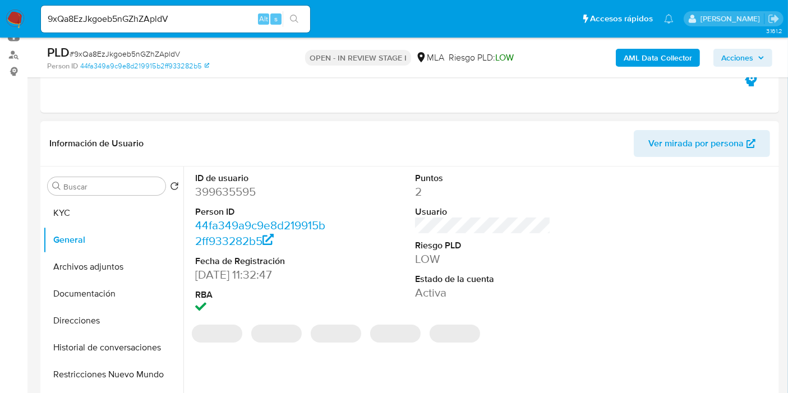
click at [199, 197] on dd "399635595" at bounding box center [263, 192] width 136 height 16
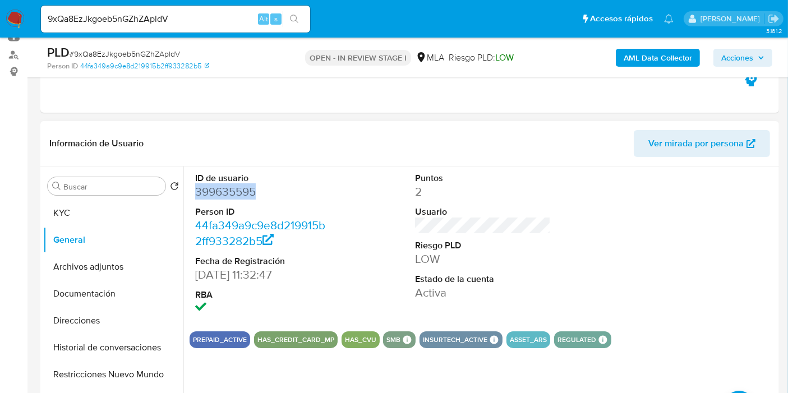
copy dd "399635595"
click at [40, 193] on div "Buscar Volver al orden por defecto KYC General Archivos adjuntos Documentación …" at bounding box center [409, 310] width 739 height 287
click at [51, 209] on button "KYC" at bounding box center [108, 213] width 131 height 27
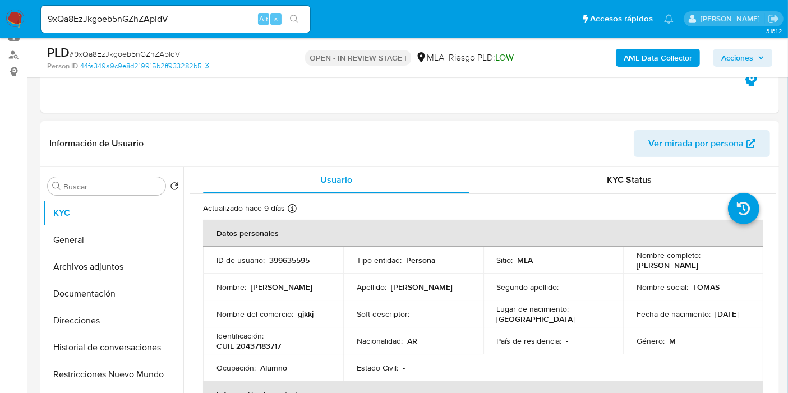
click at [698, 262] on p "Tomás Alejandro Cano" at bounding box center [668, 265] width 62 height 10
drag, startPoint x: 710, startPoint y: 263, endPoint x: 642, endPoint y: 267, distance: 68.0
click at [644, 268] on p "Tomás Alejandro Cano" at bounding box center [668, 265] width 62 height 10
drag, startPoint x: 632, startPoint y: 265, endPoint x: 725, endPoint y: 261, distance: 92.6
click at [725, 261] on td "Nombre completo : Tomás Alejandro Cano" at bounding box center [693, 260] width 140 height 27
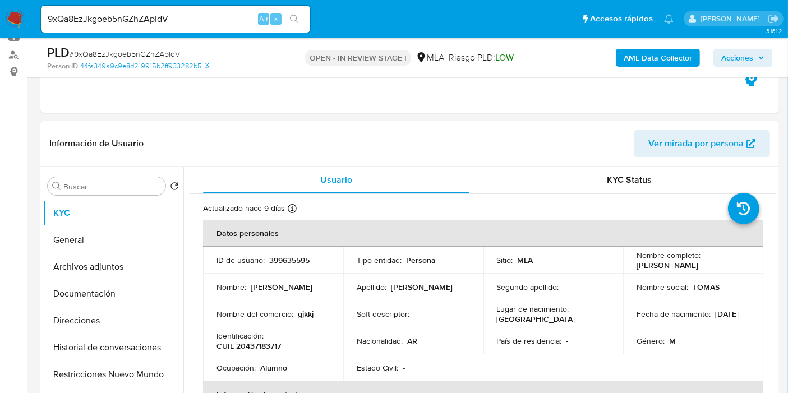
copy p "Tomás Alejandro Cano"
click at [55, 322] on button "Direcciones" at bounding box center [108, 320] width 131 height 27
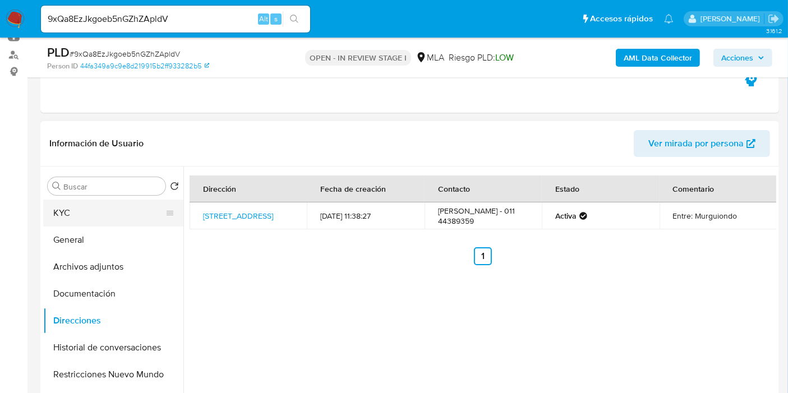
click at [68, 204] on button "KYC" at bounding box center [108, 213] width 131 height 27
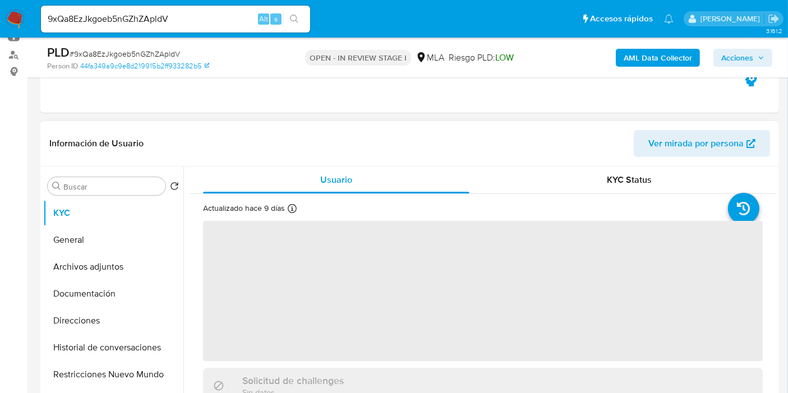
scroll to position [187, 0]
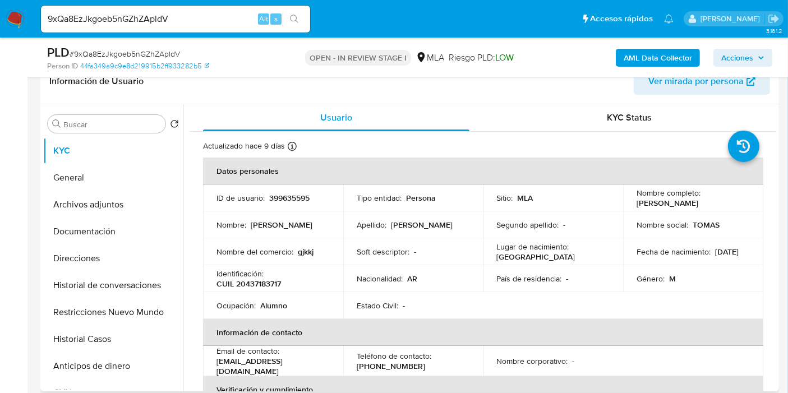
click at [297, 195] on p "399635595" at bounding box center [289, 198] width 40 height 10
drag, startPoint x: 293, startPoint y: 197, endPoint x: 253, endPoint y: 278, distance: 89.5
click at [253, 279] on p "CUIL 20437183717" at bounding box center [248, 284] width 64 height 10
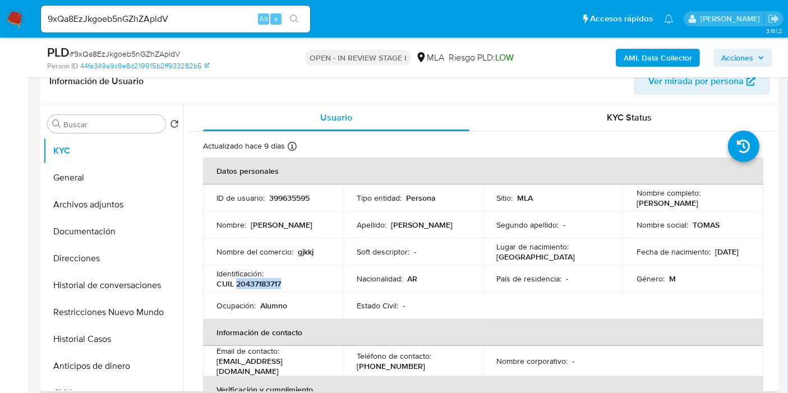
copy p "20437183717"
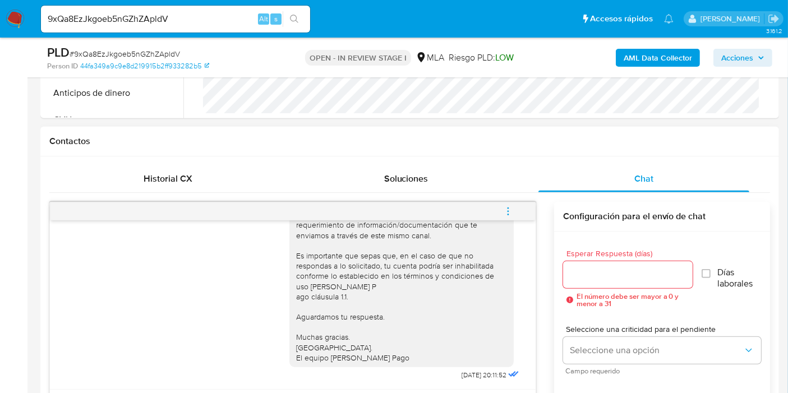
scroll to position [436, 0]
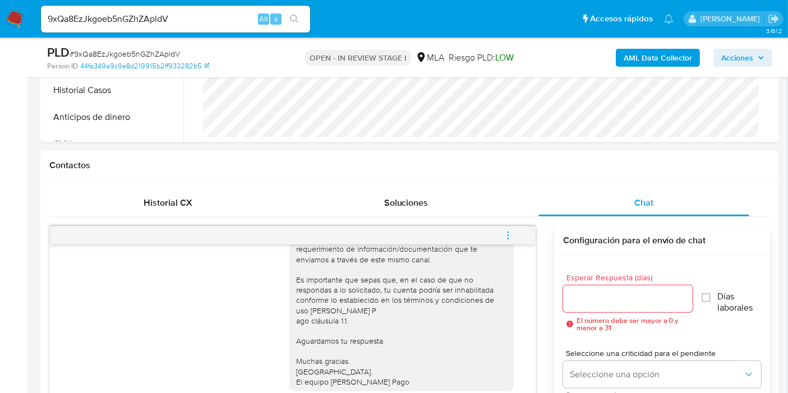
drag, startPoint x: 508, startPoint y: 240, endPoint x: 497, endPoint y: 223, distance: 20.2
click at [508, 239] on span "menu-action" at bounding box center [508, 235] width 10 height 27
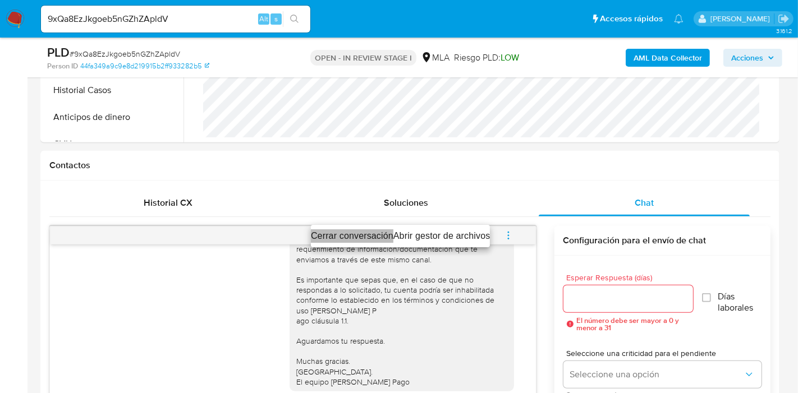
click at [384, 236] on li "Cerrar conversación" at bounding box center [352, 235] width 82 height 13
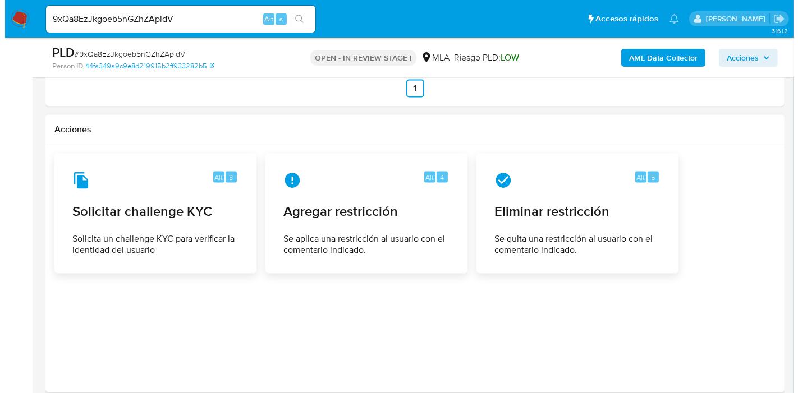
scroll to position [1745, 0]
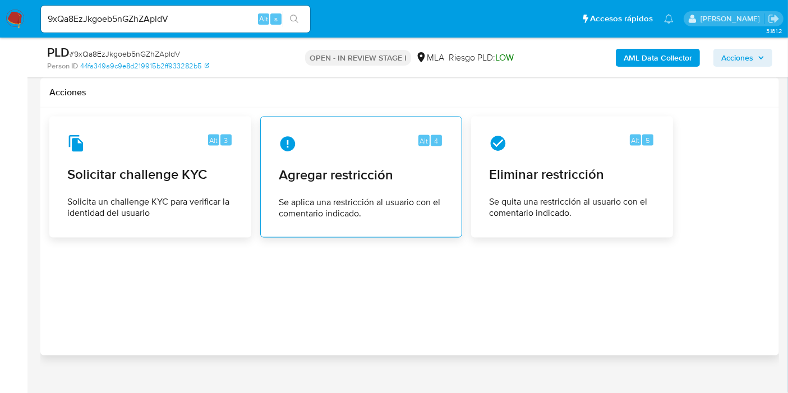
click at [389, 205] on span "Se aplica una restricción al usuario con el comentario indicado." at bounding box center [361, 208] width 165 height 22
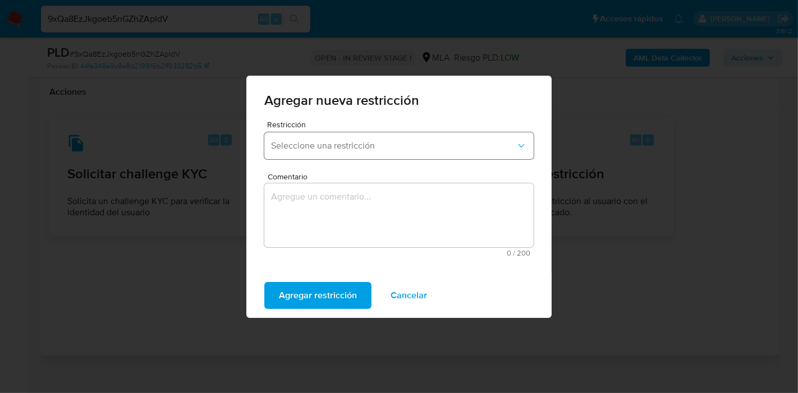
click at [373, 153] on button "Seleccione una restricción" at bounding box center [398, 145] width 269 height 27
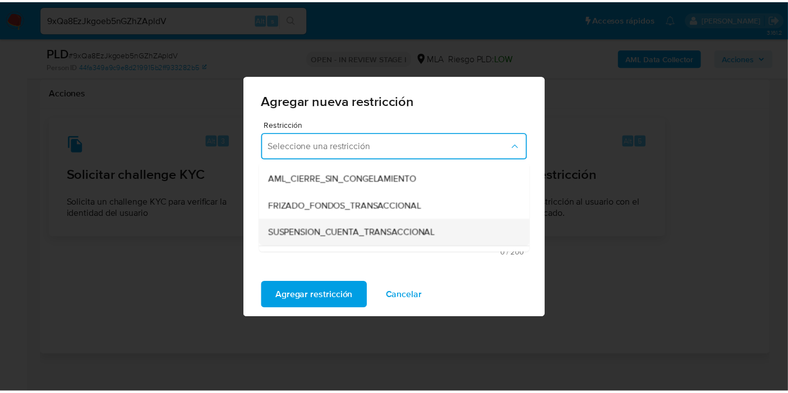
scroll to position [125, 0]
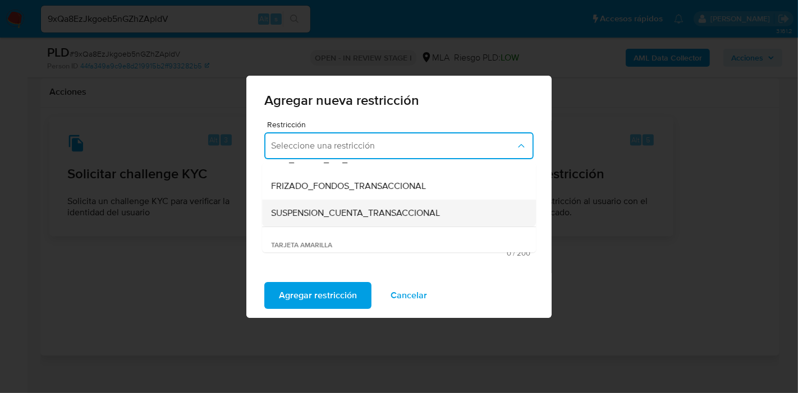
click at [370, 209] on span "SUSPENSION_CUENTA_TRANSACCIONAL" at bounding box center [355, 213] width 169 height 11
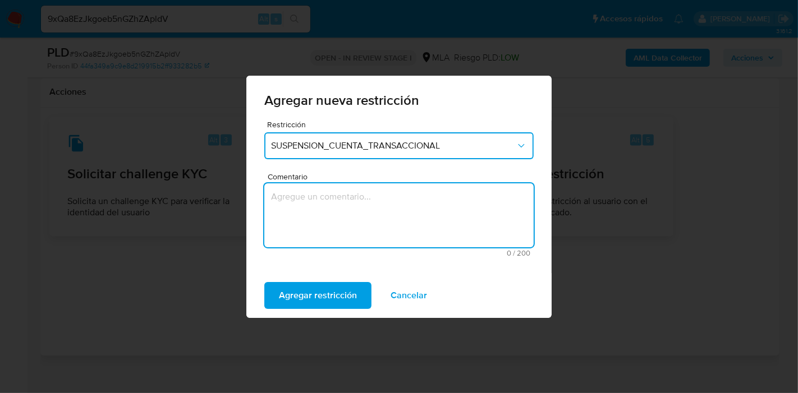
click at [370, 233] on textarea "Comentario" at bounding box center [398, 215] width 269 height 64
type textarea "a"
type textarea "AML"
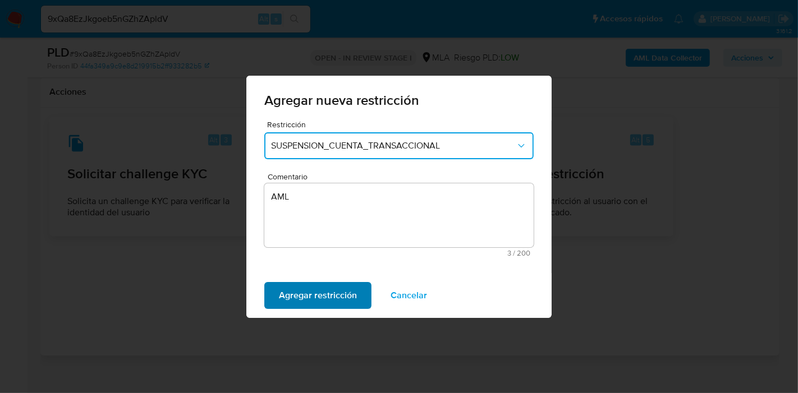
click at [315, 304] on span "Agregar restricción" at bounding box center [318, 295] width 78 height 25
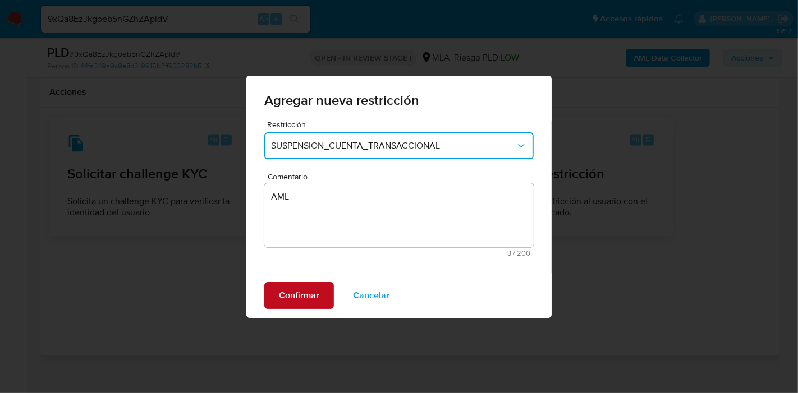
click at [292, 294] on span "Confirmar" at bounding box center [299, 295] width 40 height 25
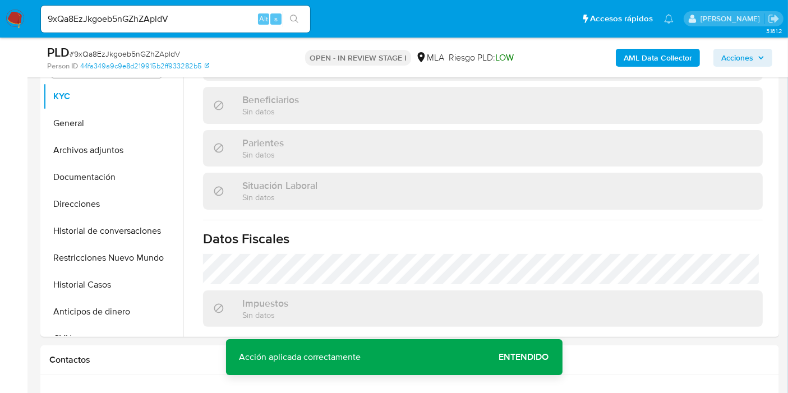
scroll to position [62, 0]
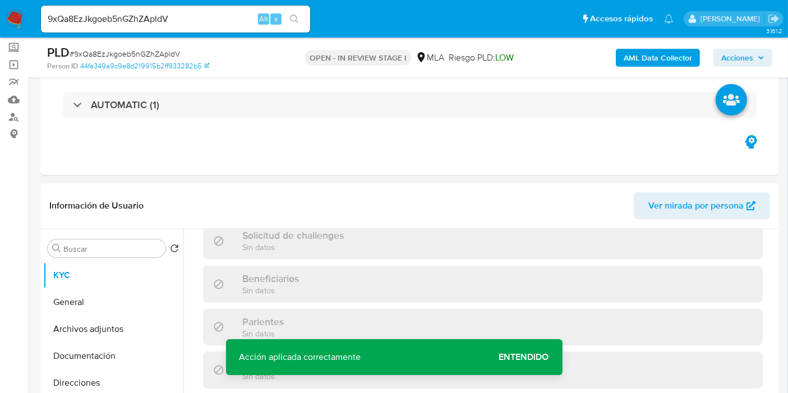
click at [535, 357] on span "Entendido" at bounding box center [524, 357] width 50 height 0
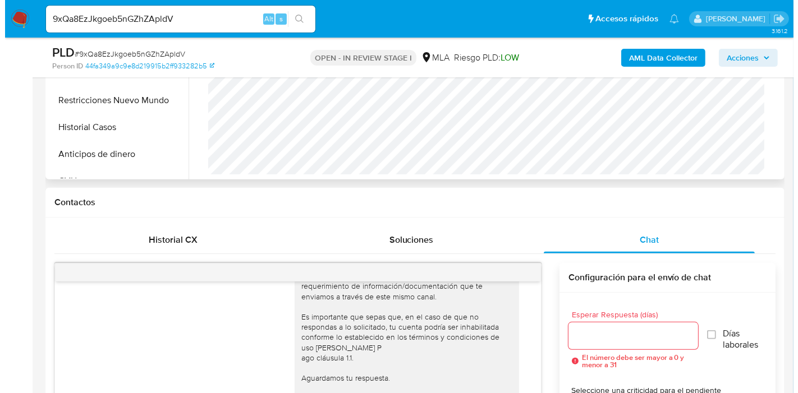
scroll to position [187, 0]
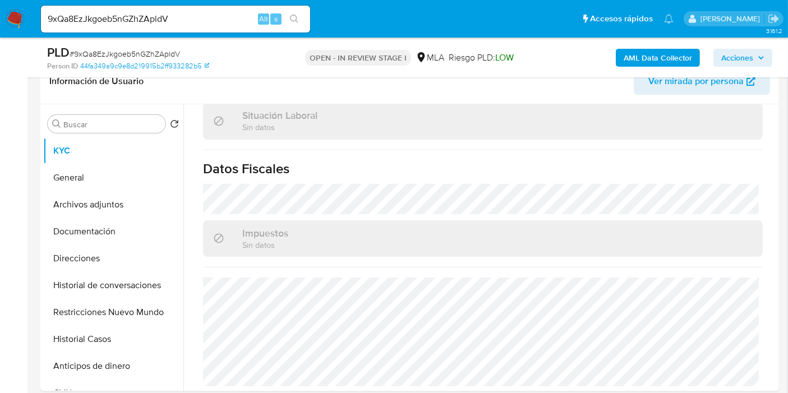
click at [685, 63] on b "AML Data Collector" at bounding box center [658, 58] width 68 height 18
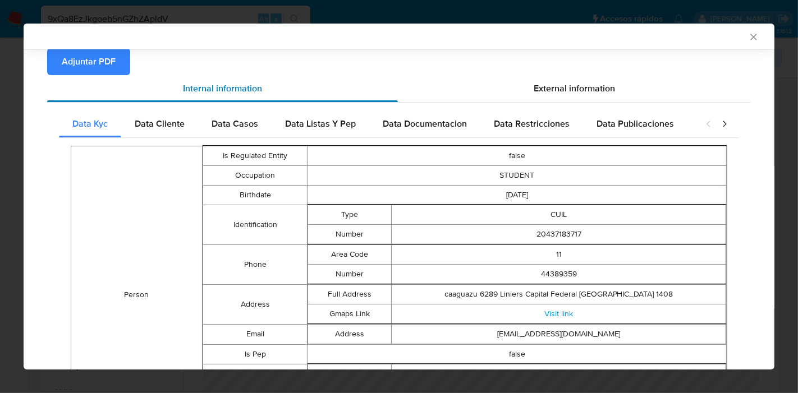
scroll to position [56, 0]
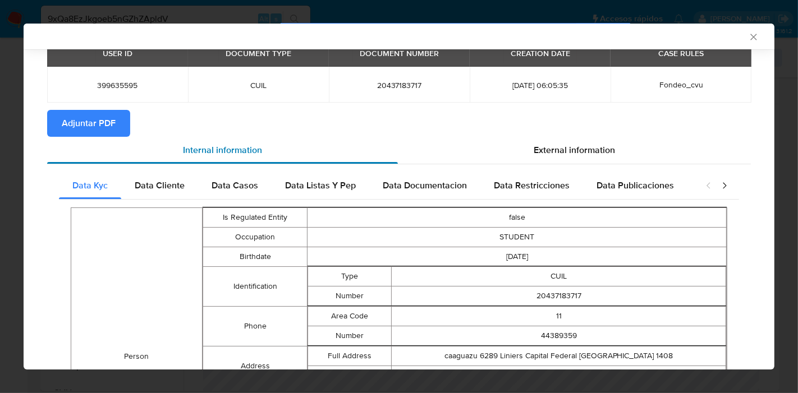
click at [162, 147] on div "Internal information" at bounding box center [222, 150] width 351 height 27
click at [167, 173] on div "Data Cliente" at bounding box center [159, 185] width 77 height 27
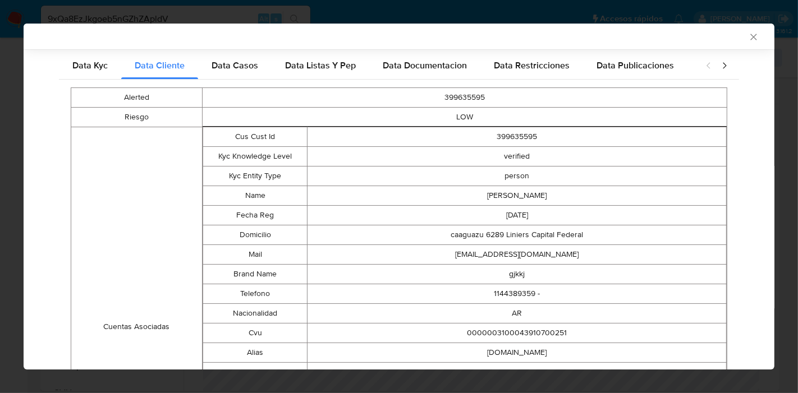
scroll to position [80, 0]
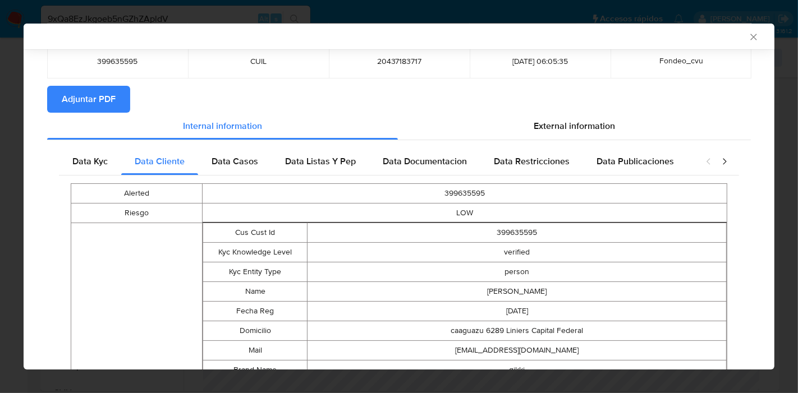
click at [229, 161] on span "Data Casos" at bounding box center [234, 161] width 47 height 13
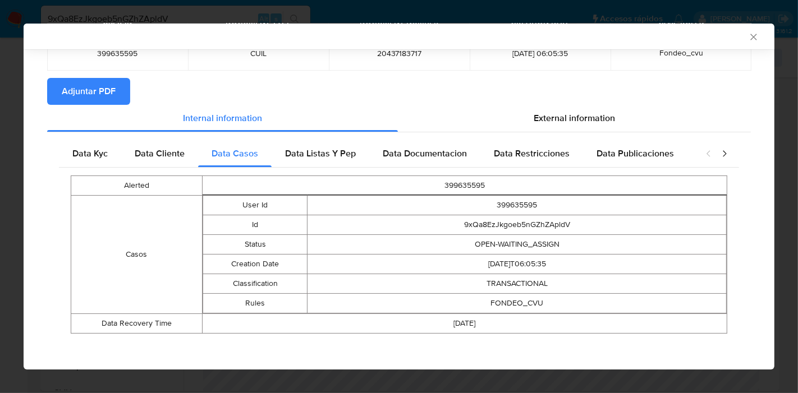
scroll to position [90, 0]
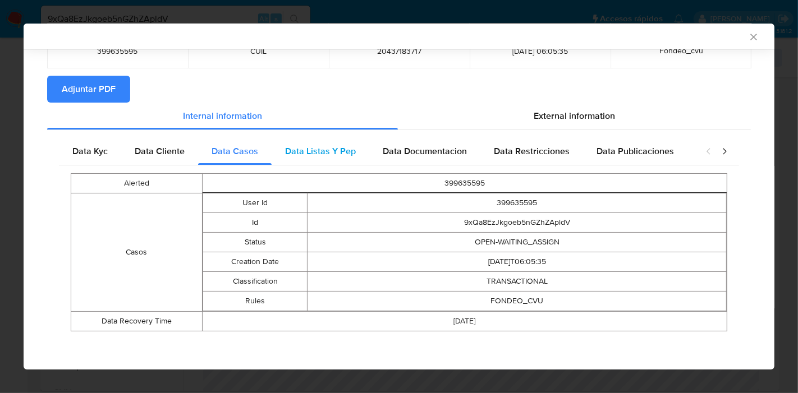
click at [348, 151] on span "Data Listas Y Pep" at bounding box center [320, 151] width 71 height 13
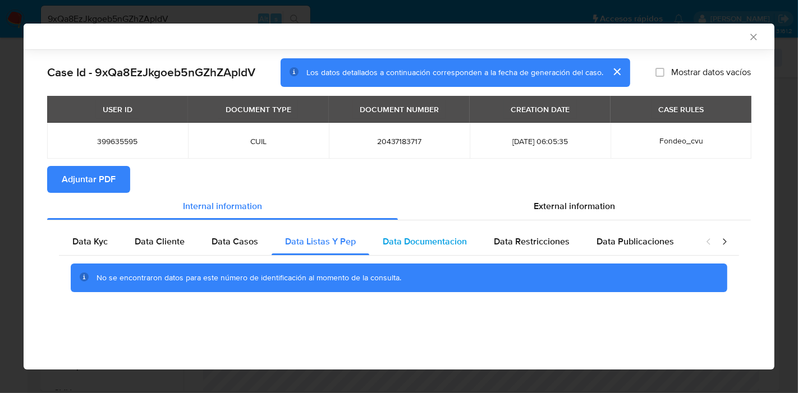
click at [413, 231] on div "Data Documentacion" at bounding box center [424, 241] width 111 height 27
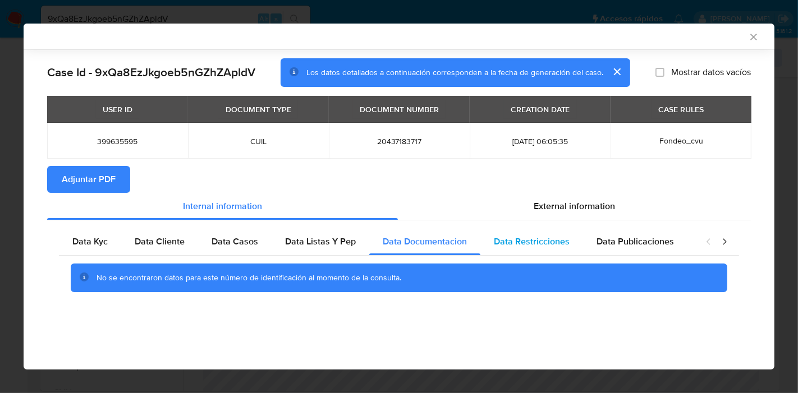
click at [563, 247] on div "Data Restricciones" at bounding box center [531, 241] width 103 height 27
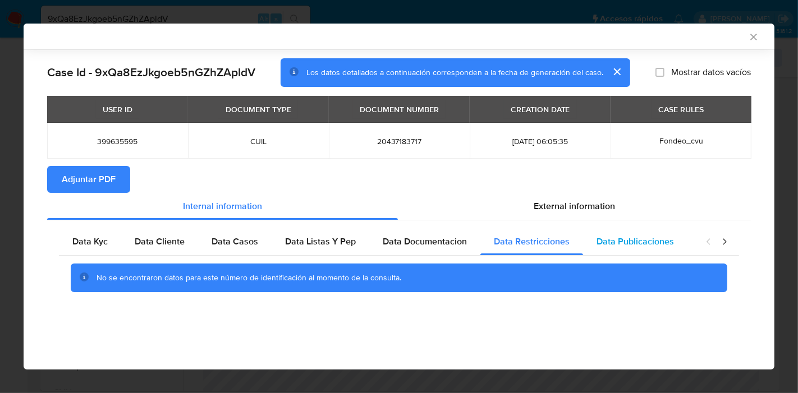
click at [639, 242] on span "Data Publicaciones" at bounding box center [634, 241] width 77 height 13
click at [727, 240] on icon "closure-recommendation-modal" at bounding box center [723, 241] width 11 height 11
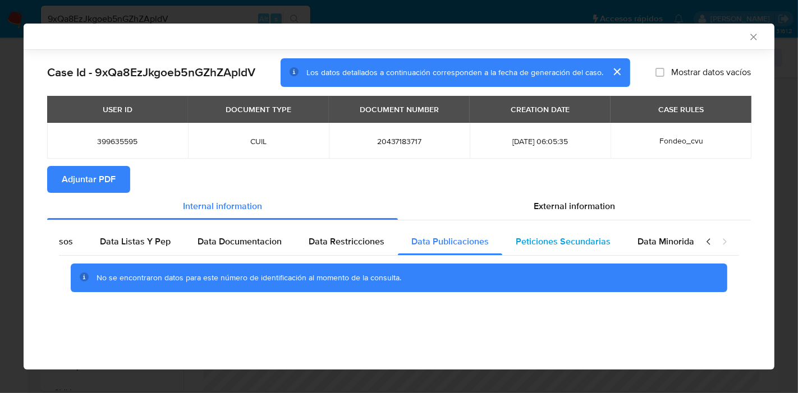
scroll to position [0, 197]
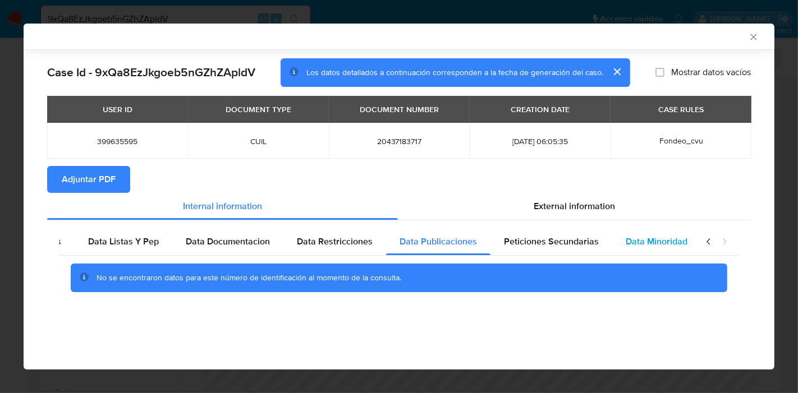
drag, startPoint x: 560, startPoint y: 246, endPoint x: 657, endPoint y: 252, distance: 97.8
click at [561, 246] on span "Peticiones Secundarias" at bounding box center [551, 241] width 95 height 13
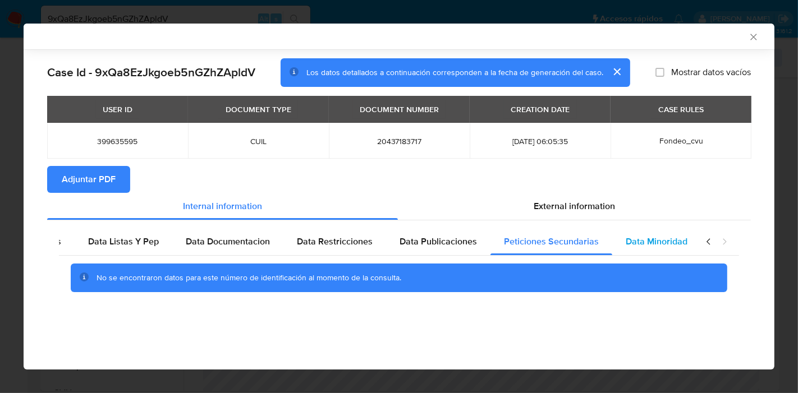
drag, startPoint x: 657, startPoint y: 242, endPoint x: 642, endPoint y: 229, distance: 20.7
click at [657, 242] on span "Data Minoridad" at bounding box center [656, 241] width 62 height 13
click at [709, 246] on icon "closure-recommendation-modal" at bounding box center [708, 241] width 11 height 11
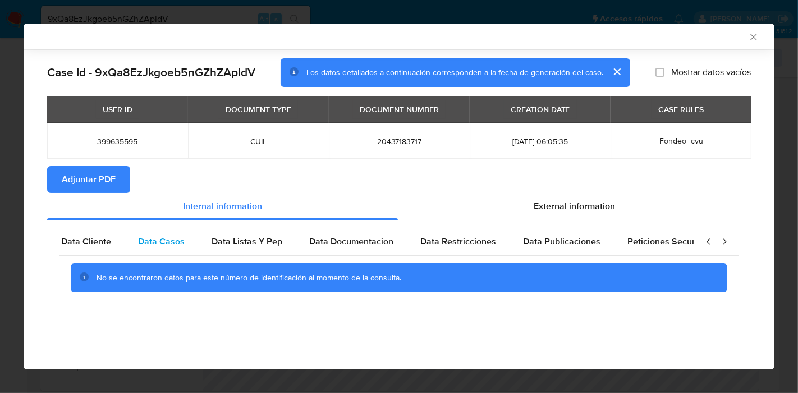
scroll to position [0, 0]
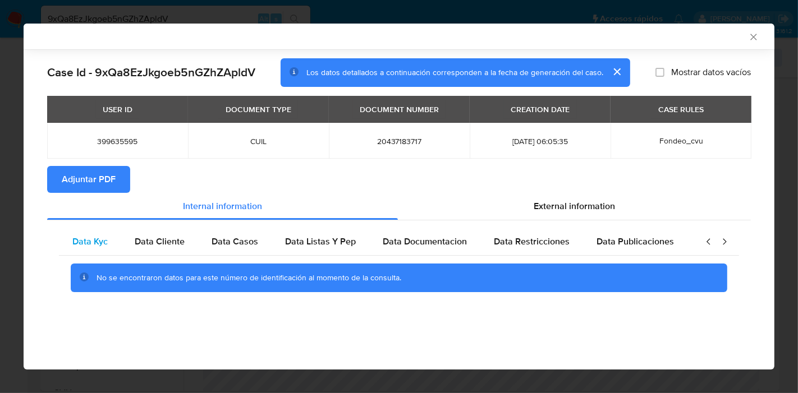
click at [87, 237] on span "Data Kyc" at bounding box center [89, 241] width 35 height 13
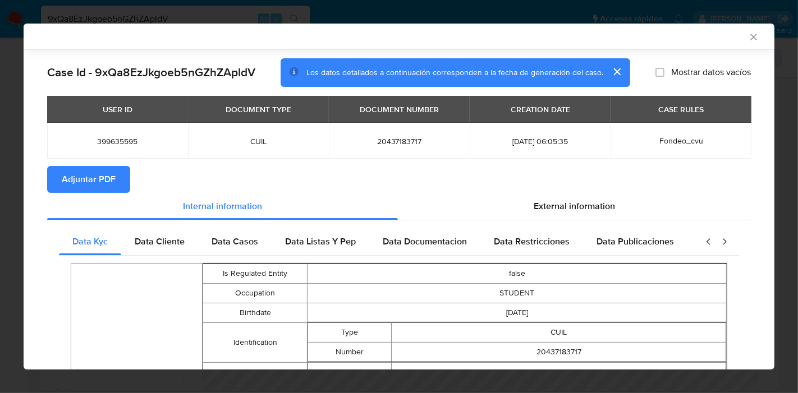
click at [569, 185] on section "Adjuntar PDF" at bounding box center [398, 179] width 703 height 27
click at [548, 201] on span "External information" at bounding box center [573, 206] width 81 height 13
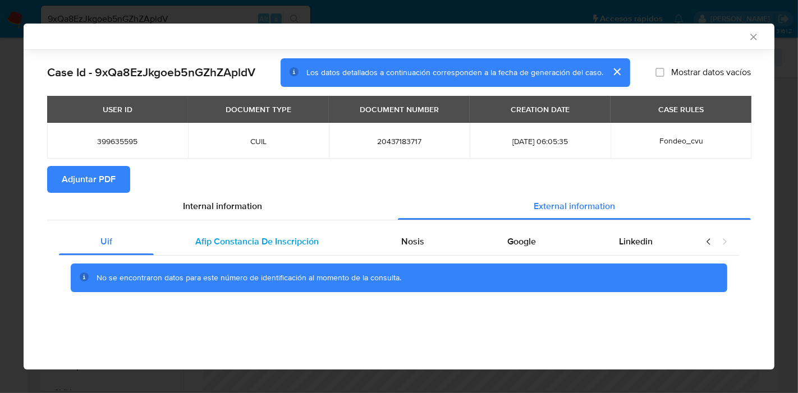
click at [245, 246] on span "Afip Constancia De Inscripción" at bounding box center [256, 241] width 123 height 13
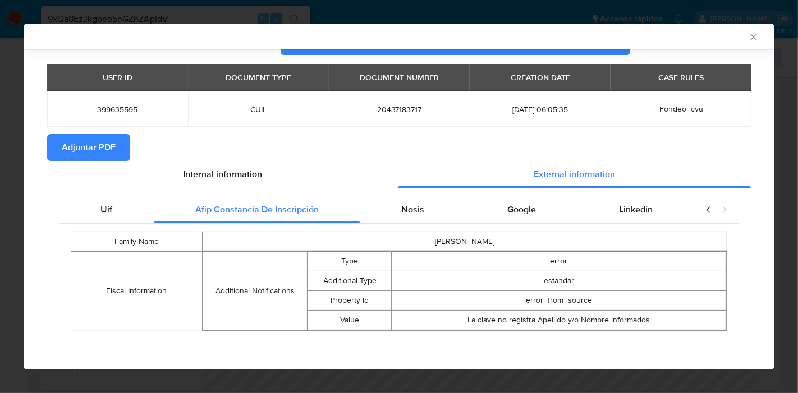
scroll to position [33, 0]
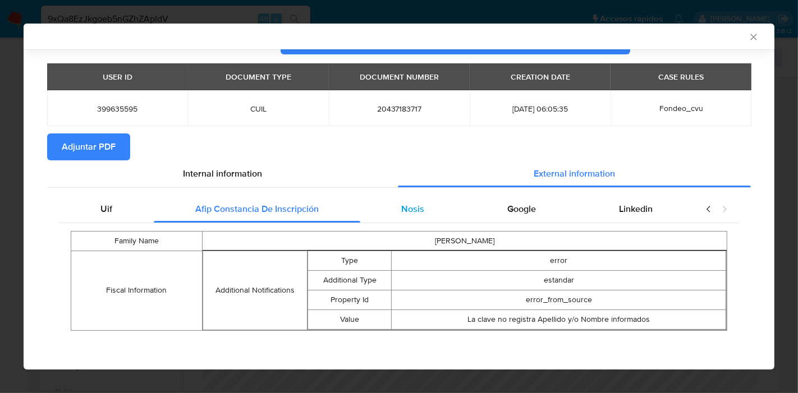
click at [379, 201] on div "Nosis" at bounding box center [413, 209] width 106 height 27
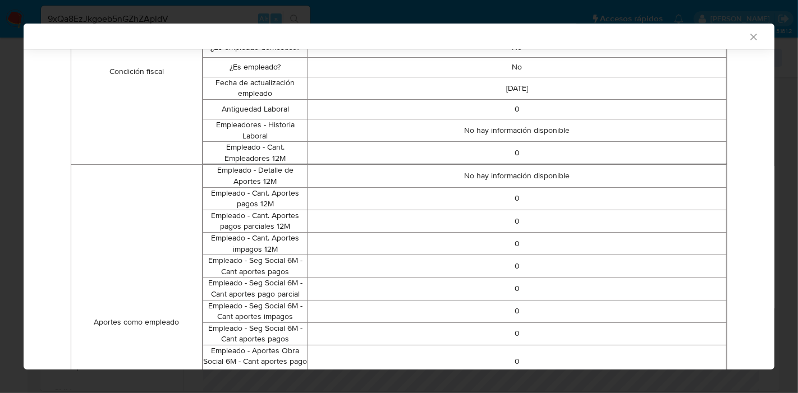
scroll to position [157, 0]
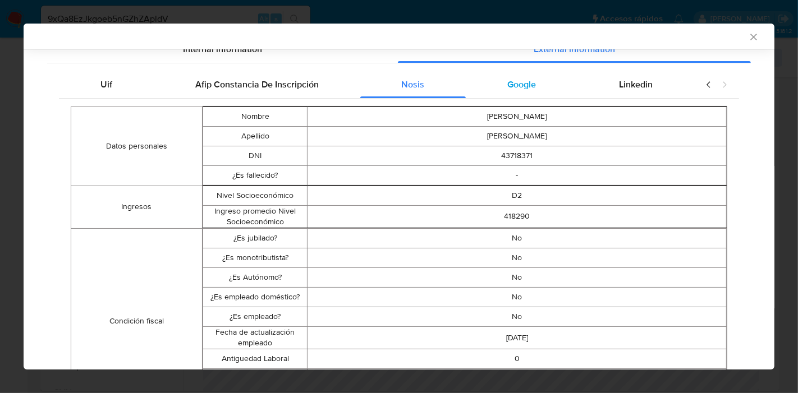
click at [529, 93] on div "Google" at bounding box center [522, 84] width 112 height 27
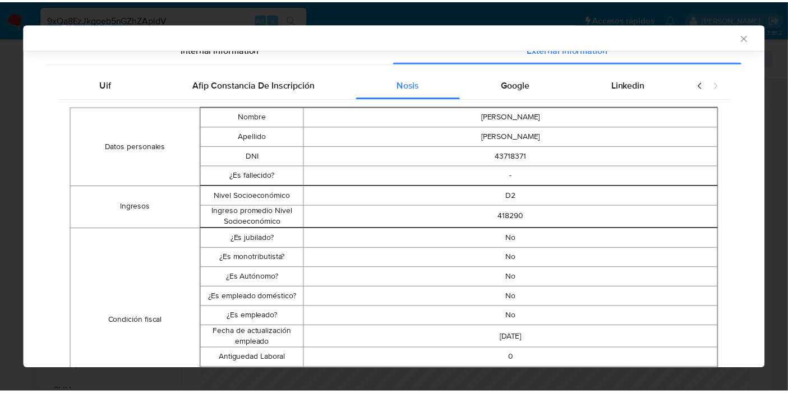
scroll to position [0, 0]
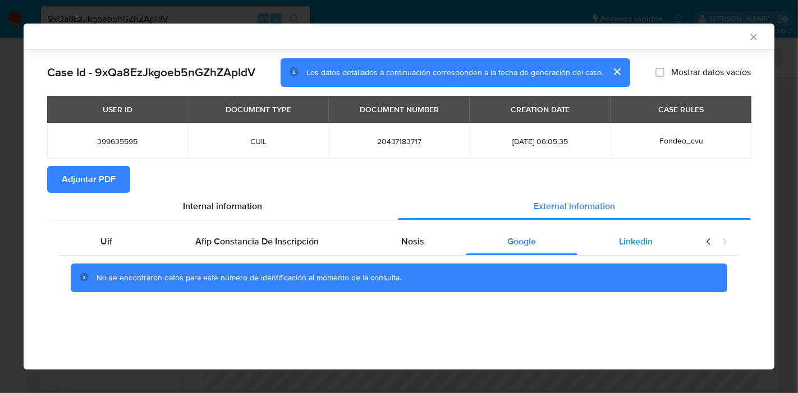
click at [640, 239] on span "Linkedin" at bounding box center [636, 241] width 34 height 13
click at [149, 239] on div "Uif" at bounding box center [106, 241] width 95 height 27
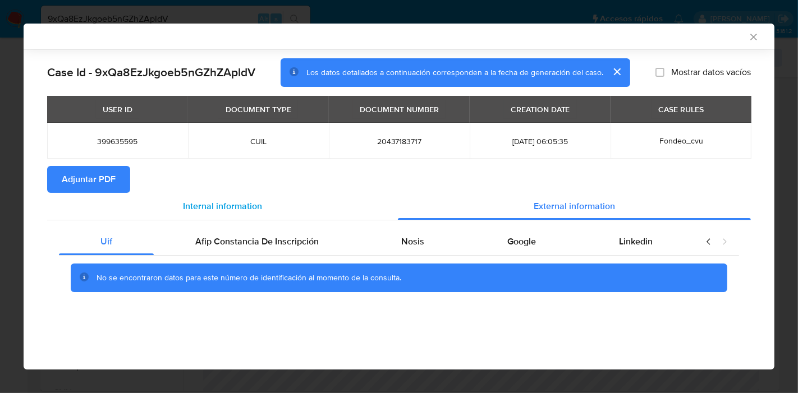
click at [238, 209] on span "Internal information" at bounding box center [222, 206] width 79 height 13
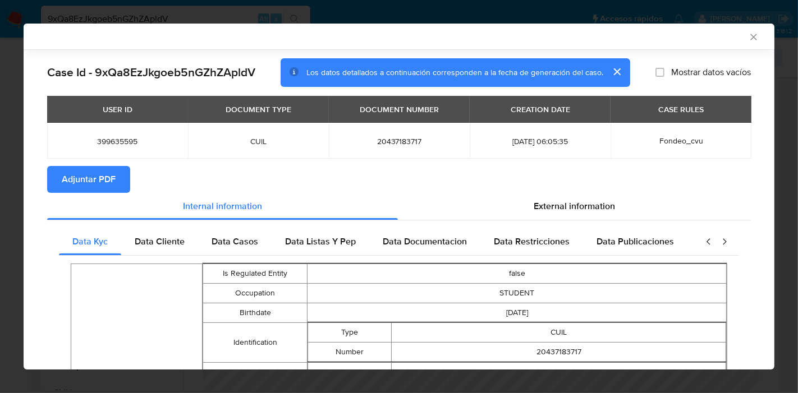
click at [112, 175] on span "Adjuntar PDF" at bounding box center [89, 179] width 54 height 25
click at [749, 40] on div "AML Data Collector" at bounding box center [399, 37] width 750 height 26
click at [748, 40] on icon "Cerrar ventana" at bounding box center [753, 36] width 11 height 11
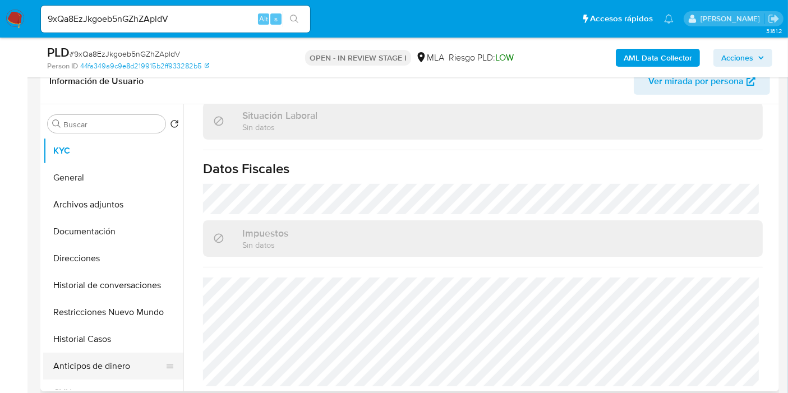
click at [69, 360] on button "Anticipos de dinero" at bounding box center [108, 366] width 131 height 27
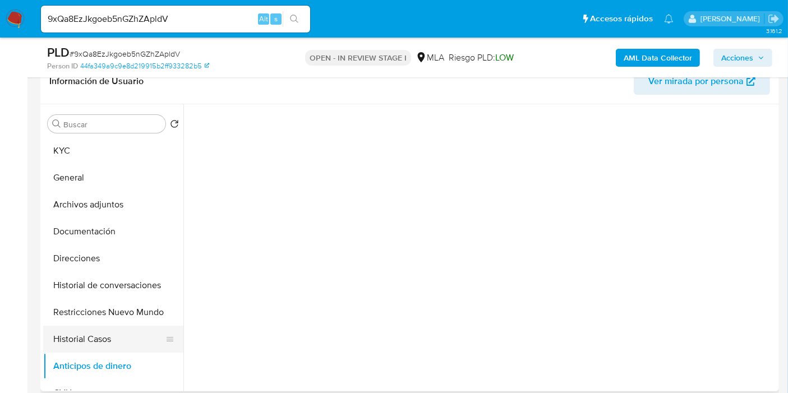
click at [91, 338] on button "Historial Casos" at bounding box center [108, 339] width 131 height 27
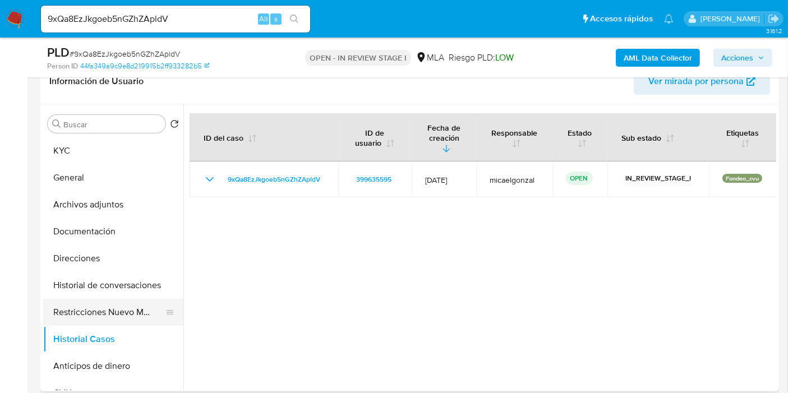
click at [106, 316] on button "Restricciones Nuevo Mundo" at bounding box center [108, 312] width 131 height 27
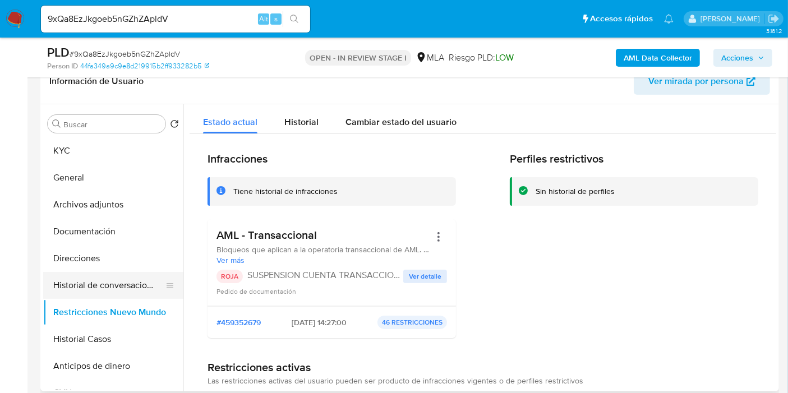
click at [91, 287] on button "Historial de conversaciones" at bounding box center [108, 285] width 131 height 27
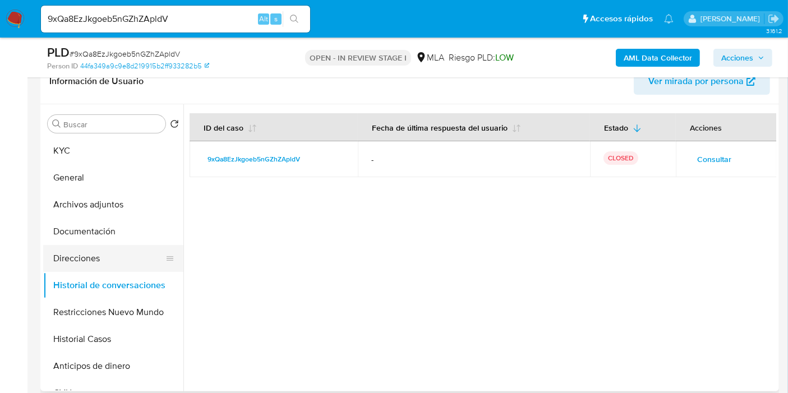
click at [105, 260] on button "Direcciones" at bounding box center [108, 258] width 131 height 27
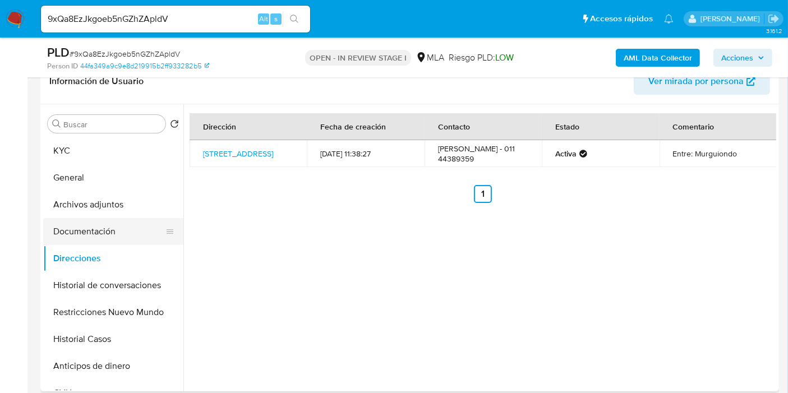
click at [131, 220] on button "Documentación" at bounding box center [108, 231] width 131 height 27
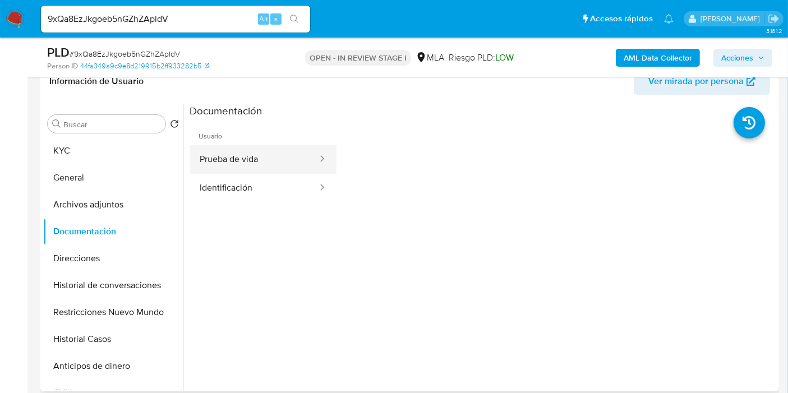
click at [241, 162] on button "Prueba de vida" at bounding box center [254, 159] width 129 height 29
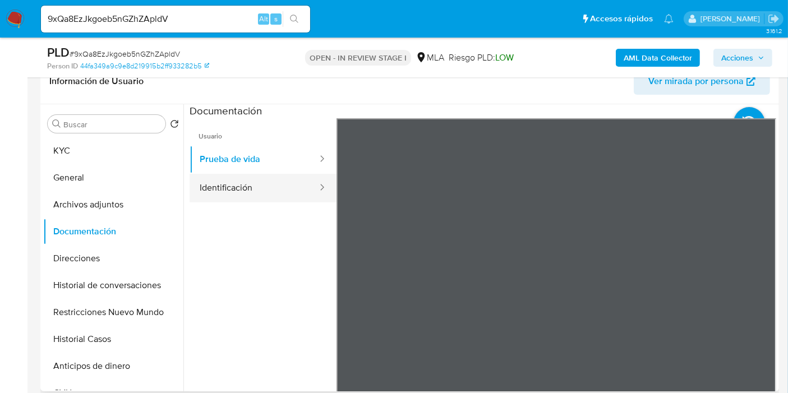
click at [280, 188] on button "Identificación" at bounding box center [254, 188] width 129 height 29
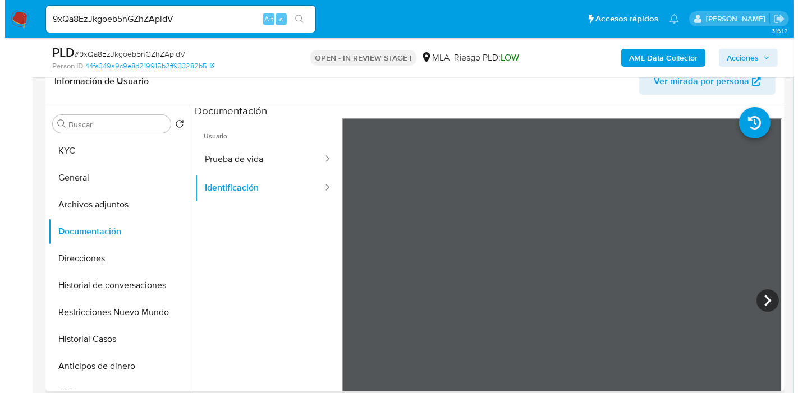
scroll to position [19, 0]
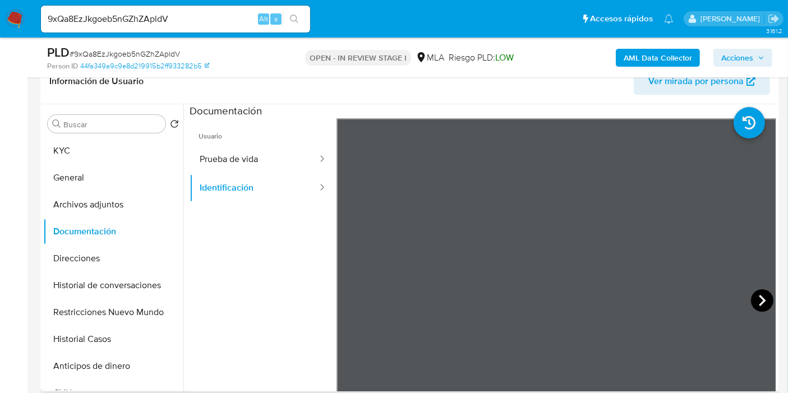
click at [759, 302] on icon at bounding box center [762, 300] width 7 height 11
click at [107, 204] on button "Archivos adjuntos" at bounding box center [108, 204] width 131 height 27
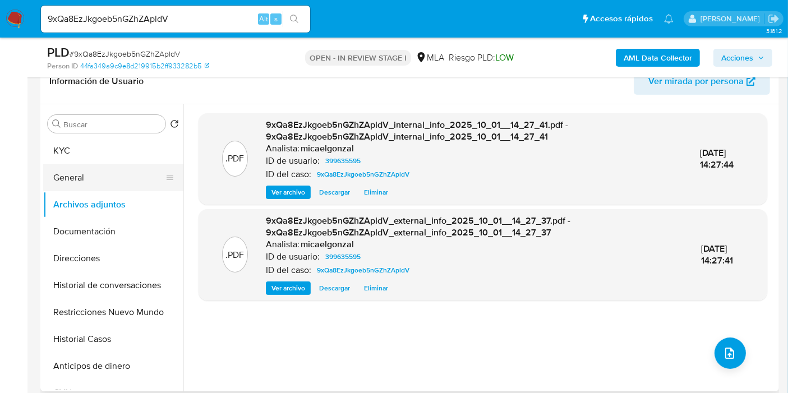
click at [133, 172] on button "General" at bounding box center [108, 177] width 131 height 27
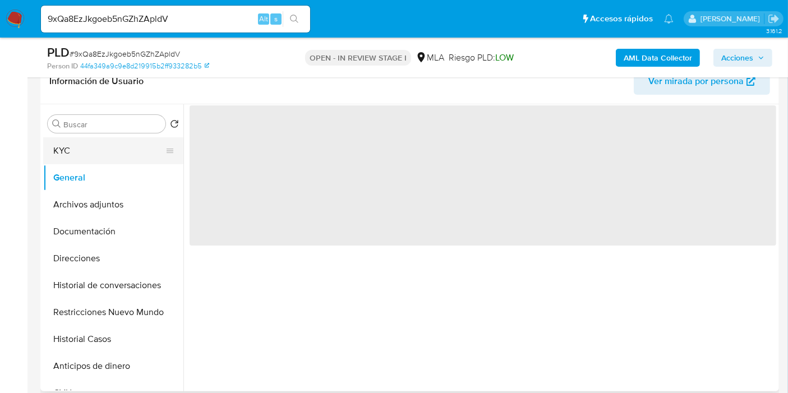
click at [142, 149] on button "KYC" at bounding box center [108, 150] width 131 height 27
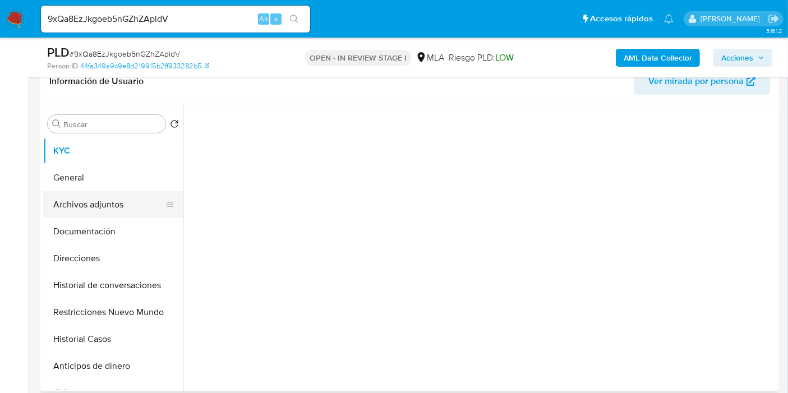
click at [100, 197] on button "Archivos adjuntos" at bounding box center [108, 204] width 131 height 27
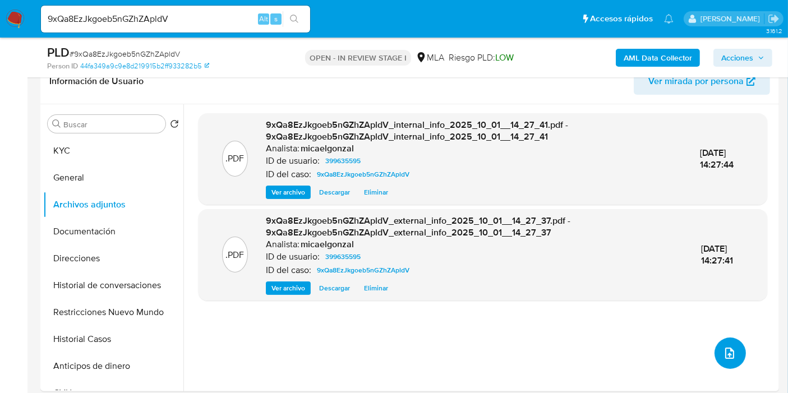
click at [732, 364] on button "upload-file" at bounding box center [730, 353] width 31 height 31
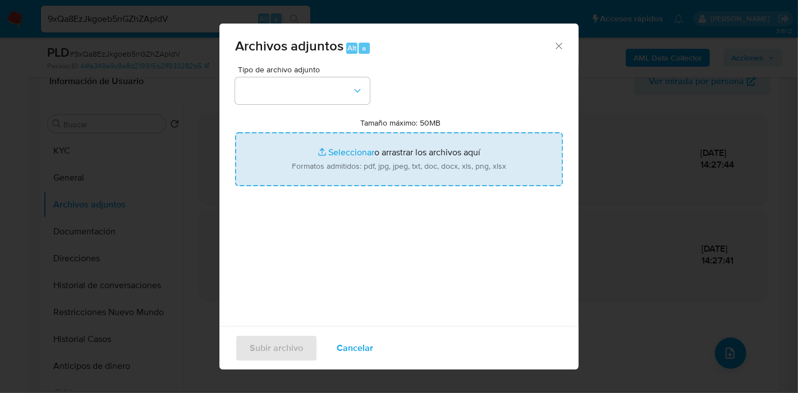
click at [406, 176] on input "Tamaño máximo: 50MB Seleccionar archivos" at bounding box center [399, 159] width 328 height 54
drag, startPoint x: 322, startPoint y: 195, endPoint x: 356, endPoint y: 168, distance: 43.1
click at [325, 193] on div "Tipo de archivo adjunto Tamaño máximo: 50MB Seleccionar archivos Seleccionar o …" at bounding box center [399, 198] width 328 height 265
click at [356, 168] on input "Tamaño máximo: 50MB Seleccionar archivos" at bounding box center [399, 159] width 328 height 54
type input "C:\fakepath\Certificacion Negativa - Tomás Alejandro Cano.pdf"
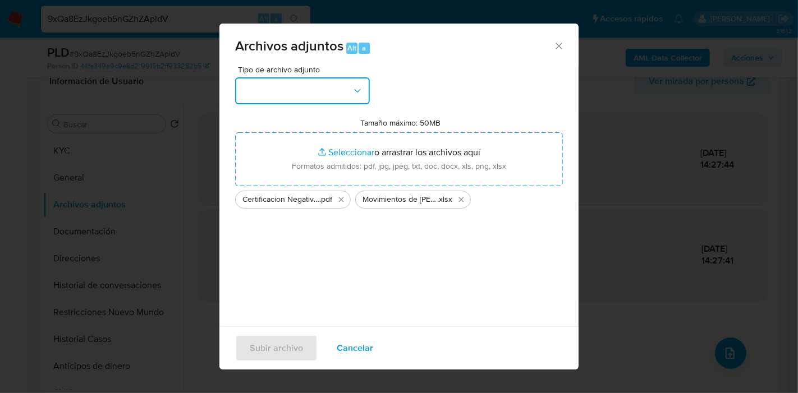
click at [260, 85] on button "button" at bounding box center [302, 90] width 135 height 27
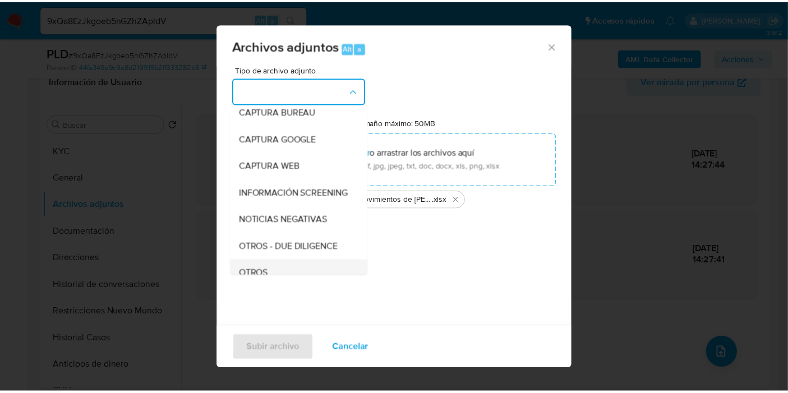
scroll to position [125, 0]
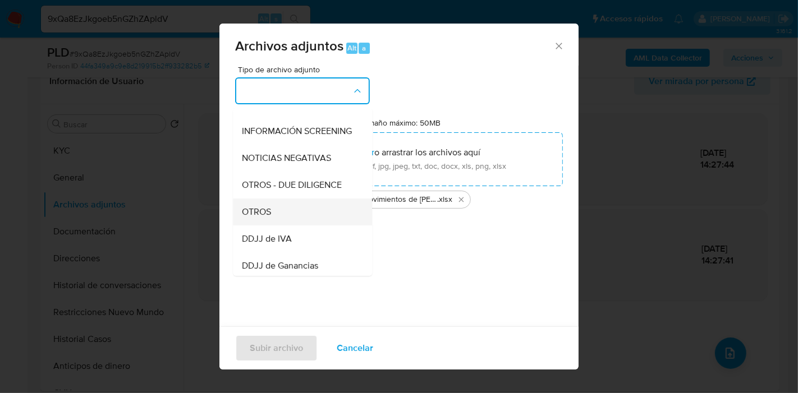
click at [269, 218] on span "OTROS" at bounding box center [256, 211] width 29 height 11
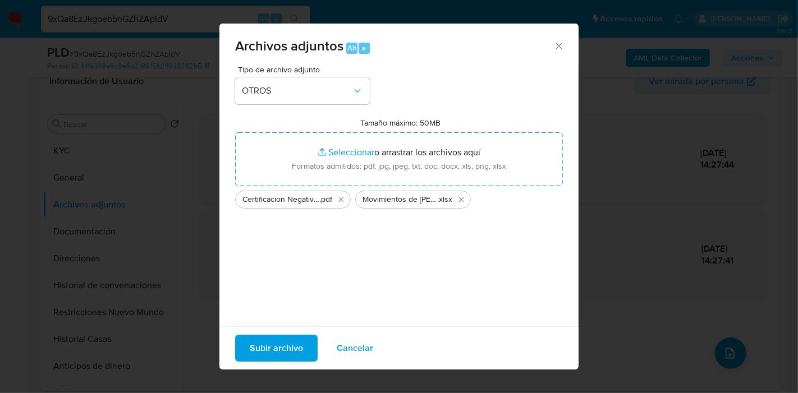
click at [280, 331] on div "Subir archivo Cancelar" at bounding box center [398, 347] width 359 height 43
click at [279, 343] on span "Subir archivo" at bounding box center [276, 348] width 53 height 25
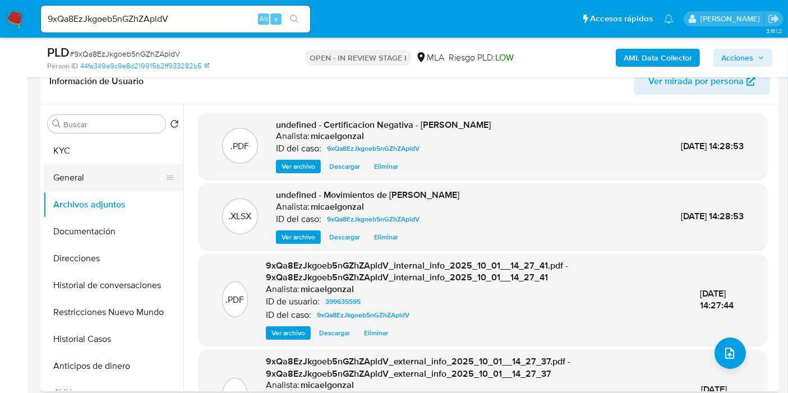
click at [107, 190] on button "General" at bounding box center [108, 177] width 131 height 27
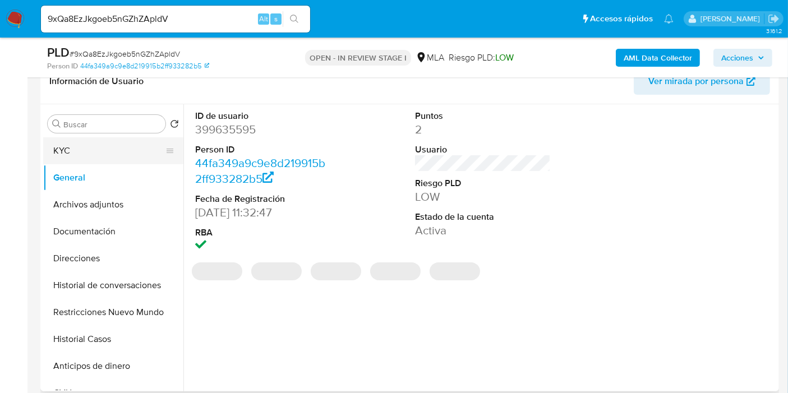
click at [117, 151] on button "KYC" at bounding box center [108, 150] width 131 height 27
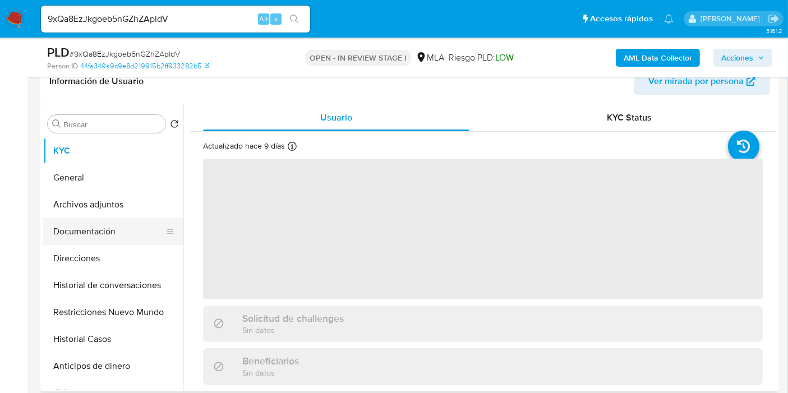
click at [144, 233] on button "Documentación" at bounding box center [108, 231] width 131 height 27
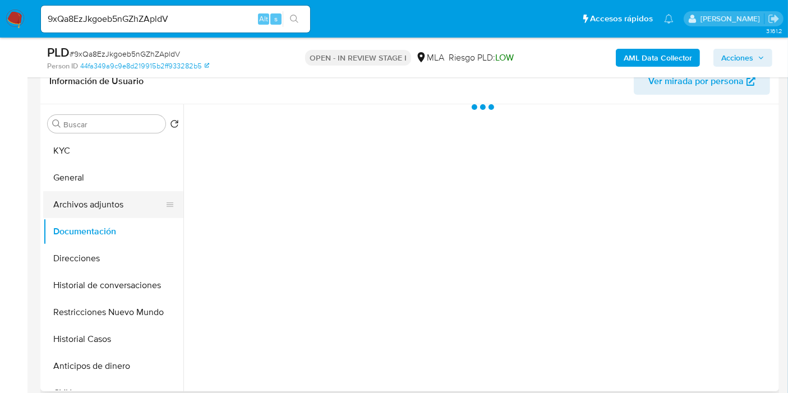
click at [130, 210] on button "Archivos adjuntos" at bounding box center [108, 204] width 131 height 27
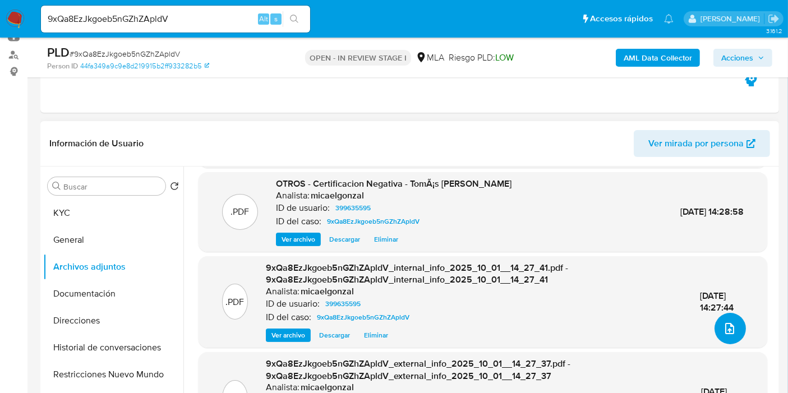
click at [715, 316] on button "upload-file" at bounding box center [730, 328] width 31 height 31
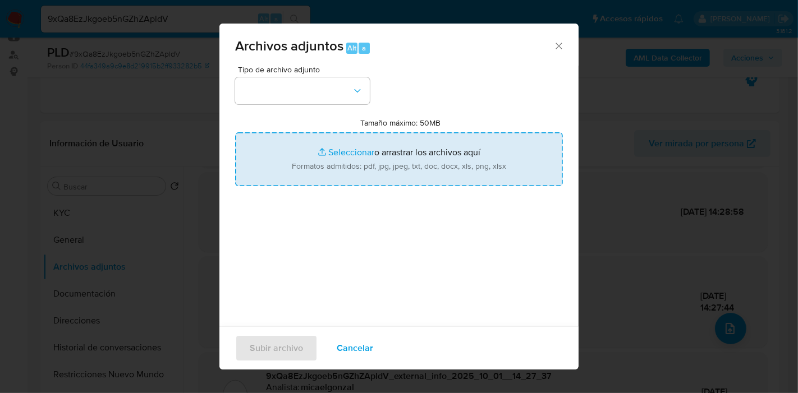
click at [415, 155] on input "Tamaño máximo: 50MB Seleccionar archivos" at bounding box center [399, 159] width 328 height 54
type input "C:\fakepath\Caselog 9xQa8EzJkgoeb5nGZhZApldV_2025_09_17_22_45_12.docx"
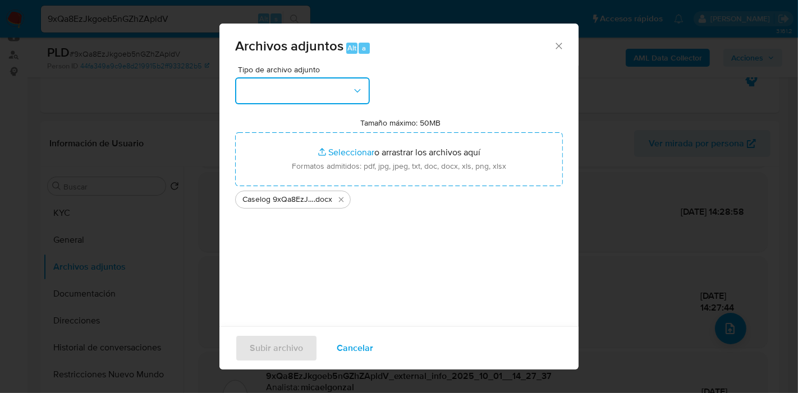
click at [240, 93] on button "button" at bounding box center [302, 90] width 135 height 27
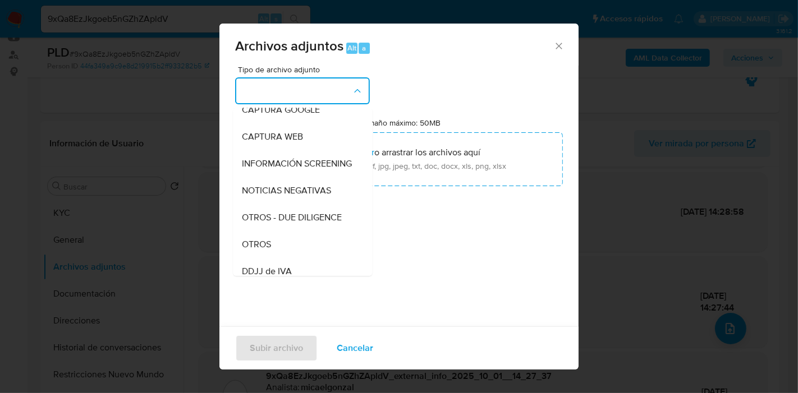
scroll to position [187, 0]
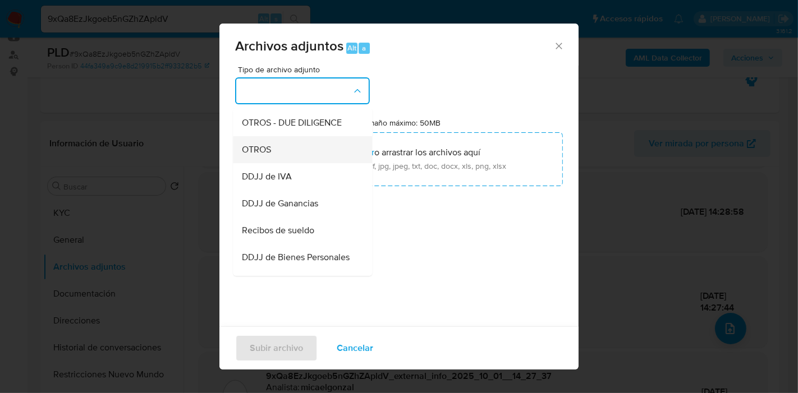
drag, startPoint x: 307, startPoint y: 184, endPoint x: 352, endPoint y: 159, distance: 52.0
click at [352, 159] on ul "IDENTIFICACIÓN INGRESOS CAPTURA BUREAU CAPTURA GOOGLE CAPTURA WEB INFORMACIÓN S…" at bounding box center [302, 236] width 139 height 630
click at [352, 159] on li "OTROS" at bounding box center [302, 149] width 139 height 27
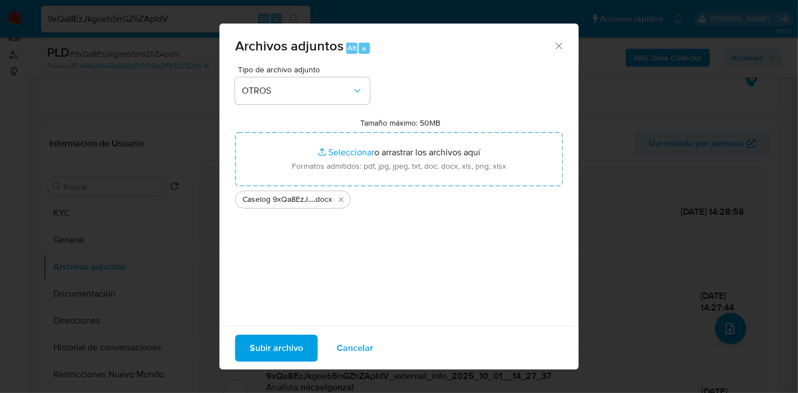
click at [298, 342] on span "Subir archivo" at bounding box center [276, 348] width 53 height 25
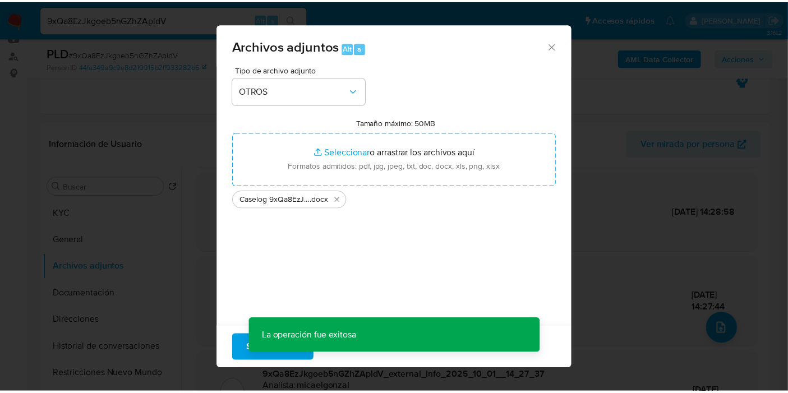
scroll to position [61, 0]
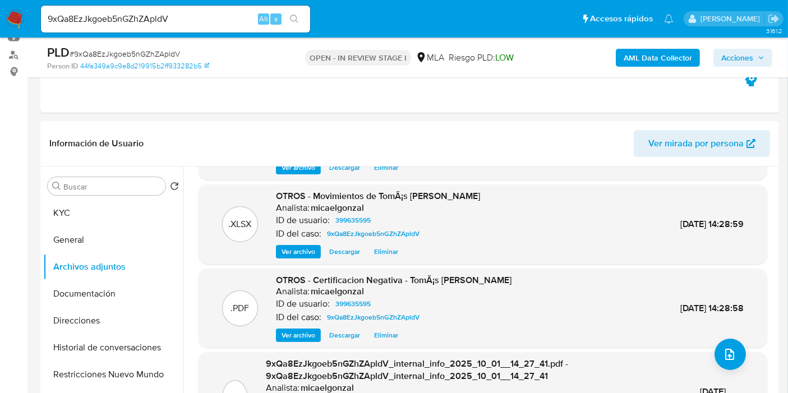
click at [81, 217] on button "KYC" at bounding box center [113, 213] width 140 height 27
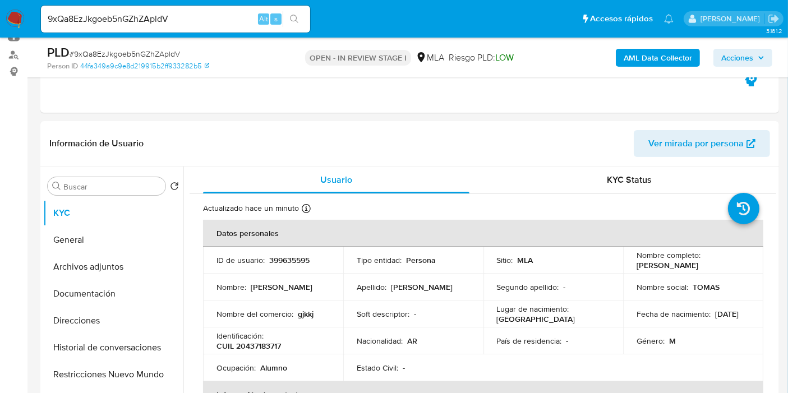
click at [761, 66] on button "Acciones" at bounding box center [742, 58] width 59 height 18
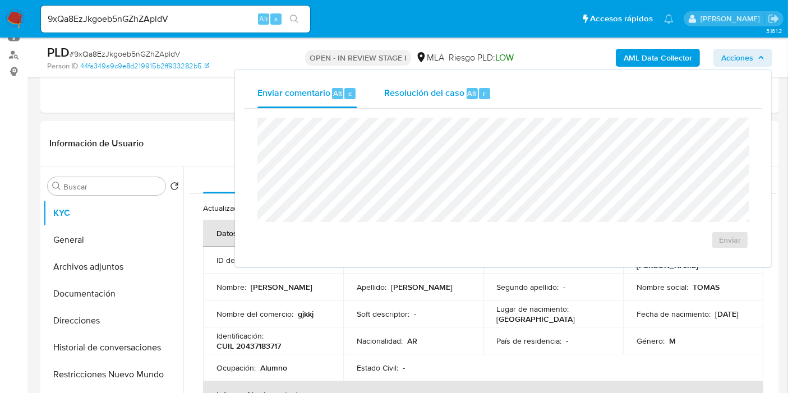
click at [490, 86] on button "Resolución del caso Alt r" at bounding box center [438, 93] width 134 height 29
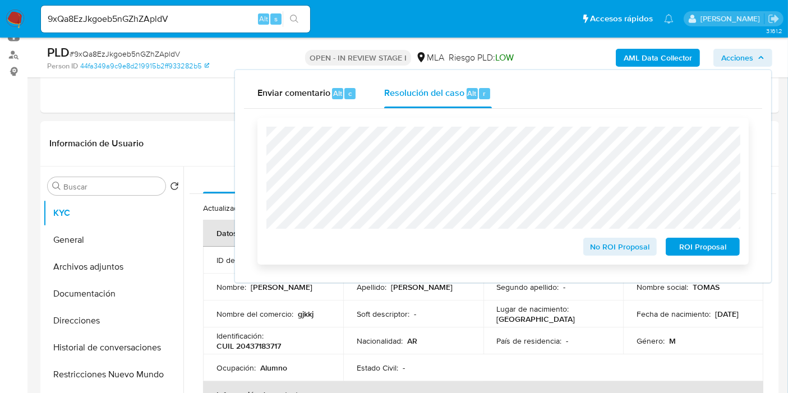
click at [675, 242] on span "ROI Proposal" at bounding box center [703, 247] width 58 height 16
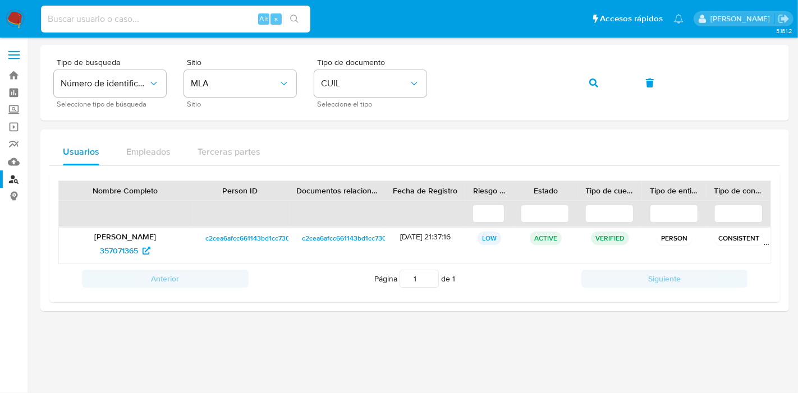
click at [158, 25] on input at bounding box center [175, 19] width 269 height 15
type input "xjXl9YNKb6ZJ8eqSzx0pREO1"
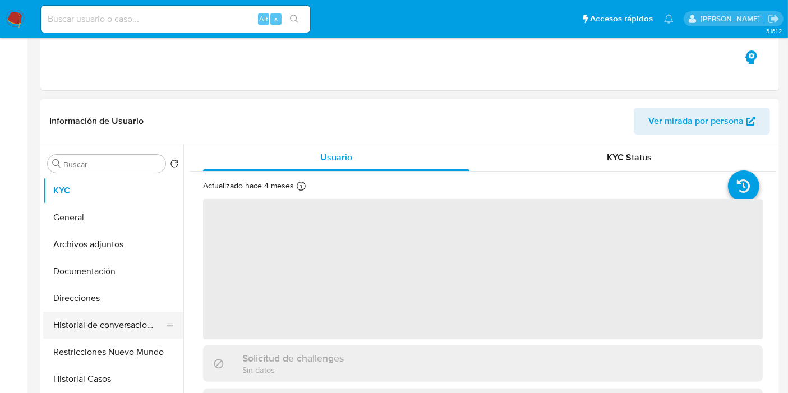
select select "10"
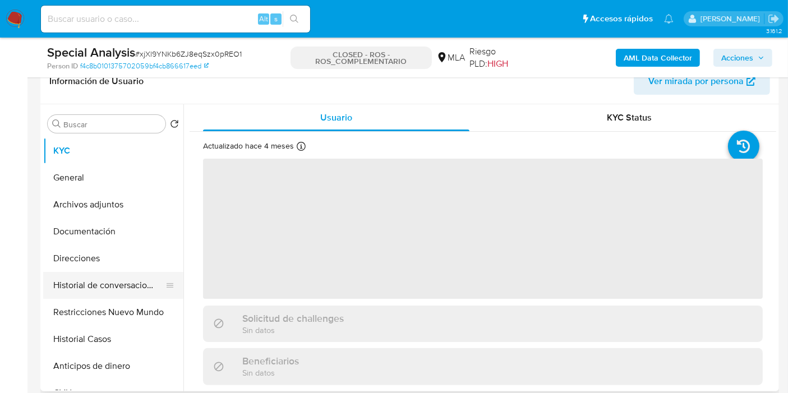
scroll to position [187, 0]
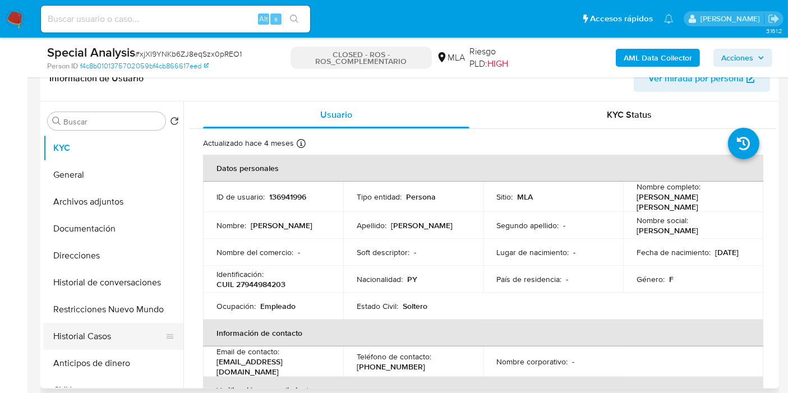
click at [89, 345] on button "Historial Casos" at bounding box center [108, 336] width 131 height 27
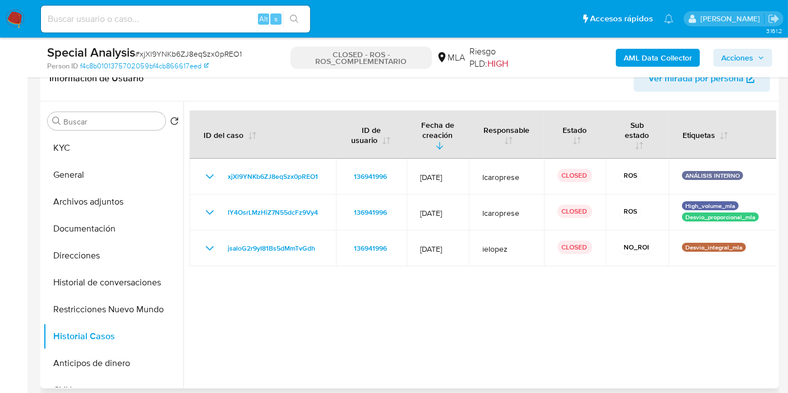
click at [185, 214] on div at bounding box center [479, 245] width 593 height 287
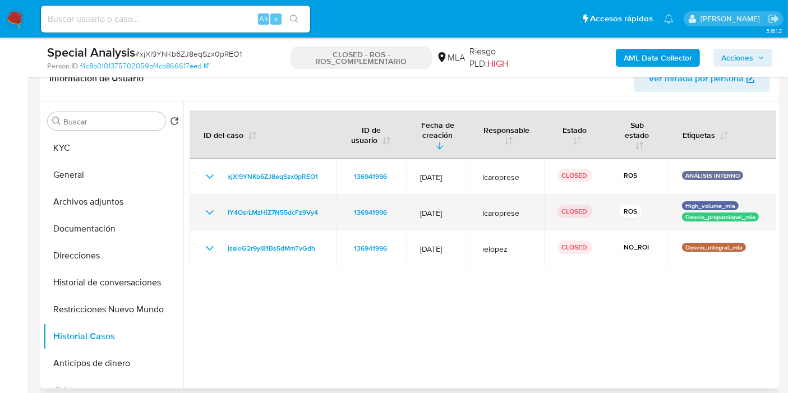
click at [204, 210] on icon "Mostrar/Ocultar" at bounding box center [209, 212] width 13 height 13
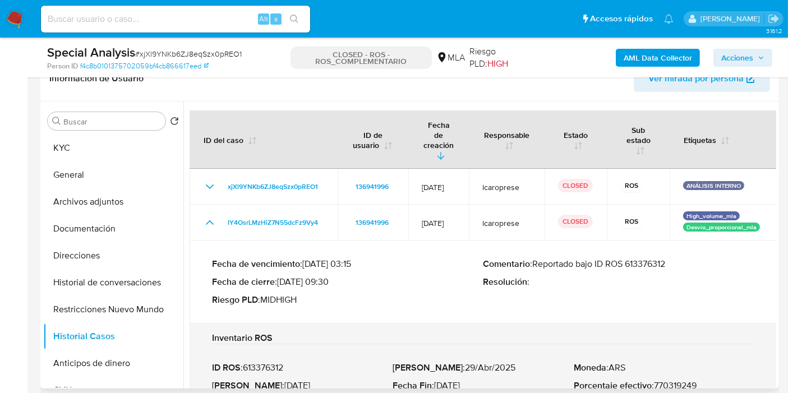
click at [638, 259] on p "Comentario : Reportado bajo ID ROS 613376312" at bounding box center [618, 264] width 271 height 11
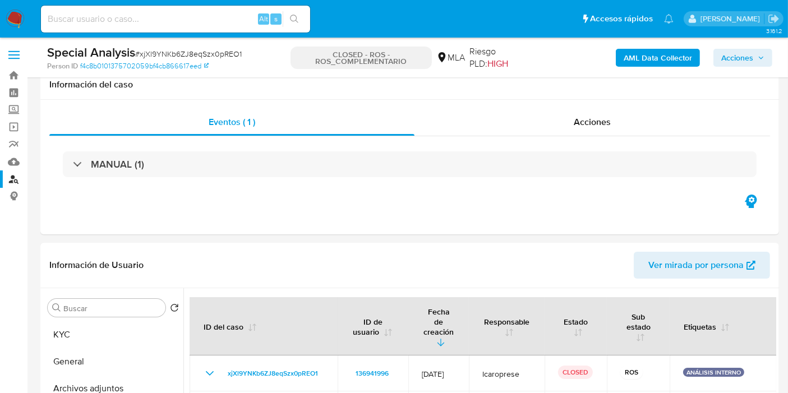
scroll to position [283, 0]
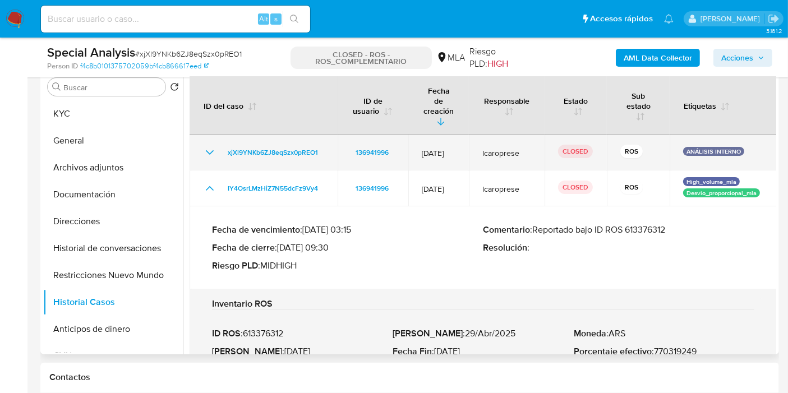
click at [203, 146] on icon "Mostrar/Ocultar" at bounding box center [209, 152] width 13 height 13
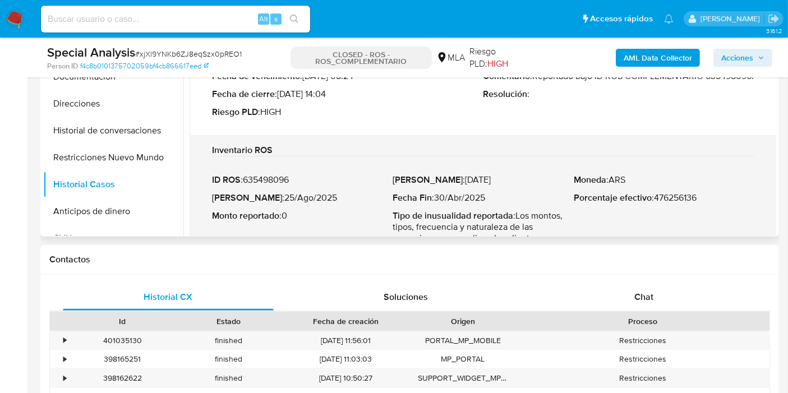
scroll to position [266, 0]
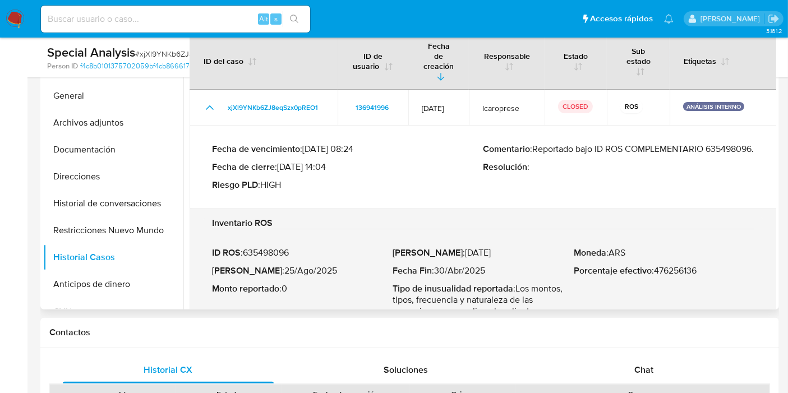
click at [690, 144] on p "Comentario : Reportado bajo ID ROS COMPLEMENTARIO 635498096." at bounding box center [618, 149] width 271 height 11
click at [517, 149] on p "Comentario : Reportado bajo ID ROS COMPLEMENTARIO 635498096." at bounding box center [618, 149] width 271 height 11
click at [203, 17] on input at bounding box center [175, 19] width 269 height 15
paste input "20608647"
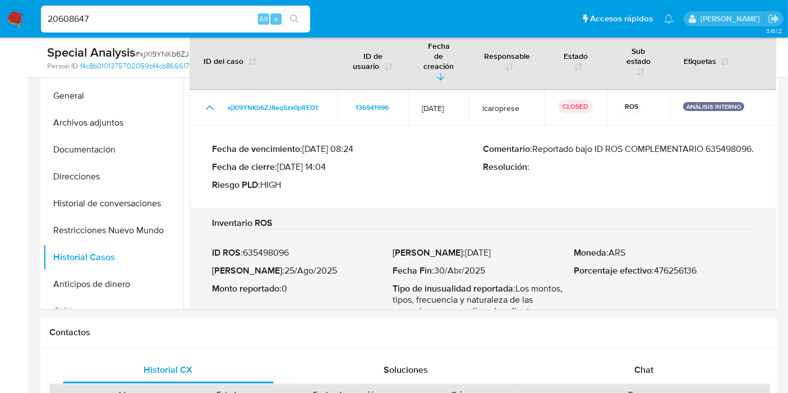
type input "20608647"
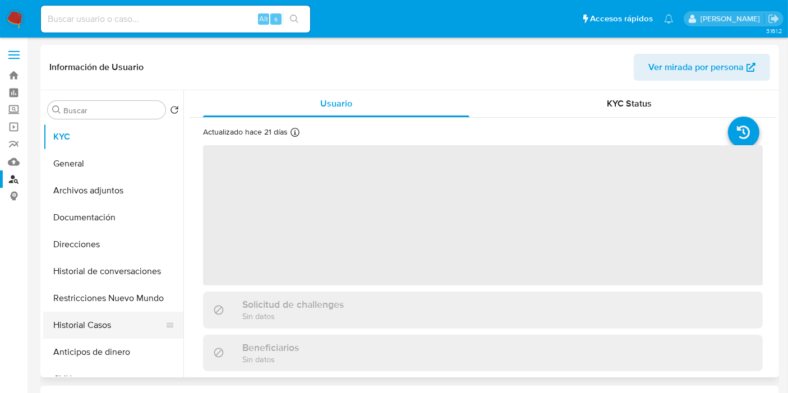
select select "10"
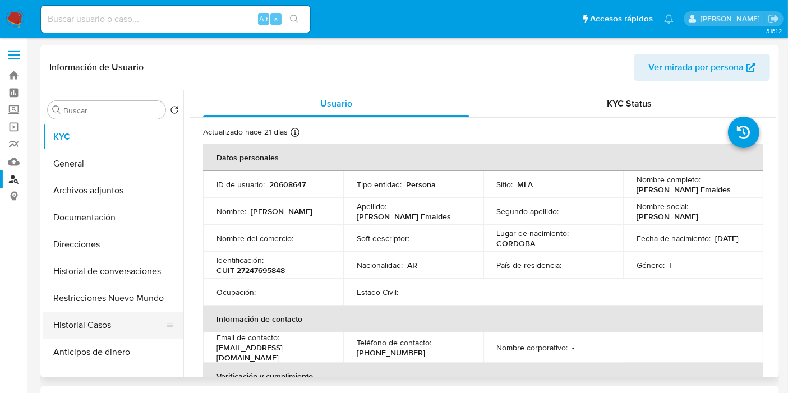
click at [56, 323] on button "Historial Casos" at bounding box center [108, 325] width 131 height 27
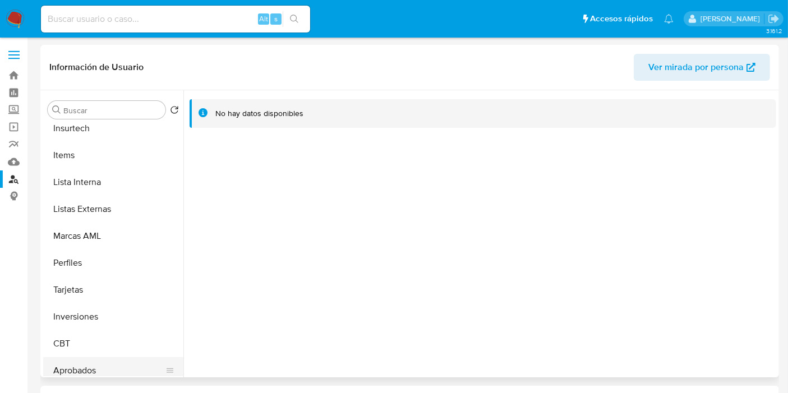
scroll to position [581, 0]
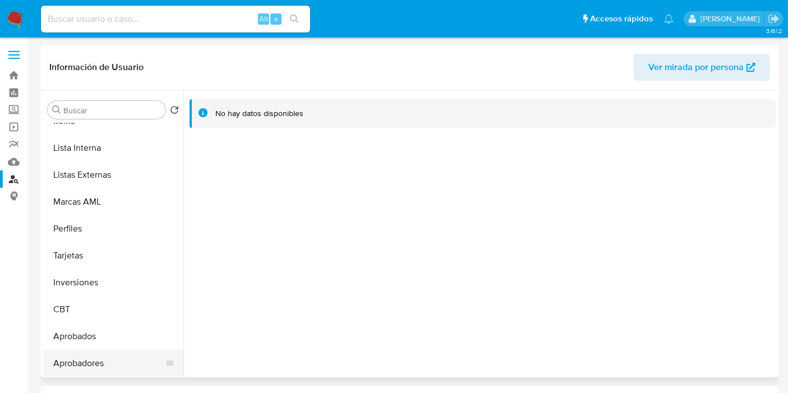
click at [85, 357] on button "Aprobadores" at bounding box center [108, 363] width 131 height 27
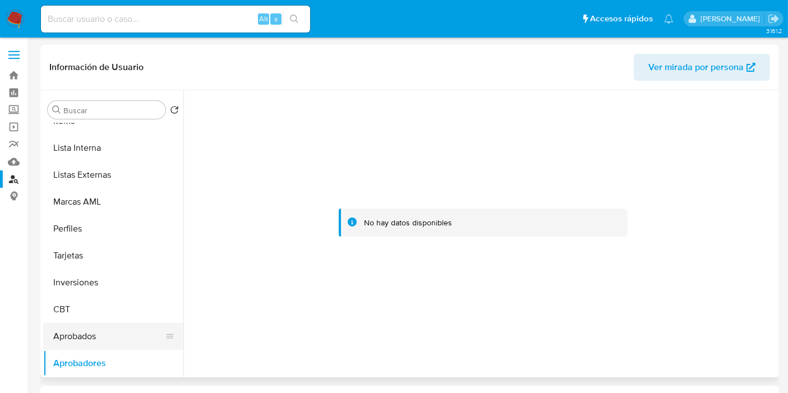
drag, startPoint x: 86, startPoint y: 356, endPoint x: 101, endPoint y: 342, distance: 20.6
click at [86, 356] on button "Aprobadores" at bounding box center [113, 363] width 140 height 27
click at [101, 342] on button "Aprobados" at bounding box center [108, 336] width 131 height 27
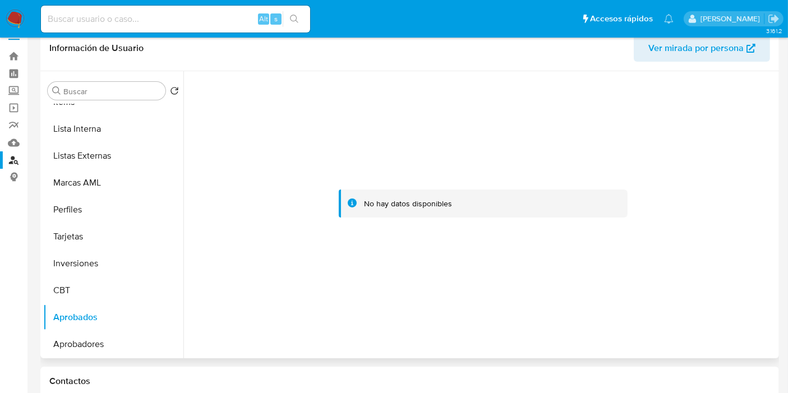
scroll to position [0, 0]
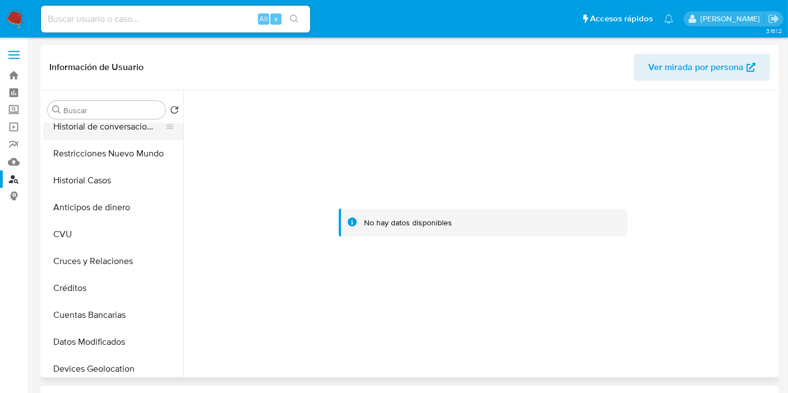
click at [125, 126] on button "Historial de conversaciones" at bounding box center [108, 126] width 131 height 27
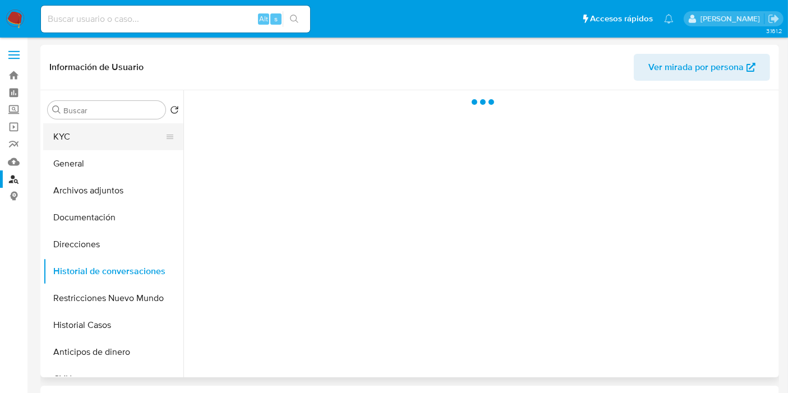
click at [122, 138] on button "KYC" at bounding box center [108, 136] width 131 height 27
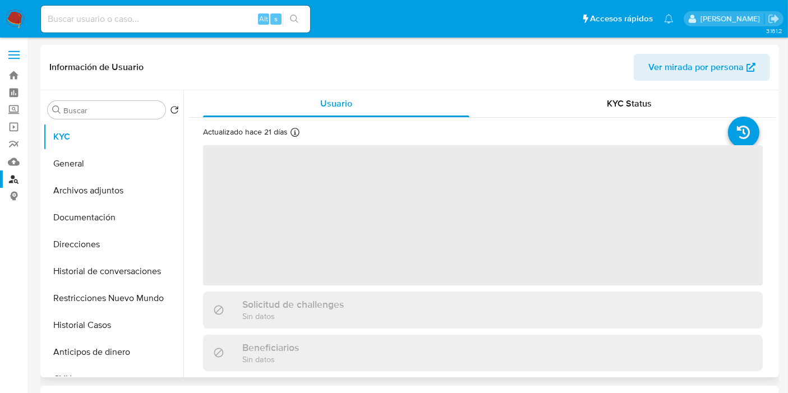
click at [701, 54] on span "Ver mirada por persona" at bounding box center [695, 67] width 95 height 27
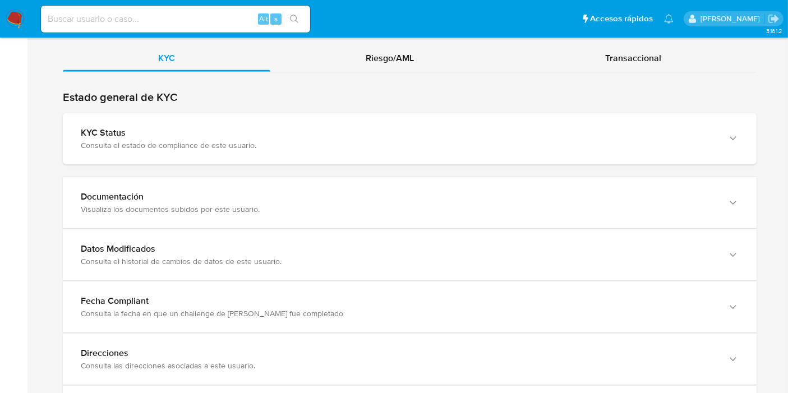
scroll to position [952, 0]
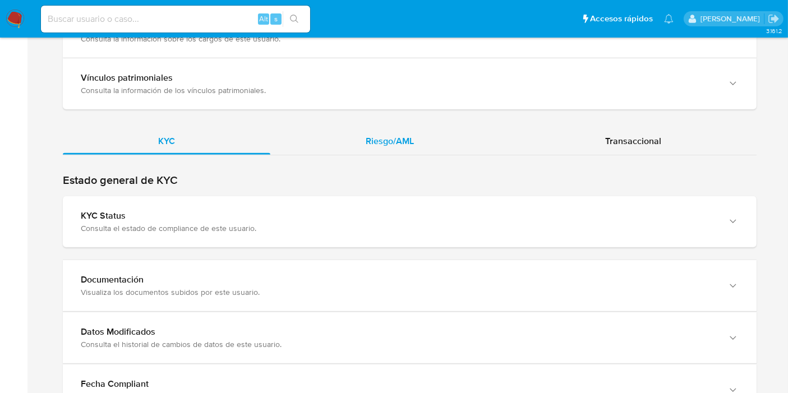
click at [404, 140] on span "Riesgo/AML" at bounding box center [390, 141] width 48 height 13
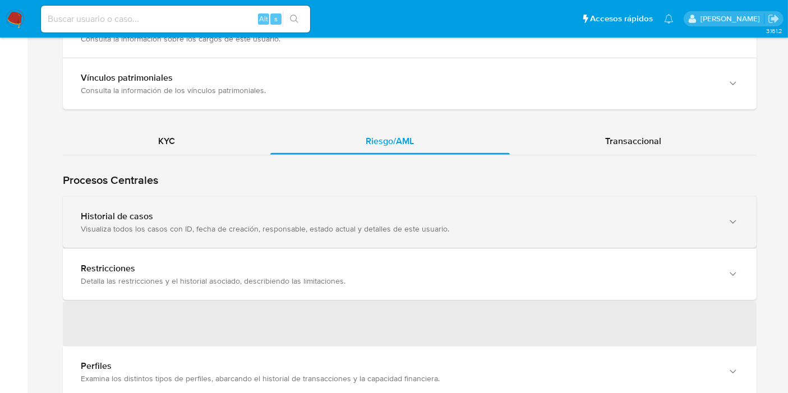
click at [268, 212] on div "Historial de casos" at bounding box center [398, 216] width 635 height 11
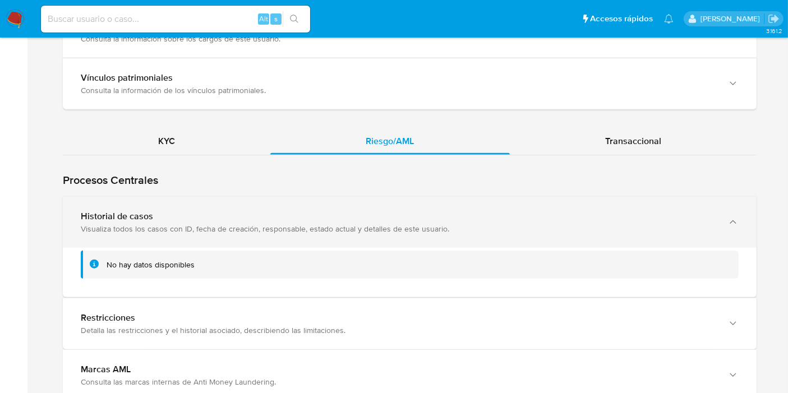
click at [268, 212] on div "Historial de casos" at bounding box center [398, 216] width 635 height 11
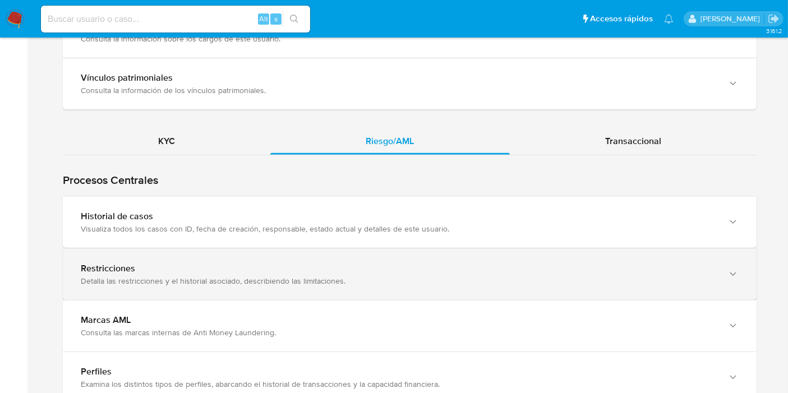
click at [240, 283] on div "Detalla las restricciones y el historial asociado, describiendo las limitacione…" at bounding box center [398, 281] width 635 height 10
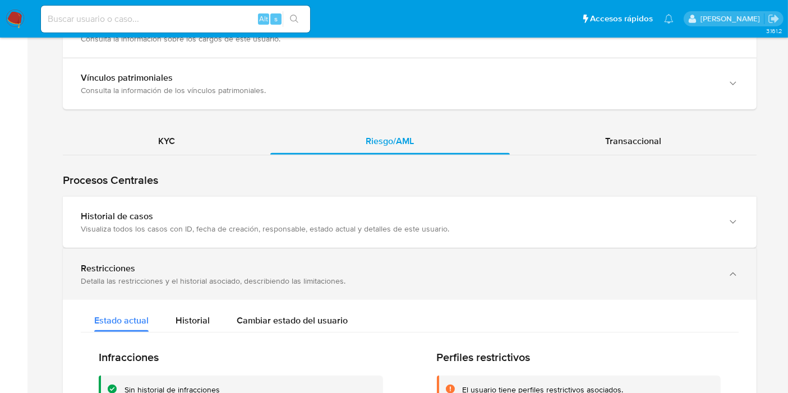
click at [240, 283] on div "Detalla las restricciones y el historial asociado, describiendo las limitacione…" at bounding box center [398, 281] width 635 height 10
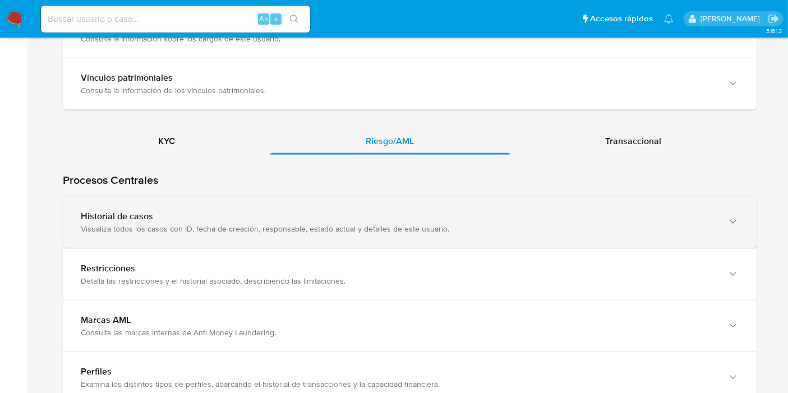
click at [270, 244] on div "Historial de casos Visualiza todos los casos con ID, fecha de creación, respons…" at bounding box center [410, 222] width 694 height 51
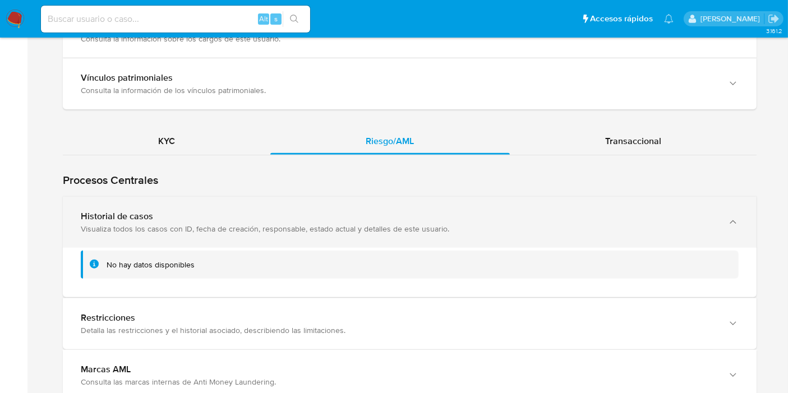
click at [270, 244] on div "Historial de casos Visualiza todos los casos con ID, fecha de creación, respons…" at bounding box center [410, 222] width 694 height 51
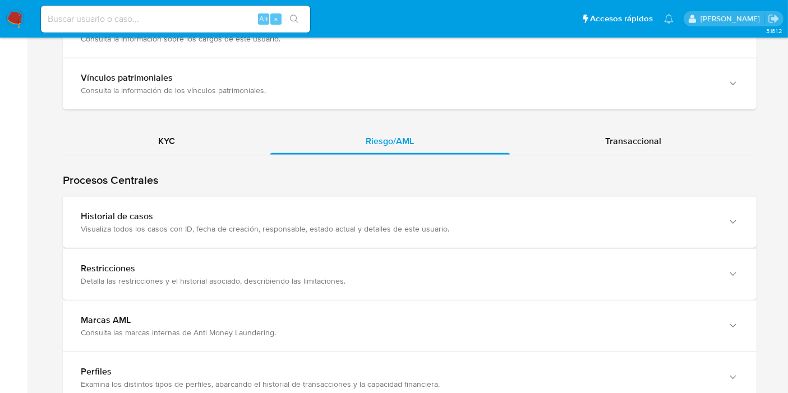
click at [4, 26] on nav "Pausado Ver notificaciones Alt s Accesos rápidos Presiona las siguientes teclas…" at bounding box center [394, 19] width 788 height 38
click at [12, 20] on img at bounding box center [15, 19] width 19 height 19
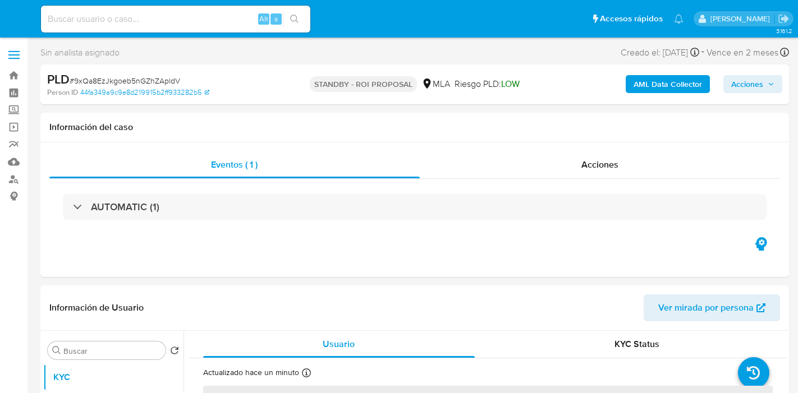
select select "10"
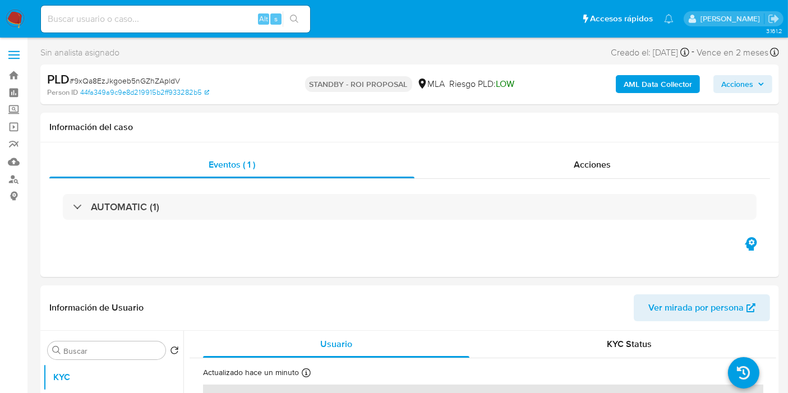
click at [139, 21] on input at bounding box center [175, 19] width 269 height 15
paste input "Pq5ZEcGh2ymeWyVaLB7kA08C"
type input "Pq5ZEcGh2ymeWyVaLB7kA08C"
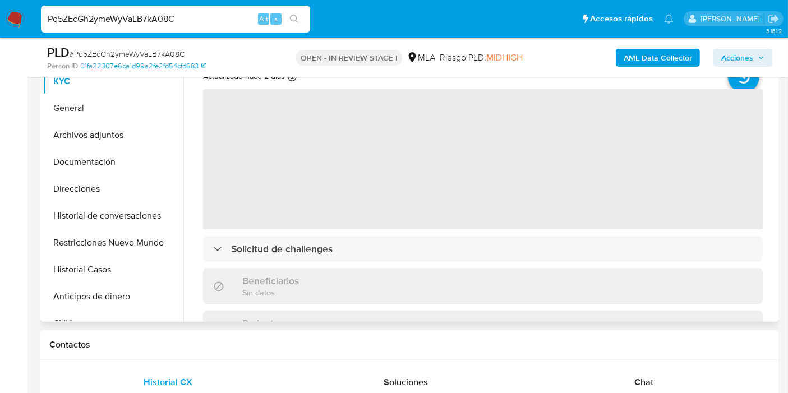
select select "10"
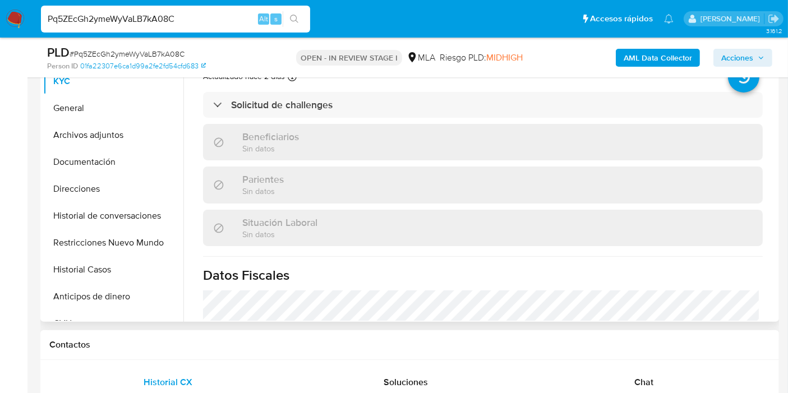
scroll to position [311, 0]
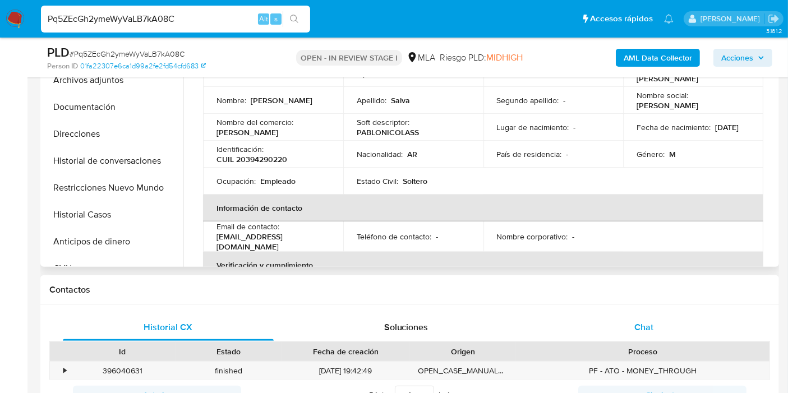
click at [629, 325] on div "Chat" at bounding box center [643, 327] width 211 height 27
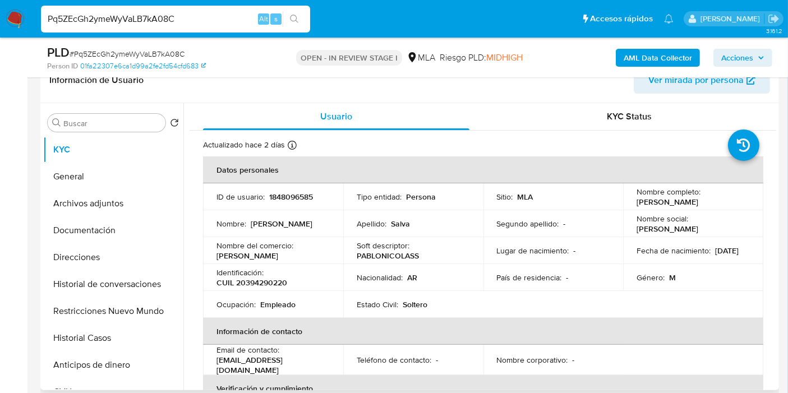
scroll to position [187, 0]
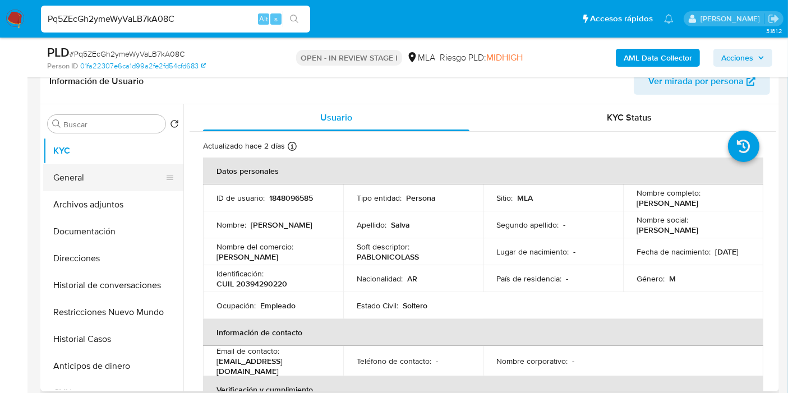
click at [110, 179] on button "General" at bounding box center [108, 177] width 131 height 27
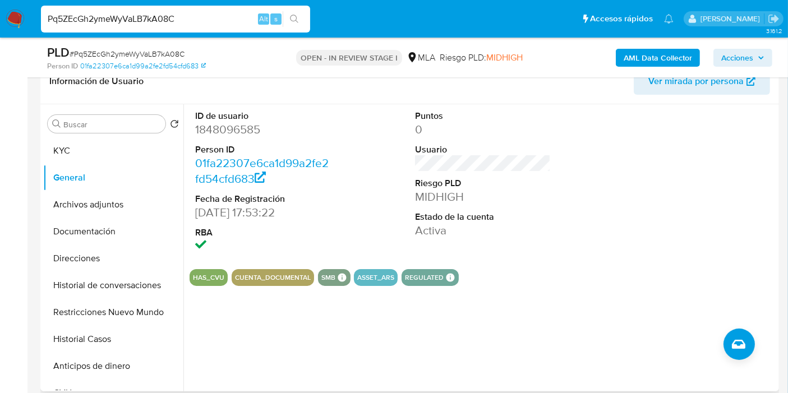
click at [237, 122] on dd "1848096585" at bounding box center [263, 130] width 136 height 16
copy dd "1848096585"
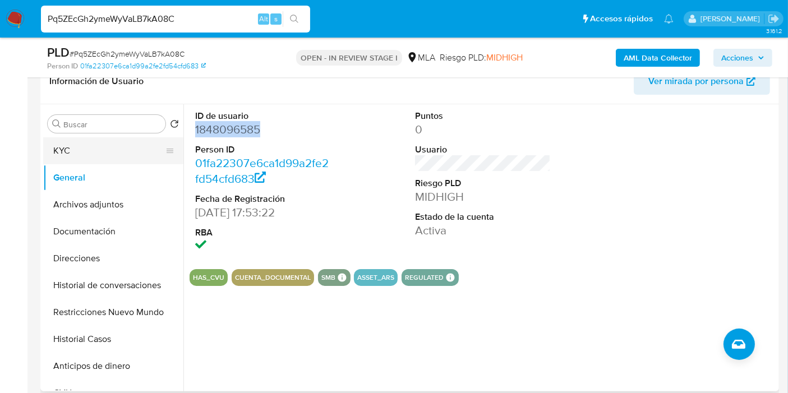
click at [81, 155] on button "KYC" at bounding box center [108, 150] width 131 height 27
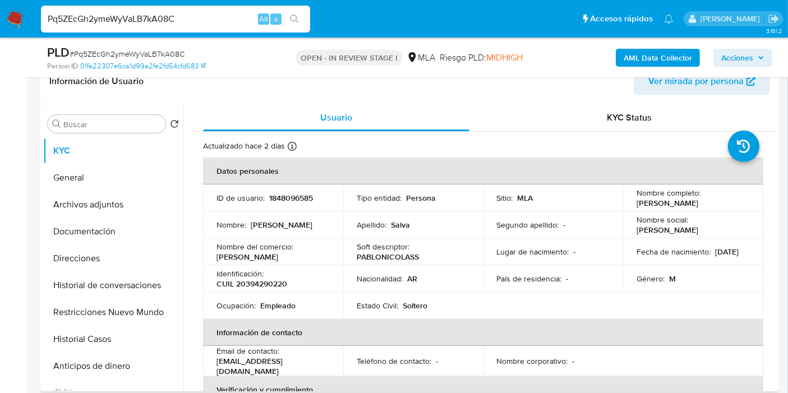
click at [676, 200] on p "[PERSON_NAME]" at bounding box center [668, 203] width 62 height 10
click at [698, 202] on p "[PERSON_NAME]" at bounding box center [668, 203] width 62 height 10
drag, startPoint x: 705, startPoint y: 200, endPoint x: 625, endPoint y: 204, distance: 79.7
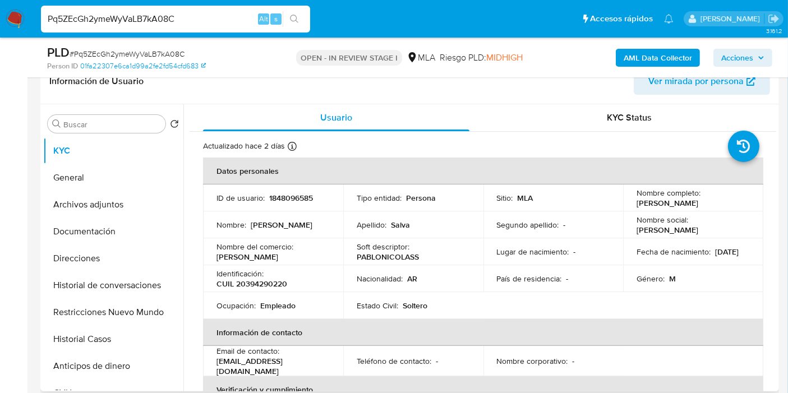
click at [625, 204] on td "Nombre completo : Pablo Nicolas Salva" at bounding box center [693, 198] width 140 height 27
copy p "[PERSON_NAME]"
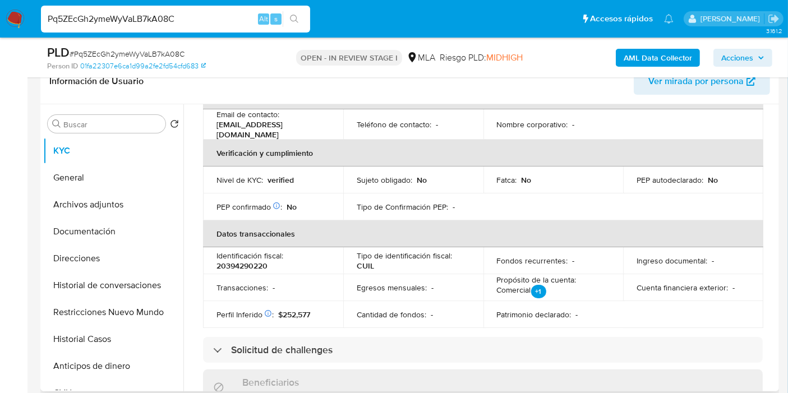
scroll to position [125, 0]
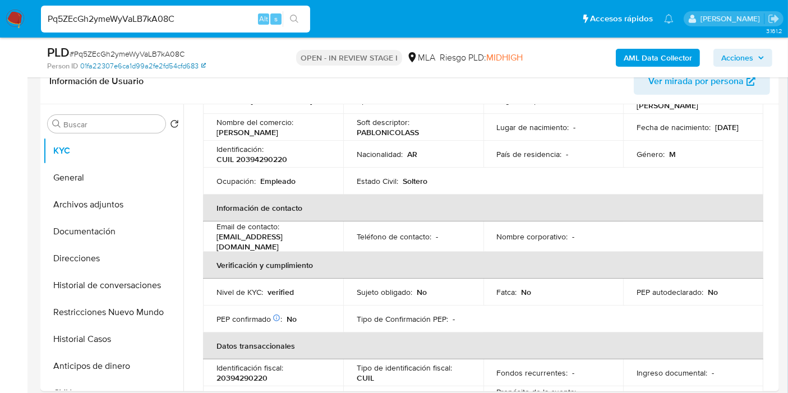
click at [163, 63] on link "01fa22307e6ca1d99a2fe2fd54cfd683" at bounding box center [143, 66] width 126 height 10
click at [94, 253] on button "Direcciones" at bounding box center [108, 258] width 131 height 27
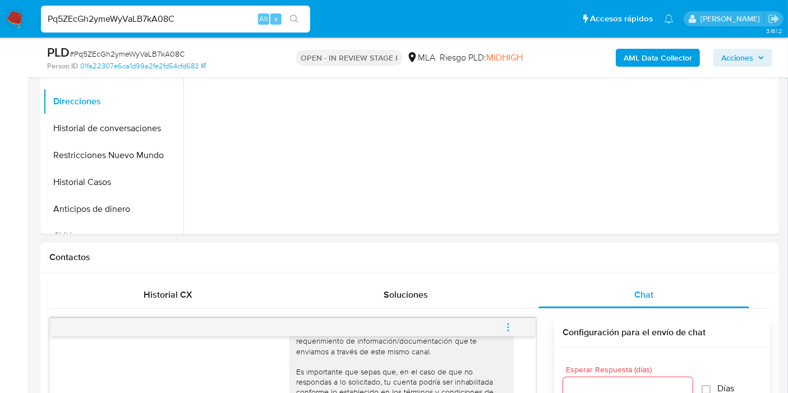
scroll to position [498, 0]
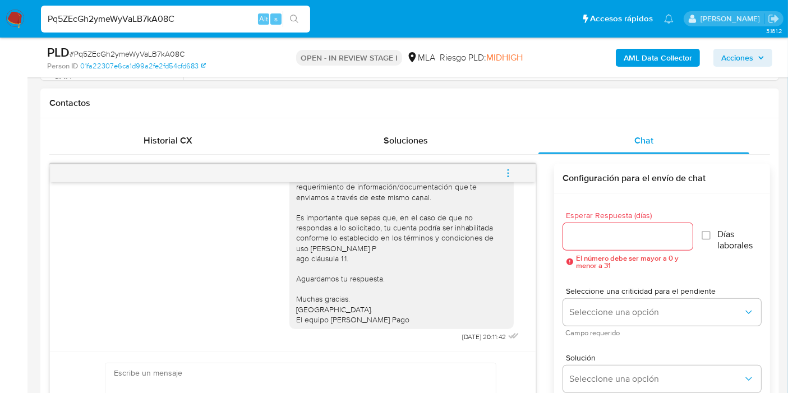
click at [503, 164] on span "menu-action" at bounding box center [508, 173] width 10 height 27
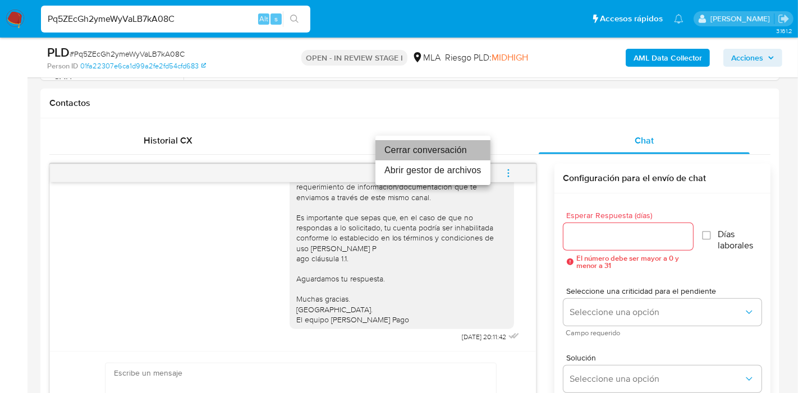
click at [437, 148] on li "Cerrar conversación" at bounding box center [432, 150] width 115 height 20
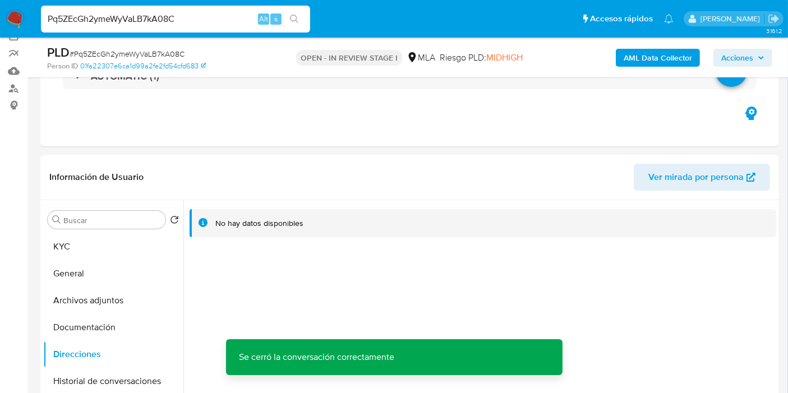
scroll to position [125, 0]
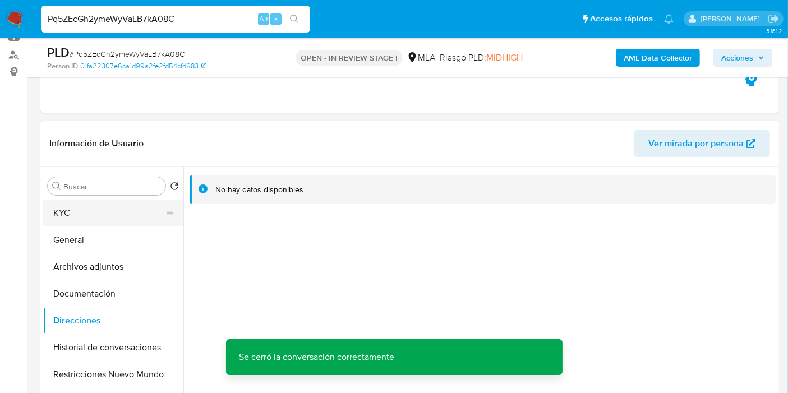
click at [81, 222] on button "KYC" at bounding box center [108, 213] width 131 height 27
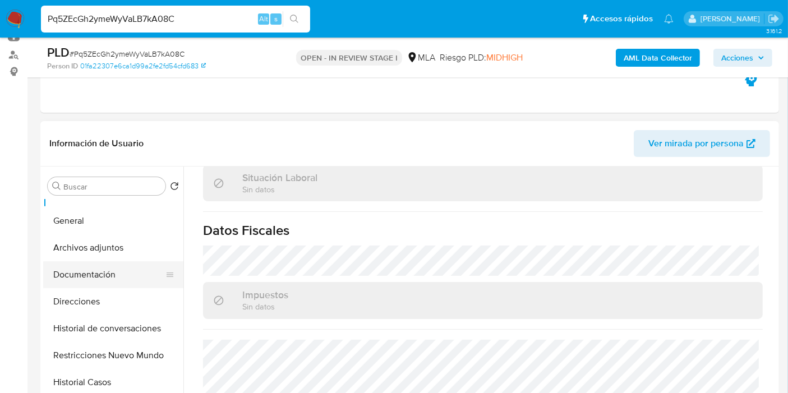
scroll to position [0, 0]
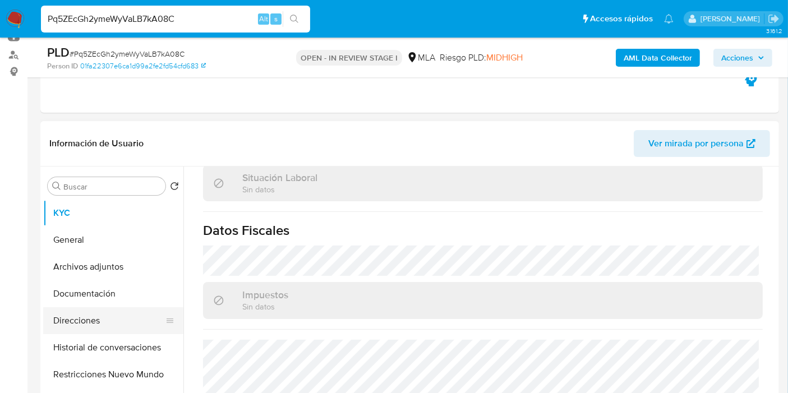
click at [88, 329] on button "Direcciones" at bounding box center [108, 320] width 131 height 27
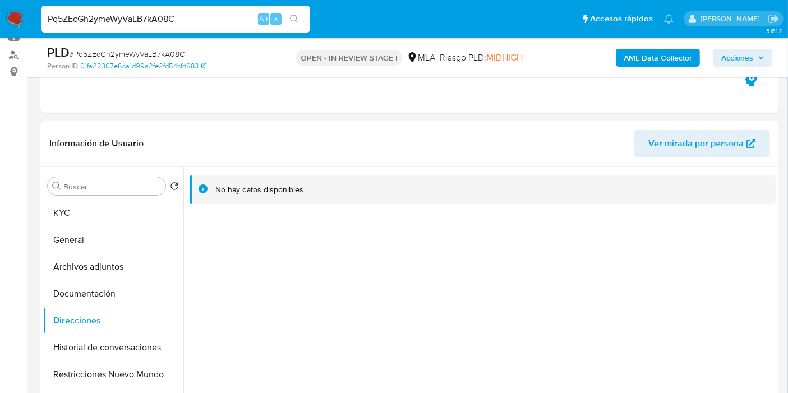
click at [198, 11] on div "Pq5ZEcGh2ymeWyVaLB7kA08C Alt s" at bounding box center [175, 19] width 269 height 27
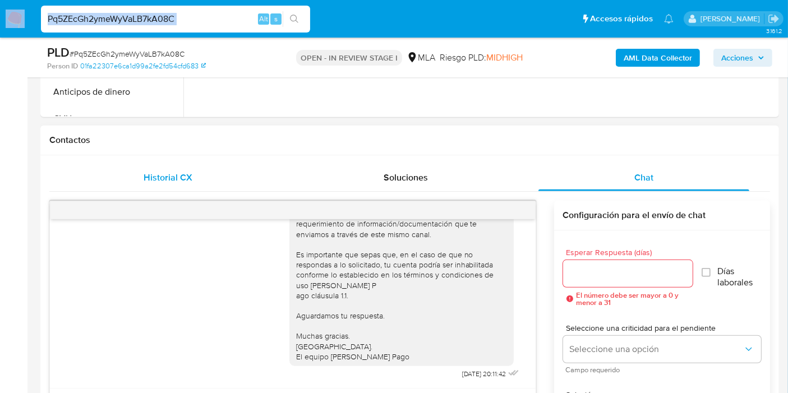
scroll to position [374, 0]
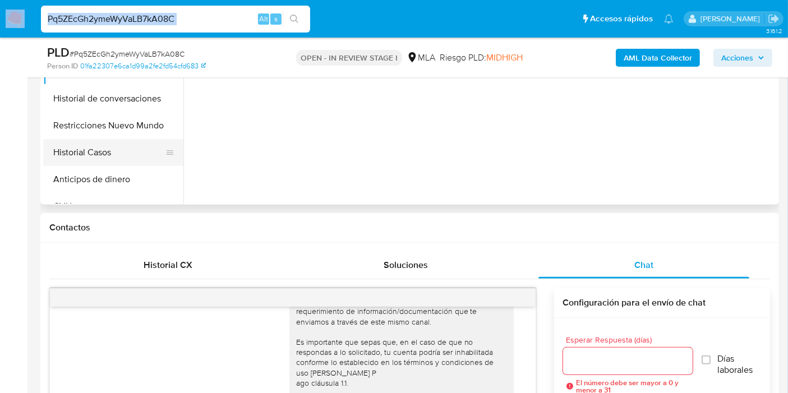
click at [98, 152] on button "Historial Casos" at bounding box center [108, 152] width 131 height 27
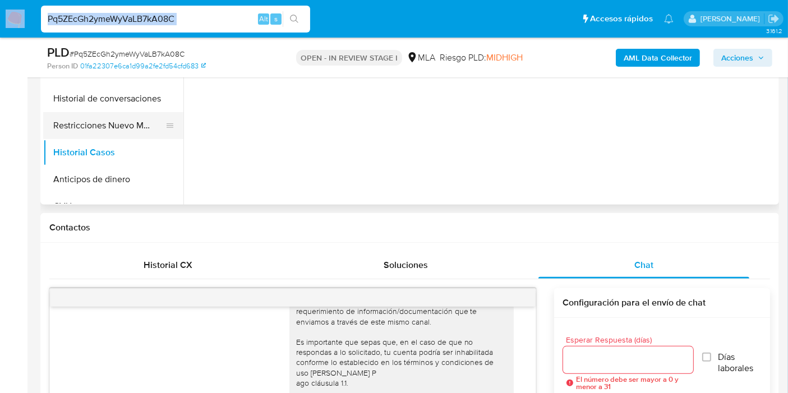
click at [114, 133] on button "Restricciones Nuevo Mundo" at bounding box center [108, 125] width 131 height 27
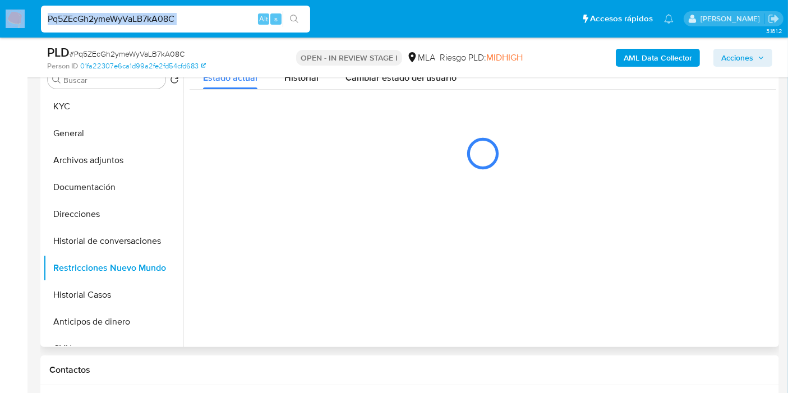
scroll to position [187, 0]
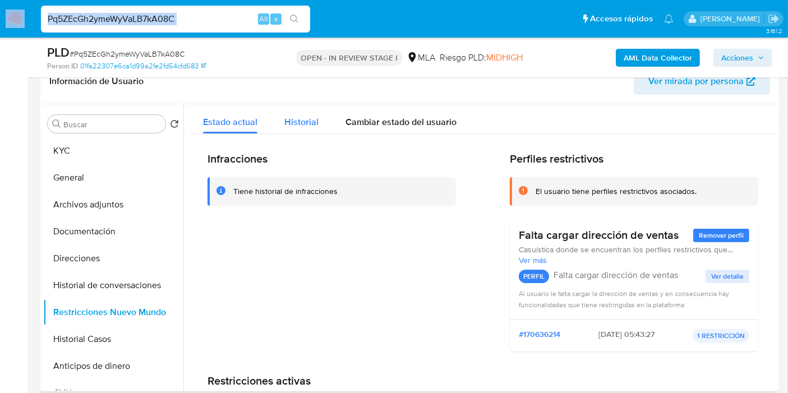
click at [318, 119] on button "Historial" at bounding box center [301, 119] width 61 height 30
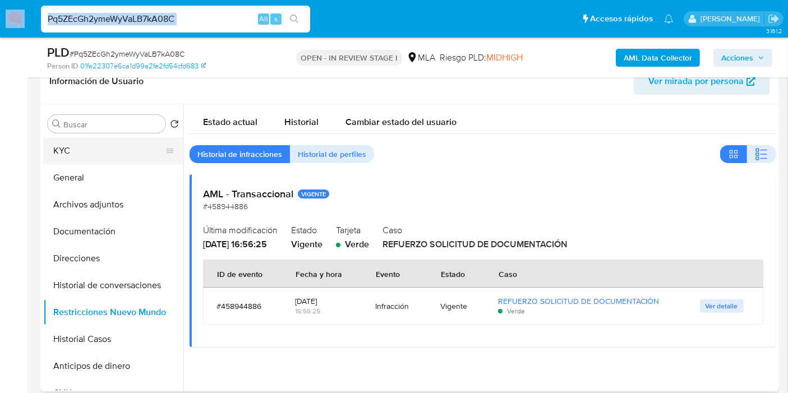
click at [99, 141] on button "KYC" at bounding box center [108, 150] width 131 height 27
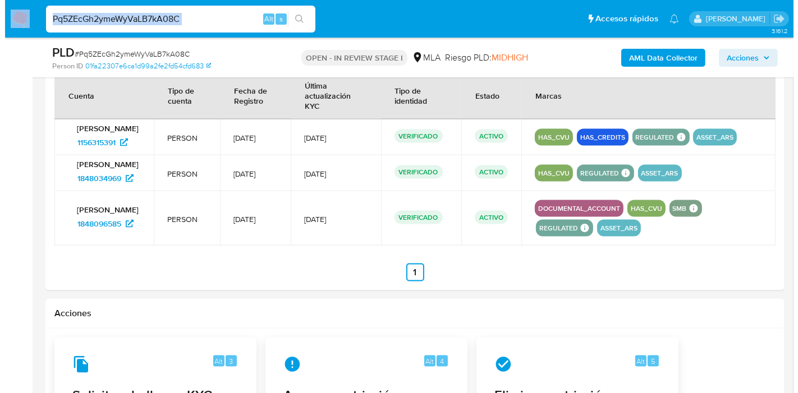
scroll to position [1745, 0]
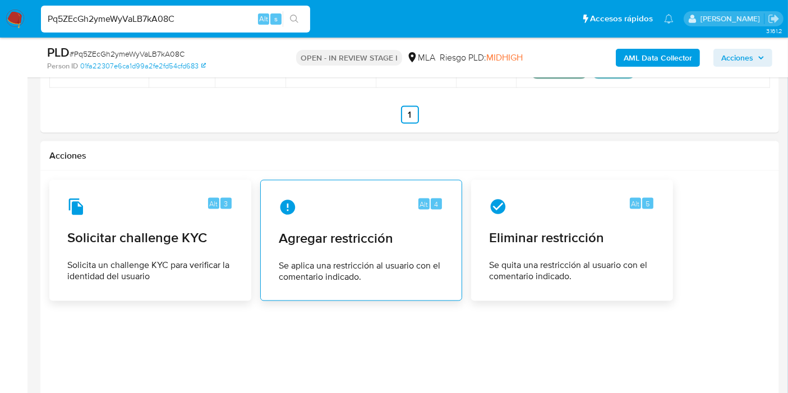
click at [394, 238] on span "Agregar restricción" at bounding box center [361, 238] width 165 height 17
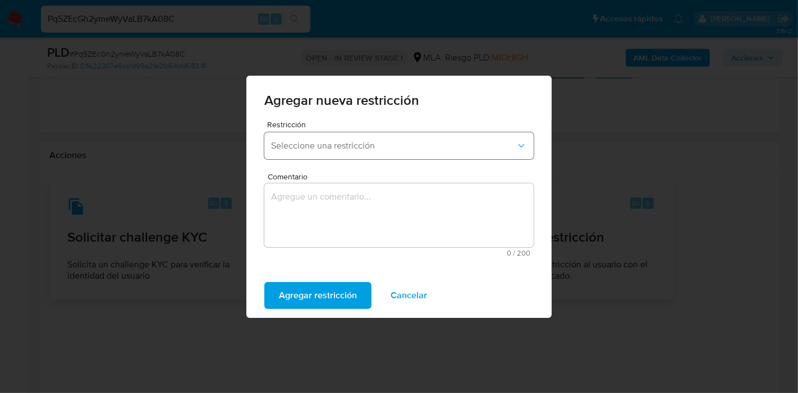
click at [405, 150] on span "Seleccione una restricción" at bounding box center [393, 145] width 245 height 11
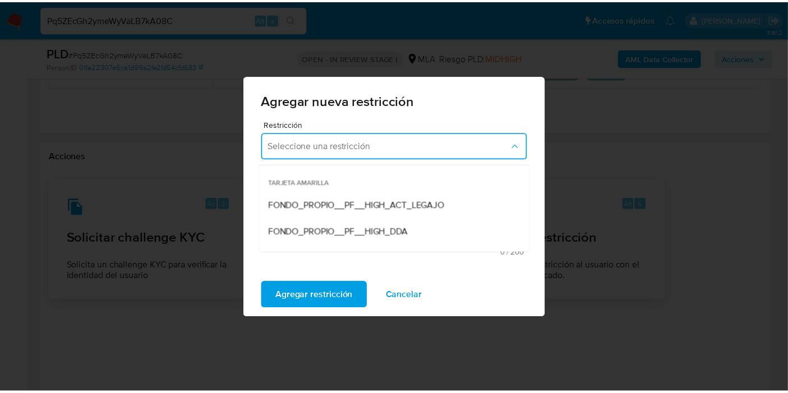
scroll to position [125, 0]
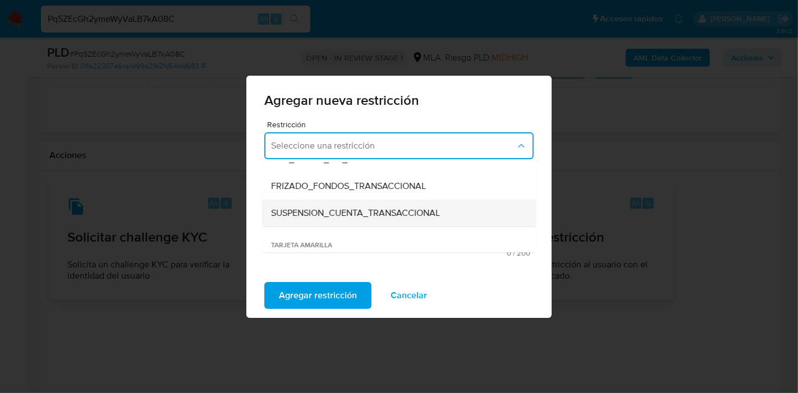
click at [390, 213] on span "SUSPENSION_CUENTA_TRANSACCIONAL" at bounding box center [355, 213] width 169 height 11
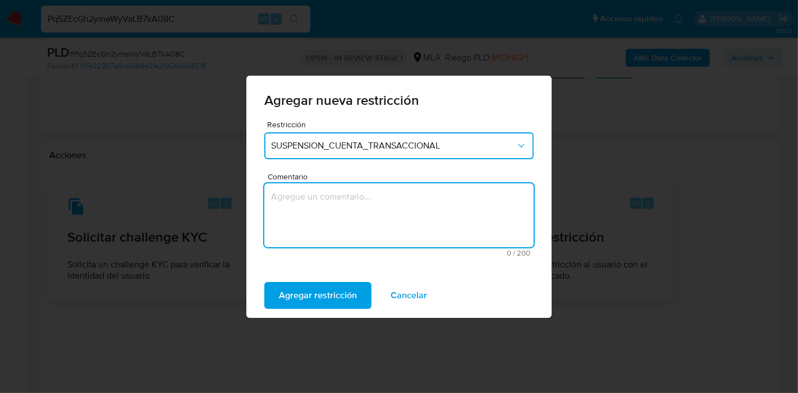
click at [370, 229] on textarea "Comentario" at bounding box center [398, 215] width 269 height 64
type textarea "AML"
click at [335, 307] on span "Agregar restricción" at bounding box center [318, 295] width 78 height 25
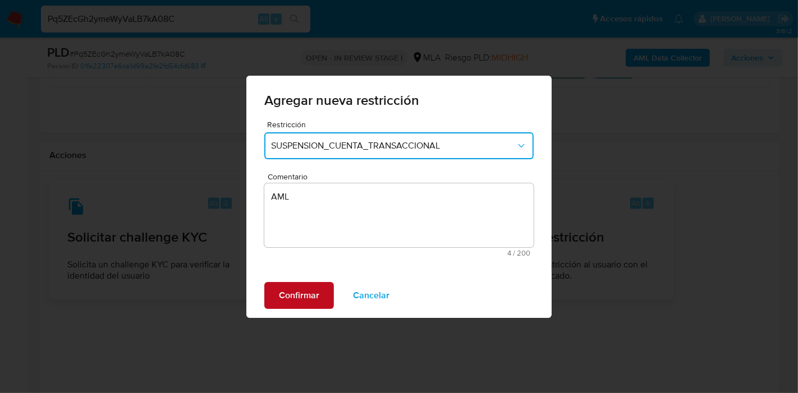
click at [279, 301] on span "Confirmar" at bounding box center [299, 295] width 40 height 25
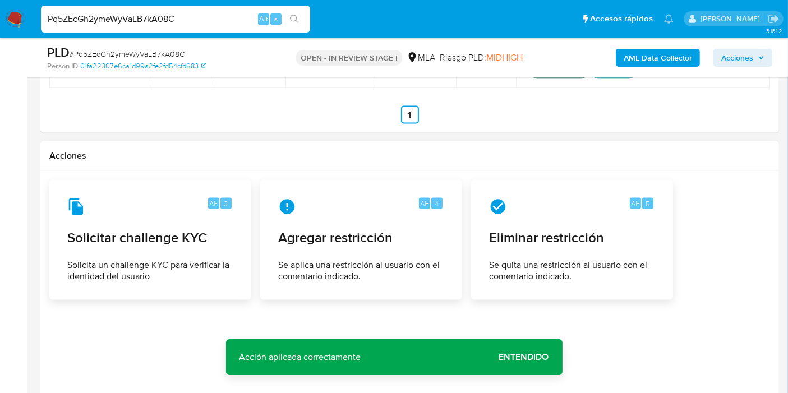
click at [572, 365] on div at bounding box center [409, 295] width 721 height 230
click at [554, 365] on button "Entendido" at bounding box center [524, 357] width 77 height 27
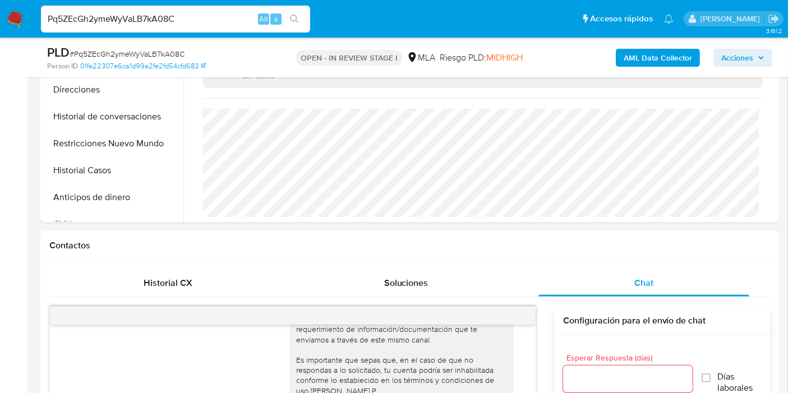
scroll to position [311, 0]
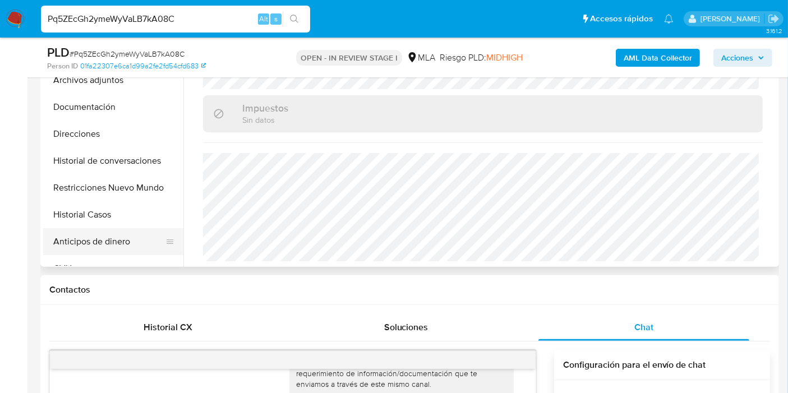
click at [119, 228] on button "Anticipos de dinero" at bounding box center [108, 241] width 131 height 27
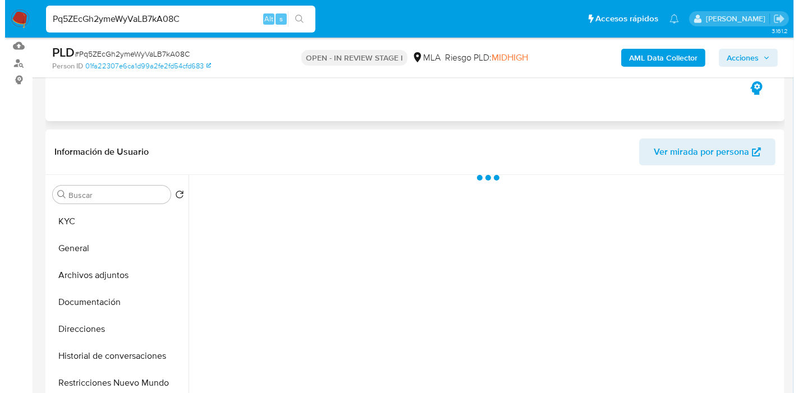
scroll to position [62, 0]
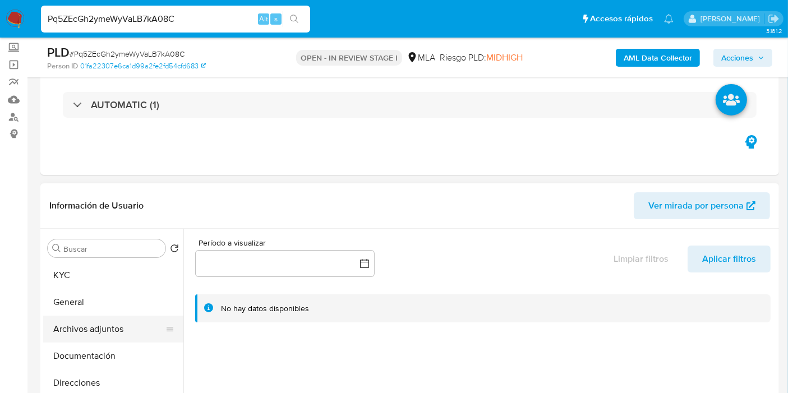
click at [118, 331] on button "Archivos adjuntos" at bounding box center [108, 329] width 131 height 27
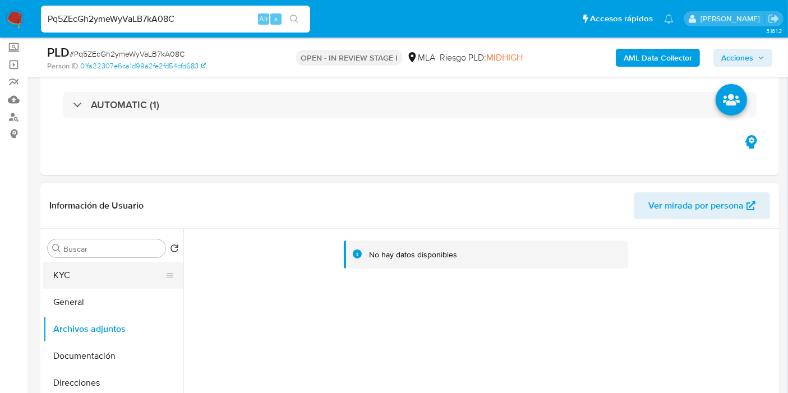
click at [109, 287] on button "KYC" at bounding box center [108, 275] width 131 height 27
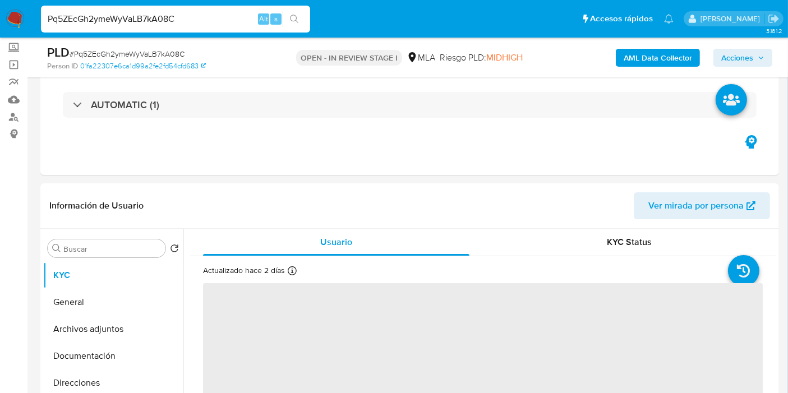
click at [638, 54] on b "AML Data Collector" at bounding box center [658, 58] width 68 height 18
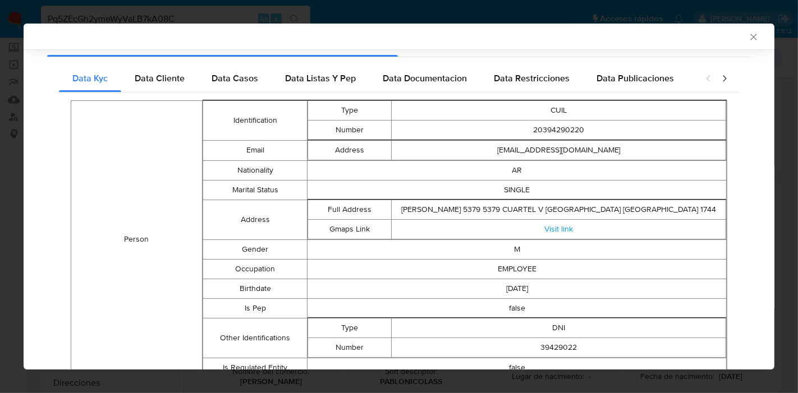
scroll to position [79, 0]
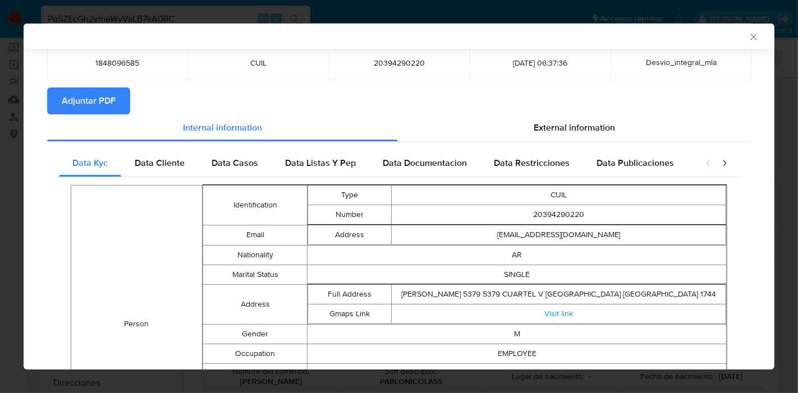
click at [131, 142] on div "Data Kyc Data Cliente Data Casos Data Listas Y Pep Data Documentacion Data Rest…" at bounding box center [398, 399] width 703 height 515
click at [139, 160] on span "Data Cliente" at bounding box center [160, 162] width 50 height 13
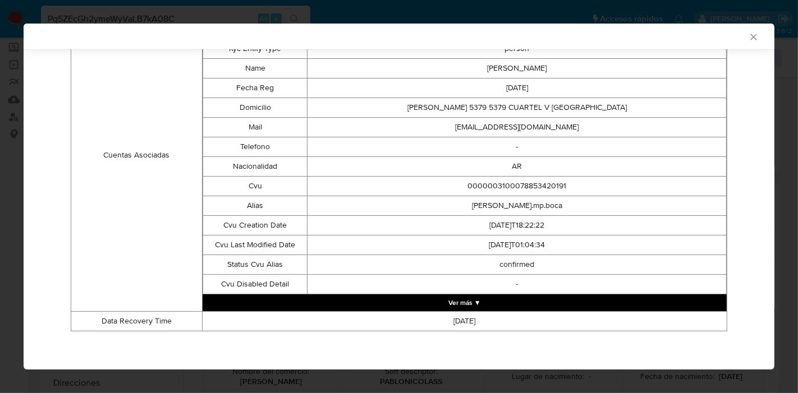
scroll to position [0, 0]
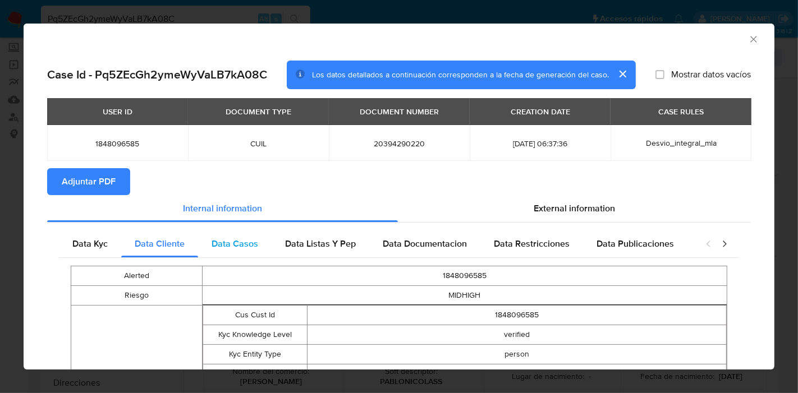
click at [265, 236] on div "Data Casos" at bounding box center [234, 244] width 73 height 27
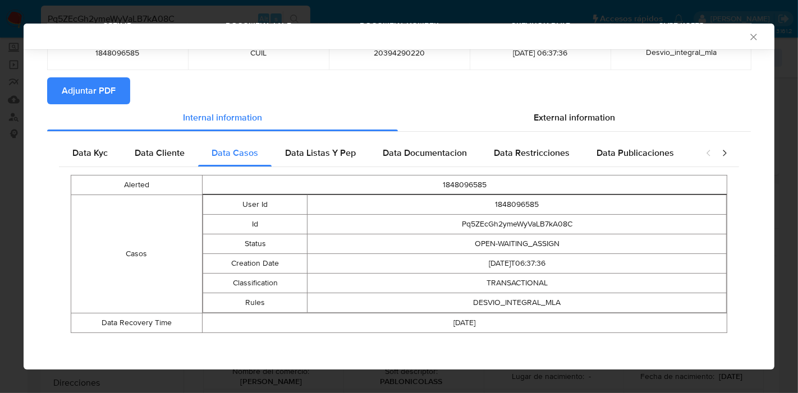
scroll to position [90, 0]
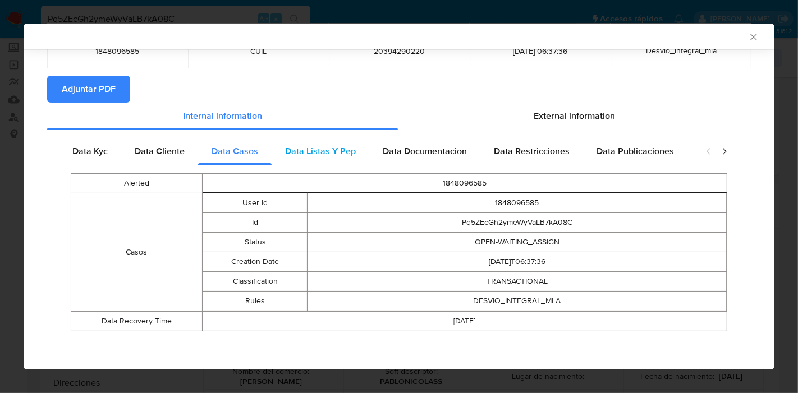
click at [324, 159] on div "Data Listas Y Pep" at bounding box center [320, 151] width 98 height 27
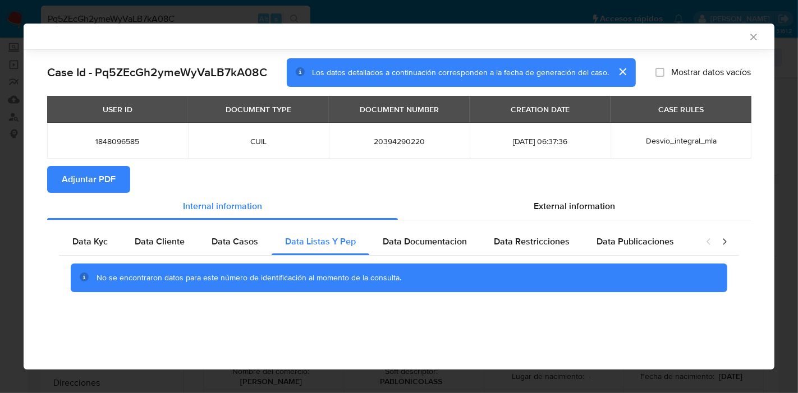
scroll to position [0, 0]
click at [422, 238] on span "Data Documentacion" at bounding box center [425, 241] width 84 height 13
drag, startPoint x: 661, startPoint y: 246, endPoint x: 719, endPoint y: 246, distance: 57.8
click at [671, 246] on div "Data Publicaciones" at bounding box center [635, 241] width 104 height 27
click at [716, 237] on div "closure-recommendation-modal" at bounding box center [716, 241] width 45 height 27
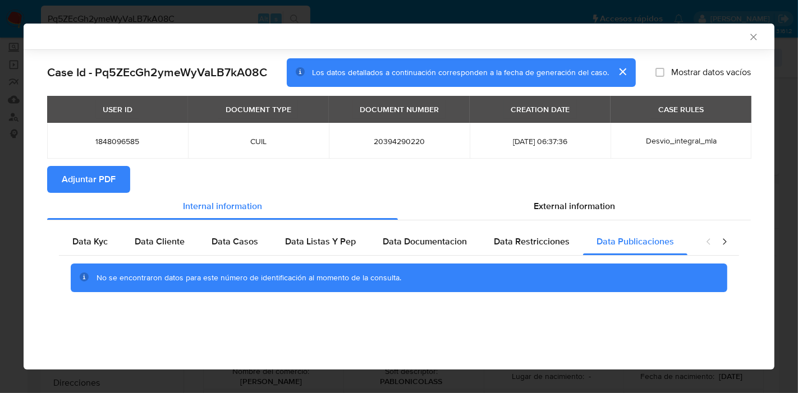
click at [716, 246] on div "closure-recommendation-modal" at bounding box center [716, 241] width 45 height 27
click at [725, 243] on icon "closure-recommendation-modal" at bounding box center [723, 241] width 11 height 11
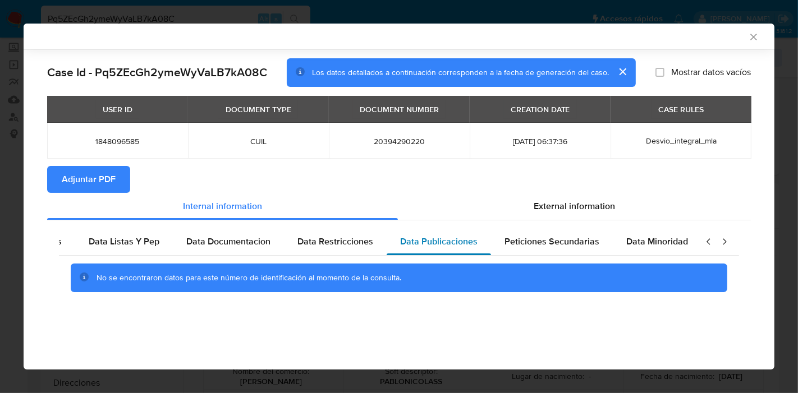
scroll to position [0, 197]
drag, startPoint x: 474, startPoint y: 254, endPoint x: 561, endPoint y: 250, distance: 87.0
click at [489, 254] on div "Data Kyc Data Cliente Data Casos Data Listas Y Pep Data Documentacion Data Rest…" at bounding box center [179, 241] width 635 height 27
click at [561, 250] on div "Peticiones Secundarias" at bounding box center [551, 241] width 122 height 27
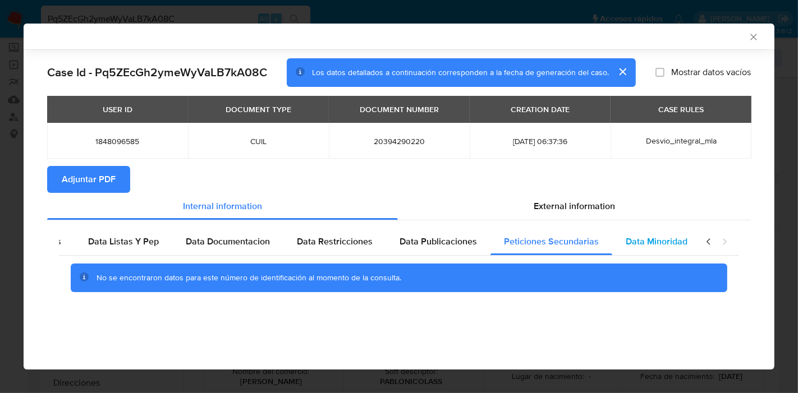
click at [625, 242] on span "Data Minoridad" at bounding box center [656, 241] width 62 height 13
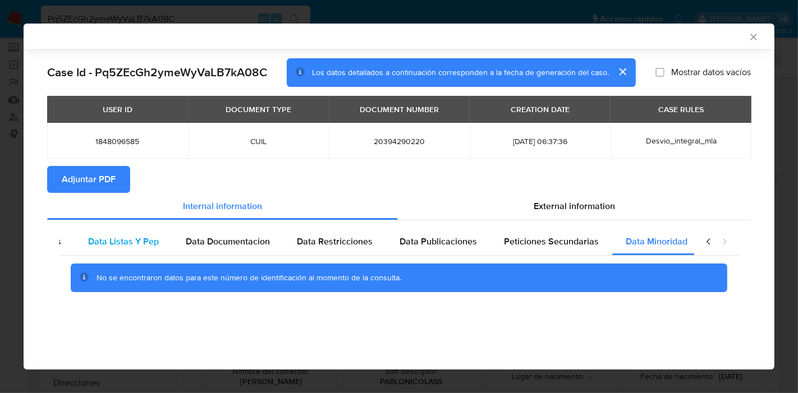
click at [95, 239] on span "Data Listas Y Pep" at bounding box center [123, 241] width 71 height 13
click at [587, 203] on span "External information" at bounding box center [573, 206] width 81 height 13
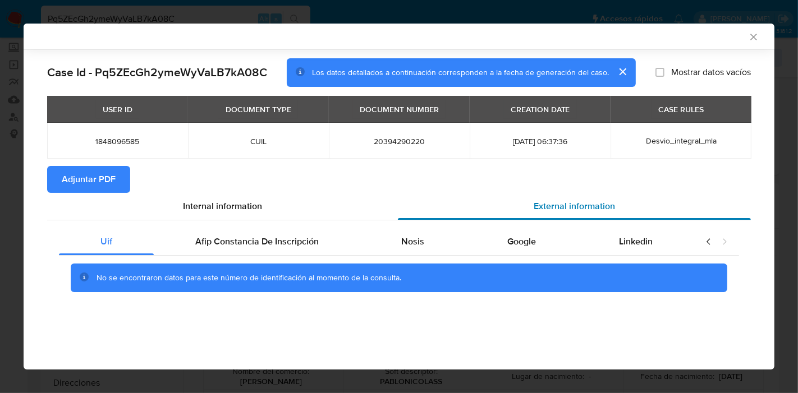
scroll to position [0, 0]
click at [231, 242] on span "Afip Constancia De Inscripción" at bounding box center [256, 241] width 123 height 13
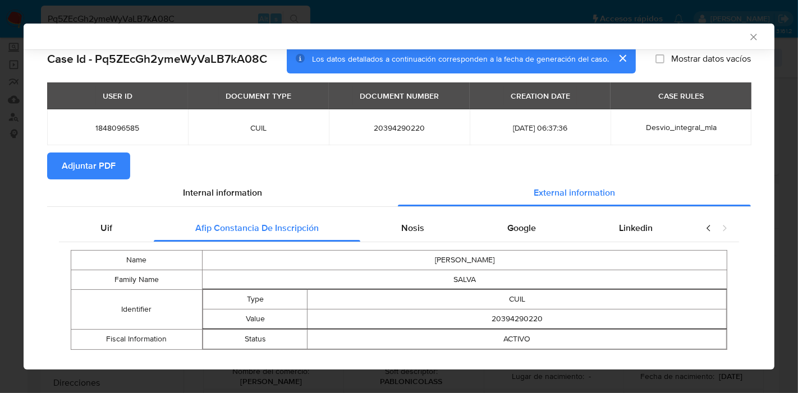
scroll to position [32, 0]
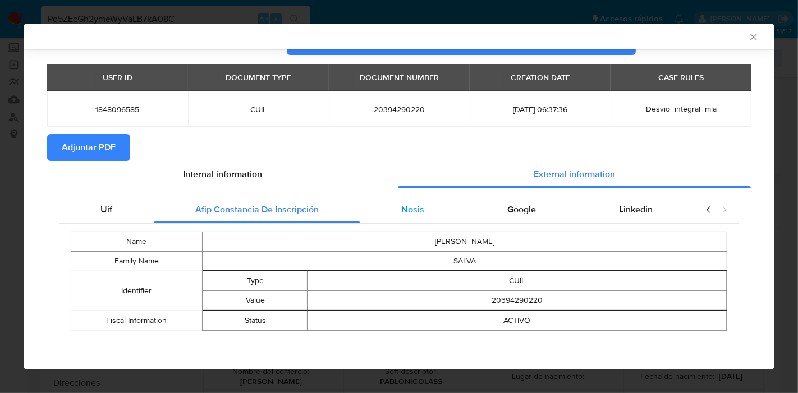
click at [434, 212] on div "Nosis" at bounding box center [413, 209] width 106 height 27
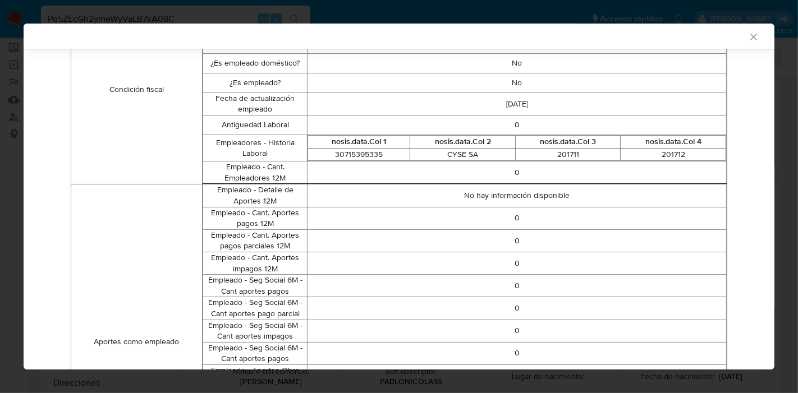
scroll to position [80, 0]
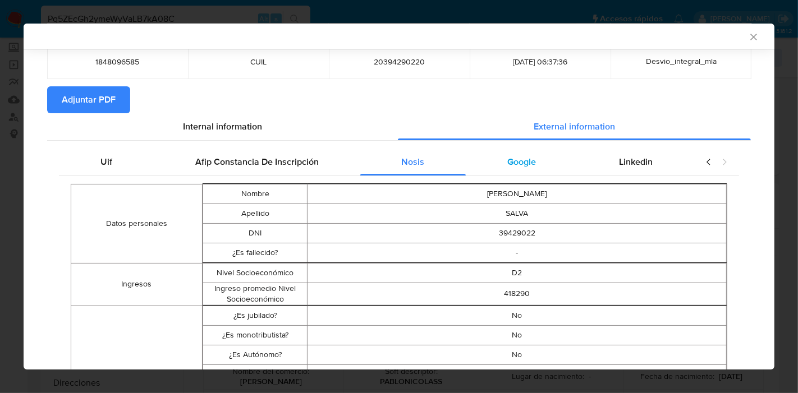
click at [507, 162] on span "Google" at bounding box center [521, 161] width 29 height 13
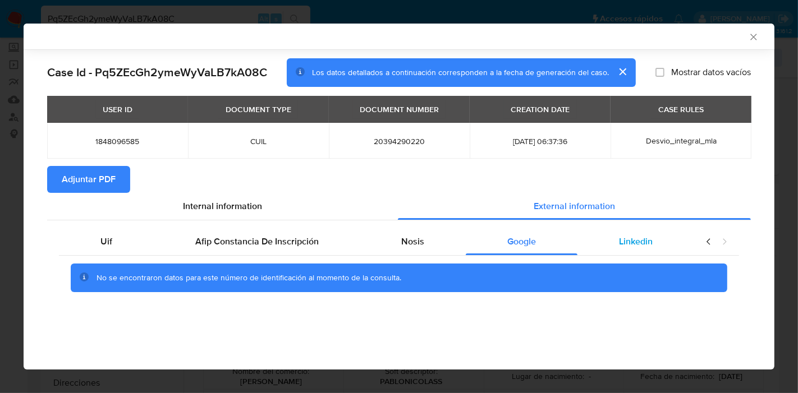
click at [634, 241] on span "Linkedin" at bounding box center [636, 241] width 34 height 13
click at [112, 232] on div "Uif" at bounding box center [106, 241] width 95 height 27
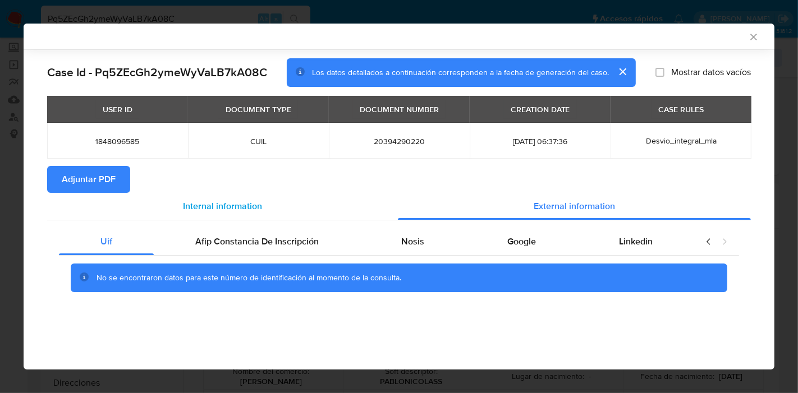
click at [235, 204] on span "Internal information" at bounding box center [222, 206] width 79 height 13
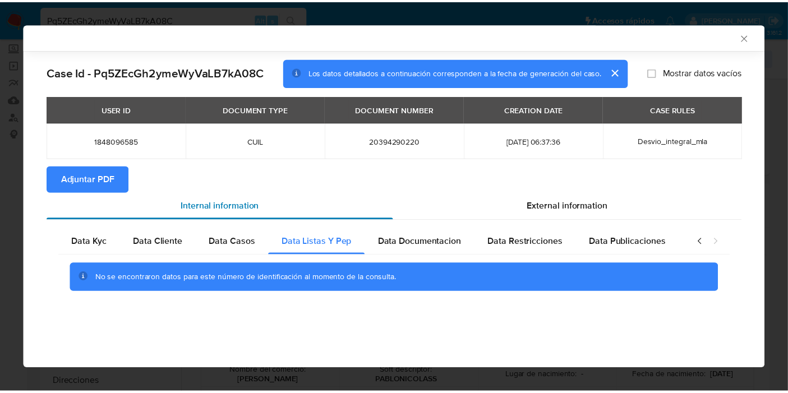
scroll to position [0, 197]
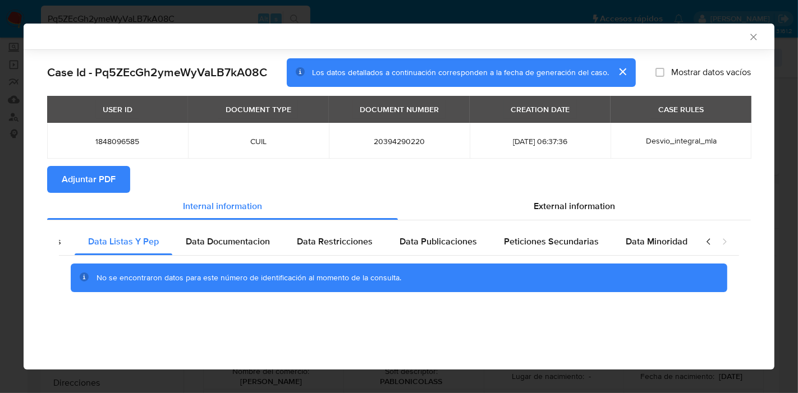
click at [99, 179] on span "Adjuntar PDF" at bounding box center [89, 179] width 54 height 25
click at [750, 36] on icon "Cerrar ventana" at bounding box center [753, 36] width 11 height 11
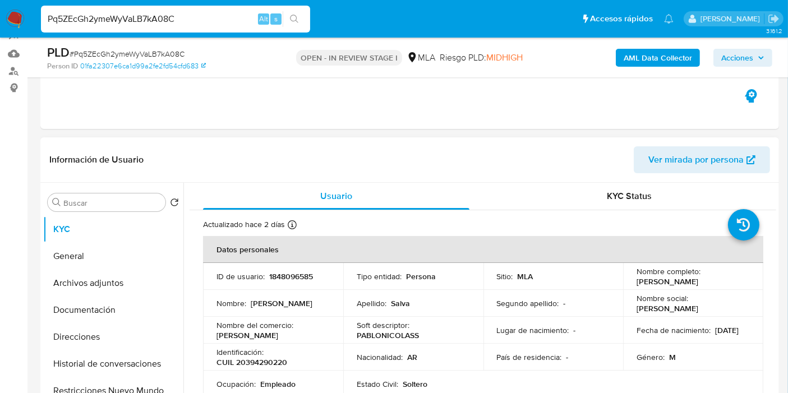
scroll to position [249, 0]
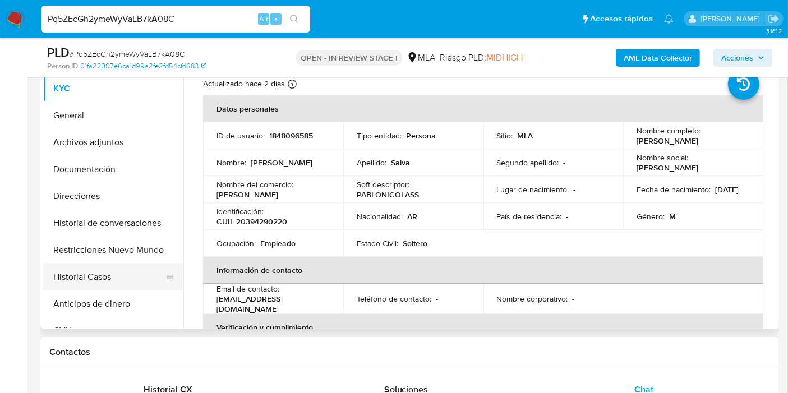
click at [135, 267] on button "Historial Casos" at bounding box center [108, 277] width 131 height 27
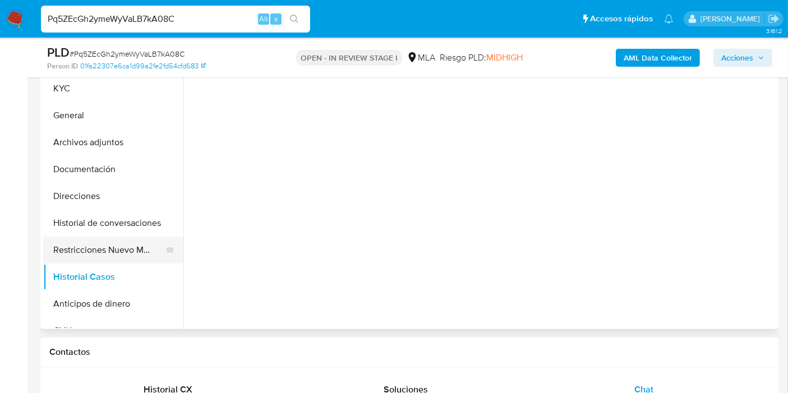
click at [139, 260] on button "Restricciones Nuevo Mundo" at bounding box center [108, 250] width 131 height 27
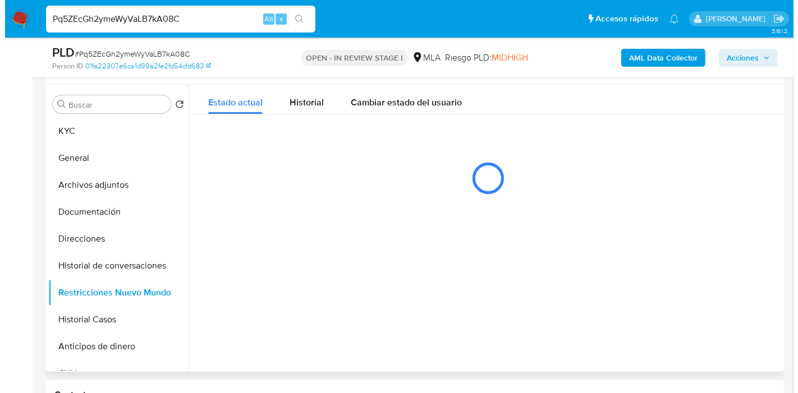
scroll to position [187, 0]
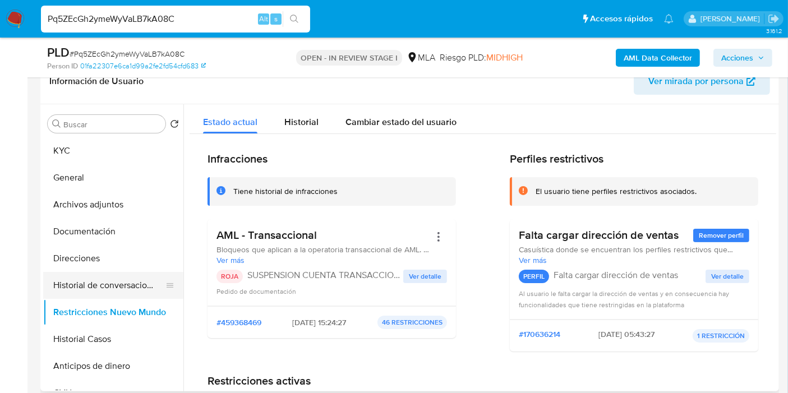
click at [155, 291] on button "Historial de conversaciones" at bounding box center [108, 285] width 131 height 27
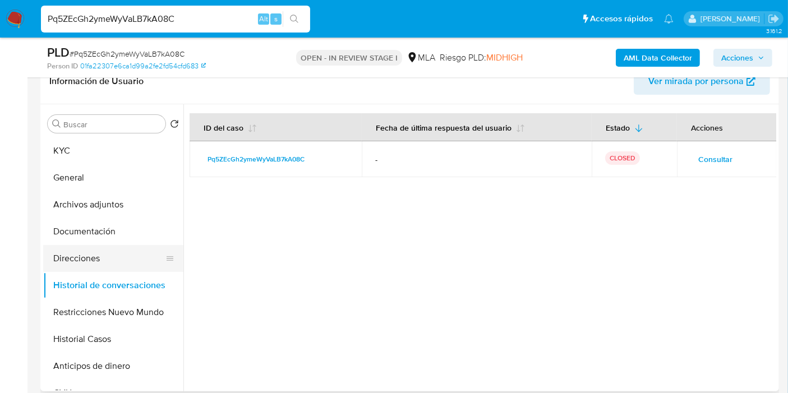
click at [102, 259] on button "Direcciones" at bounding box center [108, 258] width 131 height 27
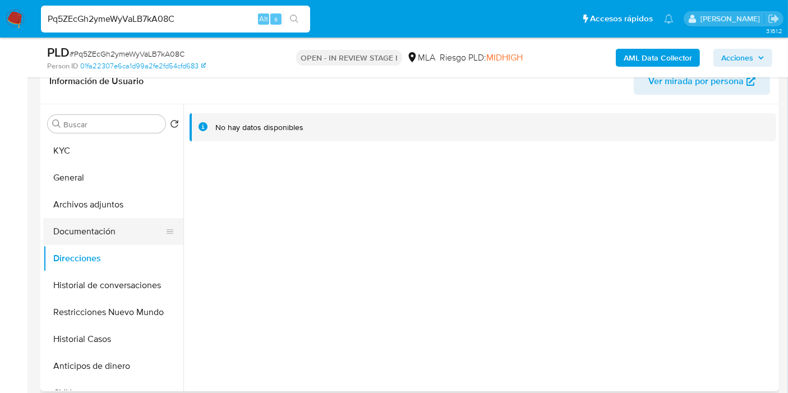
click at [104, 233] on button "Documentación" at bounding box center [108, 231] width 131 height 27
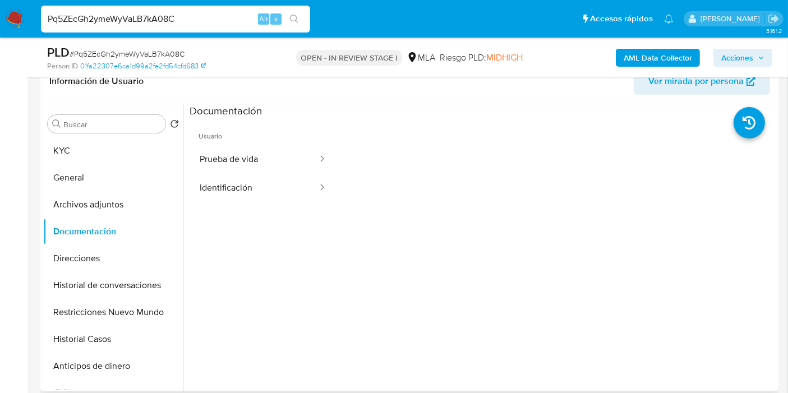
click at [338, 182] on div at bounding box center [557, 297] width 440 height 359
click at [137, 184] on button "General" at bounding box center [108, 177] width 131 height 27
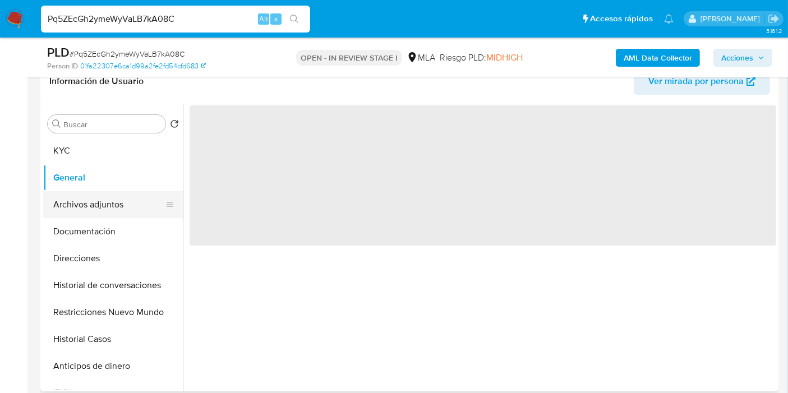
click at [84, 210] on button "Archivos adjuntos" at bounding box center [108, 204] width 131 height 27
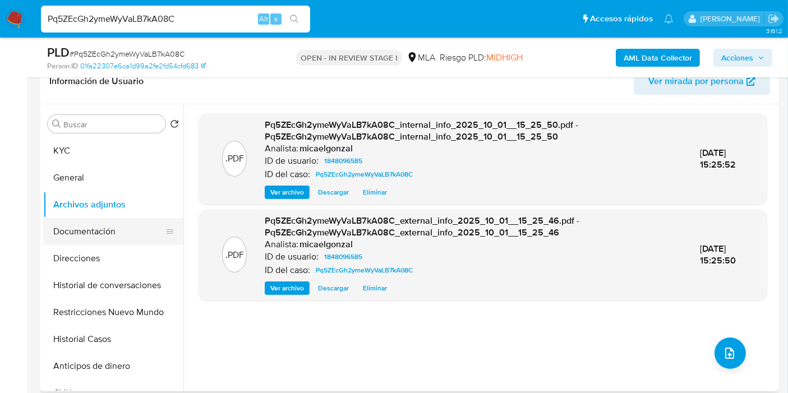
click at [100, 227] on button "Documentación" at bounding box center [108, 231] width 131 height 27
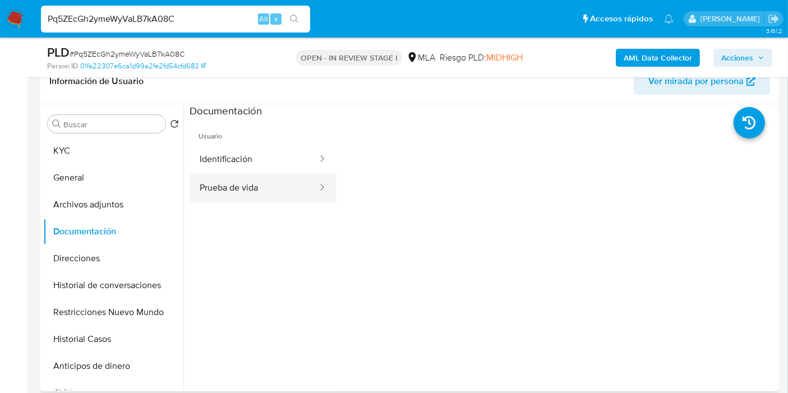
click at [236, 197] on button "Prueba de vida" at bounding box center [254, 188] width 129 height 29
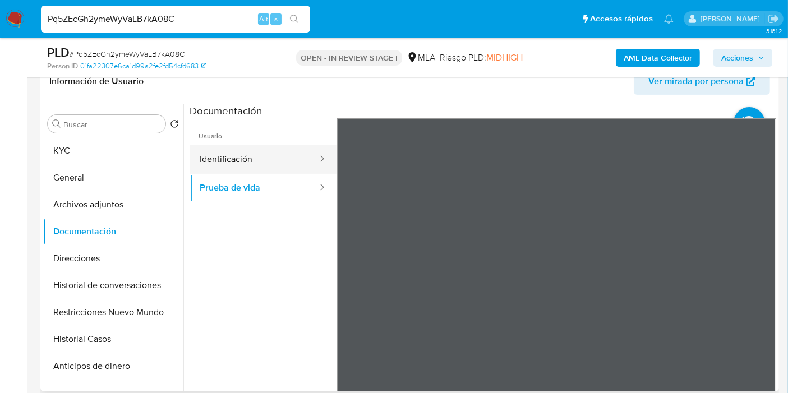
drag, startPoint x: 294, startPoint y: 179, endPoint x: 287, endPoint y: 161, distance: 19.9
click at [294, 178] on button "Prueba de vida" at bounding box center [254, 188] width 129 height 29
click at [289, 155] on button "Identificación" at bounding box center [254, 159] width 129 height 29
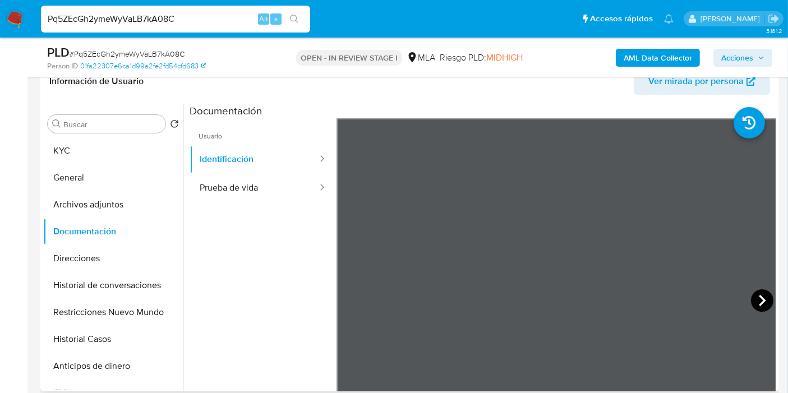
click at [757, 298] on icon at bounding box center [762, 300] width 22 height 22
click at [72, 201] on button "Archivos adjuntos" at bounding box center [108, 204] width 131 height 27
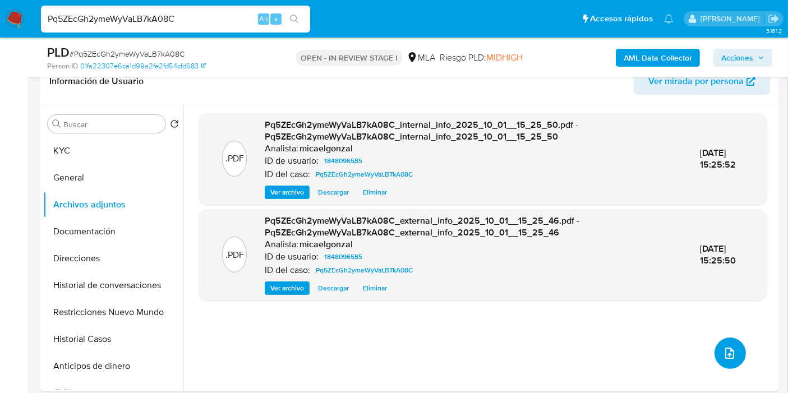
click at [727, 350] on icon "upload-file" at bounding box center [729, 353] width 13 height 13
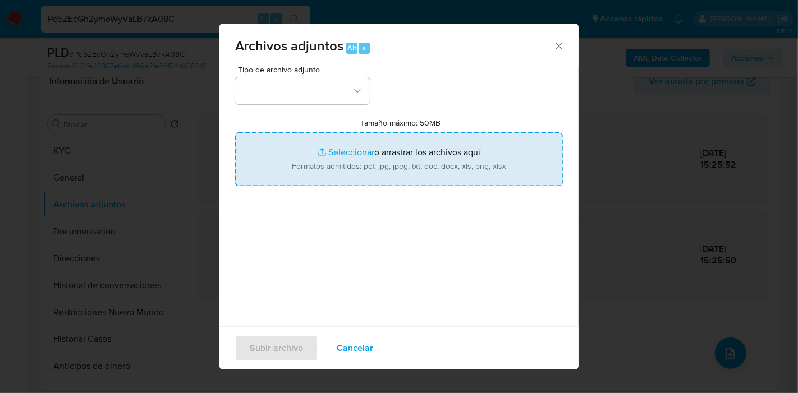
click at [324, 164] on input "Tamaño máximo: 50MB Seleccionar archivos" at bounding box center [399, 159] width 328 height 54
type input "C:\fakepath\Certificacion Negativa - Pablo Nicolas Salva.pdf"
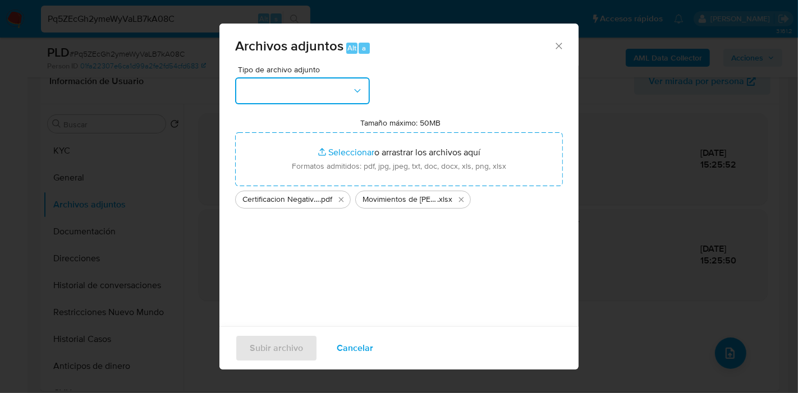
click at [360, 91] on icon "button" at bounding box center [357, 90] width 11 height 11
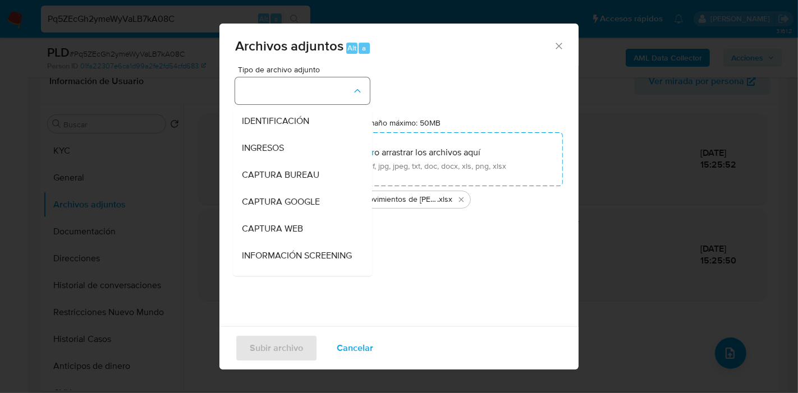
scroll to position [125, 0]
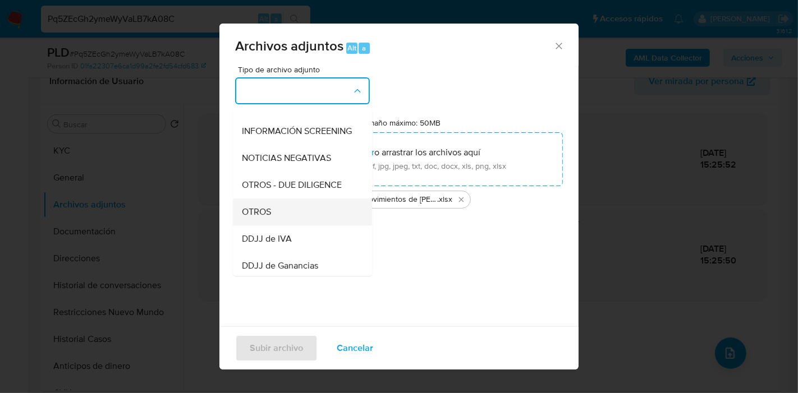
click at [250, 218] on span "OTROS" at bounding box center [256, 211] width 29 height 11
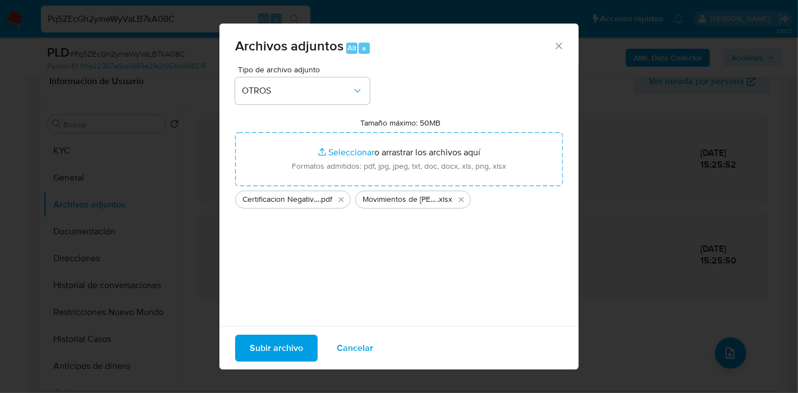
click at [268, 346] on span "Subir archivo" at bounding box center [276, 348] width 53 height 25
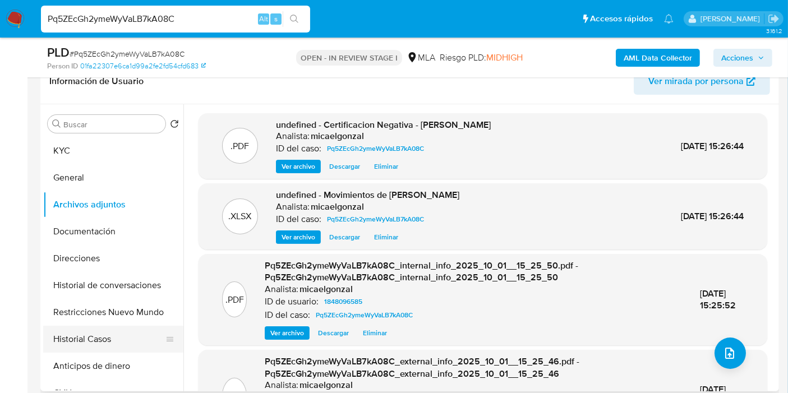
click at [75, 335] on button "Historial Casos" at bounding box center [108, 339] width 131 height 27
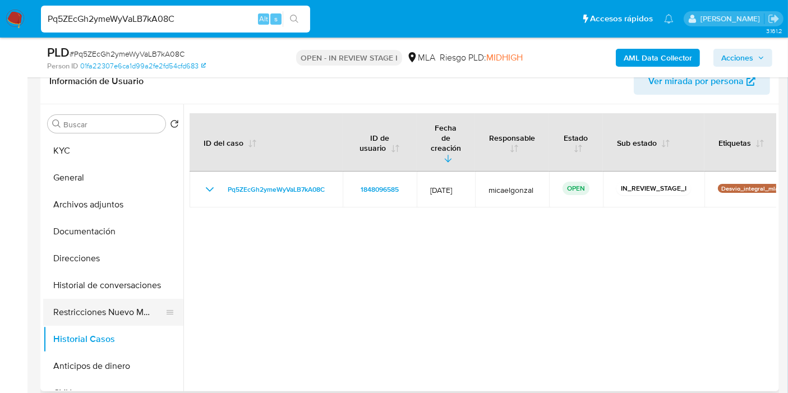
click at [103, 312] on button "Restricciones Nuevo Mundo" at bounding box center [108, 312] width 131 height 27
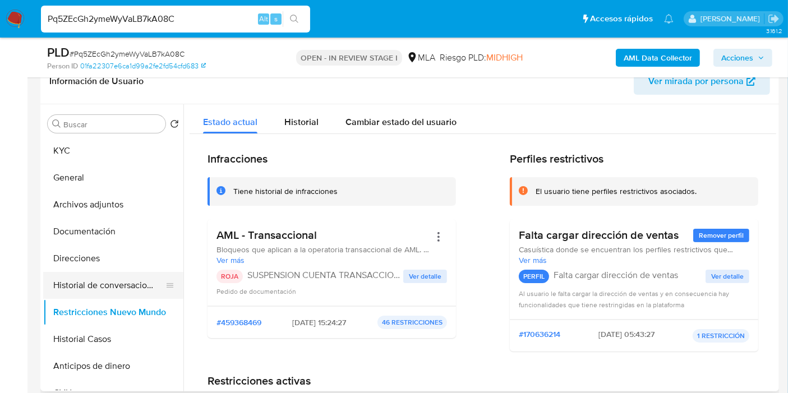
click at [110, 291] on button "Historial de conversaciones" at bounding box center [108, 285] width 131 height 27
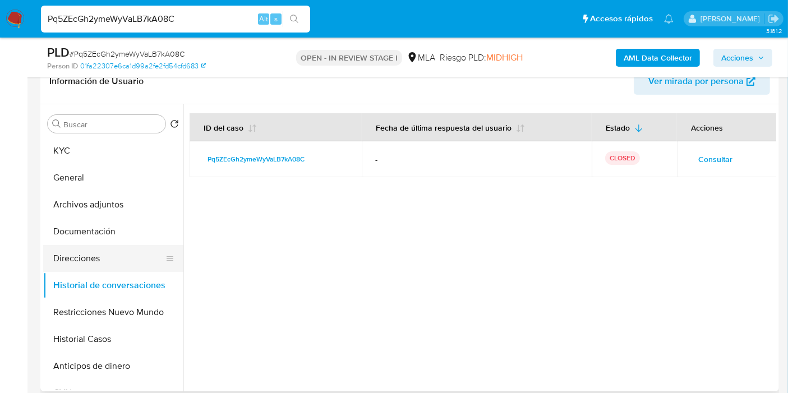
click at [96, 254] on button "Direcciones" at bounding box center [108, 258] width 131 height 27
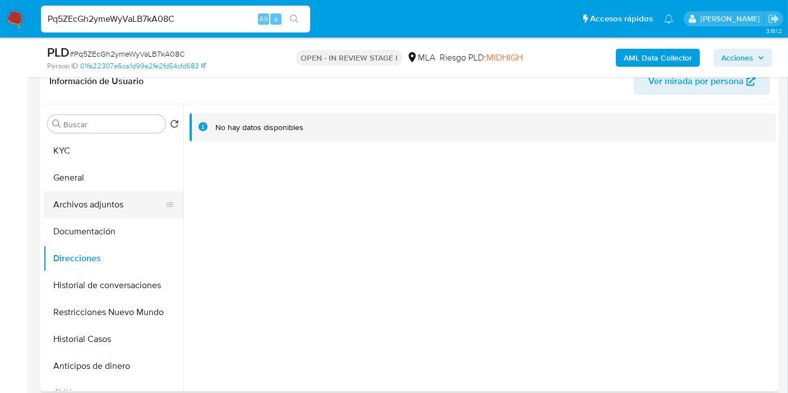
click at [112, 215] on button "Archivos adjuntos" at bounding box center [108, 204] width 131 height 27
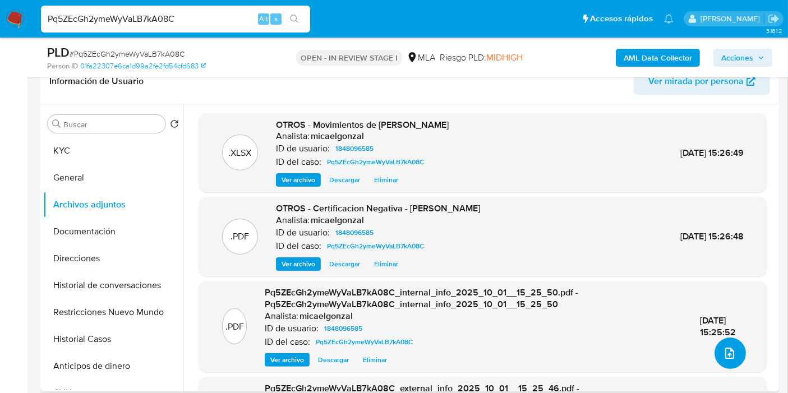
click at [735, 349] on button "upload-file" at bounding box center [730, 353] width 31 height 31
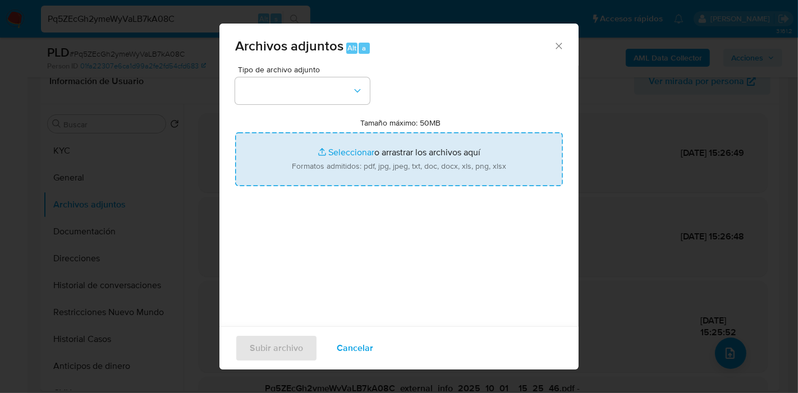
click at [350, 139] on input "Tamaño máximo: 50MB Seleccionar archivos" at bounding box center [399, 159] width 328 height 54
type input "C:\fakepath\Caselog Pq5ZEcGh2ymeWyVaLB7kA08C_2025_09_17_16_21_15.docx"
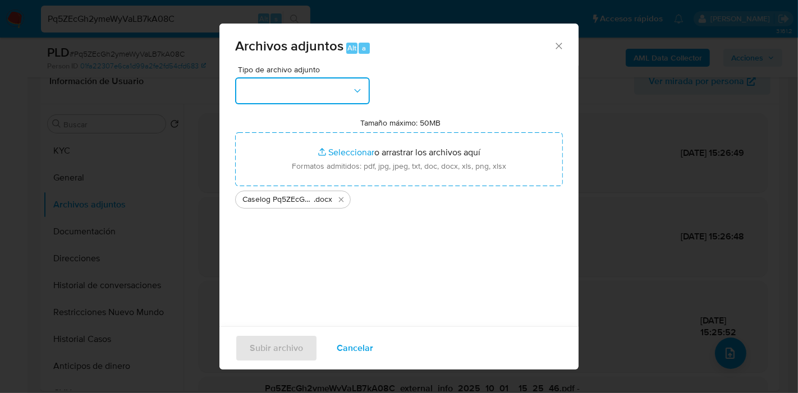
click at [249, 89] on button "button" at bounding box center [302, 90] width 135 height 27
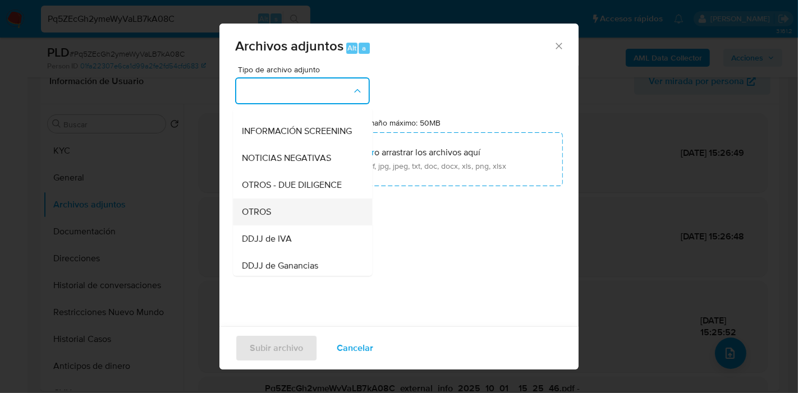
click at [303, 209] on div "OTROS" at bounding box center [299, 212] width 114 height 27
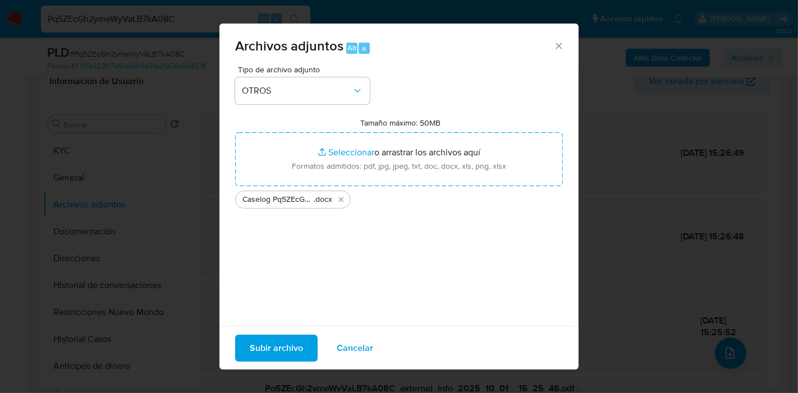
click at [279, 354] on span "Subir archivo" at bounding box center [276, 348] width 53 height 25
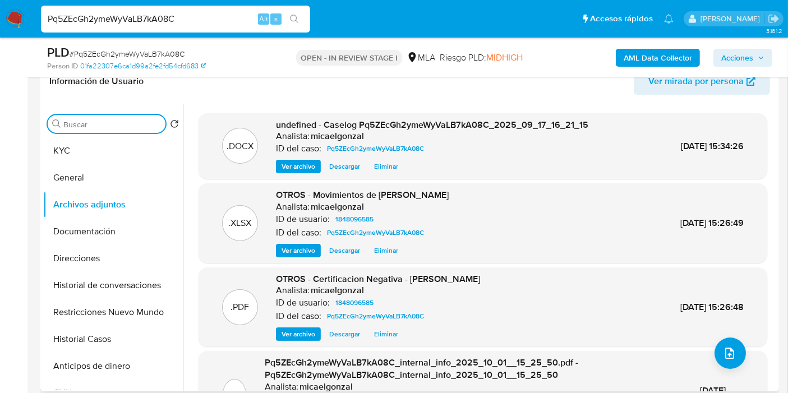
click at [93, 128] on input "Buscar" at bounding box center [112, 124] width 98 height 10
click at [70, 146] on button "KYC" at bounding box center [108, 150] width 131 height 27
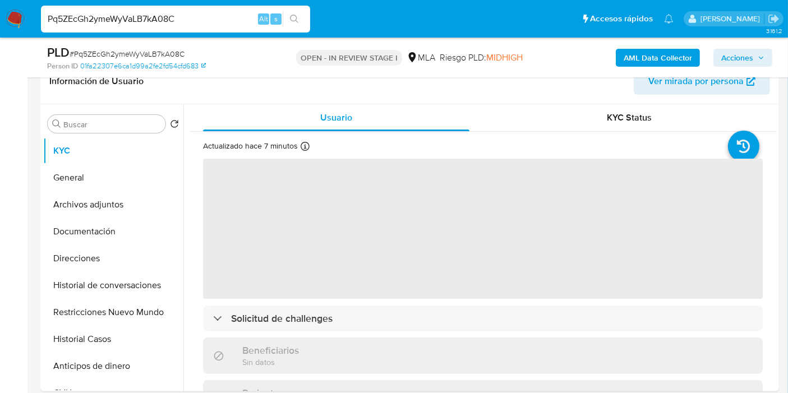
click at [745, 49] on span "Acciones" at bounding box center [737, 58] width 32 height 18
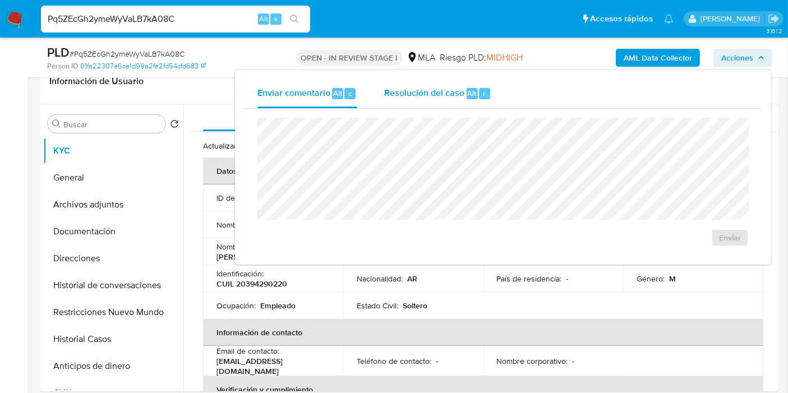
click at [399, 97] on span "Resolución del caso" at bounding box center [424, 92] width 80 height 13
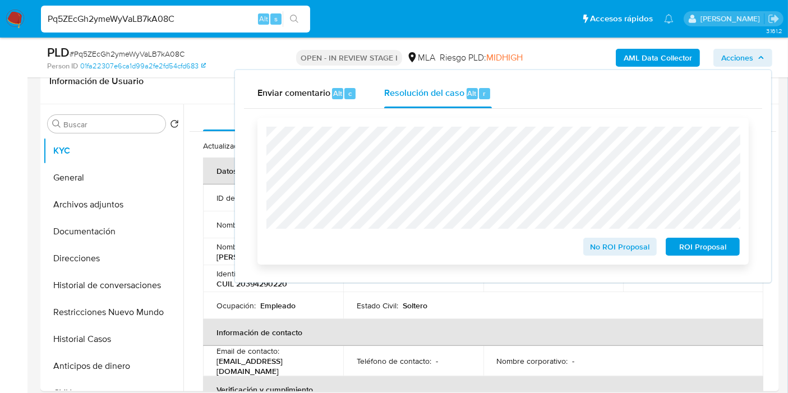
click at [683, 239] on span "ROI Proposal" at bounding box center [703, 247] width 58 height 16
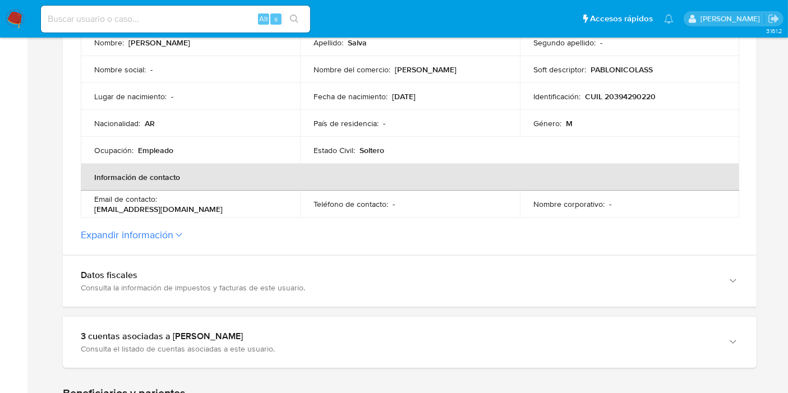
scroll to position [311, 0]
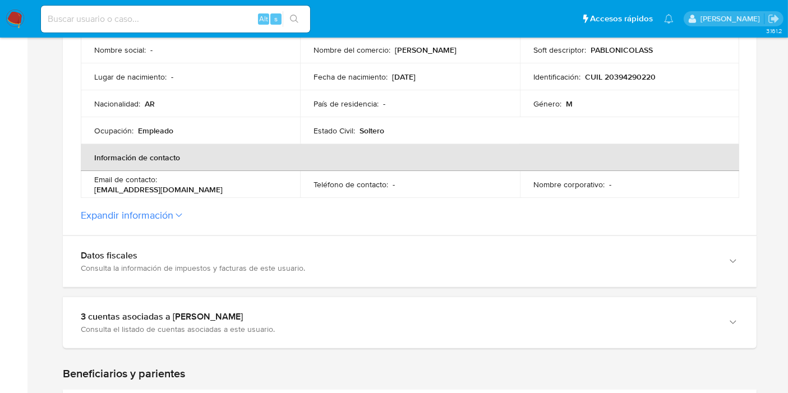
click at [224, 204] on section "ID de la persona : 01fa22307e6ca1d99a2fe2fd54cfd683 Datos generales de [PERSON_…" at bounding box center [410, 27] width 694 height 416
click at [132, 216] on button "Expandir información" at bounding box center [127, 215] width 93 height 12
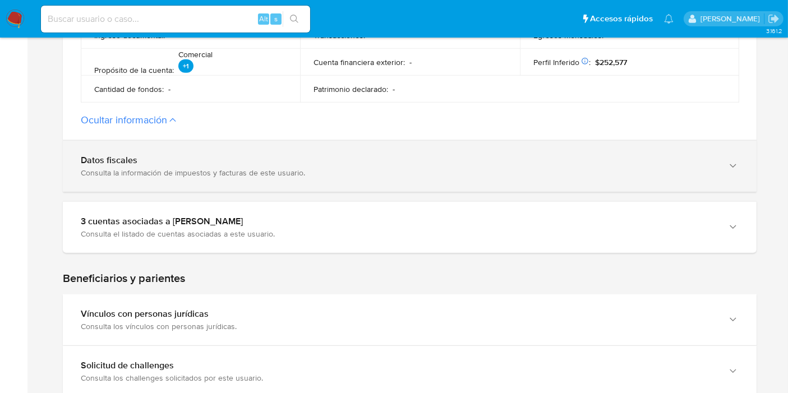
scroll to position [623, 0]
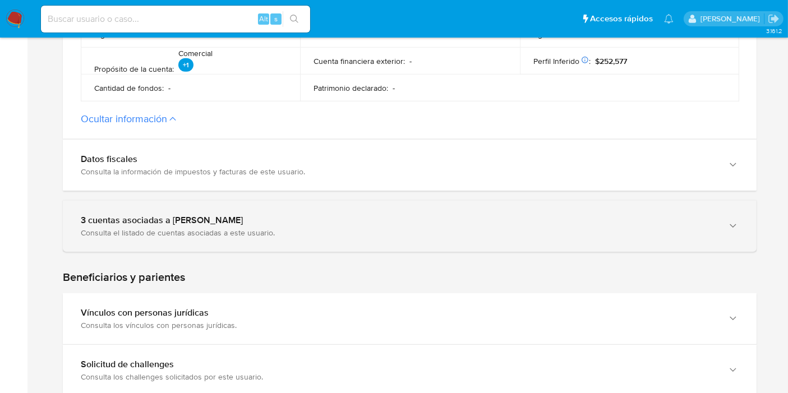
click at [306, 231] on div "Consulta el listado de cuentas asociadas a este usuario." at bounding box center [398, 233] width 635 height 10
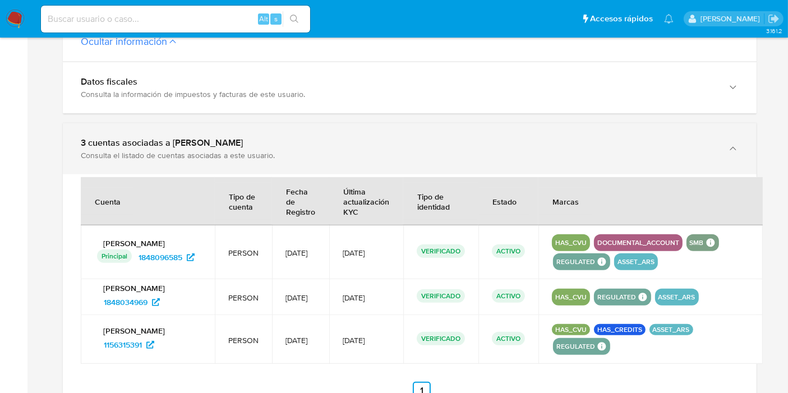
scroll to position [748, 0]
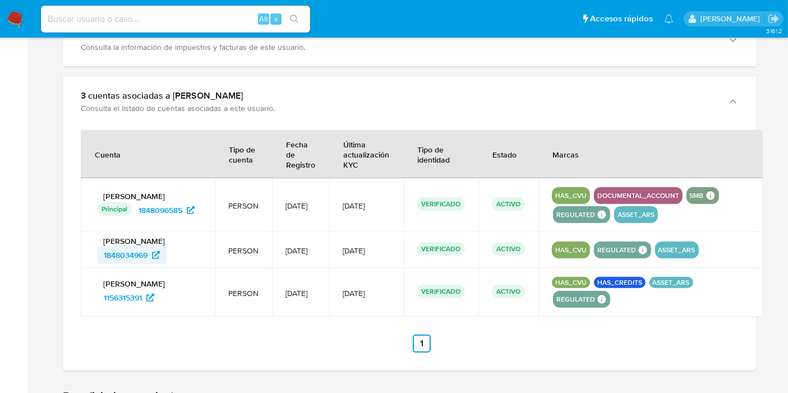
click at [145, 253] on span "1848034969" at bounding box center [126, 255] width 44 height 18
click at [144, 298] on span "1156315391" at bounding box center [129, 298] width 50 height 18
click at [162, 222] on td "Pablo Nicolas Salva Principal Identificado como usuario principal 1848096585" at bounding box center [148, 205] width 134 height 54
click at [169, 216] on span "1848096585" at bounding box center [161, 210] width 44 height 18
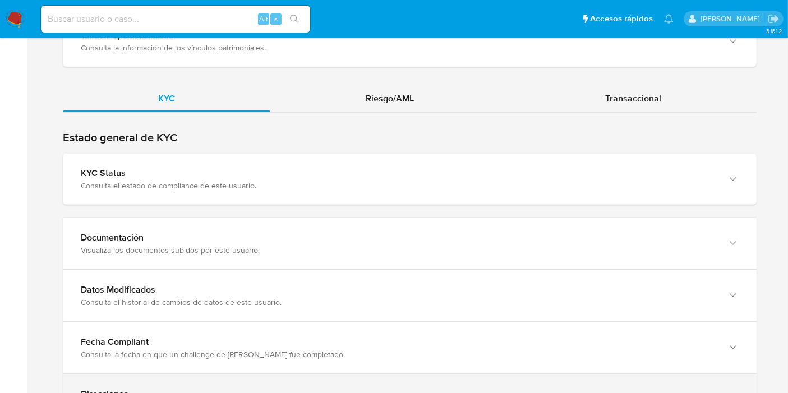
scroll to position [1558, 0]
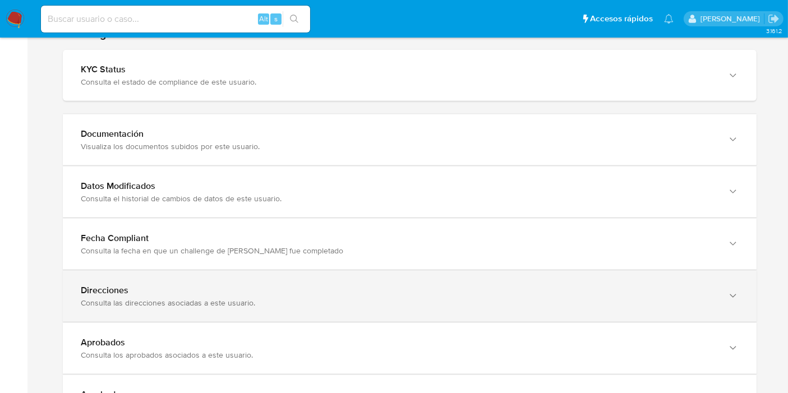
click at [133, 298] on div "Consulta las direcciones asociadas a este usuario." at bounding box center [398, 303] width 635 height 10
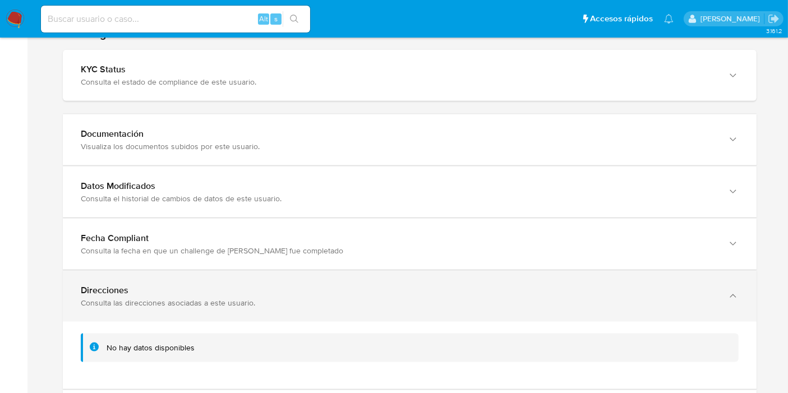
click at [133, 298] on div "Consulta las direcciones asociadas a este usuario." at bounding box center [398, 303] width 635 height 10
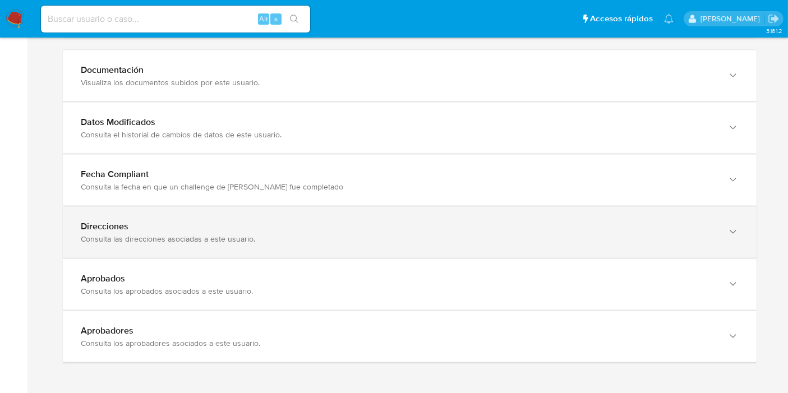
scroll to position [1662, 0]
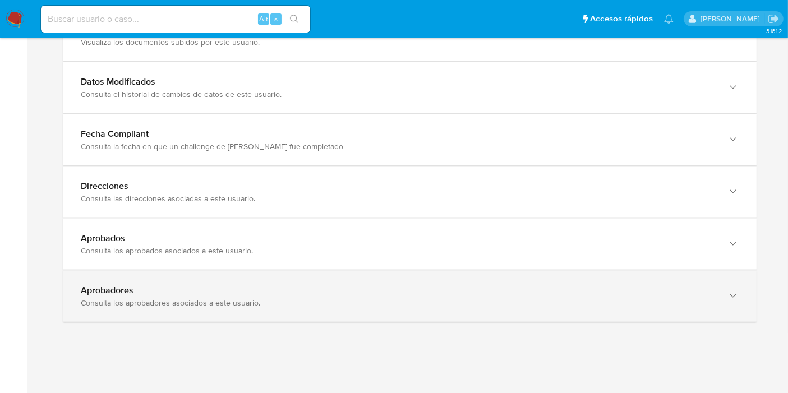
click at [147, 287] on div "Aprobadores" at bounding box center [398, 290] width 635 height 11
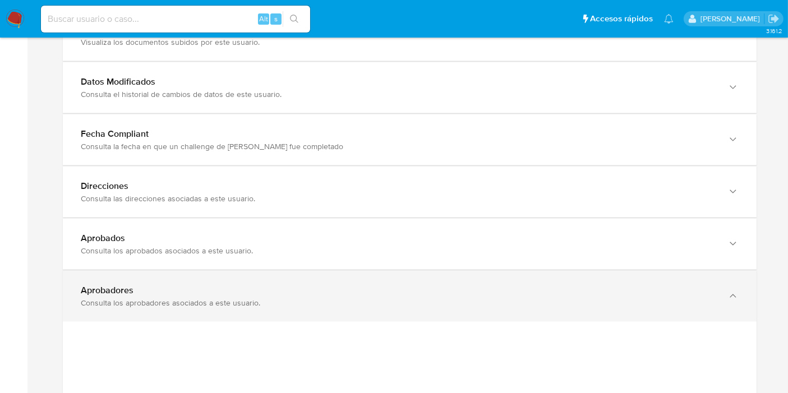
click at [147, 287] on div "Aprobadores" at bounding box center [398, 290] width 635 height 11
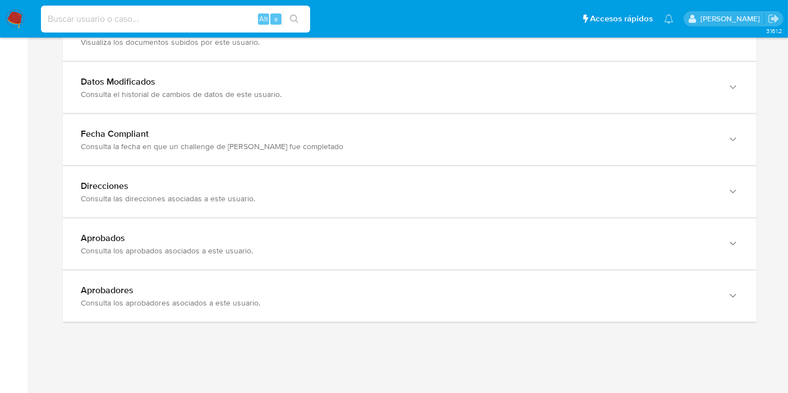
click at [173, 16] on input at bounding box center [175, 19] width 269 height 15
paste input "tIUp2rsKvZIvfNadOJ7NiGlR"
type input "tIUp2rsKvZIvfNadOJ7NiGlR"
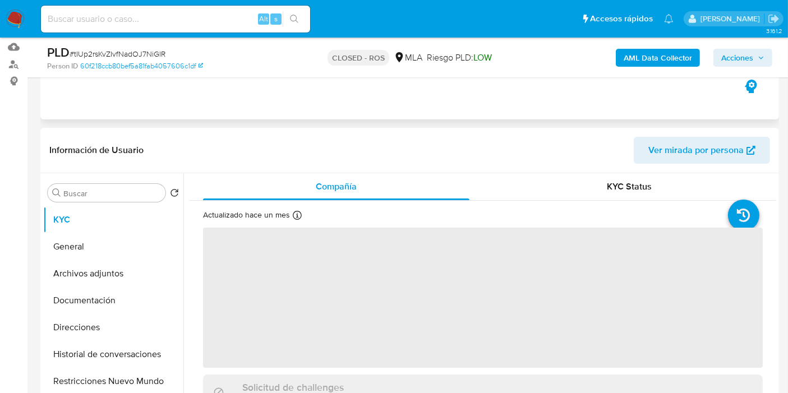
scroll to position [249, 0]
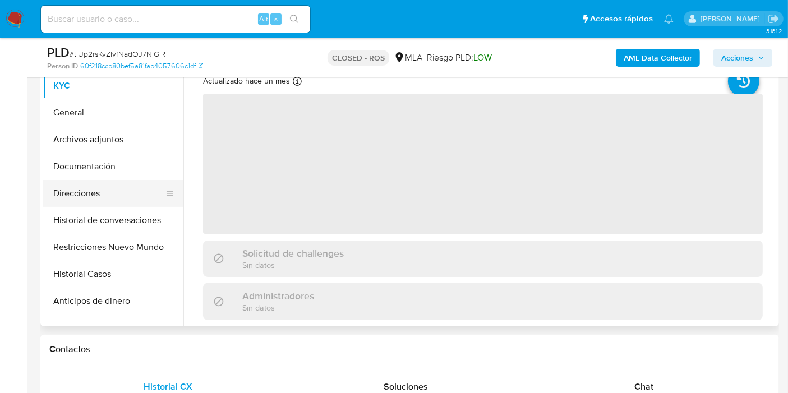
select select "10"
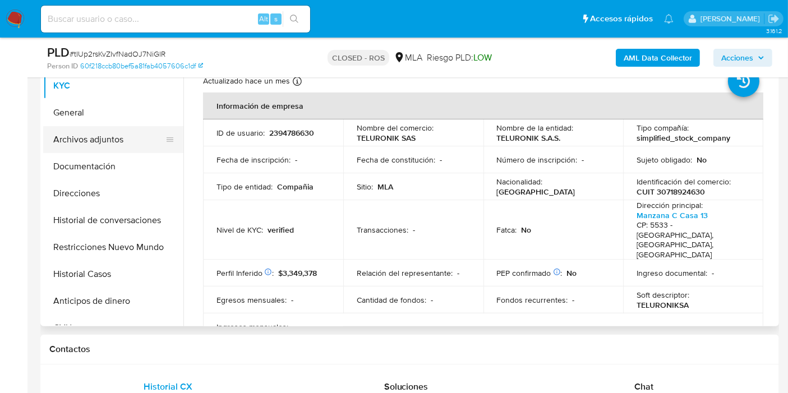
click at [101, 143] on button "Archivos adjuntos" at bounding box center [108, 139] width 131 height 27
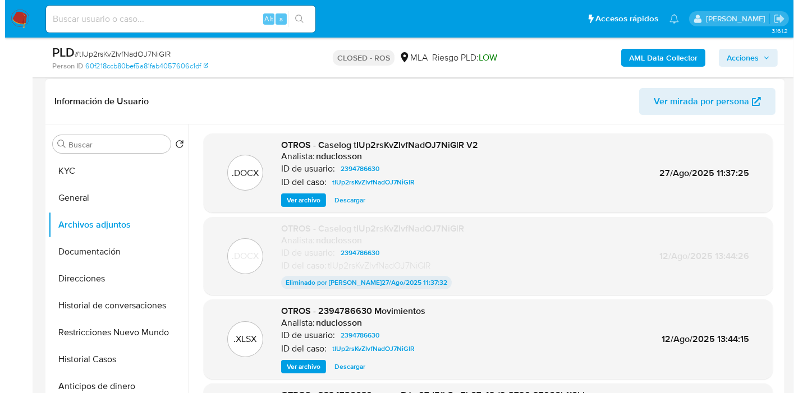
scroll to position [125, 0]
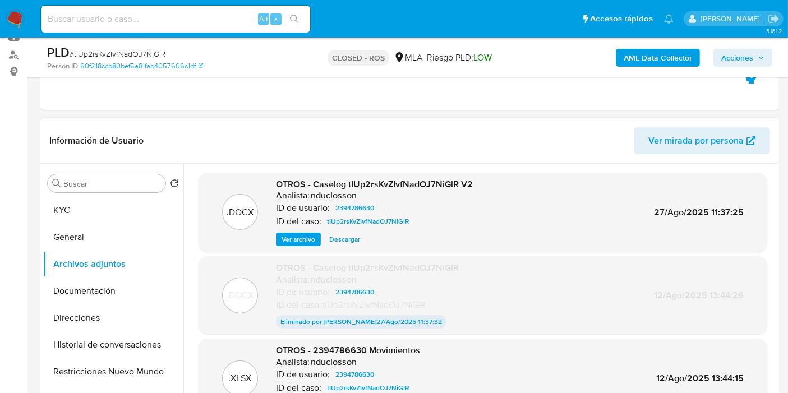
click at [306, 238] on span "Ver archivo" at bounding box center [299, 239] width 34 height 11
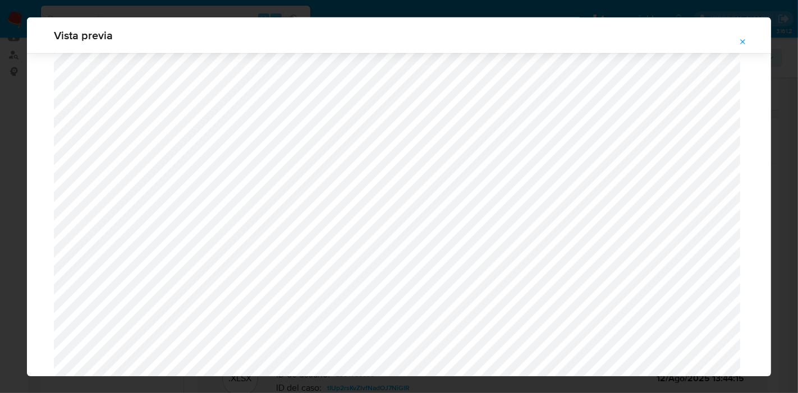
scroll to position [912, 0]
click at [0, 204] on div "Vista previa" at bounding box center [399, 196] width 798 height 393
click at [741, 41] on icon "Attachment preview" at bounding box center [742, 41] width 5 height 5
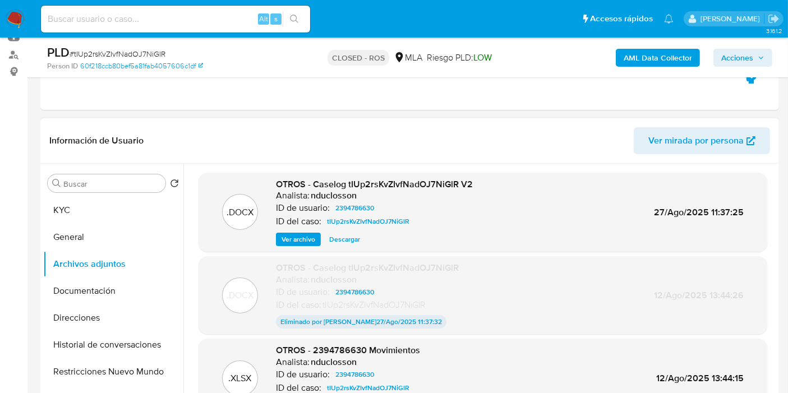
scroll to position [62, 0]
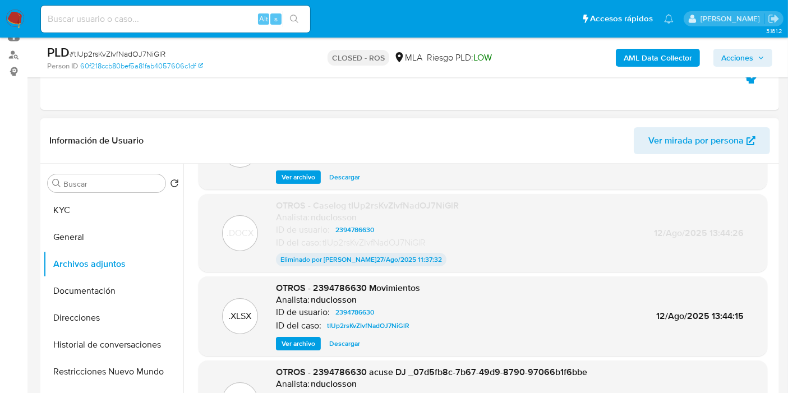
click at [20, 20] on img at bounding box center [15, 19] width 19 height 19
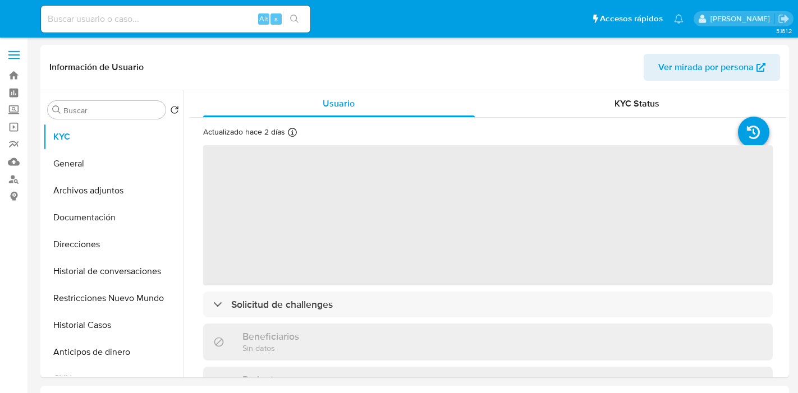
select select "10"
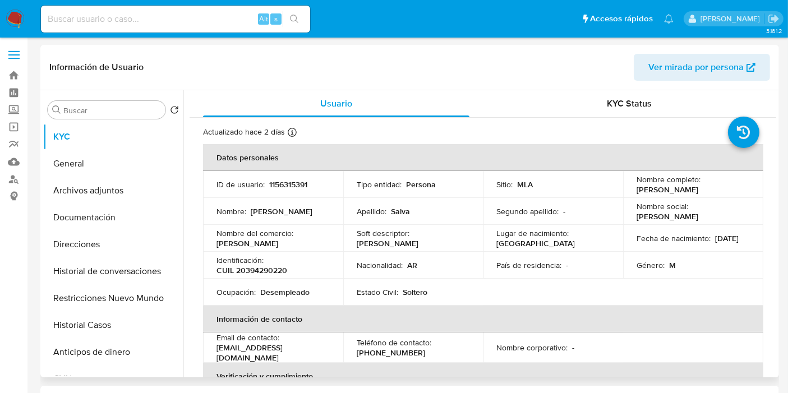
scroll to position [187, 0]
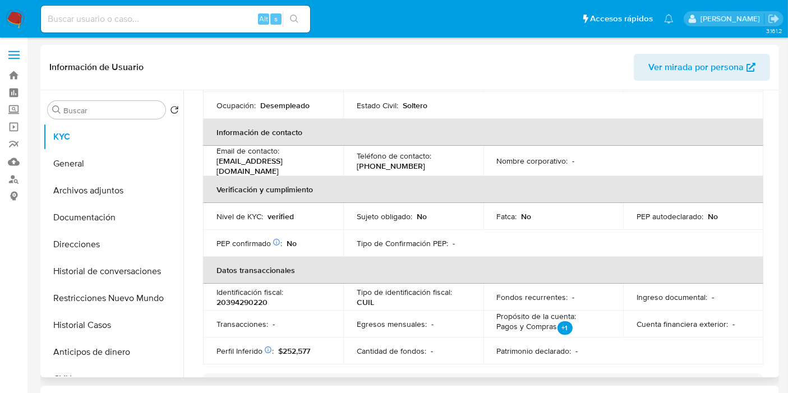
click at [400, 161] on p "[PHONE_NUMBER]" at bounding box center [391, 166] width 68 height 10
drag, startPoint x: 376, startPoint y: 175, endPoint x: 383, endPoint y: 168, distance: 9.9
click at [378, 176] on th "Verificación y cumplimiento" at bounding box center [483, 189] width 560 height 27
click at [383, 168] on p "[PHONE_NUMBER]" at bounding box center [391, 166] width 68 height 10
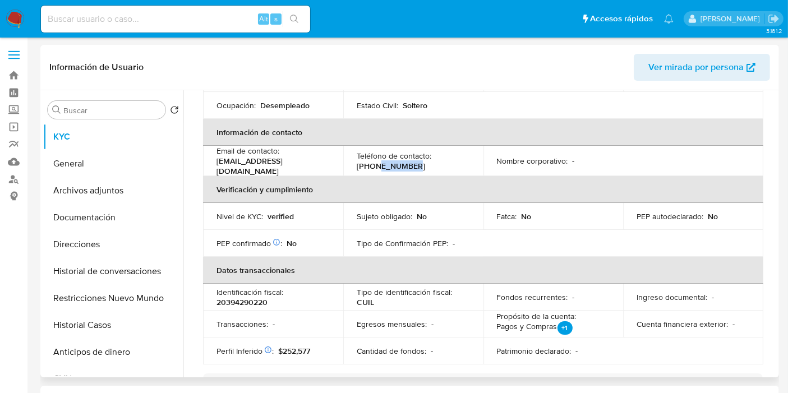
copy p "59524117"
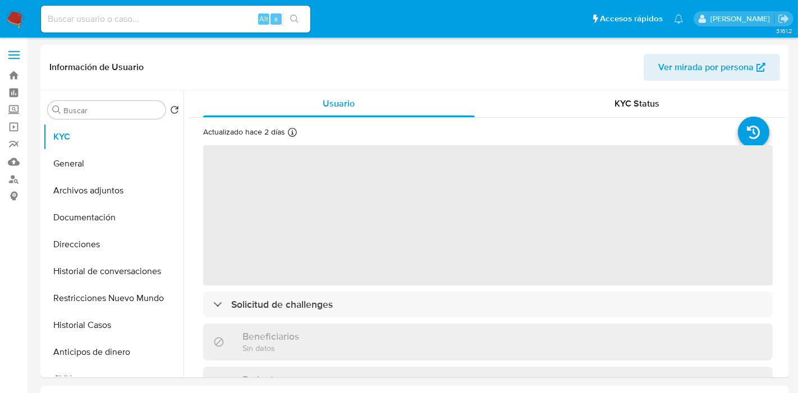
select select "10"
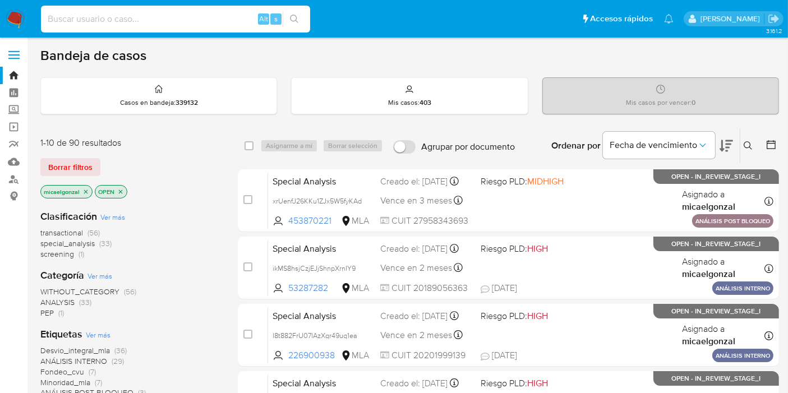
click at [192, 25] on input at bounding box center [175, 19] width 269 height 15
paste input "2y7qmc4CIuSNwg7rAcKbC27j"
type input "2y7qmc4CIuSNwg7rAcKbC27j"
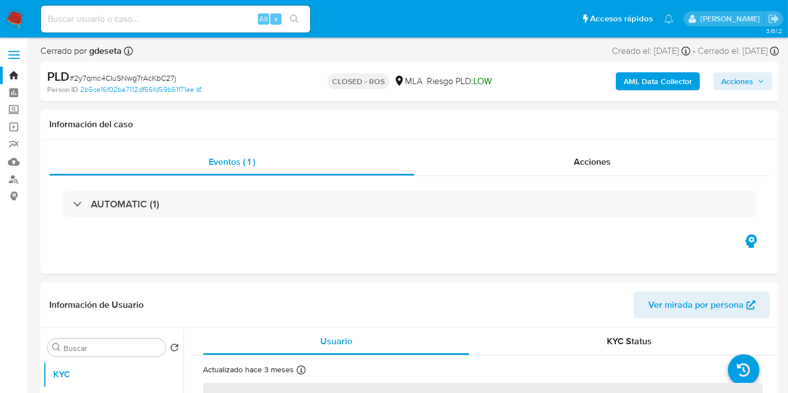
select select "10"
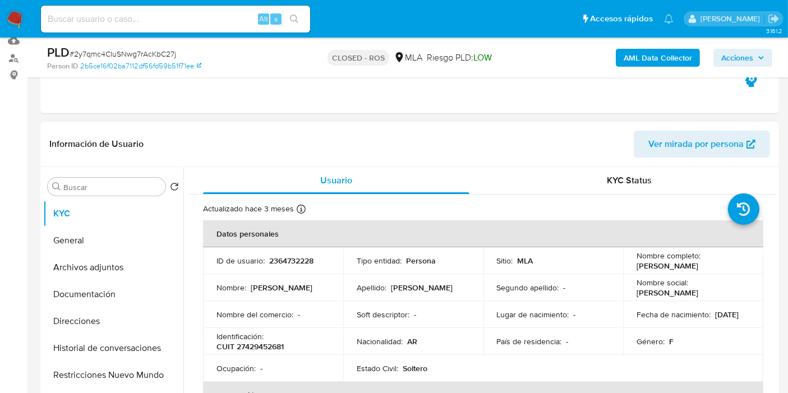
scroll to position [187, 0]
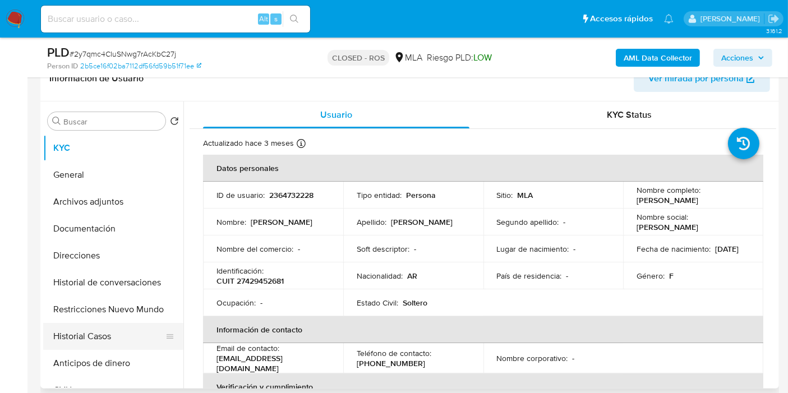
click at [82, 347] on button "Historial Casos" at bounding box center [108, 336] width 131 height 27
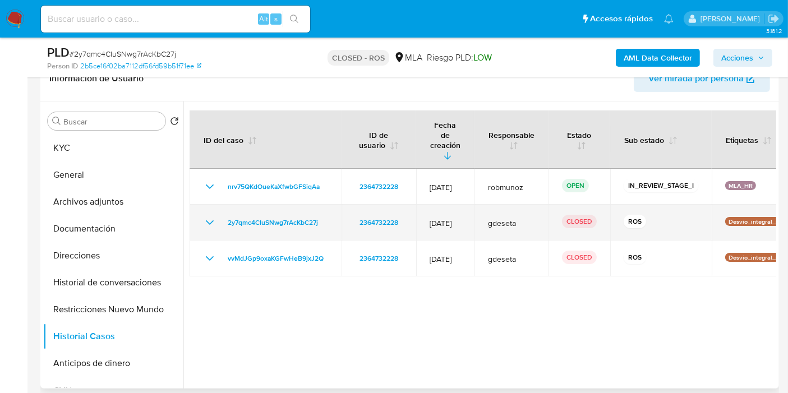
click at [222, 216] on div "2y7qmc4CIuSNwg7rAcKbC27j" at bounding box center [265, 222] width 125 height 13
click at [206, 216] on icon "Mostrar/Ocultar" at bounding box center [209, 222] width 13 height 13
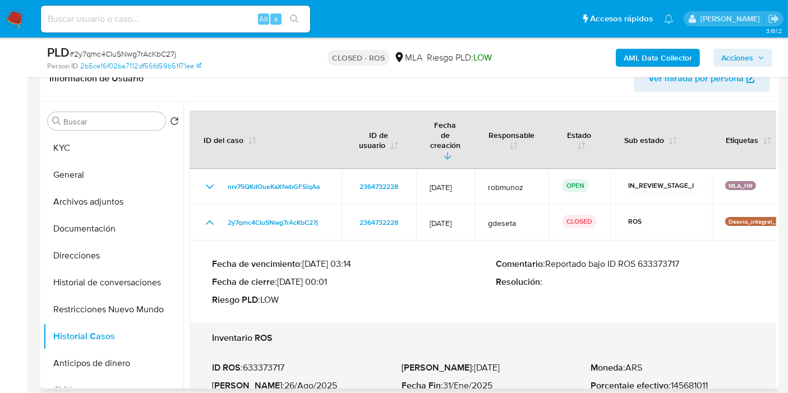
click at [651, 259] on p "Comentario : Reportado bajo ID ROS 633373717" at bounding box center [638, 264] width 284 height 11
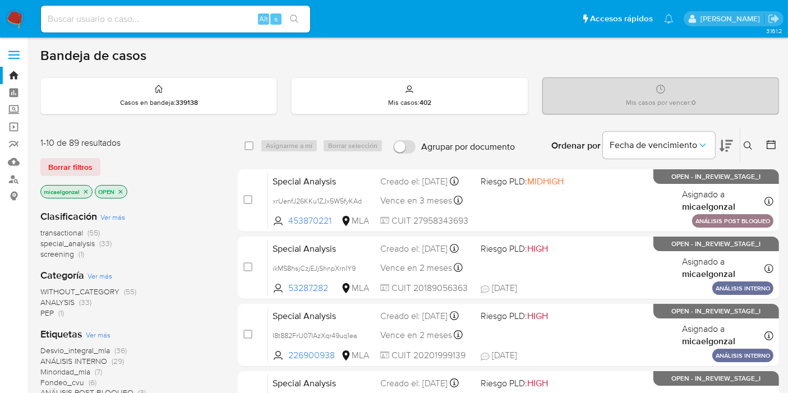
drag, startPoint x: 204, startPoint y: 6, endPoint x: 197, endPoint y: 13, distance: 9.9
click at [204, 7] on div "Alt s" at bounding box center [175, 19] width 269 height 27
click at [193, 17] on input at bounding box center [175, 19] width 269 height 15
paste input "iOiqwL8dYNIFHcnHCj86SVDm"
type input "iOiqwL8dYNIFHcnHCj86SVDm"
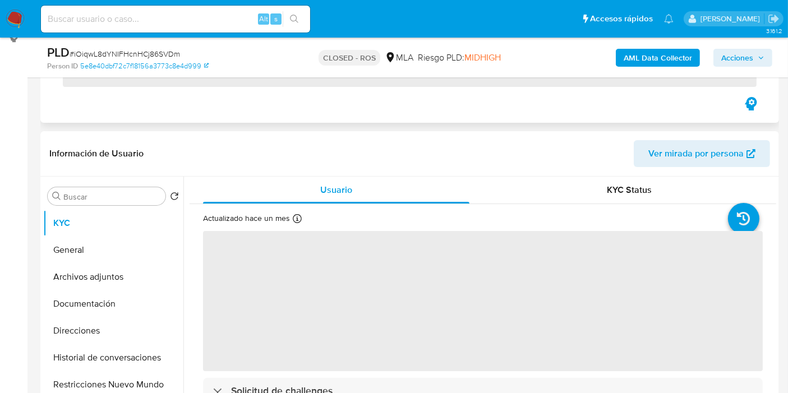
scroll to position [249, 0]
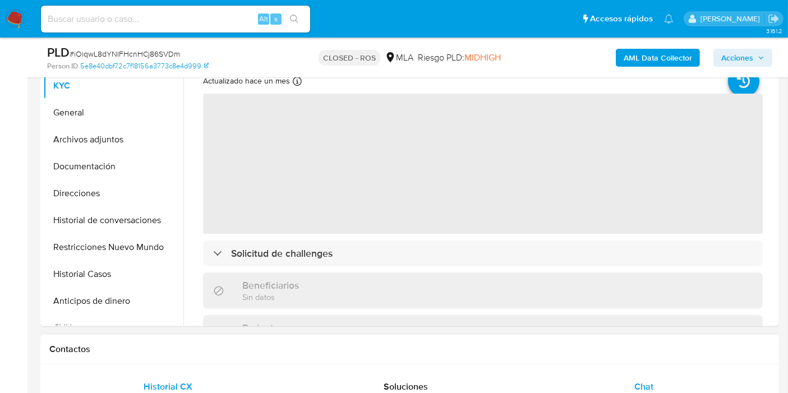
select select "10"
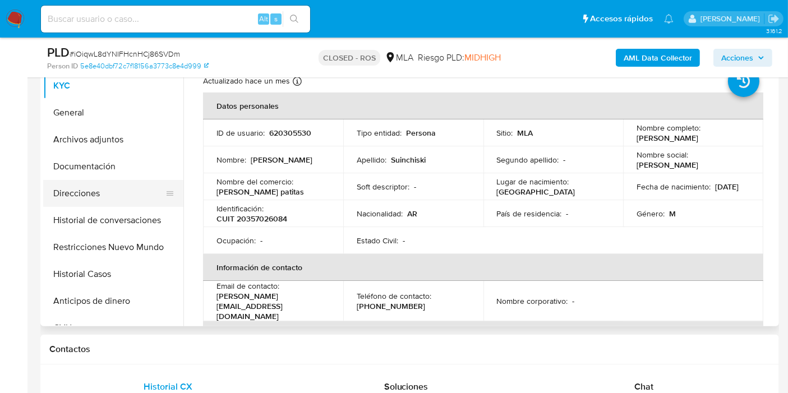
click at [84, 194] on button "Direcciones" at bounding box center [108, 193] width 131 height 27
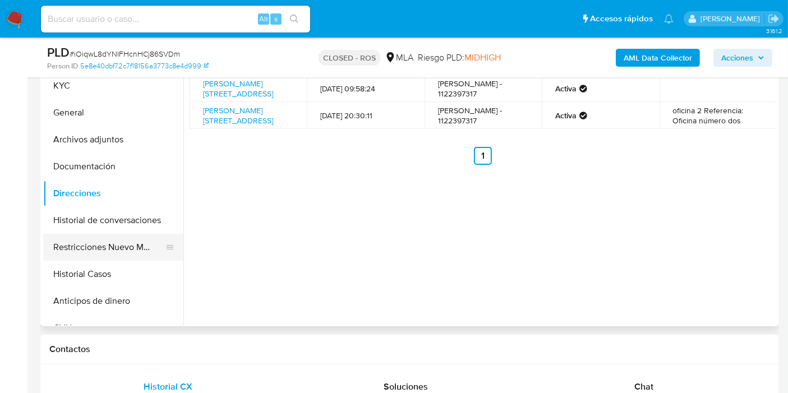
click at [79, 253] on button "Restricciones Nuevo Mundo" at bounding box center [108, 247] width 131 height 27
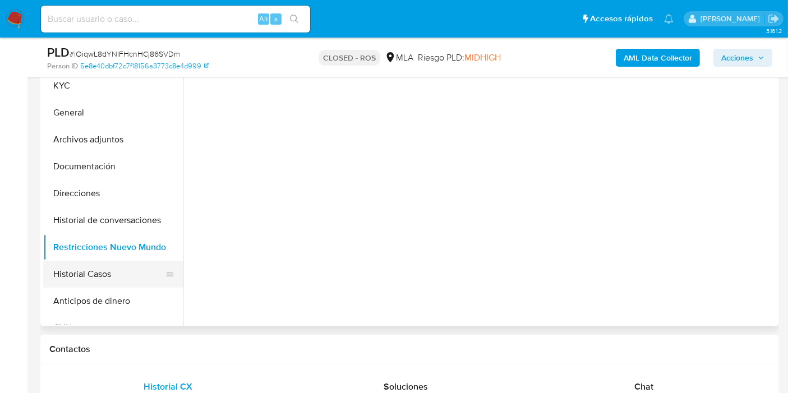
click at [79, 267] on button "Historial Casos" at bounding box center [108, 274] width 131 height 27
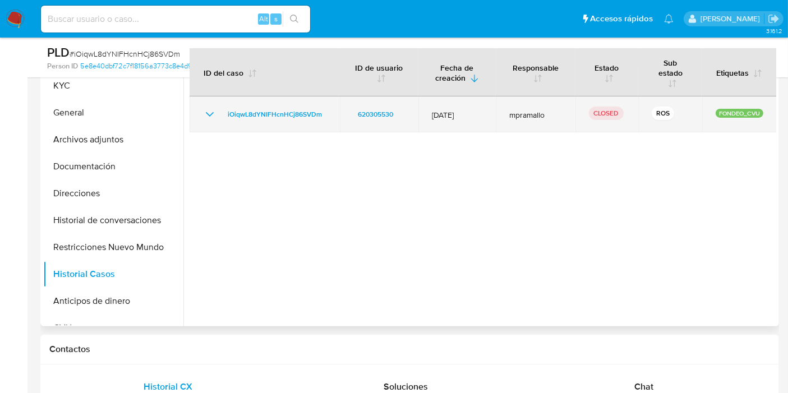
click at [204, 117] on icon "Mostrar/Ocultar" at bounding box center [209, 114] width 13 height 13
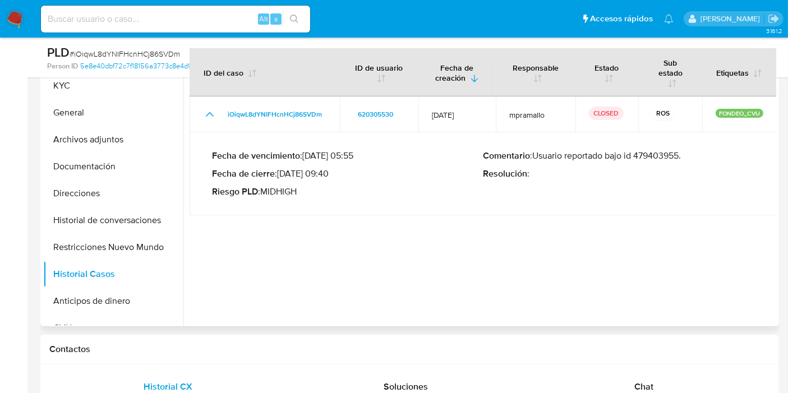
click at [634, 156] on p "Comentario : Usuario reportado bajo id 479403955." at bounding box center [618, 155] width 271 height 11
click at [647, 154] on p "Comentario : Usuario reportado bajo id 479403955." at bounding box center [618, 155] width 271 height 11
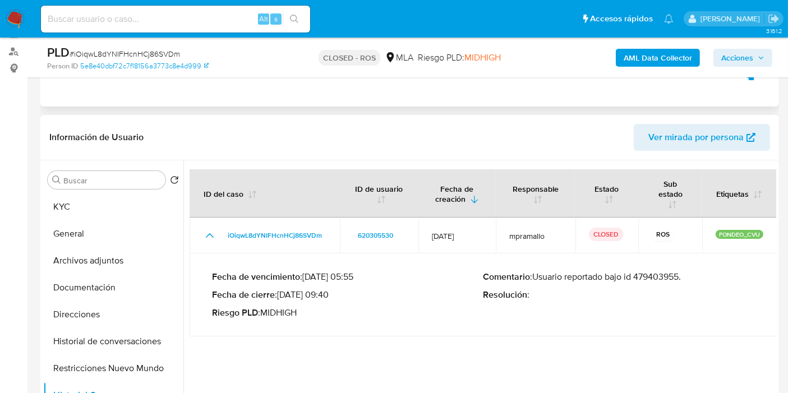
scroll to position [125, 0]
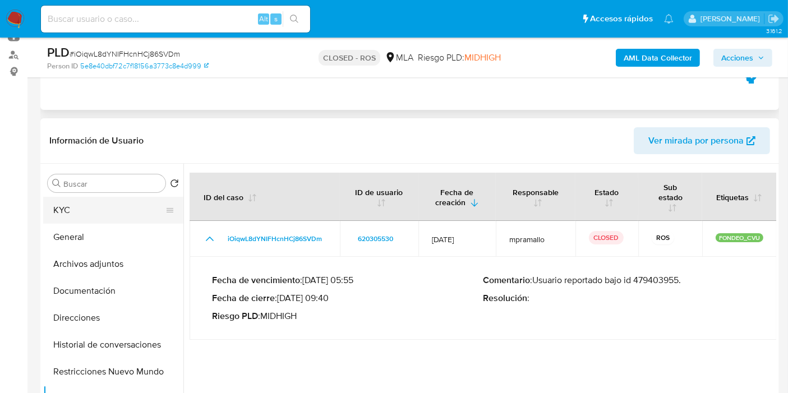
click at [87, 204] on button "KYC" at bounding box center [108, 210] width 131 height 27
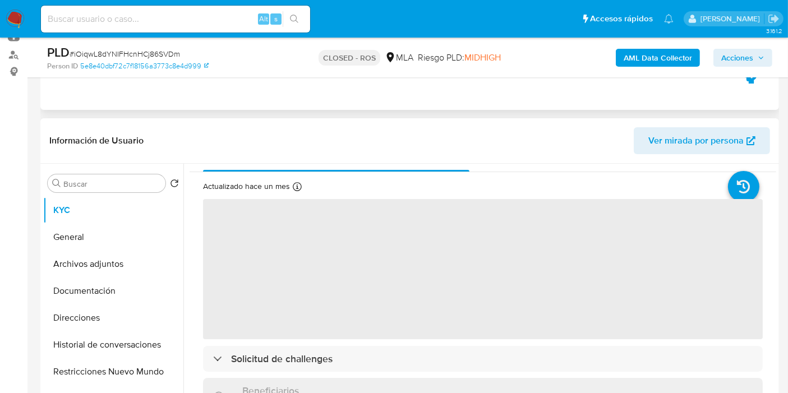
scroll to position [0, 0]
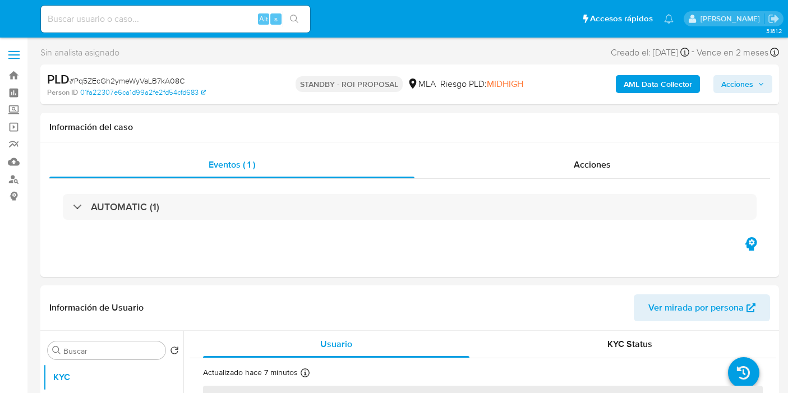
select select "10"
